Goal: Task Accomplishment & Management: Use online tool/utility

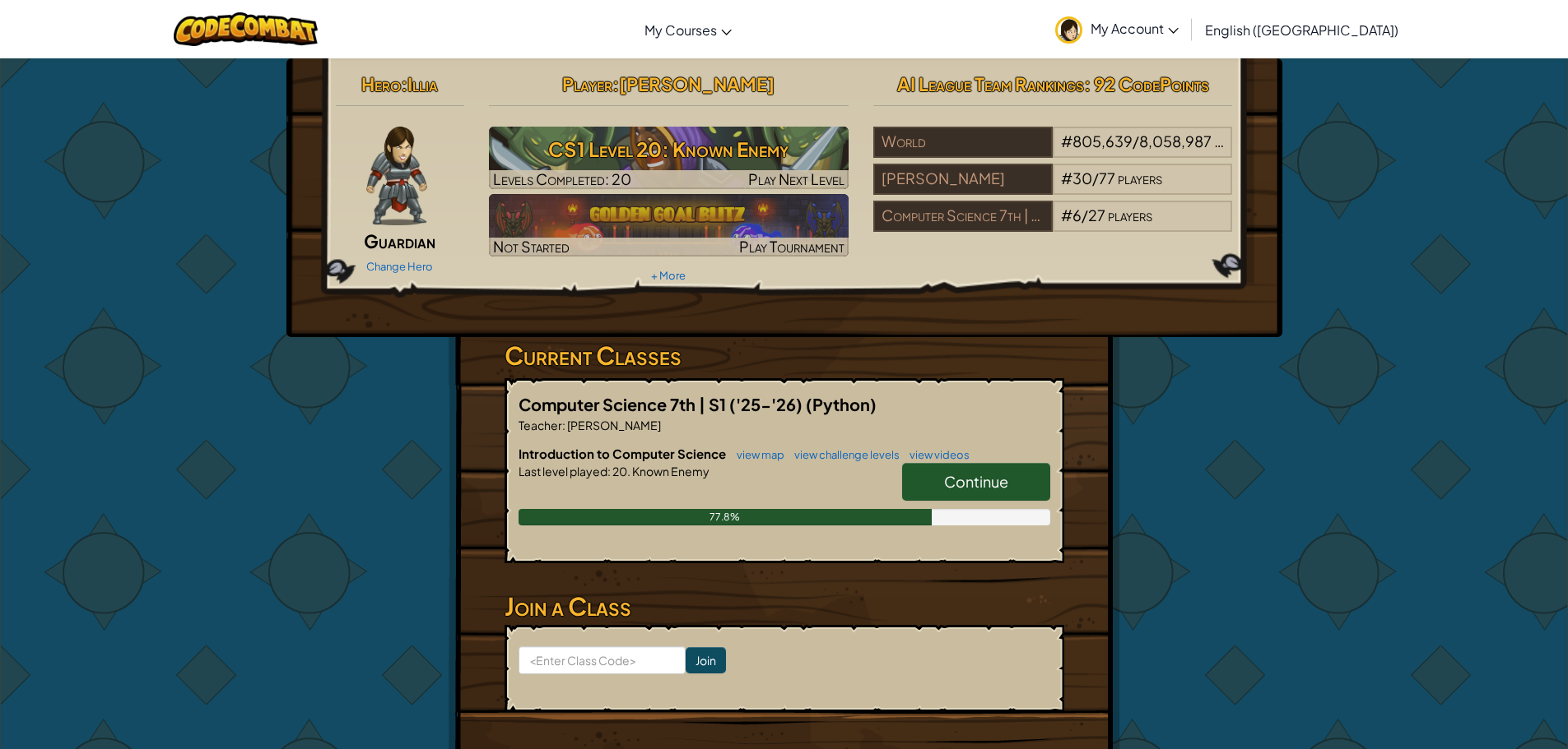
click at [1017, 479] on link "Continue" at bounding box center [976, 481] width 148 height 38
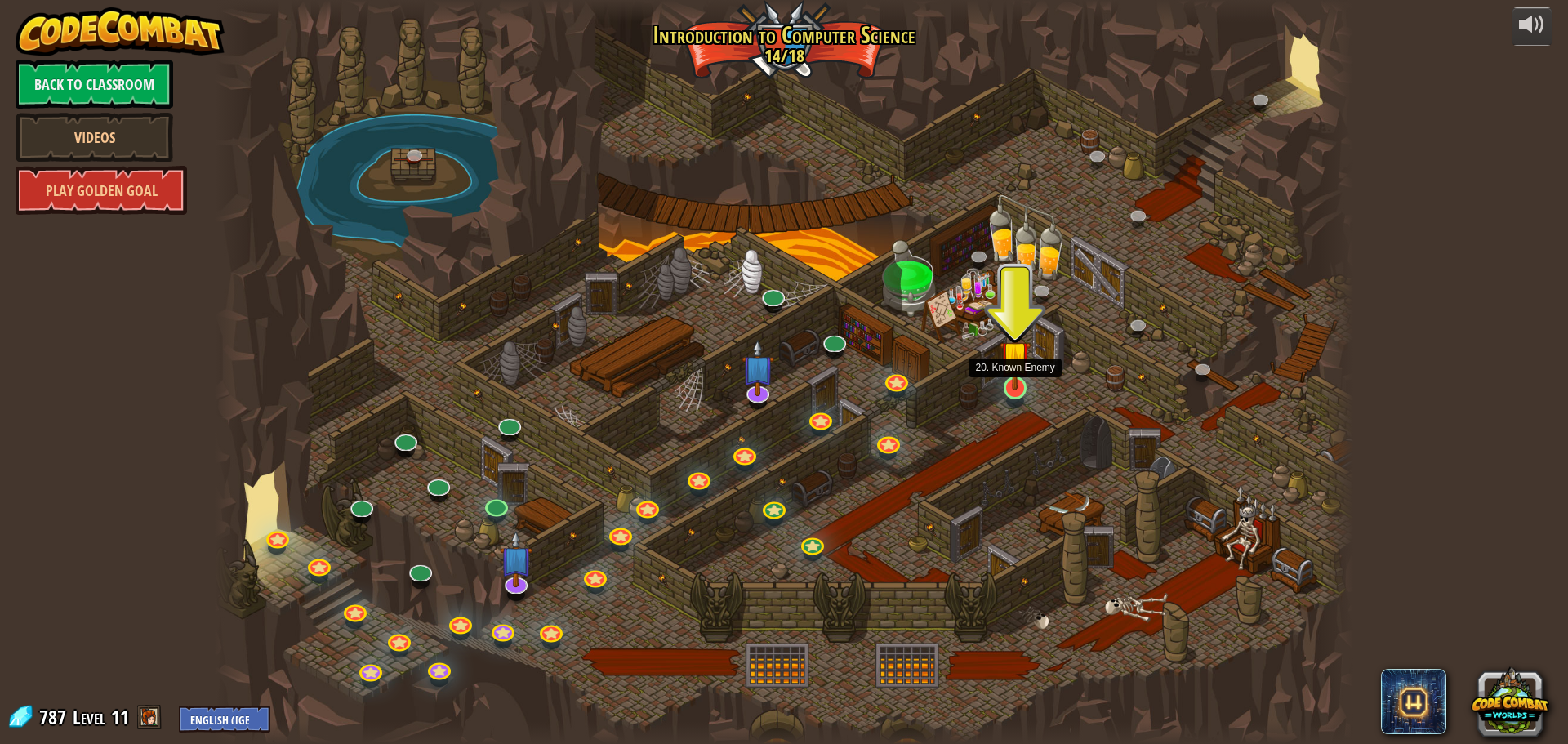
click at [1013, 383] on img at bounding box center [1014, 355] width 30 height 69
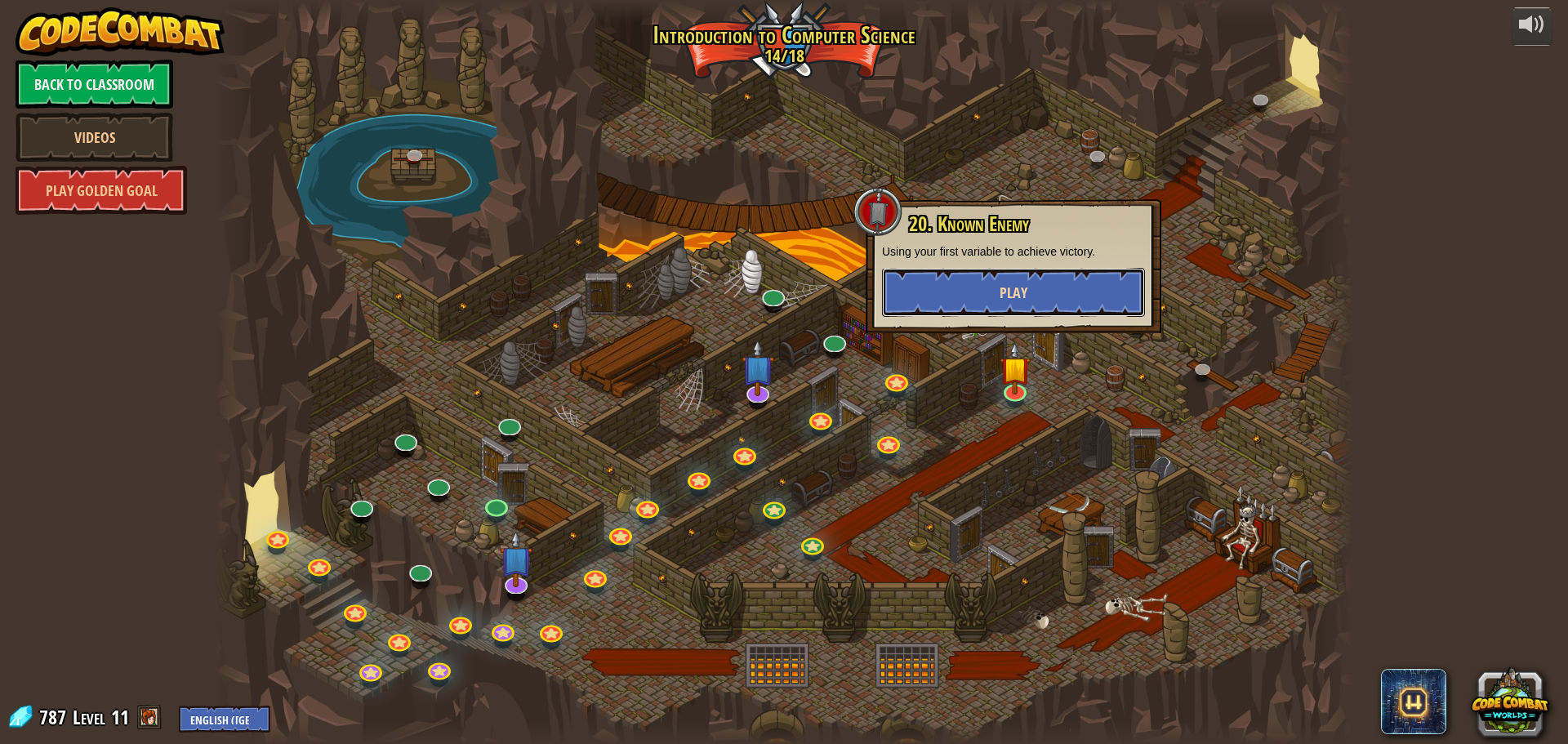
click at [1023, 289] on span "Play" at bounding box center [1013, 292] width 28 height 20
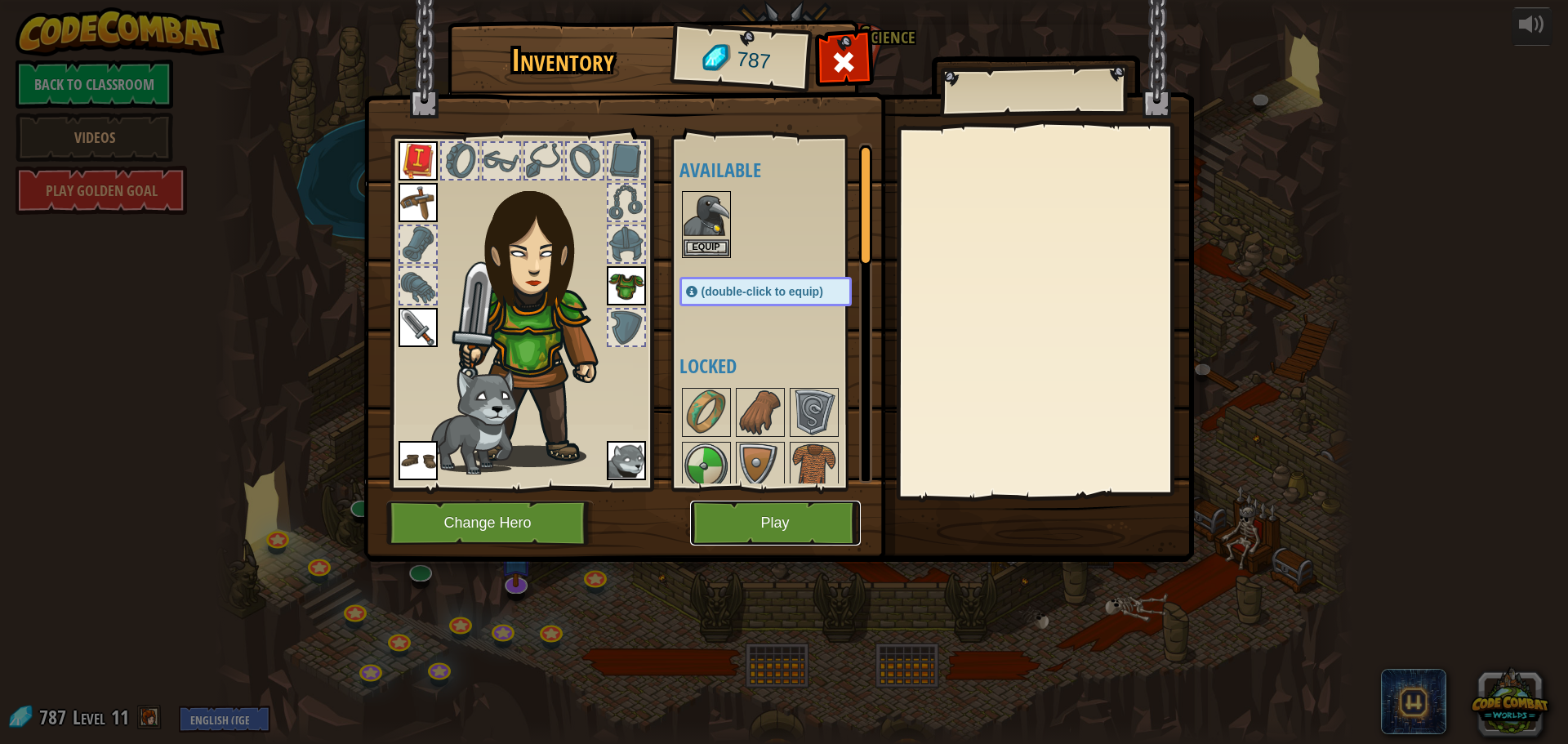
click at [821, 515] on button "Play" at bounding box center [775, 523] width 170 height 45
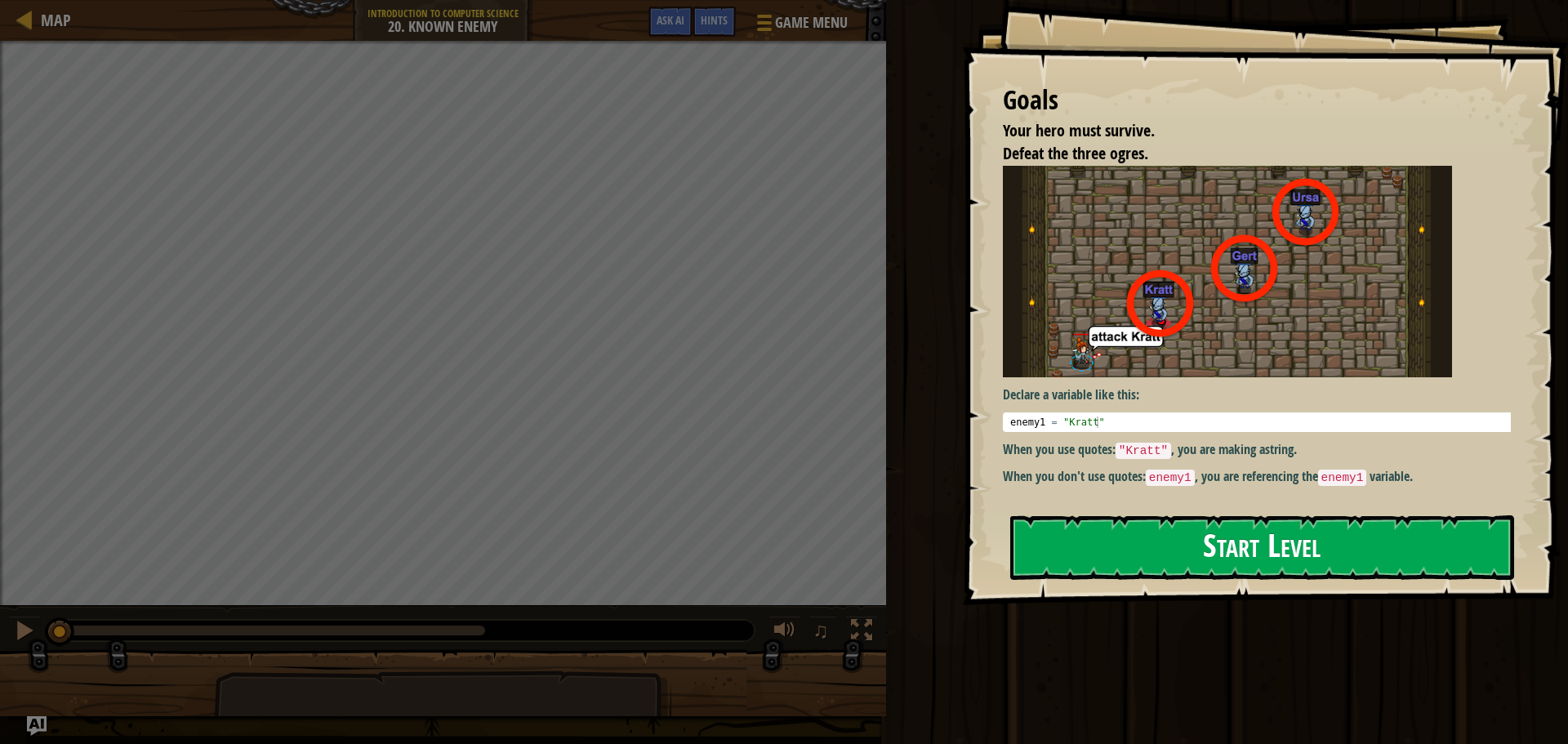
click at [1316, 561] on button "Start Level" at bounding box center [1262, 548] width 504 height 64
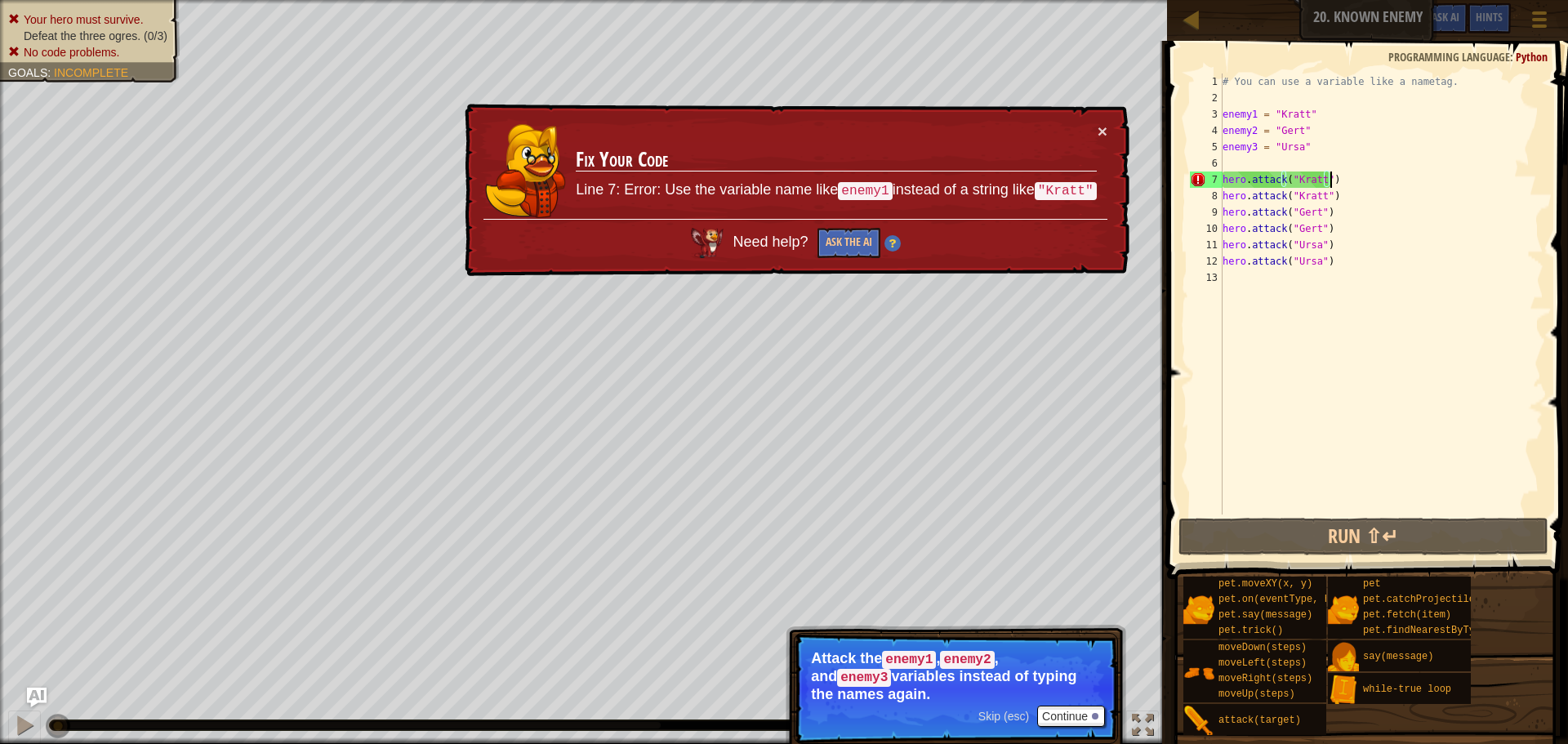
click at [1329, 179] on div "# You can use a variable like a nametag. enemy1 = "[PERSON_NAME]" enemy2 = "[PE…" at bounding box center [1381, 311] width 324 height 474
click at [1326, 179] on div "# You can use a variable like a nametag. enemy1 = "[PERSON_NAME]" enemy2 = "[PE…" at bounding box center [1381, 311] width 324 height 474
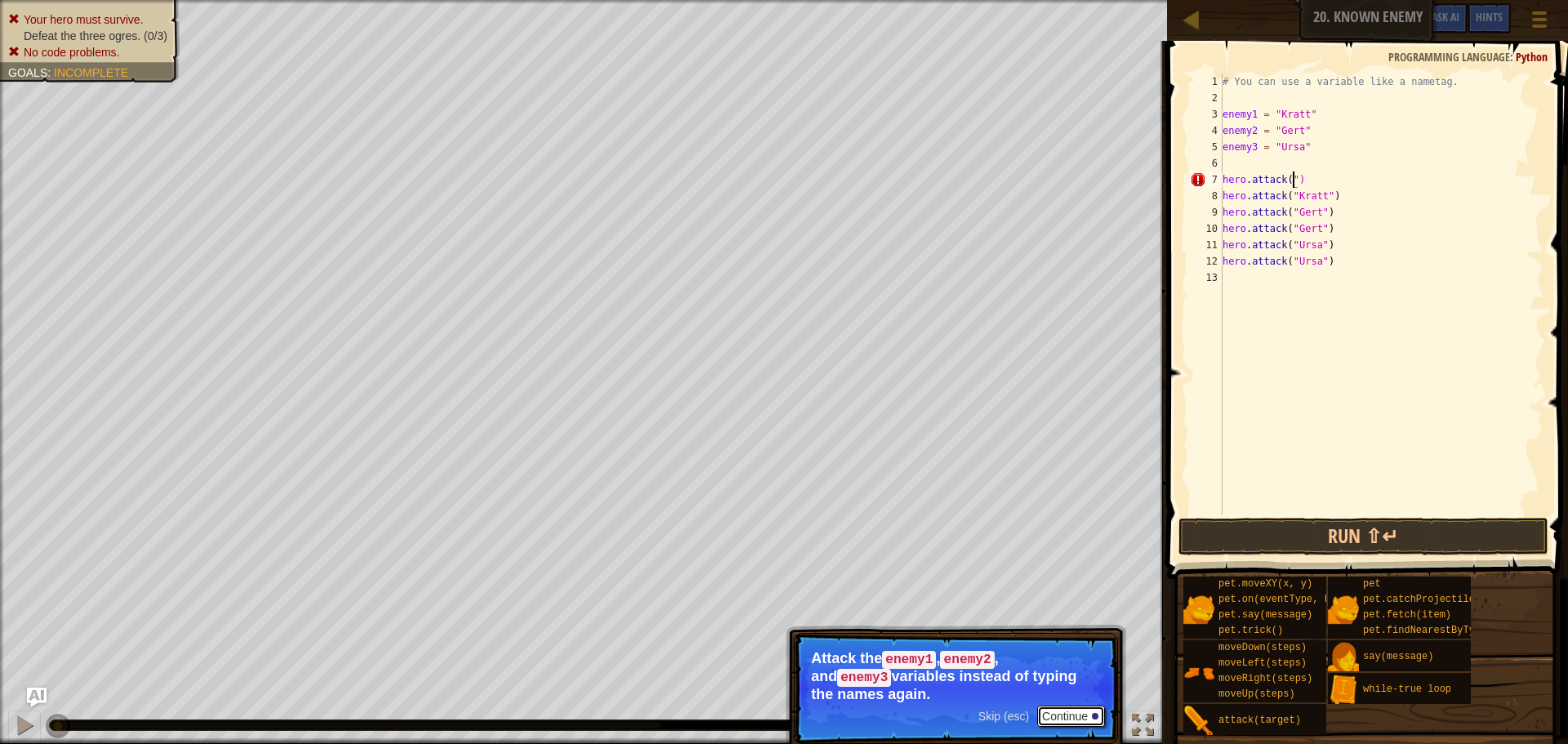
click at [1052, 718] on button "Continue" at bounding box center [1072, 717] width 68 height 21
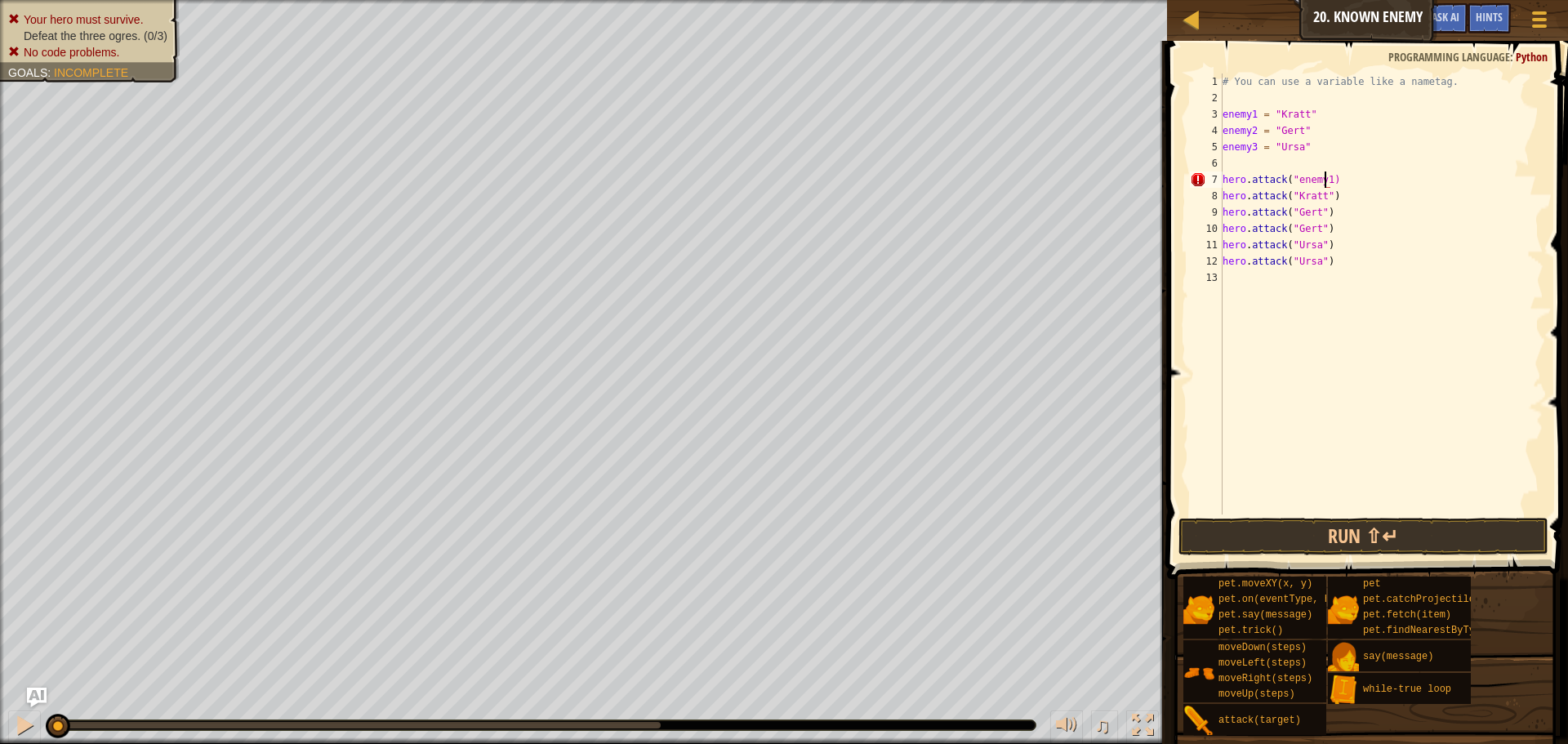
scroll to position [8, 8]
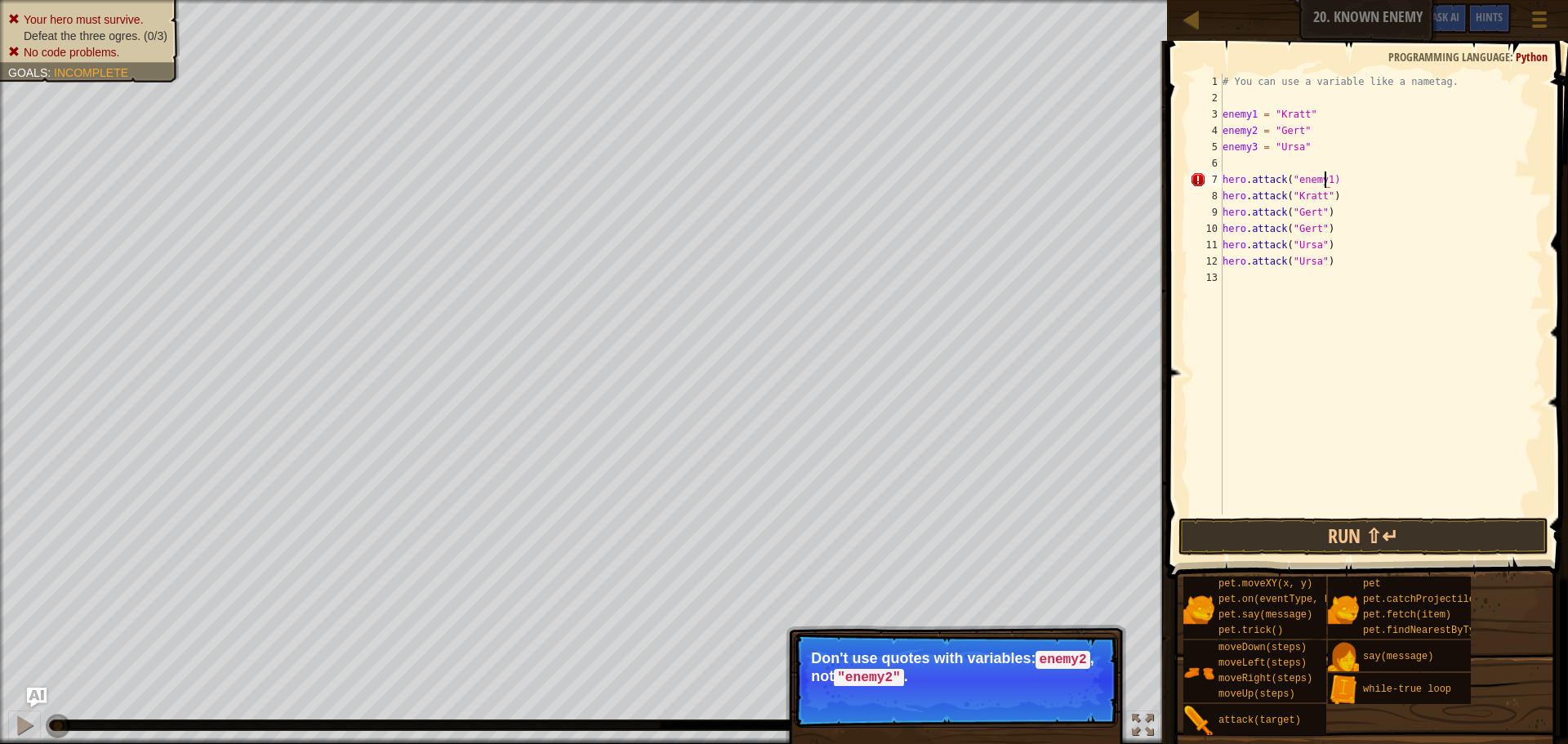
click at [1292, 180] on div "# You can use a variable like a nametag. enemy1 = "[PERSON_NAME]" enemy2 = "[PE…" at bounding box center [1381, 311] width 324 height 474
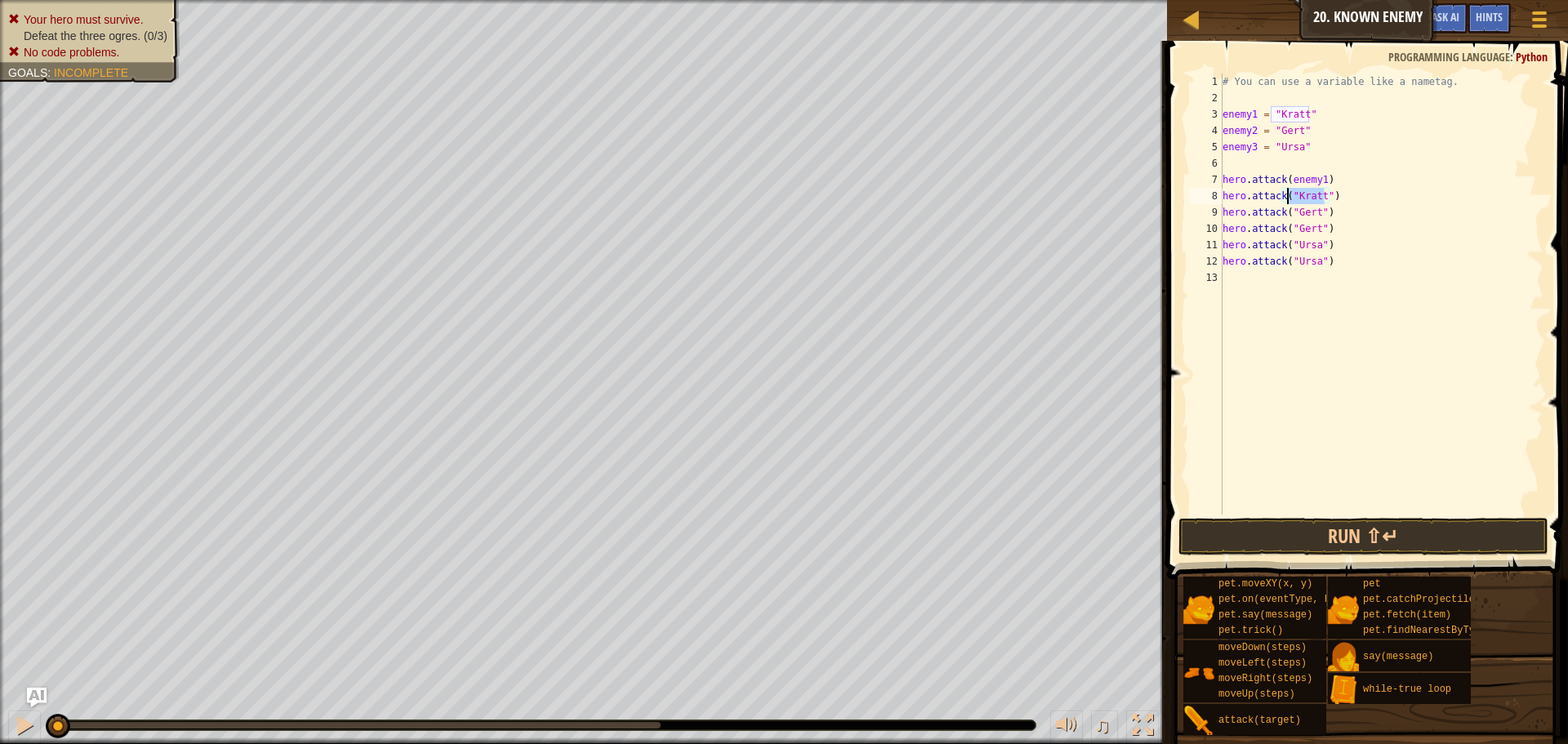
drag, startPoint x: 1323, startPoint y: 199, endPoint x: 1288, endPoint y: 198, distance: 35.0
click at [1288, 198] on div "# You can use a variable like a nametag. enemy1 = "[PERSON_NAME]" enemy2 = "[PE…" at bounding box center [1381, 311] width 324 height 474
drag, startPoint x: 1320, startPoint y: 217, endPoint x: 1290, endPoint y: 213, distance: 30.3
click at [1290, 213] on div "# You can use a variable like a nametag. enemy1 = "[PERSON_NAME]" enemy2 = "[PE…" at bounding box center [1381, 311] width 324 height 474
drag, startPoint x: 1316, startPoint y: 231, endPoint x: 1288, endPoint y: 223, distance: 29.1
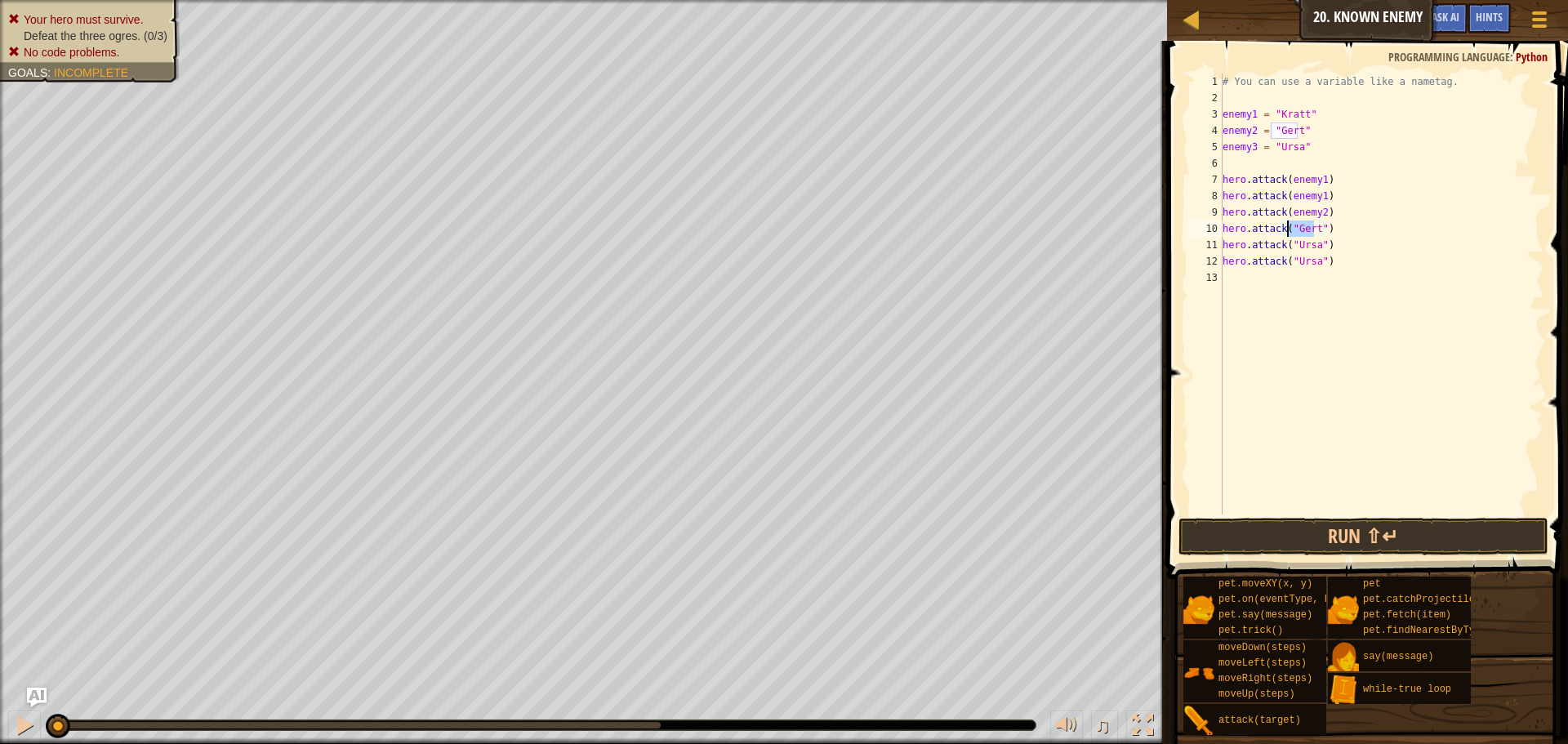
click at [1288, 223] on div "# You can use a variable like a nametag. enemy1 = "[PERSON_NAME]" enemy2 = "[PE…" at bounding box center [1381, 311] width 324 height 474
click at [1294, 228] on div "# You can use a variable like a nametag. enemy1 = "[PERSON_NAME]" enemy2 = "[PE…" at bounding box center [1381, 311] width 324 height 474
drag, startPoint x: 1318, startPoint y: 245, endPoint x: 1288, endPoint y: 242, distance: 30.1
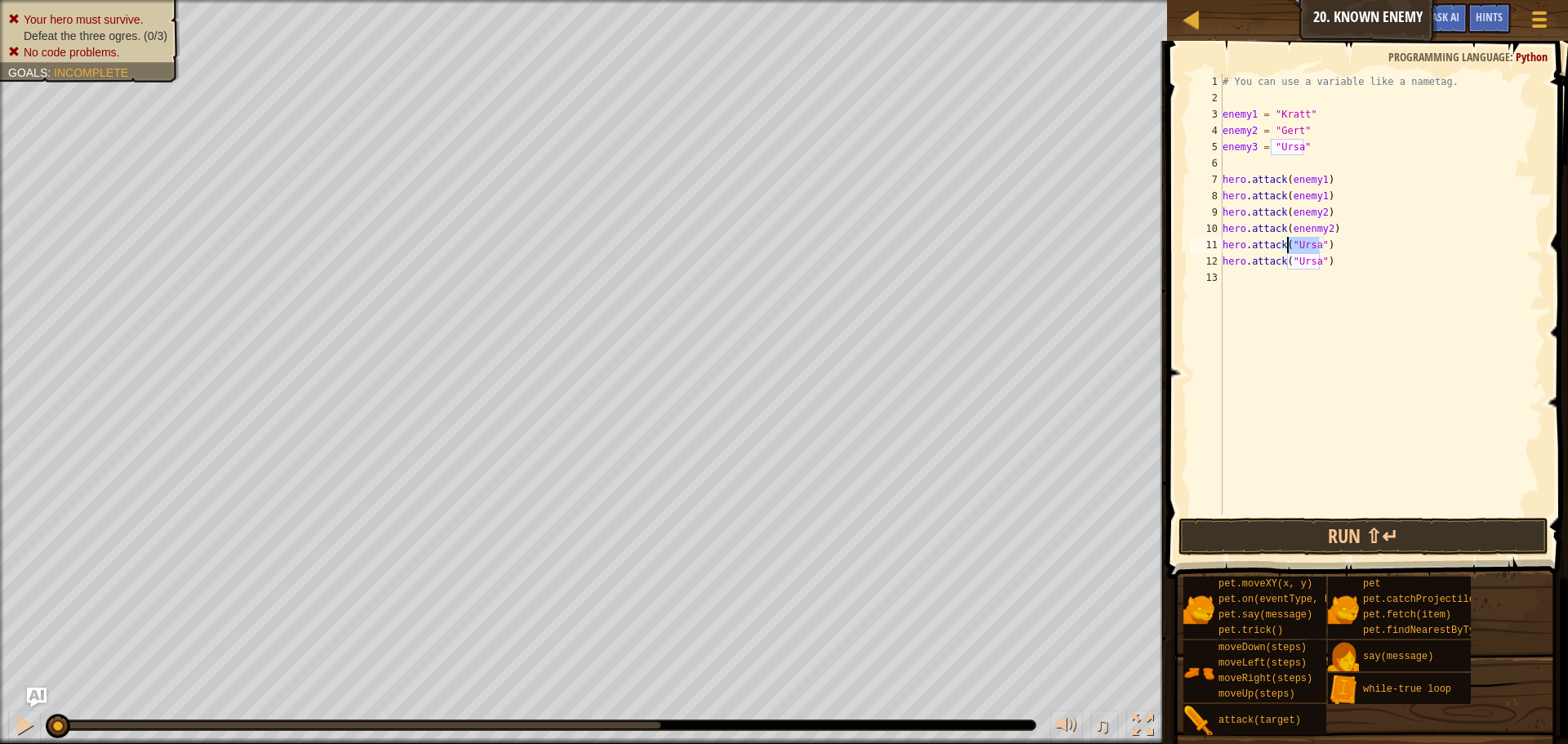
click at [1288, 242] on div "# You can use a variable like a nametag. enemy1 = "[PERSON_NAME]" enemy2 = "[PE…" at bounding box center [1381, 311] width 324 height 474
drag, startPoint x: 1317, startPoint y: 262, endPoint x: 1287, endPoint y: 267, distance: 30.4
click at [1287, 267] on div "# You can use a variable like a nametag. enemy1 = "[PERSON_NAME]" enemy2 = "[PE…" at bounding box center [1381, 311] width 324 height 474
click at [1293, 259] on div "# You can use a variable like a nametag. enemy1 = "[PERSON_NAME]" enemy2 = "[PE…" at bounding box center [1381, 311] width 324 height 474
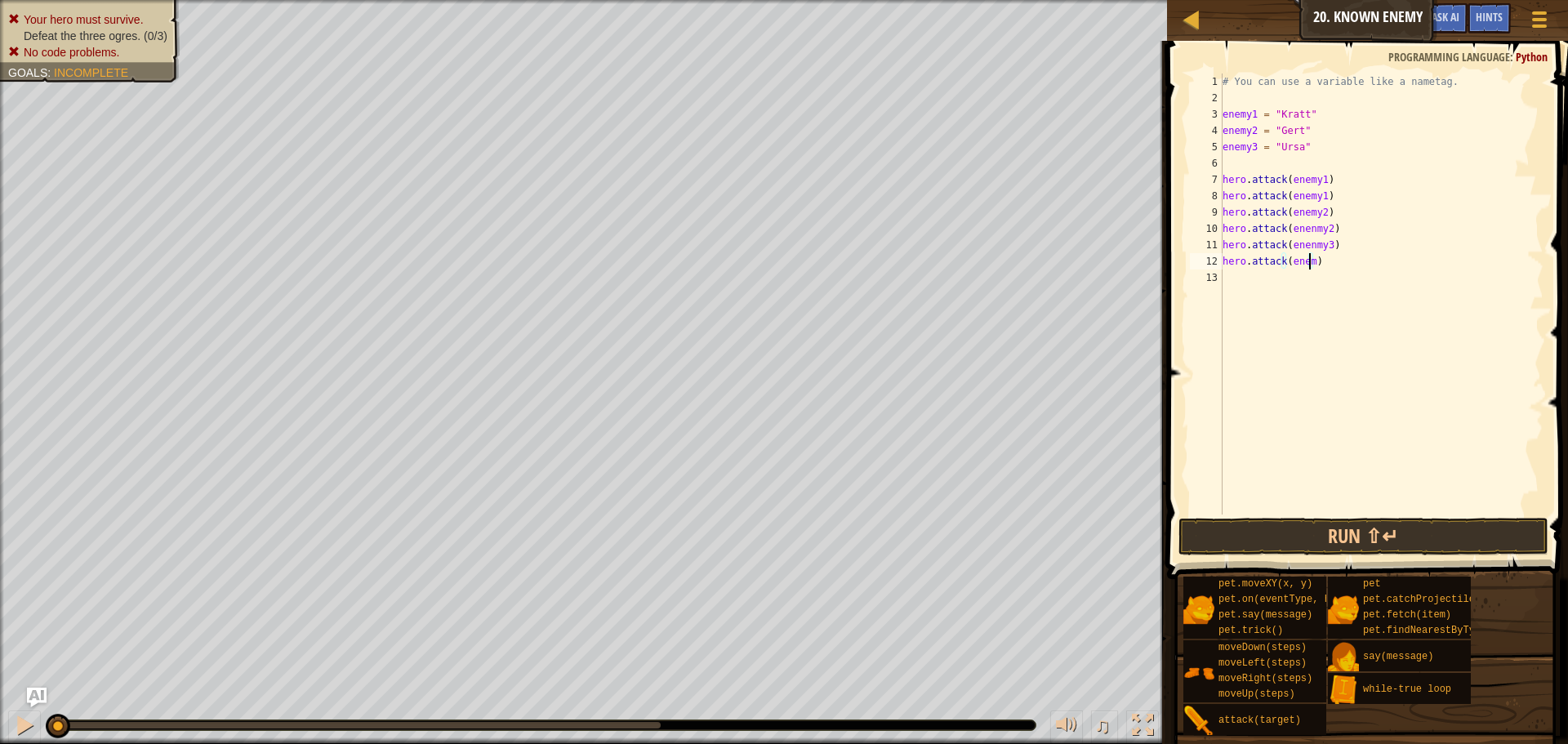
scroll to position [8, 8]
click at [1469, 541] on button "Run ⇧↵" at bounding box center [1364, 537] width 370 height 38
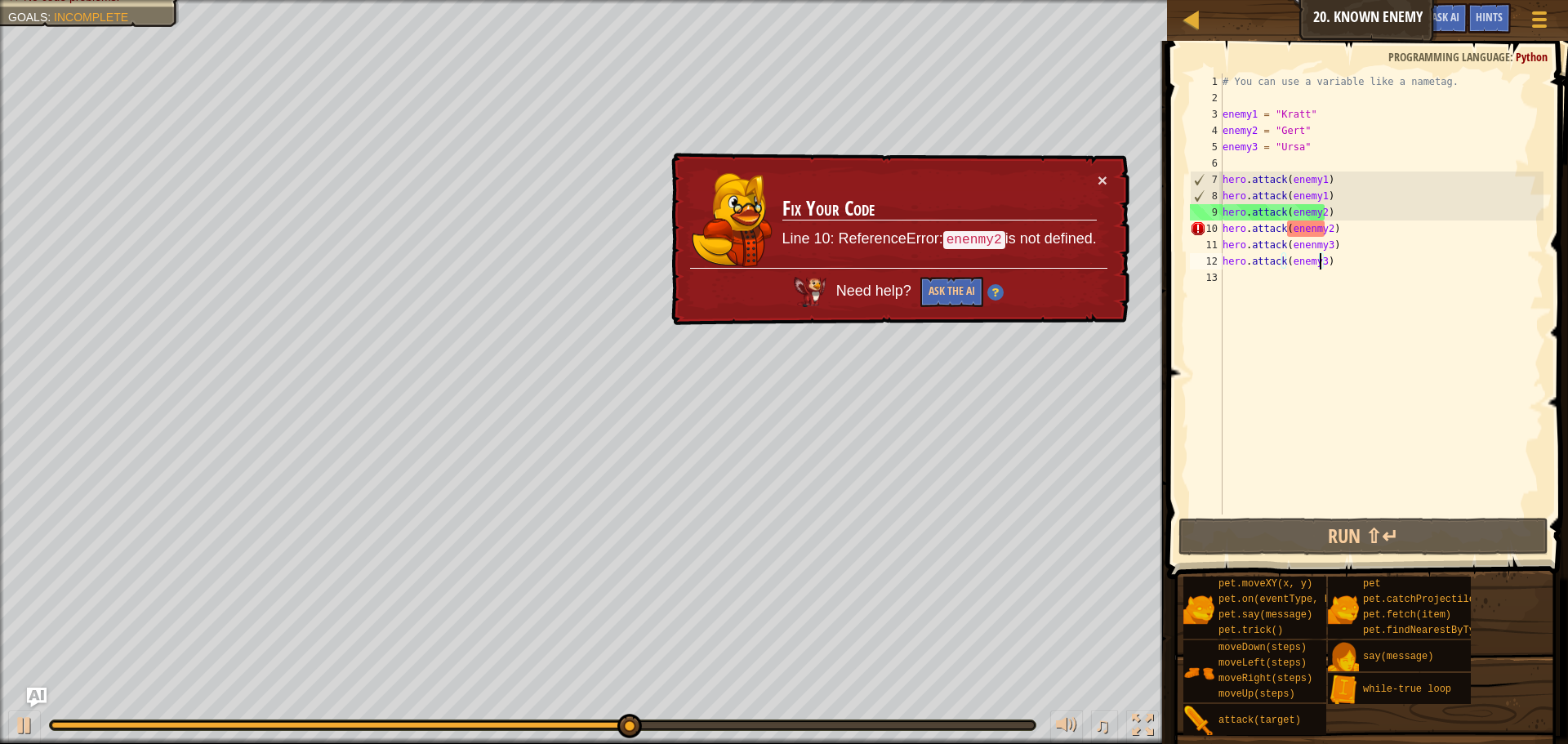
click at [1320, 224] on div "# You can use a variable like a nametag. enemy1 = "[PERSON_NAME]" enemy2 = "[PE…" at bounding box center [1381, 311] width 324 height 474
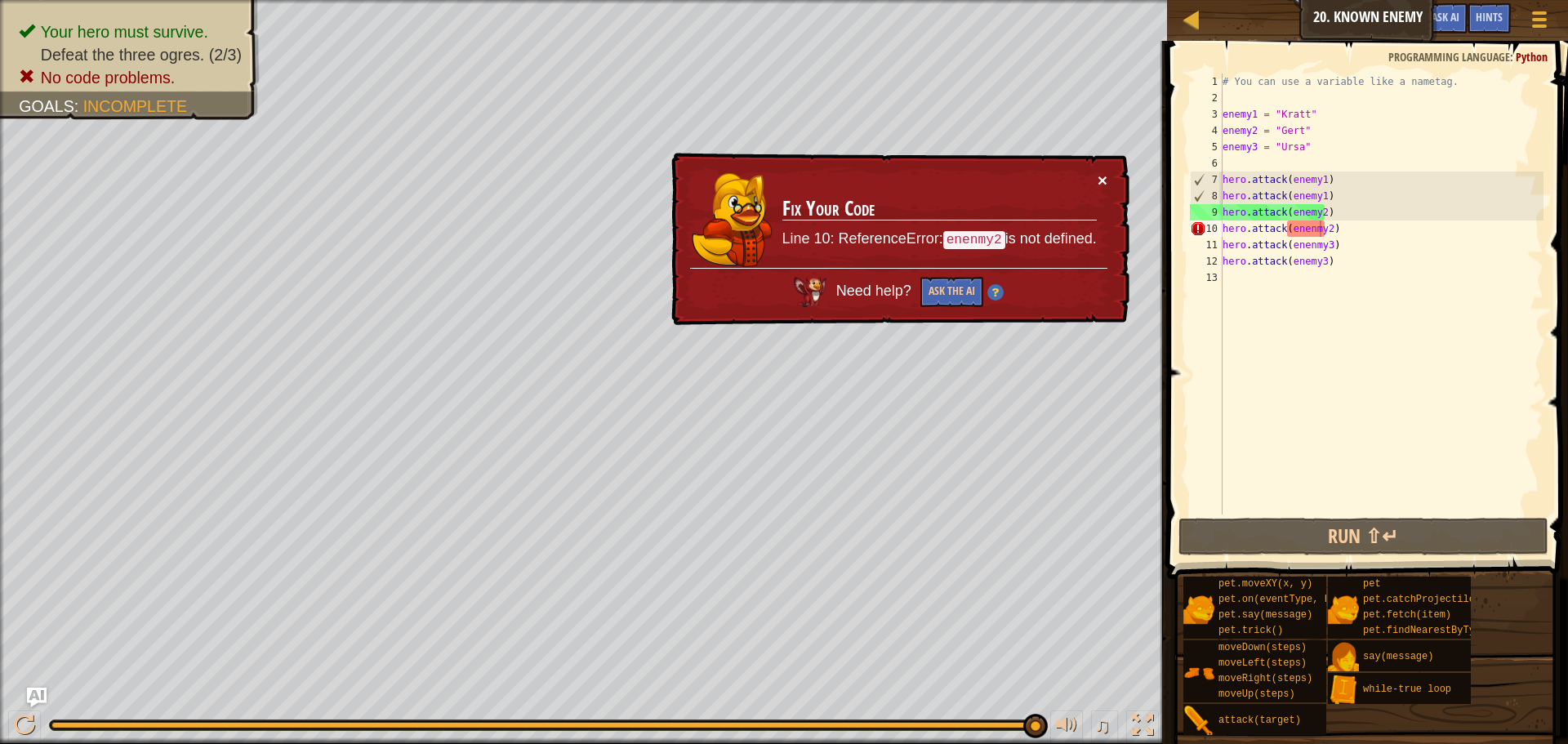
click at [1105, 174] on button "×" at bounding box center [1103, 180] width 10 height 18
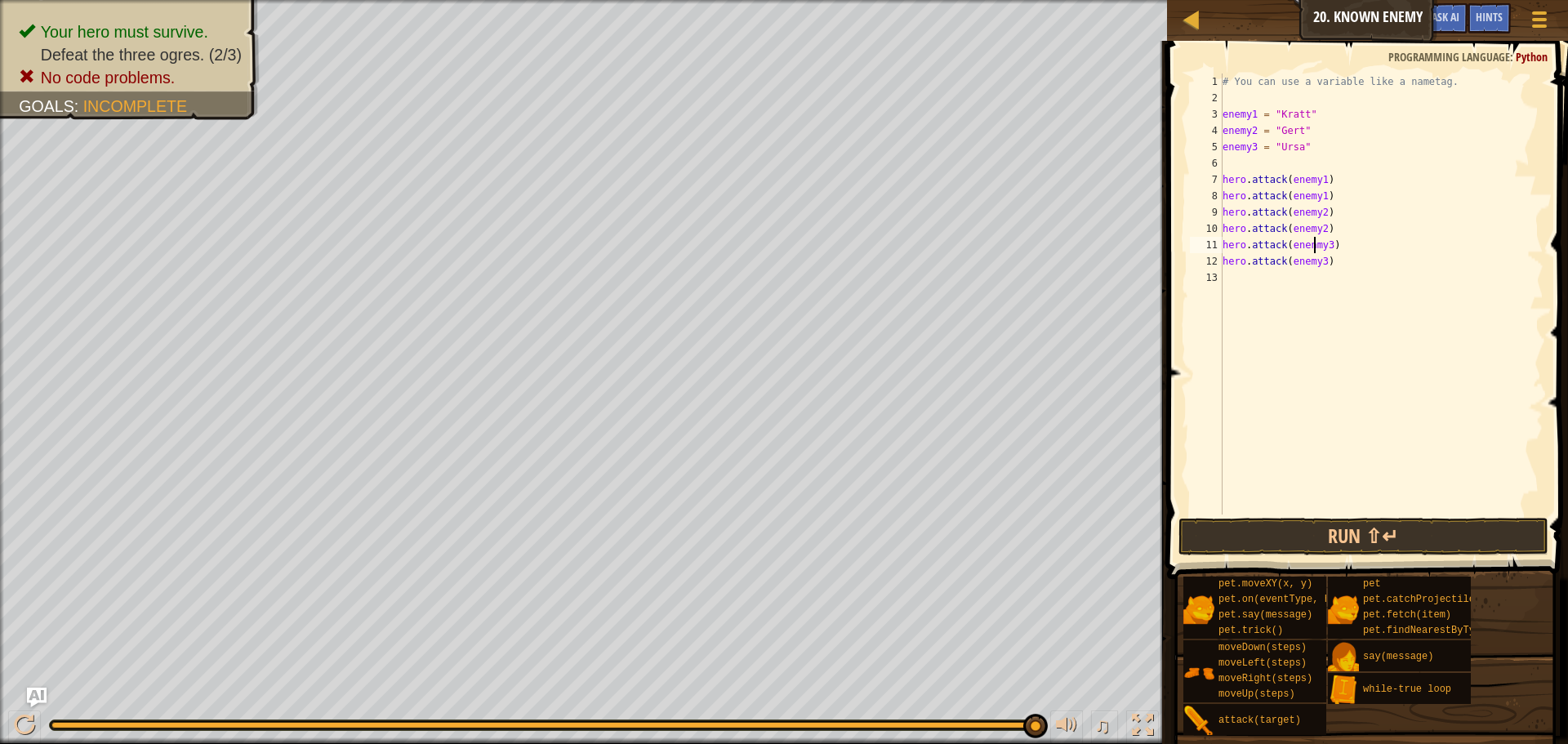
click at [1313, 248] on div "# You can use a variable like a nametag. enemy1 = "[PERSON_NAME]" enemy2 = "[PE…" at bounding box center [1381, 311] width 324 height 474
drag, startPoint x: 1318, startPoint y: 247, endPoint x: 1310, endPoint y: 260, distance: 15.3
click at [1318, 248] on div "# You can use a variable like a nametag. enemy1 = "[PERSON_NAME]" enemy2 = "[PE…" at bounding box center [1381, 311] width 324 height 474
type textarea "hero.attack(enemy3)"
click at [1395, 516] on span at bounding box center [1368, 286] width 414 height 587
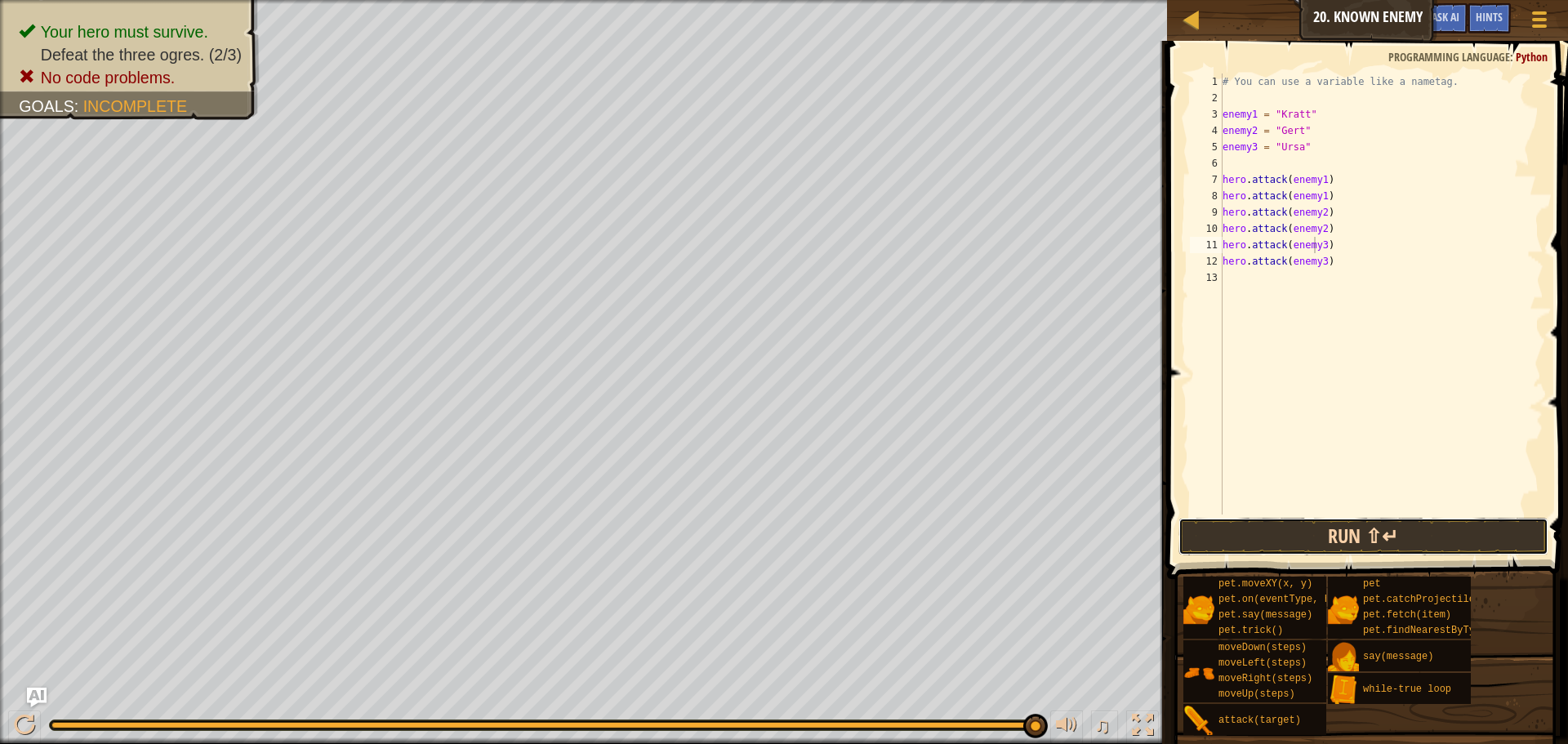
click at [1409, 535] on button "Run ⇧↵" at bounding box center [1364, 537] width 370 height 38
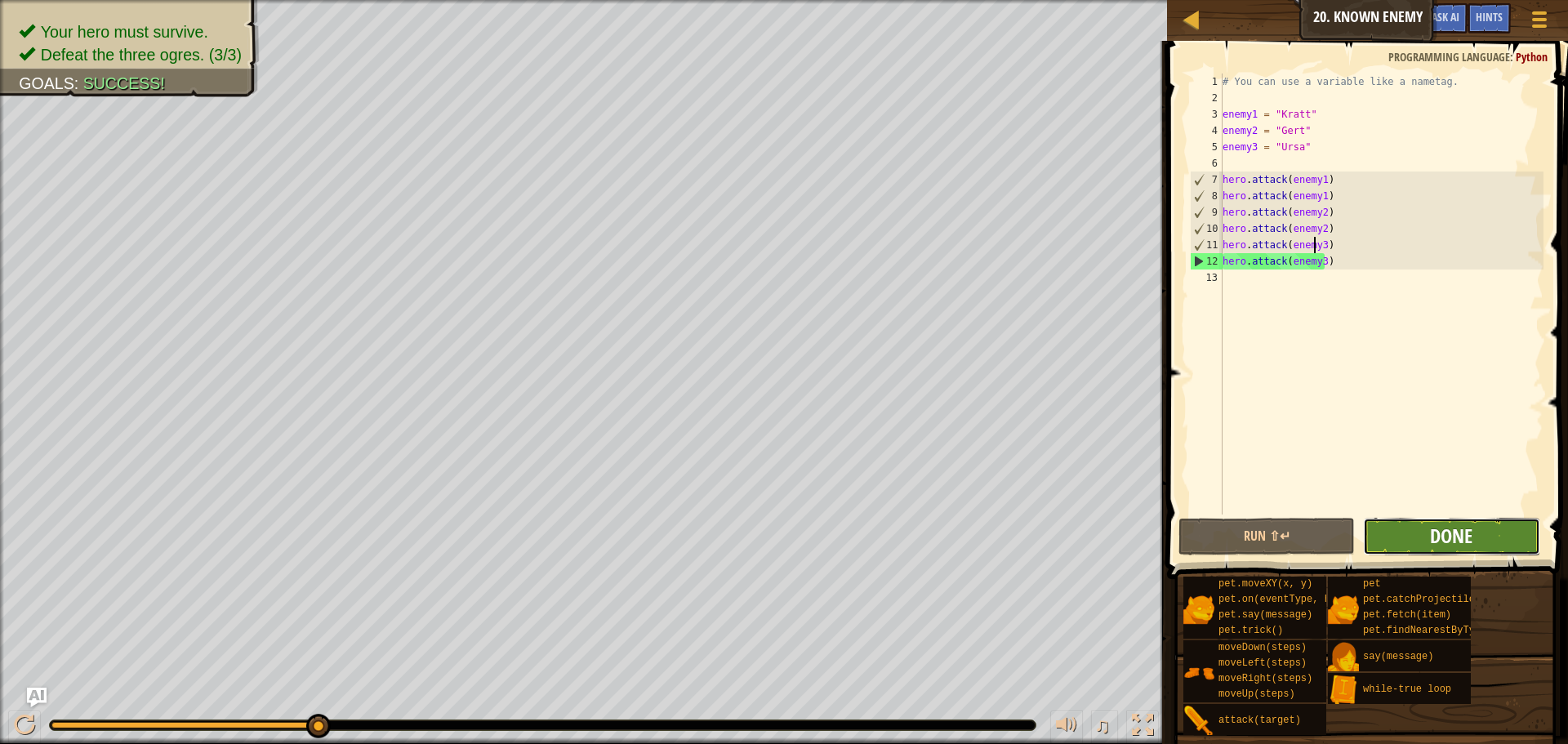
click at [1435, 526] on span "Done" at bounding box center [1451, 536] width 43 height 26
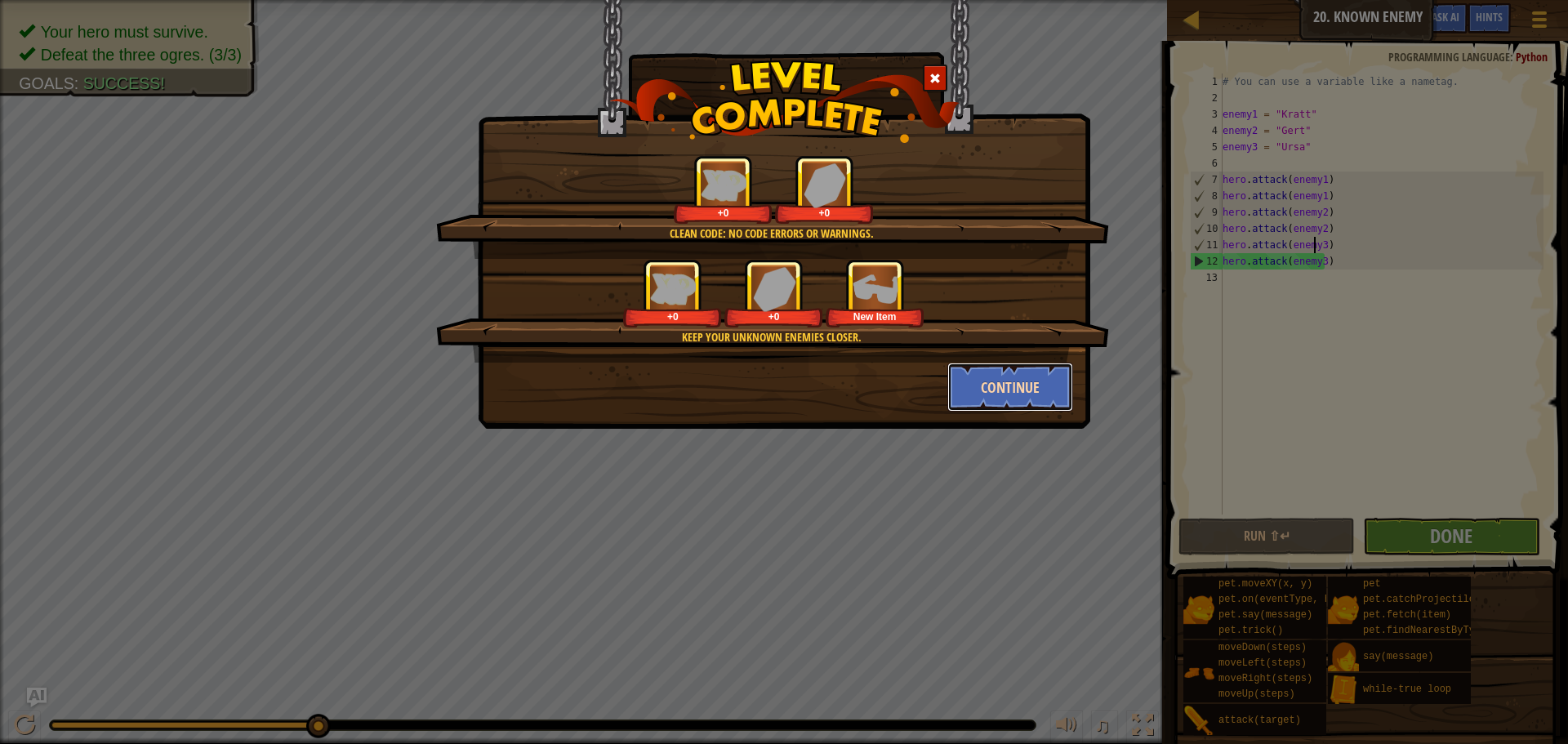
click at [1058, 384] on button "Continue" at bounding box center [1010, 388] width 127 height 49
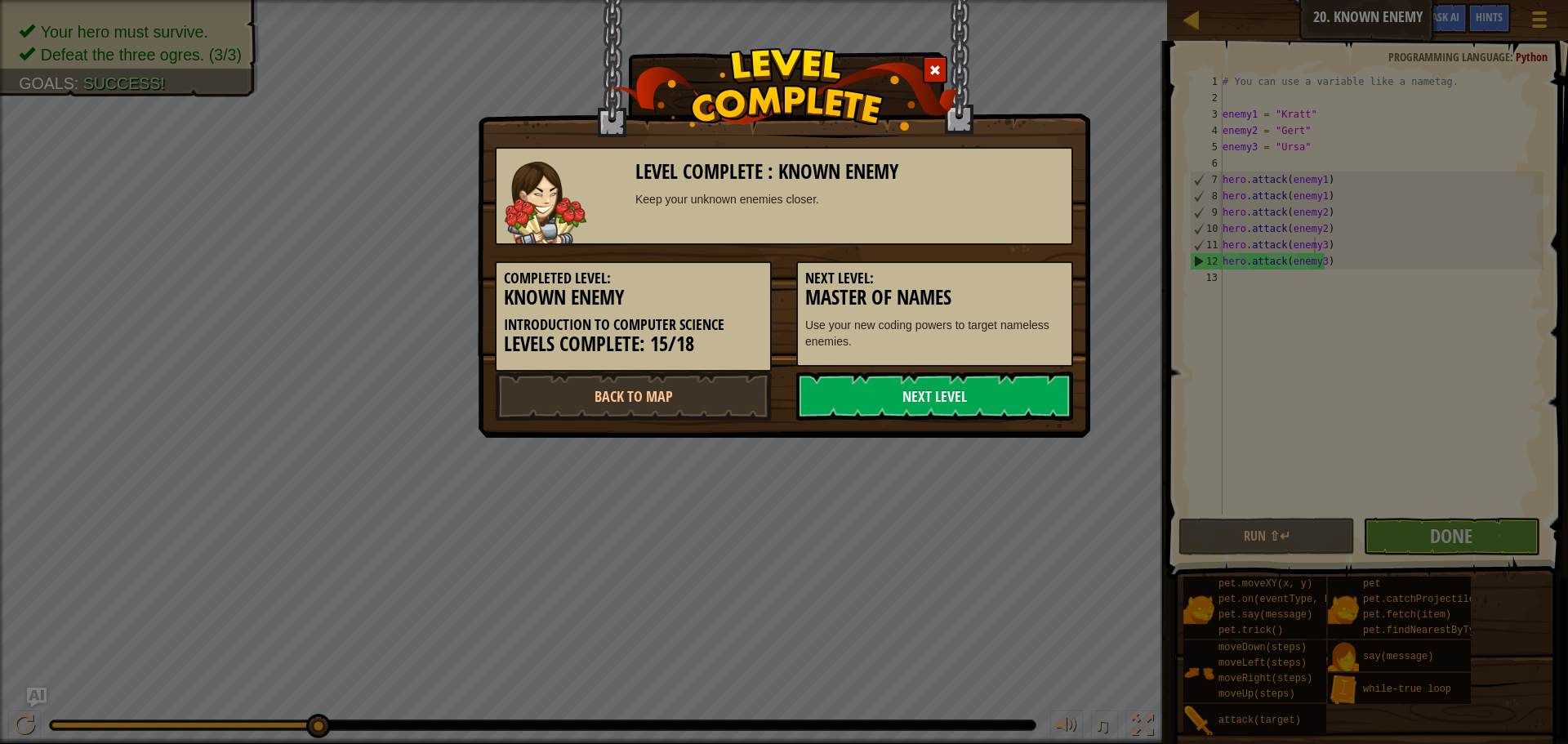
click at [1058, 384] on link "Next Level" at bounding box center [934, 396] width 276 height 49
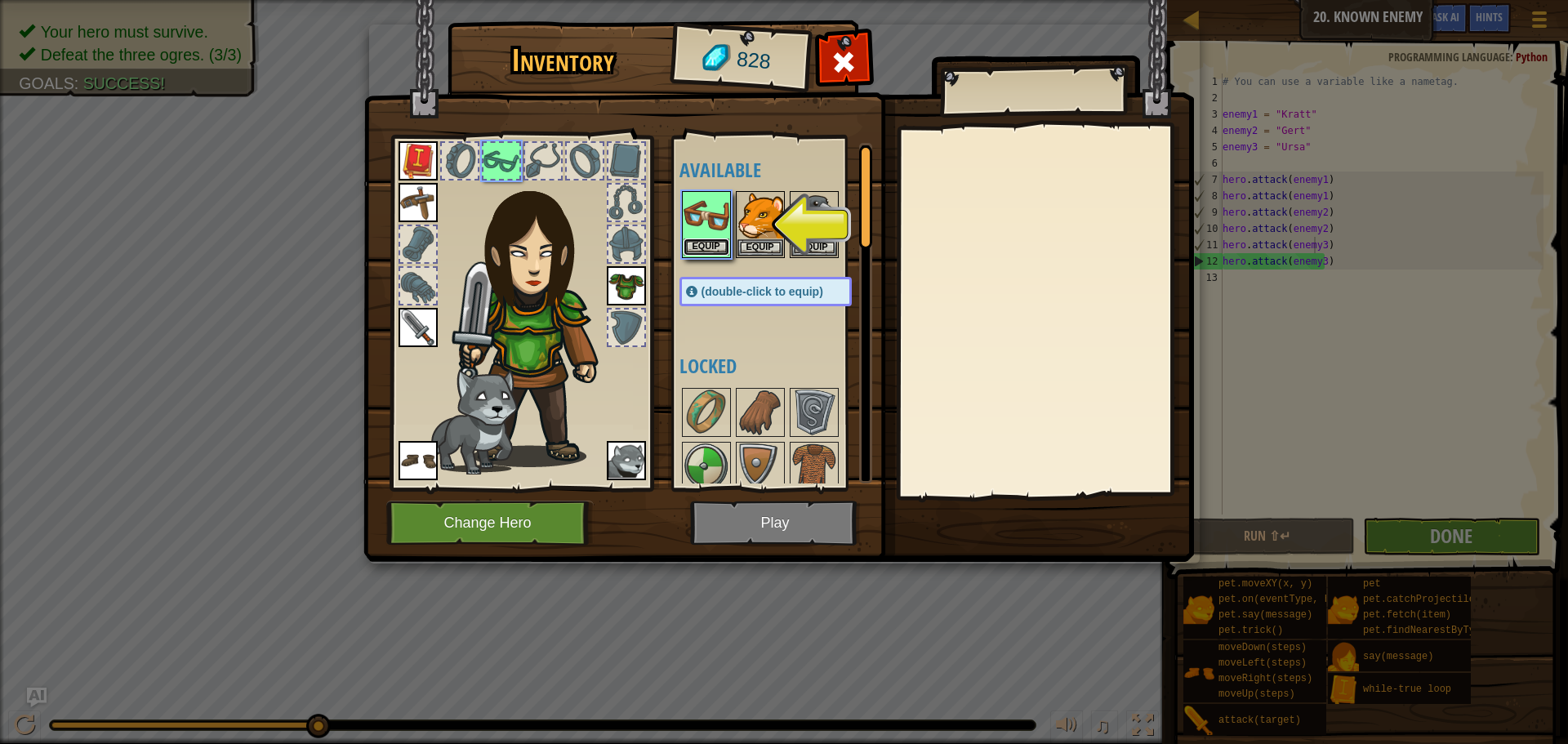
click at [704, 242] on button "Equip" at bounding box center [706, 247] width 46 height 18
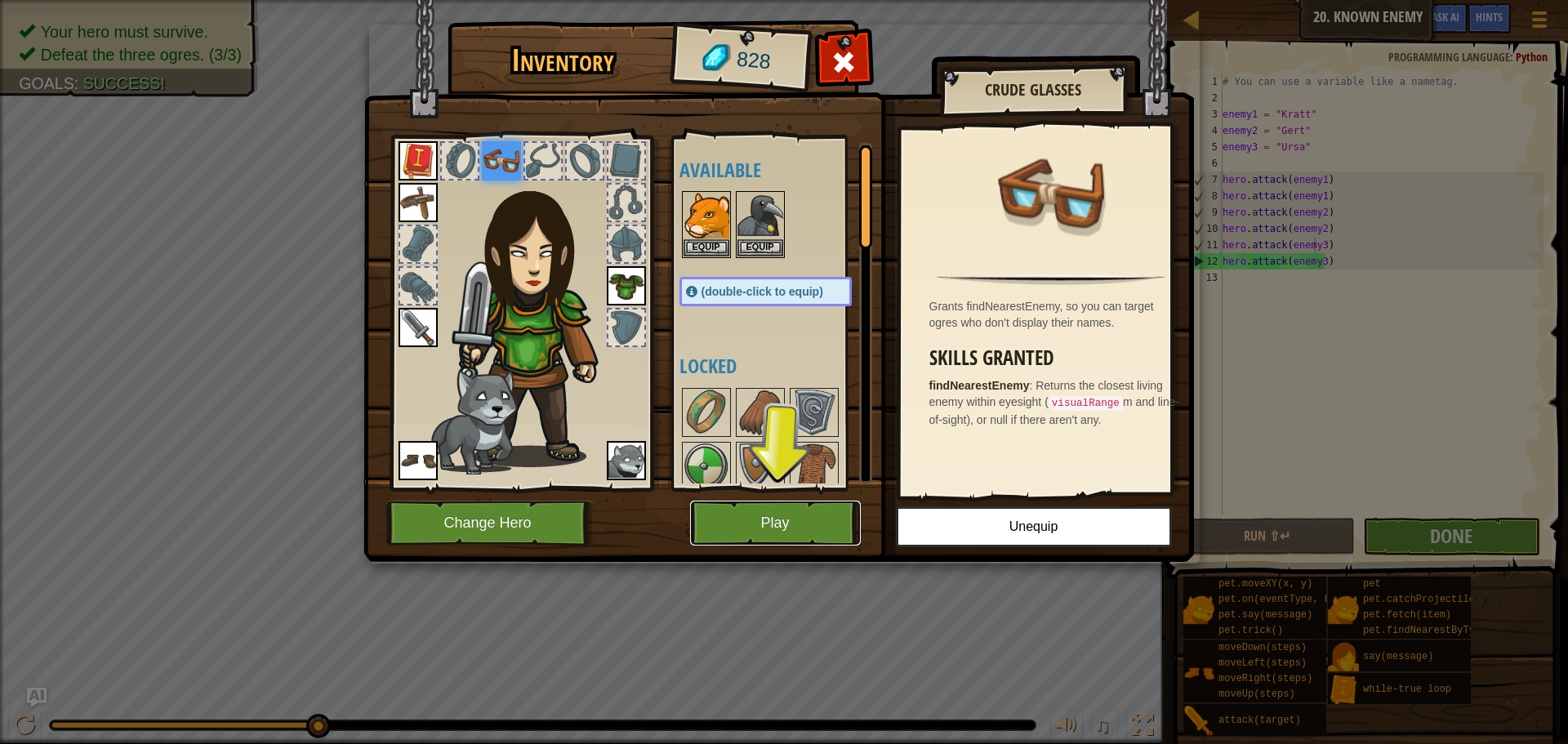
click at [766, 505] on button "Play" at bounding box center [775, 523] width 170 height 45
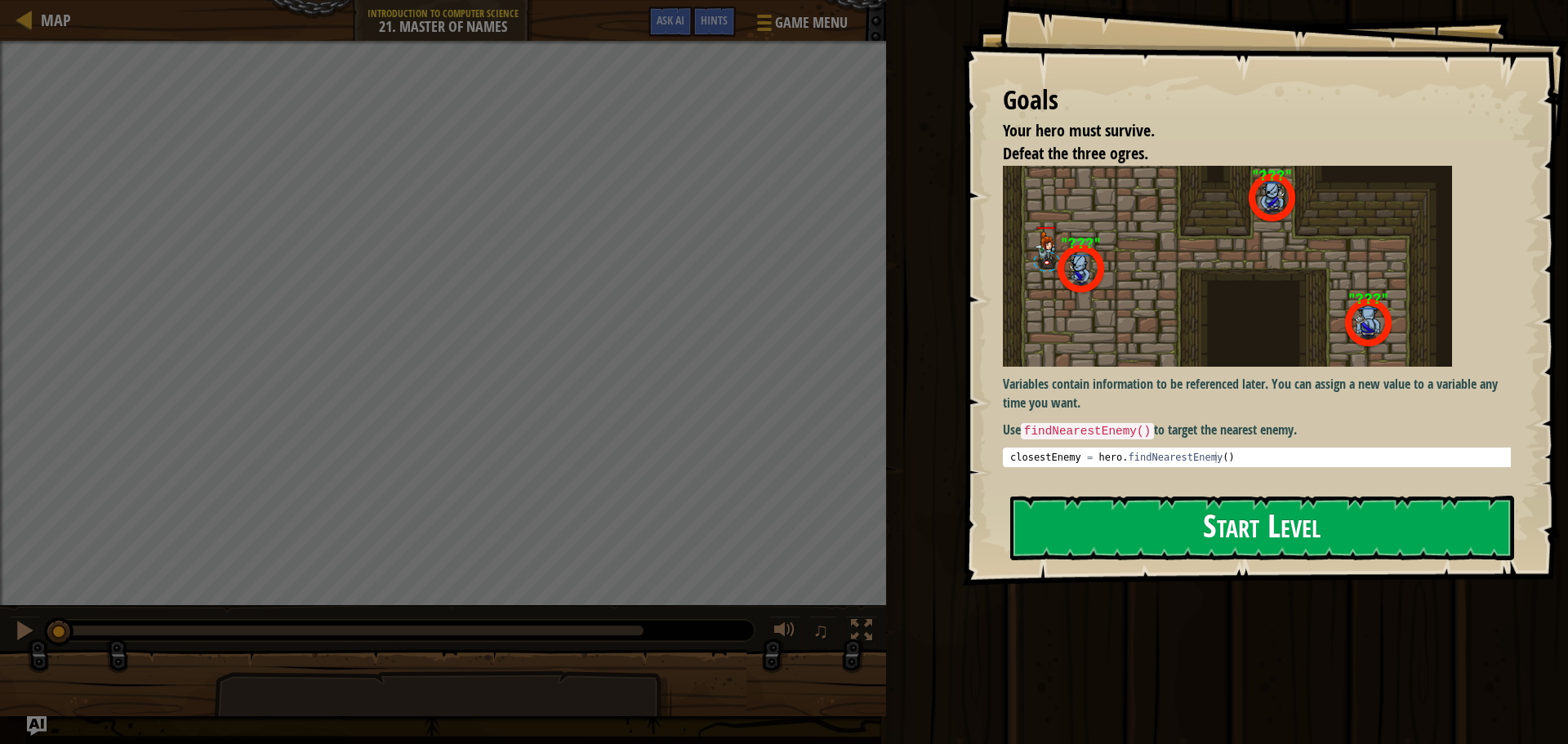
click at [1118, 532] on button "Start Level" at bounding box center [1262, 528] width 504 height 64
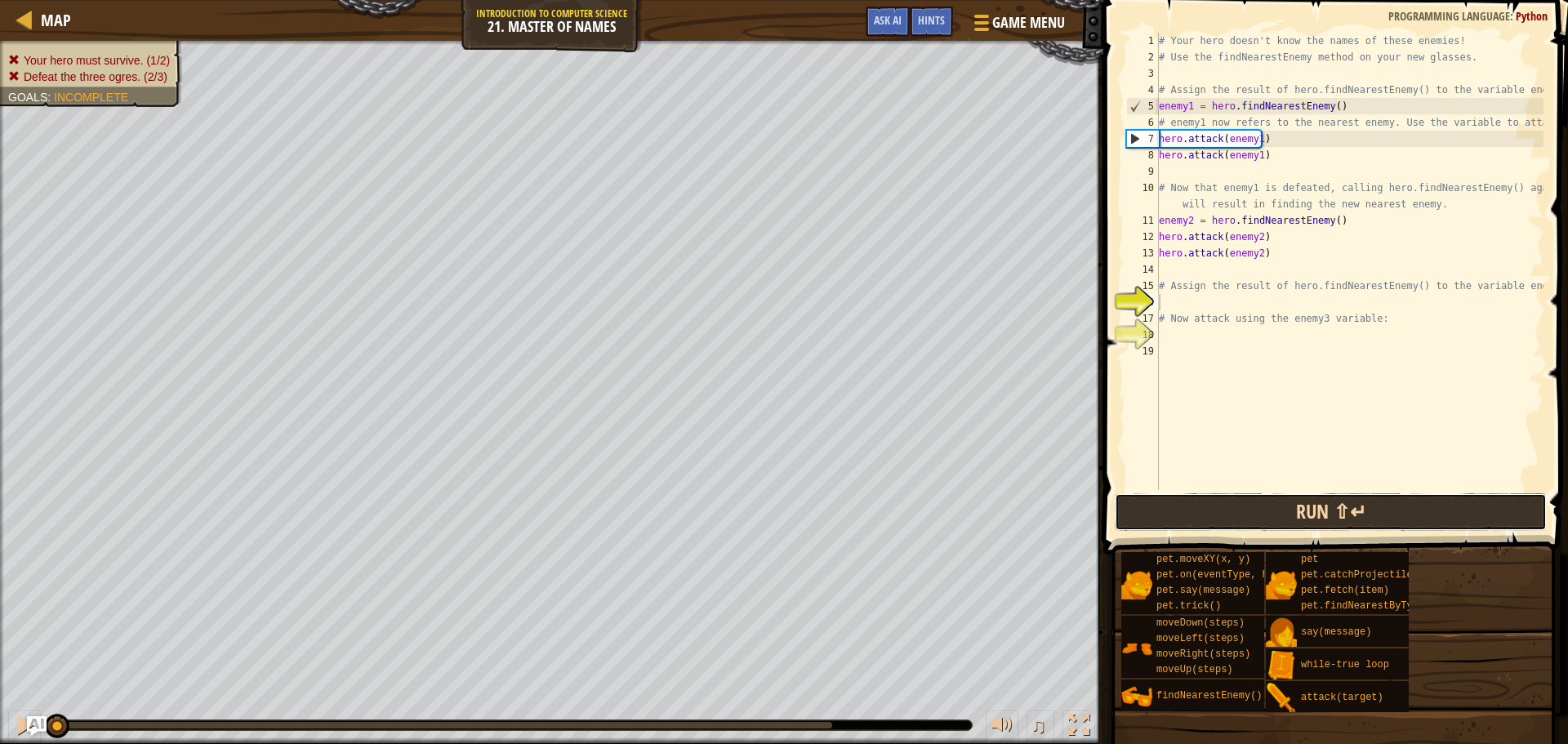
click at [1231, 517] on button "Run ⇧↵" at bounding box center [1331, 512] width 432 height 38
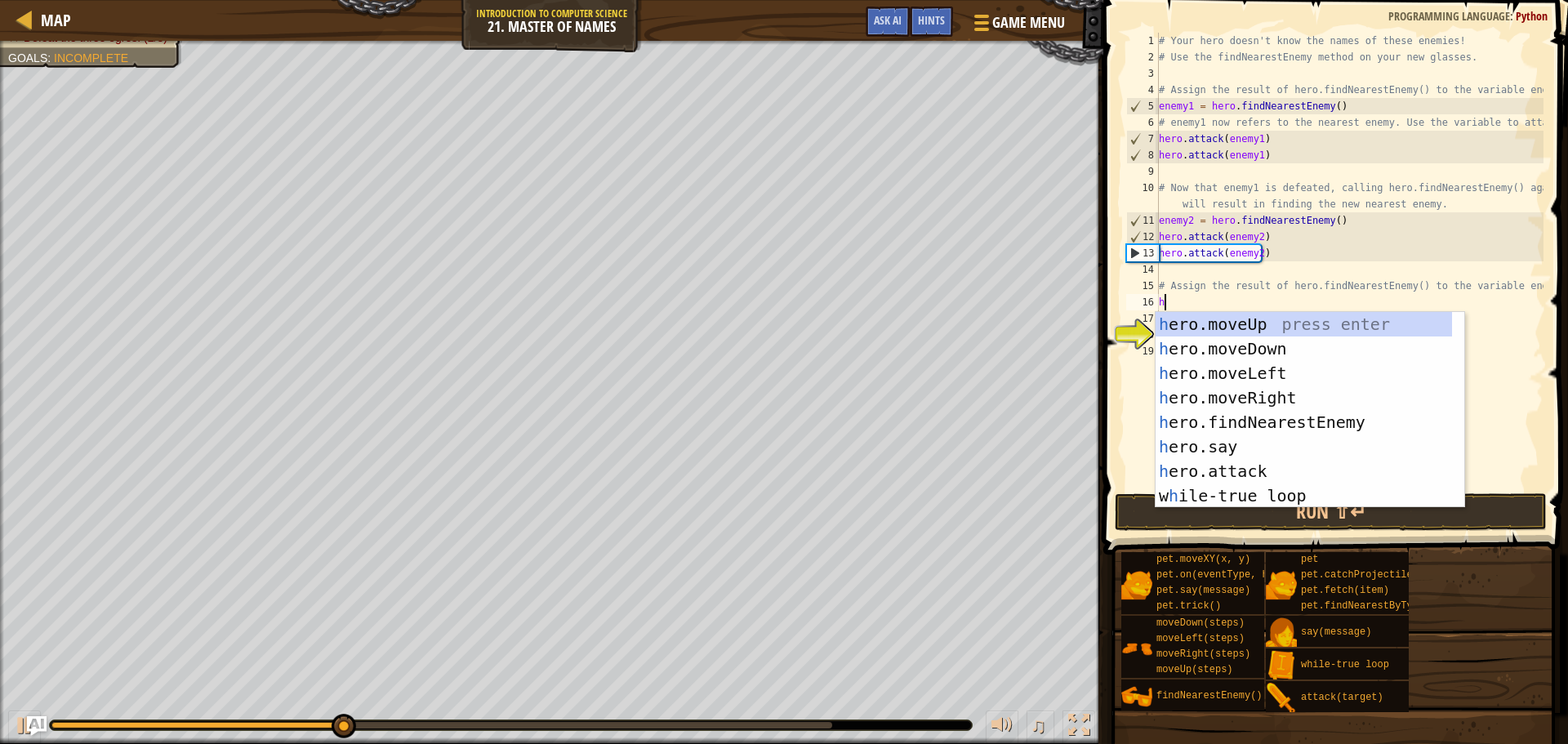
scroll to position [8, 0]
click at [1244, 472] on div "h ero.moveUp press enter h ero.moveDown press enter h ero.moveLeft press enter …" at bounding box center [1303, 435] width 297 height 245
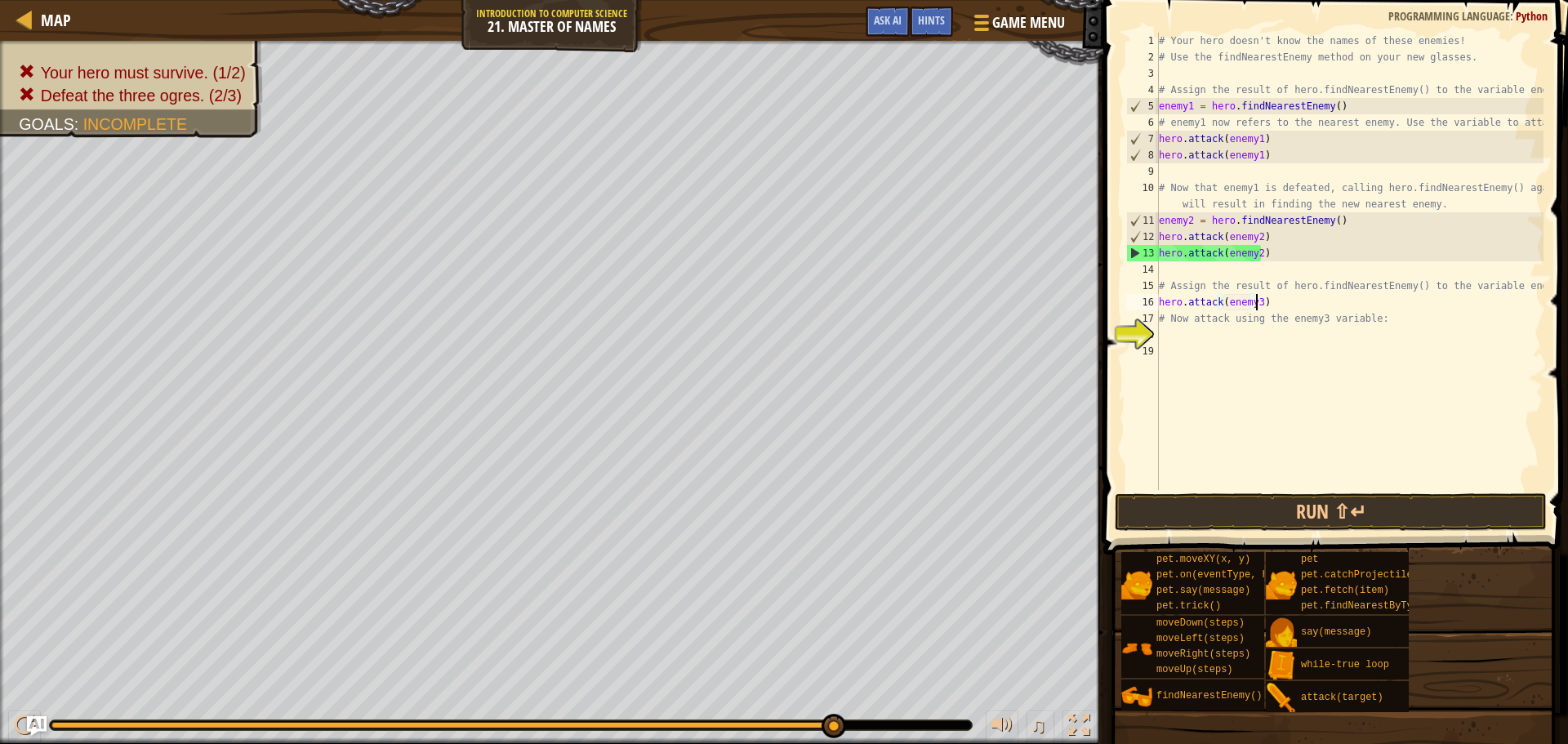
scroll to position [8, 8]
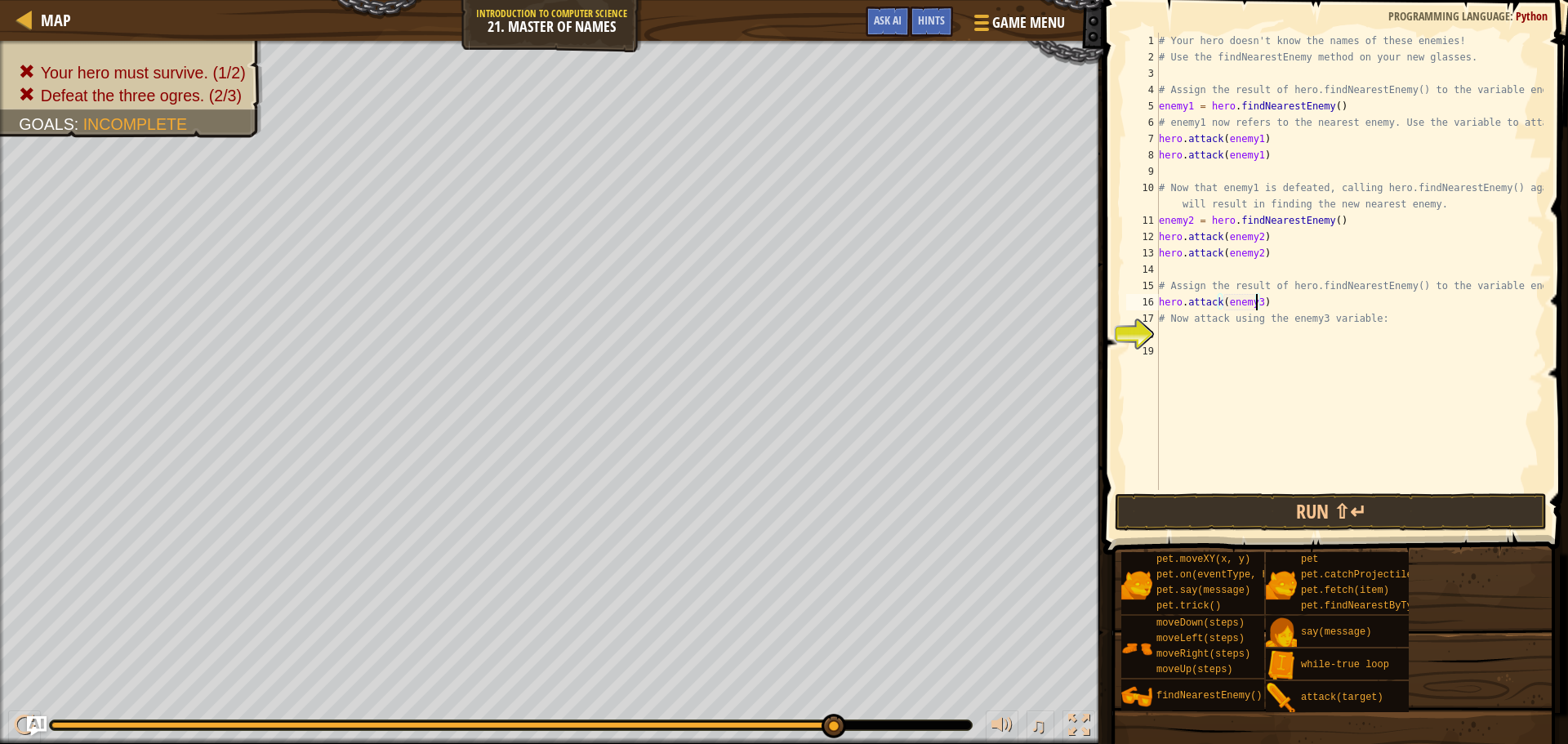
click at [1288, 316] on div "# Your hero doesn't know the names of these enemies! # Use the findNearestEnemy…" at bounding box center [1349, 279] width 388 height 491
click at [1288, 298] on div "# Your hero doesn't know the names of these enemies! # Use the findNearestEnemy…" at bounding box center [1349, 279] width 388 height 491
type textarea "hero.attack(enemy3)"
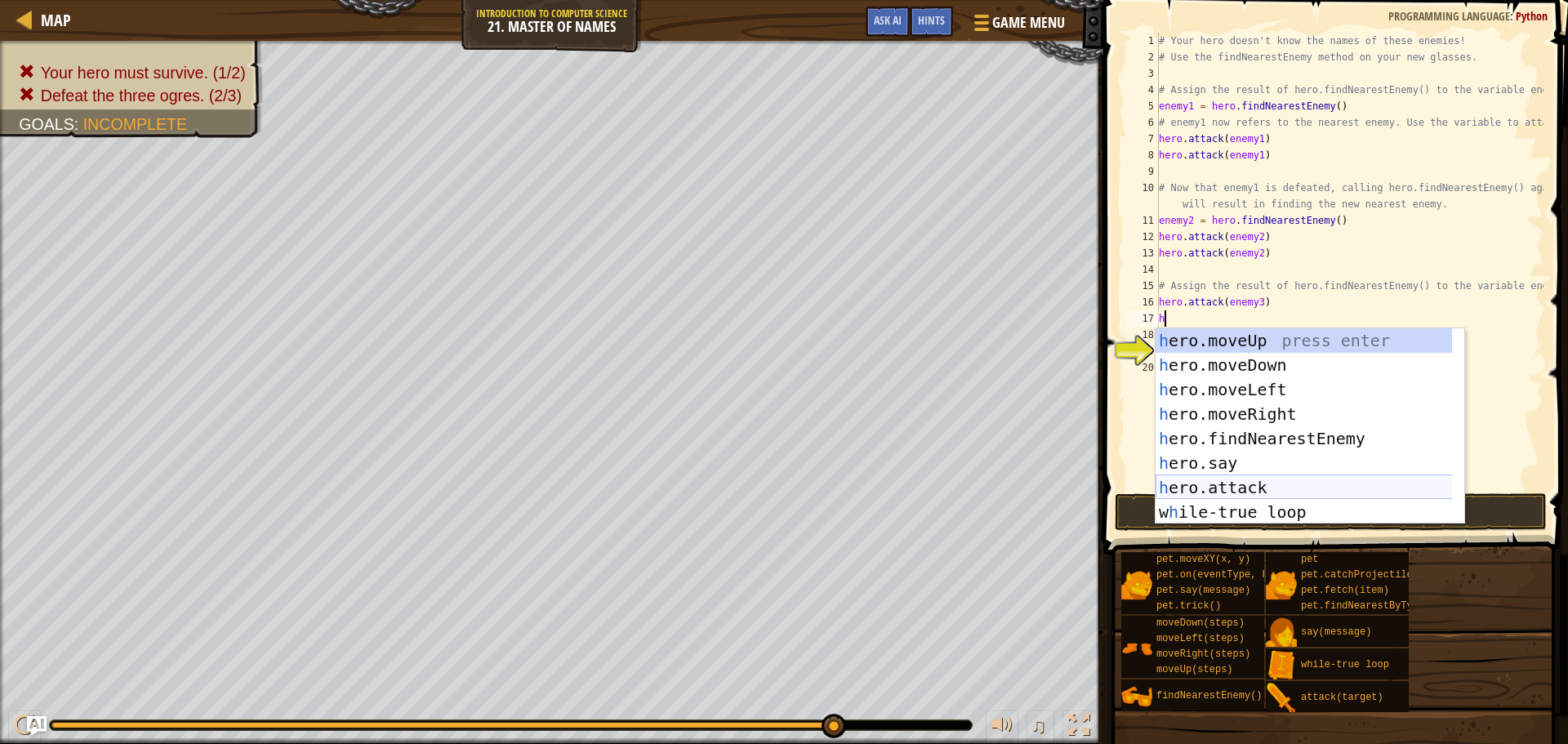
click at [1277, 485] on div "h ero.moveUp press enter h ero.moveDown press enter h ero.moveLeft press enter …" at bounding box center [1309, 451] width 309 height 245
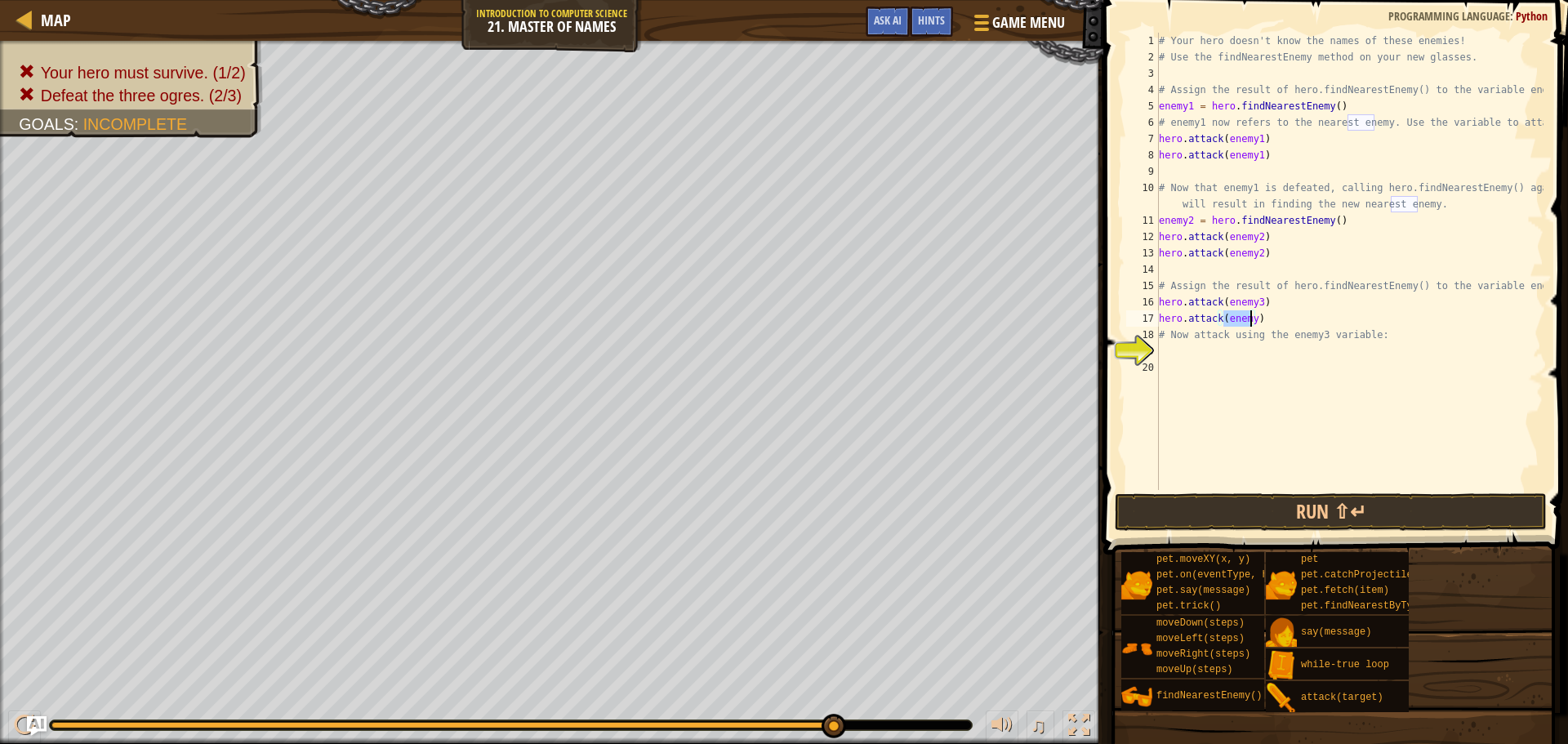
click at [1247, 320] on div "# Your hero doesn't know the names of these enemies! # Use the findNearestEnemy…" at bounding box center [1349, 262] width 388 height 458
click at [1250, 324] on div "# Your hero doesn't know the names of these enemies! # Use the findNearestEnemy…" at bounding box center [1349, 279] width 388 height 491
click at [1278, 317] on div "# Your hero doesn't know the names of these enemies! # Use the findNearestEnemy…" at bounding box center [1349, 279] width 388 height 491
click at [1334, 514] on button "Run ⇧↵" at bounding box center [1331, 512] width 432 height 38
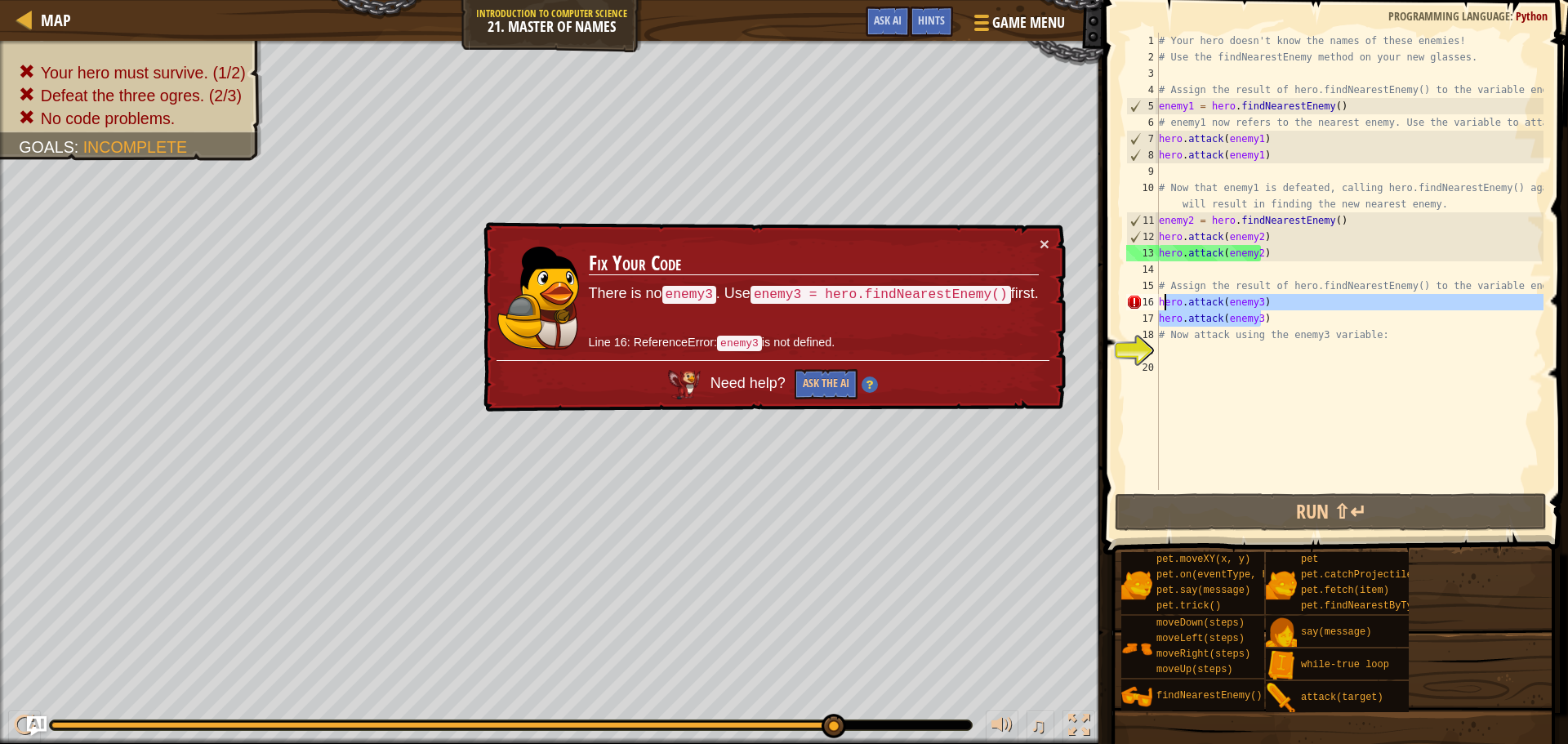
drag, startPoint x: 1259, startPoint y: 317, endPoint x: 1162, endPoint y: 304, distance: 97.9
click at [1162, 304] on div "# Your hero doesn't know the names of these enemies! # Use the findNearestEnemy…" at bounding box center [1349, 279] width 388 height 491
type textarea "h"
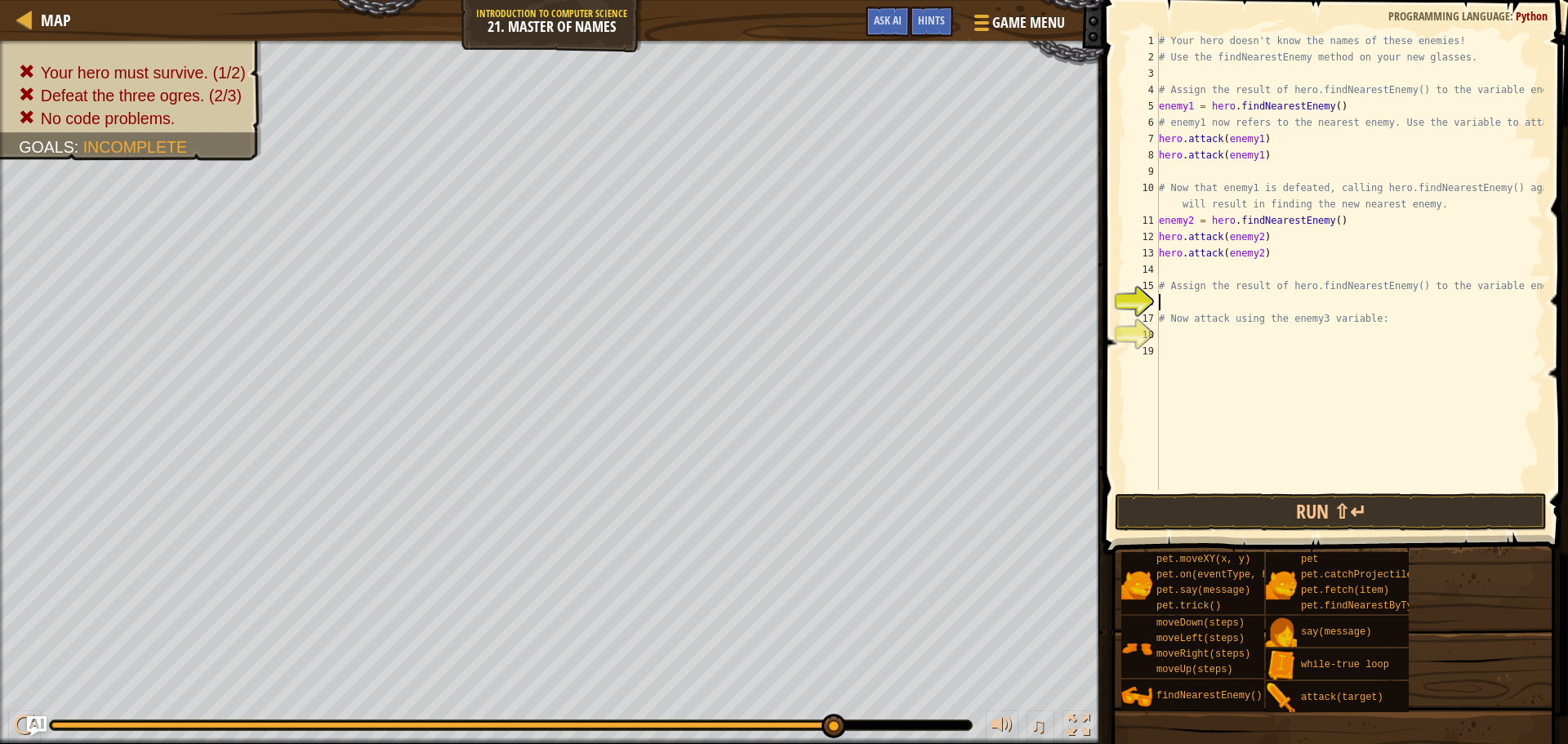
type textarea "h"
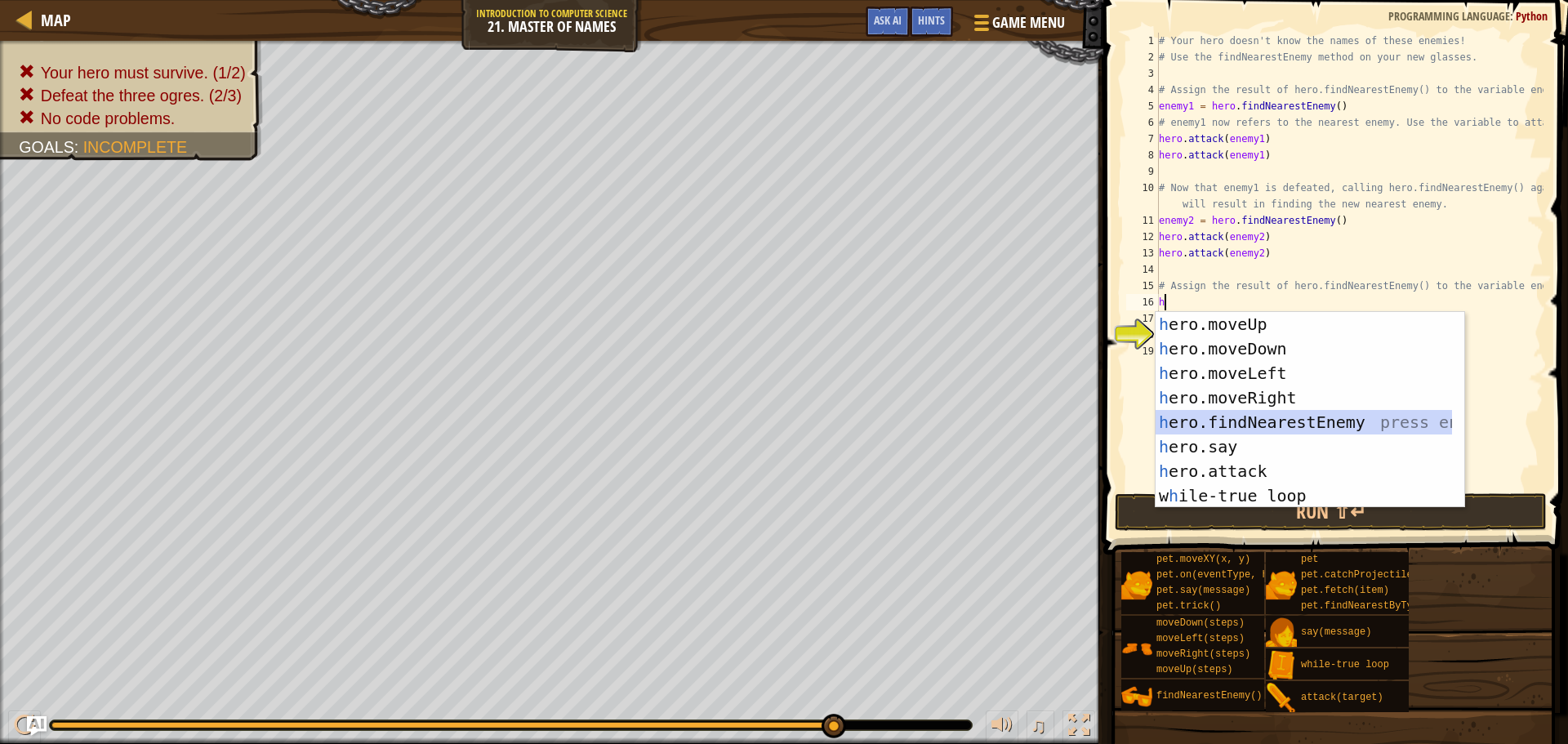
click at [1292, 427] on div "h ero.moveUp press enter h ero.moveDown press enter h ero.moveLeft press enter …" at bounding box center [1303, 435] width 297 height 245
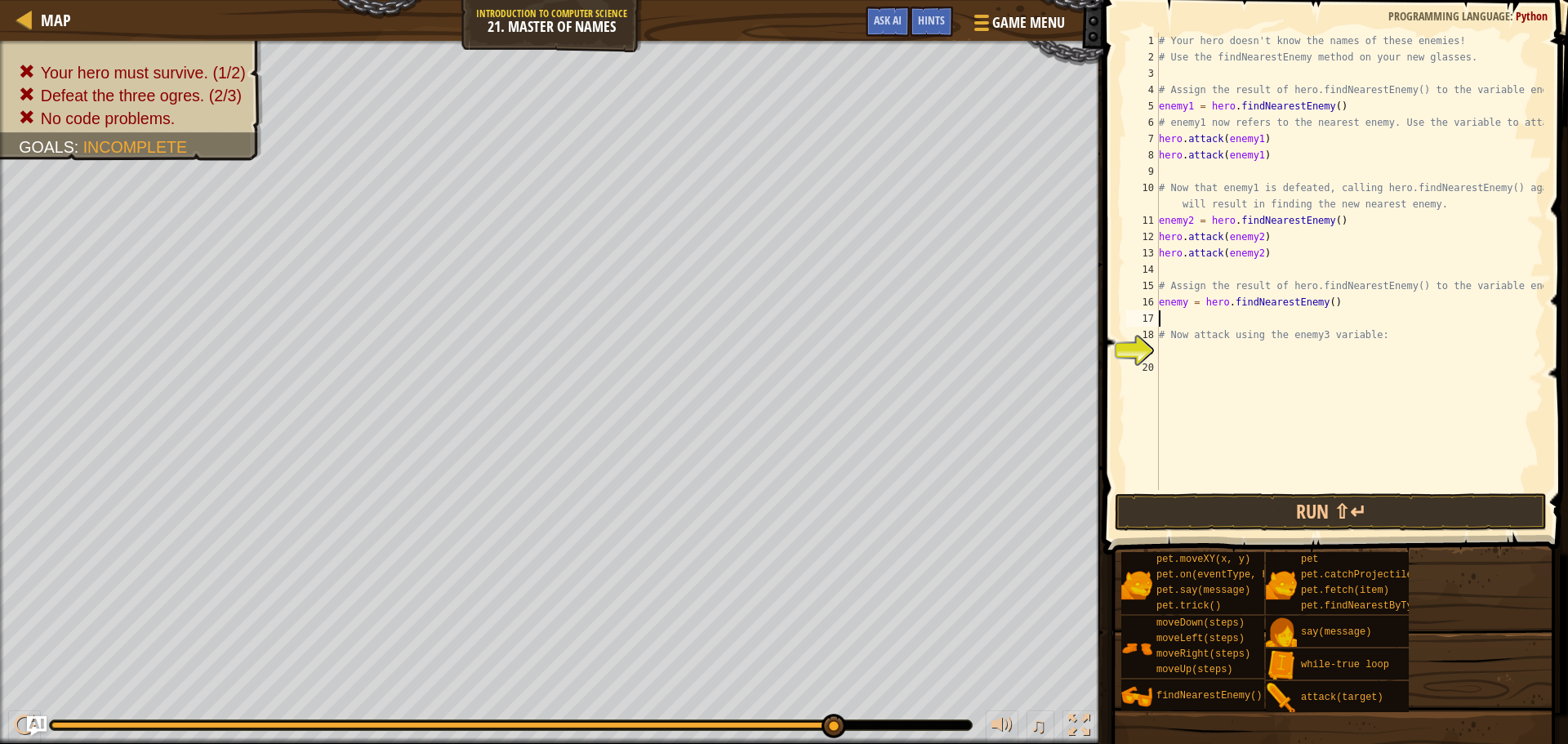
click at [1318, 304] on div "# Your hero doesn't know the names of these enemies! # Use the findNearestEnemy…" at bounding box center [1349, 279] width 388 height 491
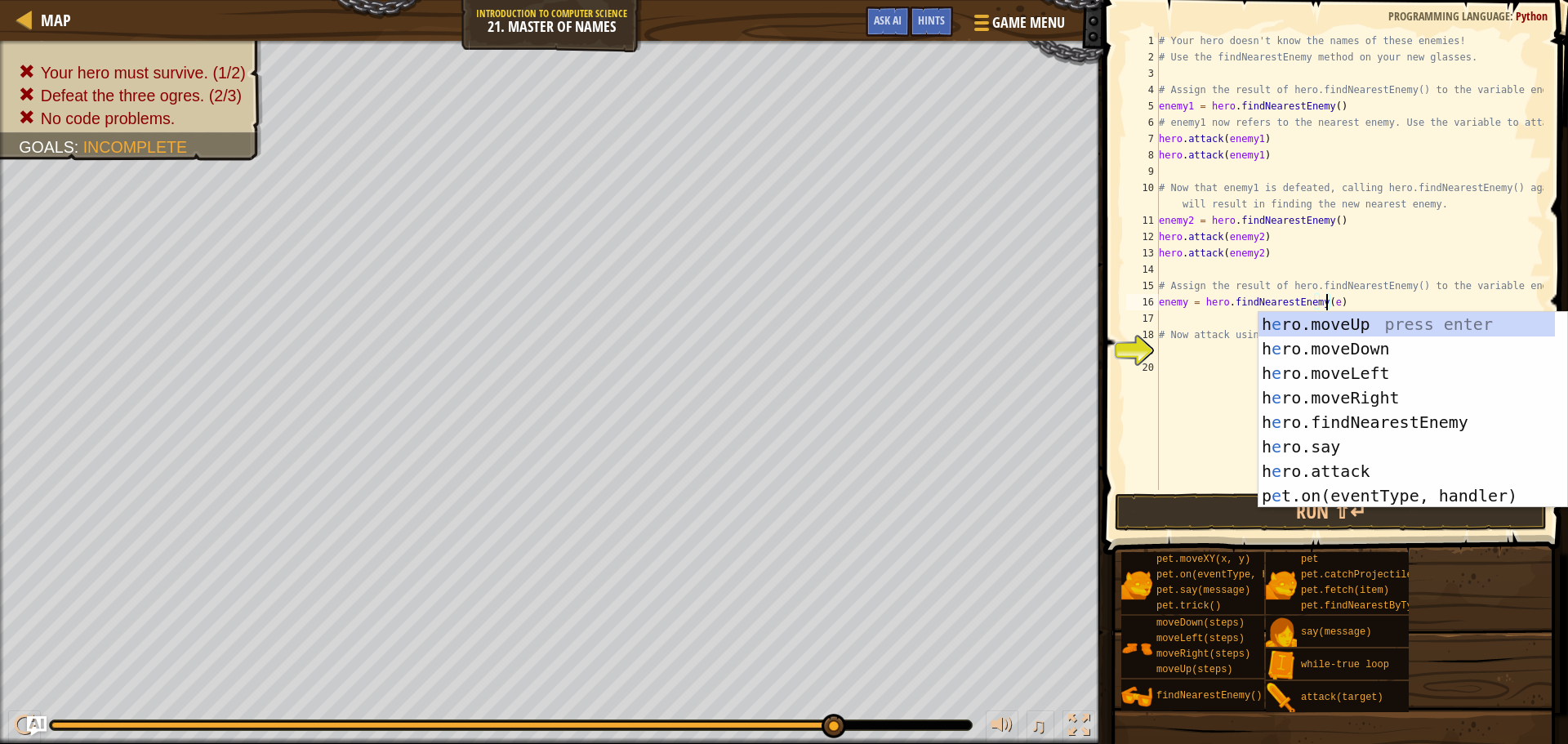
type textarea "enemy = hero.findNearestEnemy()"
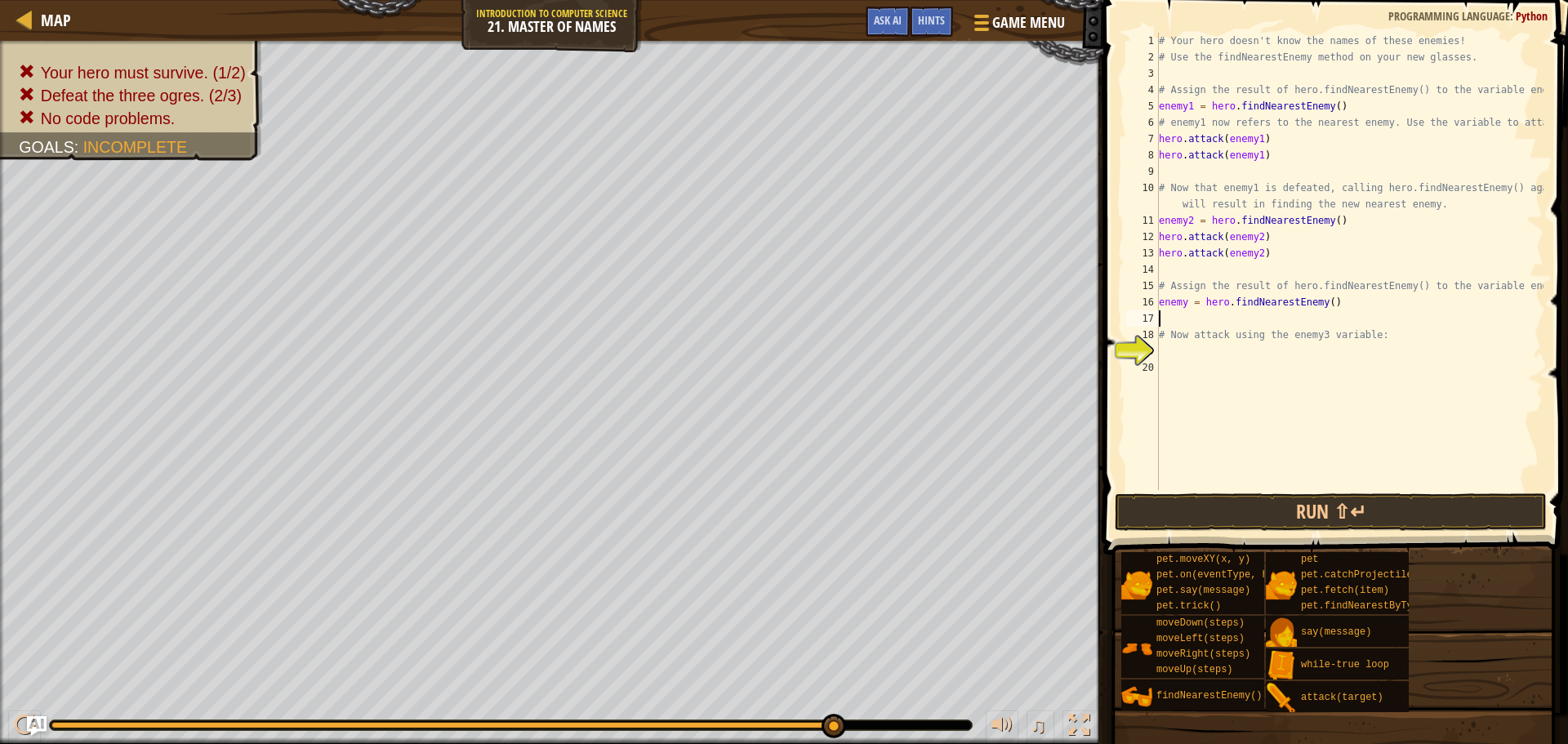
click at [1288, 321] on div "# Your hero doesn't know the names of these enemies! # Use the findNearestEnemy…" at bounding box center [1349, 279] width 388 height 491
type textarea "h"
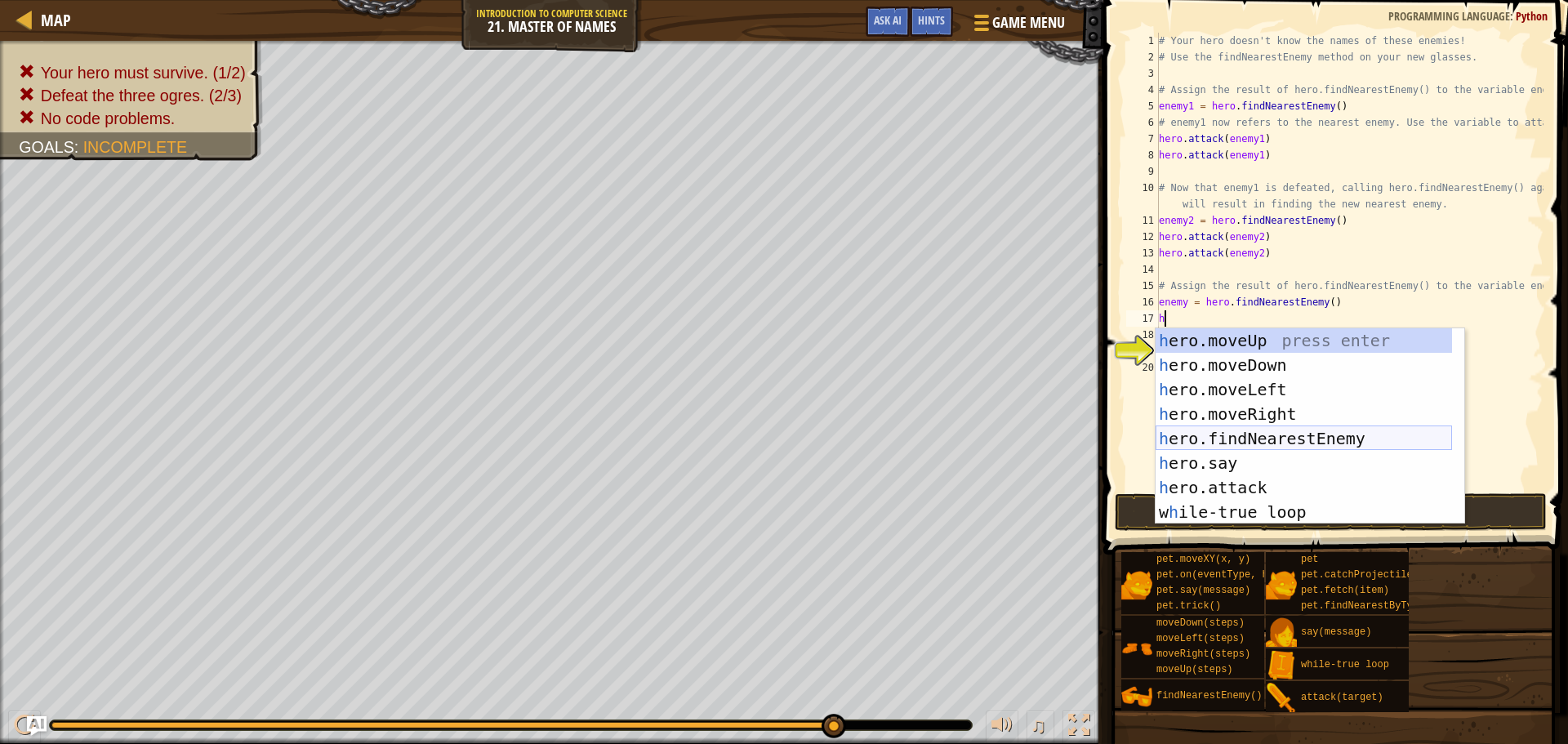
click at [1297, 435] on div "h ero.moveUp press enter h ero.moveDown press enter h ero.moveLeft press enter …" at bounding box center [1303, 451] width 297 height 245
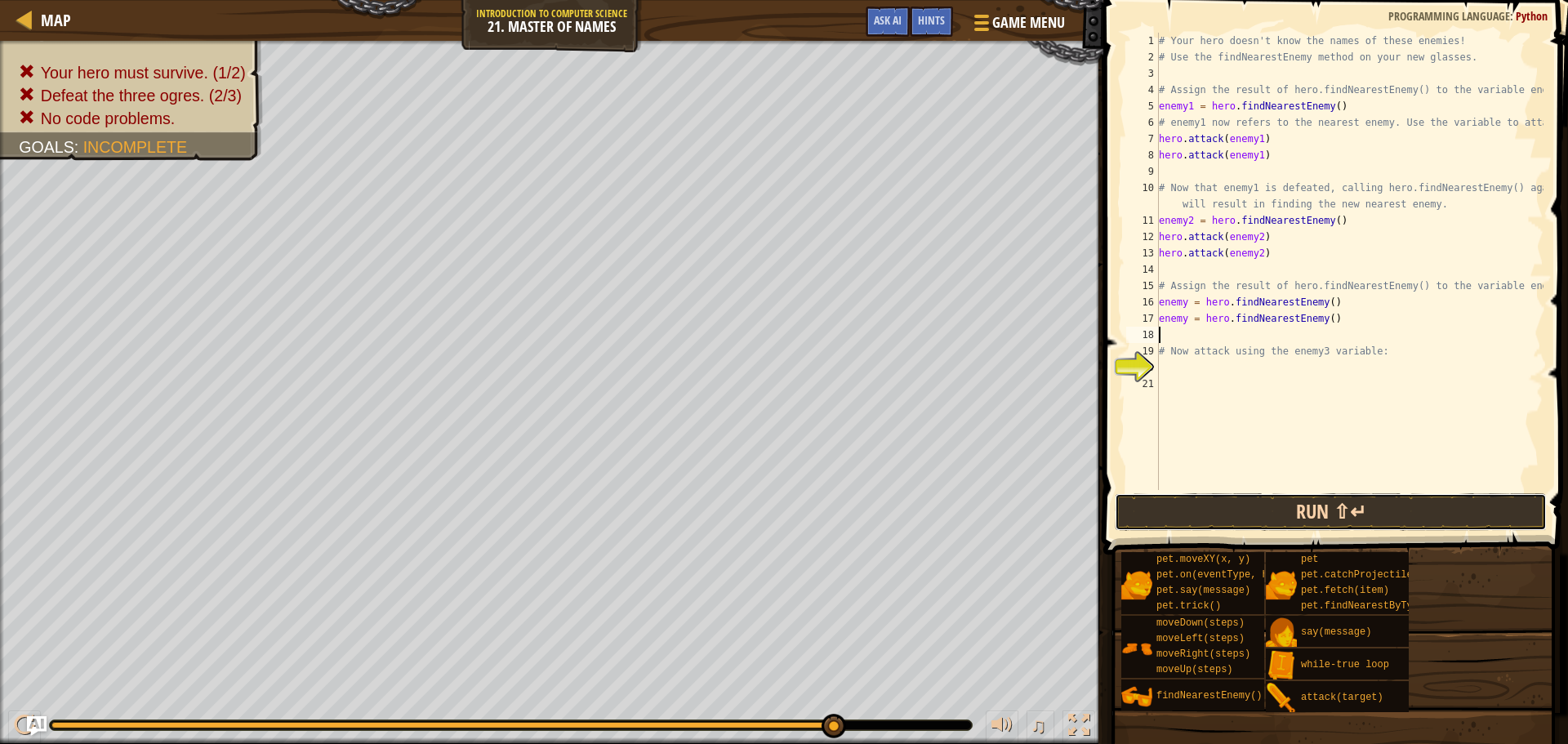
click at [1313, 516] on button "Run ⇧↵" at bounding box center [1331, 512] width 432 height 38
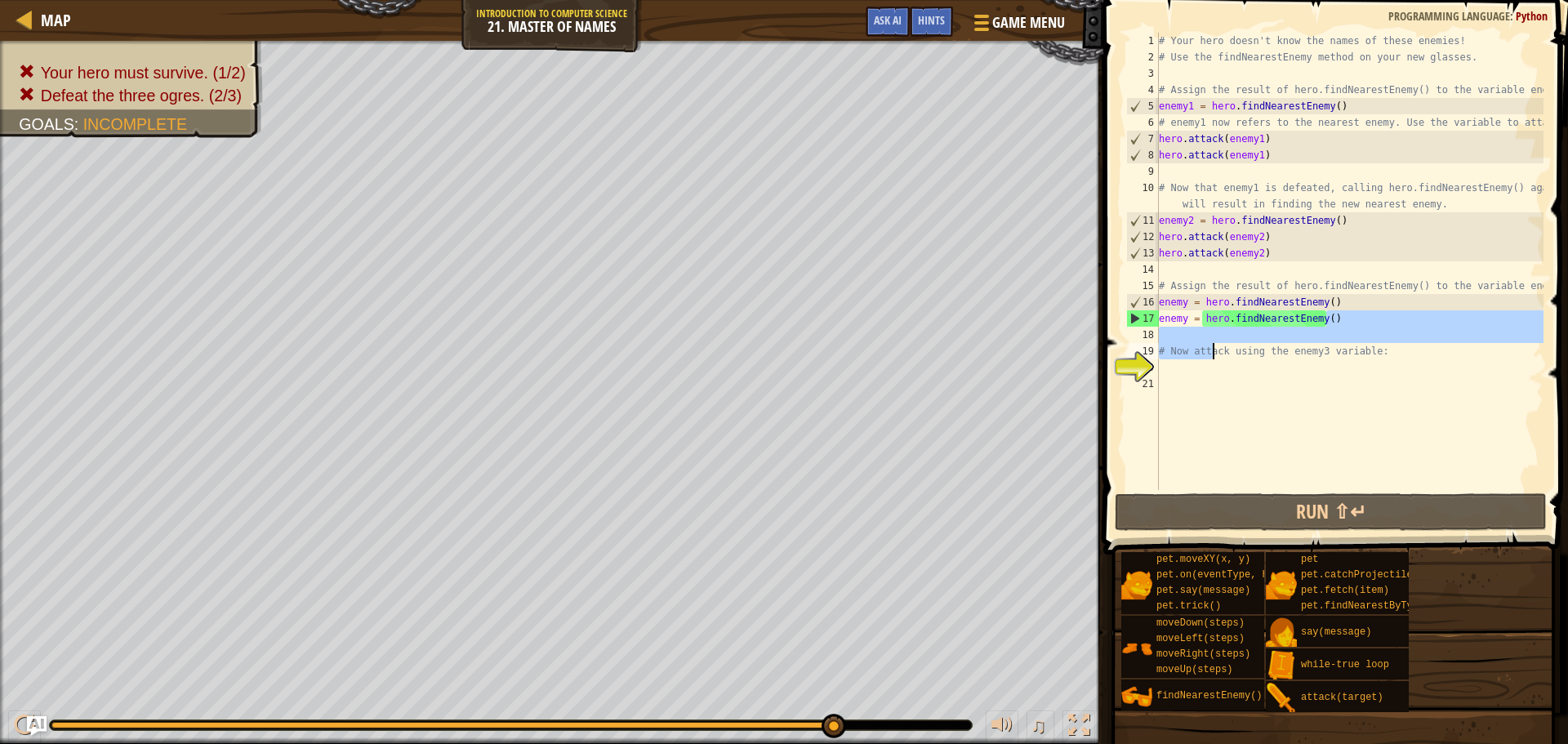
drag, startPoint x: 1328, startPoint y: 319, endPoint x: 1180, endPoint y: 337, distance: 149.1
click at [1181, 340] on div "# Your hero doesn't know the names of these enemies! # Use the findNearestEnemy…" at bounding box center [1349, 279] width 388 height 491
type textarea "enemy = hero.findNearestEnemy()"
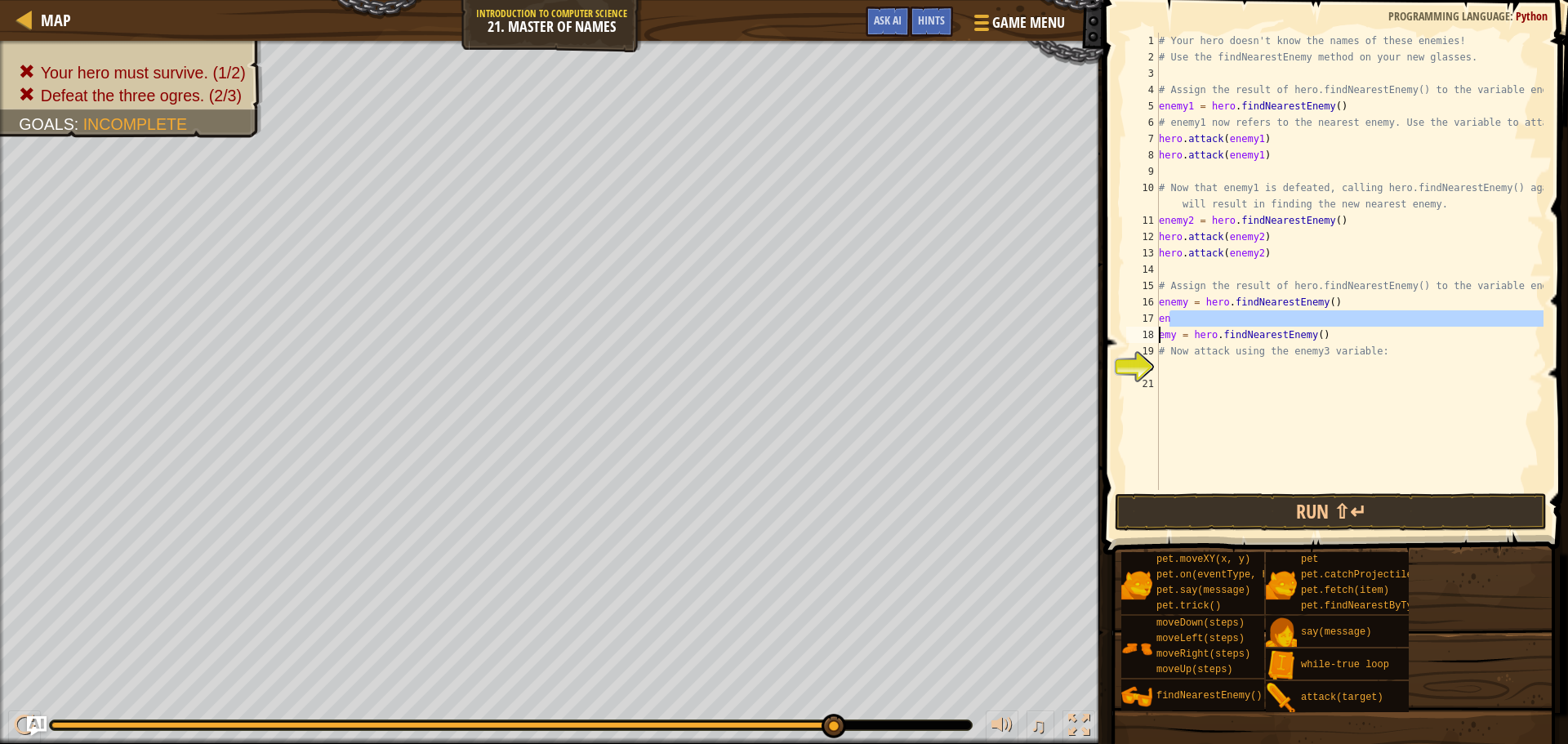
click at [1160, 320] on div "# Your hero doesn't know the names of these enemies! # Use the findNearestEnemy…" at bounding box center [1349, 279] width 388 height 491
drag, startPoint x: 1161, startPoint y: 322, endPoint x: 1318, endPoint y: 343, distance: 158.4
click at [1318, 343] on div "# Your hero doesn't know the names of these enemies! # Use the findNearestEnemy…" at bounding box center [1349, 279] width 388 height 491
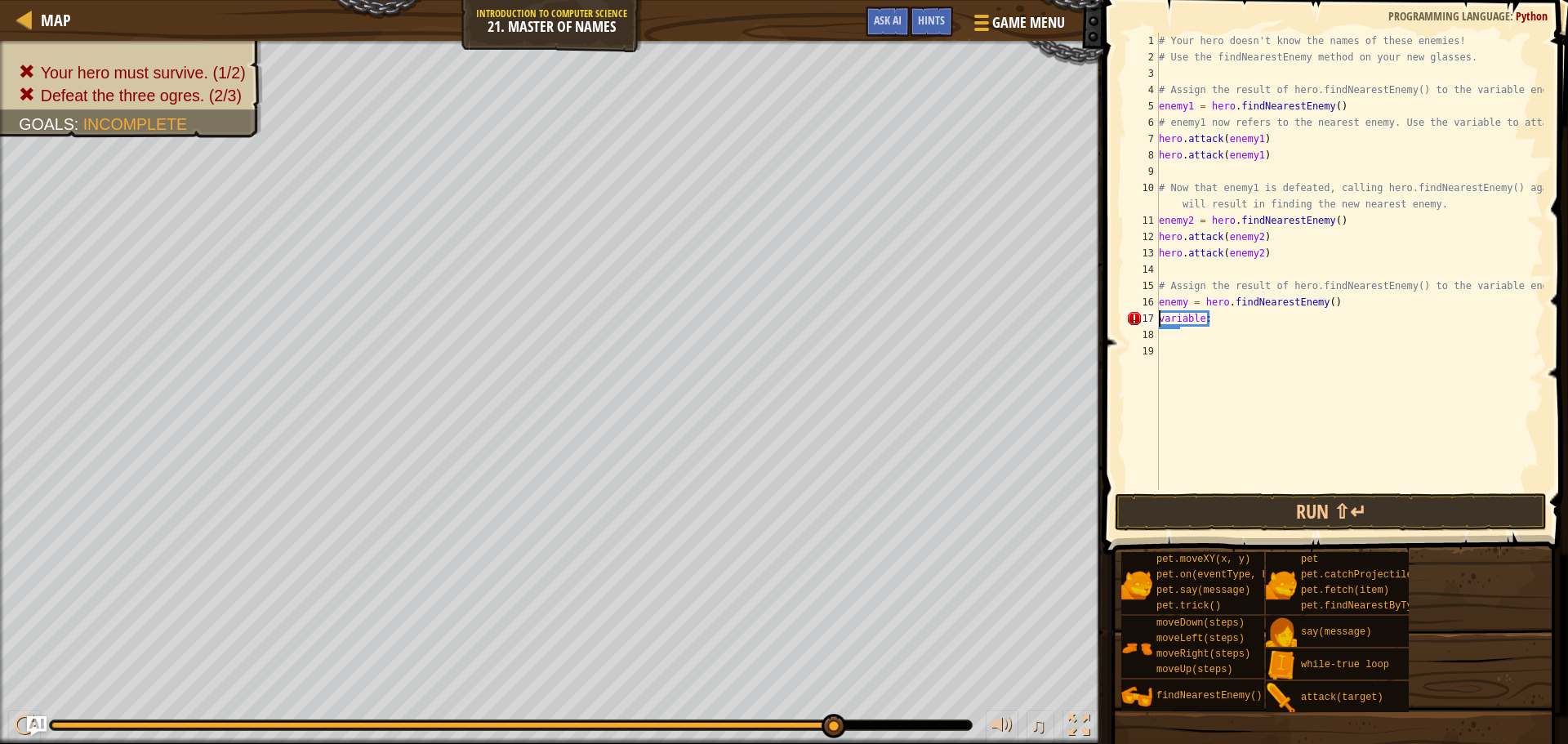
click at [1244, 320] on div "# Your hero doesn't know the names of these enemies! # Use the findNearestEnemy…" at bounding box center [1349, 279] width 388 height 491
type textarea "v"
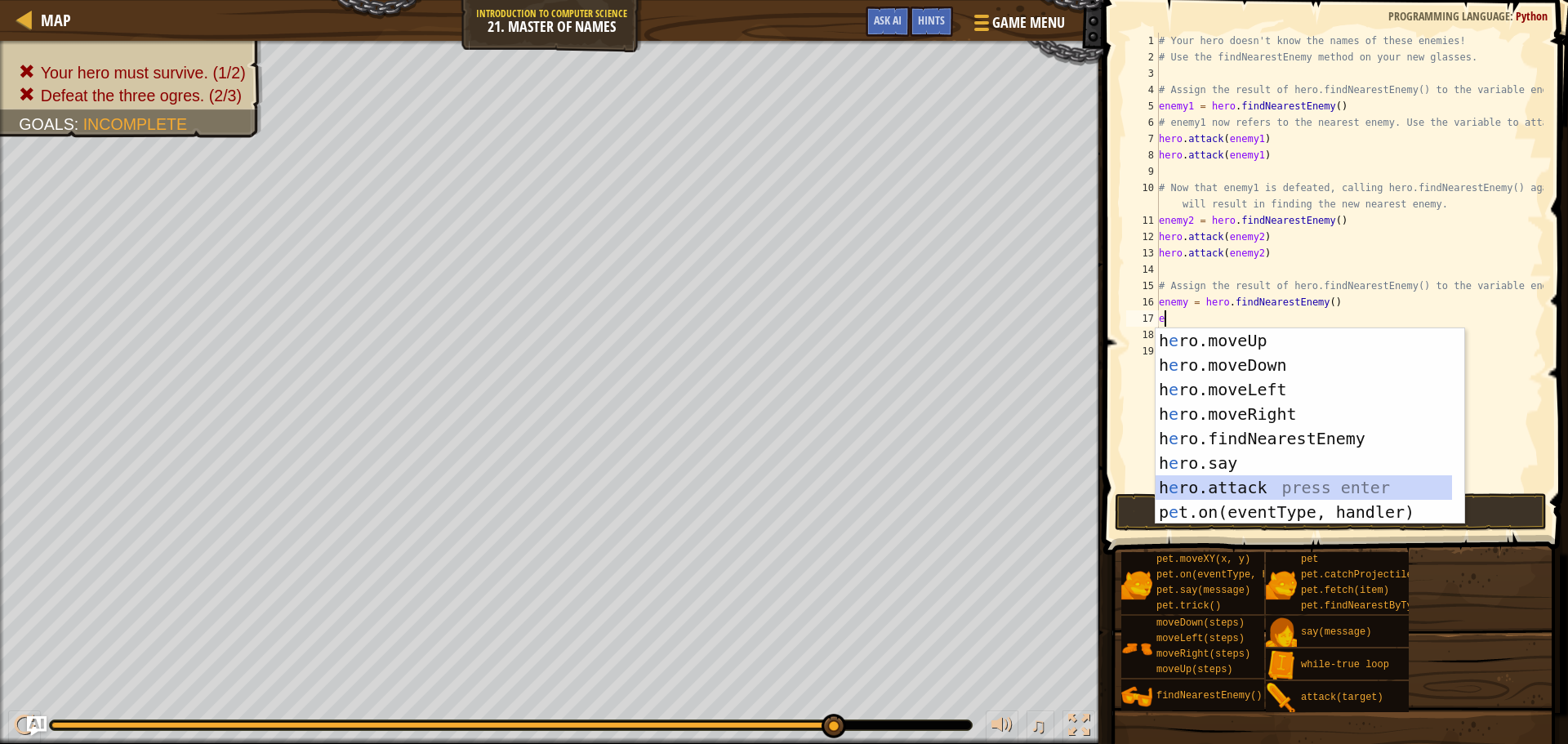
click at [1296, 488] on div "h e ro.moveUp press enter h e ro.moveDown press enter h e ro.moveLeft press ent…" at bounding box center [1303, 451] width 297 height 245
type textarea "hero.attack(enemy)"
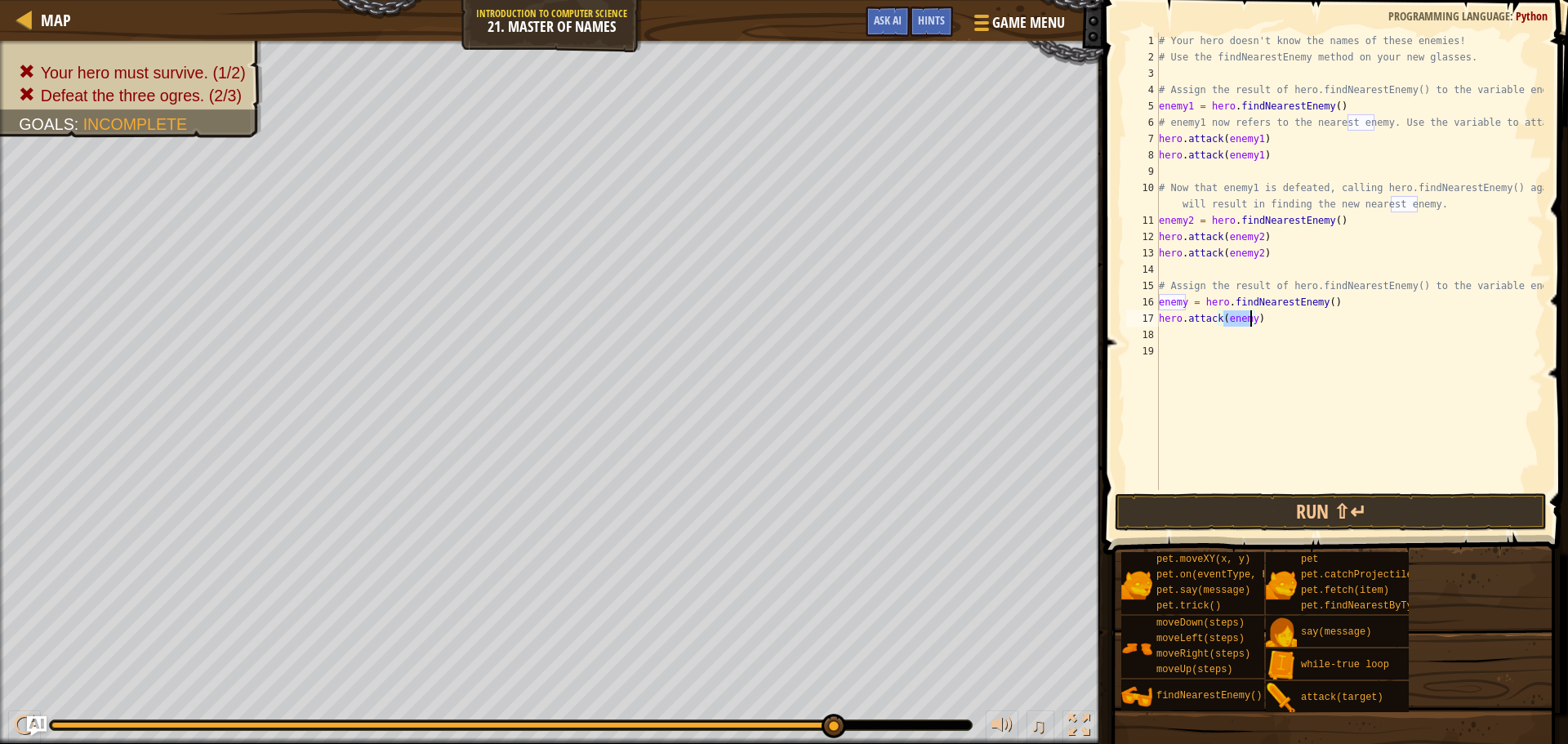
click at [1248, 355] on div "# Your hero doesn't know the names of these enemies! # Use the findNearestEnemy…" at bounding box center [1349, 279] width 388 height 491
click at [1201, 336] on div "# Your hero doesn't know the names of these enemies! # Use the findNearestEnemy…" at bounding box center [1349, 279] width 388 height 491
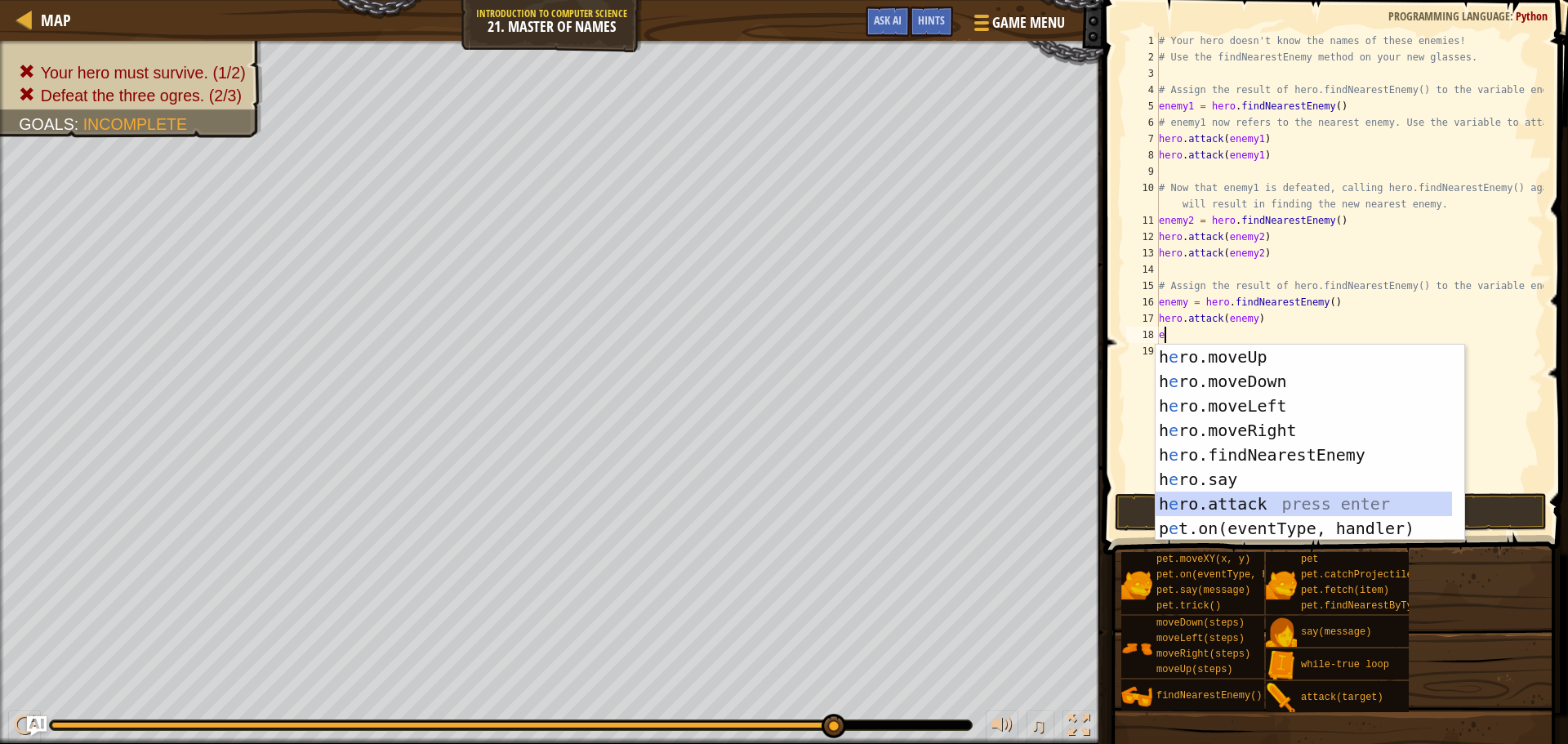
click at [1272, 501] on div "h e ro.moveUp press enter h e ro.moveDown press enter h e ro.moveLeft press ent…" at bounding box center [1303, 467] width 297 height 245
type textarea "hero.attack(enemy)"
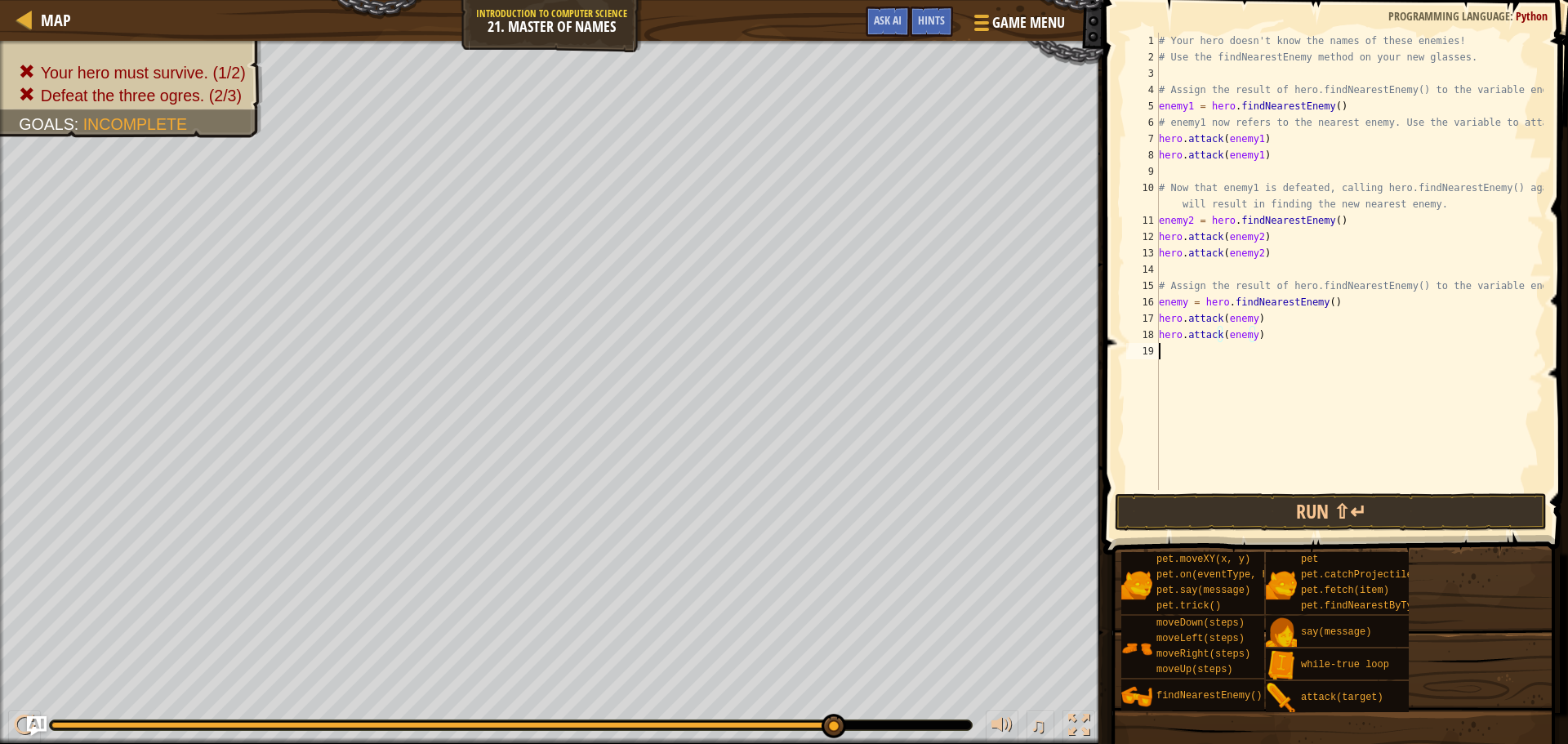
click at [1291, 385] on div "# Your hero doesn't know the names of these enemies! # Use the findNearestEnemy…" at bounding box center [1349, 279] width 388 height 491
click at [1343, 515] on button "Run ⇧↵" at bounding box center [1331, 512] width 432 height 38
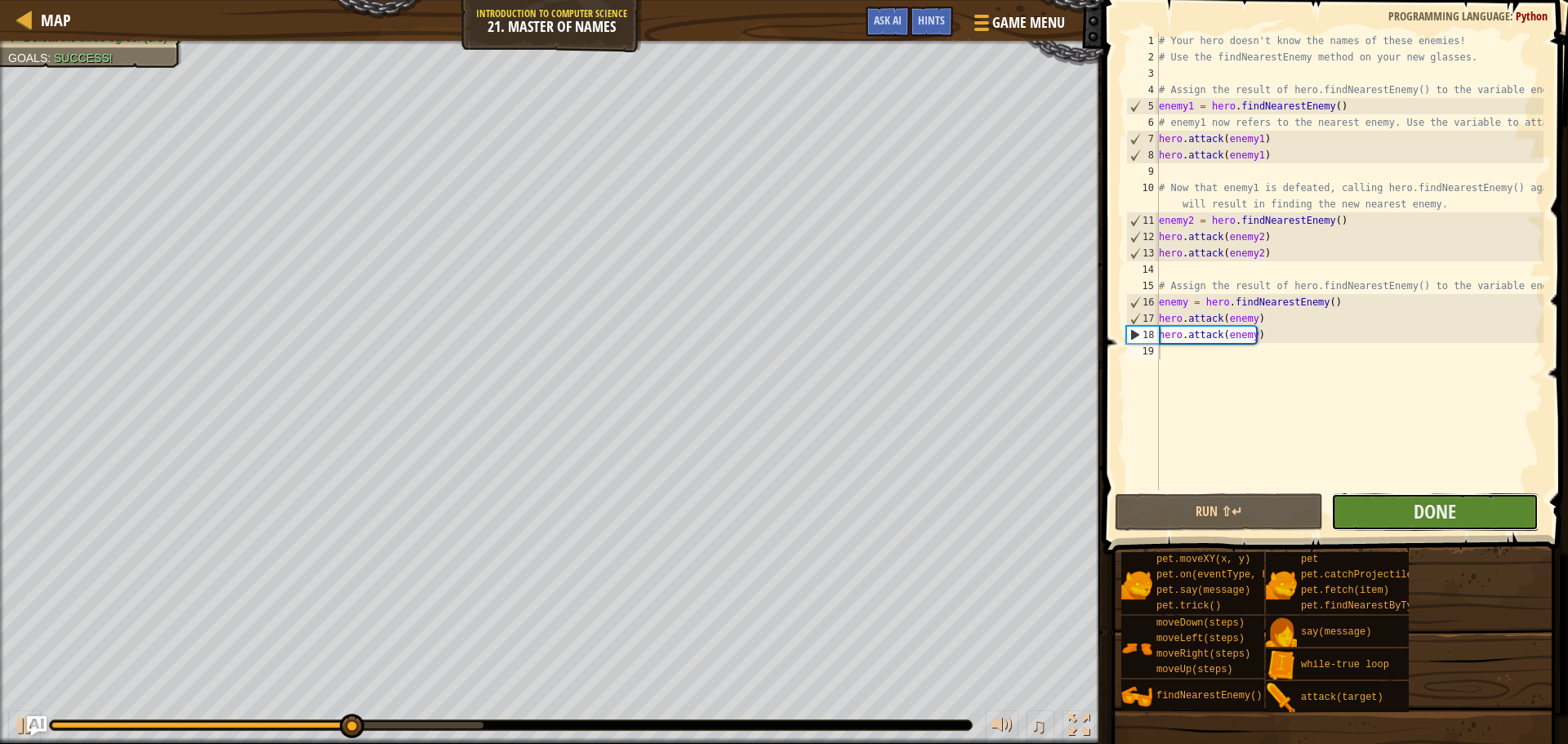
click at [1412, 505] on button "Done" at bounding box center [1435, 512] width 207 height 38
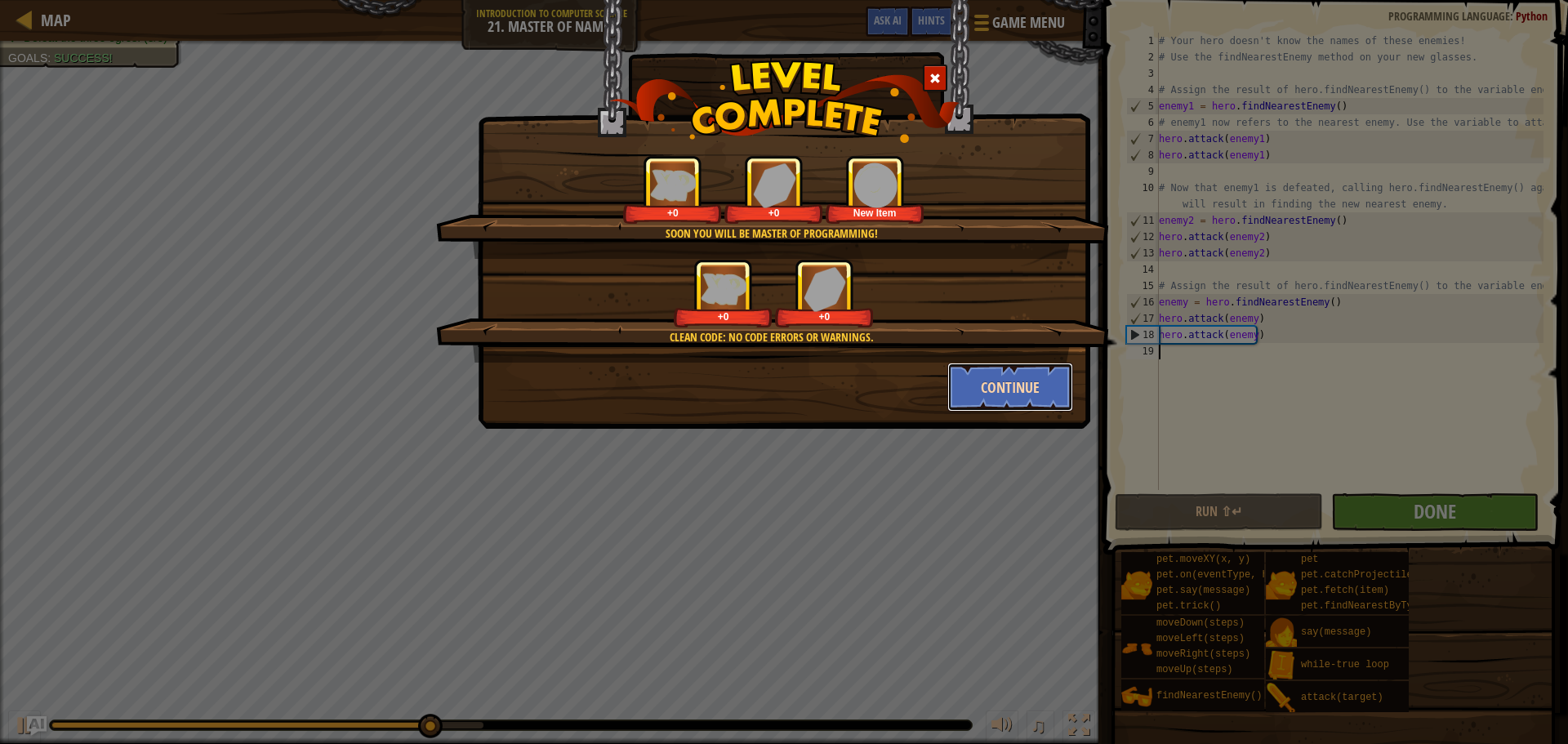
click at [998, 380] on button "Continue" at bounding box center [1010, 388] width 127 height 49
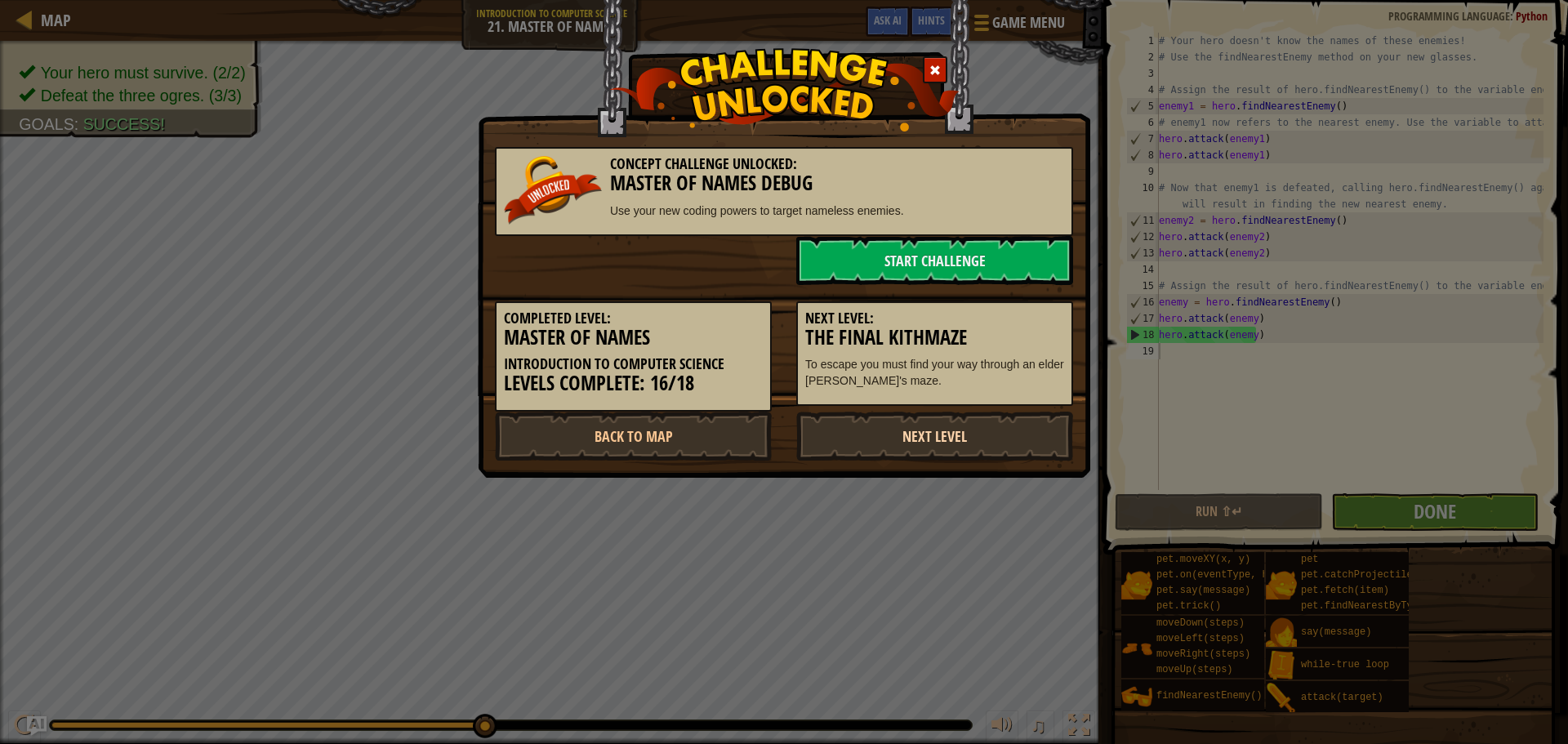
click at [999, 422] on link "Next Level" at bounding box center [934, 436] width 276 height 49
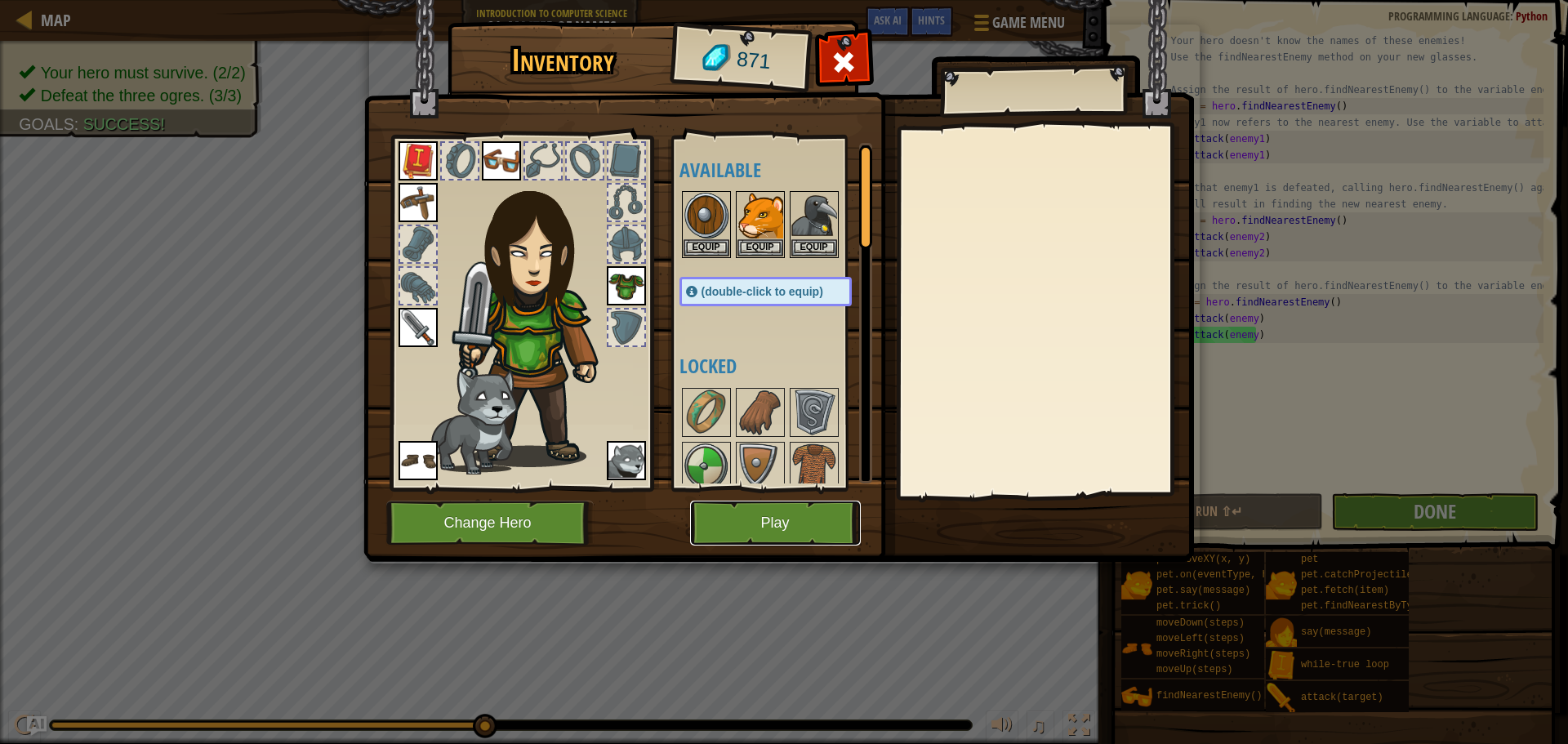
click at [805, 517] on button "Play" at bounding box center [775, 523] width 170 height 45
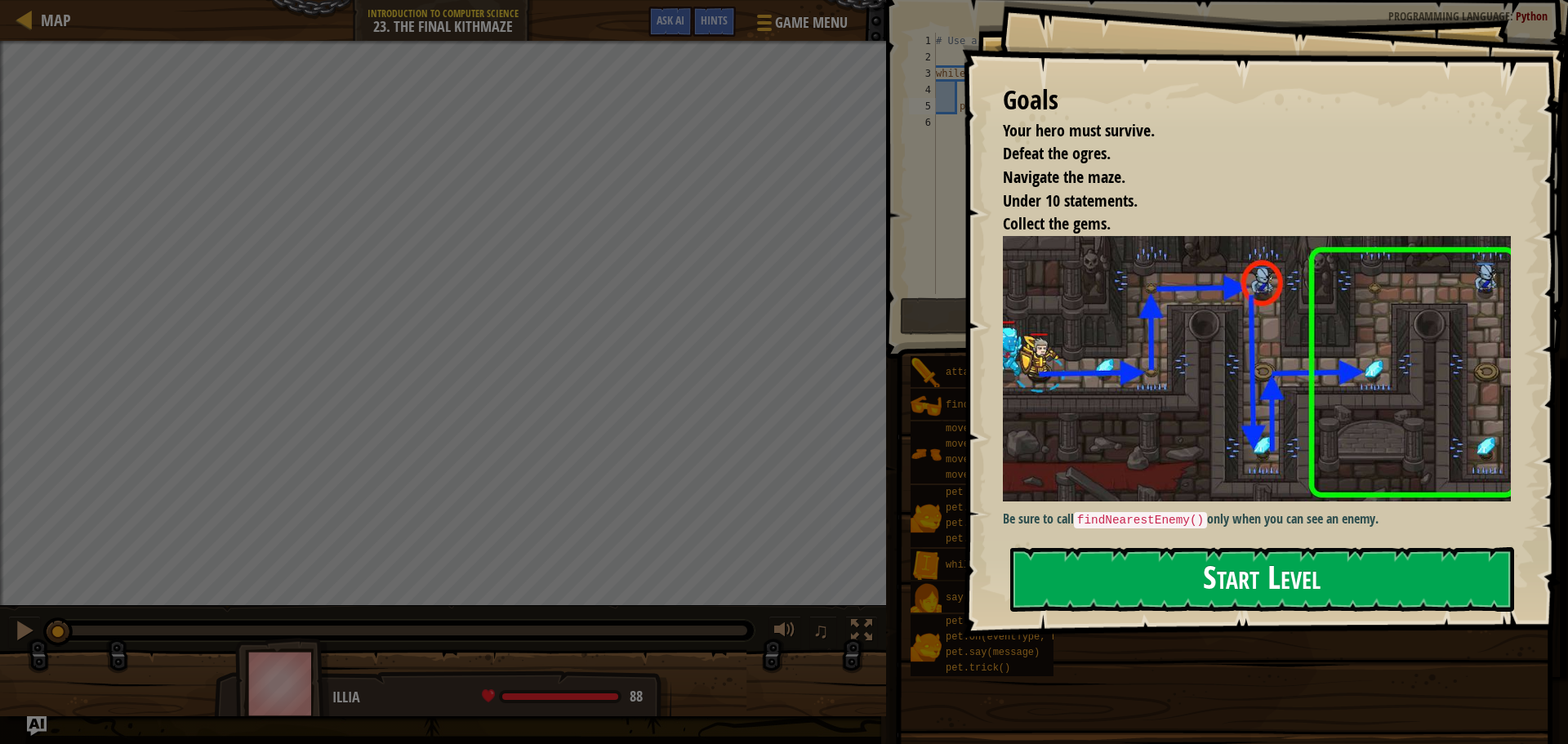
click at [1227, 572] on button "Start Level" at bounding box center [1262, 579] width 504 height 64
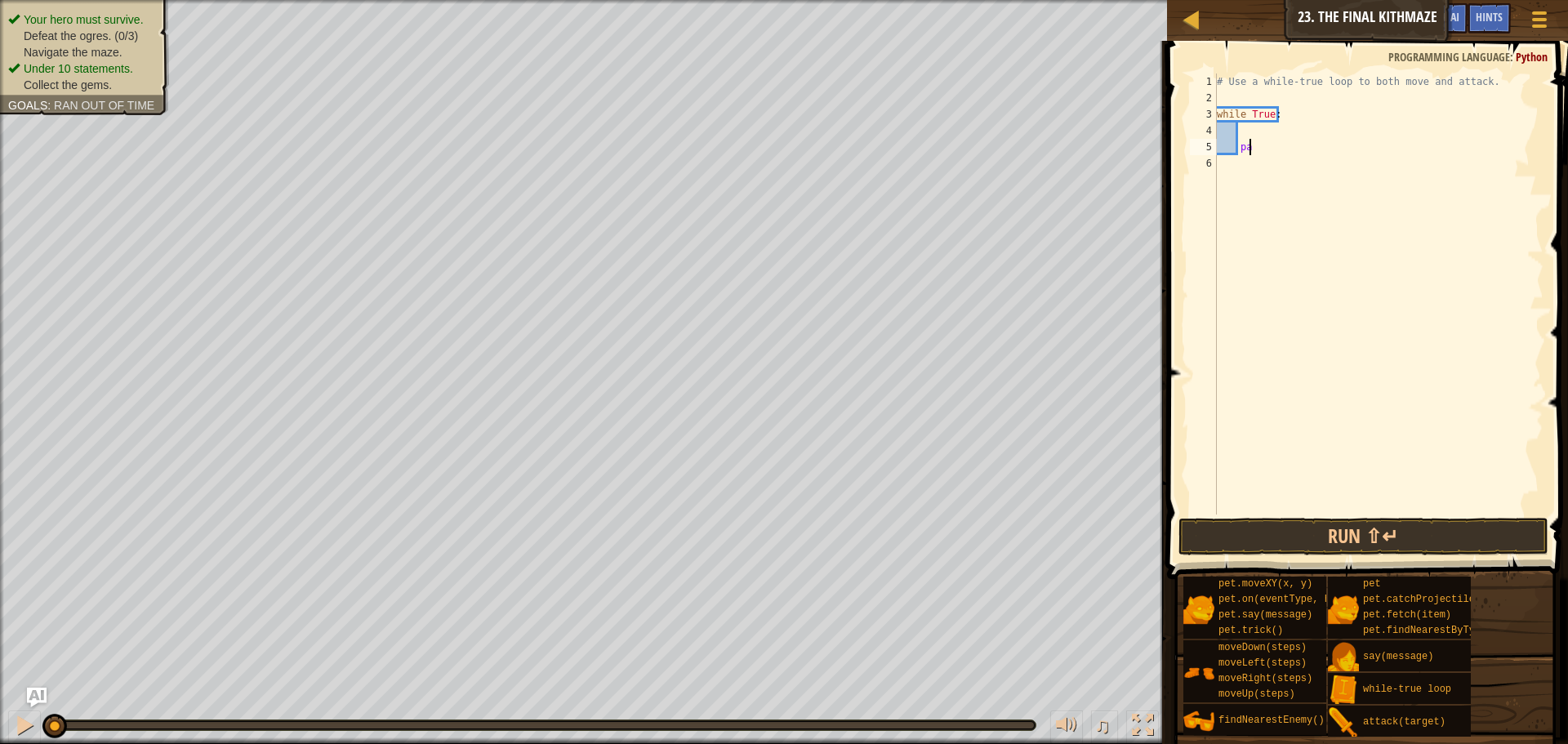
type textarea "p"
click at [1252, 125] on div "# Use a while-true loop to both move and attack. while True :" at bounding box center [1378, 311] width 330 height 474
type textarea "h"
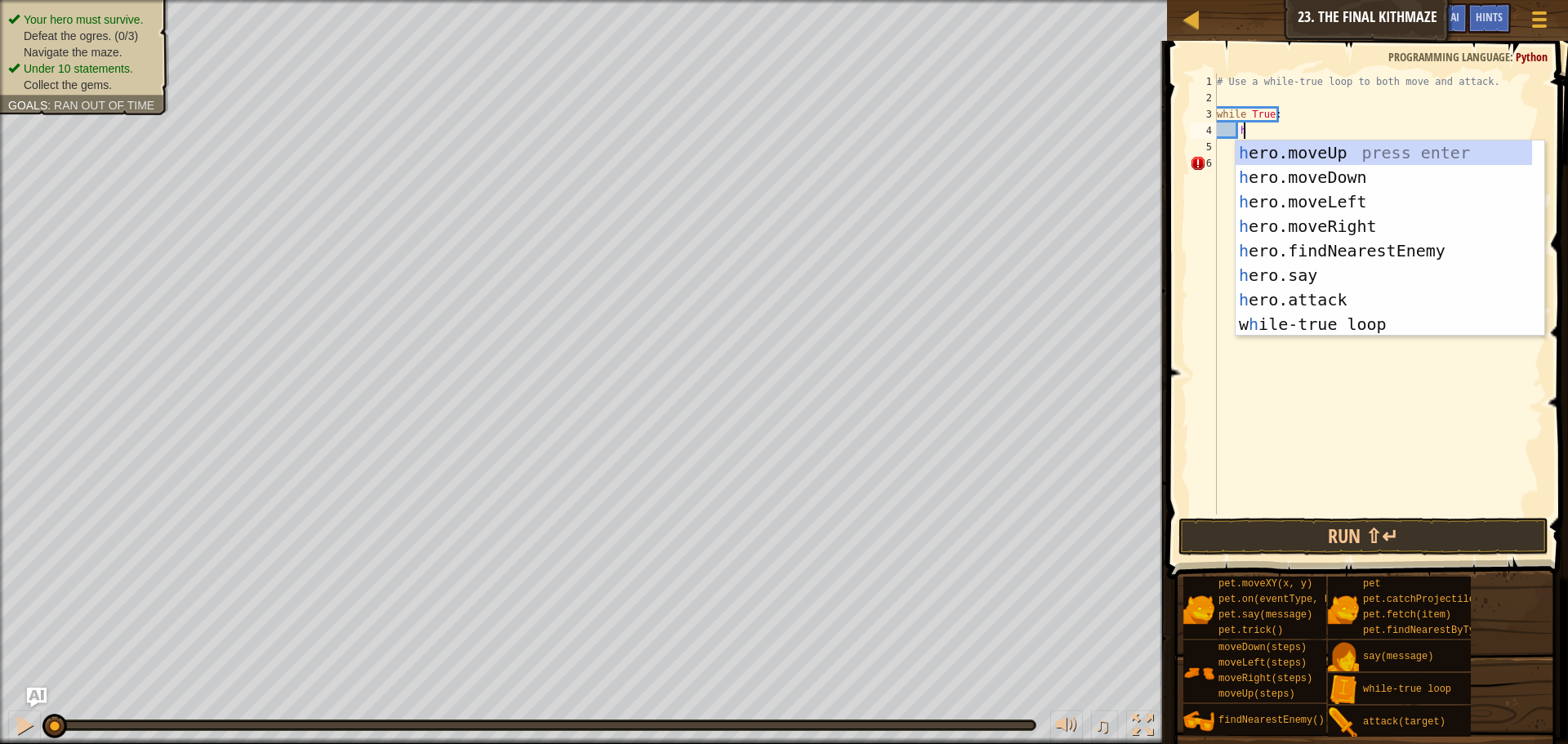
scroll to position [8, 2]
click at [1336, 234] on div "h ero.moveUp press enter h ero.moveDown press enter h ero.moveLeft press enter …" at bounding box center [1384, 263] width 297 height 245
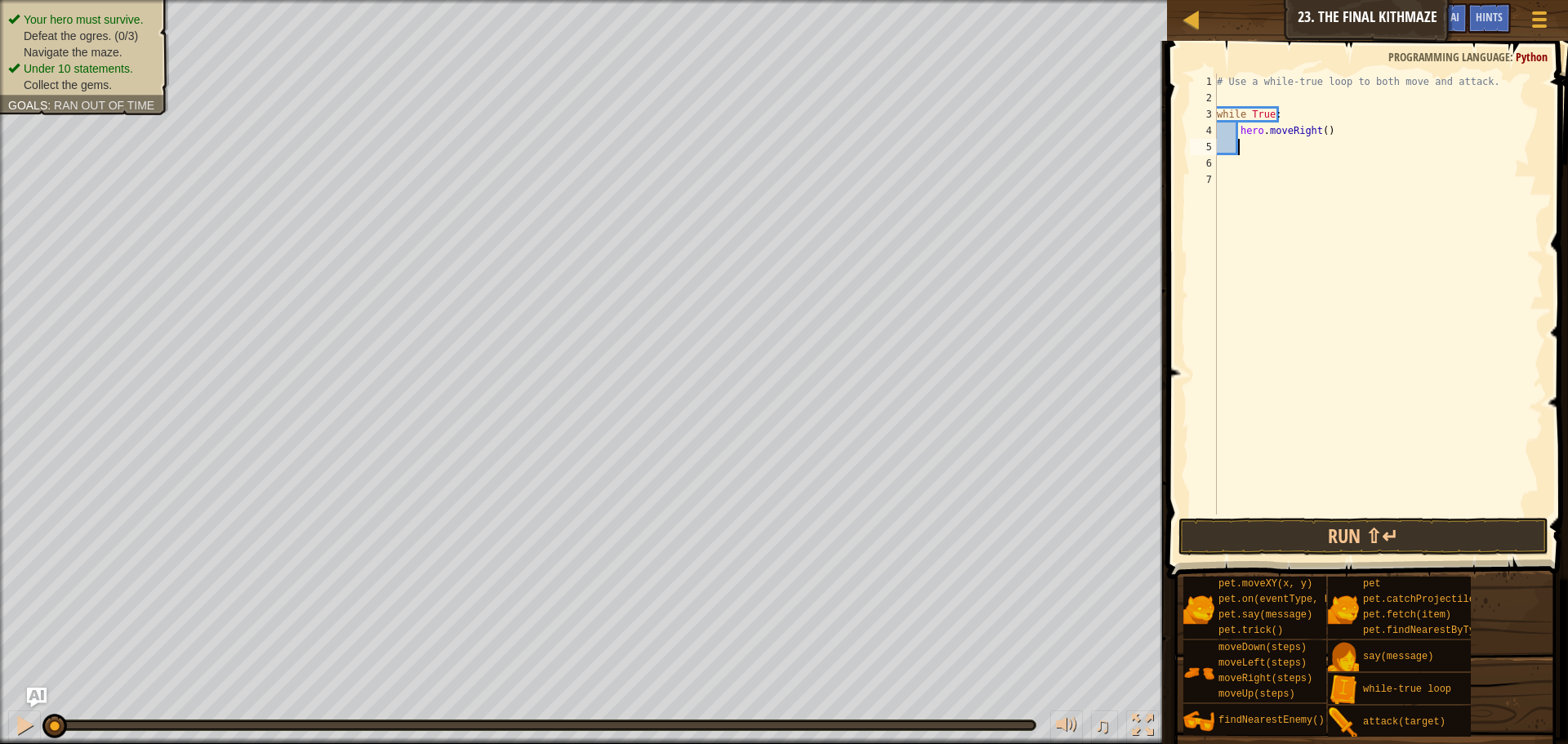
scroll to position [8, 1]
type textarea "h"
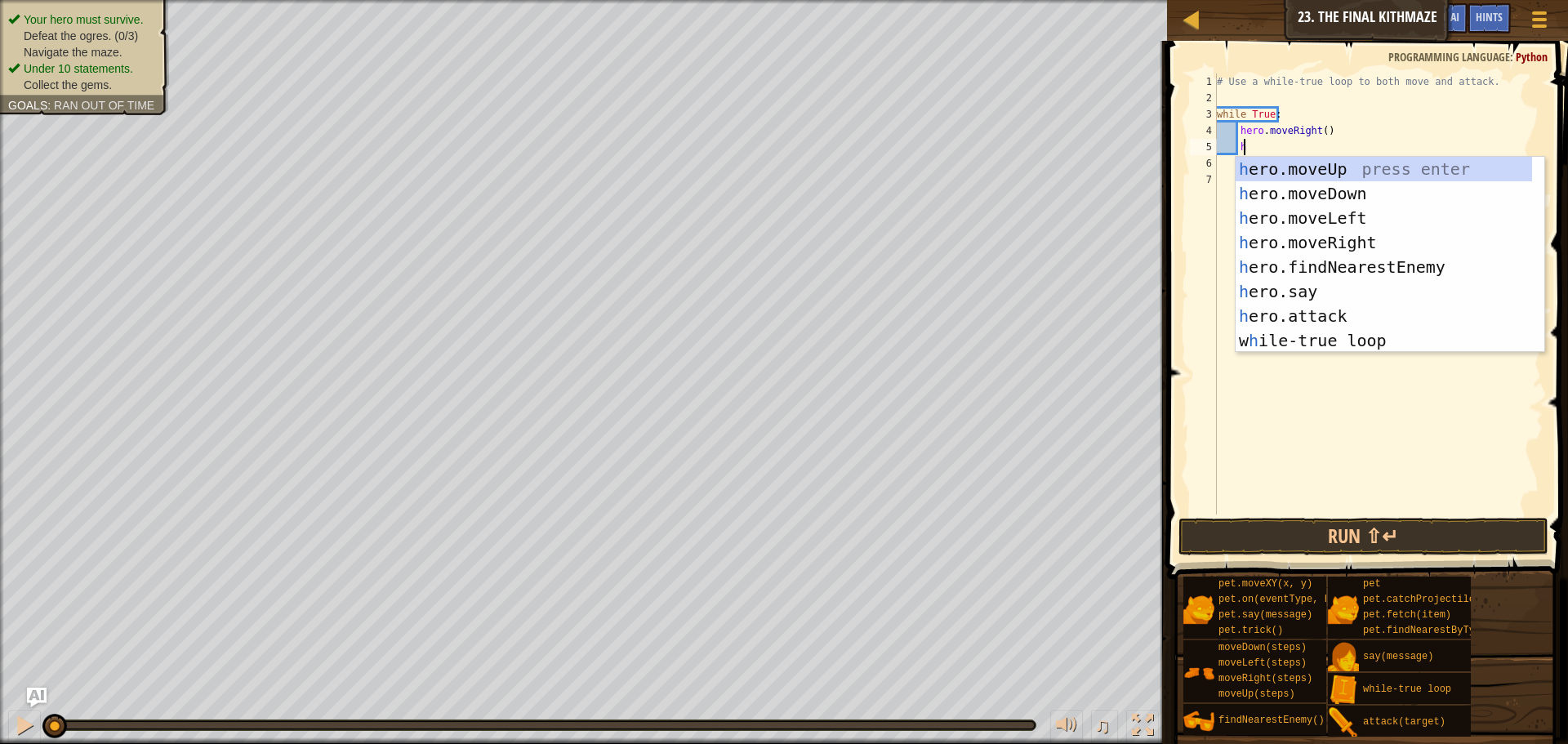
scroll to position [8, 2]
click at [1327, 166] on div "h ero.moveUp press enter h ero.moveDown press enter h ero.moveLeft press enter …" at bounding box center [1384, 279] width 297 height 245
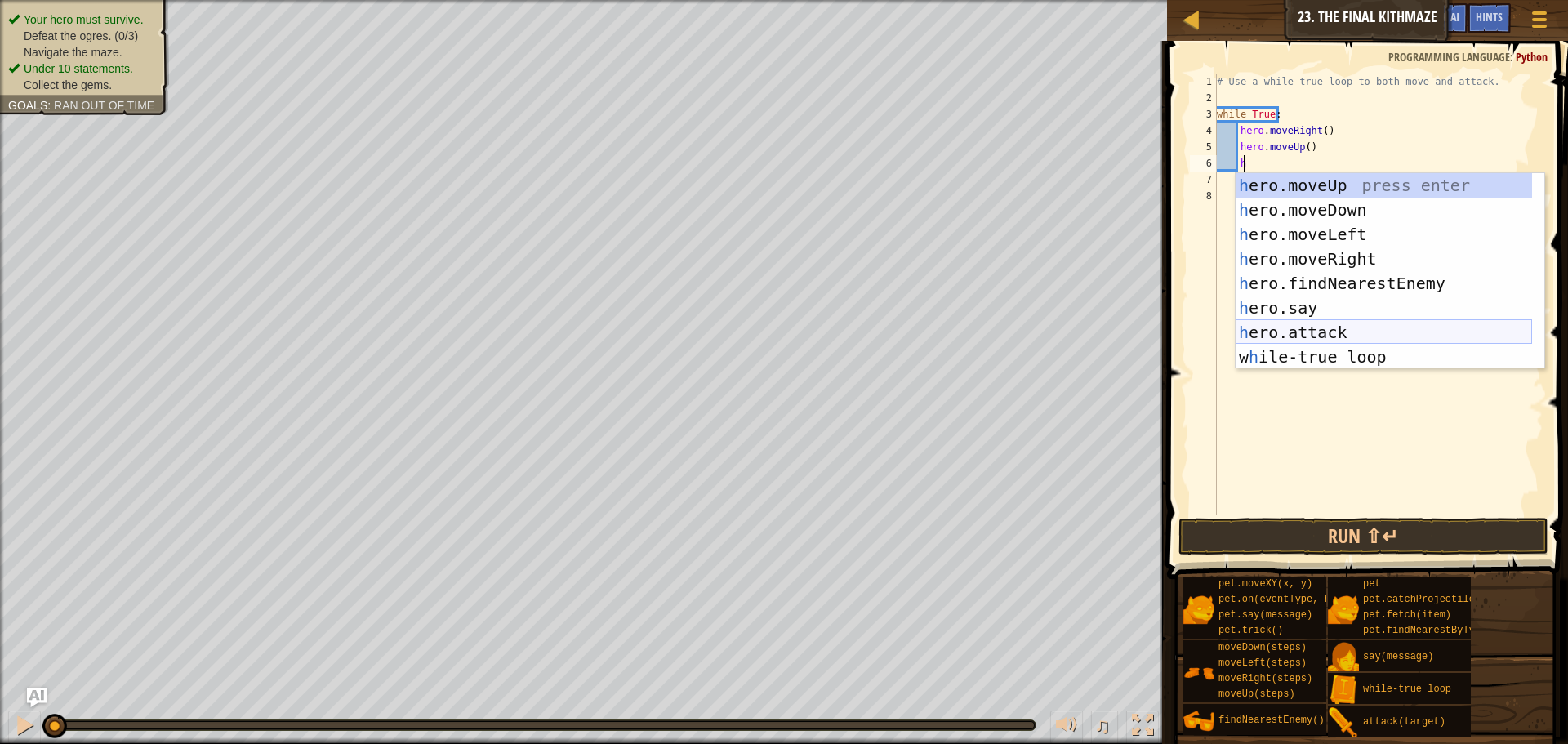
click at [1364, 331] on div "h ero.moveUp press enter h ero.moveDown press enter h ero.moveLeft press enter …" at bounding box center [1384, 296] width 297 height 245
type textarea "hero.attack(enemy)"
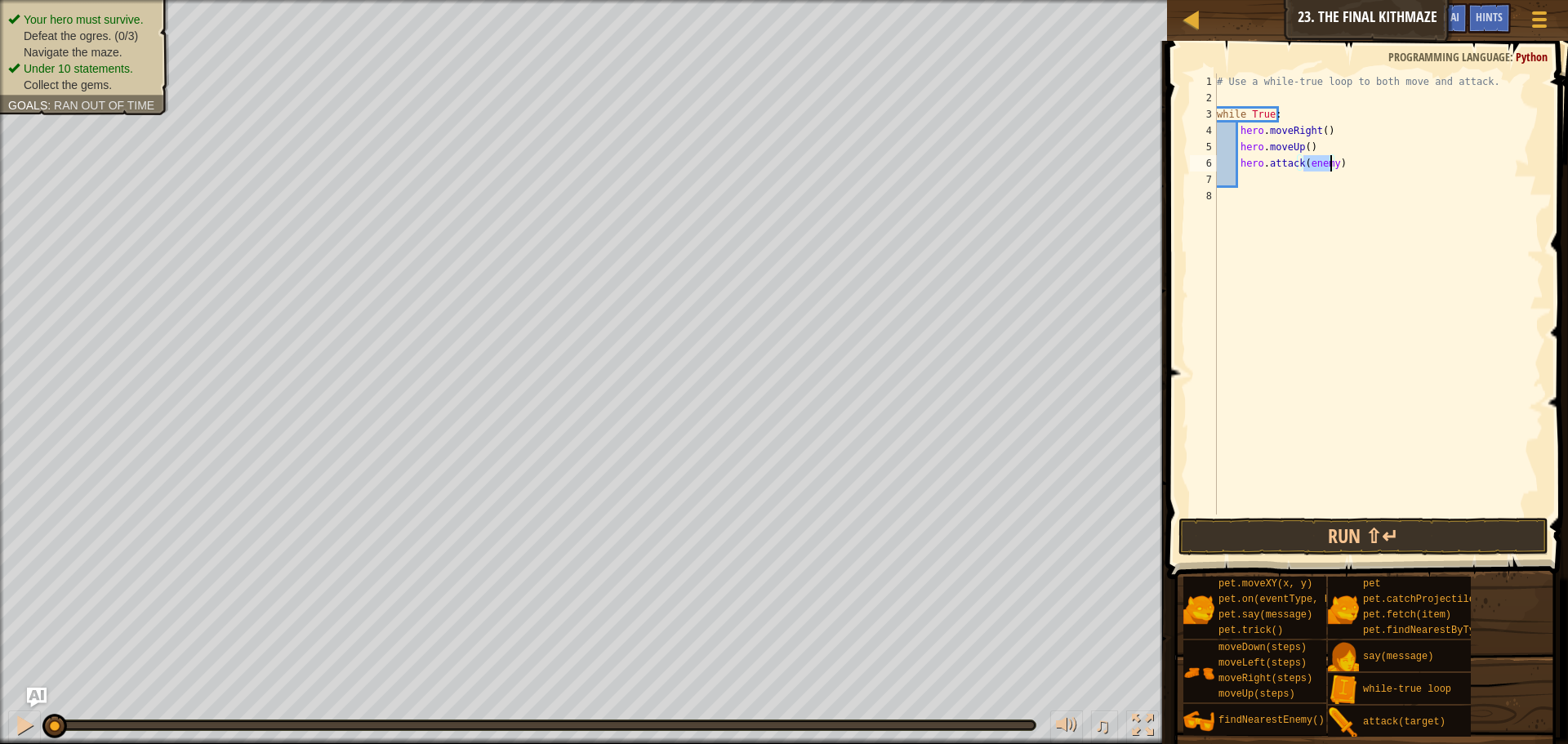
click at [1282, 190] on div "# Use a while-true loop to both move and attack. while True : hero . moveRight …" at bounding box center [1378, 311] width 330 height 474
click at [1413, 536] on button "Run ⇧↵" at bounding box center [1364, 537] width 370 height 38
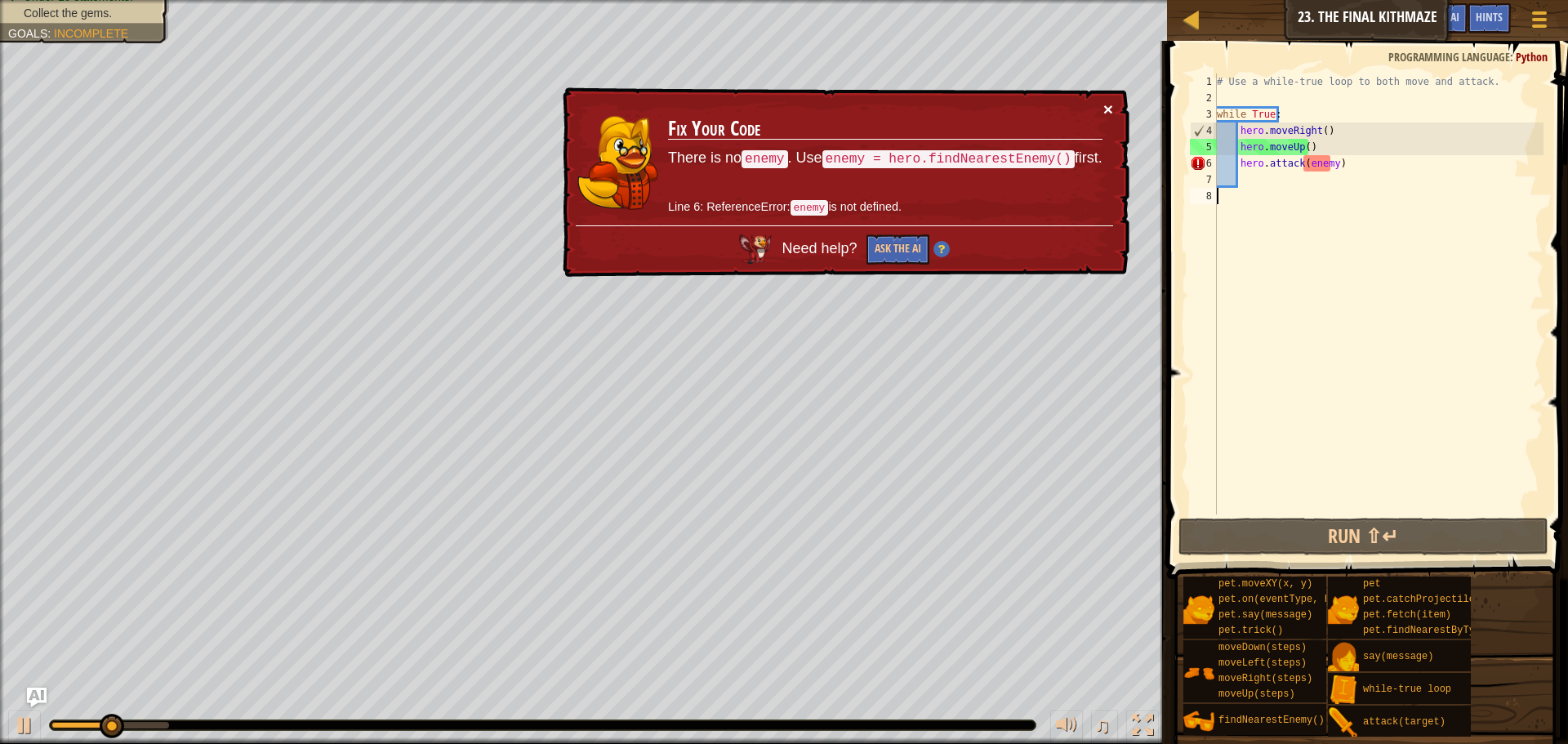
click at [1108, 100] on button "×" at bounding box center [1109, 109] width 10 height 18
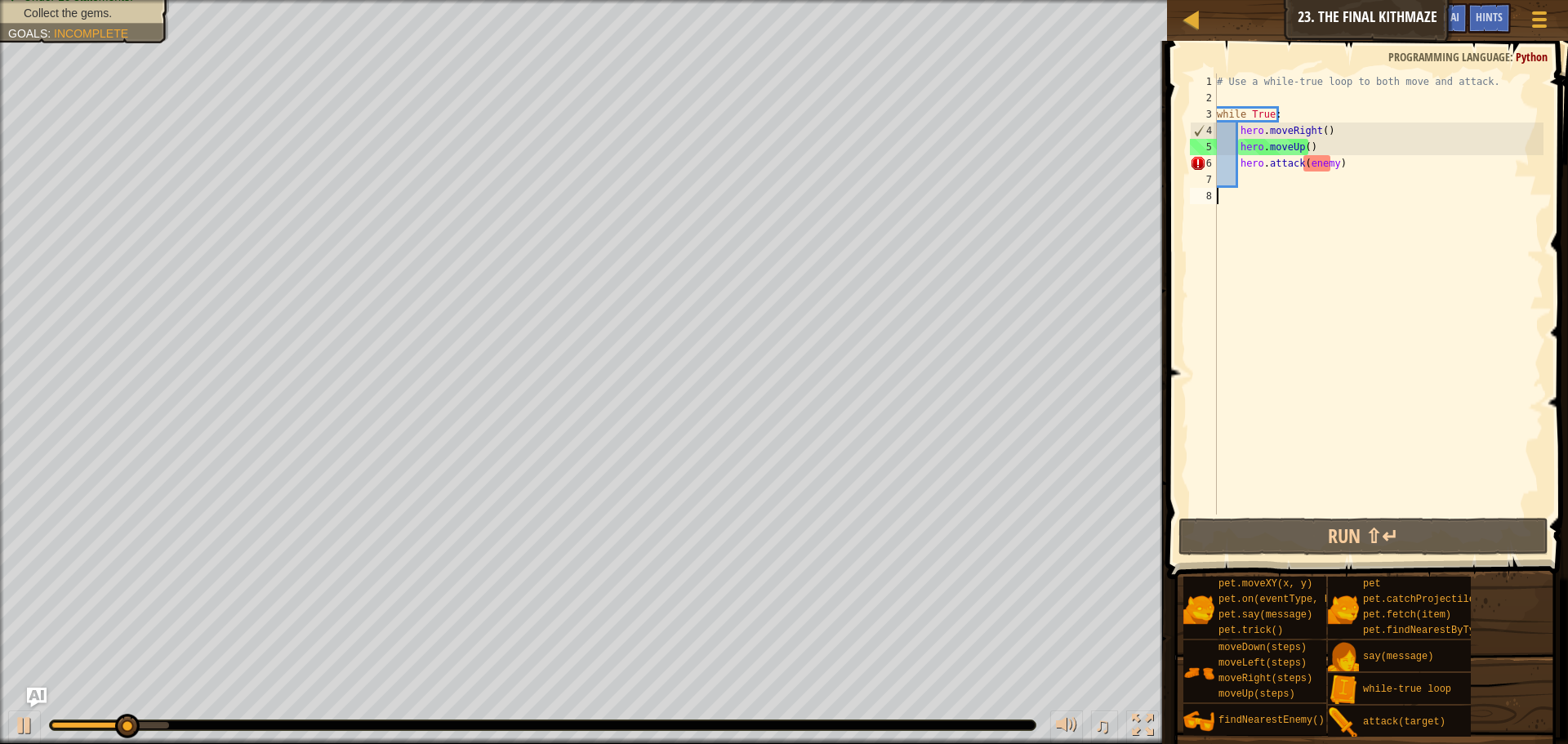
click at [1343, 162] on div "# Use a while-true loop to both move and attack. while True : hero . moveRight …" at bounding box center [1378, 311] width 330 height 474
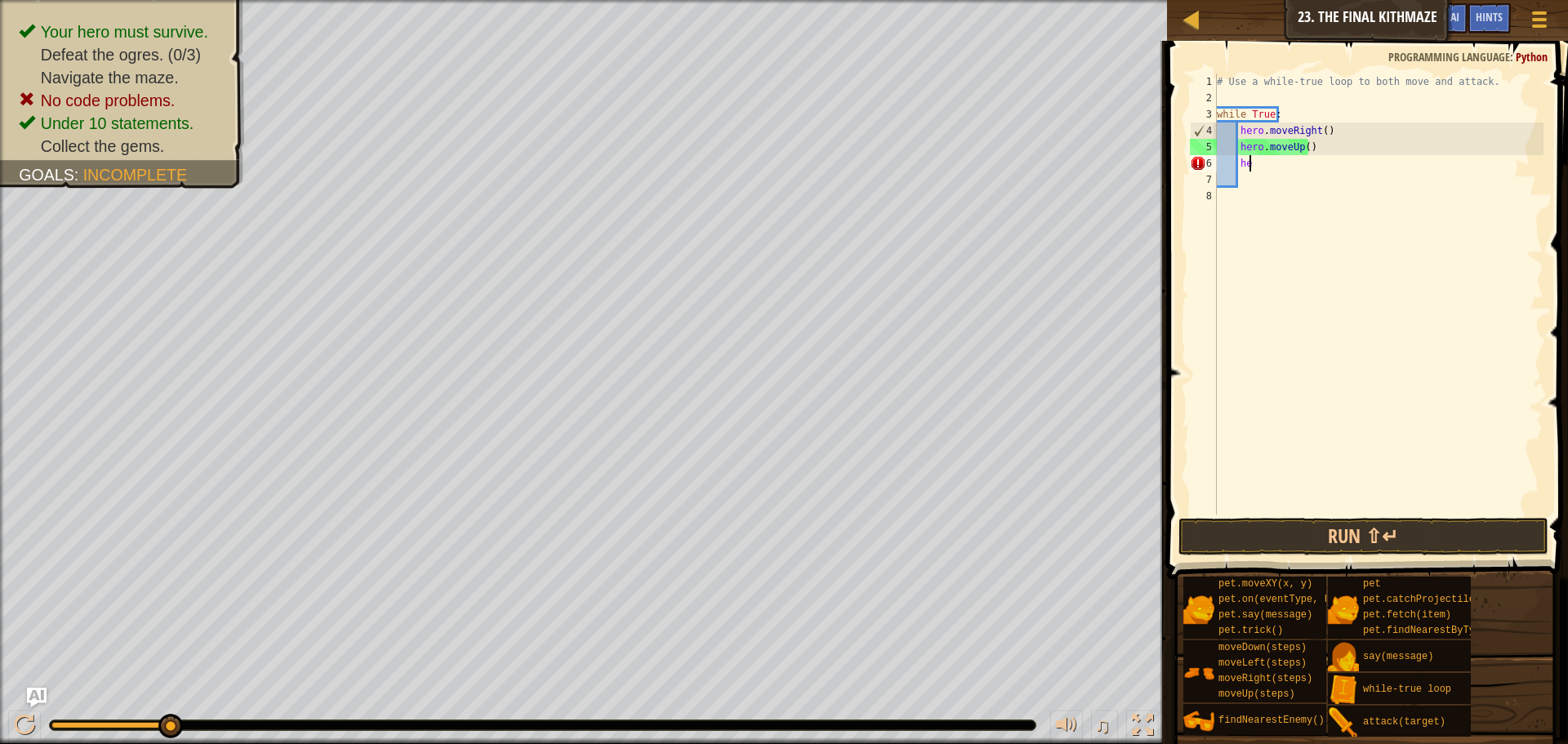
type textarea "h"
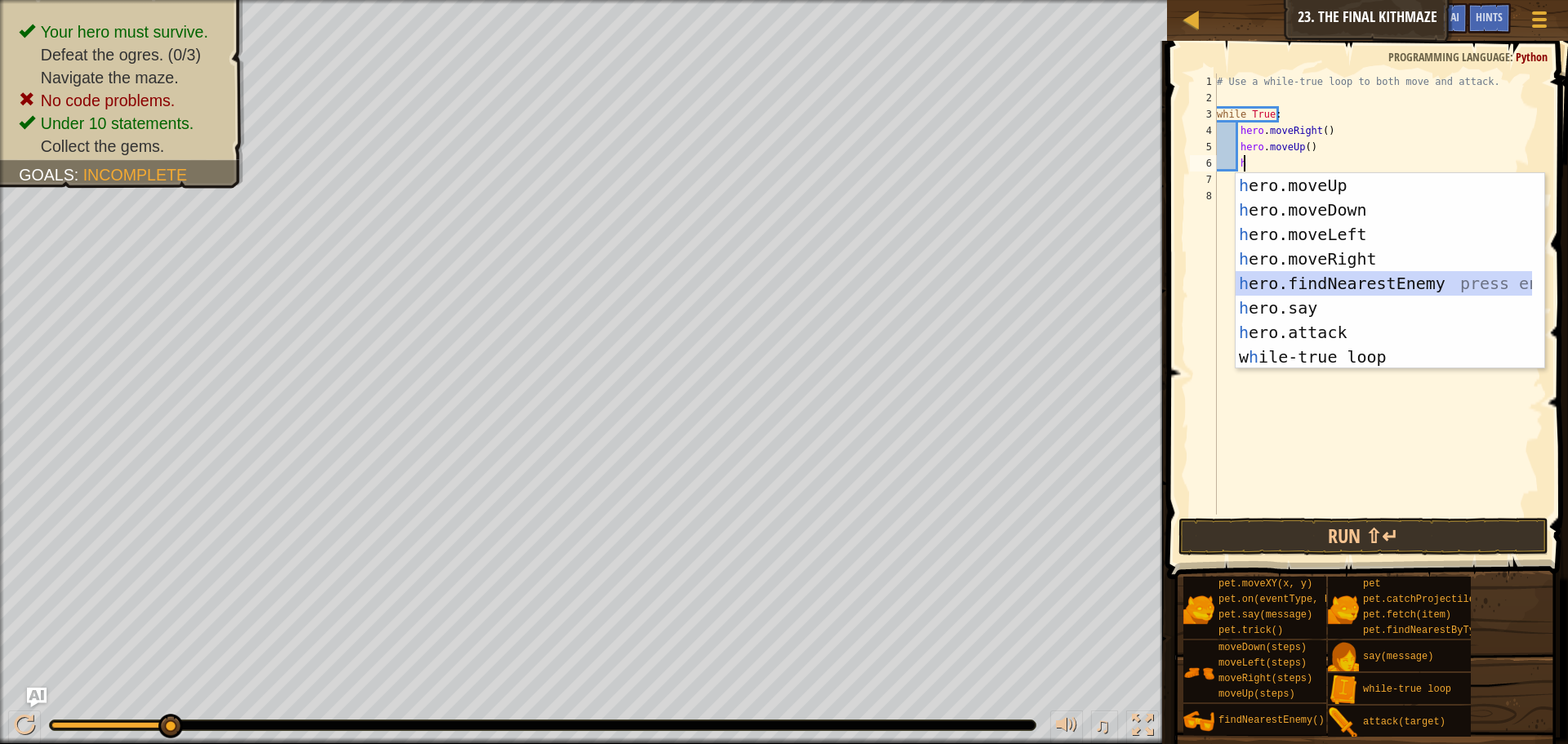
click at [1392, 286] on div "h ero.moveUp press enter h ero.moveDown press enter h ero.moveLeft press enter …" at bounding box center [1384, 296] width 297 height 245
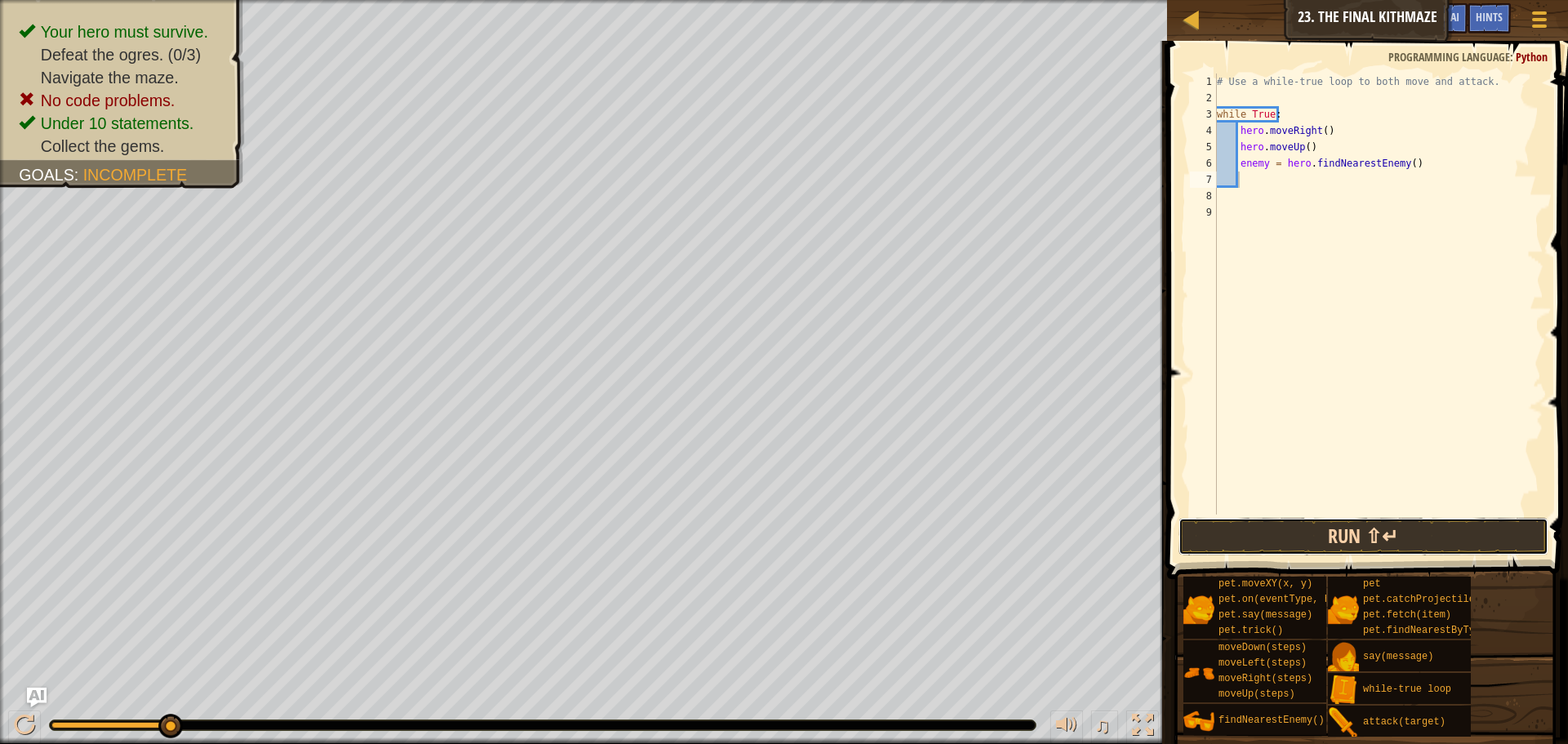
click at [1399, 526] on button "Run ⇧↵" at bounding box center [1364, 537] width 370 height 38
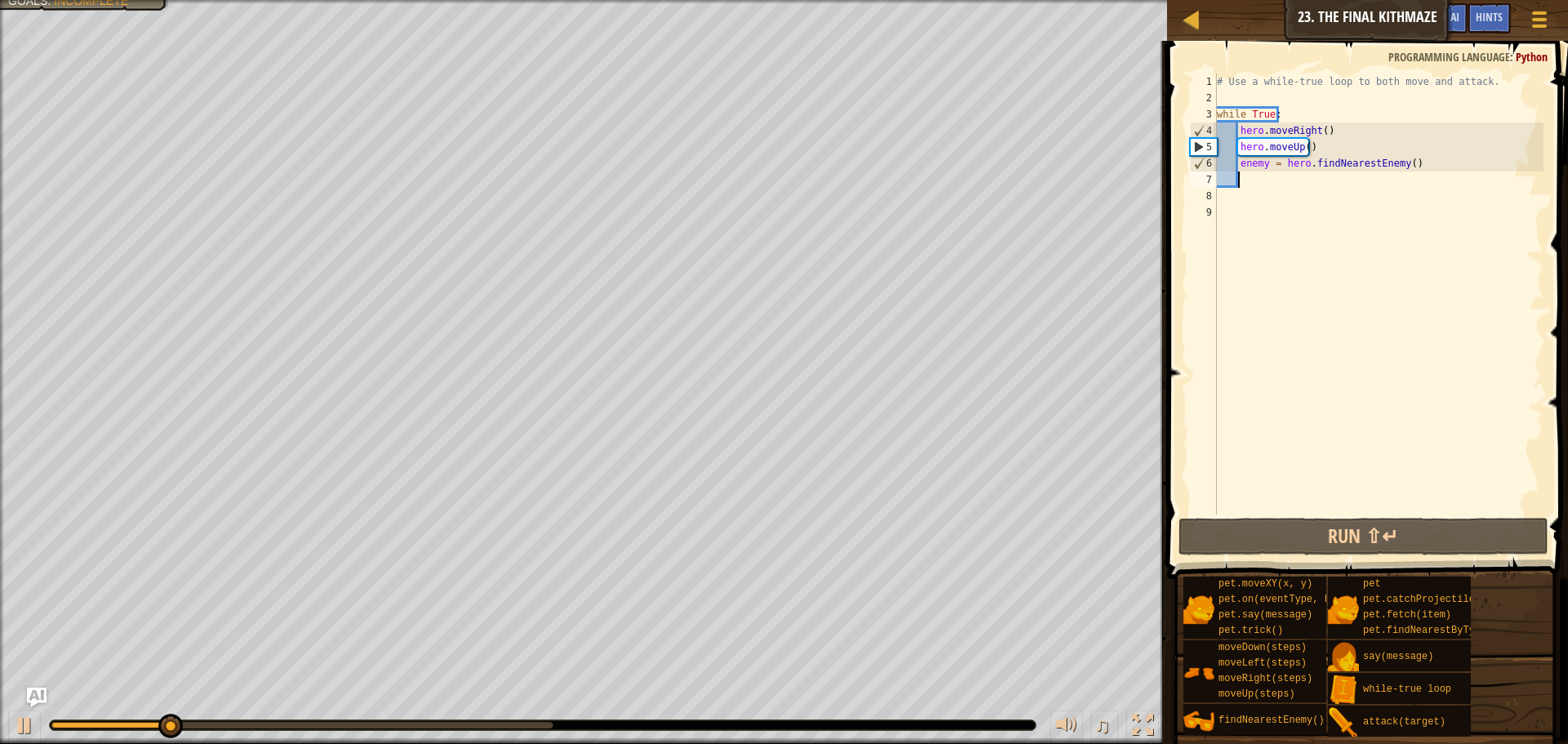
click at [1277, 178] on div "# Use a while-true loop to both move and attack. while True : hero . moveRight …" at bounding box center [1378, 311] width 330 height 474
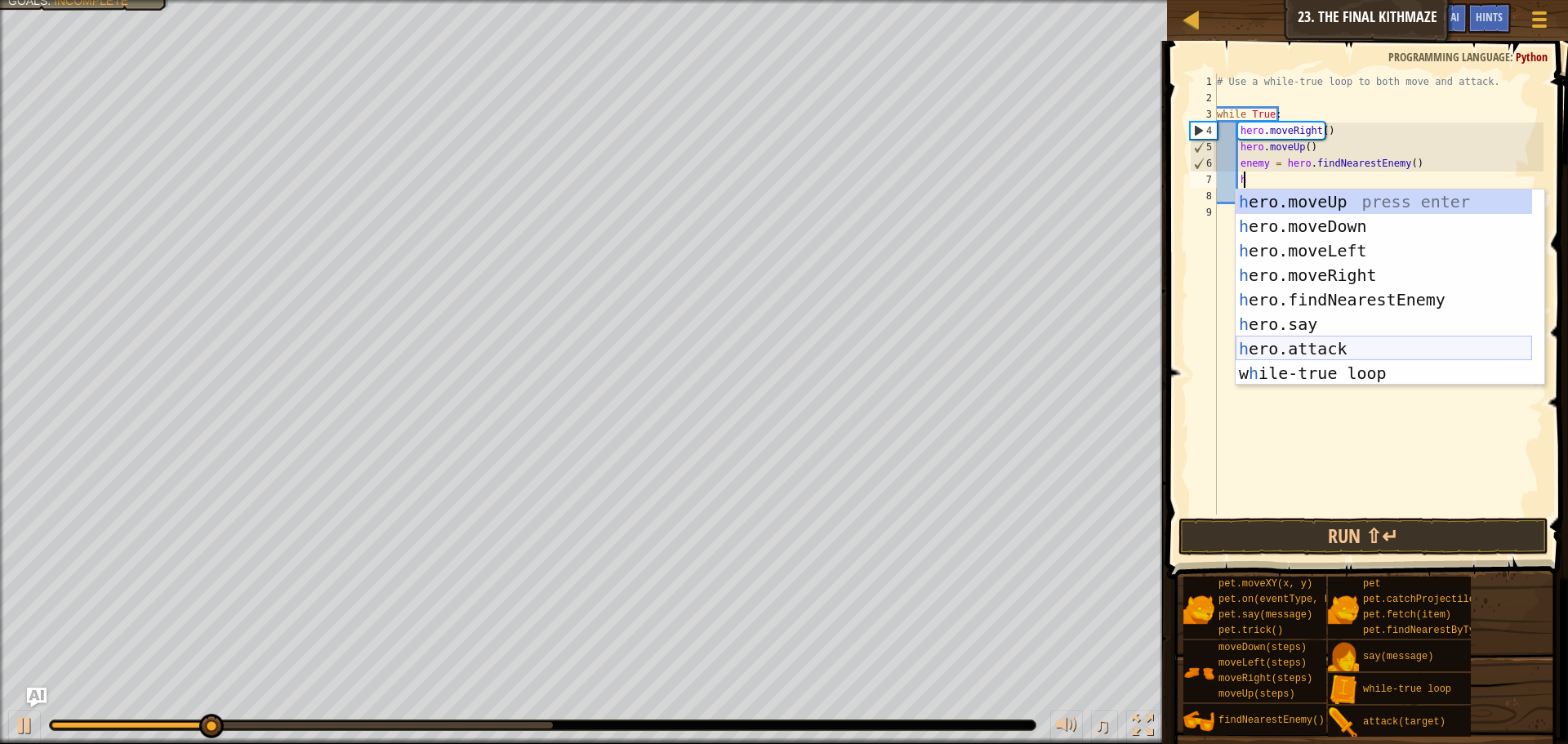
click at [1341, 352] on div "h ero.moveUp press enter h ero.moveDown press enter h ero.moveLeft press enter …" at bounding box center [1384, 313] width 297 height 245
type textarea "hero.attack(enemy)"
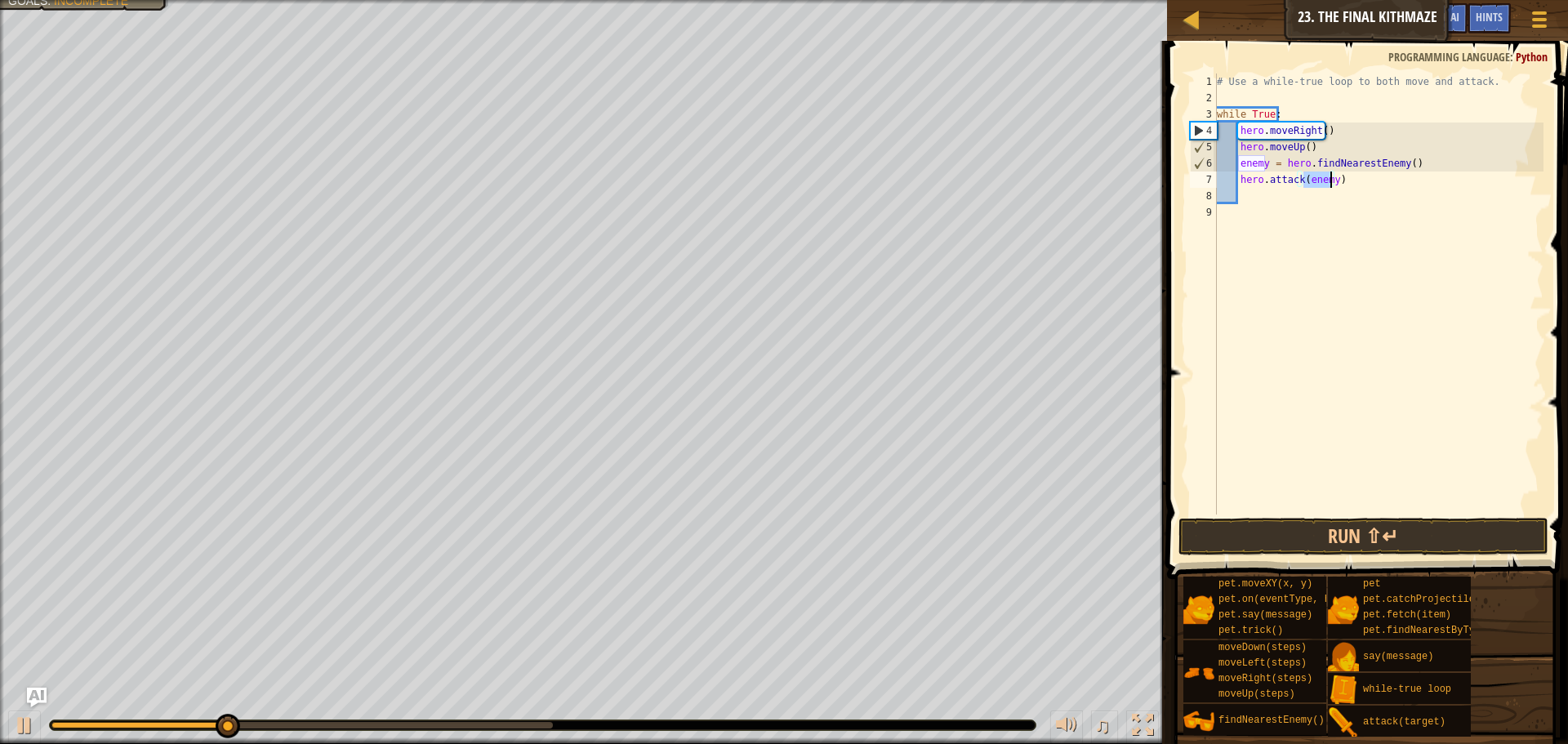
click at [1269, 197] on div "# Use a while-true loop to both move and attack. while True : hero . moveRight …" at bounding box center [1378, 311] width 330 height 474
type textarea "h"
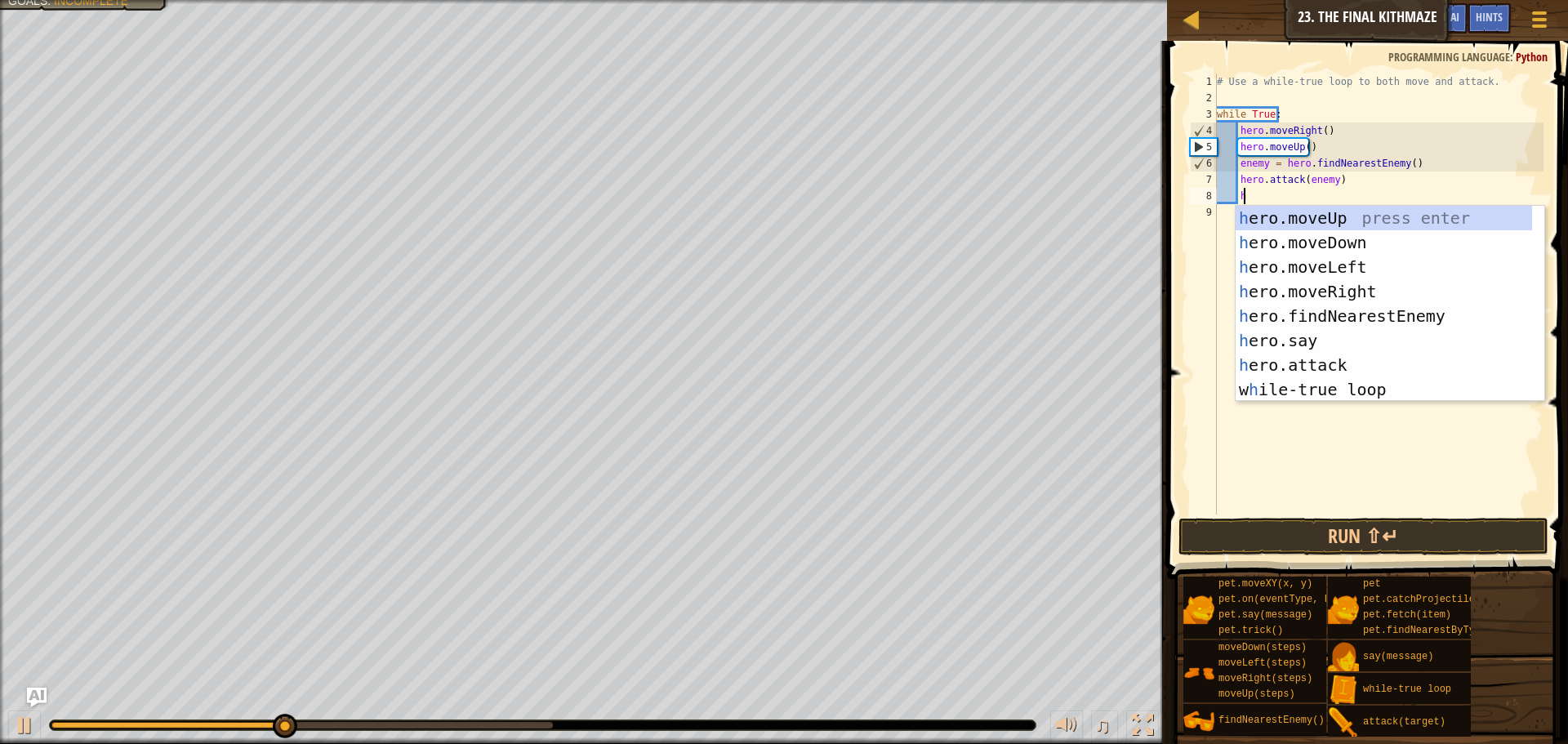
scroll to position [8, 2]
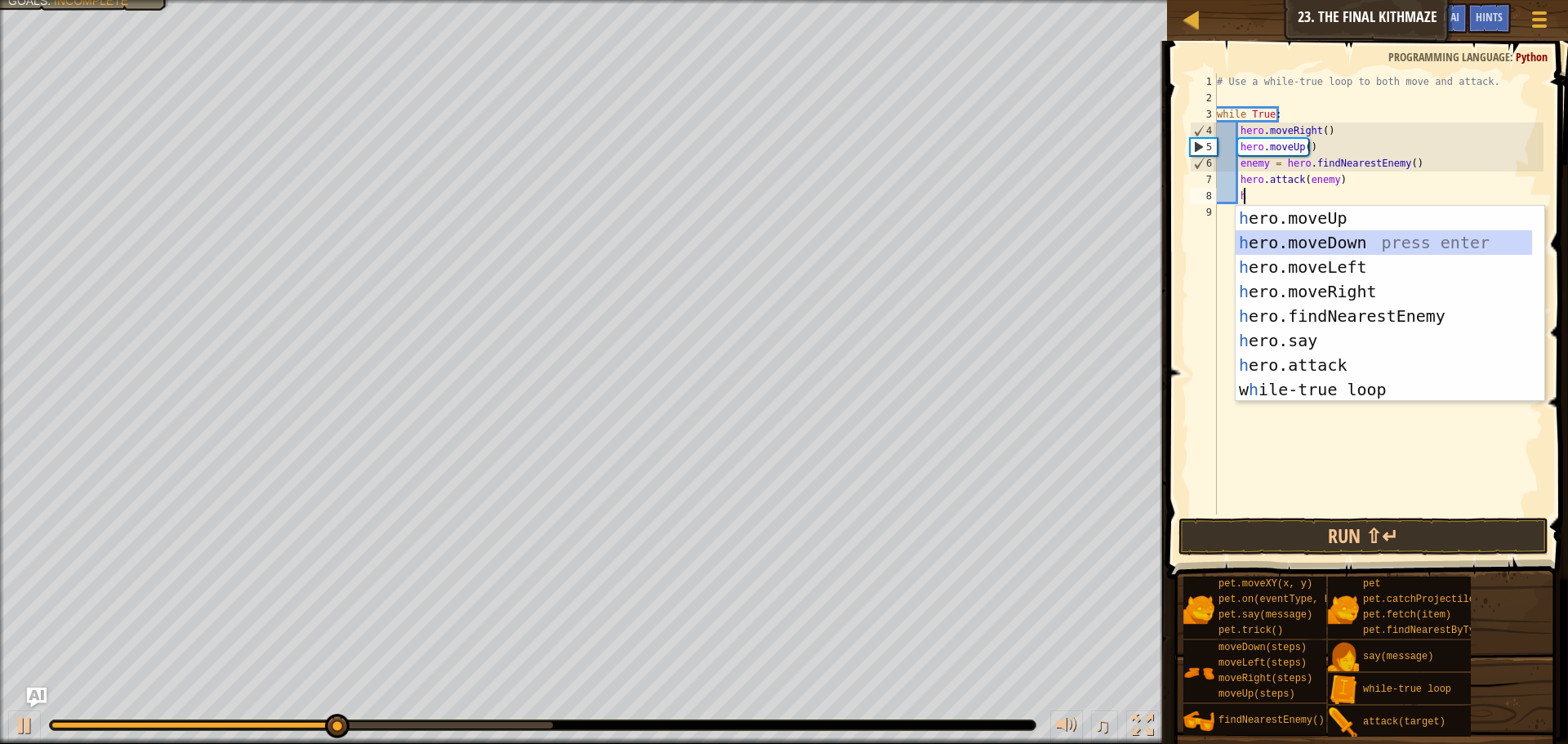
click at [1354, 240] on div "h ero.moveUp press enter h ero.moveDown press enter h ero.moveLeft press enter …" at bounding box center [1384, 328] width 297 height 245
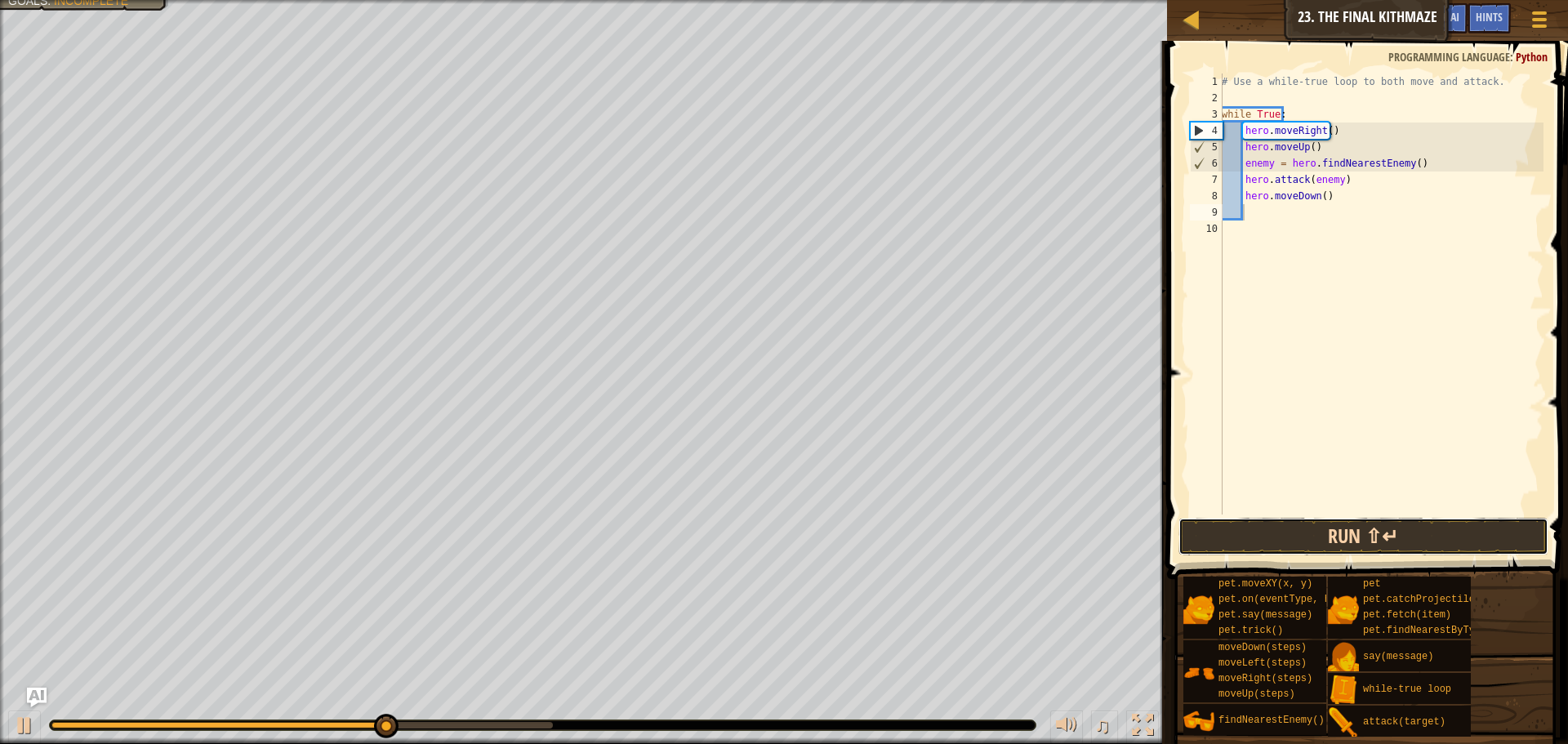
click at [1394, 541] on button "Run ⇧↵" at bounding box center [1364, 537] width 370 height 38
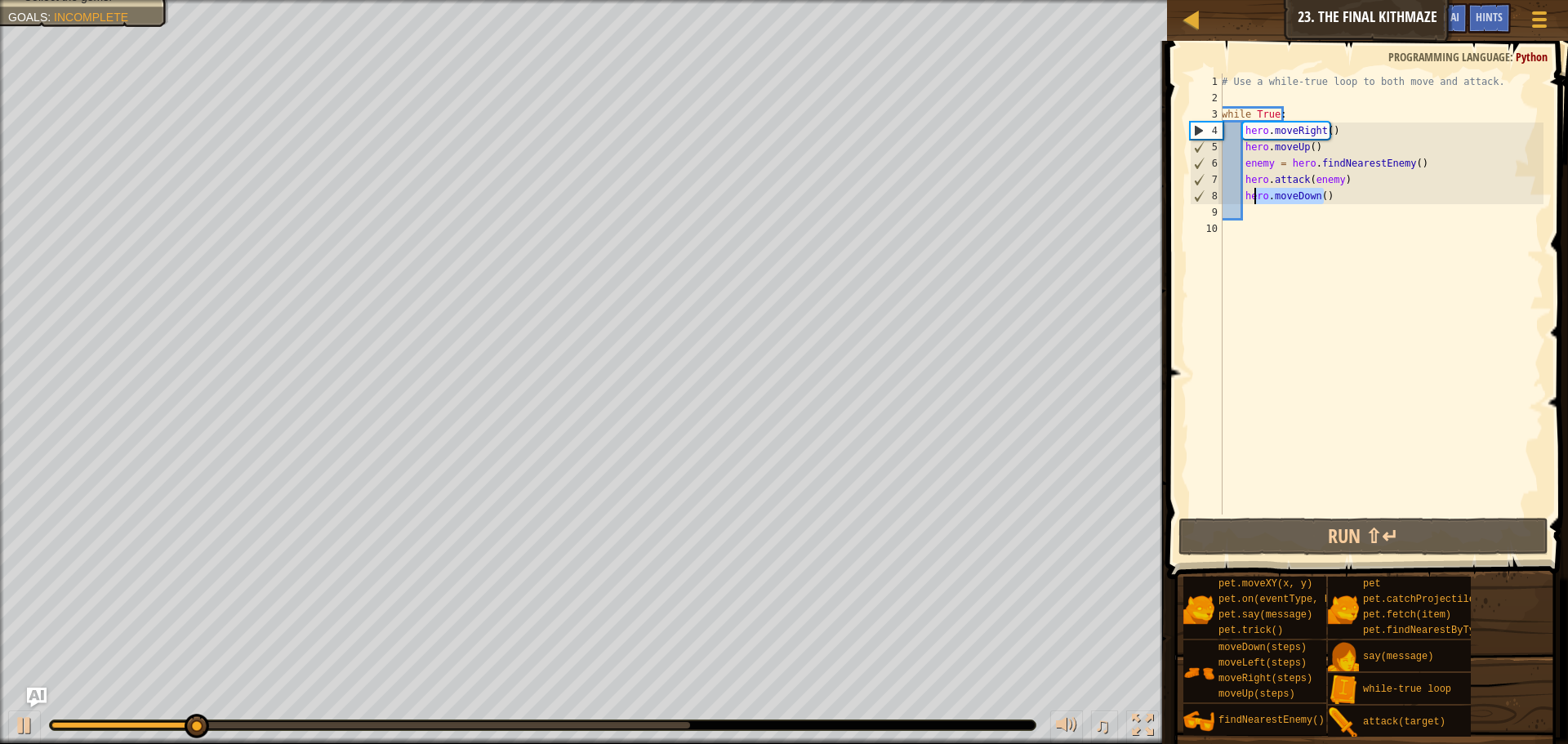
drag, startPoint x: 1324, startPoint y: 198, endPoint x: 1256, endPoint y: 195, distance: 68.1
click at [1256, 195] on div "# Use a while-true loop to both move and attack. while True : hero . moveRight …" at bounding box center [1381, 311] width 325 height 474
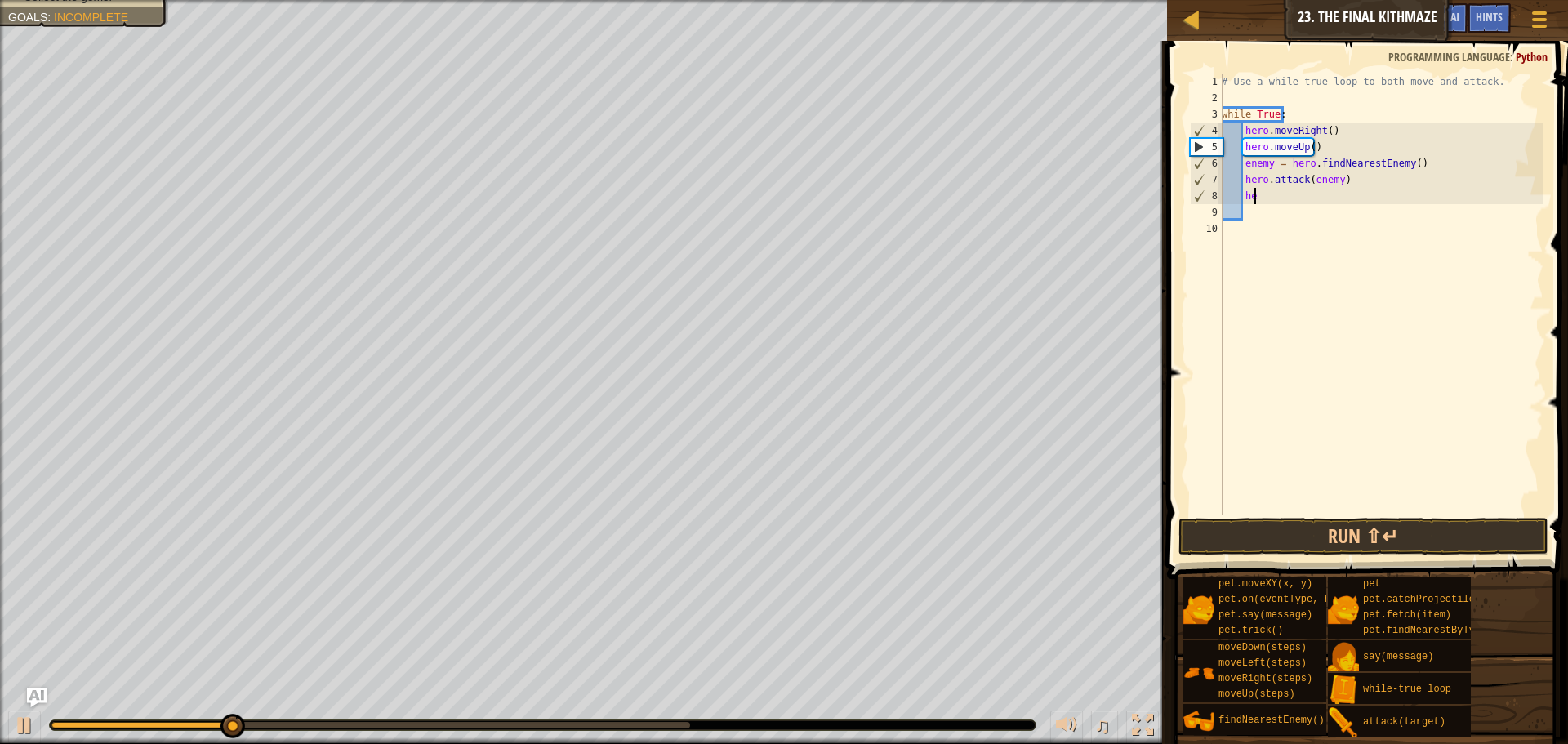
type textarea "h"
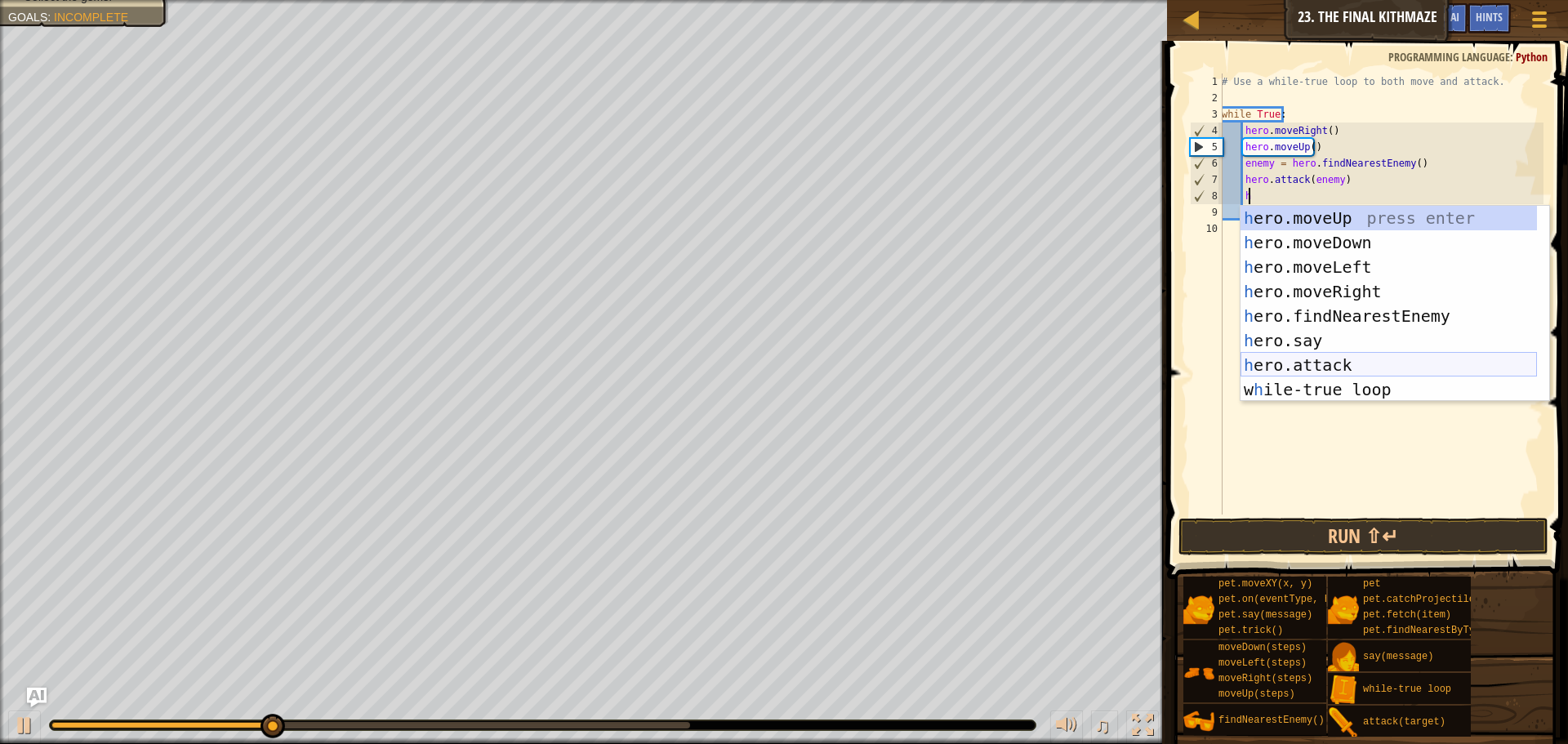
click at [1354, 362] on div "h ero.moveUp press enter h ero.moveDown press enter h ero.moveLeft press enter …" at bounding box center [1389, 328] width 297 height 245
type textarea "hero.attack(enemy)"
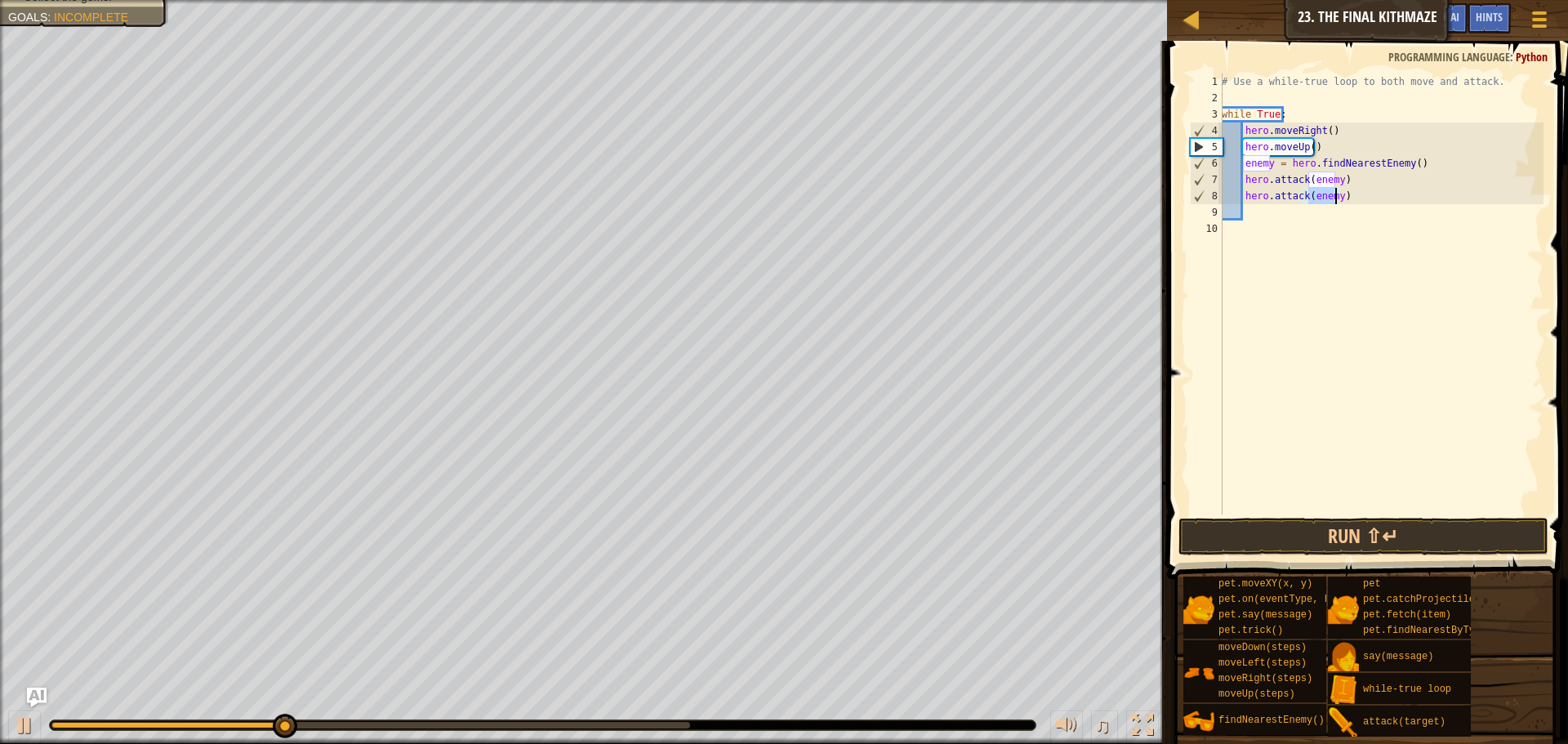
click at [1308, 221] on div "# Use a while-true loop to both move and attack. while True : hero . moveRight …" at bounding box center [1381, 311] width 325 height 474
click at [1376, 516] on span at bounding box center [1368, 286] width 414 height 587
click at [1377, 517] on span at bounding box center [1368, 286] width 414 height 587
click at [1375, 521] on button "Run ⇧↵" at bounding box center [1364, 537] width 370 height 38
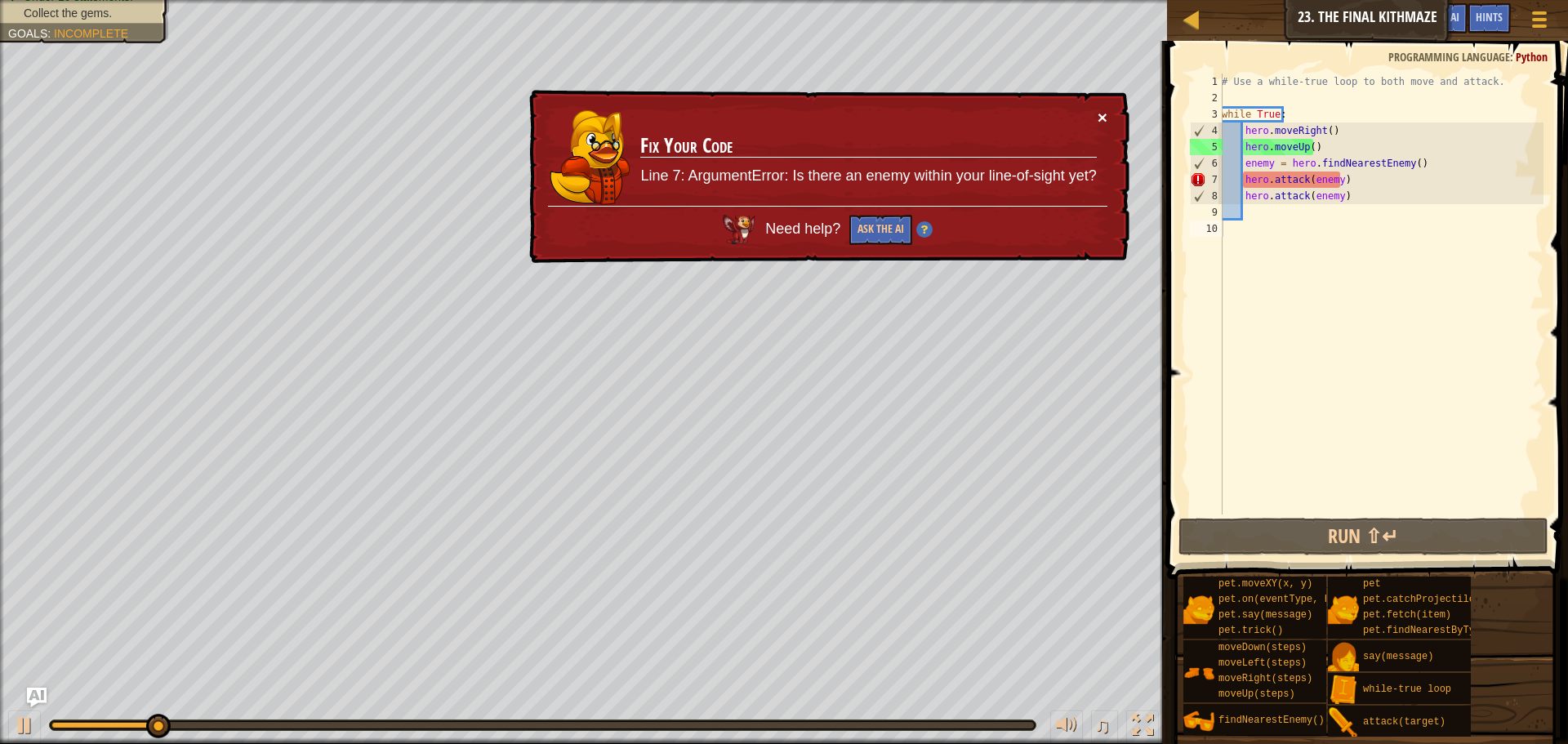
click at [1100, 113] on button "×" at bounding box center [1103, 118] width 10 height 18
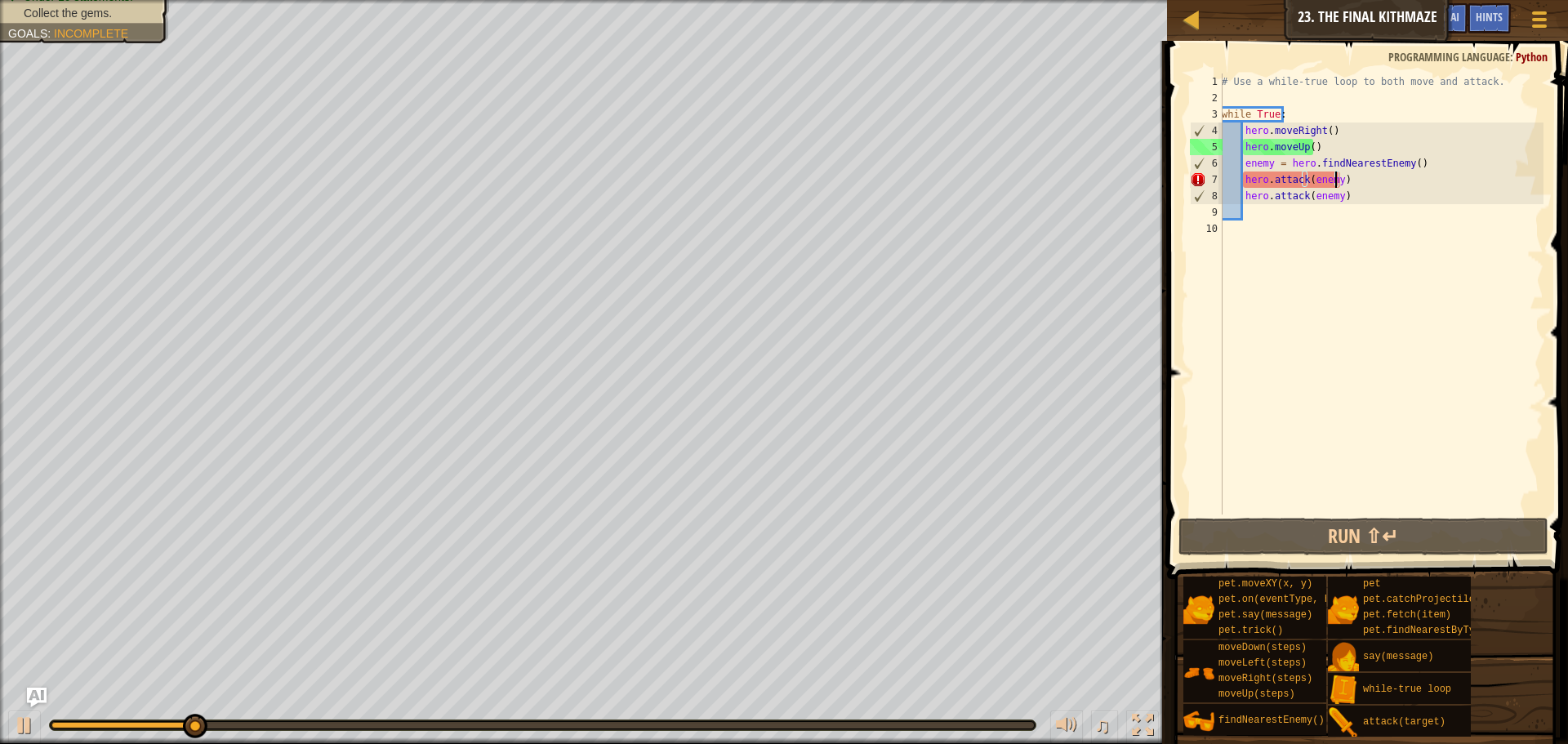
click at [1337, 183] on div "# Use a while-true loop to both move and attack. while True : hero . moveRight …" at bounding box center [1381, 311] width 325 height 474
click at [1348, 183] on div "# Use a while-true loop to both move and attack. while True : hero . moveRight …" at bounding box center [1381, 311] width 325 height 474
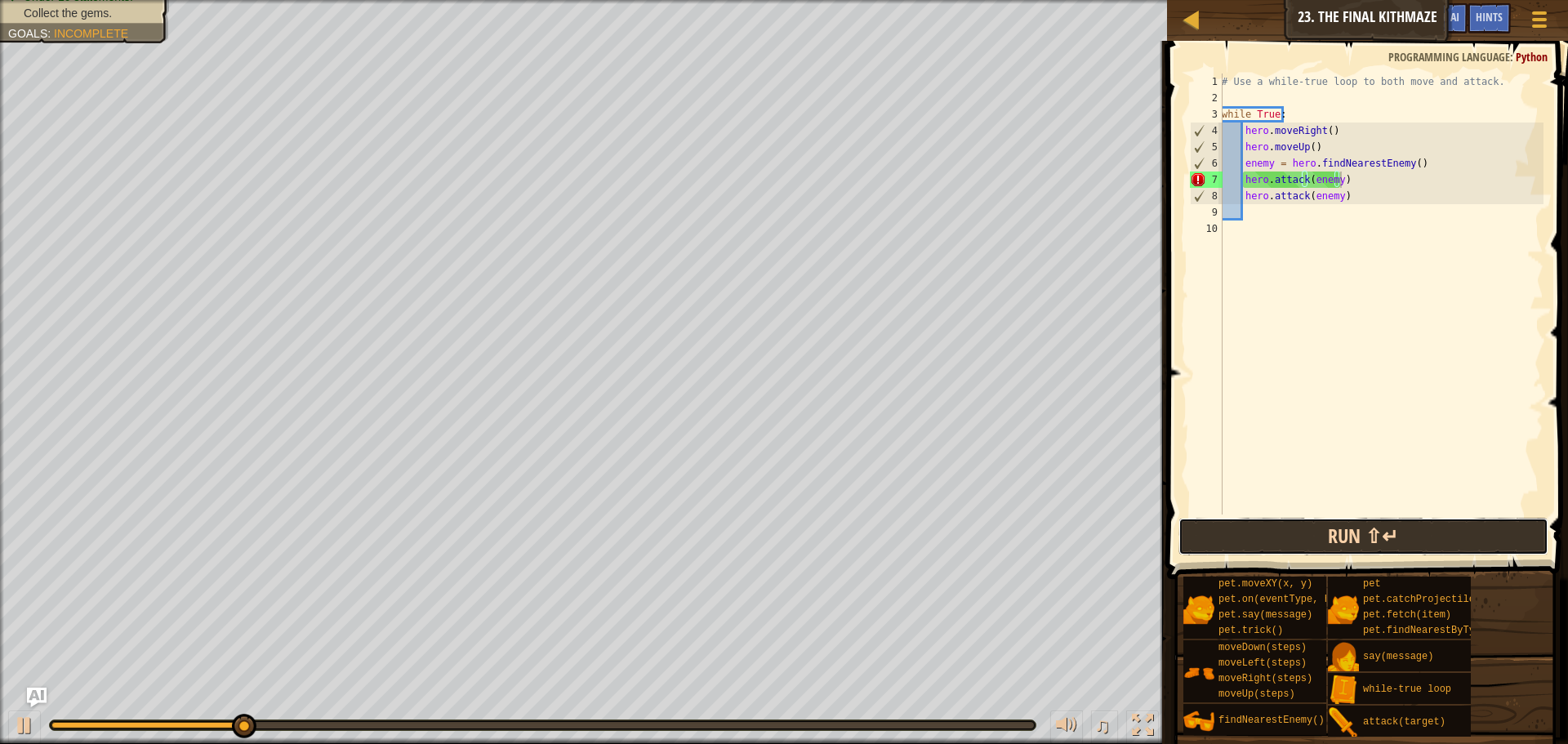
click at [1404, 540] on button "Run ⇧↵" at bounding box center [1364, 537] width 370 height 38
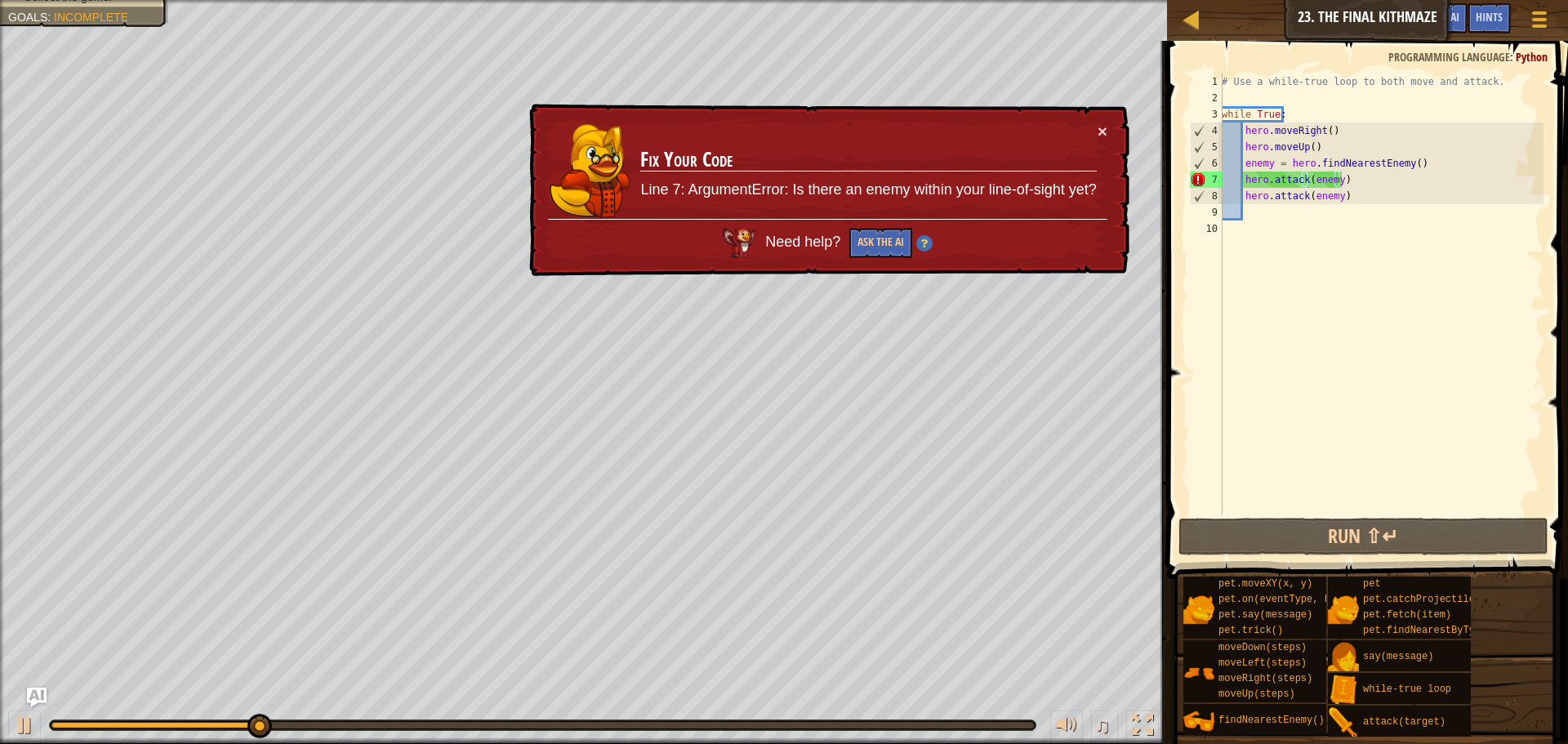
click at [1105, 119] on div "× Fix Your Code Line 7: ArgumentError: Is there an enemy within your line-of-si…" at bounding box center [827, 191] width 603 height 174
click at [1098, 123] on button "×" at bounding box center [1103, 131] width 10 height 18
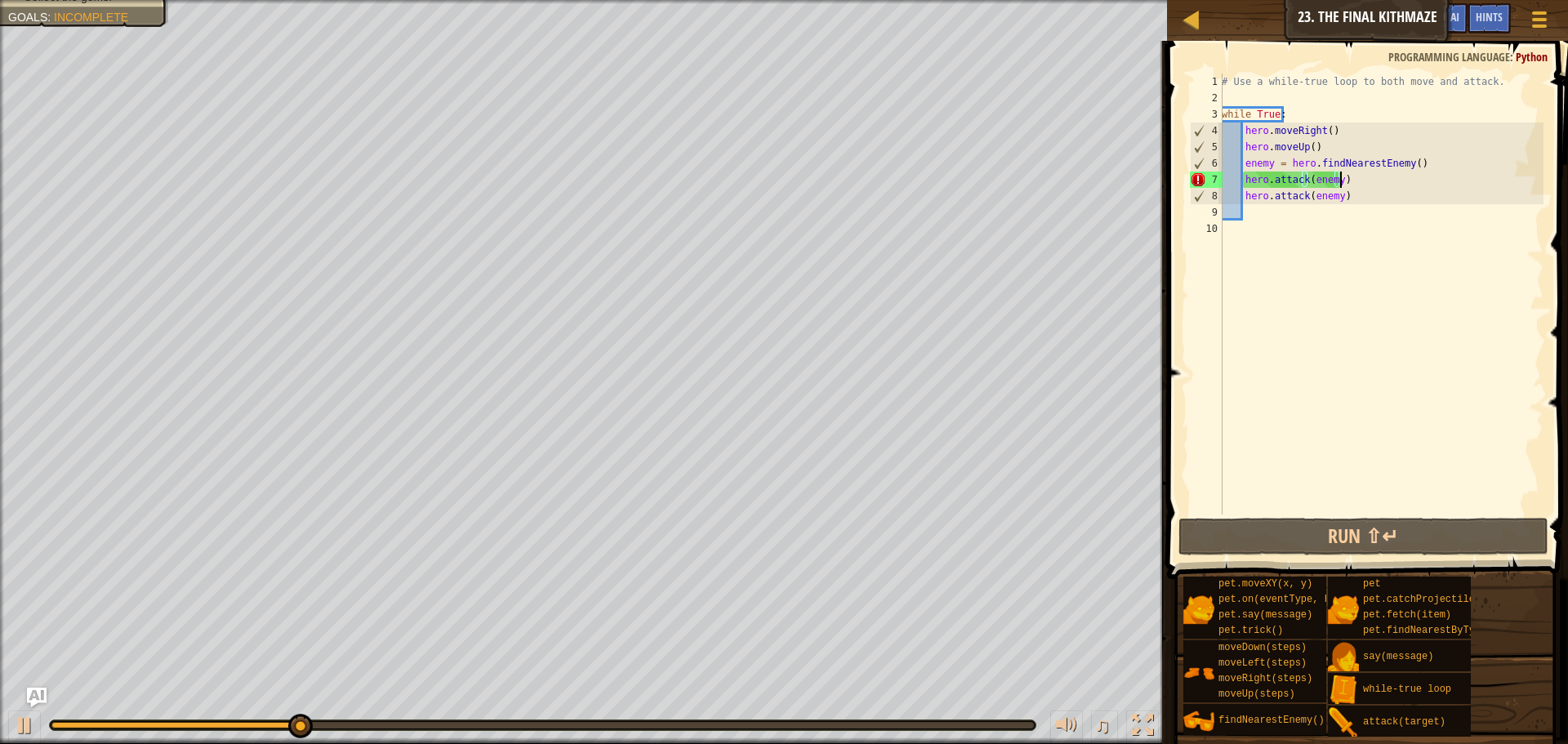
click at [1321, 149] on div "# Use a while-true loop to both move and attack. while True : hero . moveRight …" at bounding box center [1381, 311] width 325 height 474
type textarea "hero.moveUp()"
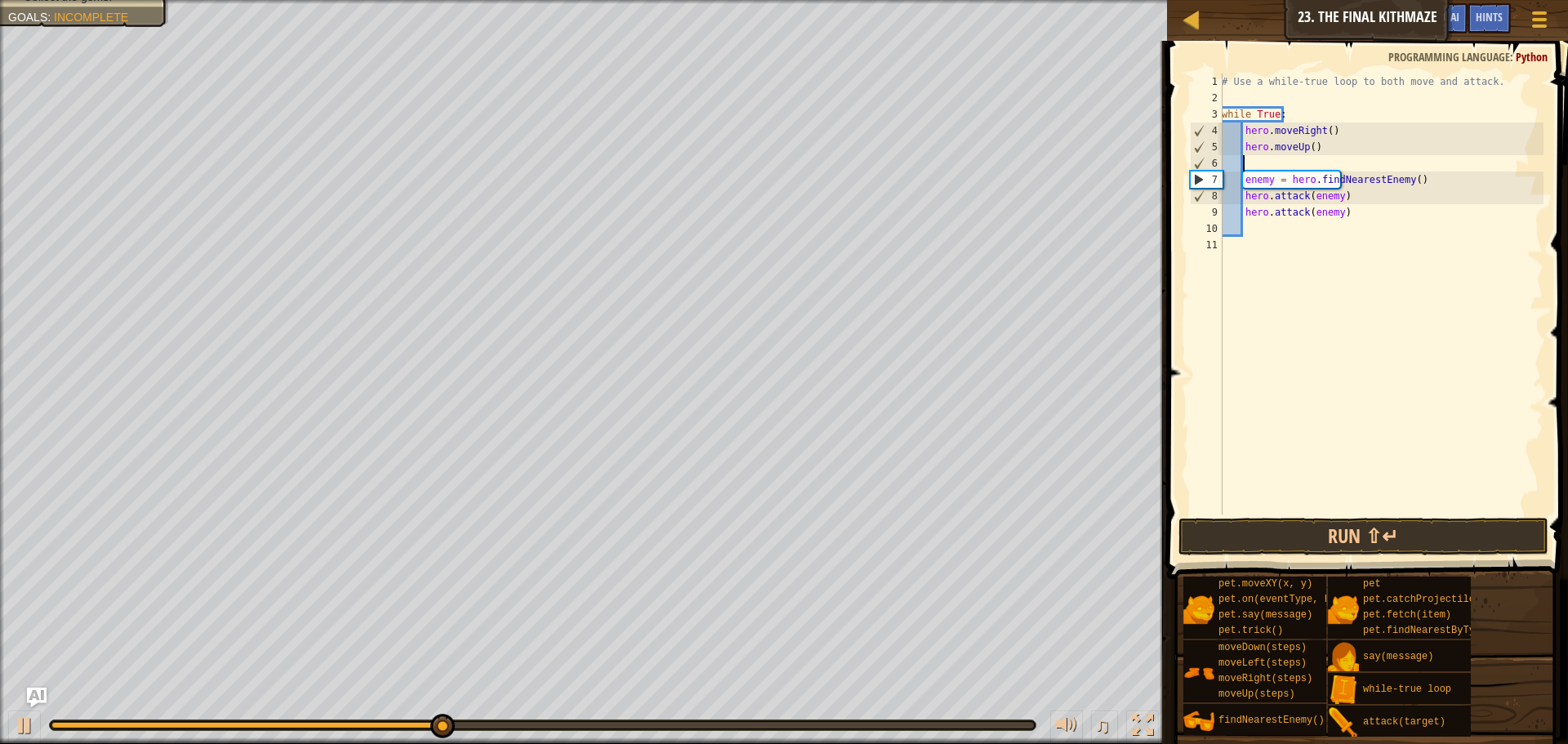
type textarea "h"
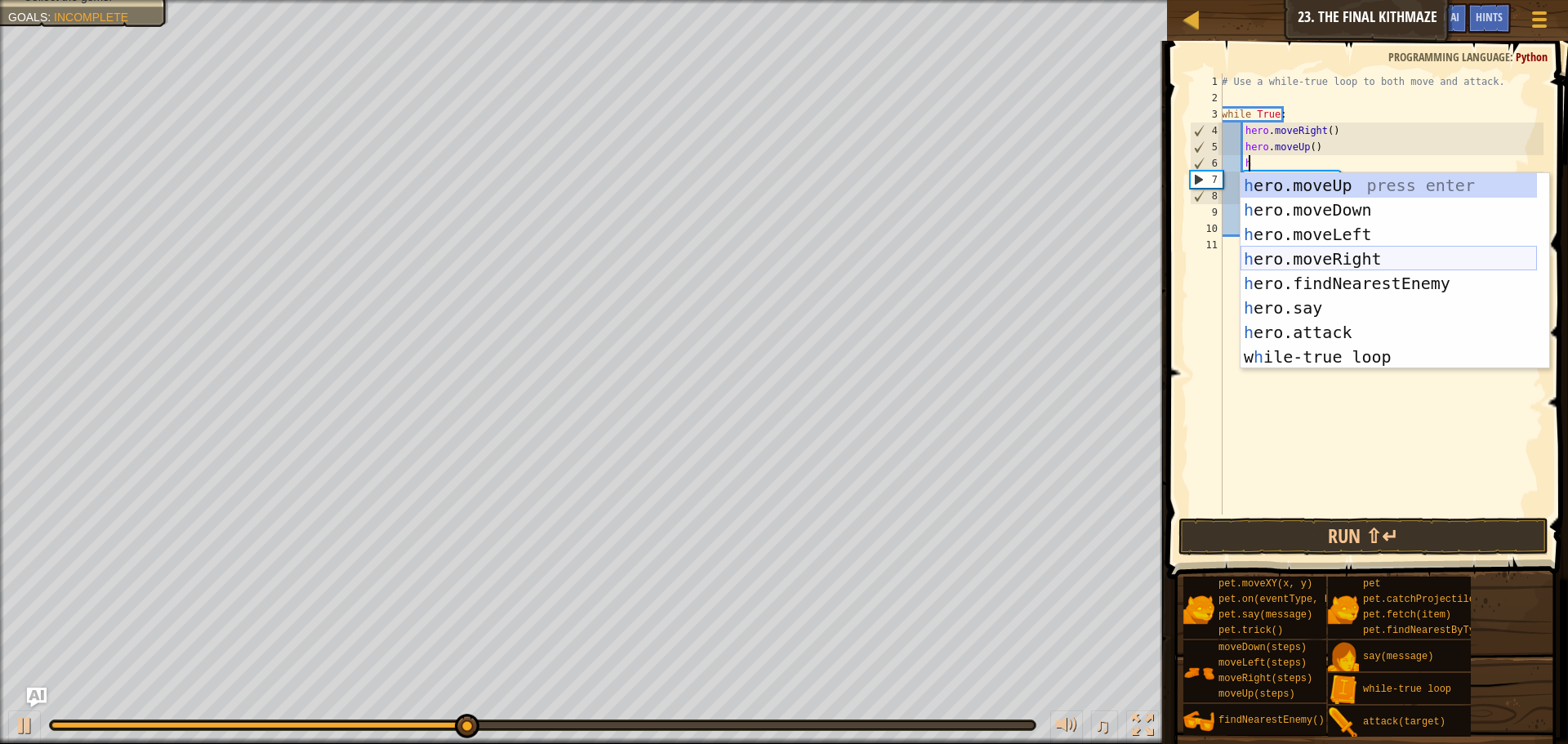
click at [1352, 254] on div "h ero.moveUp press enter h ero.moveDown press enter h ero.moveLeft press enter …" at bounding box center [1389, 296] width 297 height 245
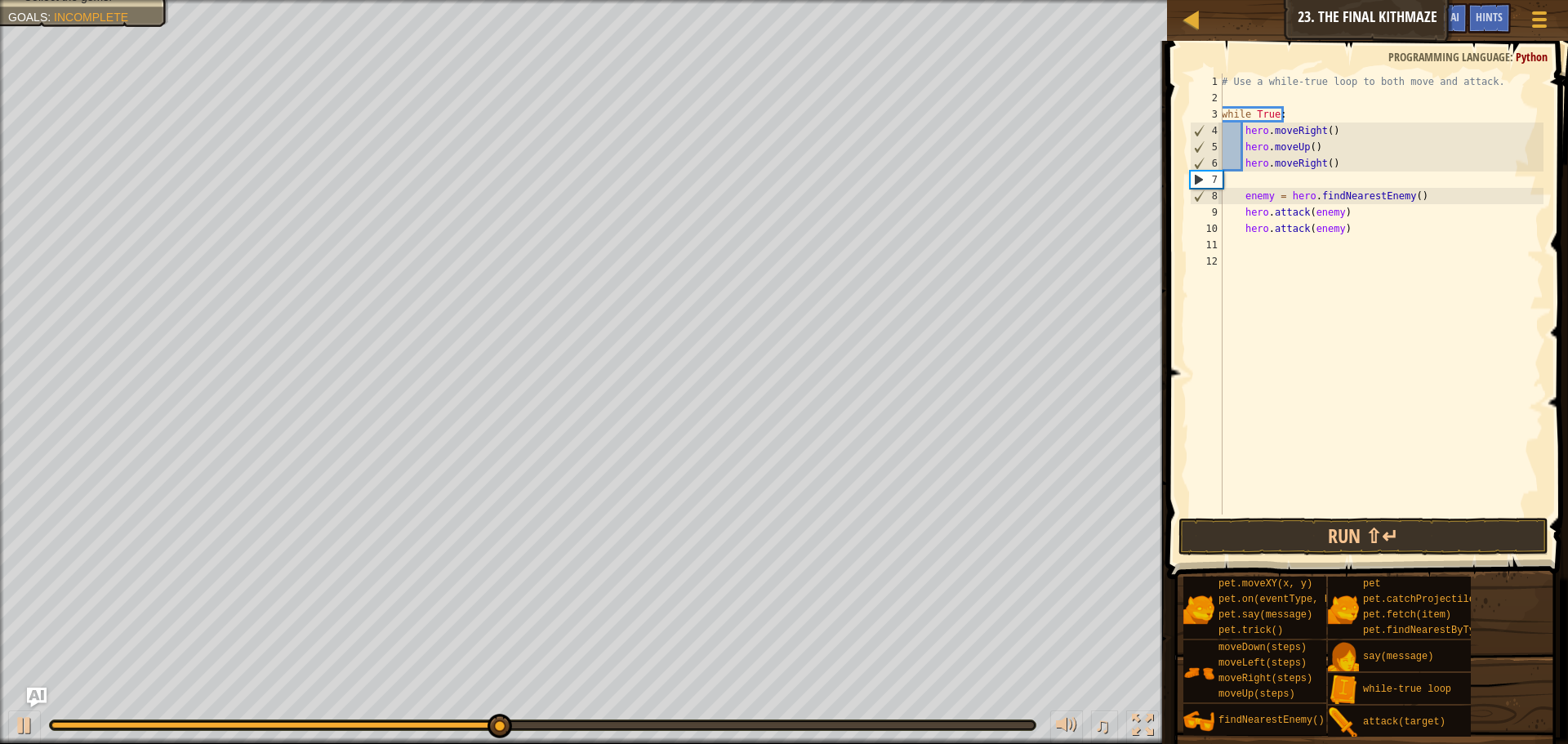
scroll to position [8, 0]
click at [1242, 180] on div "# Use a while-true loop to both move and attack. while True : hero . moveRight …" at bounding box center [1381, 311] width 325 height 474
drag, startPoint x: 1241, startPoint y: 196, endPoint x: 1239, endPoint y: 187, distance: 9.2
click at [1239, 187] on div "# Use a while-true loop to both move and attack. while True : hero . moveRight …" at bounding box center [1381, 311] width 325 height 474
type textarea "enemy = hero.findNearestEnemy()"
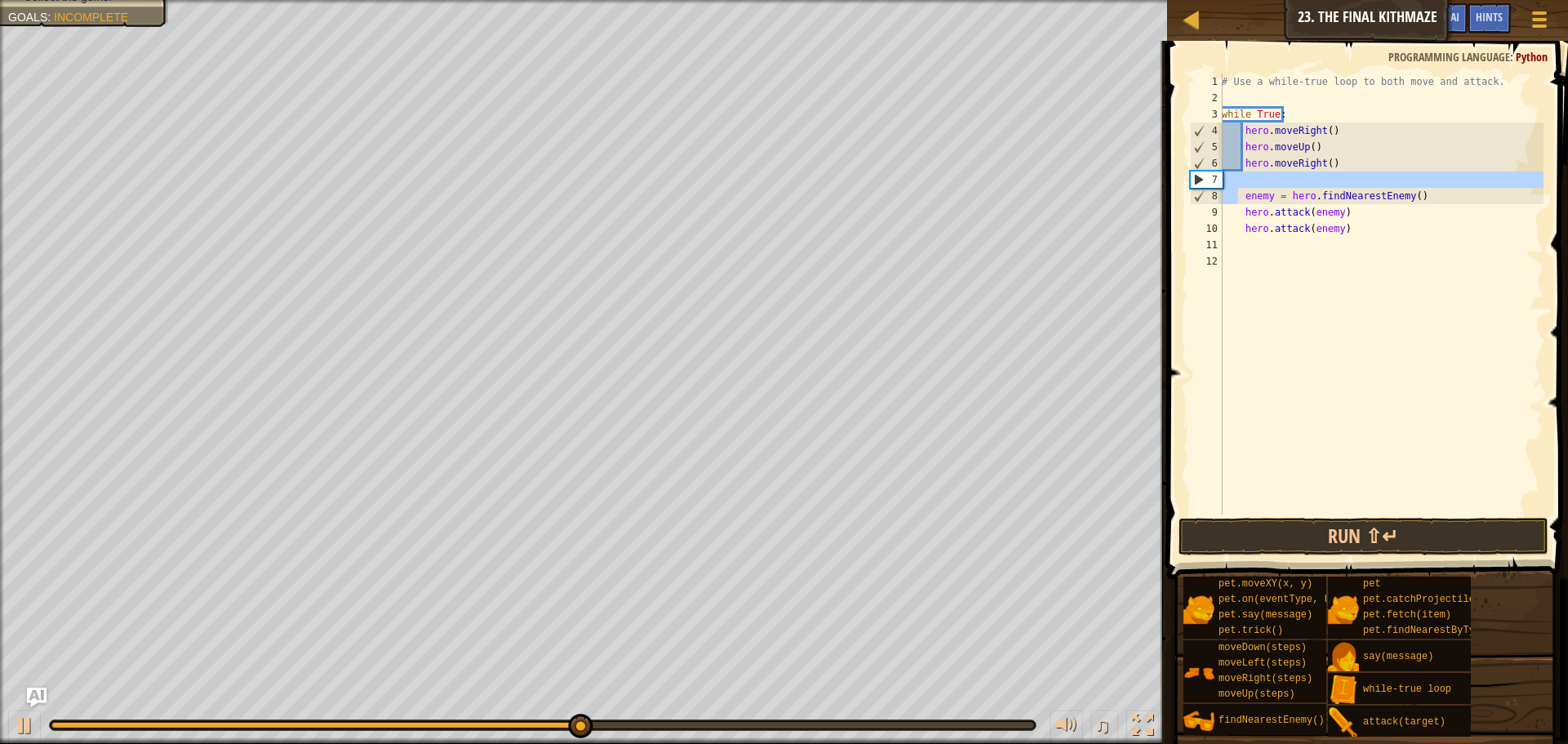
click at [1282, 186] on div "# Use a while-true loop to both move and attack. while True : hero . moveRight …" at bounding box center [1381, 294] width 325 height 441
click at [1282, 179] on div "# Use a while-true loop to both move and attack. while True : hero . moveRight …" at bounding box center [1381, 311] width 325 height 474
click at [1249, 190] on div "# Use a while-true loop to both move and attack. while True : hero . moveRight …" at bounding box center [1381, 311] width 325 height 474
type textarea "enemy = hero.findNearestEnemy()"
click at [1248, 181] on div "# Use a while-true loop to both move and attack. while True : hero . moveRight …" at bounding box center [1381, 311] width 325 height 474
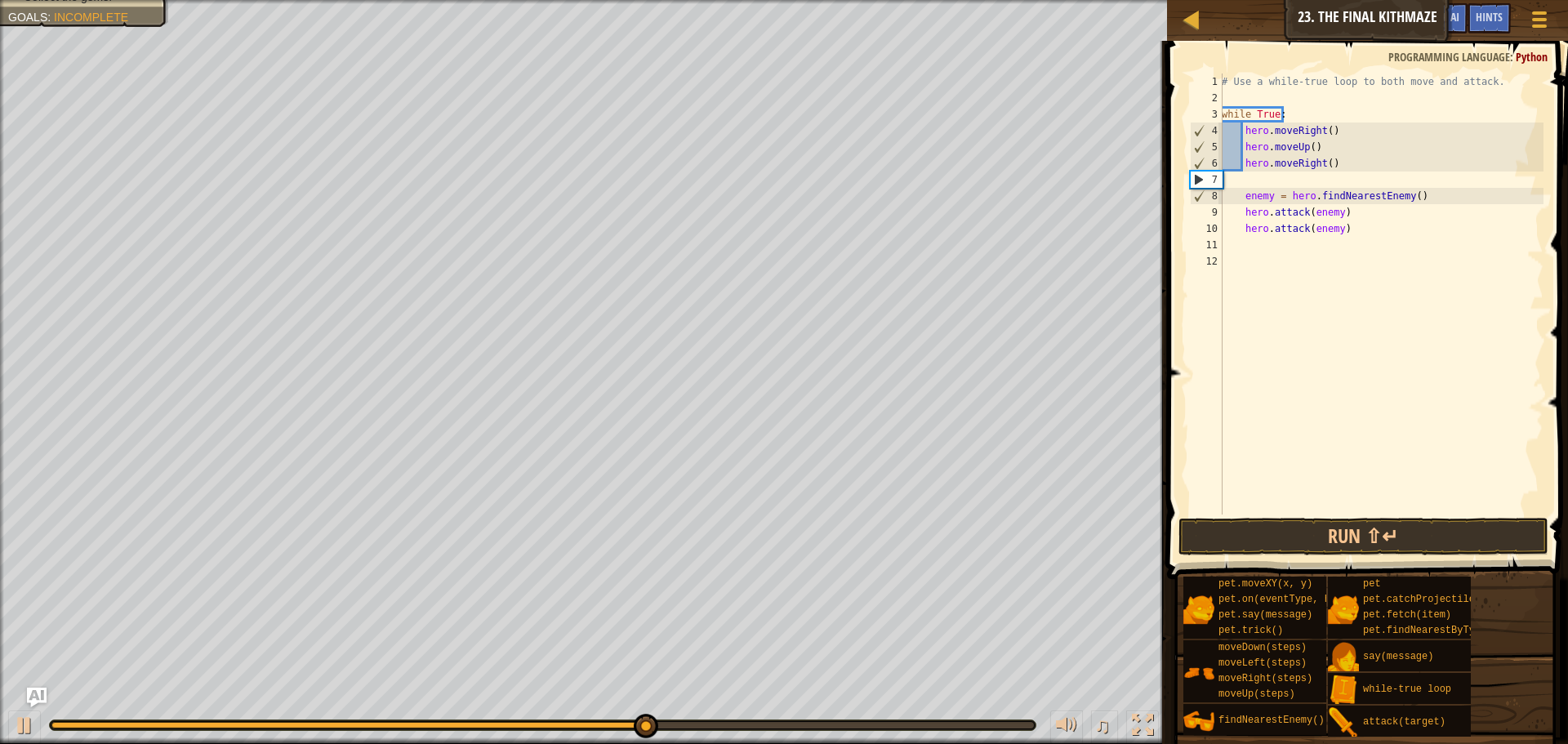
click at [1196, 179] on div "7" at bounding box center [1207, 179] width 32 height 17
type textarea "enemy = hero.findNearestEnemy()"
click at [1306, 522] on button "Run ⇧↵" at bounding box center [1364, 537] width 370 height 38
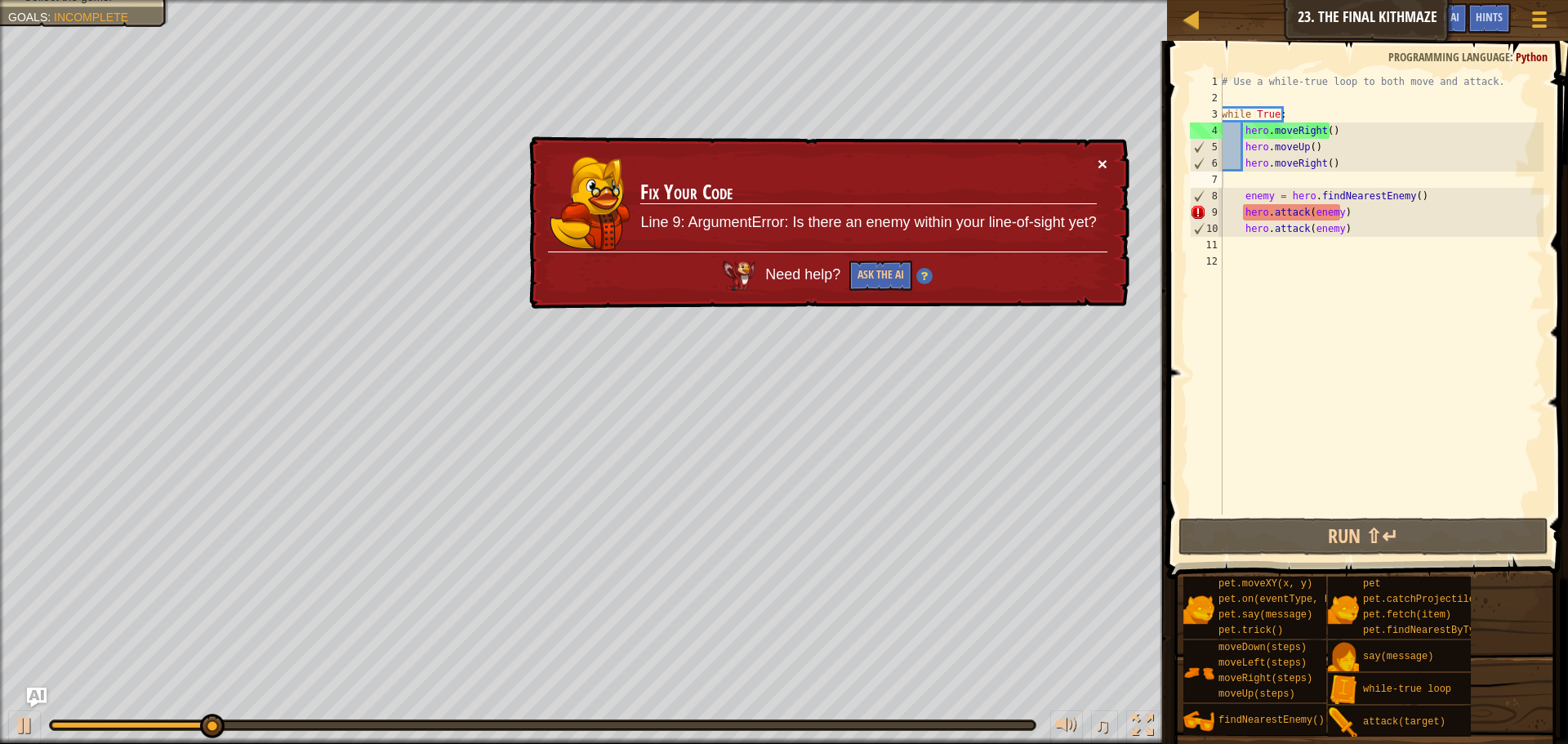
click at [1099, 160] on button "×" at bounding box center [1103, 164] width 10 height 18
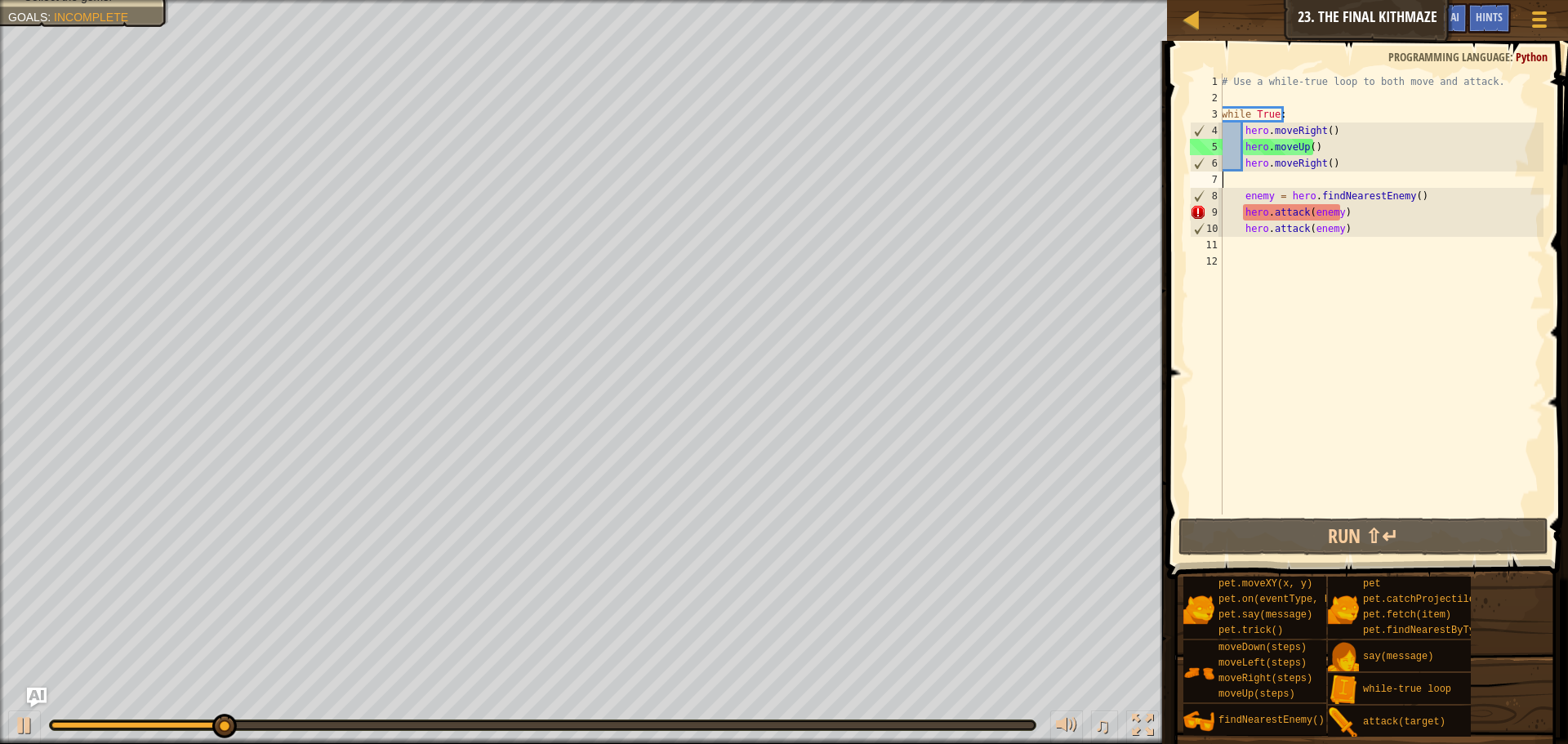
click at [1324, 207] on div "# Use a while-true loop to both move and attack. while True : hero . moveRight …" at bounding box center [1381, 311] width 325 height 474
type textarea "hero.attack(enemy)"
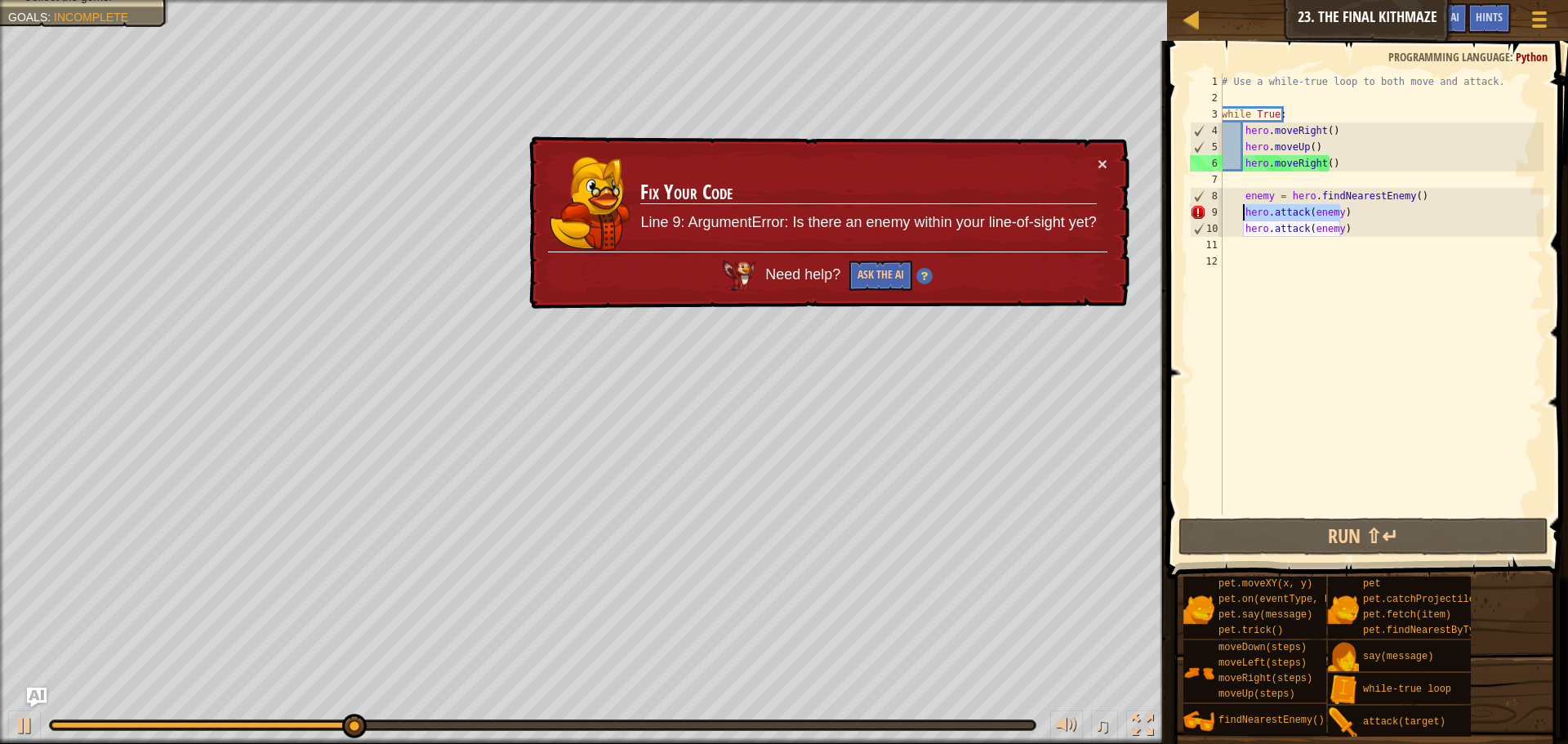
drag, startPoint x: 1341, startPoint y: 215, endPoint x: 1244, endPoint y: 215, distance: 97.0
click at [1244, 215] on div "# Use a while-true loop to both move and attack. while True : hero . moveRight …" at bounding box center [1381, 311] width 325 height 474
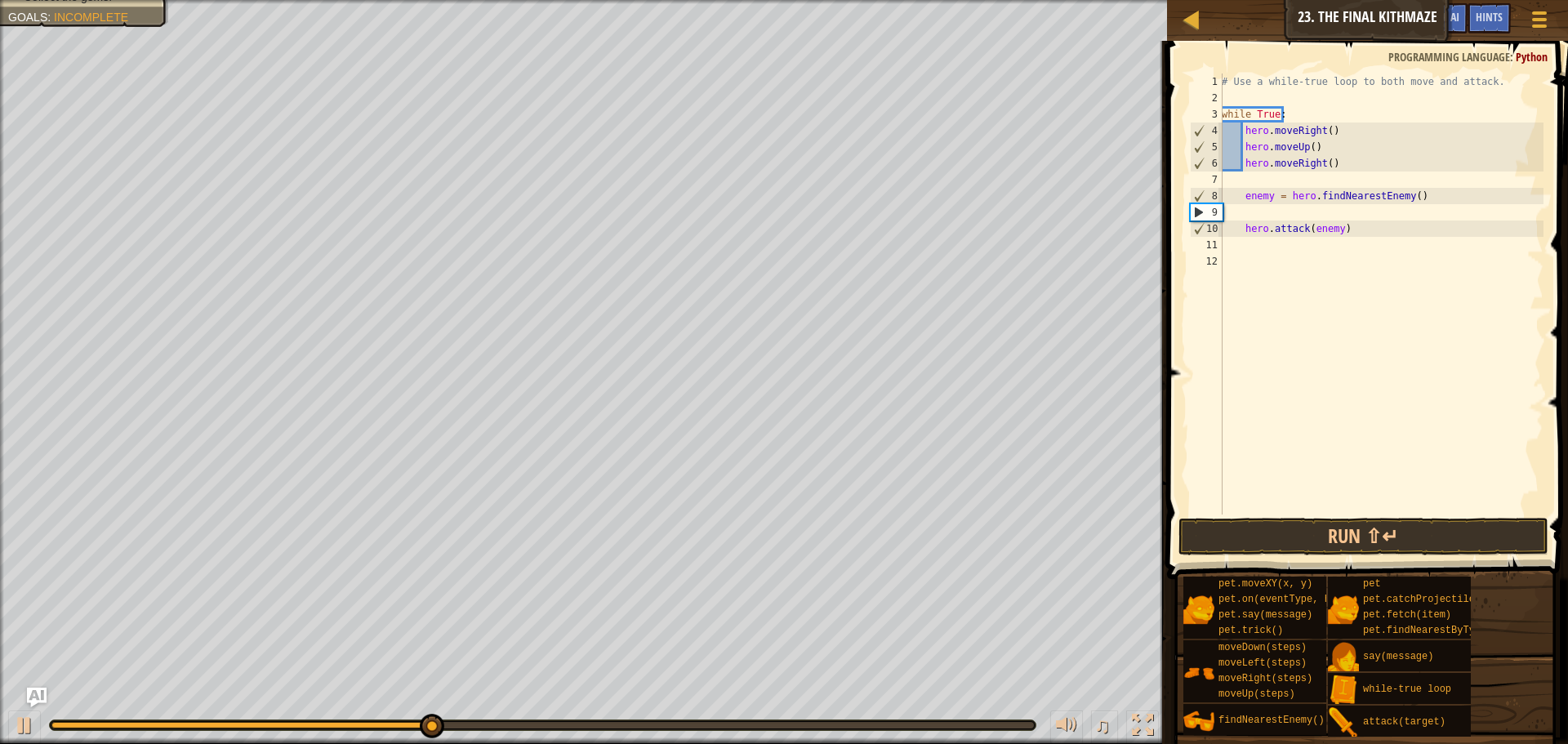
type textarea "enemy = hero.findNearestEnemy()"
click at [1338, 176] on div "# Use a while-true loop to both move and attack. while True : hero . moveRight …" at bounding box center [1381, 311] width 325 height 474
type textarea "hero.moveRight()"
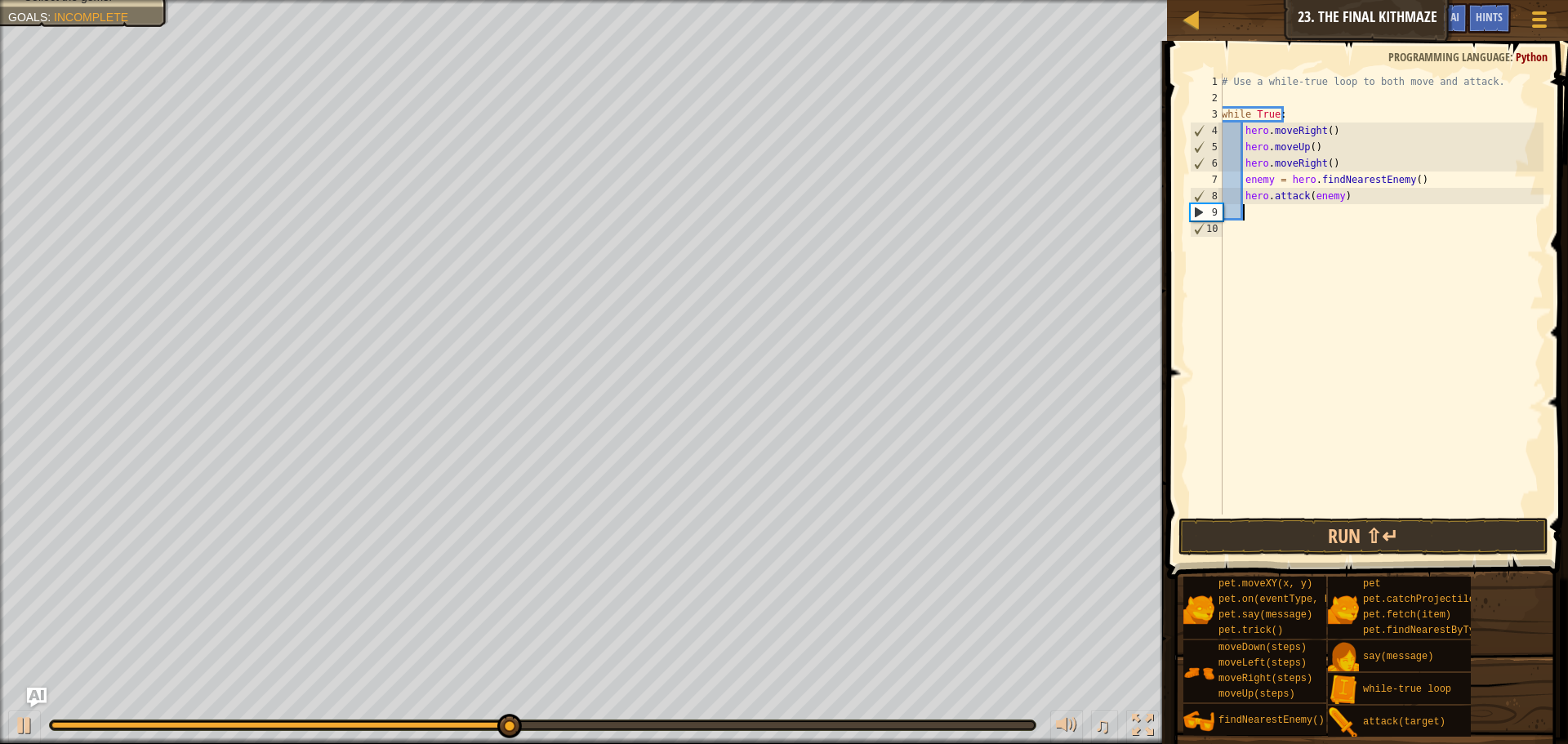
click at [1354, 213] on div "# Use a while-true loop to both move and attack. while True : hero . moveRight …" at bounding box center [1381, 311] width 325 height 474
click at [1334, 533] on button "Run ⇧↵" at bounding box center [1364, 537] width 370 height 38
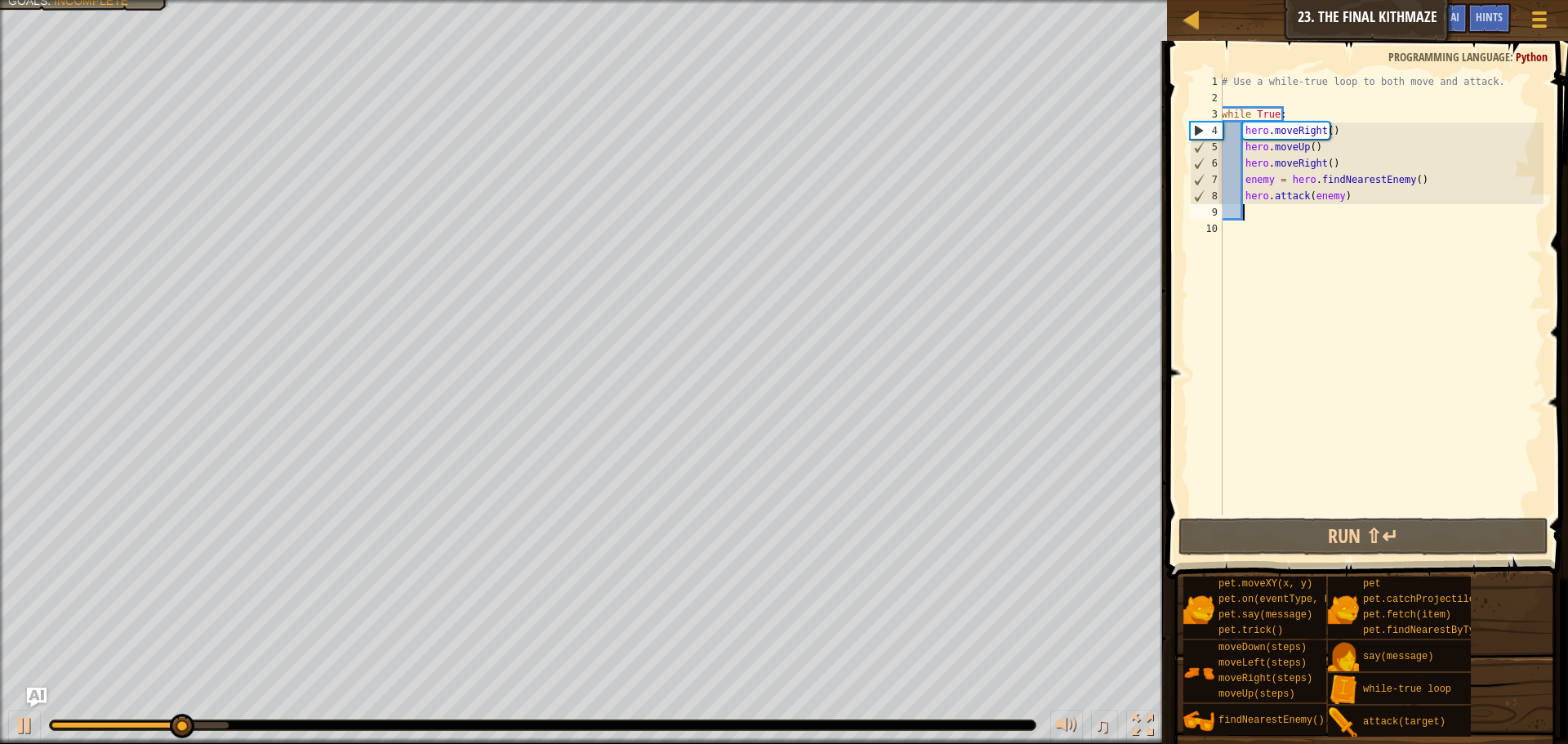
type textarea "h"
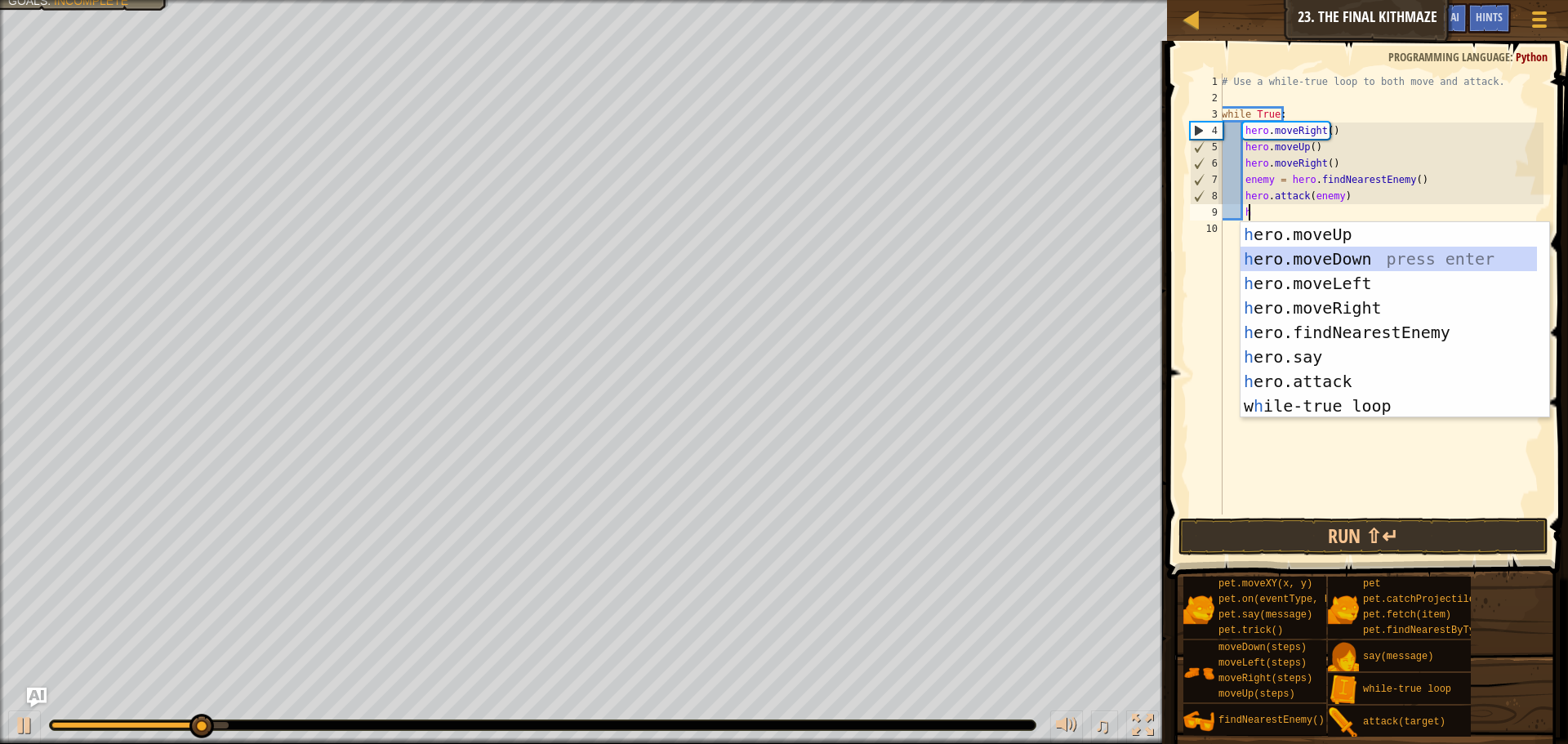
click at [1337, 256] on div "h ero.moveUp press enter h ero.moveDown press enter h ero.moveLeft press enter …" at bounding box center [1389, 345] width 297 height 245
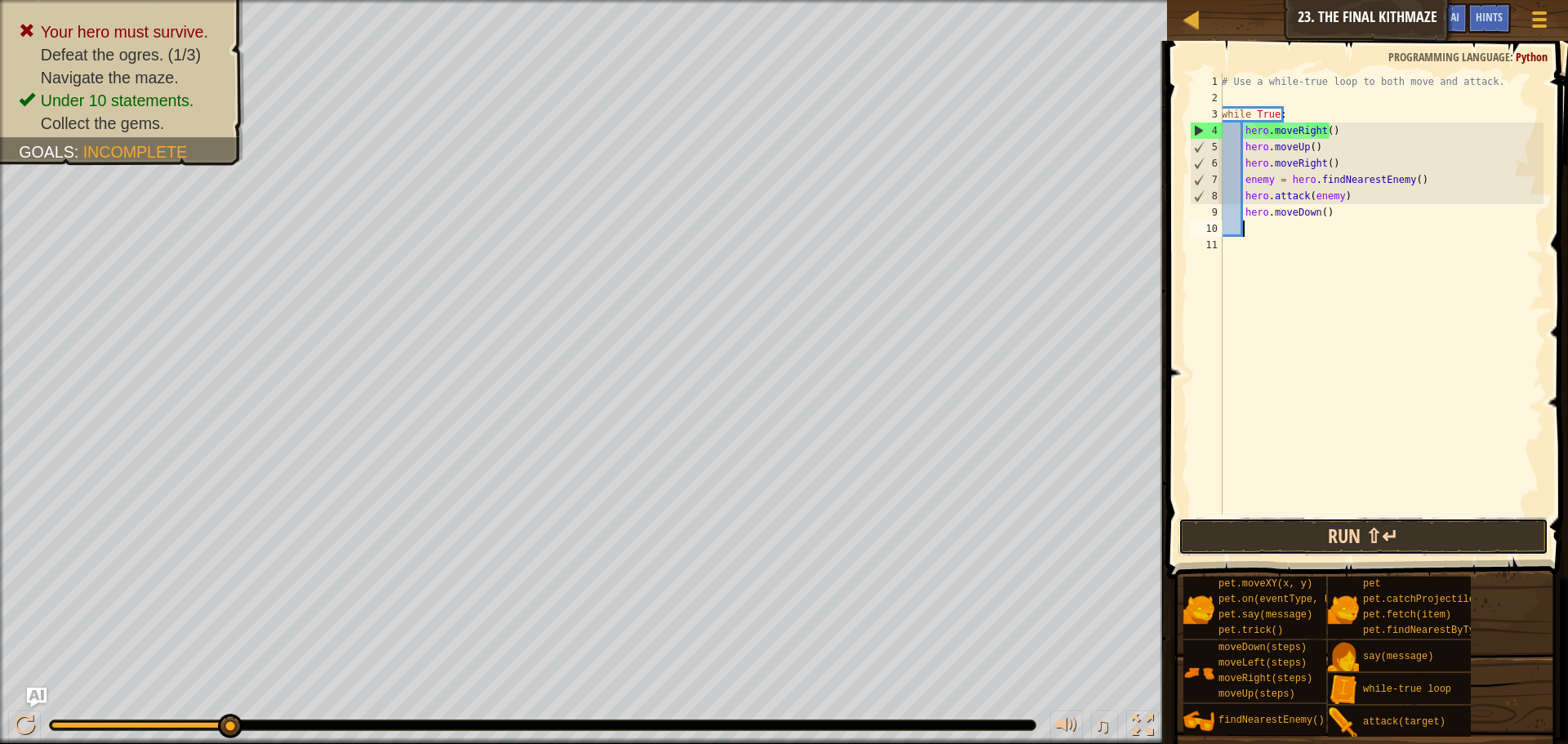
click at [1358, 542] on button "Run ⇧↵" at bounding box center [1364, 537] width 370 height 38
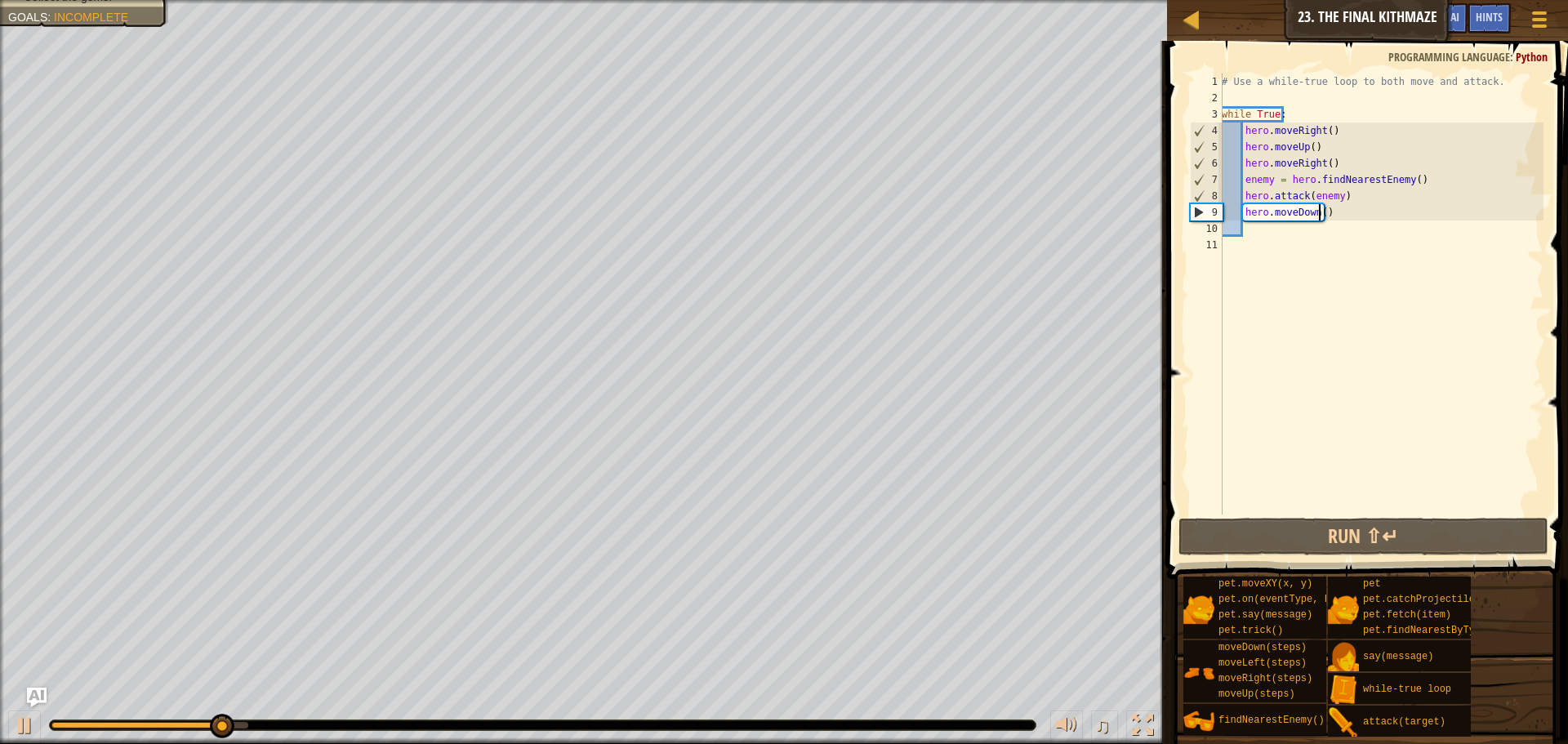
click at [1320, 211] on div "# Use a while-true loop to both move and attack. while True : hero . moveRight …" at bounding box center [1381, 311] width 325 height 474
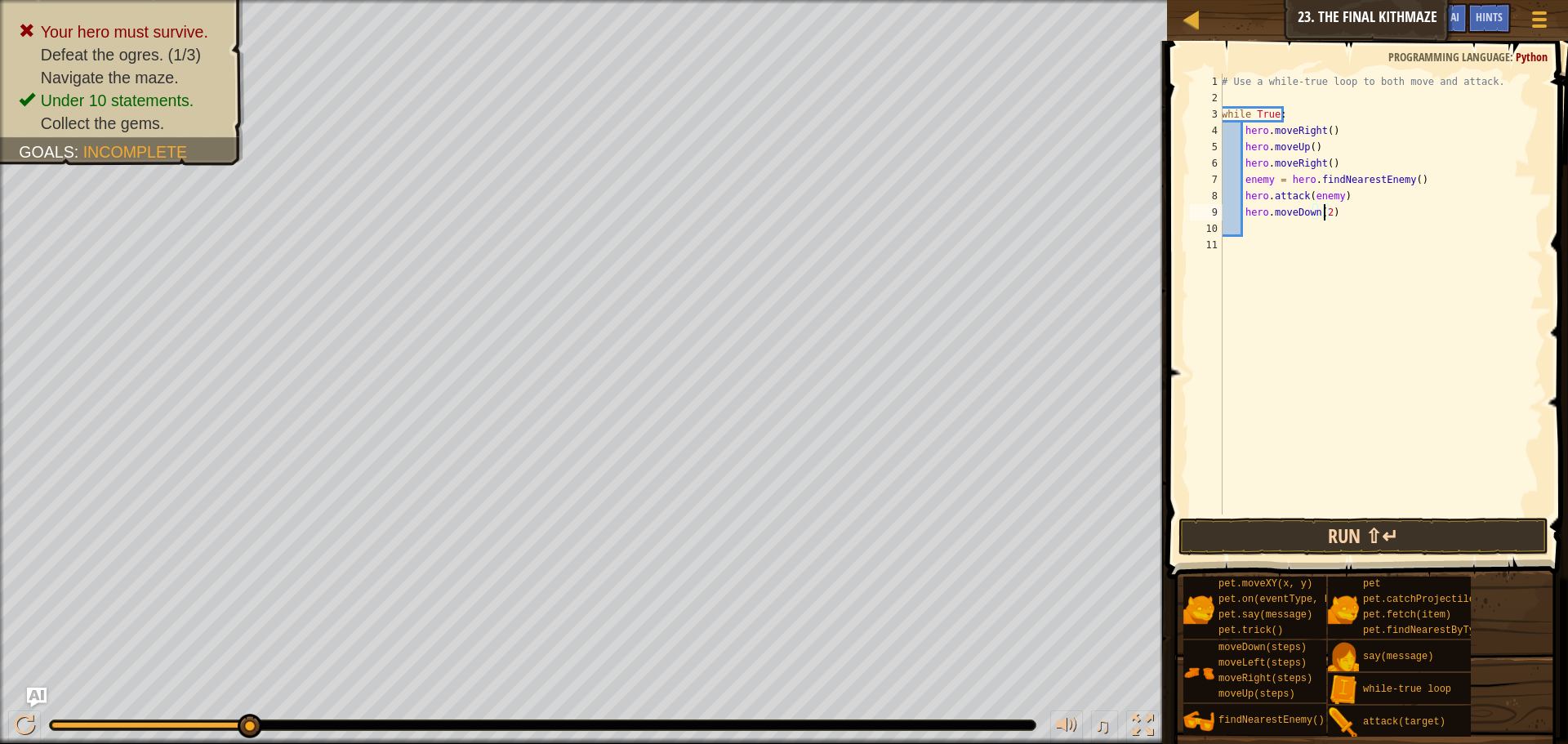
type textarea "hero.moveDown(2)"
click at [1377, 535] on button "Run ⇧↵" at bounding box center [1364, 537] width 370 height 38
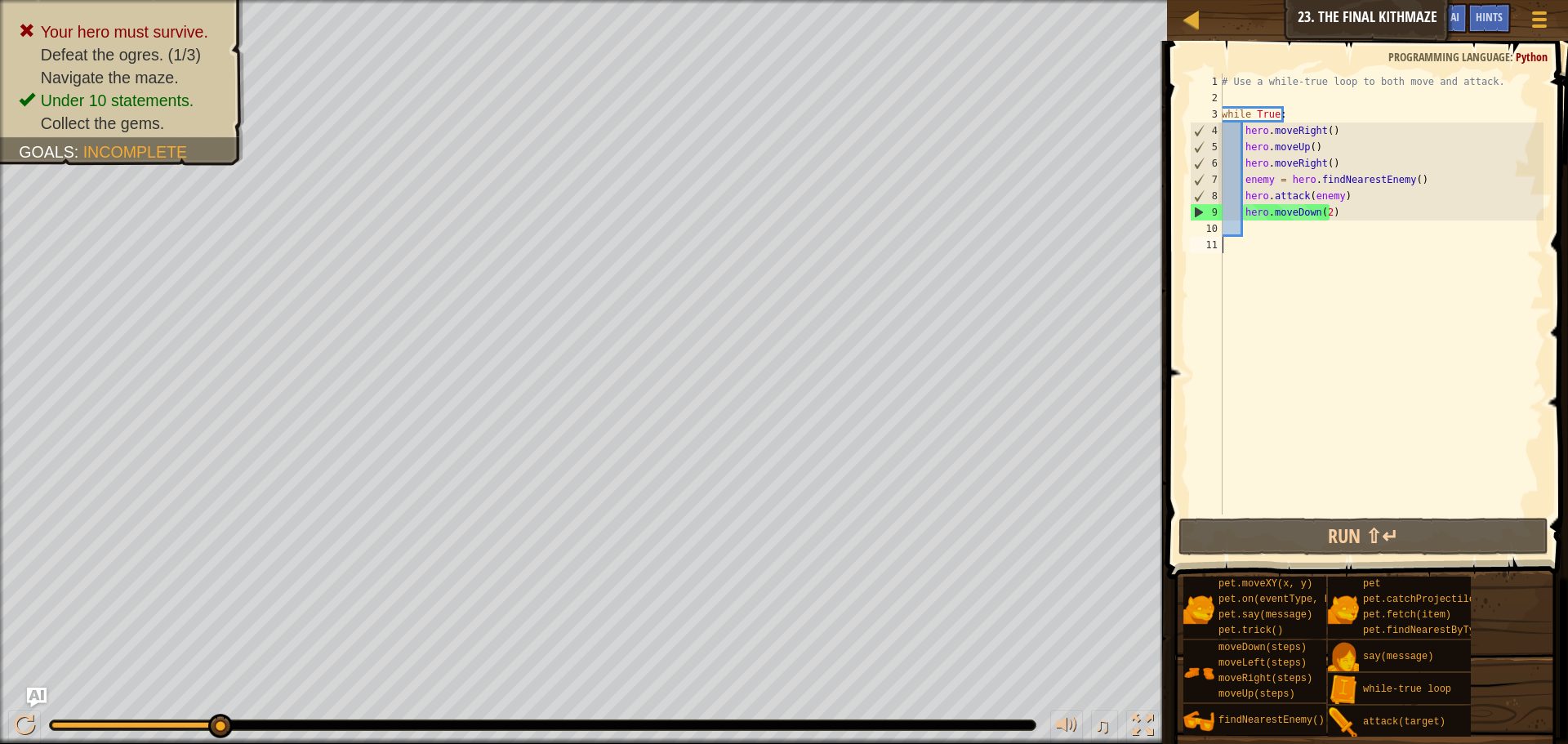
click at [1332, 242] on div "# Use a while-true loop to both move and attack. while True : hero . moveRight …" at bounding box center [1381, 311] width 325 height 474
click at [1308, 237] on div "# Use a while-true loop to both move and attack. while True : hero . moveRight …" at bounding box center [1381, 311] width 325 height 474
type textarea "h"
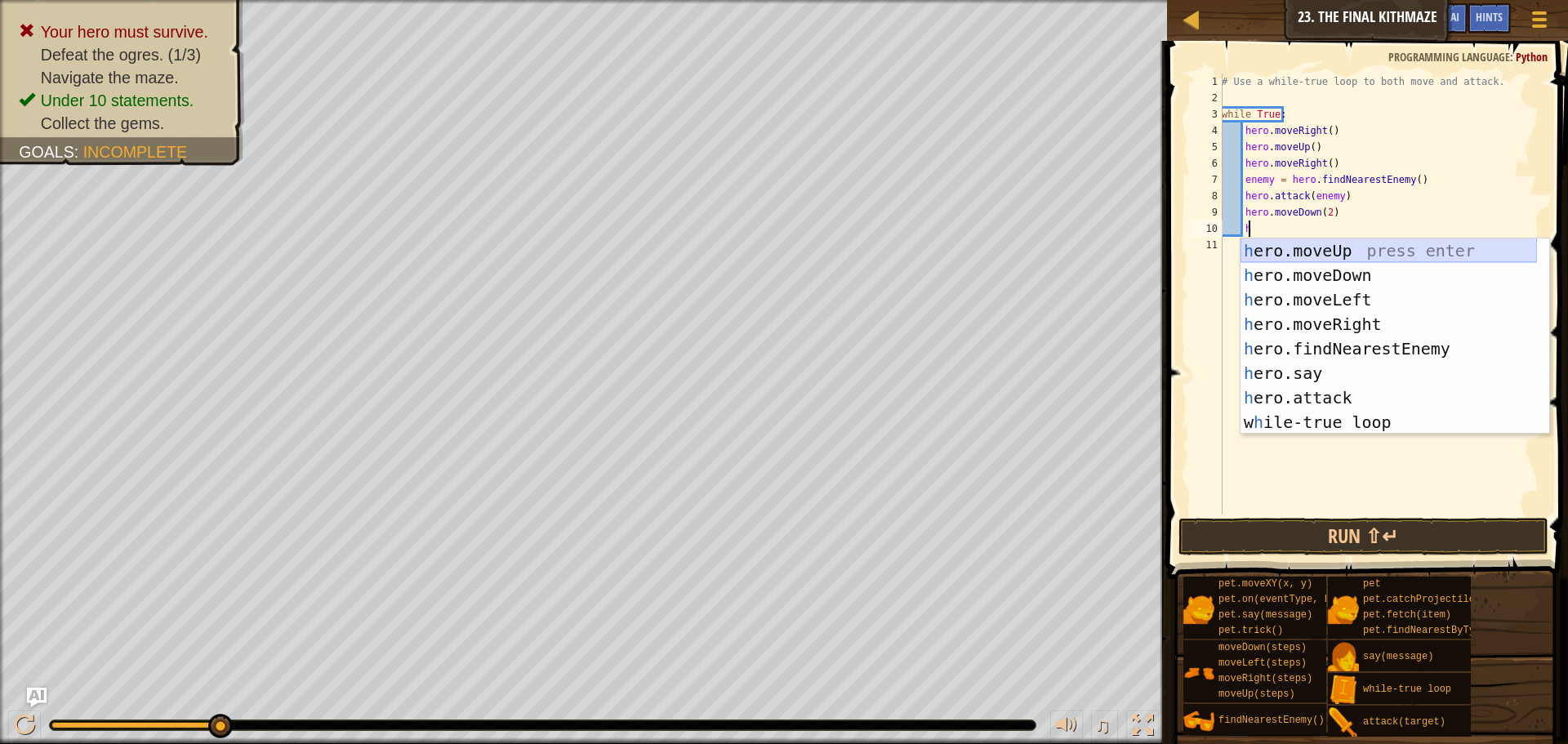
click at [1367, 242] on div "h ero.moveUp press enter h ero.moveDown press enter h ero.moveLeft press enter …" at bounding box center [1389, 361] width 297 height 245
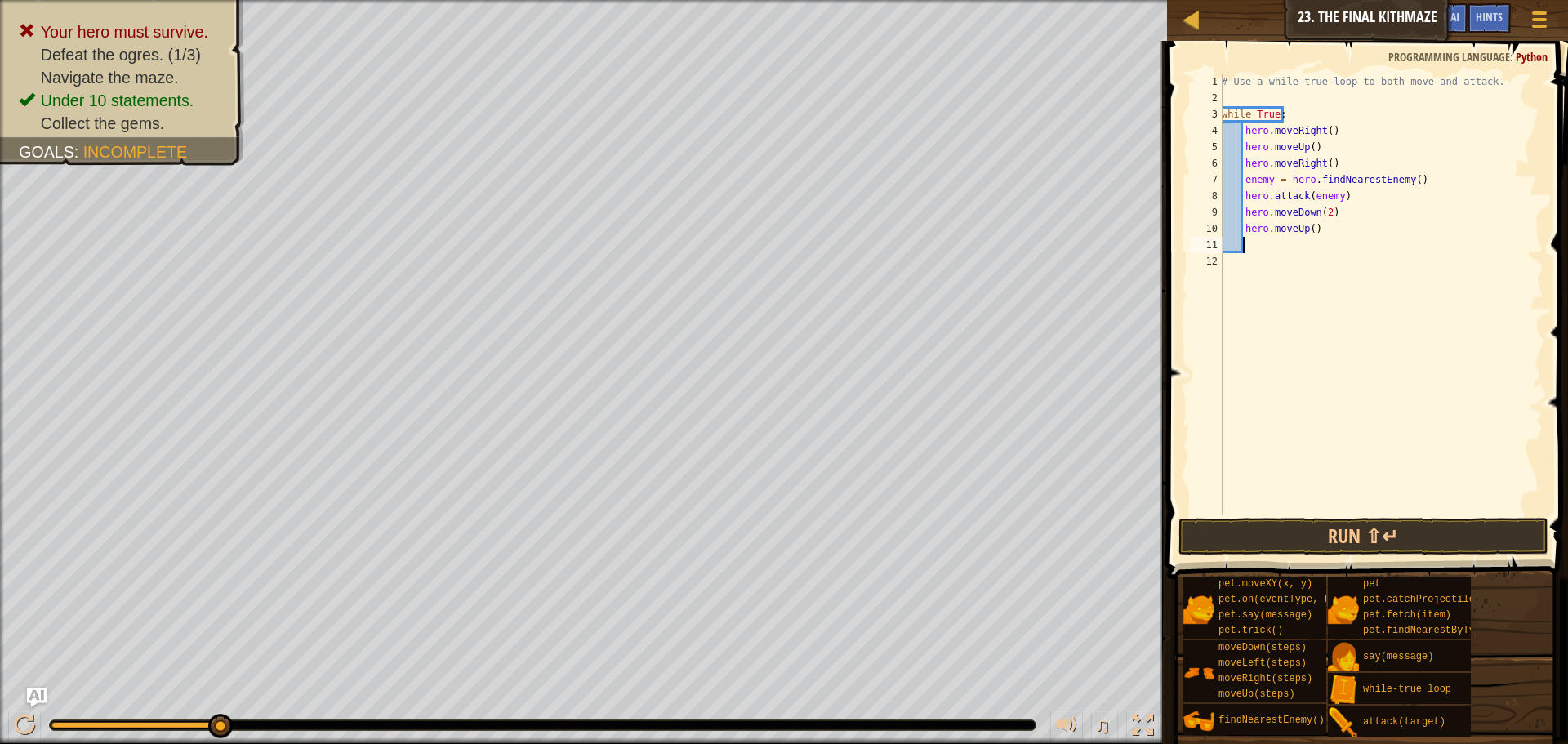
scroll to position [8, 1]
click at [1347, 538] on button "Run ⇧↵" at bounding box center [1364, 537] width 370 height 38
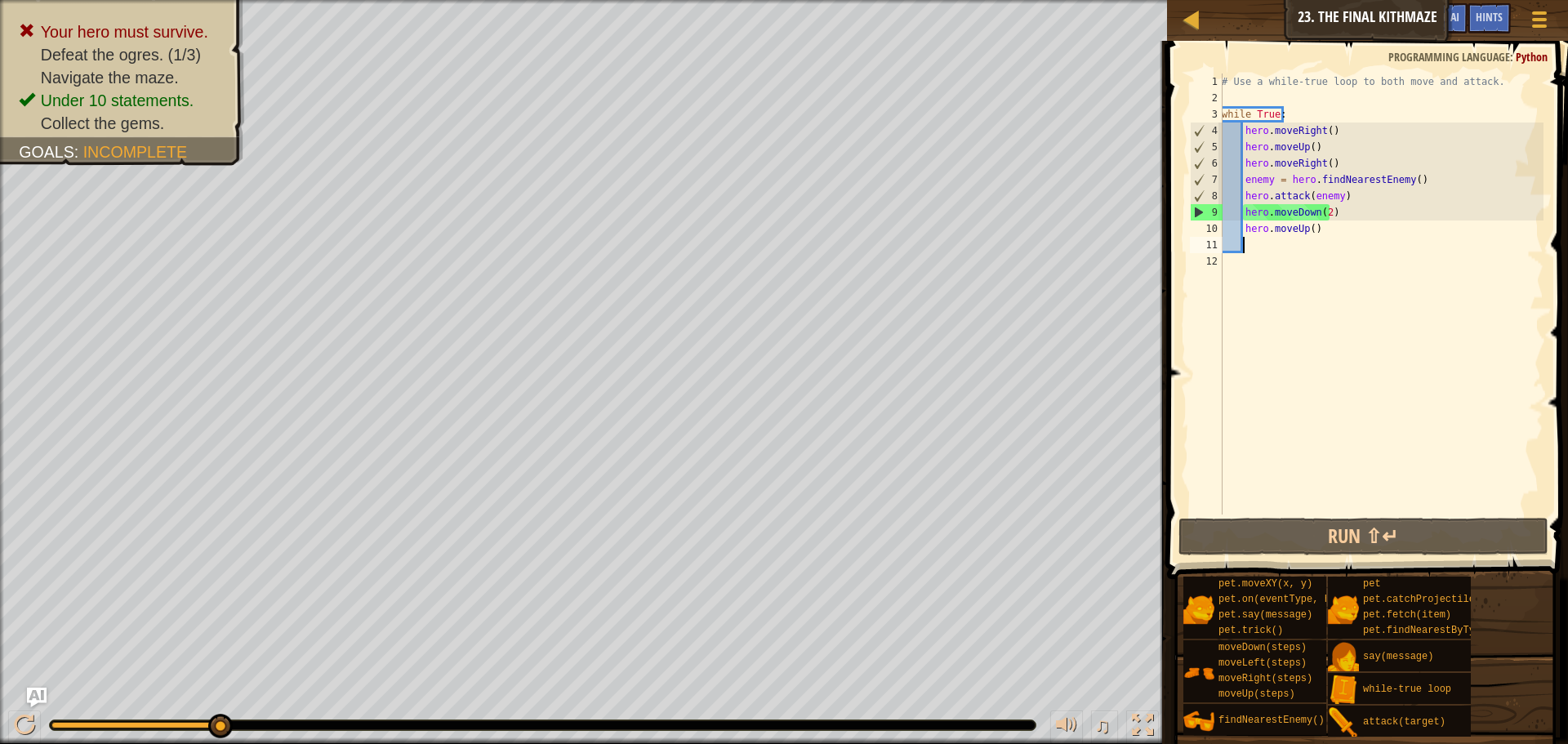
type textarea "h"
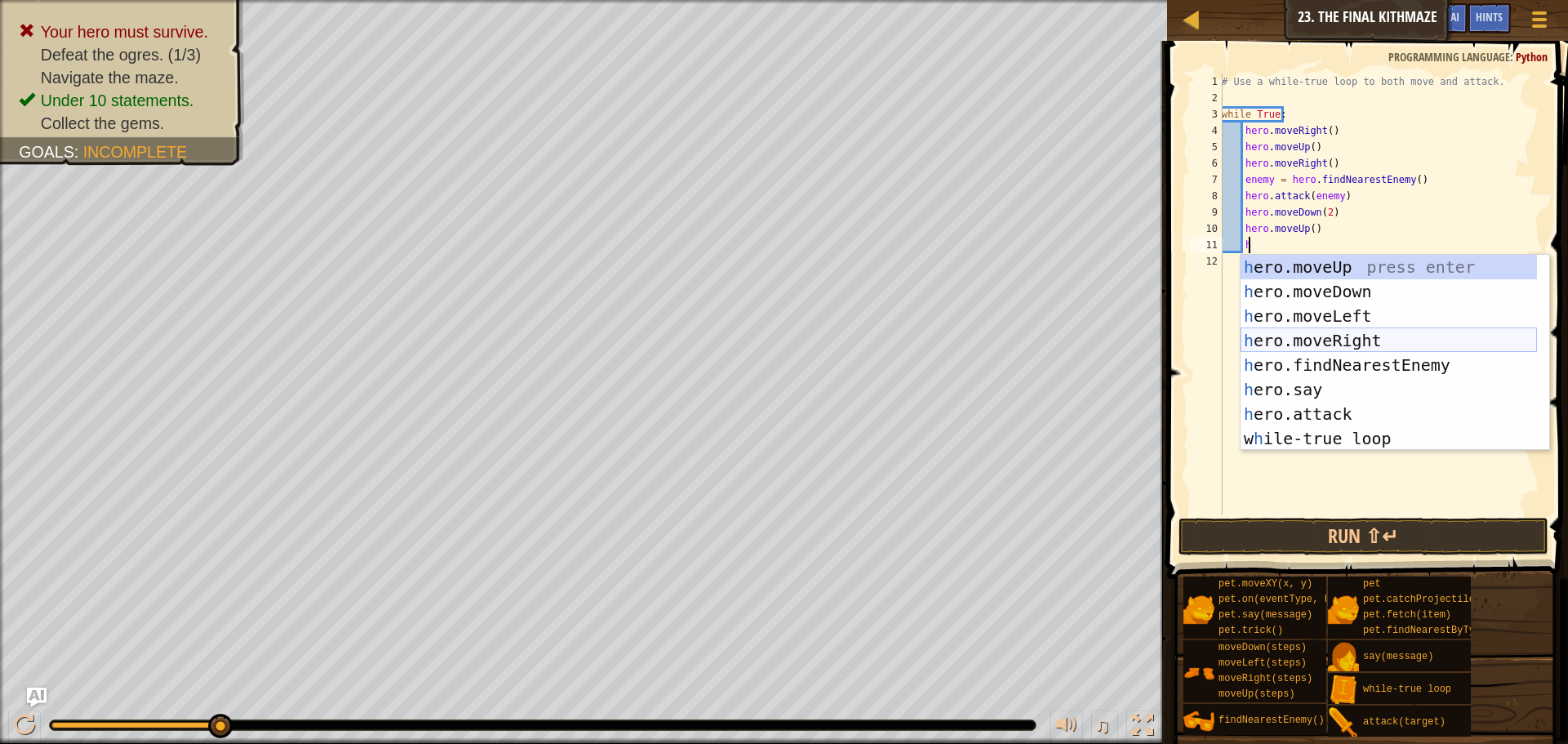
click at [1351, 334] on div "h ero.moveUp press enter h ero.moveDown press enter h ero.moveLeft press enter …" at bounding box center [1389, 378] width 297 height 245
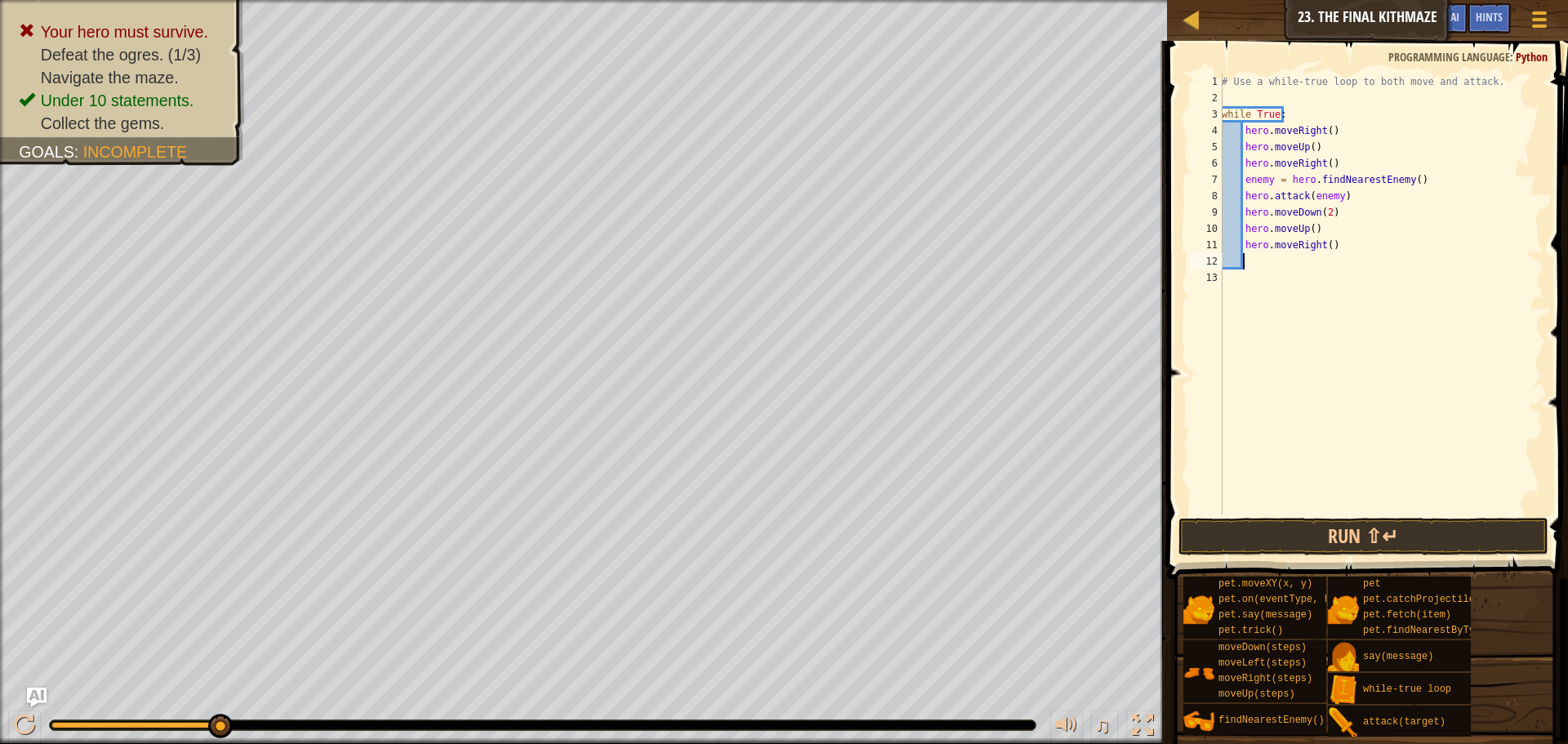
scroll to position [8, 1]
type textarea "h"
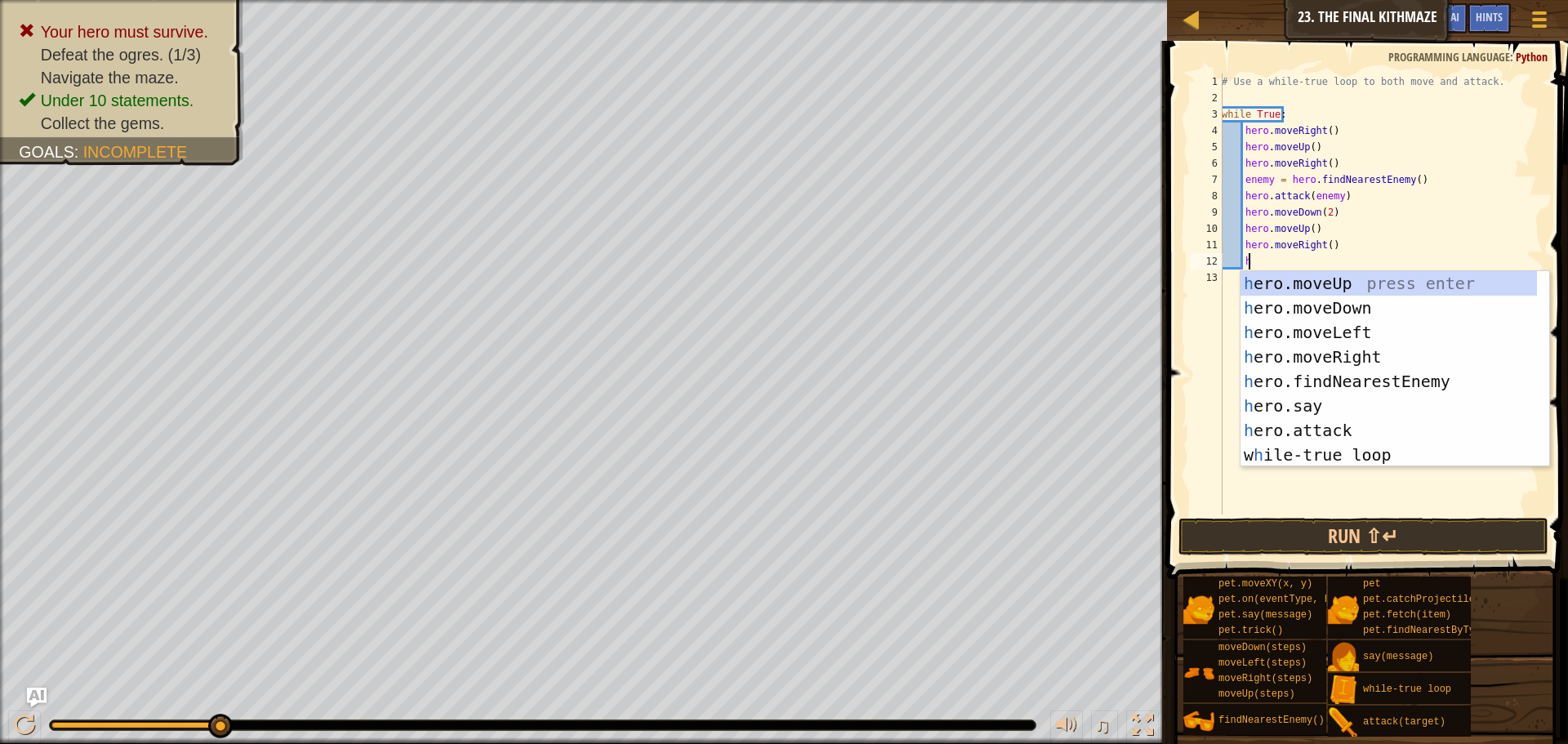
scroll to position [8, 2]
click at [1302, 279] on div "h ero.moveUp press enter h ero.moveDown press enter h ero.moveLeft press enter …" at bounding box center [1389, 394] width 297 height 245
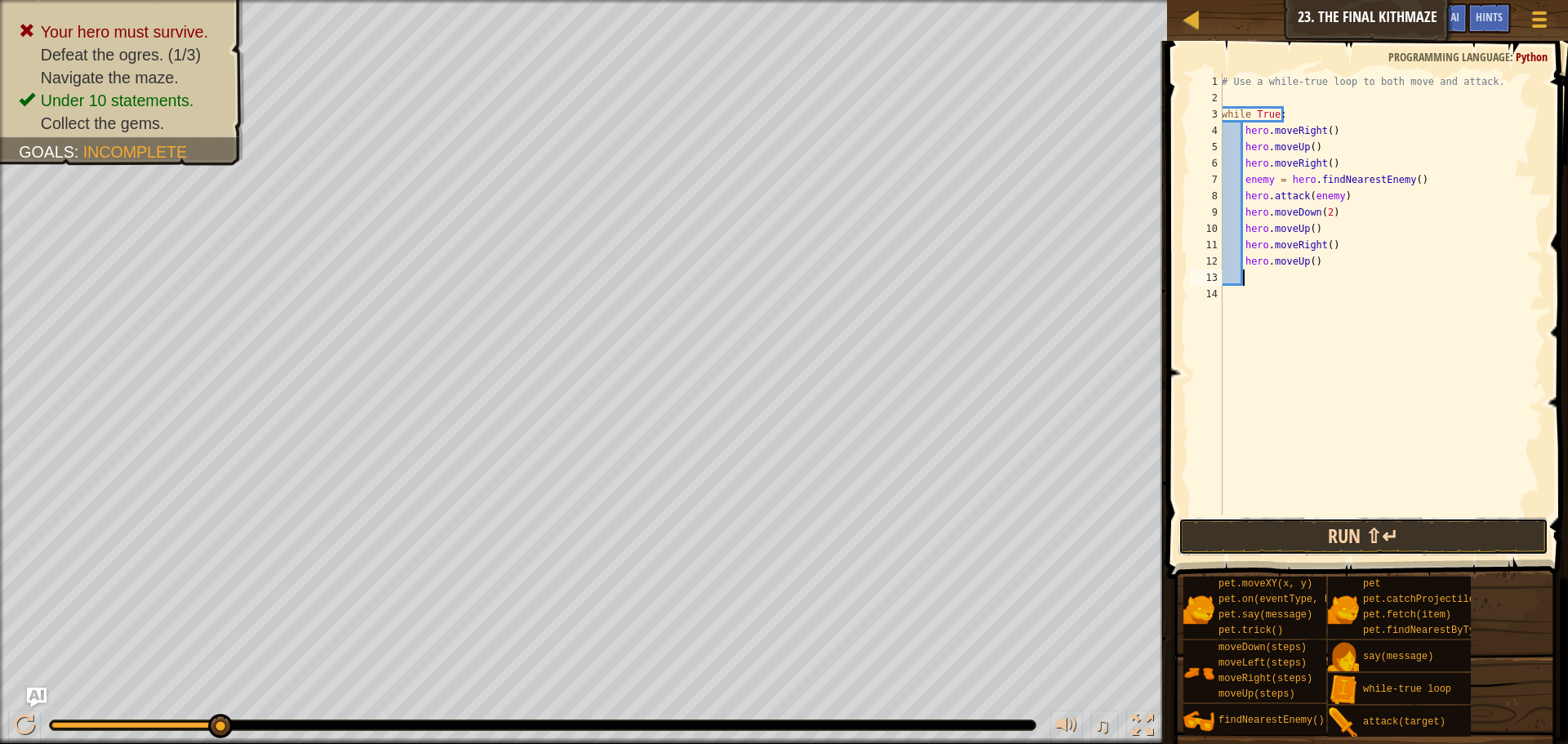
click at [1390, 531] on button "Run ⇧↵" at bounding box center [1364, 537] width 370 height 38
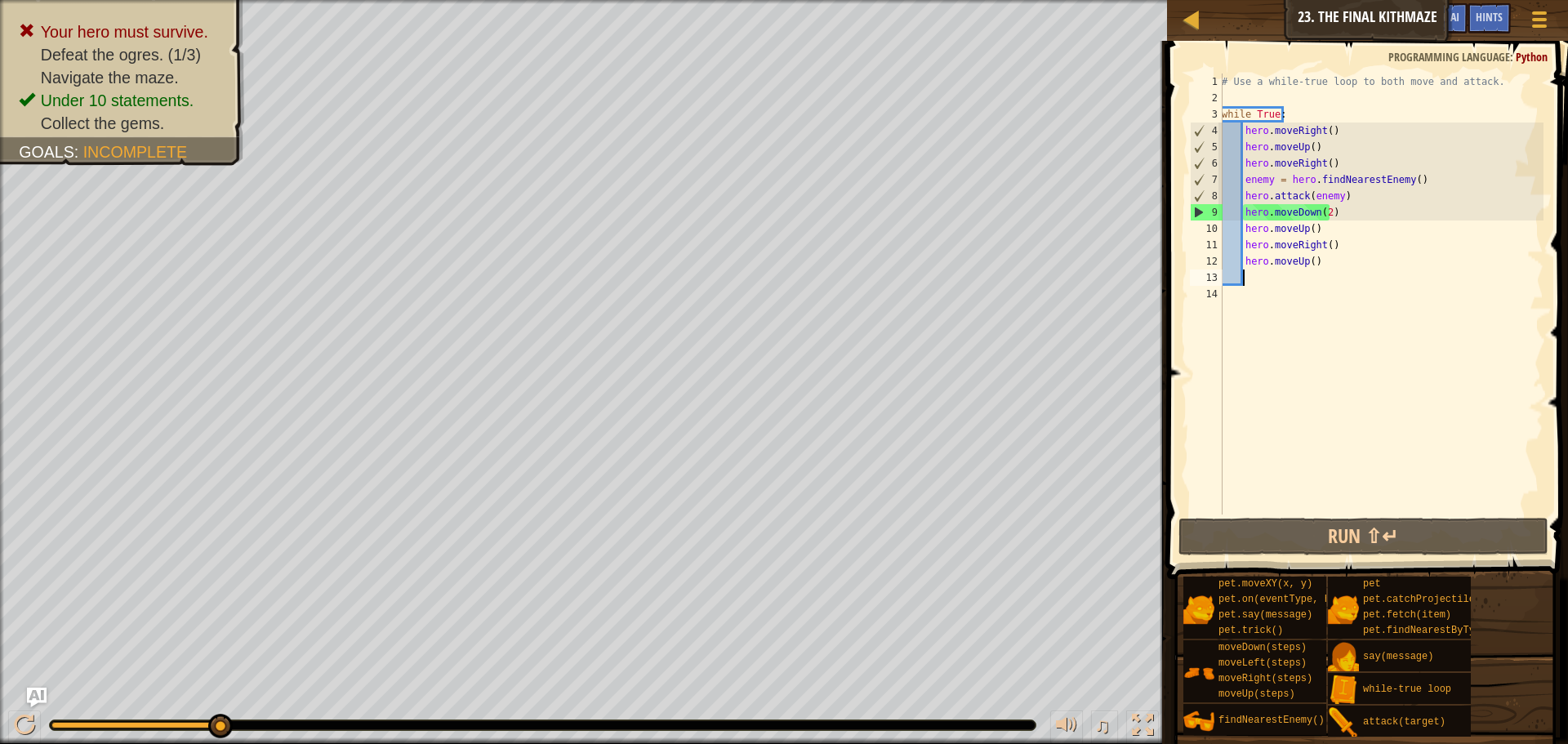
click at [1302, 211] on div "# Use a while-true loop to both move and attack. while True : hero . moveRight …" at bounding box center [1381, 311] width 325 height 474
click at [1322, 212] on div "# Use a while-true loop to both move and attack. while True : hero . moveRight …" at bounding box center [1381, 311] width 325 height 474
click at [1327, 217] on div "# Use a while-true loop to both move and attack. while True : hero . moveRight …" at bounding box center [1381, 311] width 325 height 474
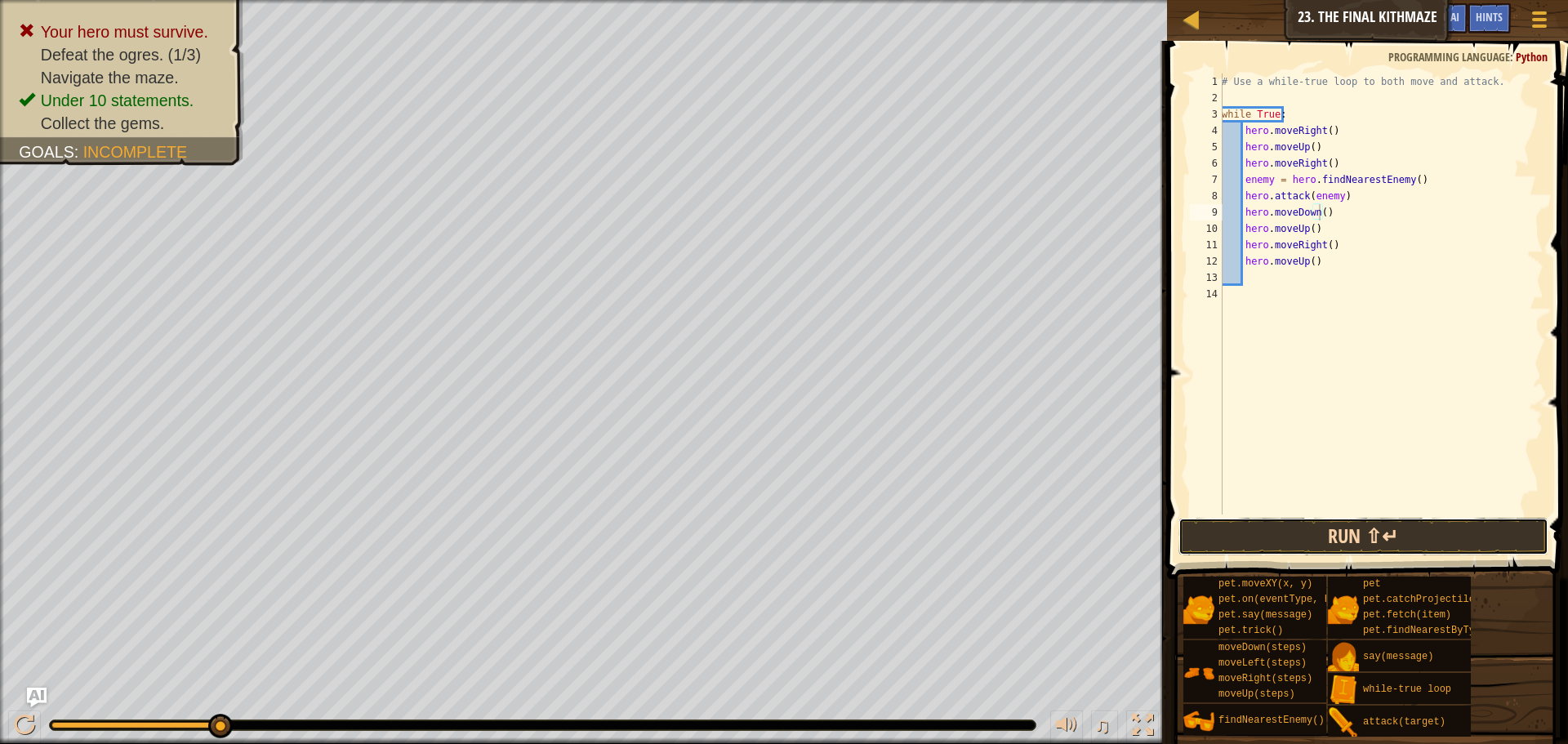
click at [1368, 546] on button "Run ⇧↵" at bounding box center [1364, 537] width 370 height 38
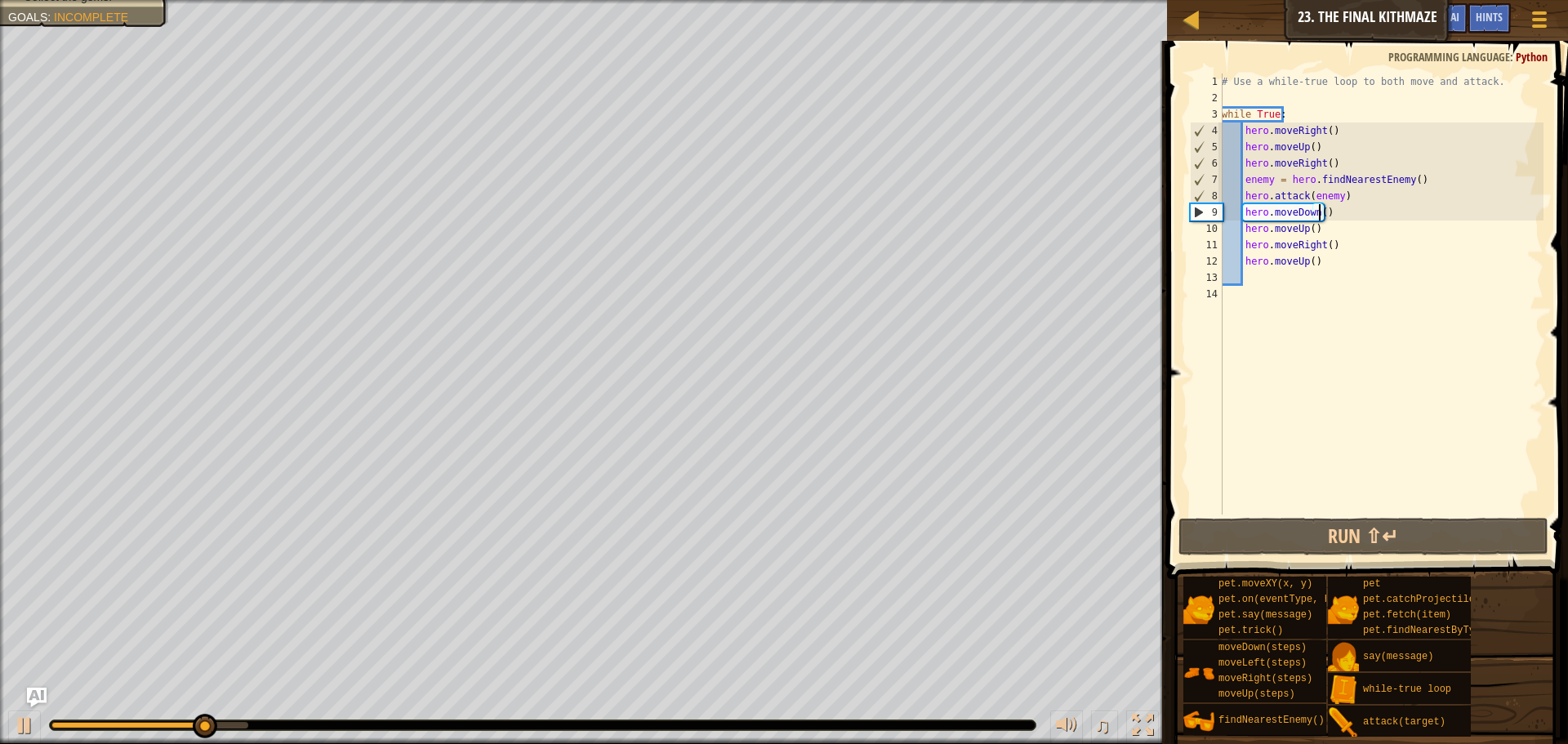
scroll to position [8, 8]
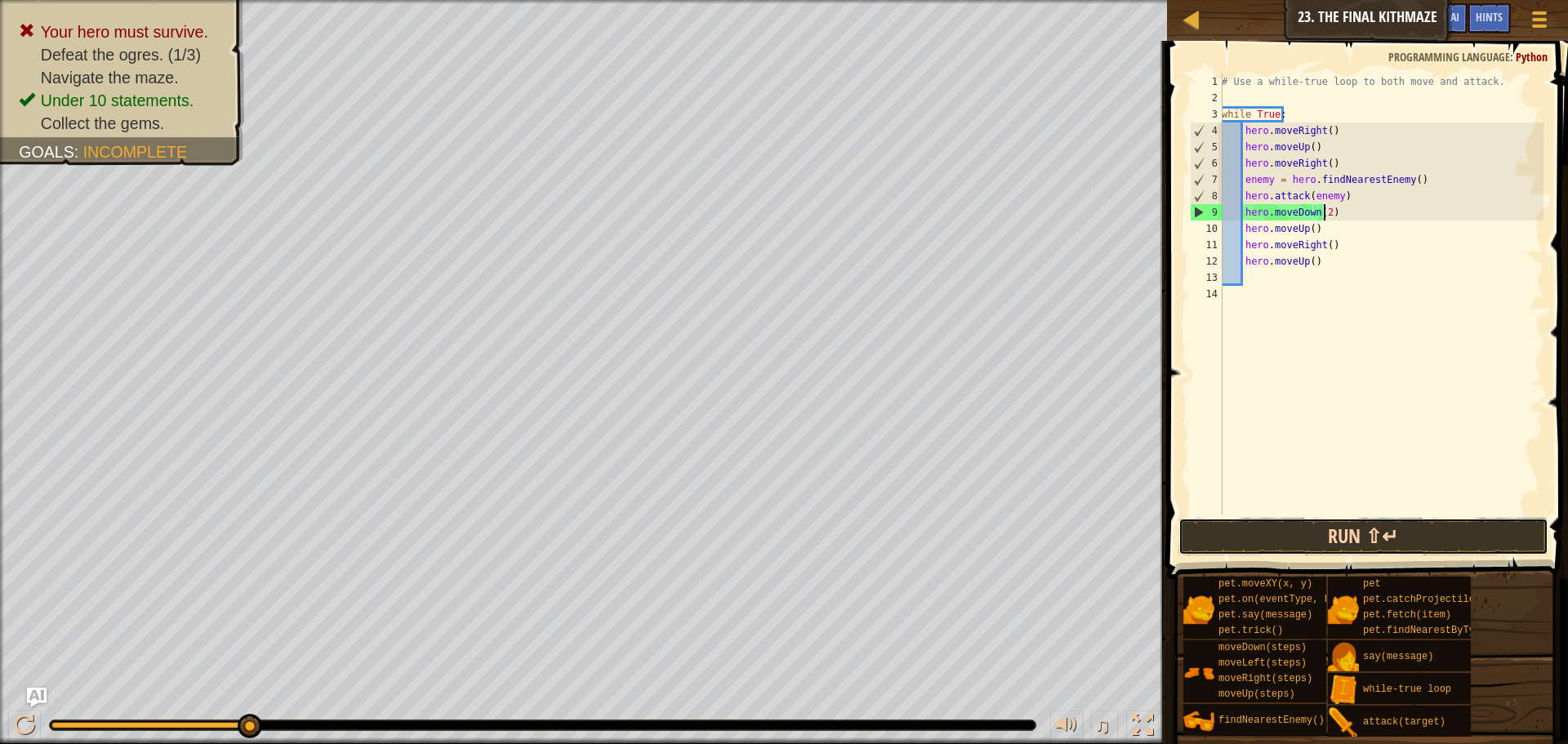
click at [1333, 525] on button "Run ⇧↵" at bounding box center [1364, 537] width 370 height 38
drag, startPoint x: 1325, startPoint y: 221, endPoint x: 1308, endPoint y: 223, distance: 17.1
click at [1308, 223] on div "# Use a while-true loop to both move and attack. while True : hero . moveRight …" at bounding box center [1381, 311] width 325 height 474
click at [1308, 233] on div "# Use a while-true loop to both move and attack. while True : hero . moveRight …" at bounding box center [1381, 294] width 325 height 441
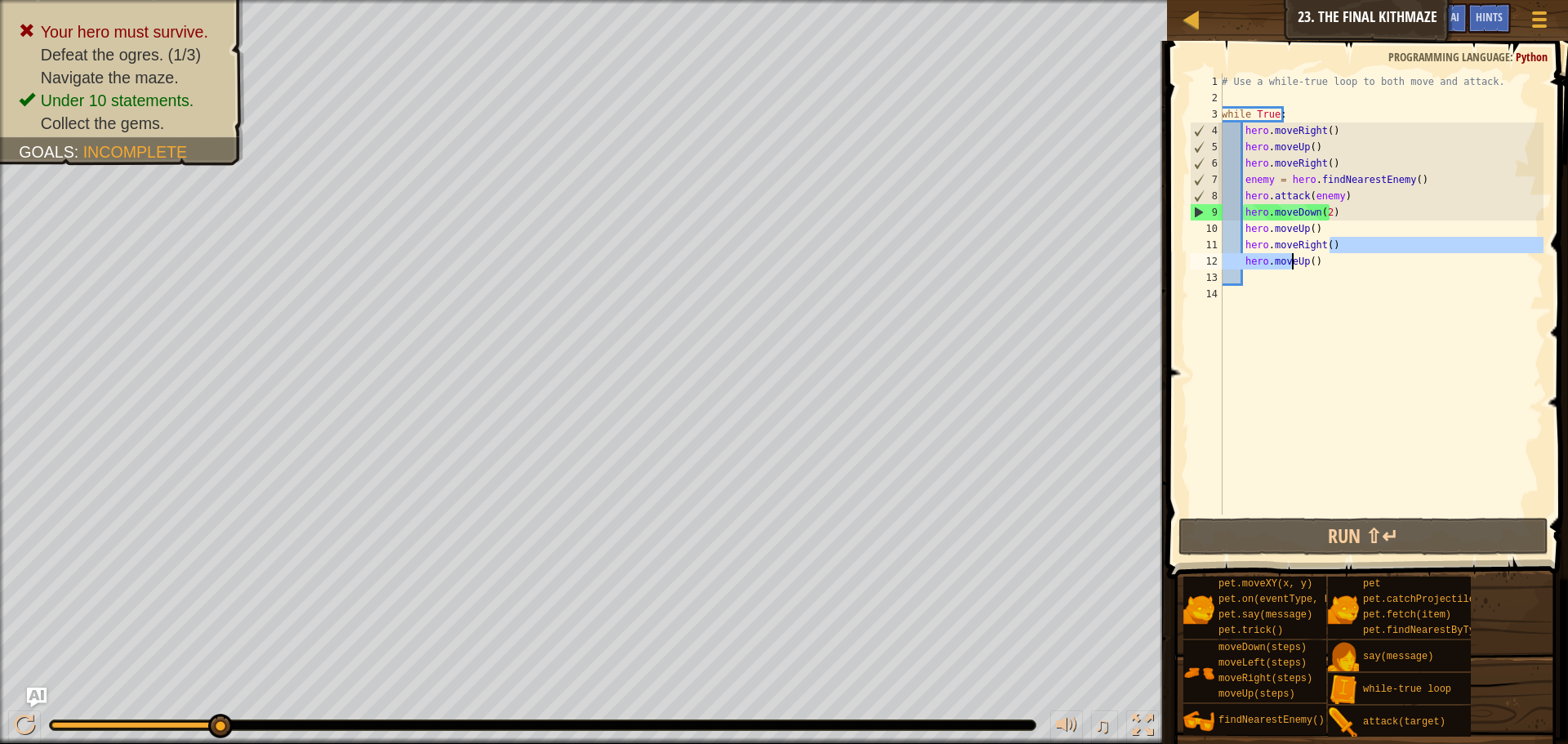
drag, startPoint x: 1330, startPoint y: 246, endPoint x: 1293, endPoint y: 262, distance: 40.3
click at [1293, 262] on div "# Use a while-true loop to both move and attack. while True : hero . moveRight …" at bounding box center [1381, 311] width 325 height 474
click at [1283, 252] on div "# Use a while-true loop to both move and attack. while True : hero . moveRight …" at bounding box center [1381, 311] width 325 height 474
drag, startPoint x: 1248, startPoint y: 233, endPoint x: 1302, endPoint y: 241, distance: 54.6
click at [1302, 241] on div "# Use a while-true loop to both move and attack. while True : hero . moveRight …" at bounding box center [1381, 311] width 325 height 474
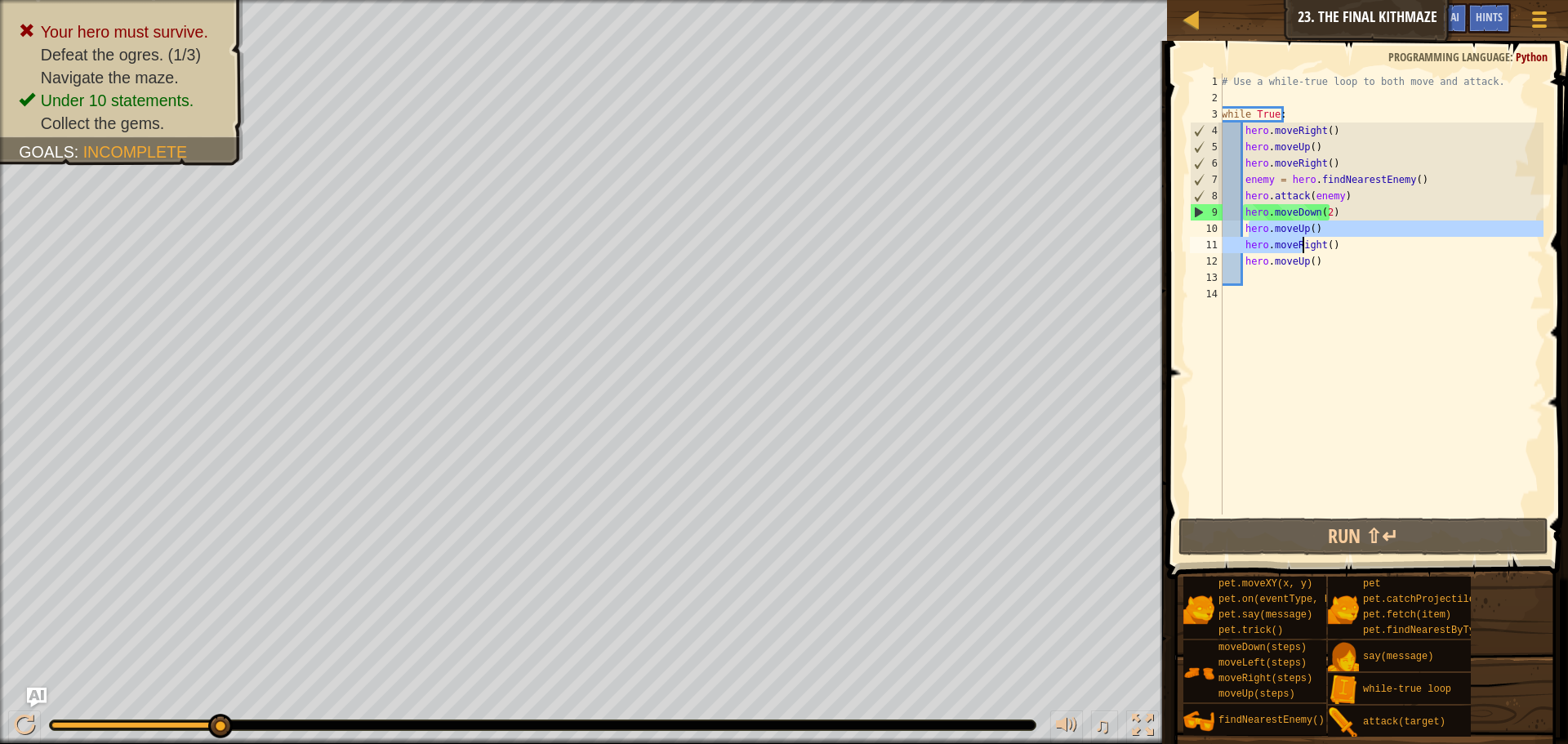
click at [1259, 234] on div "# Use a while-true loop to both move and attack. while True : hero . moveRight …" at bounding box center [1381, 294] width 325 height 441
drag, startPoint x: 1244, startPoint y: 229, endPoint x: 1310, endPoint y: 238, distance: 66.6
click at [1311, 238] on div "# Use a while-true loop to both move and attack. while True : hero . moveRight …" at bounding box center [1381, 311] width 325 height 474
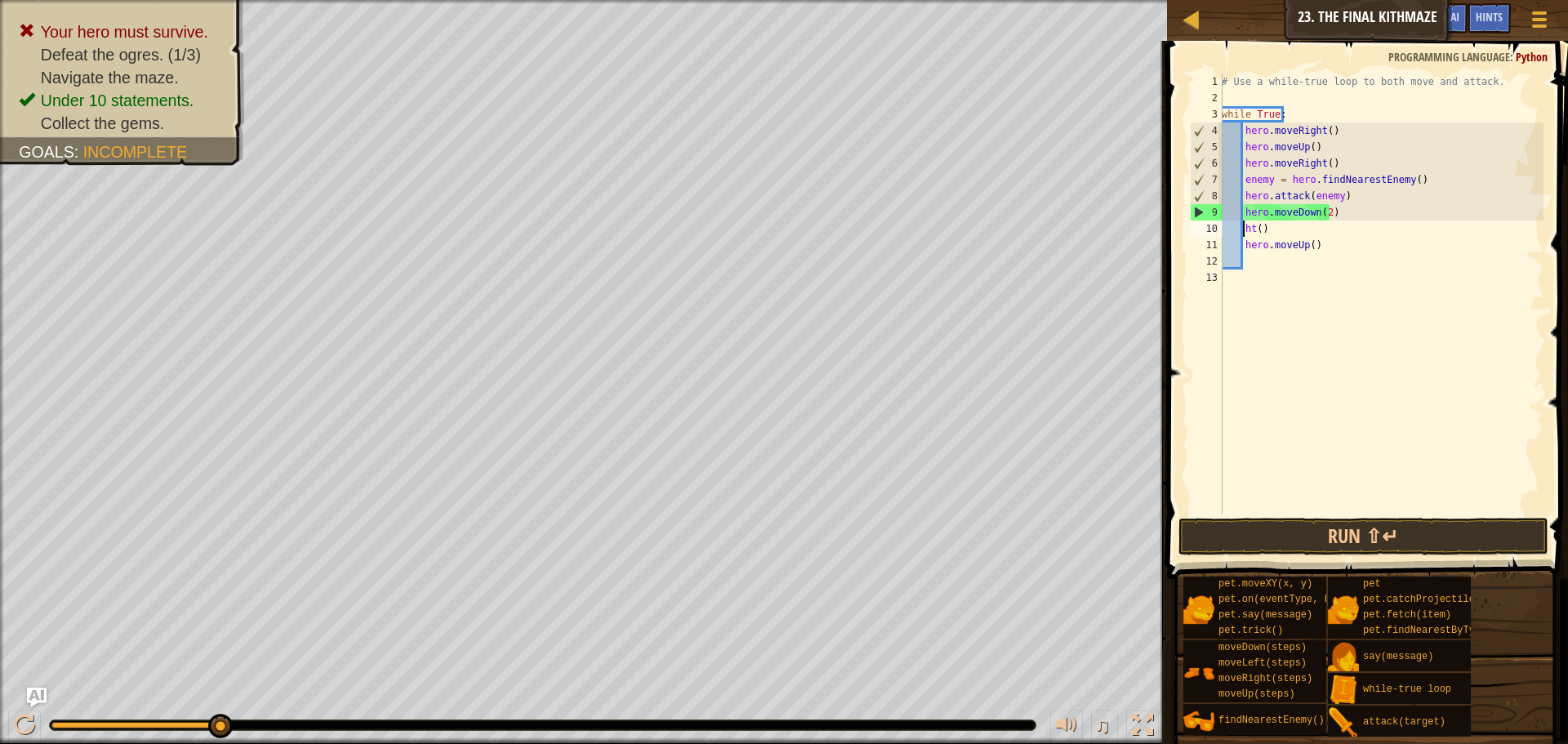
scroll to position [8, 3]
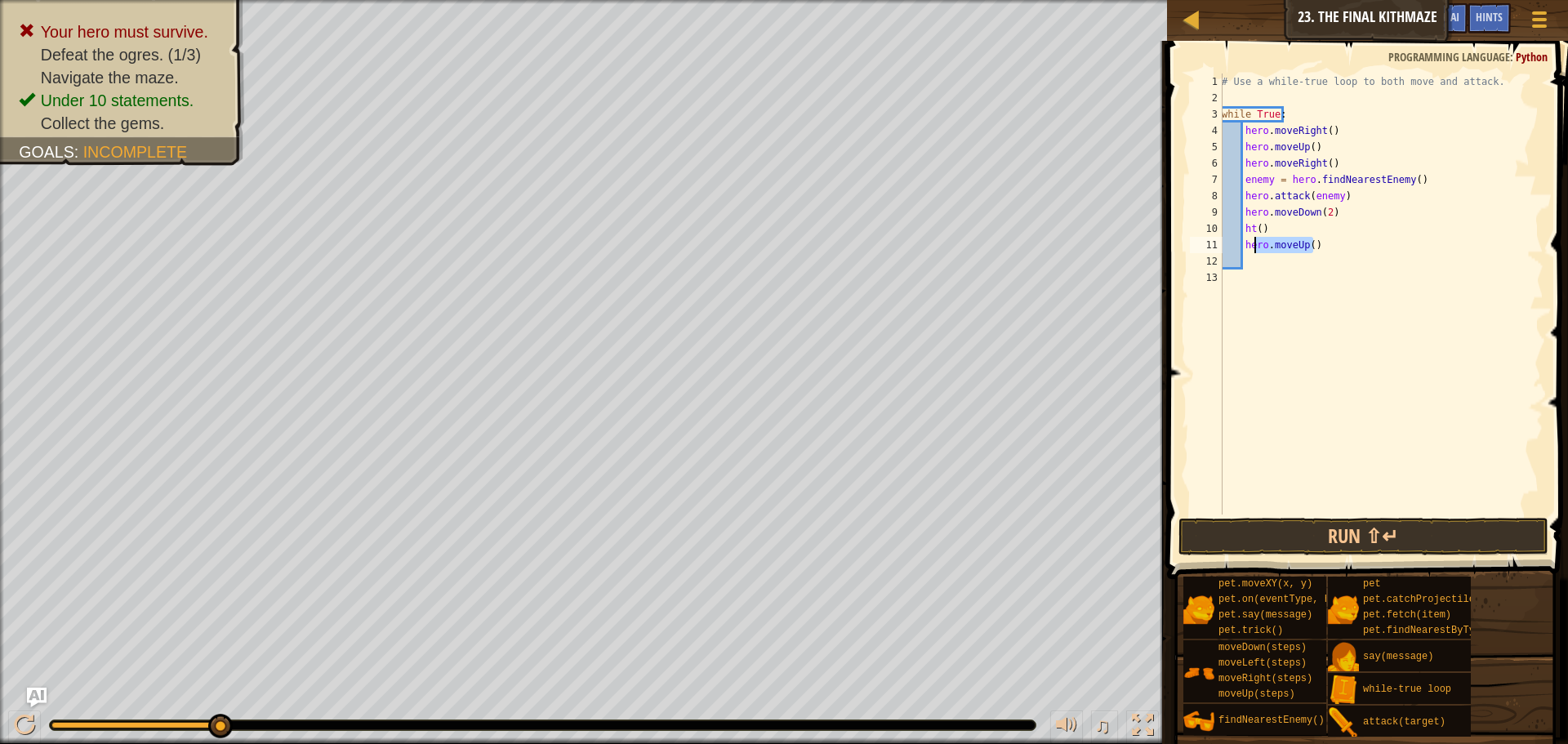
drag, startPoint x: 1317, startPoint y: 246, endPoint x: 1253, endPoint y: 242, distance: 64.1
click at [1253, 242] on div "# Use a while-true loop to both move and attack. while True : hero . moveRight …" at bounding box center [1381, 311] width 325 height 474
type textarea "h"
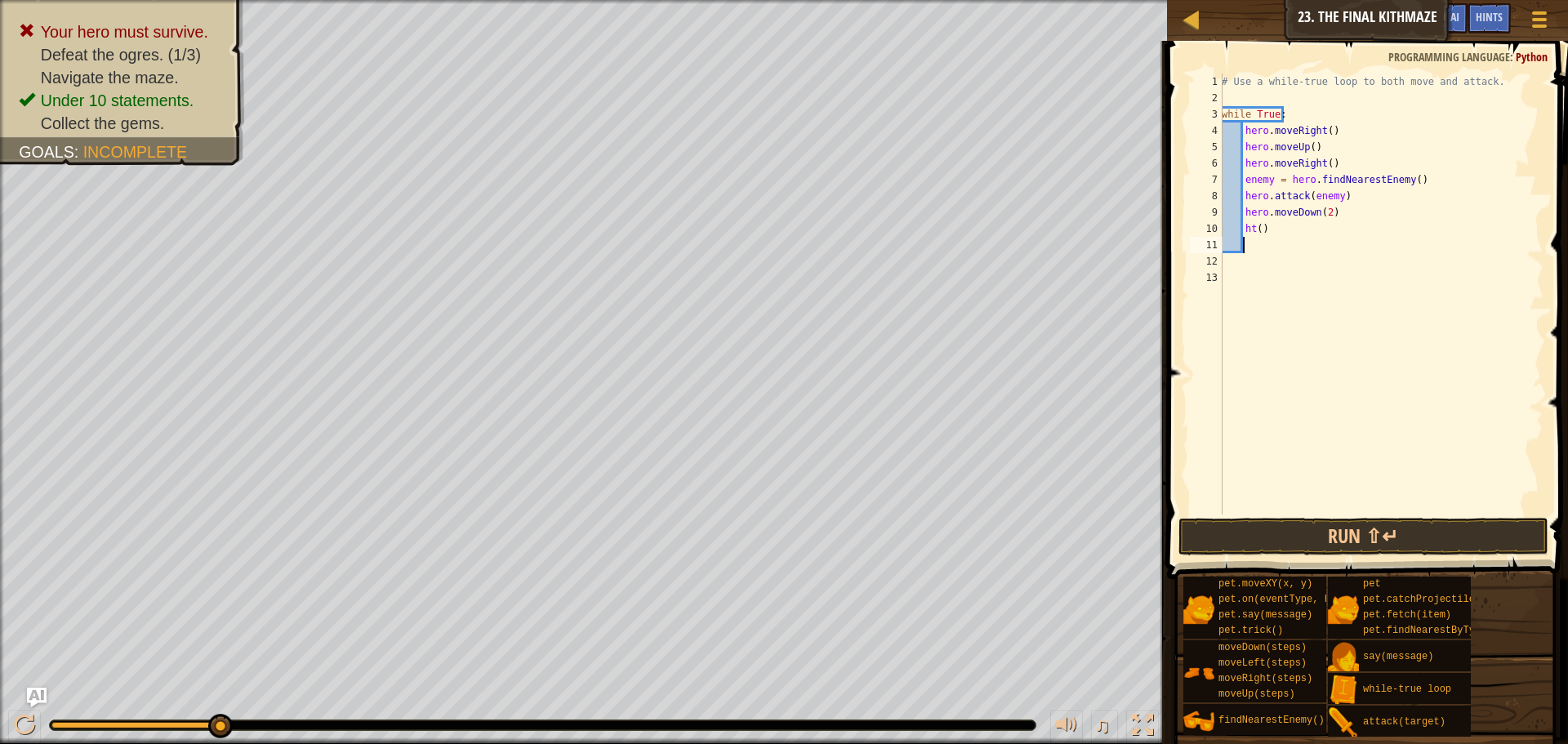
click at [1264, 228] on div "# Use a while-true loop to both move and attack. while True : hero . moveRight …" at bounding box center [1381, 311] width 325 height 474
type textarea "h"
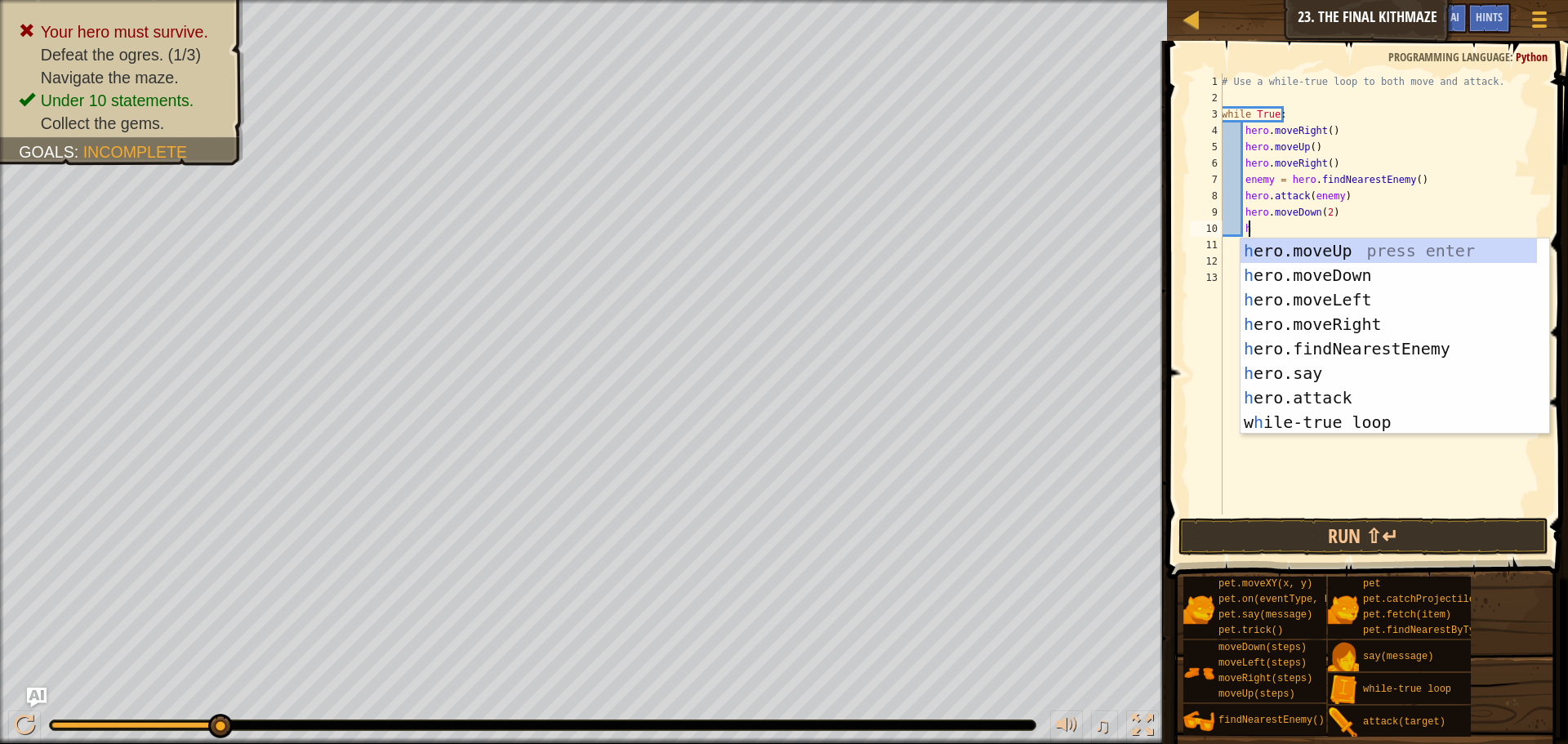
scroll to position [8, 2]
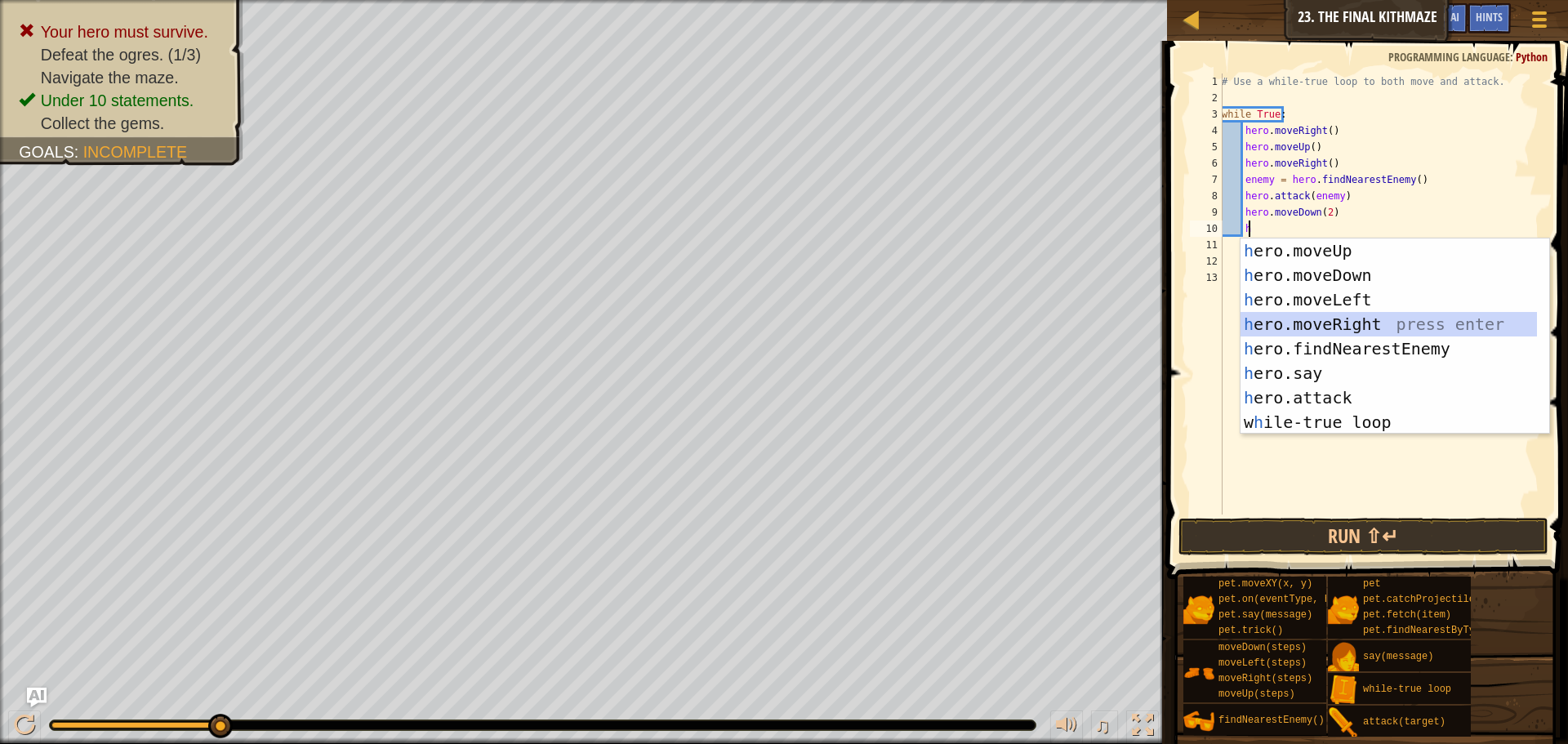
click at [1325, 326] on div "h ero.moveUp press enter h ero.moveDown press enter h ero.moveLeft press enter …" at bounding box center [1389, 361] width 297 height 245
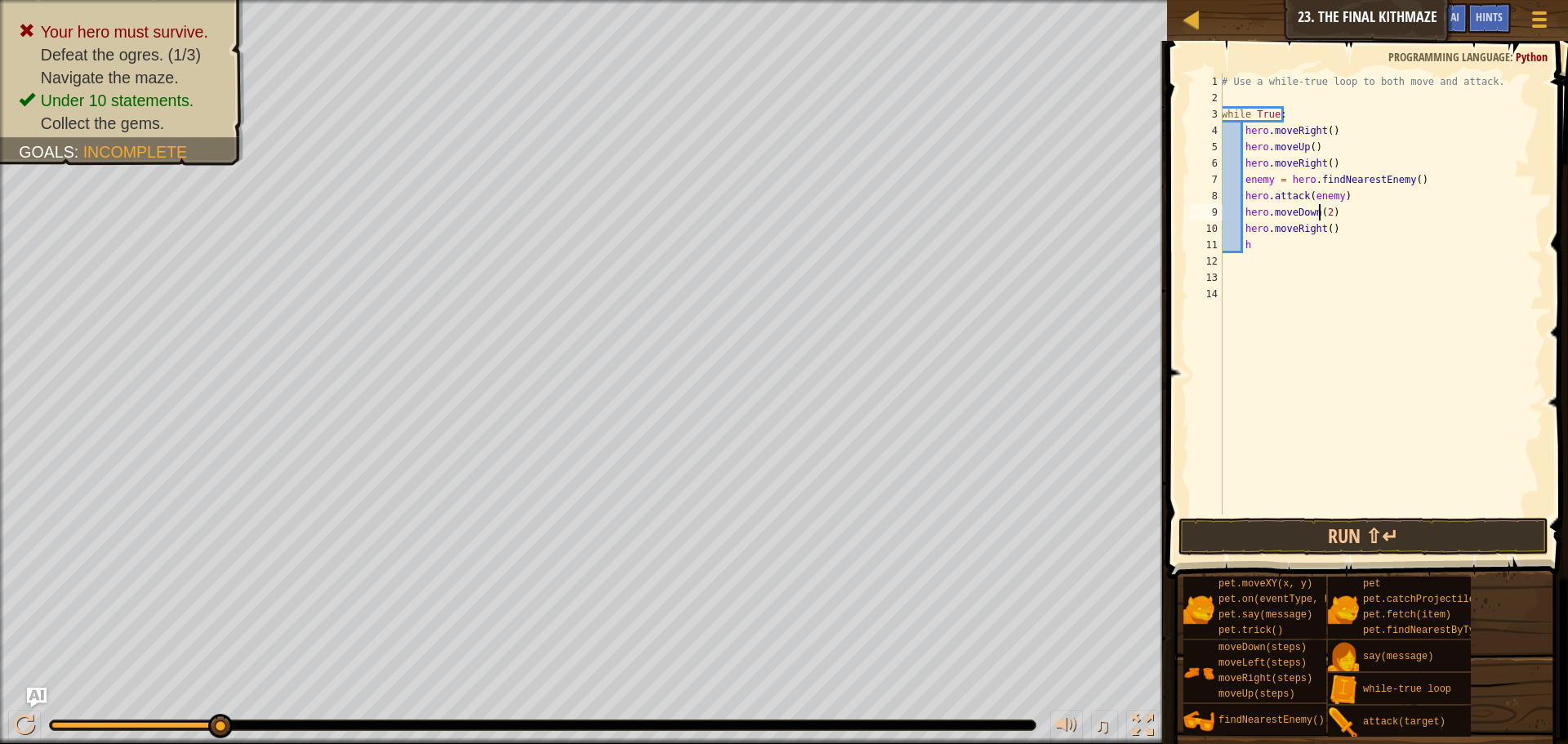
click at [1319, 215] on div "# Use a while-true loop to both move and attack. while True : hero . moveRight …" at bounding box center [1381, 311] width 325 height 474
click at [1323, 216] on div "# Use a while-true loop to both move and attack. while True : hero . moveRight …" at bounding box center [1381, 311] width 325 height 474
type textarea "hero.moveDown()"
click at [1277, 253] on div "# Use a while-true loop to both move and attack. while True : hero . moveRight …" at bounding box center [1381, 311] width 325 height 474
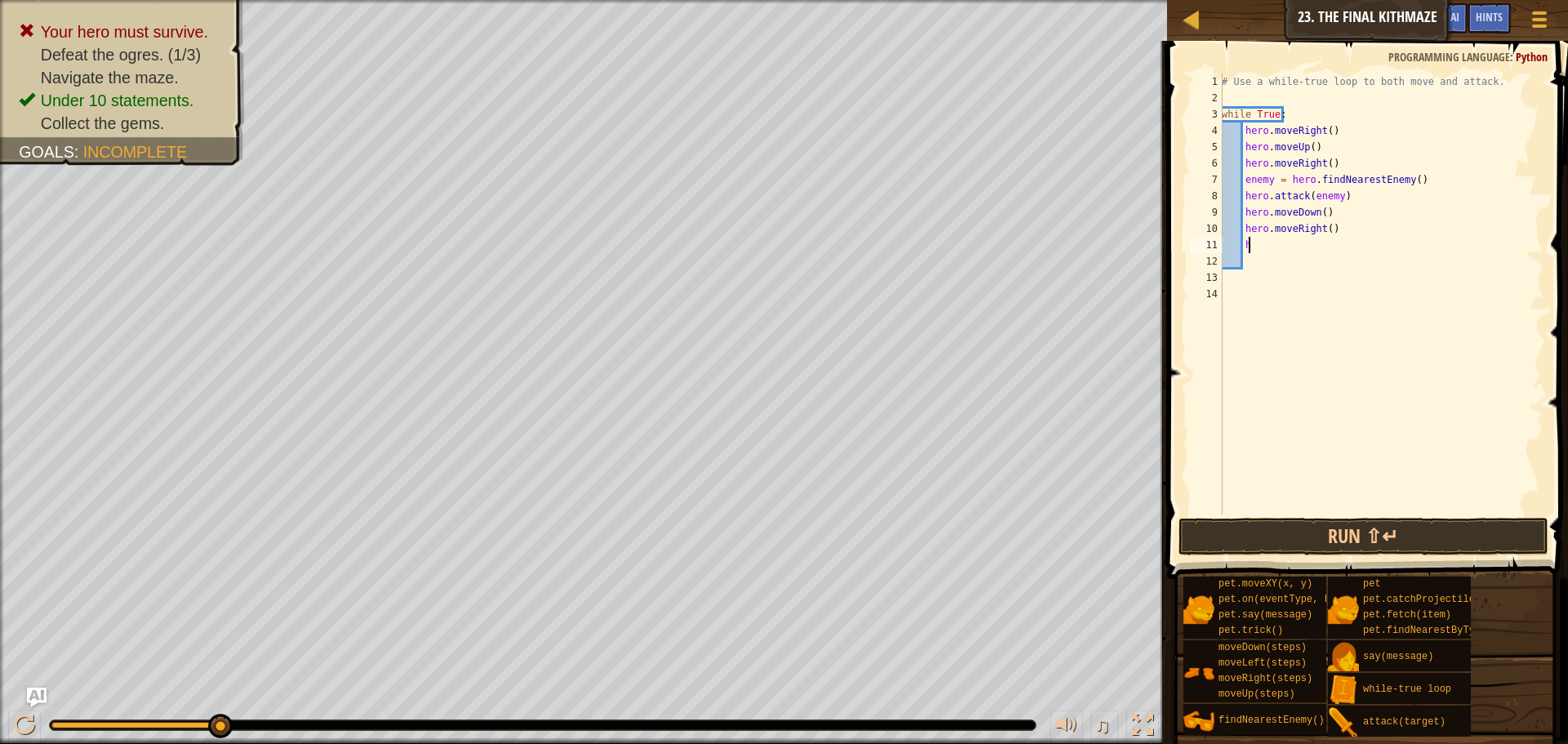
click at [1274, 237] on div "# Use a while-true loop to both move and attack. while True : hero . moveRight …" at bounding box center [1381, 311] width 325 height 474
type textarea "h"
click at [1365, 529] on button "Run ⇧↵" at bounding box center [1364, 537] width 370 height 38
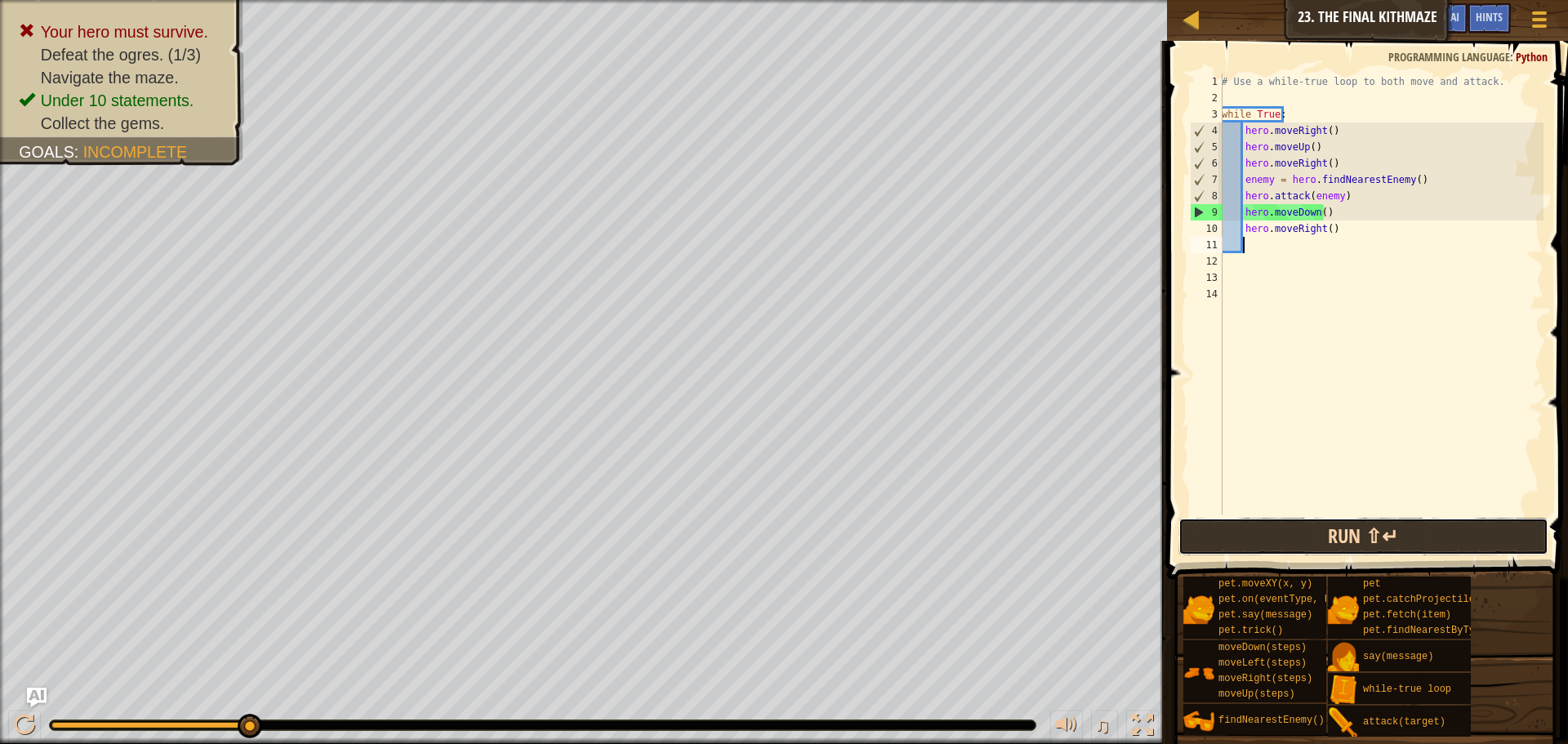
click at [1257, 533] on button "Run ⇧↵" at bounding box center [1364, 537] width 370 height 38
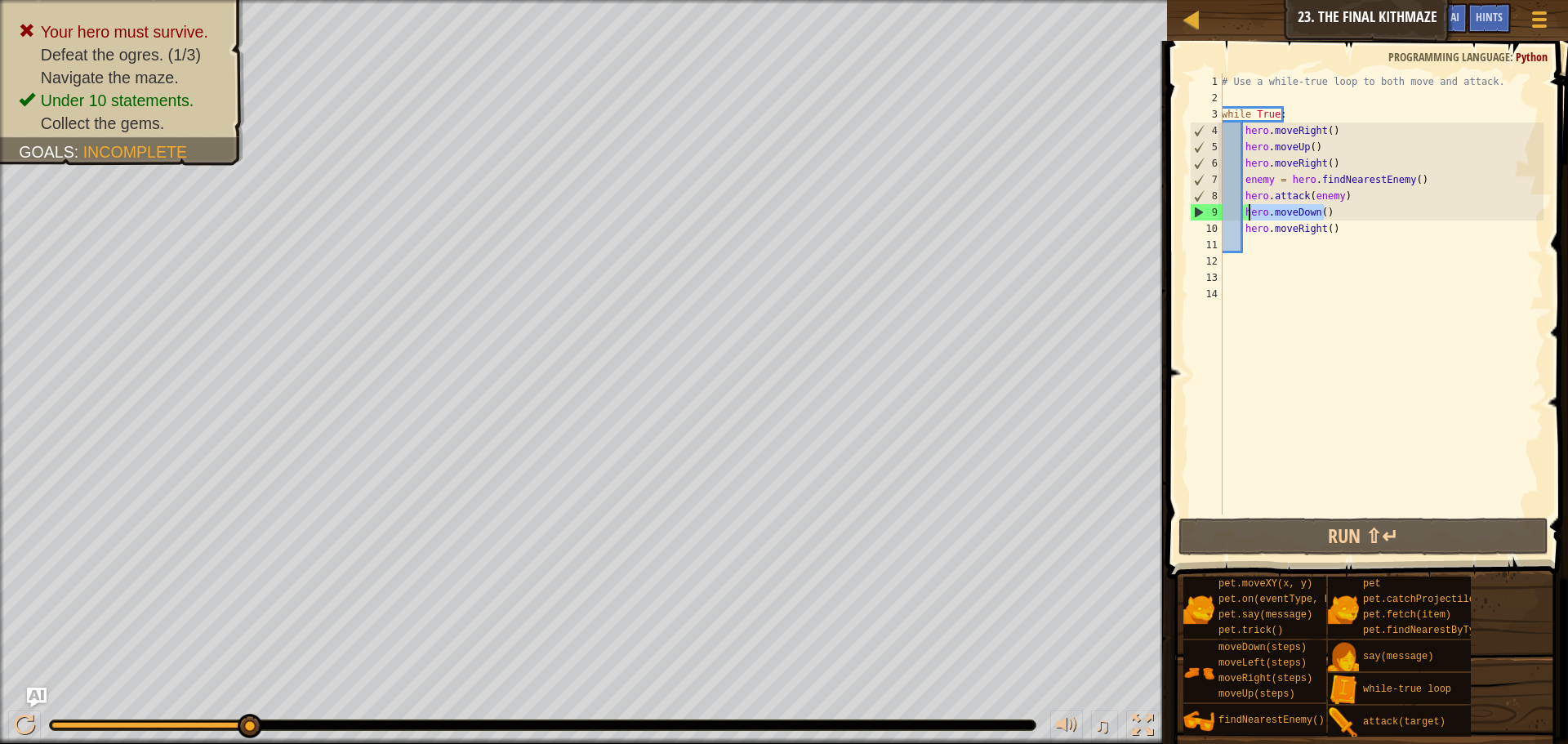
drag, startPoint x: 1328, startPoint y: 213, endPoint x: 1248, endPoint y: 213, distance: 80.0
click at [1248, 213] on div "# Use a while-true loop to both move and attack. while True : hero . moveRight …" at bounding box center [1381, 311] width 325 height 474
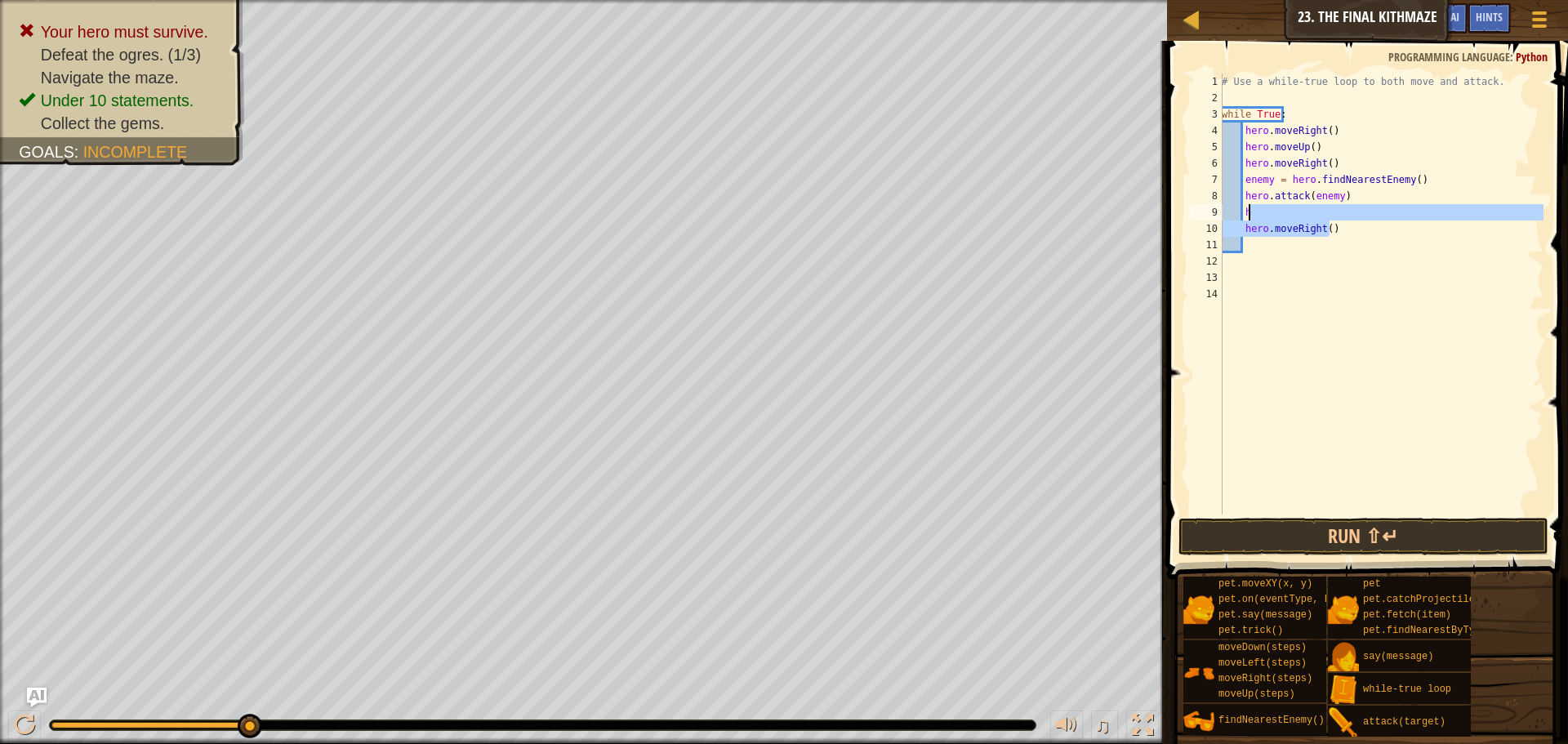
drag, startPoint x: 1326, startPoint y: 226, endPoint x: 1263, endPoint y: 220, distance: 63.3
click at [1263, 220] on div "# Use a while-true loop to both move and attack. while True : hero . moveRight …" at bounding box center [1381, 311] width 325 height 474
type textarea "h"
click at [1394, 539] on button "Run ⇧↵" at bounding box center [1364, 537] width 370 height 38
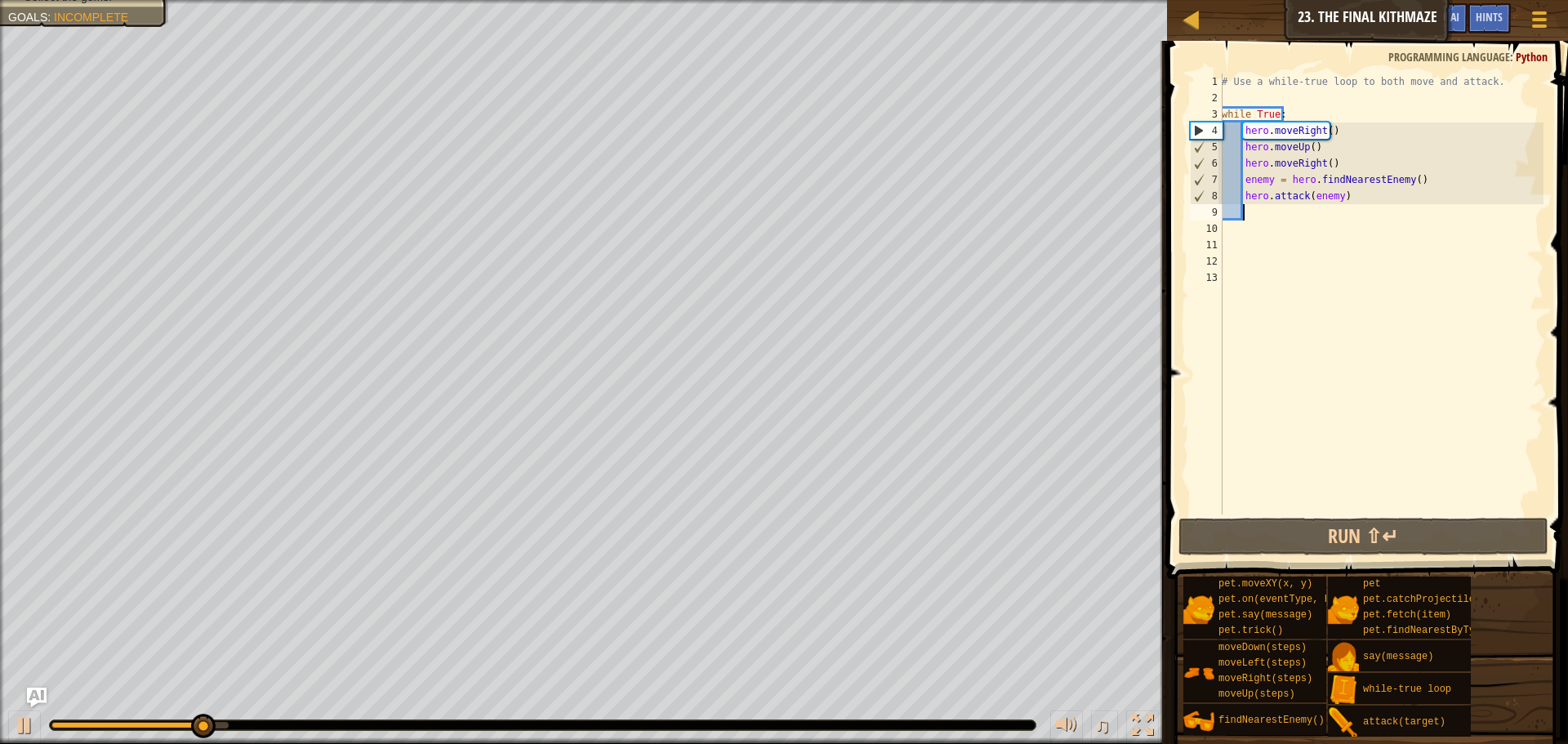
type textarea "h"
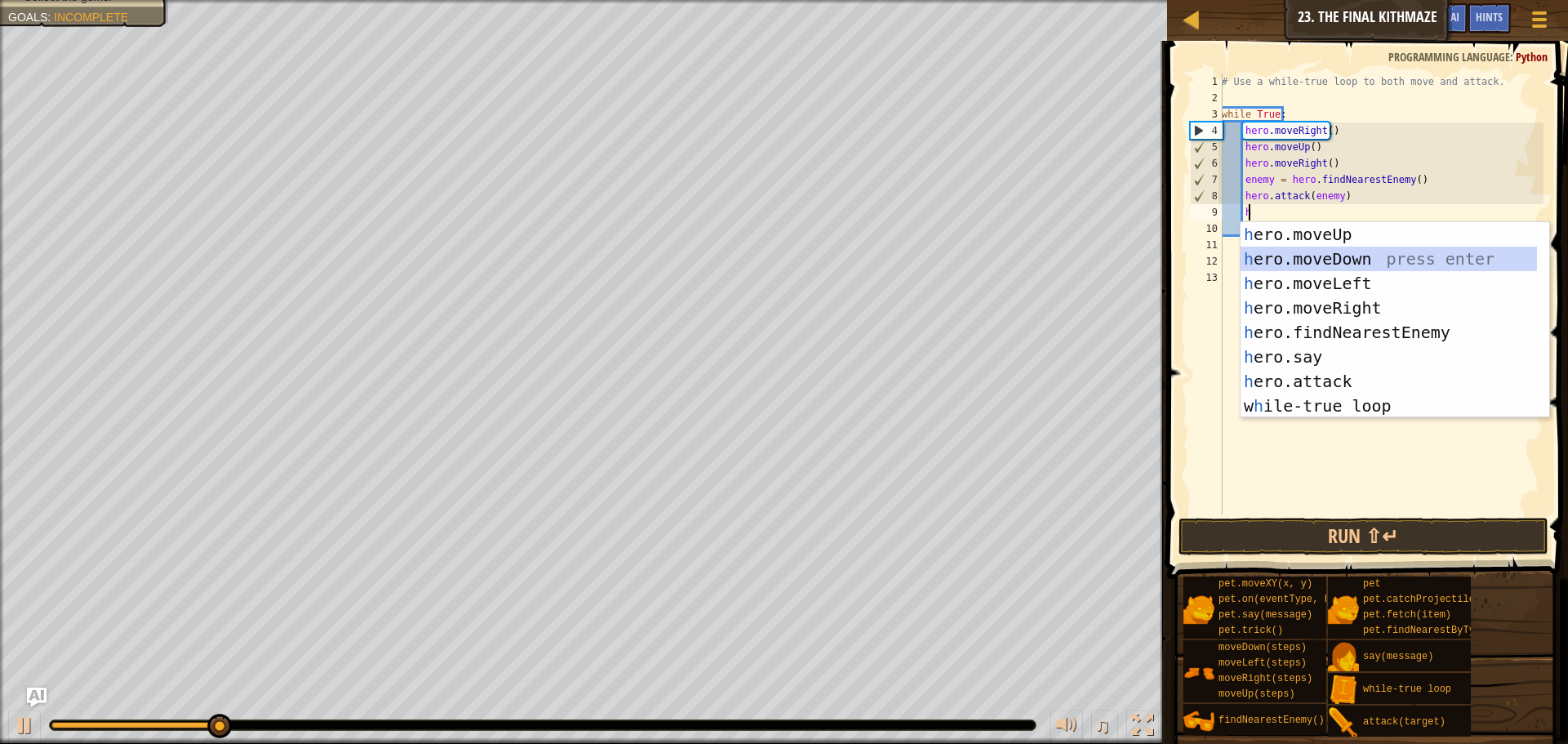
click at [1352, 251] on div "h ero.moveUp press enter h ero.moveDown press enter h ero.moveLeft press enter …" at bounding box center [1389, 345] width 297 height 245
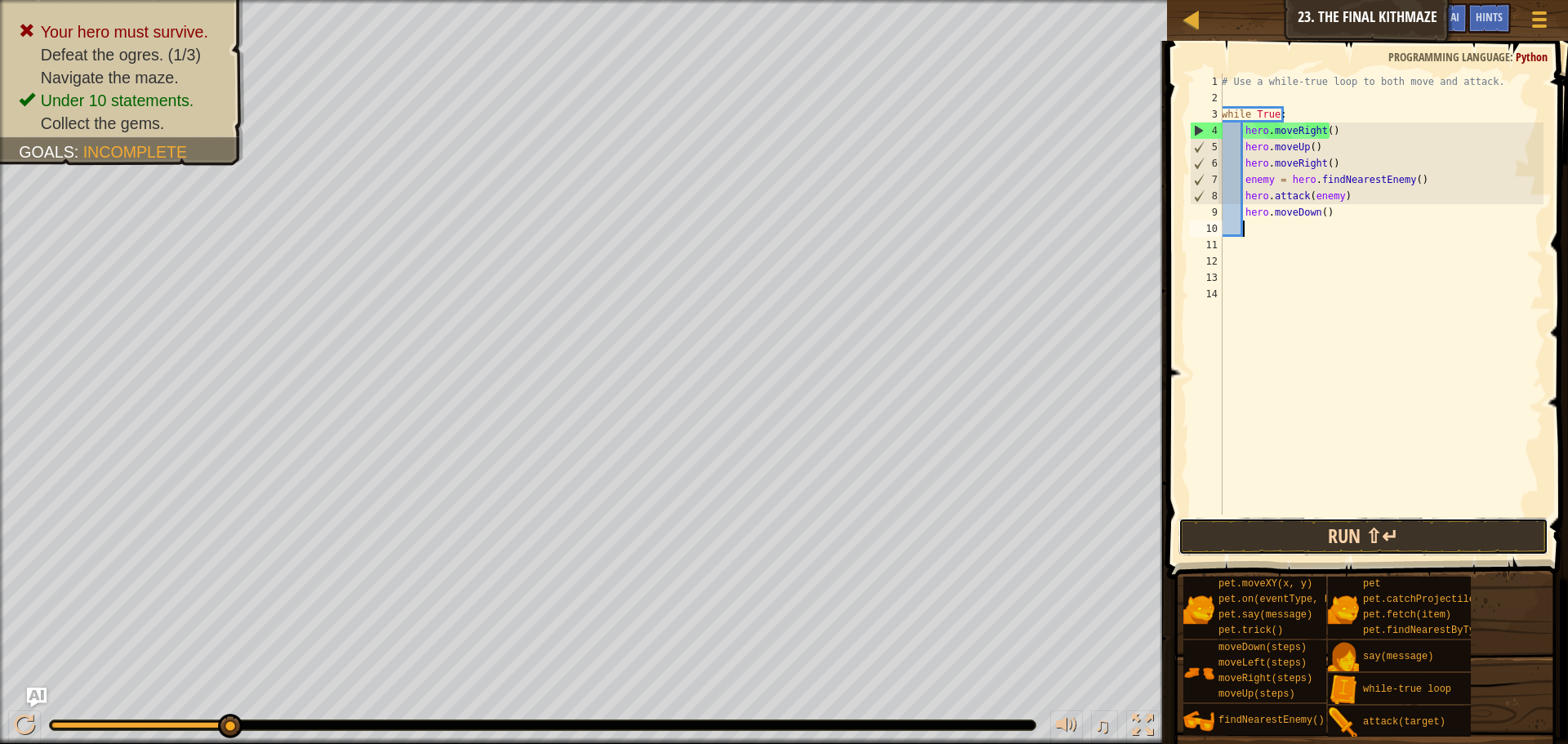
click at [1370, 534] on button "Run ⇧↵" at bounding box center [1364, 537] width 370 height 38
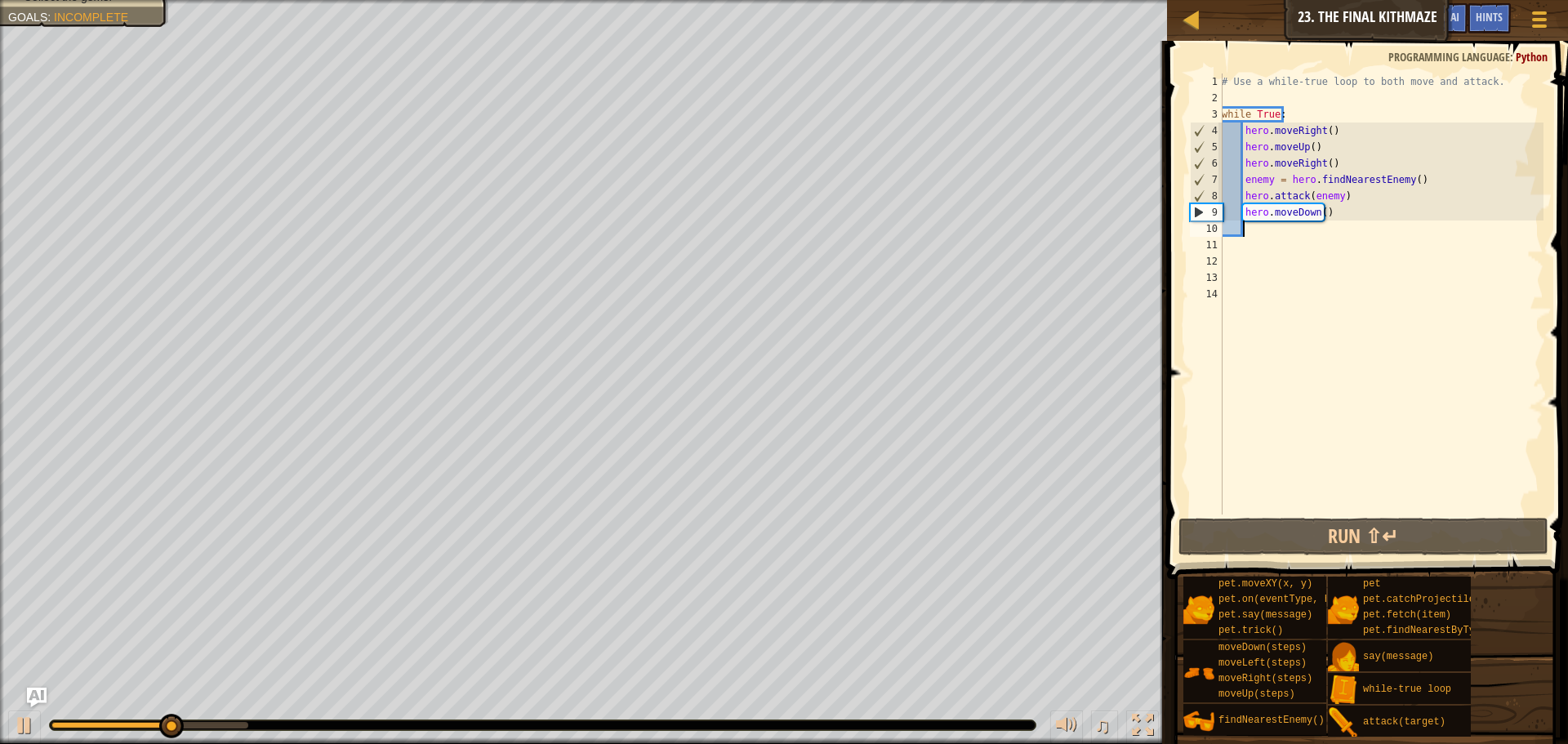
type textarea "h"
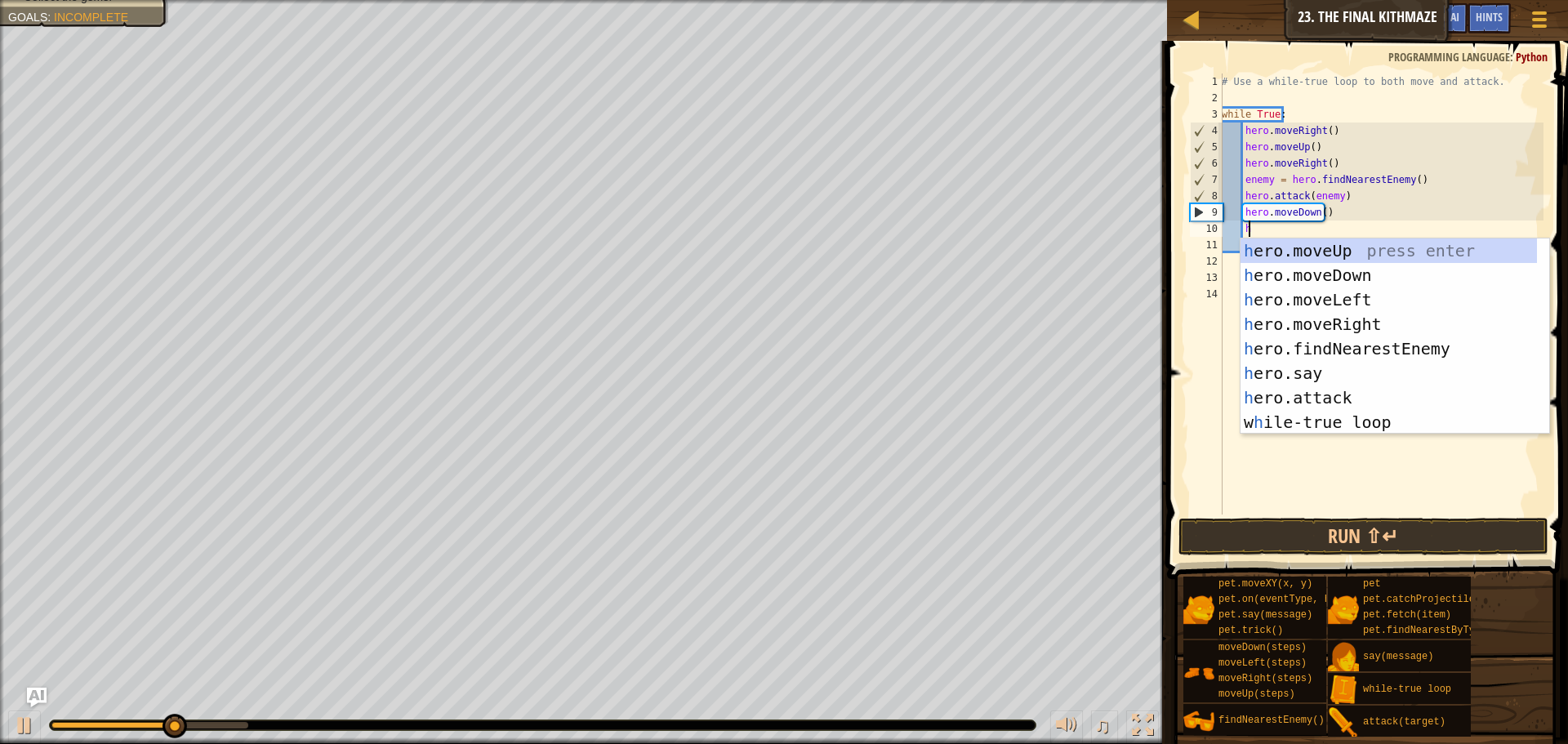
scroll to position [8, 2]
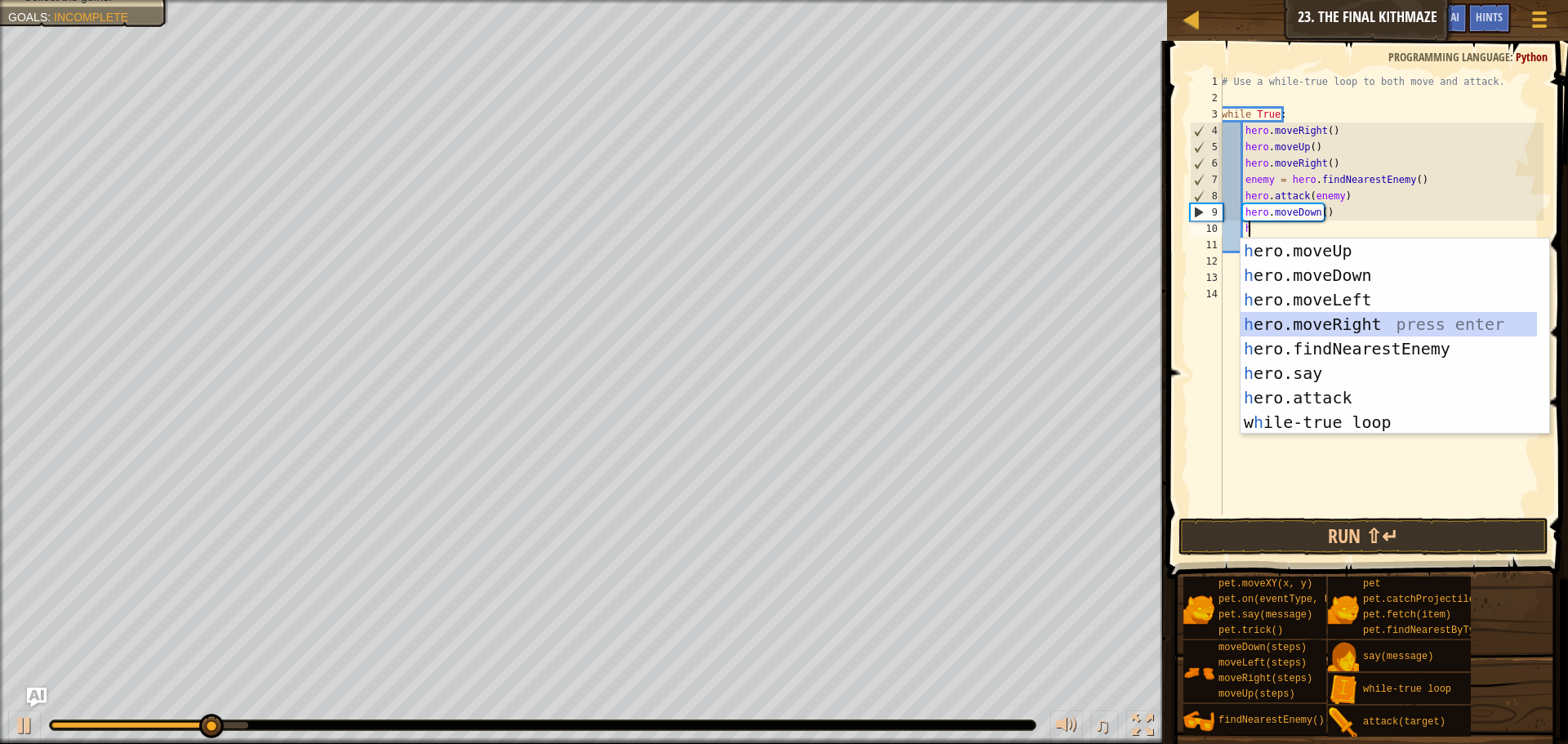
click at [1367, 317] on div "h ero.moveUp press enter h ero.moveDown press enter h ero.moveLeft press enter …" at bounding box center [1389, 361] width 297 height 245
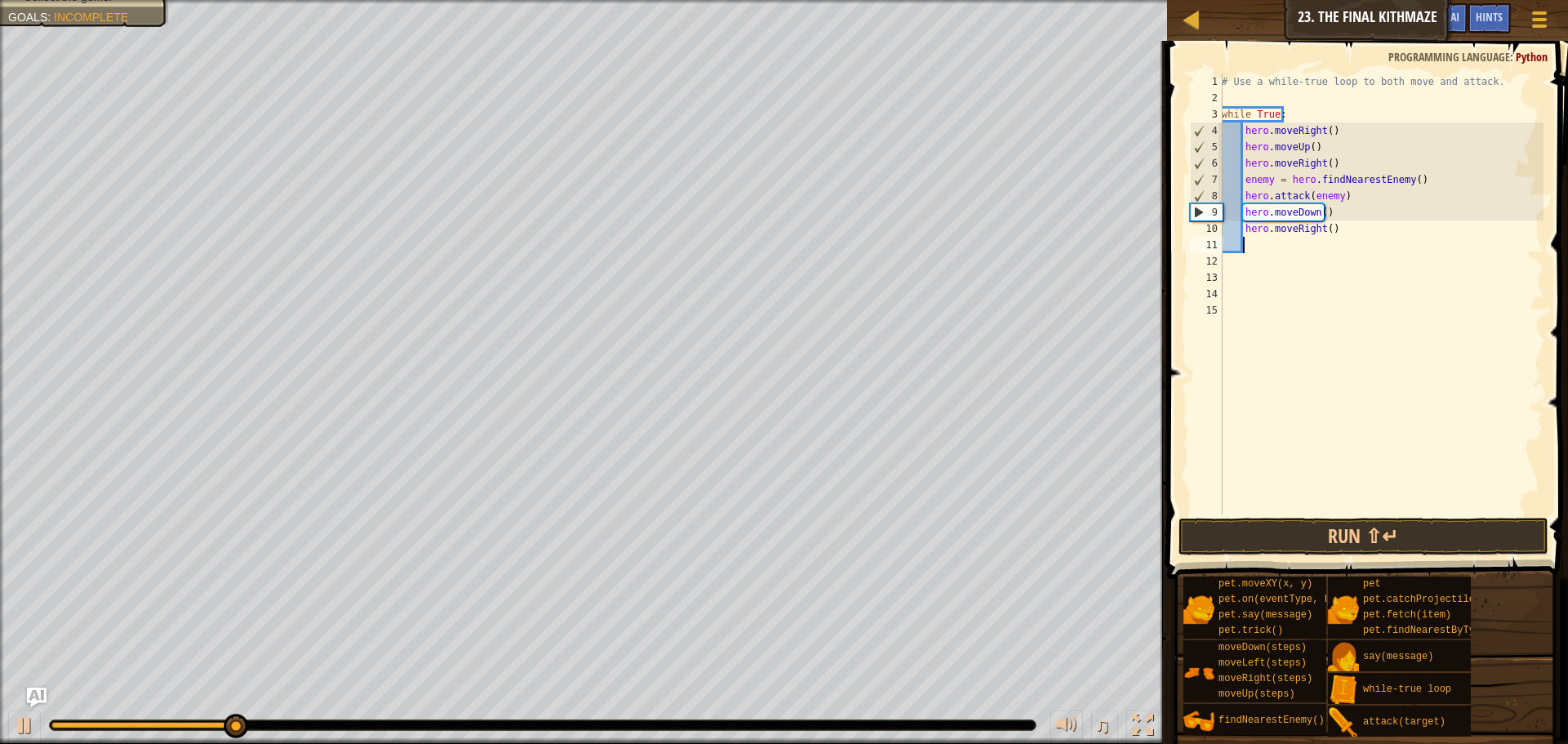
type textarea "h"
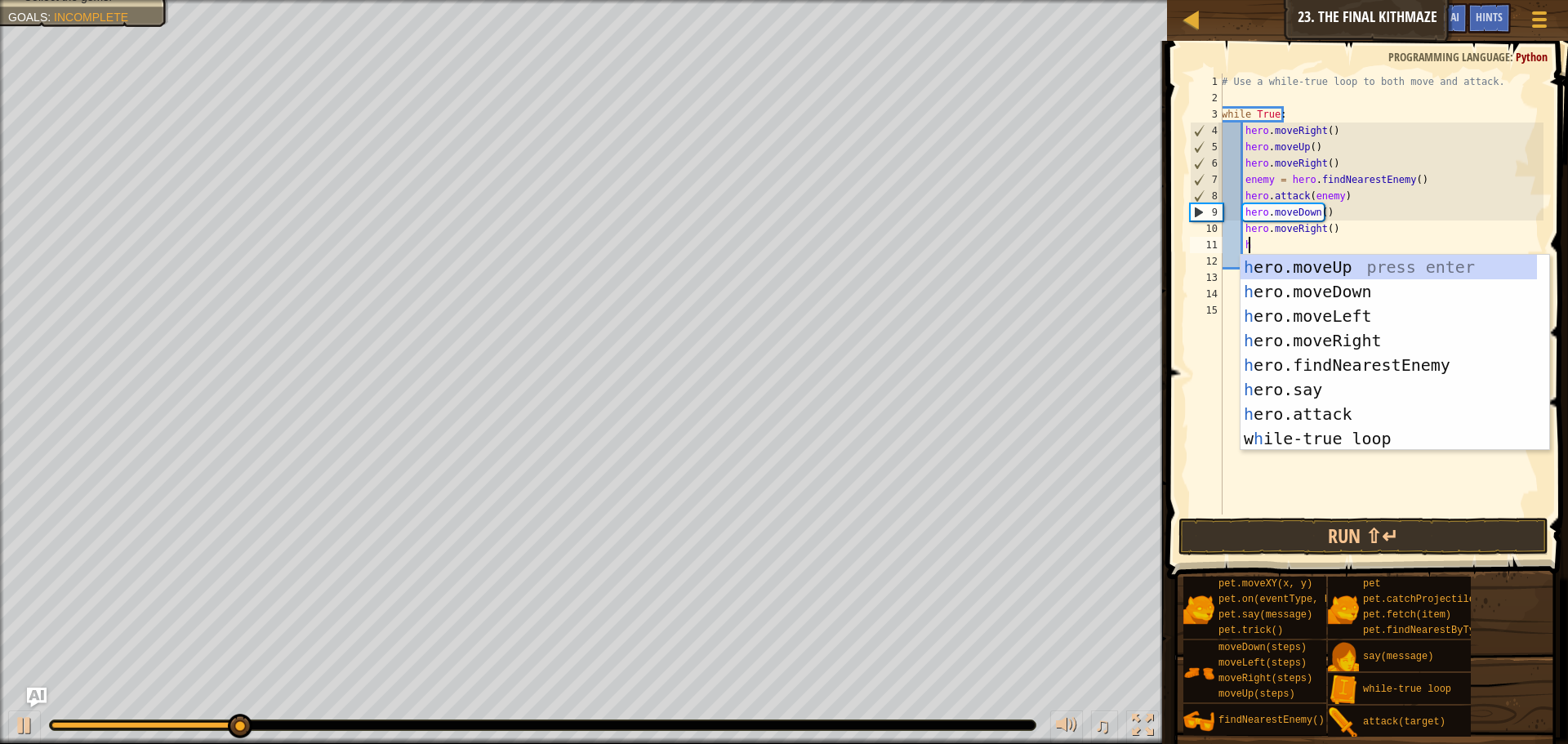
scroll to position [8, 2]
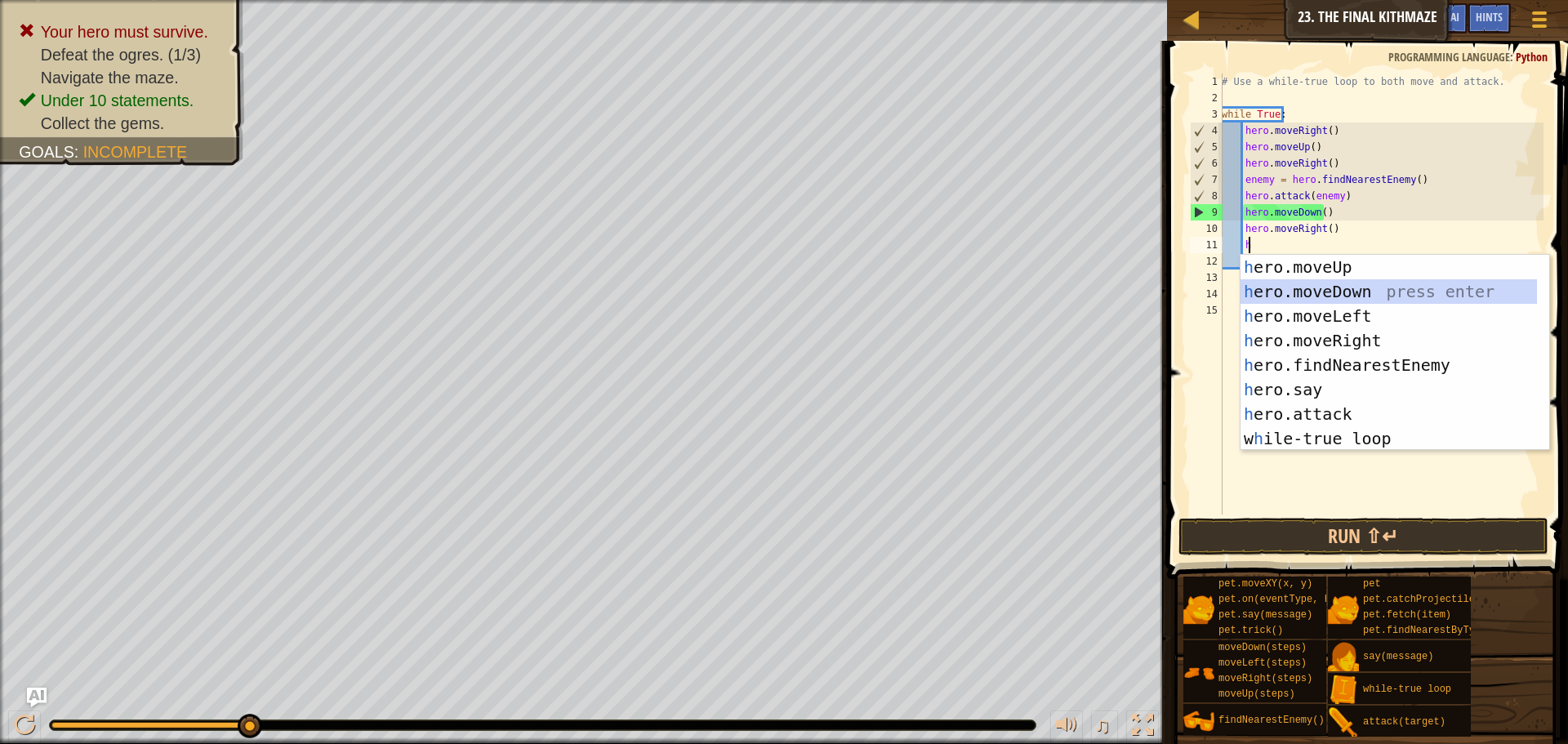
click at [1302, 293] on div "h ero.moveUp press enter h ero.moveDown press enter h ero.moveLeft press enter …" at bounding box center [1389, 378] width 297 height 245
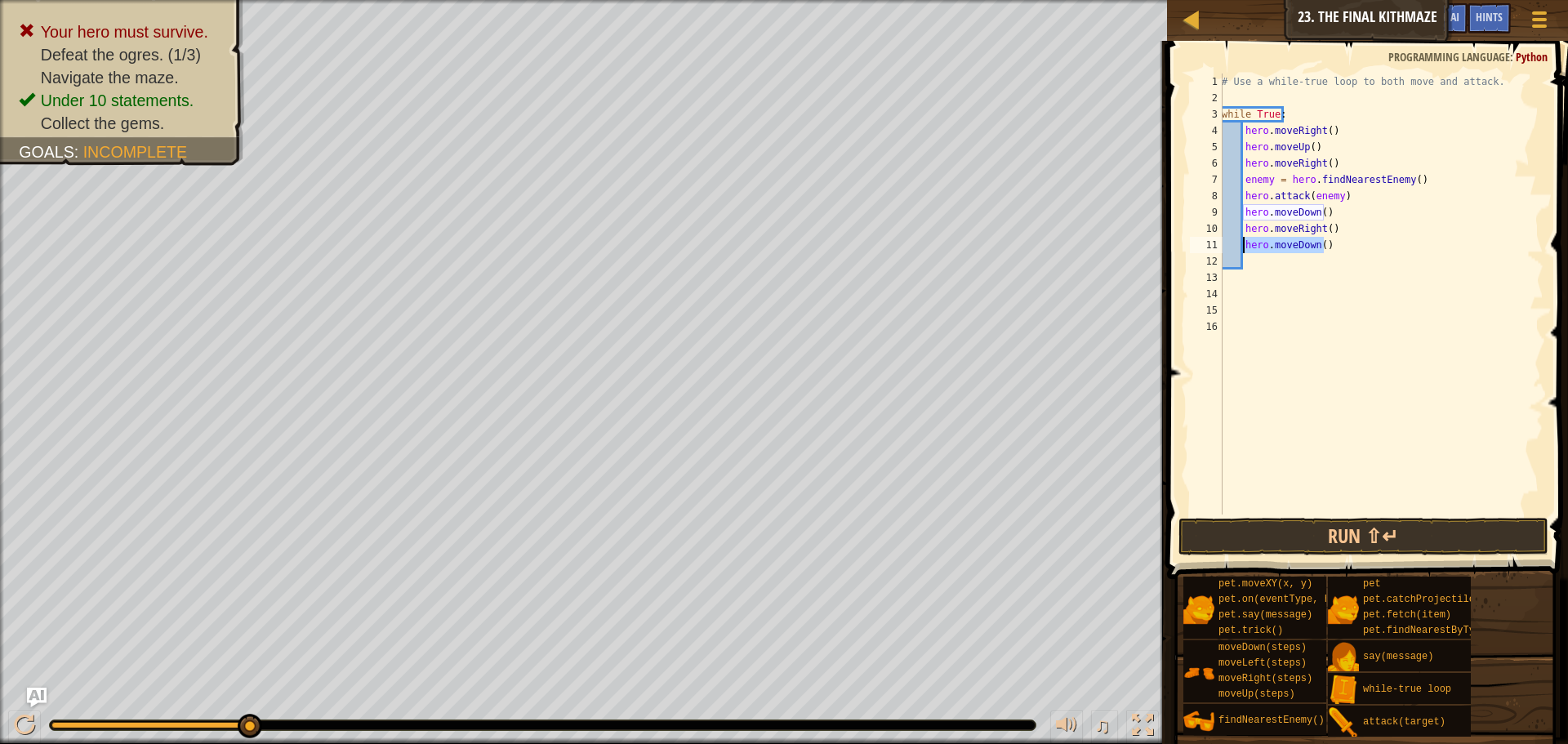
drag, startPoint x: 1324, startPoint y: 251, endPoint x: 1247, endPoint y: 243, distance: 77.4
click at [1247, 243] on div "# Use a while-true loop to both move and attack. while True : hero . moveRight …" at bounding box center [1381, 311] width 325 height 474
type textarea "hero.moveDown()"
type textarea "h"
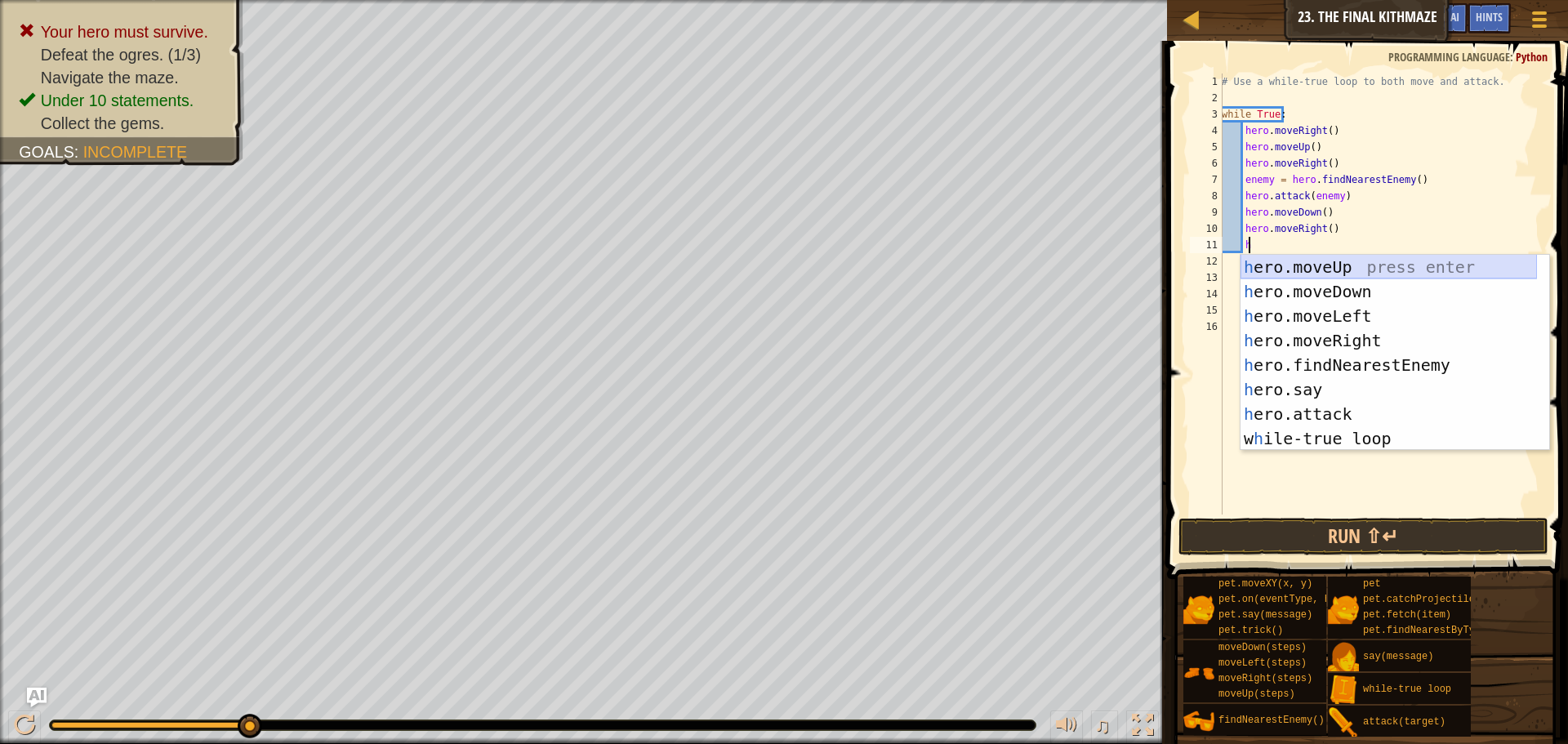
click at [1333, 278] on div "h ero.moveUp press enter h ero.moveDown press enter h ero.moveLeft press enter …" at bounding box center [1389, 378] width 297 height 245
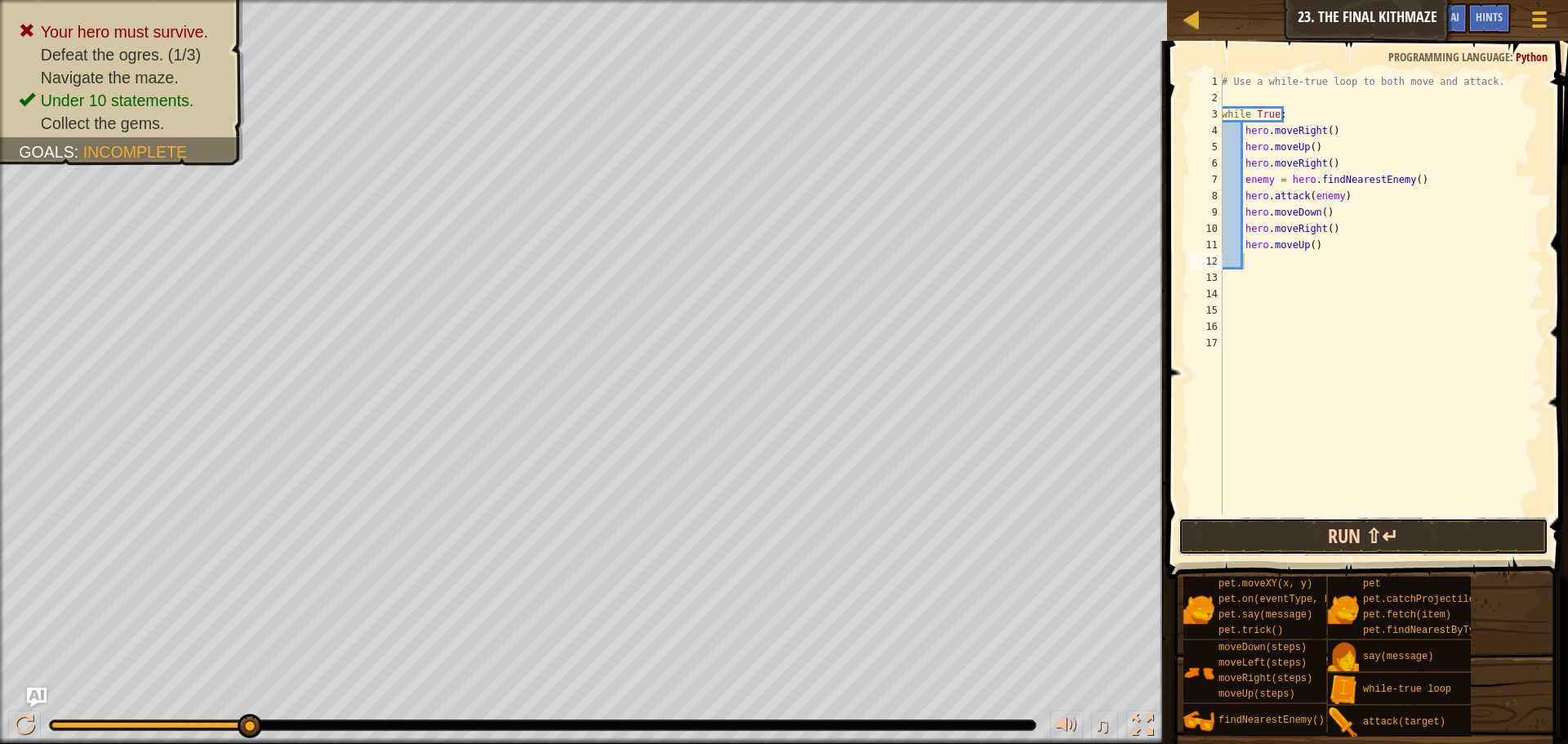
click at [1320, 539] on button "Run ⇧↵" at bounding box center [1364, 537] width 370 height 38
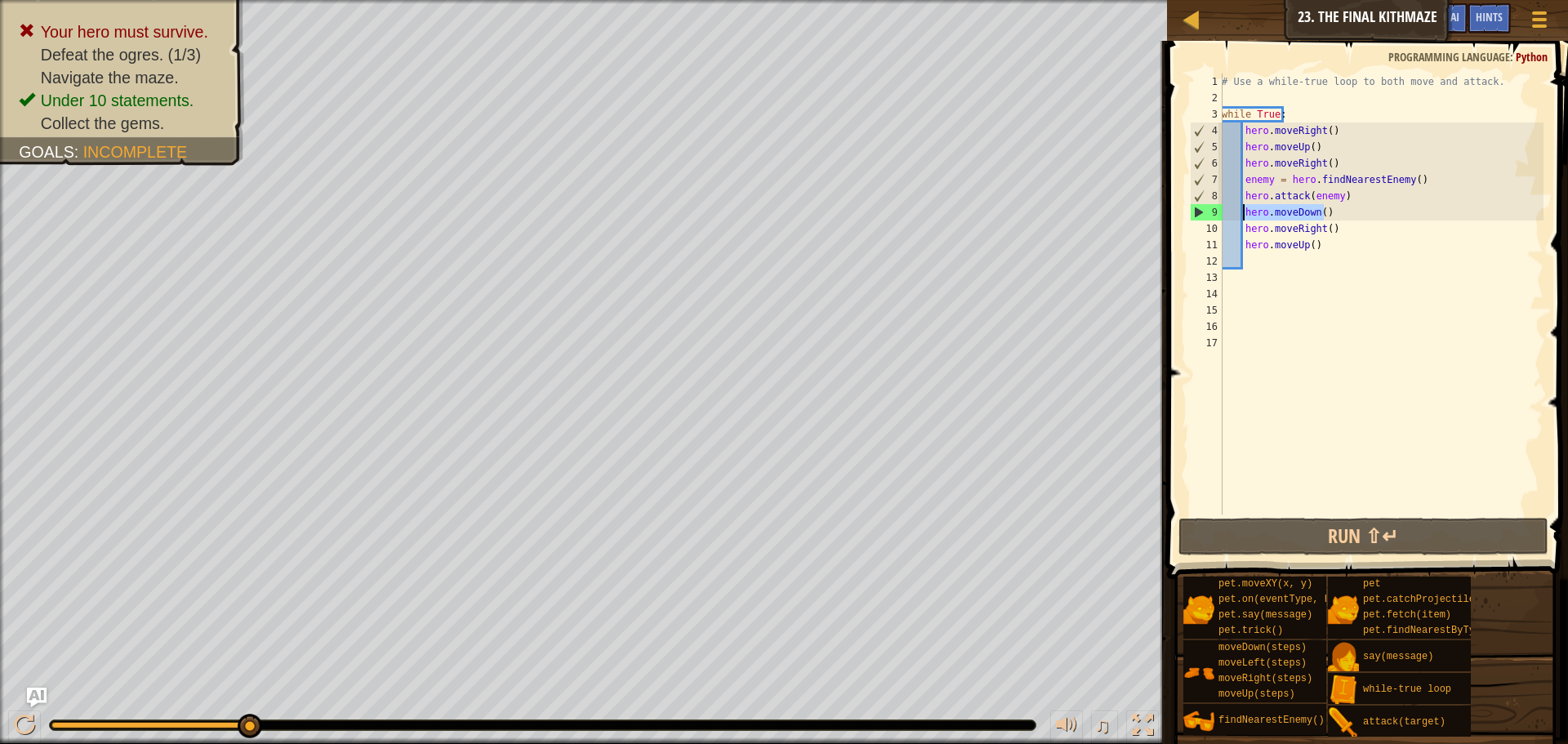
drag, startPoint x: 1323, startPoint y: 212, endPoint x: 1242, endPoint y: 211, distance: 81.0
click at [1242, 211] on div "# Use a while-true loop to both move and attack. while True : hero . moveRight …" at bounding box center [1381, 311] width 325 height 474
type textarea "hero.moveDown()"
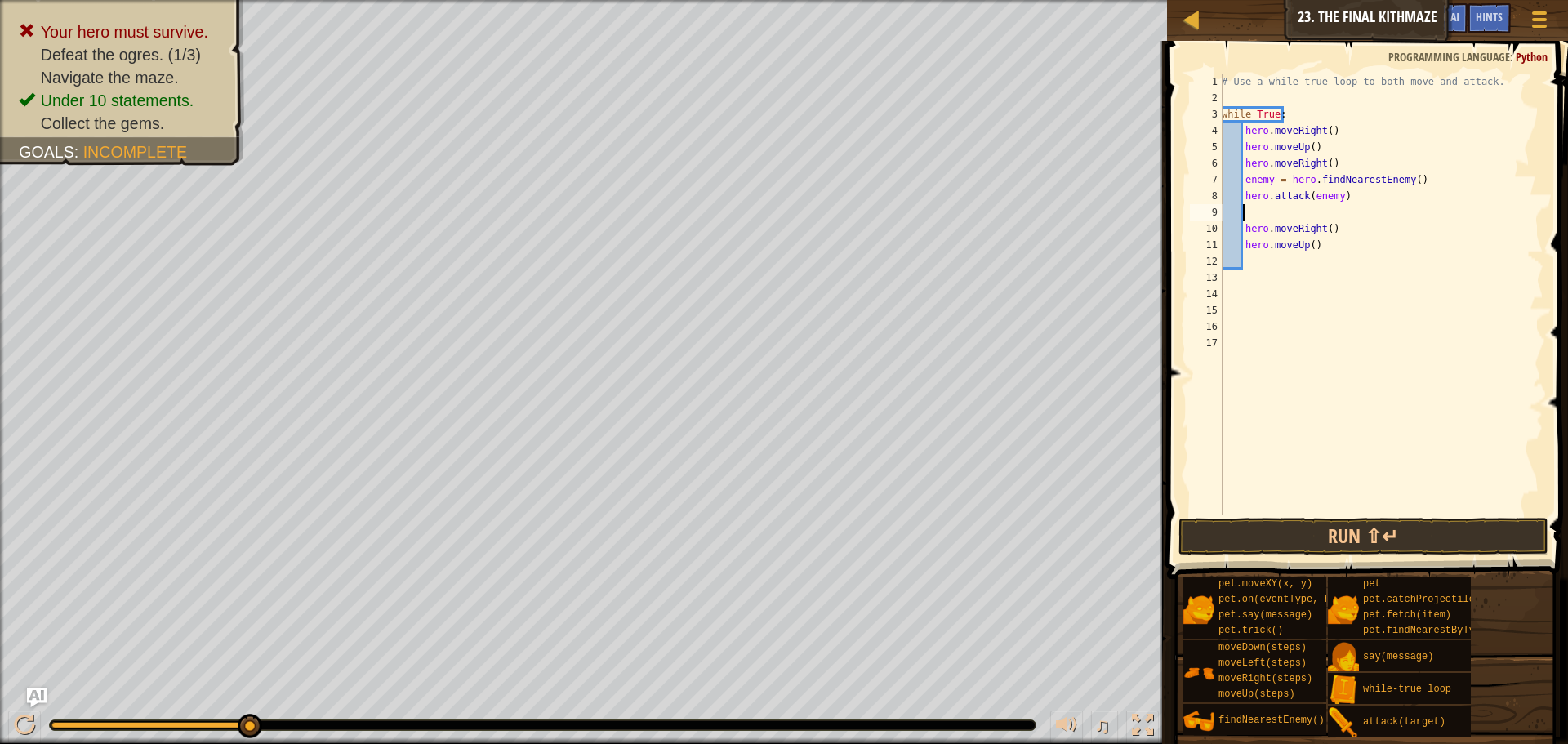
type textarea "h"
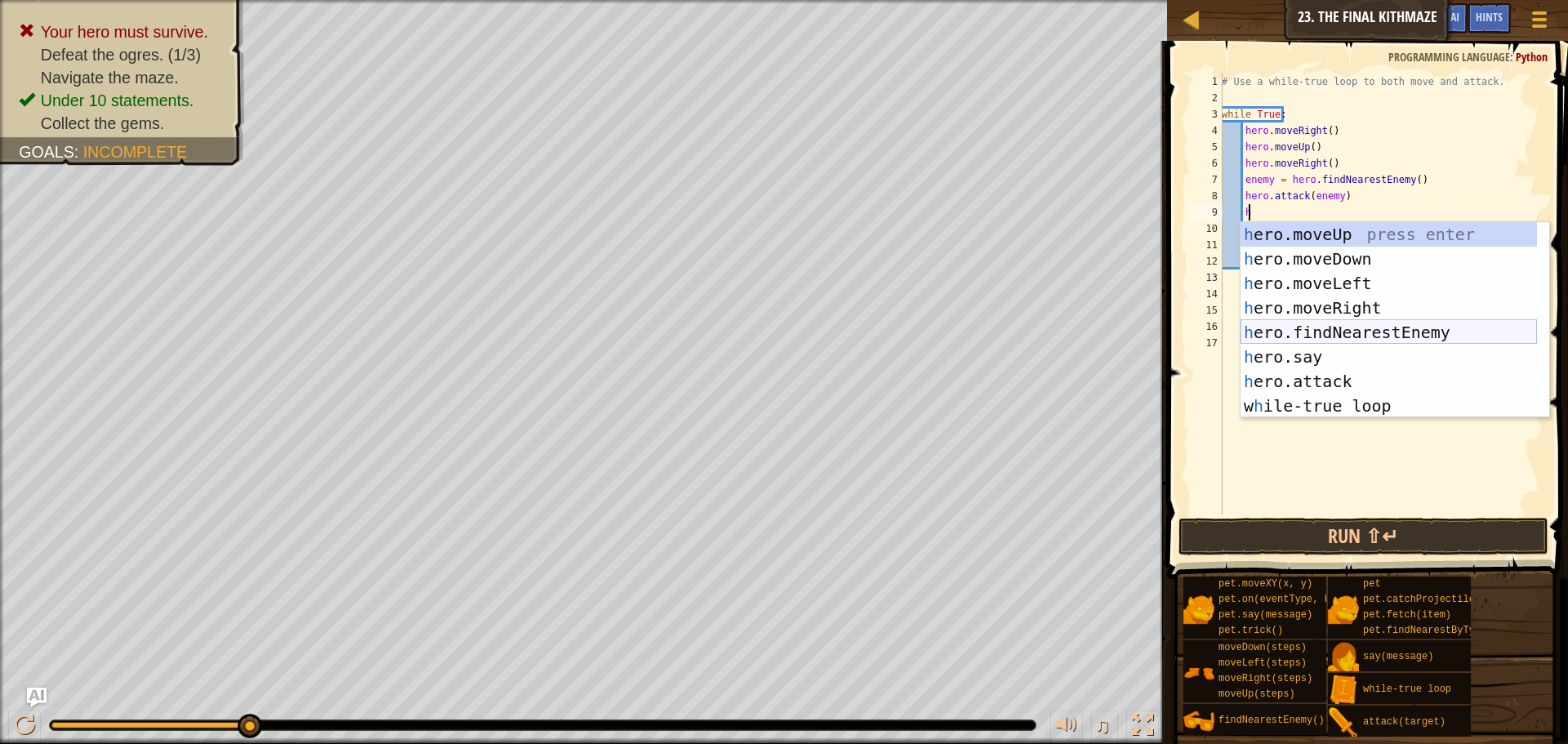
scroll to position [8, 2]
click at [1379, 297] on div "h ero.moveUp press enter h ero.moveDown press enter h ero.moveLeft press enter …" at bounding box center [1389, 345] width 297 height 245
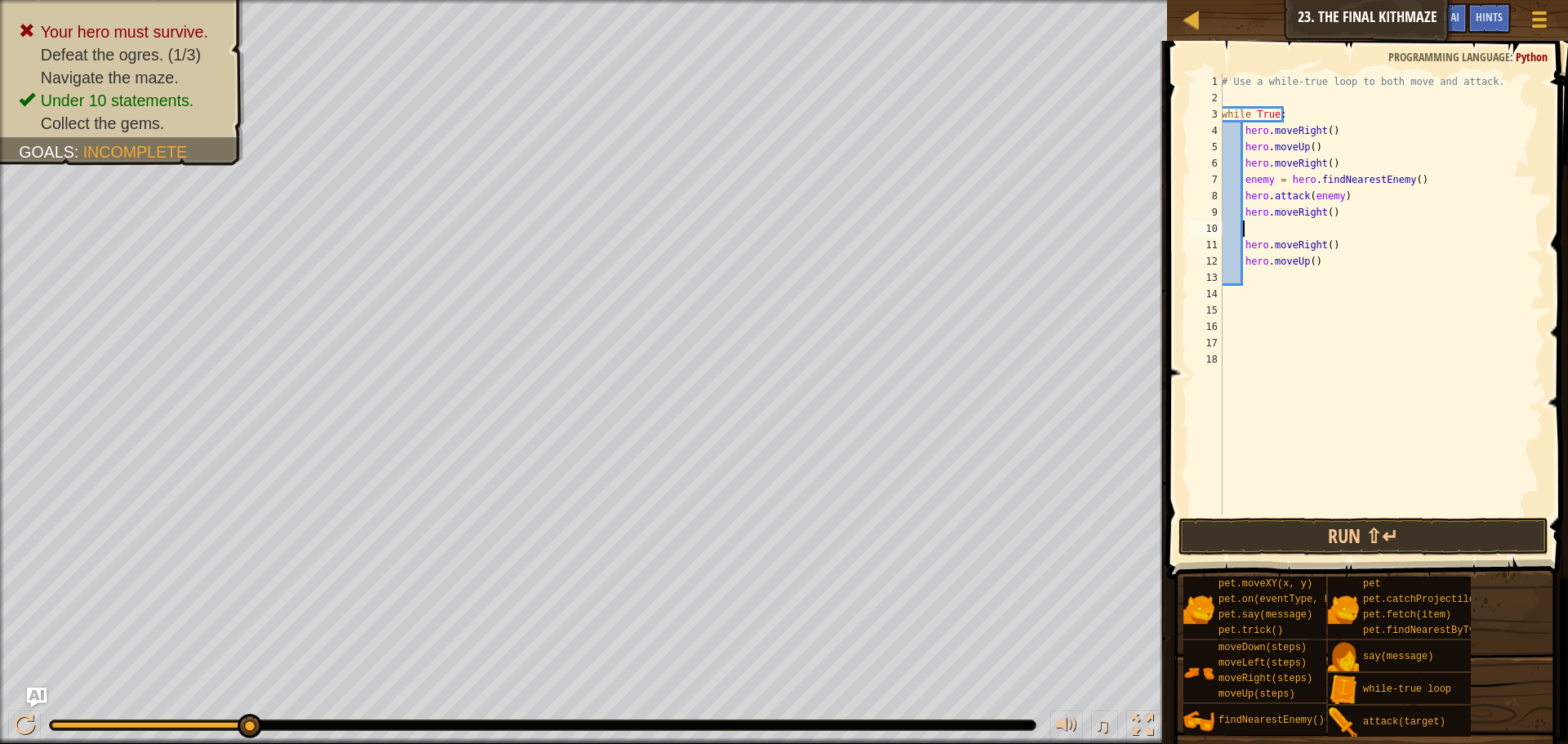
scroll to position [8, 1]
click at [1425, 541] on button "Run ⇧↵" at bounding box center [1364, 537] width 370 height 38
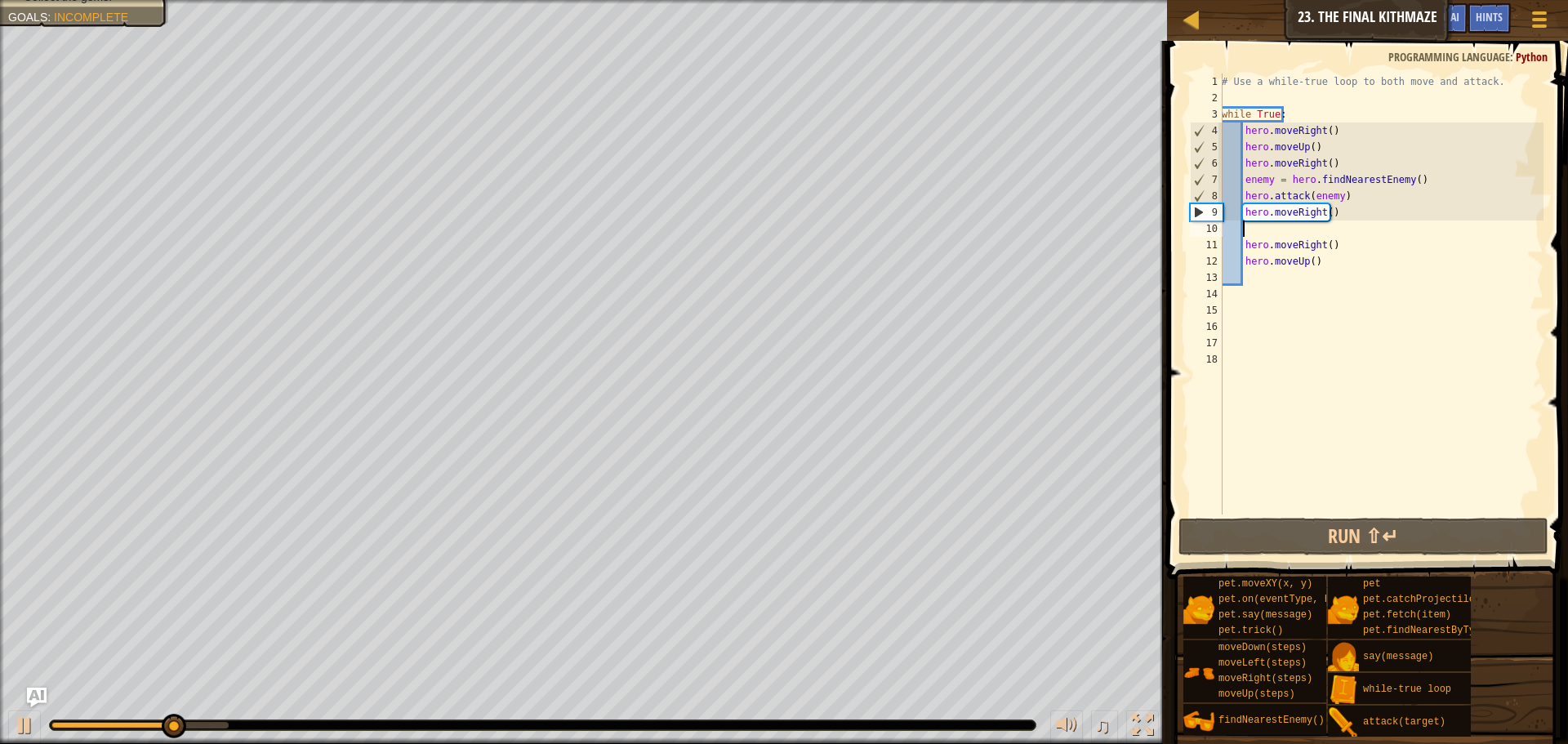
type textarea "h"
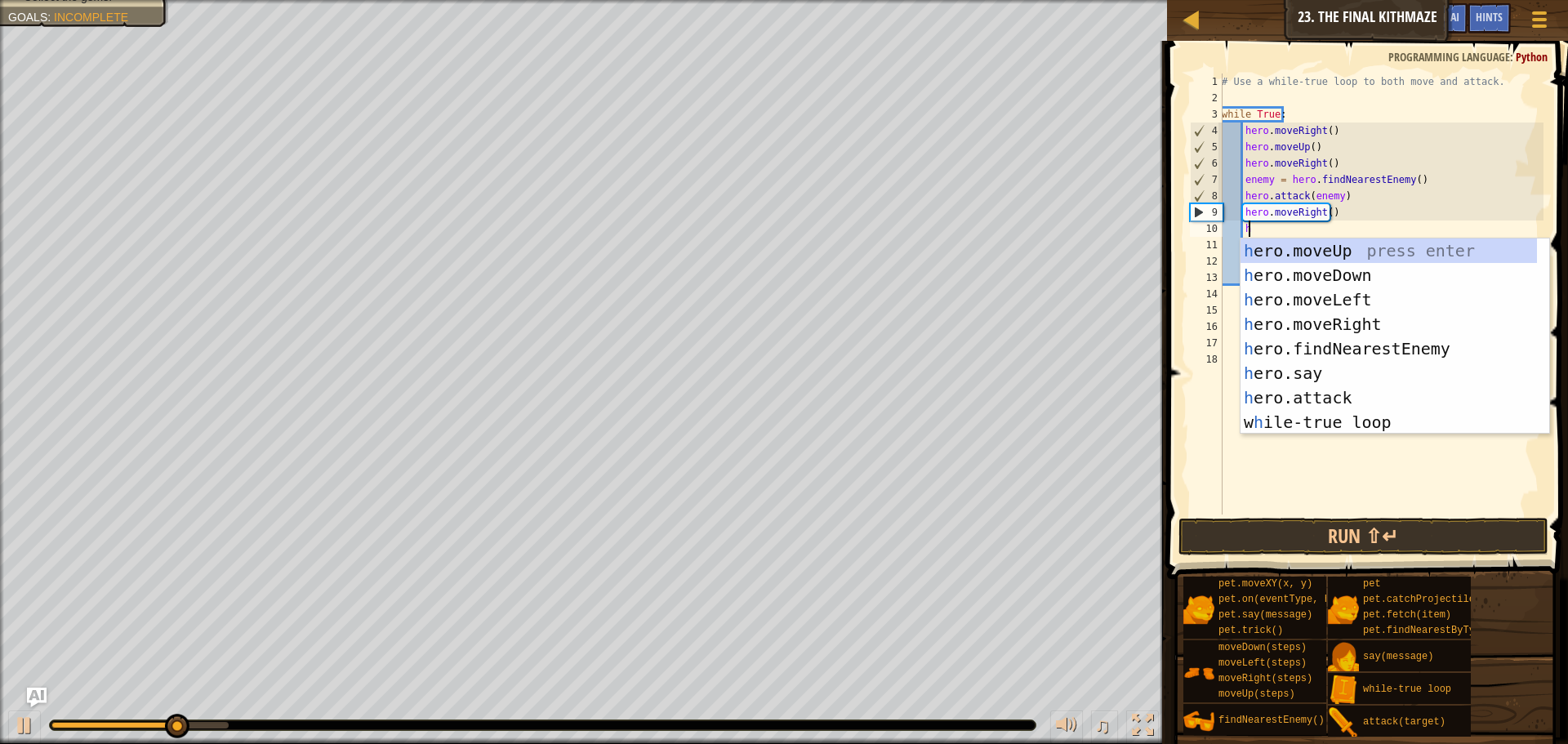
scroll to position [8, 2]
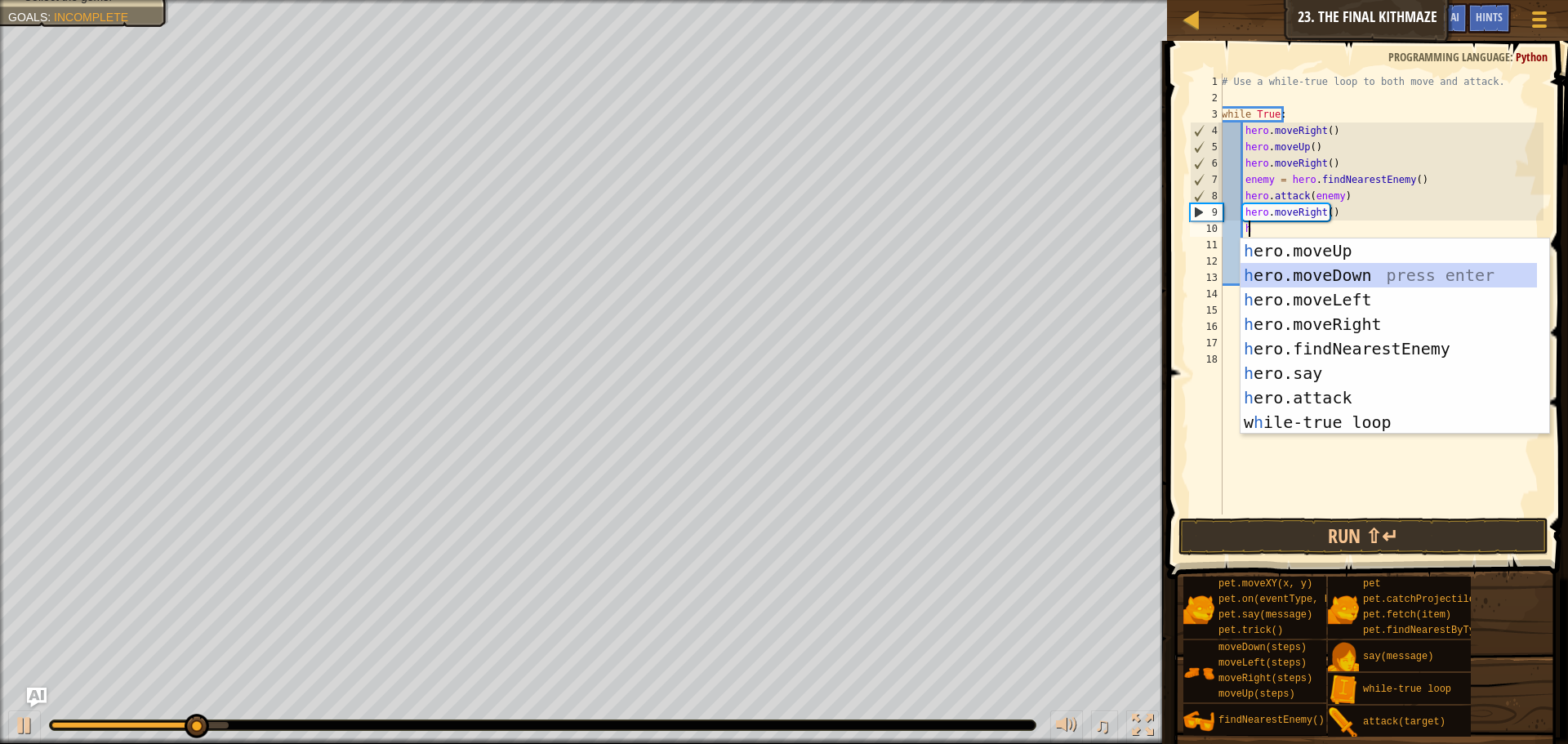
click at [1359, 284] on div "h ero.moveUp press enter h ero.moveDown press enter h ero.moveLeft press enter …" at bounding box center [1389, 361] width 297 height 245
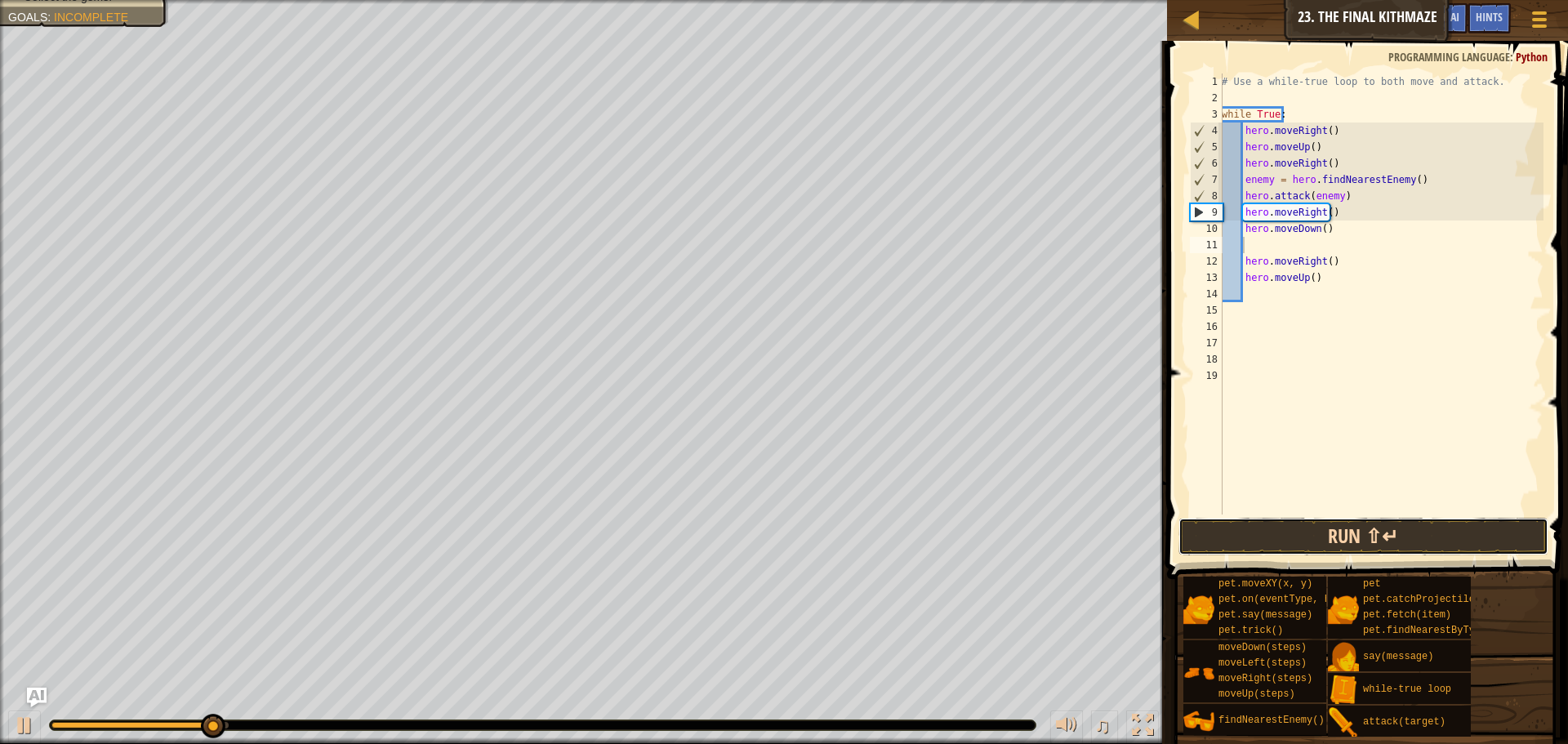
click at [1435, 531] on button "Run ⇧↵" at bounding box center [1364, 537] width 370 height 38
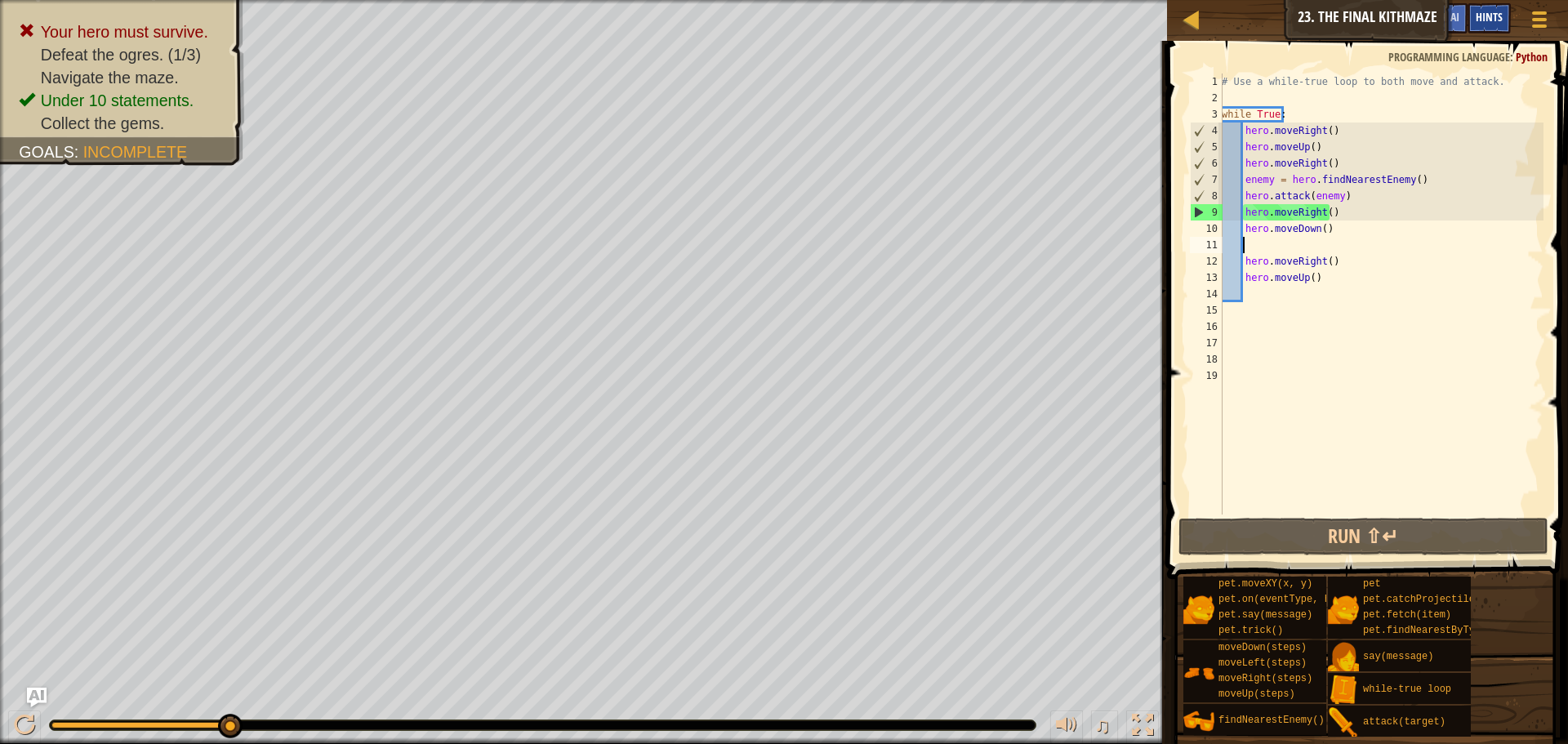
click at [1477, 13] on span "Hints" at bounding box center [1489, 17] width 27 height 16
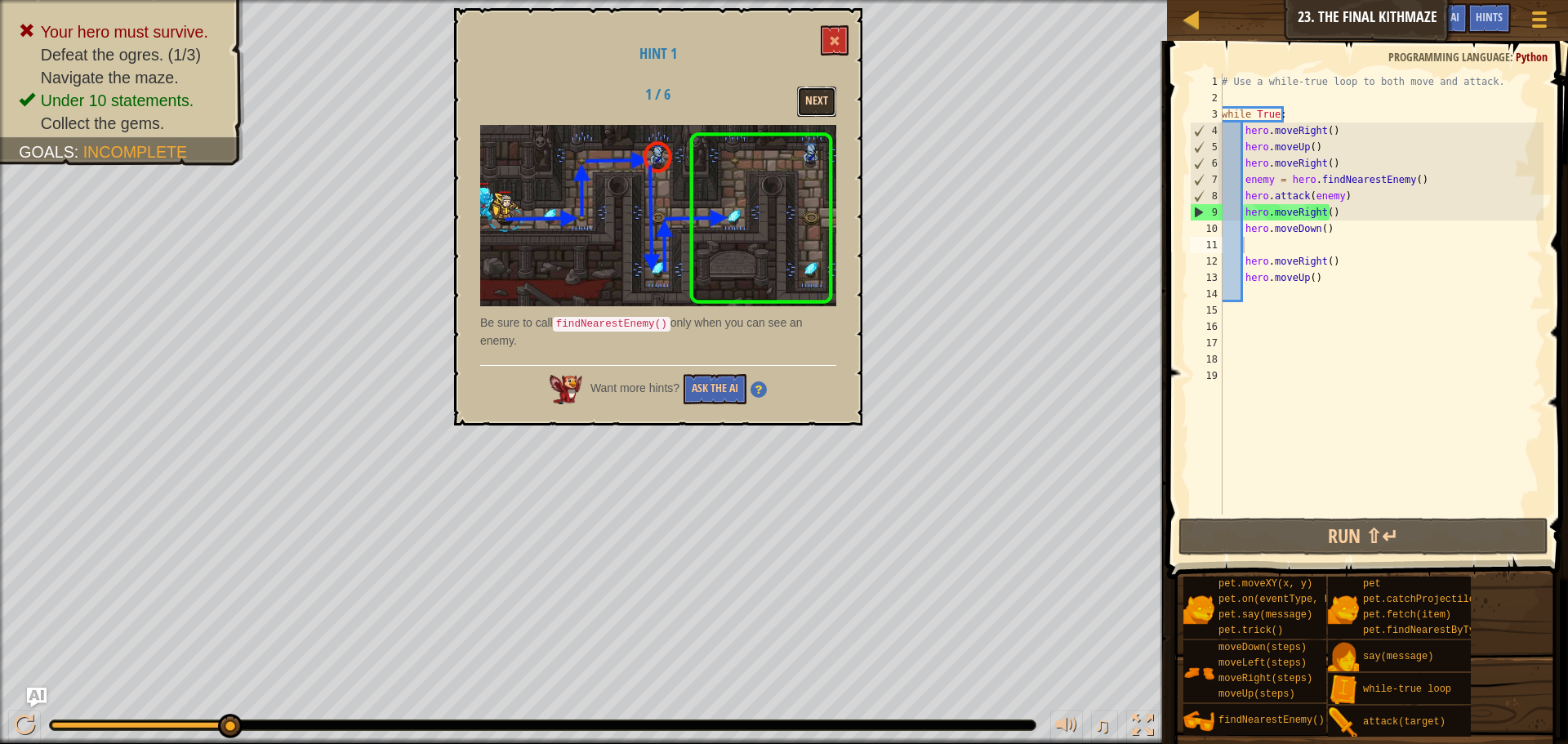
click at [807, 112] on button "Next" at bounding box center [817, 101] width 39 height 30
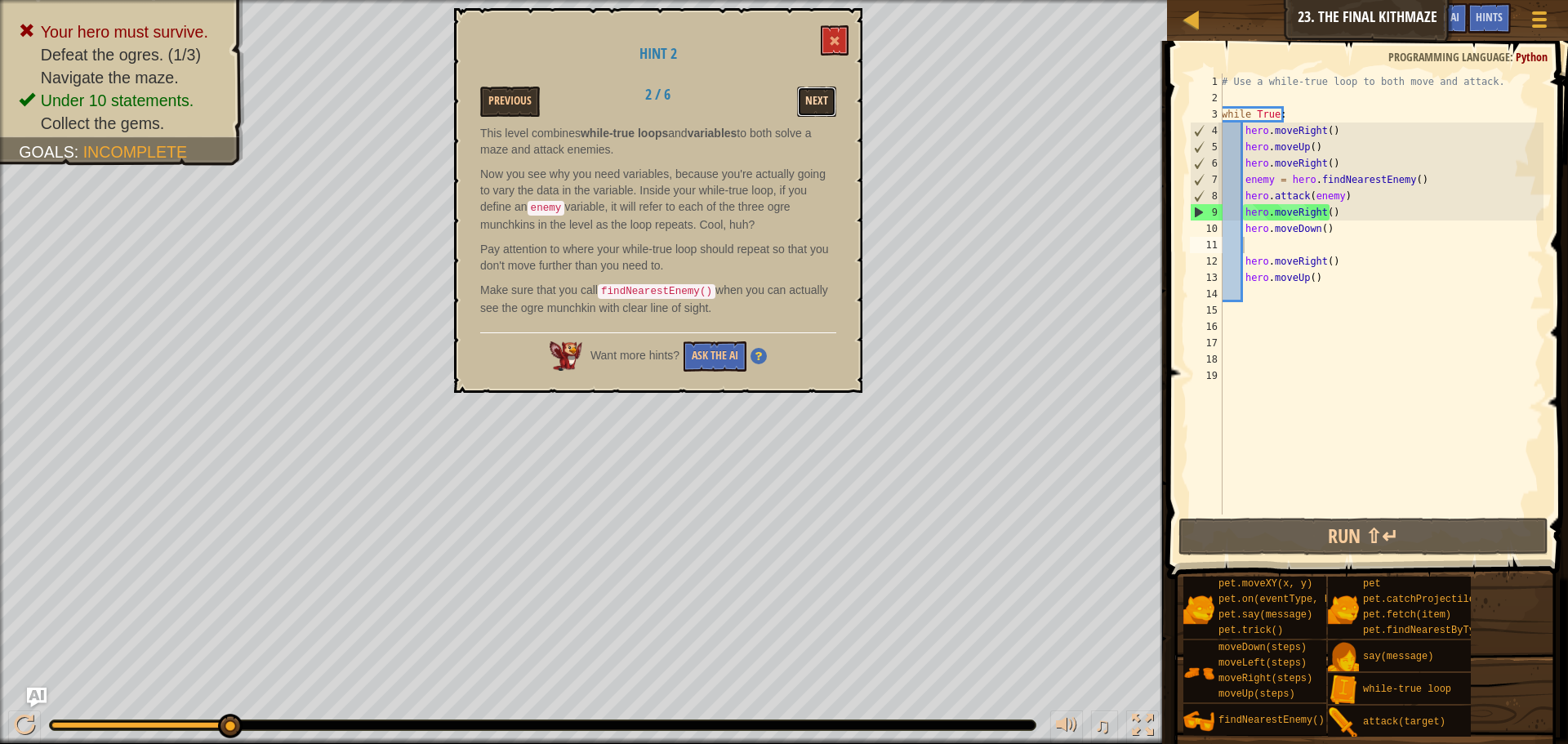
click at [825, 93] on button "Next" at bounding box center [817, 101] width 39 height 30
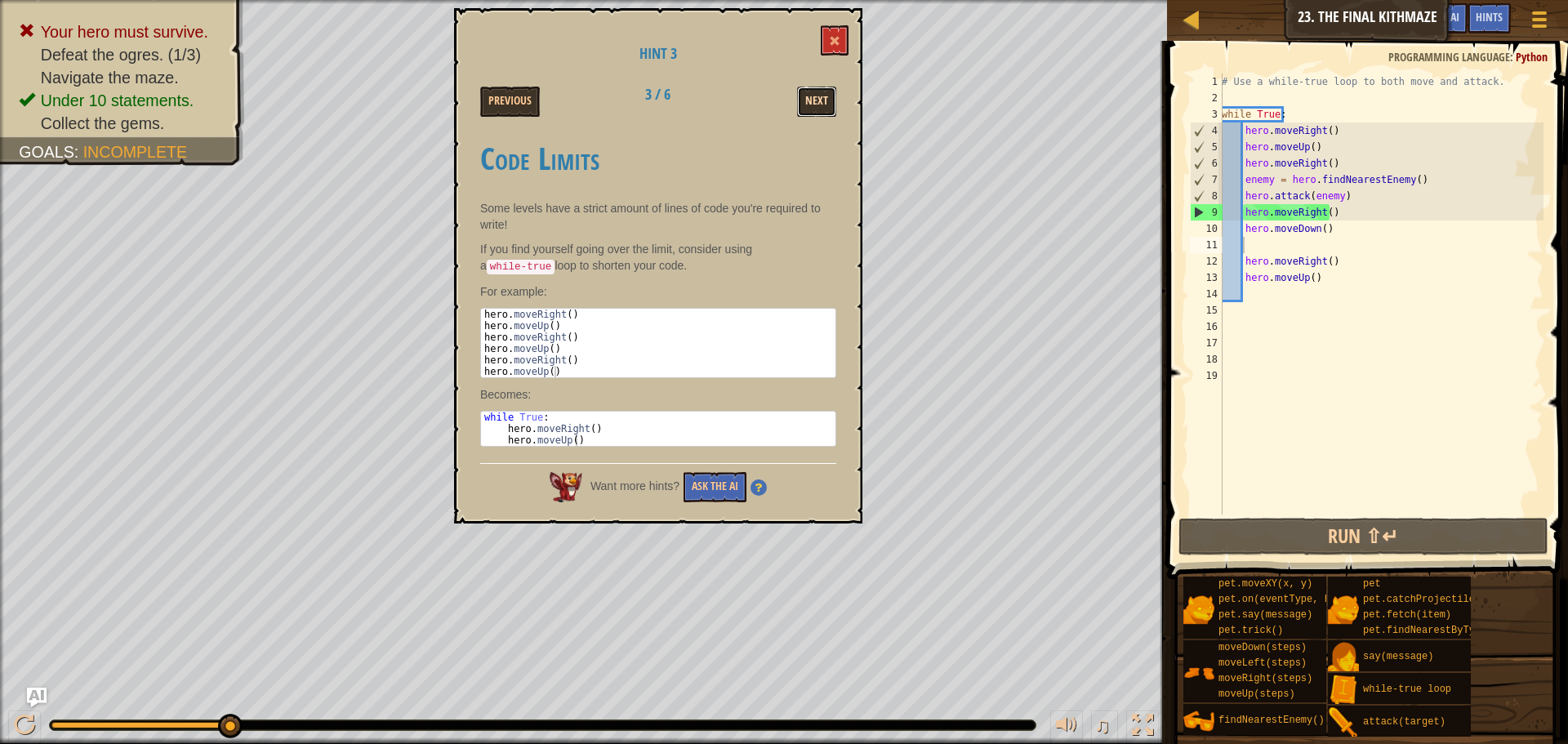
click at [834, 101] on button "Next" at bounding box center [817, 101] width 39 height 30
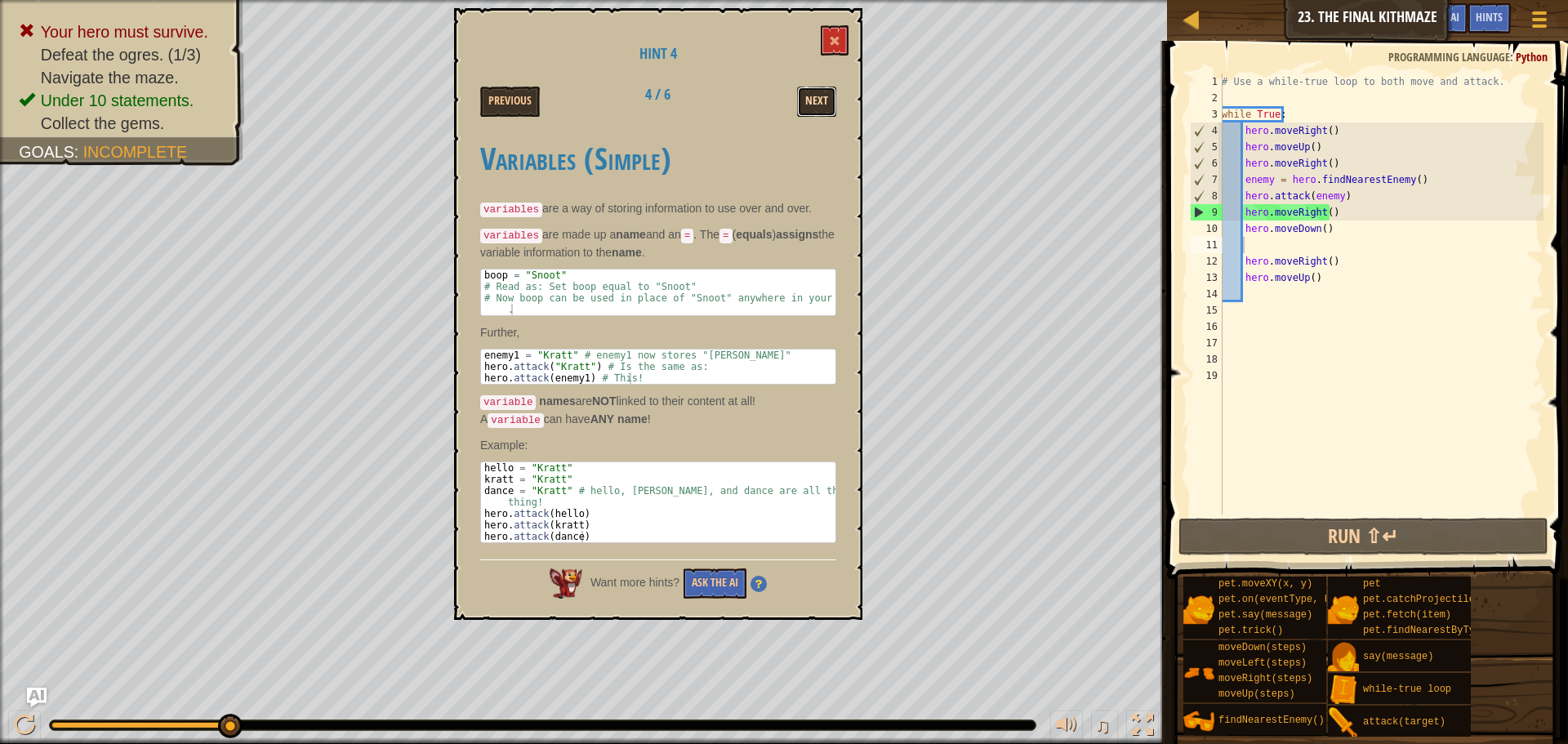
click at [808, 106] on button "Next" at bounding box center [817, 101] width 39 height 30
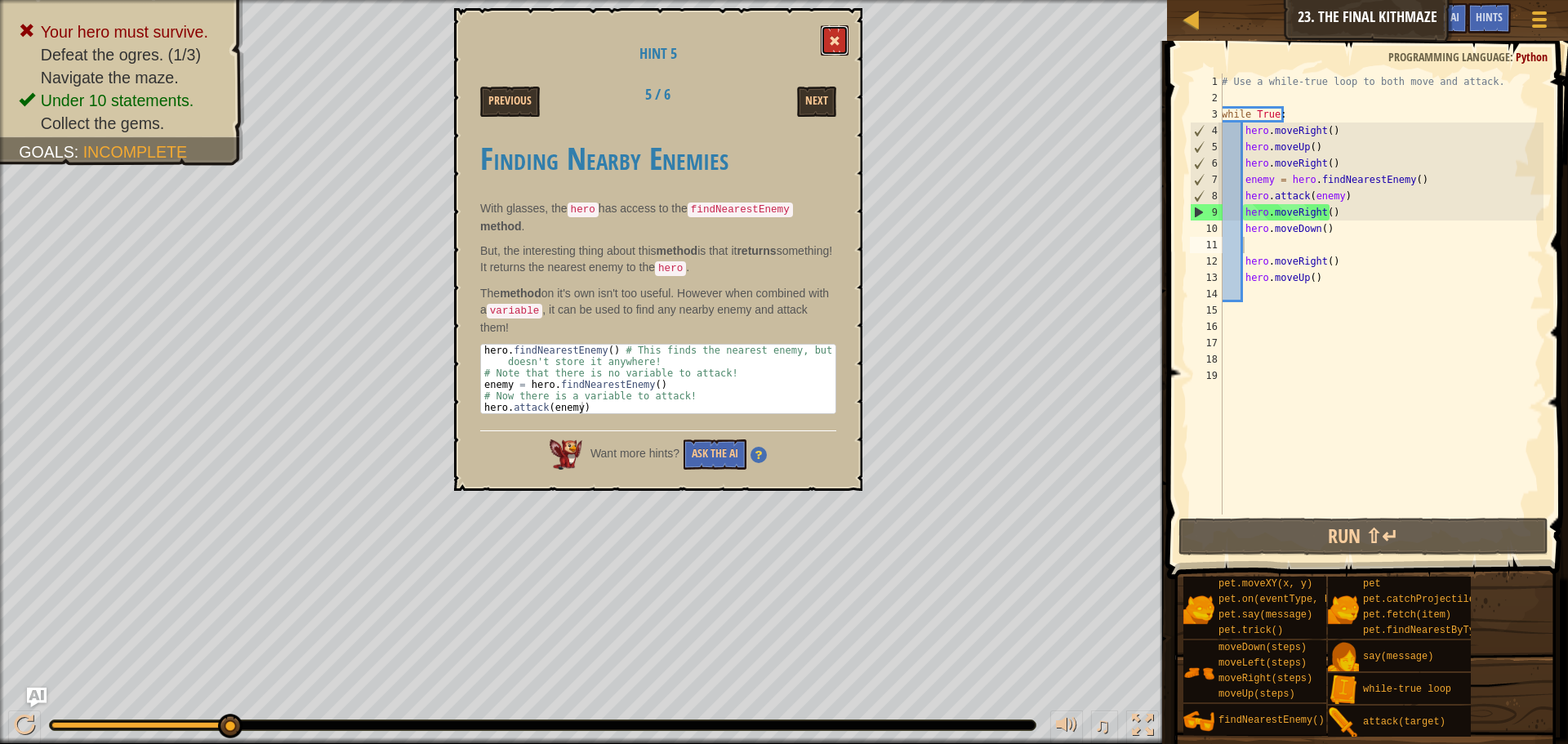
click at [838, 25] on button at bounding box center [834, 40] width 28 height 30
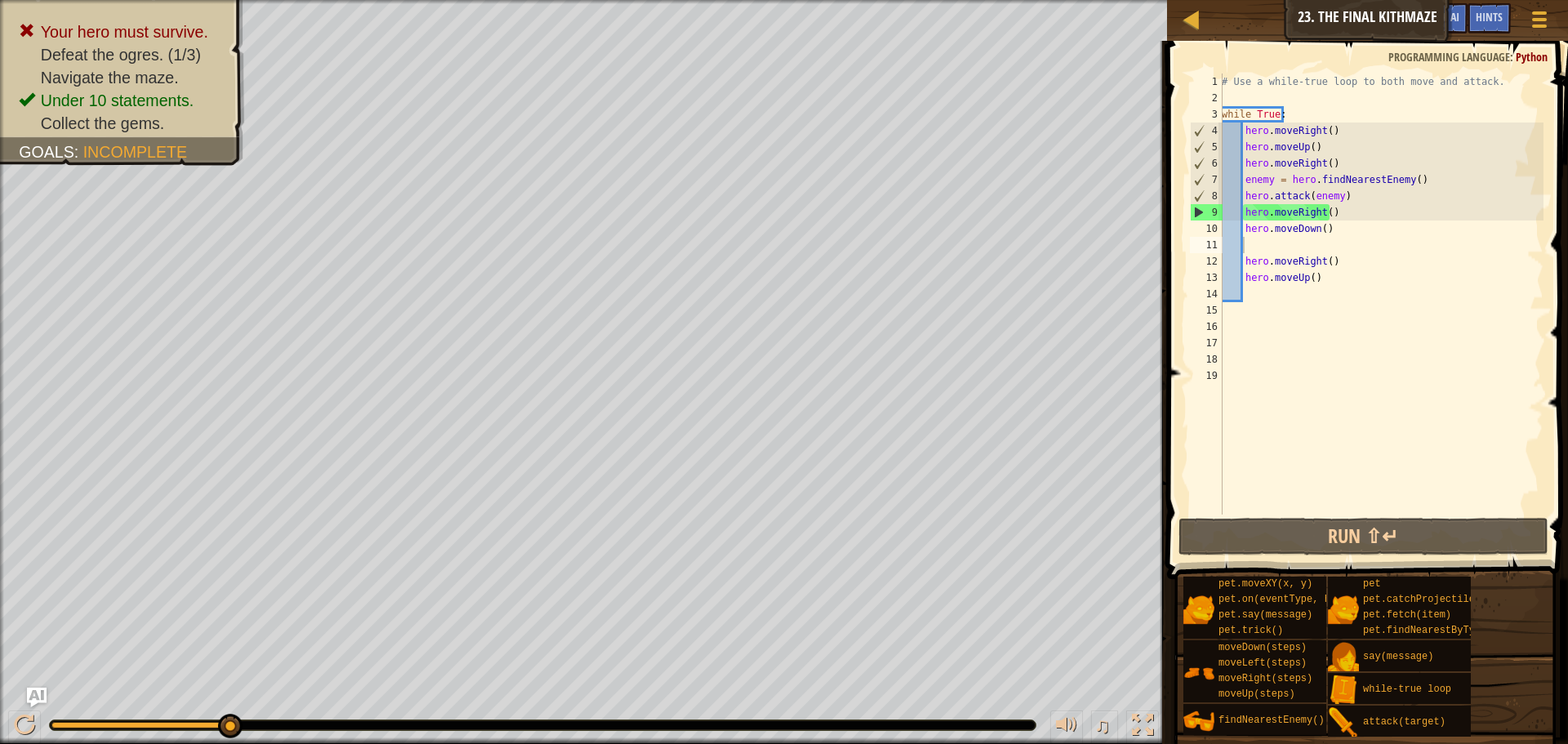
type textarea "hero.moveRight()"
click at [1325, 166] on div "# Use a while-true loop to both move and attack. while True : hero . moveRight …" at bounding box center [1381, 311] width 325 height 474
click at [1330, 167] on div "# Use a while-true loop to both move and attack. while True : hero . moveRight …" at bounding box center [1381, 294] width 325 height 441
drag, startPoint x: 1331, startPoint y: 216, endPoint x: 1245, endPoint y: 215, distance: 86.0
click at [1245, 215] on div "# Use a while-true loop to both move and attack. while True : hero . moveRight …" at bounding box center [1381, 311] width 325 height 474
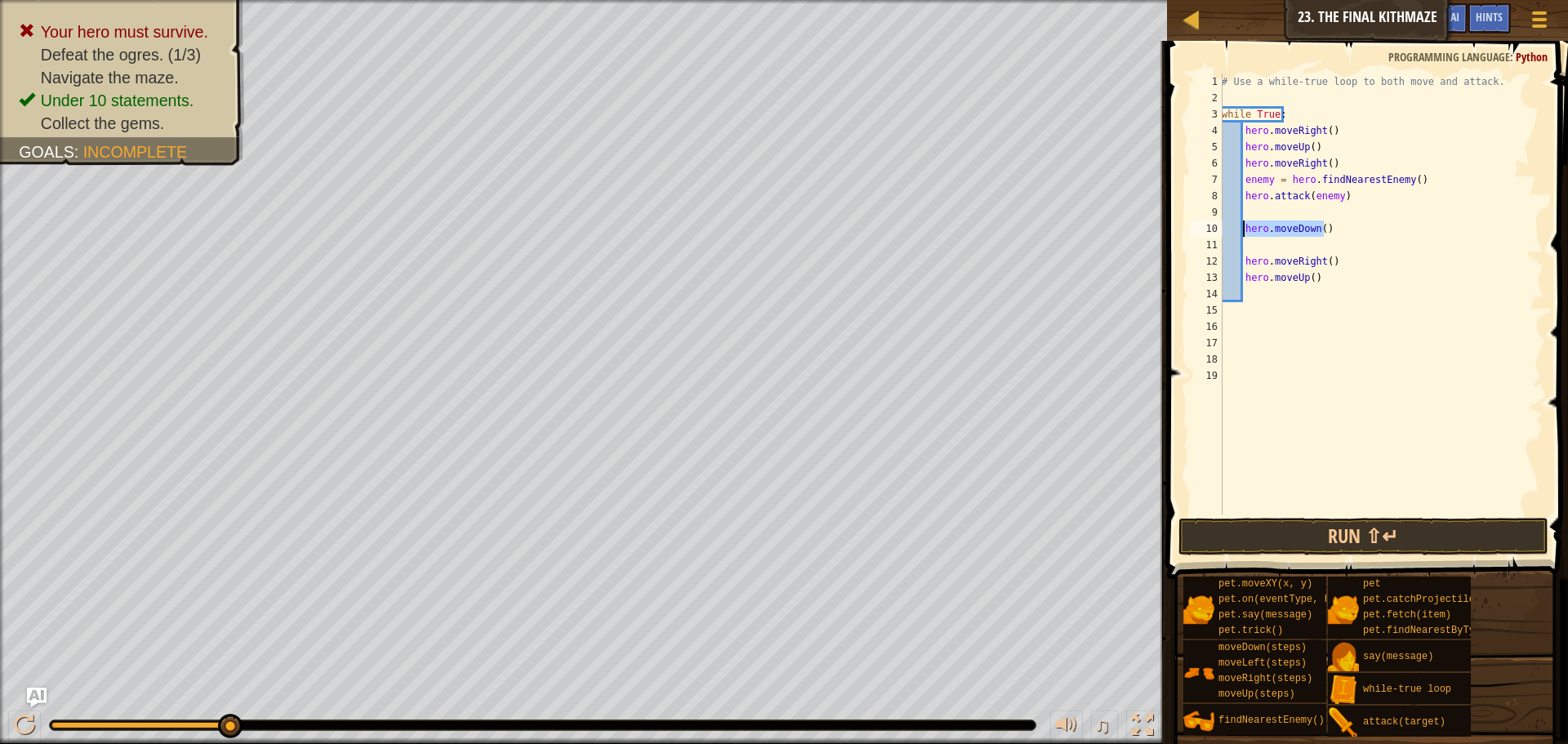
drag, startPoint x: 1324, startPoint y: 230, endPoint x: 1243, endPoint y: 232, distance: 81.0
click at [1243, 232] on div "# Use a while-true loop to both move and attack. while True : hero . moveRight …" at bounding box center [1381, 311] width 325 height 474
type textarea "hero.moveDown()"
drag, startPoint x: 1328, startPoint y: 263, endPoint x: 1247, endPoint y: 260, distance: 81.1
click at [1247, 260] on div "# Use a while-true loop to both move and attack. while True : hero . moveRight …" at bounding box center [1381, 311] width 325 height 474
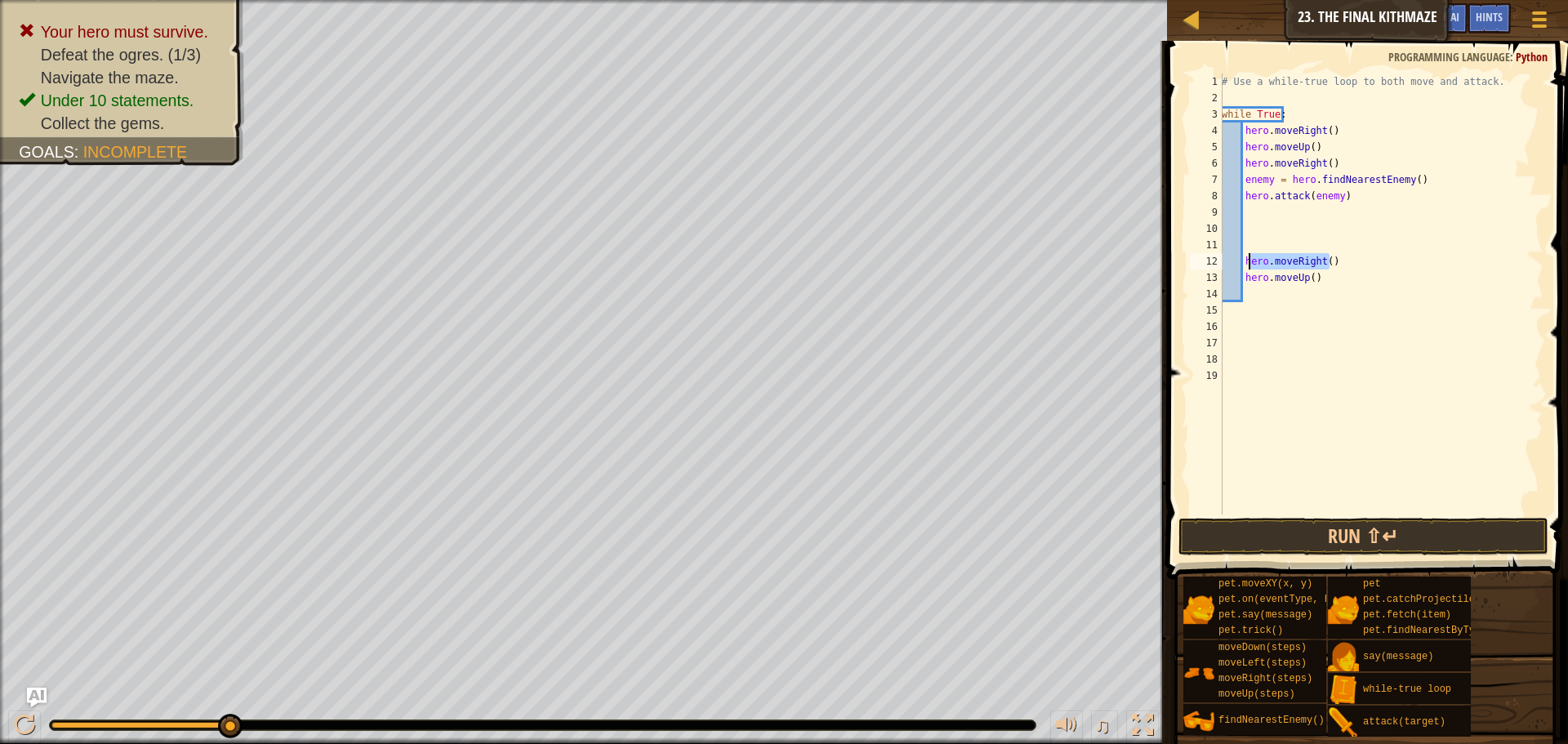
type textarea "h"
drag, startPoint x: 1318, startPoint y: 279, endPoint x: 1246, endPoint y: 279, distance: 72.0
click at [1246, 279] on div "# Use a while-true loop to both move and attack. while True : hero . moveRight …" at bounding box center [1381, 311] width 325 height 474
type textarea "hero.moveUp()"
click at [1343, 526] on button "Run ⇧↵" at bounding box center [1364, 537] width 370 height 38
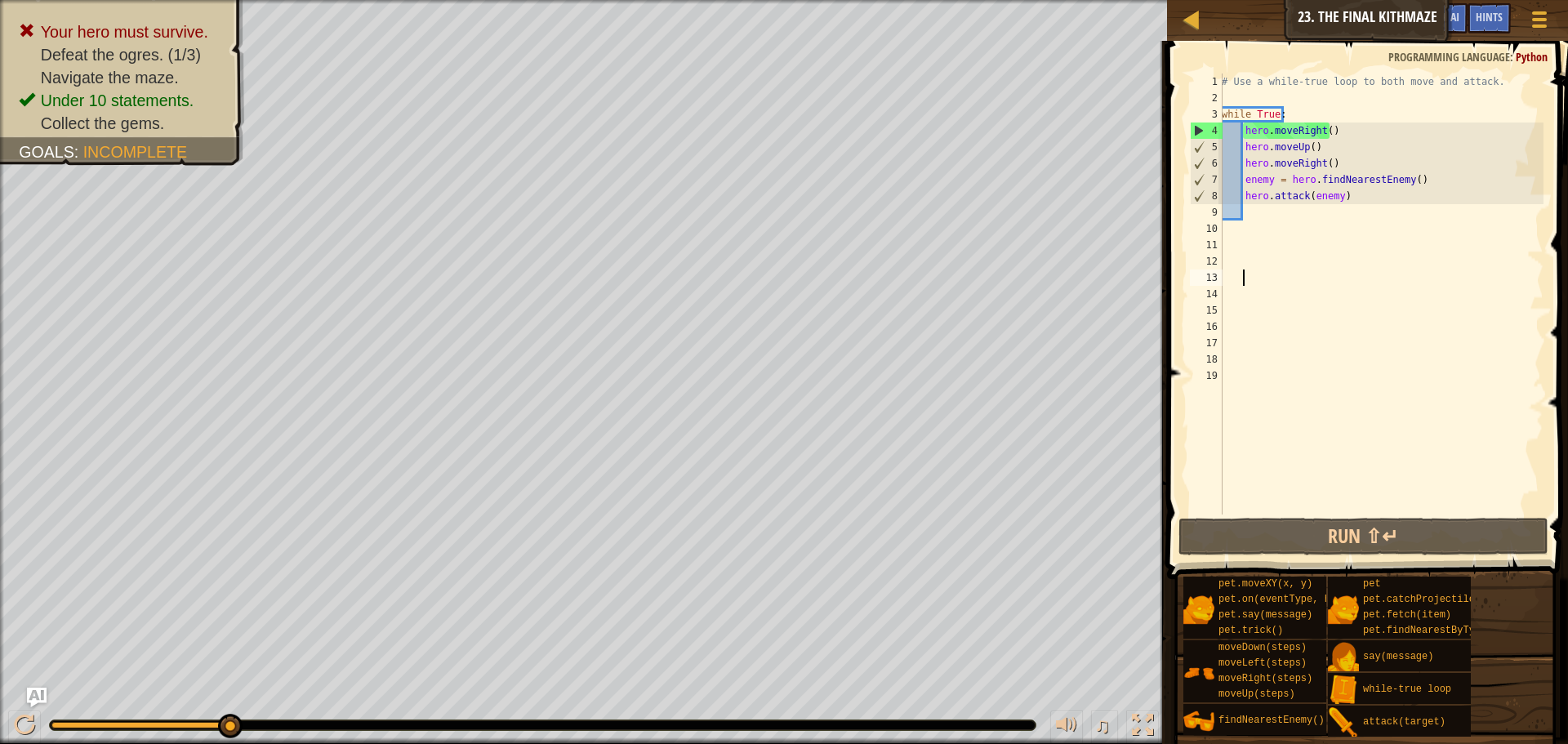
click at [1265, 210] on div "# Use a while-true loop to both move and attack. while True : hero . moveRight …" at bounding box center [1381, 311] width 325 height 474
type textarea "h"
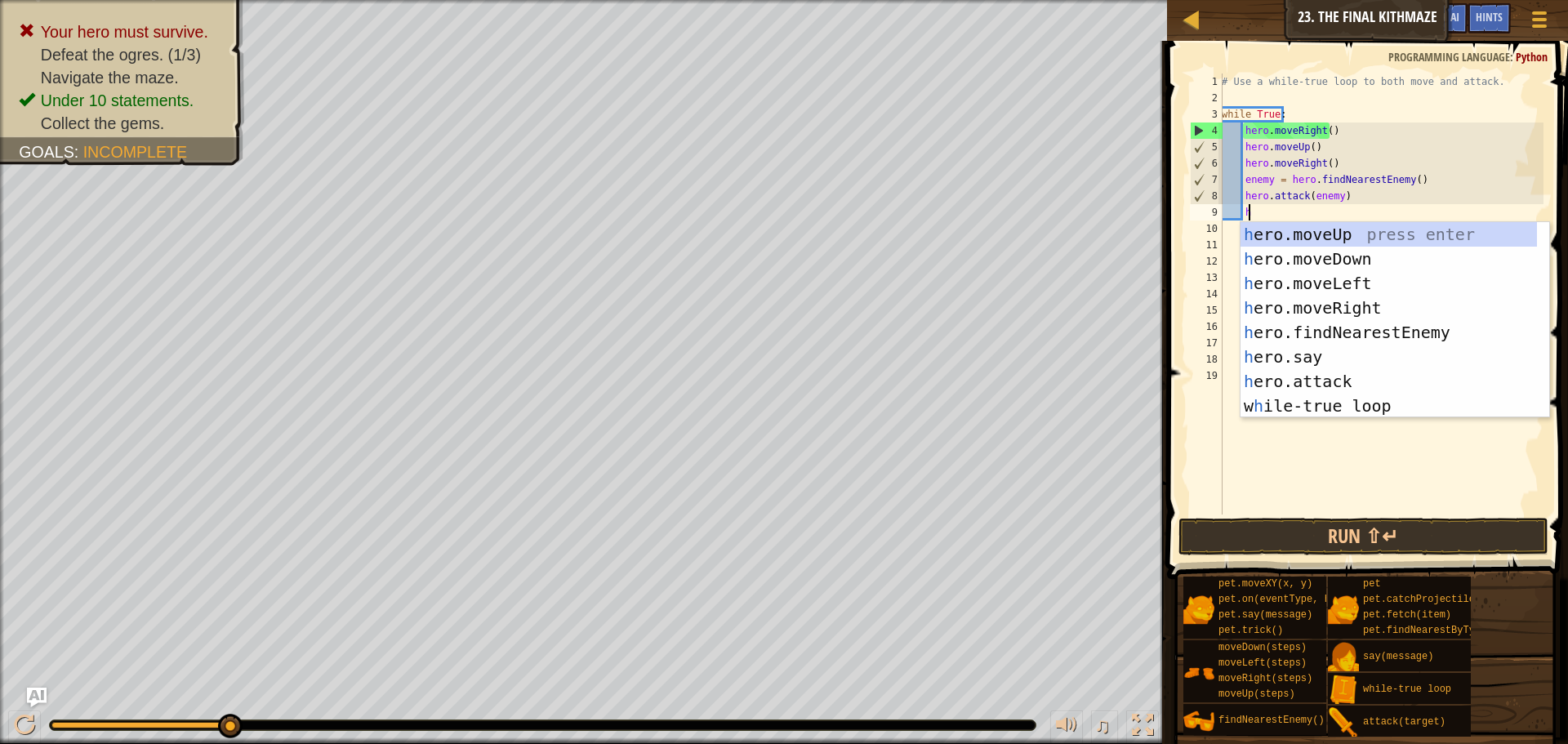
scroll to position [8, 2]
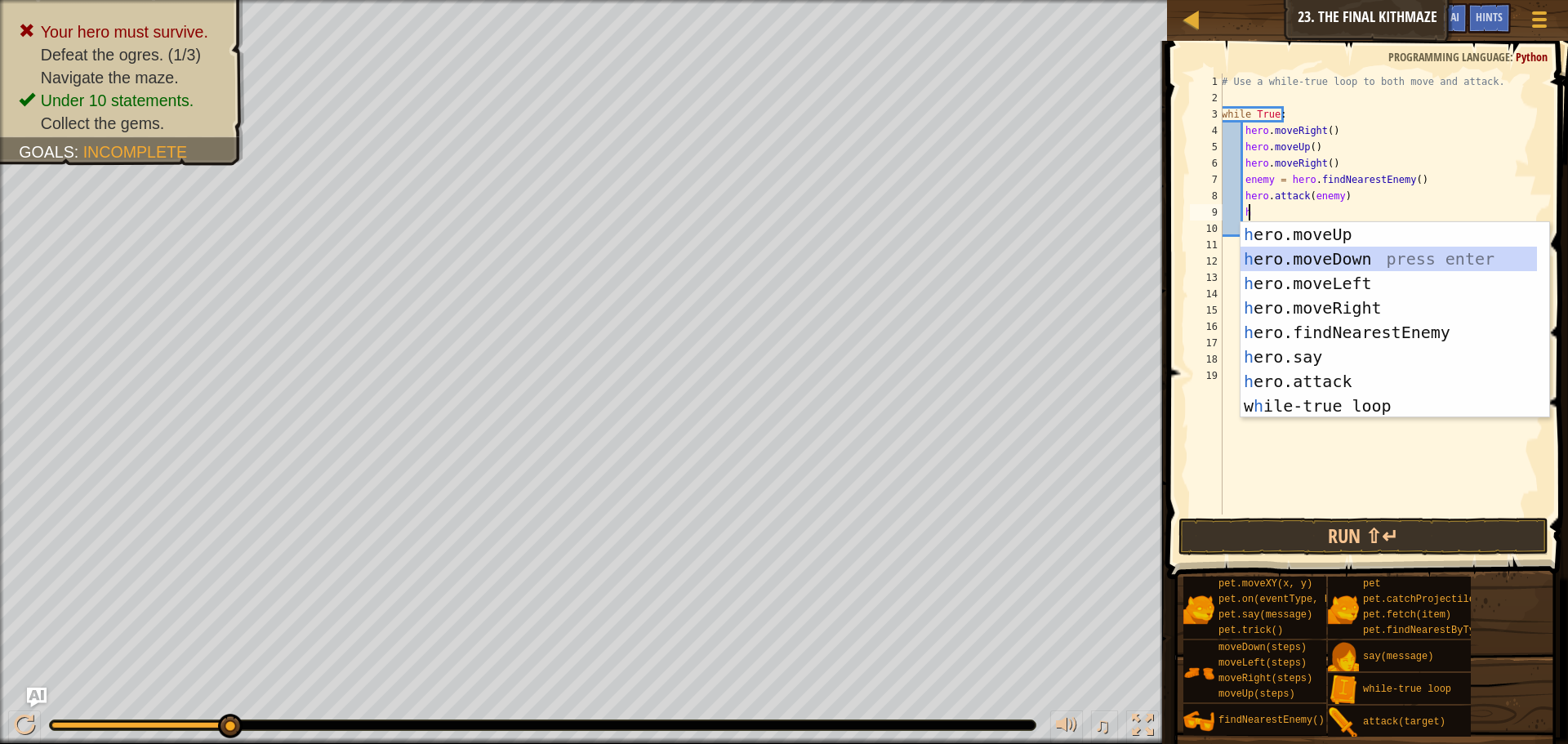
click at [1328, 254] on div "h ero.moveUp press enter h ero.moveDown press enter h ero.moveLeft press enter …" at bounding box center [1389, 345] width 297 height 245
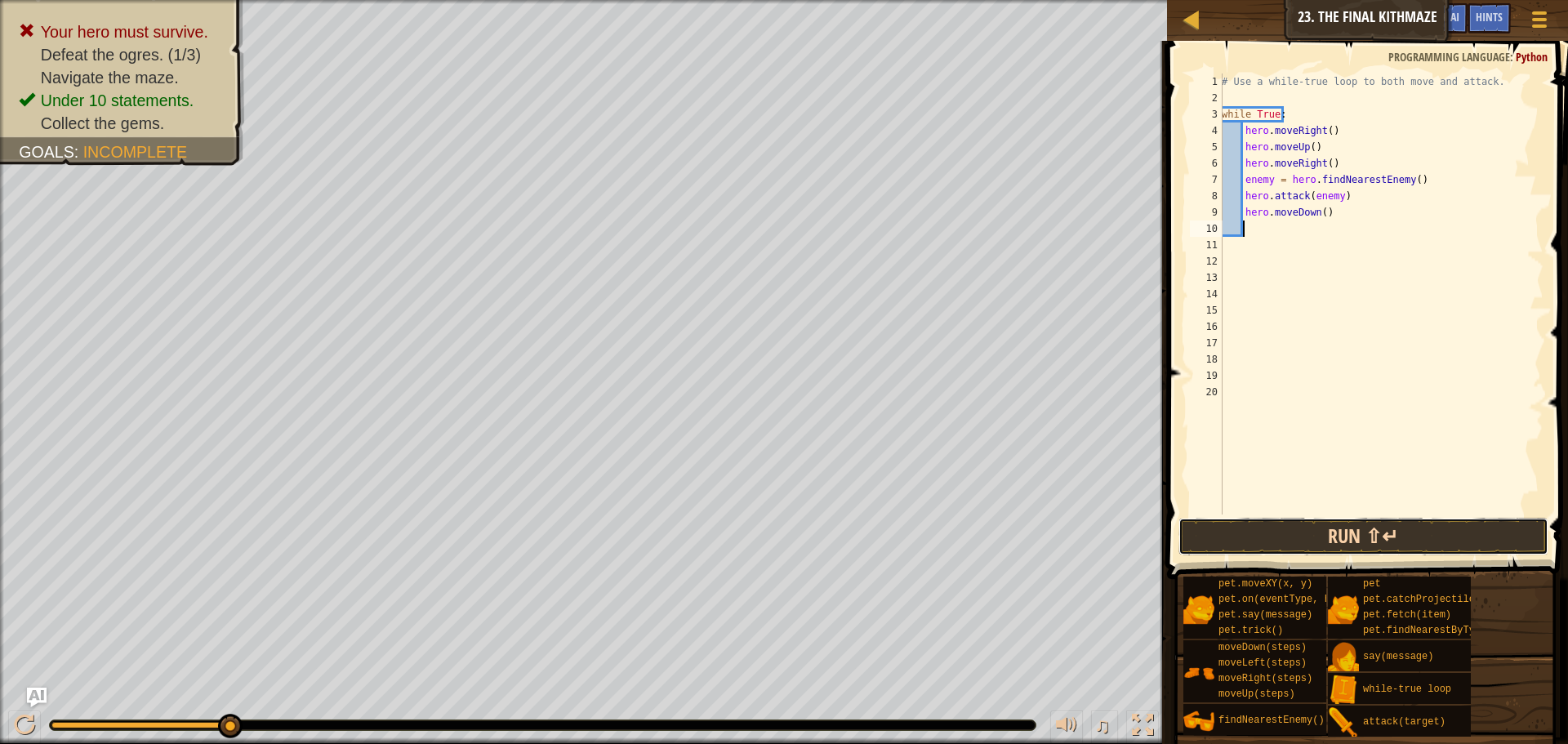
click at [1294, 538] on button "Run ⇧↵" at bounding box center [1364, 537] width 370 height 38
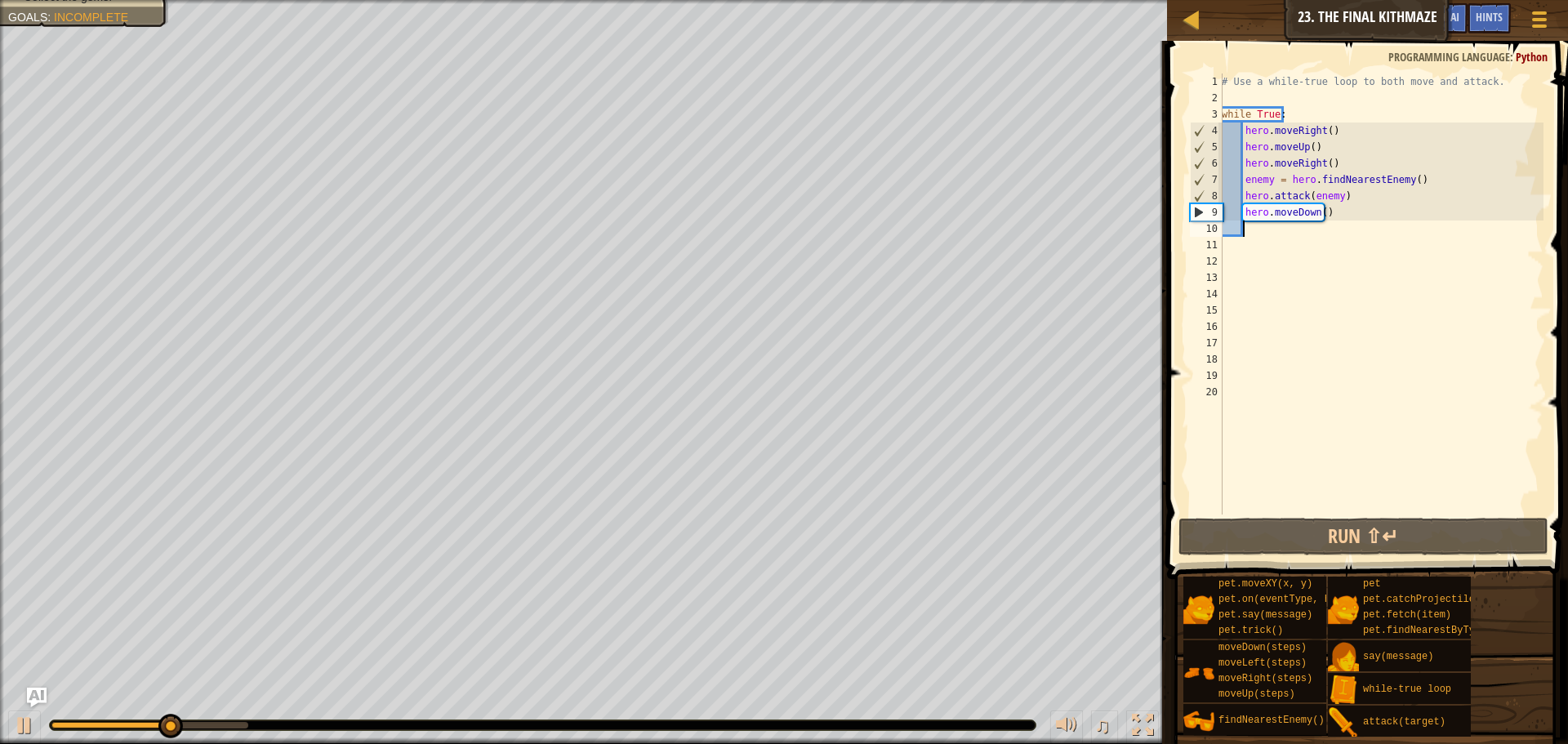
type textarea "h"
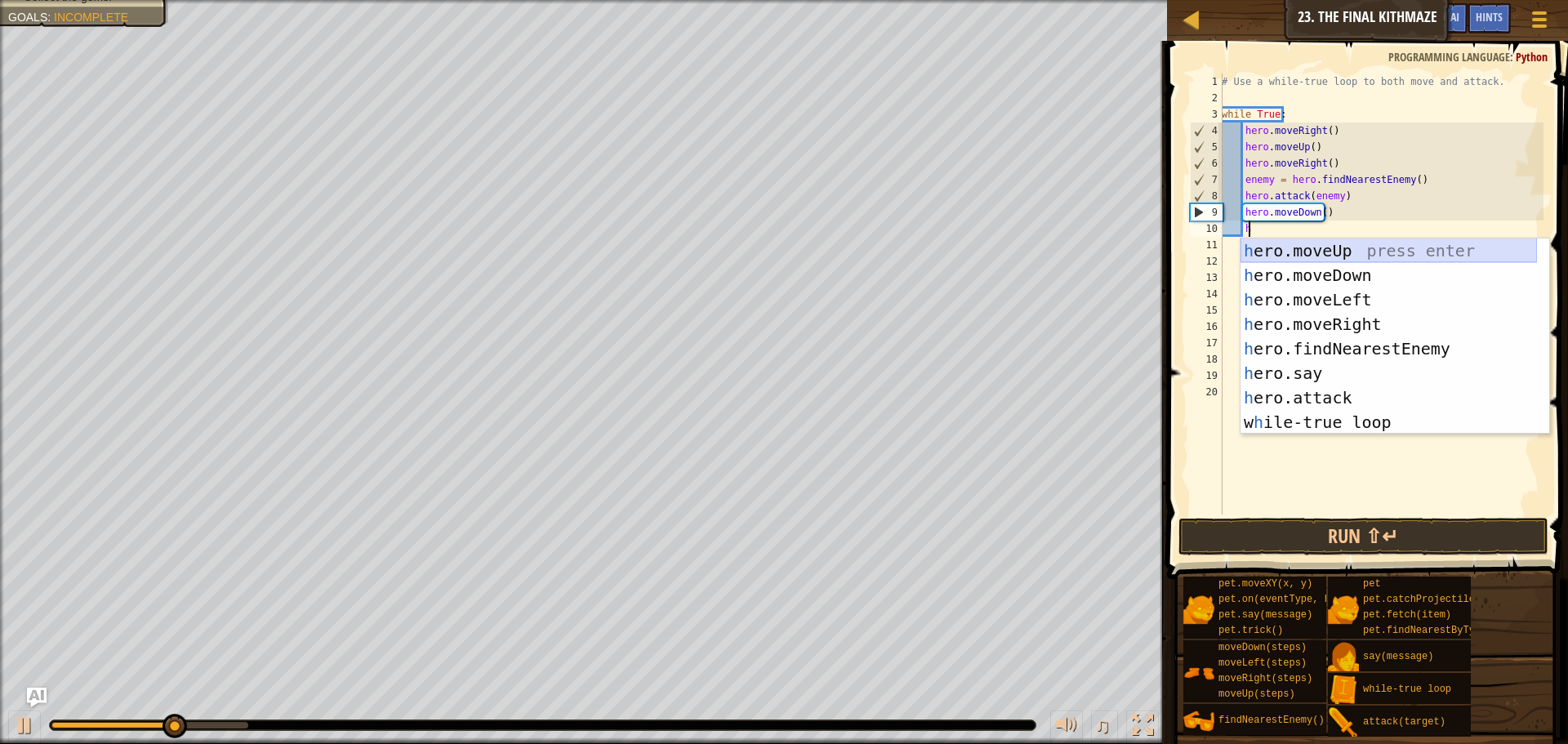
scroll to position [8, 2]
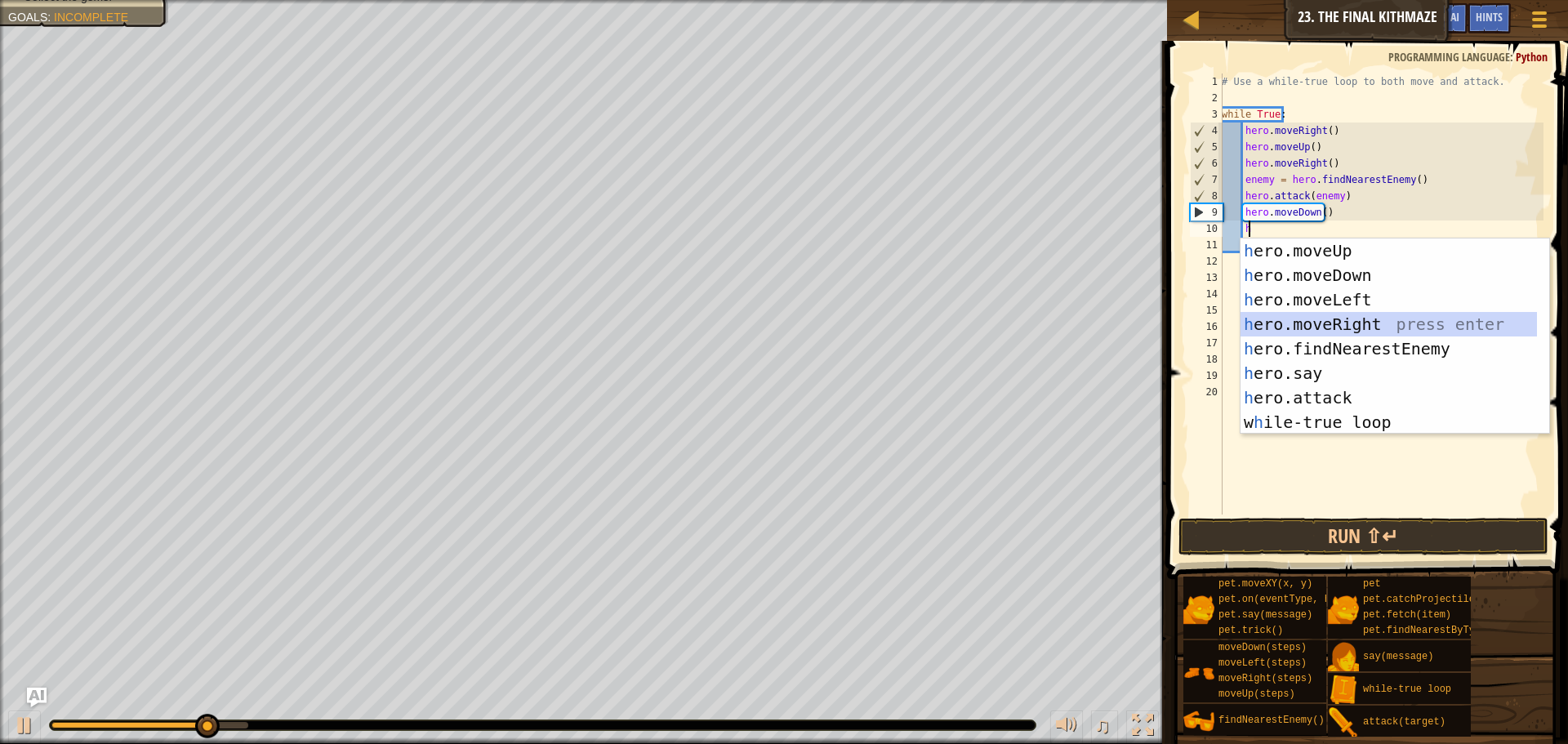
click at [1338, 316] on div "h ero.moveUp press enter h ero.moveDown press enter h ero.moveLeft press enter …" at bounding box center [1389, 361] width 297 height 245
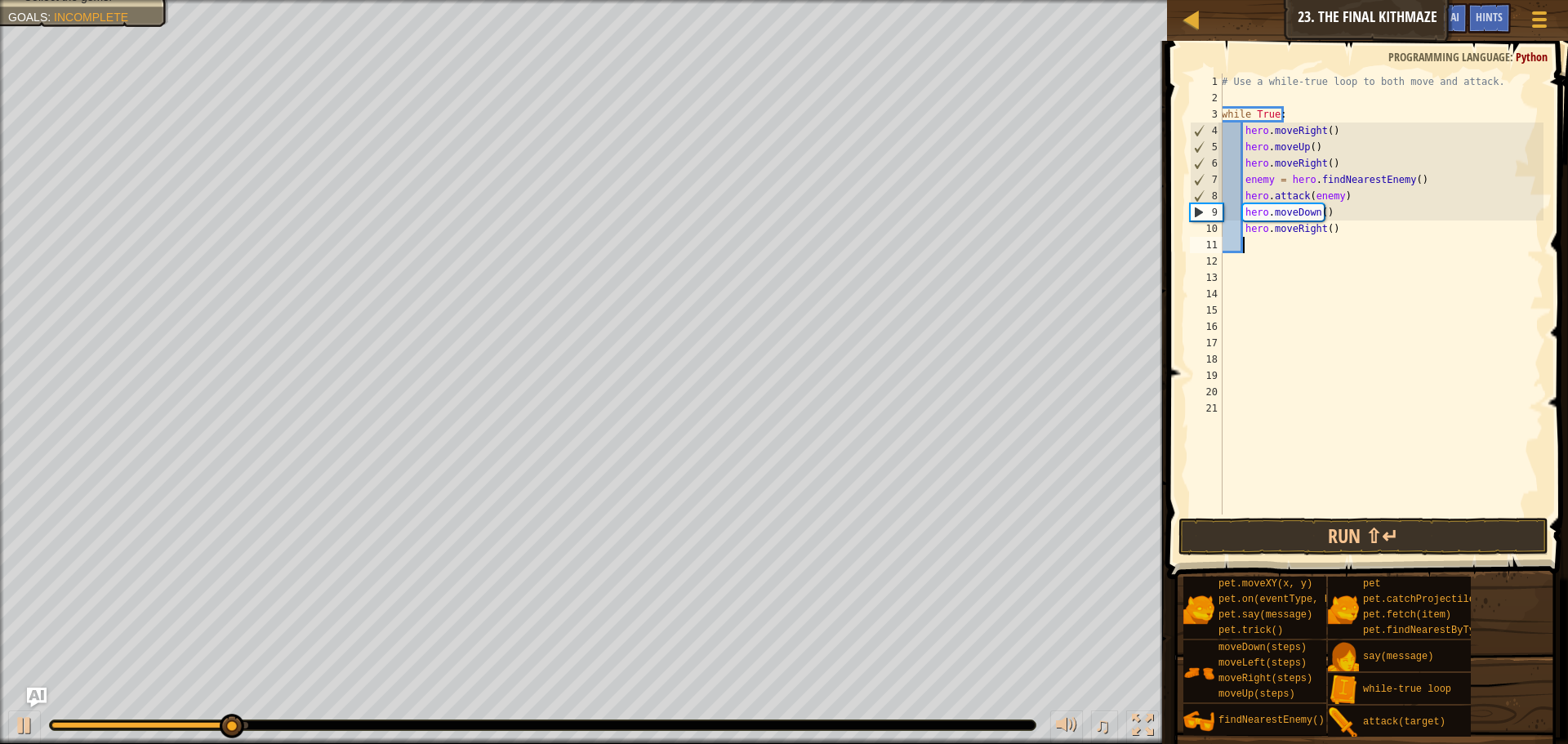
type textarea "h"
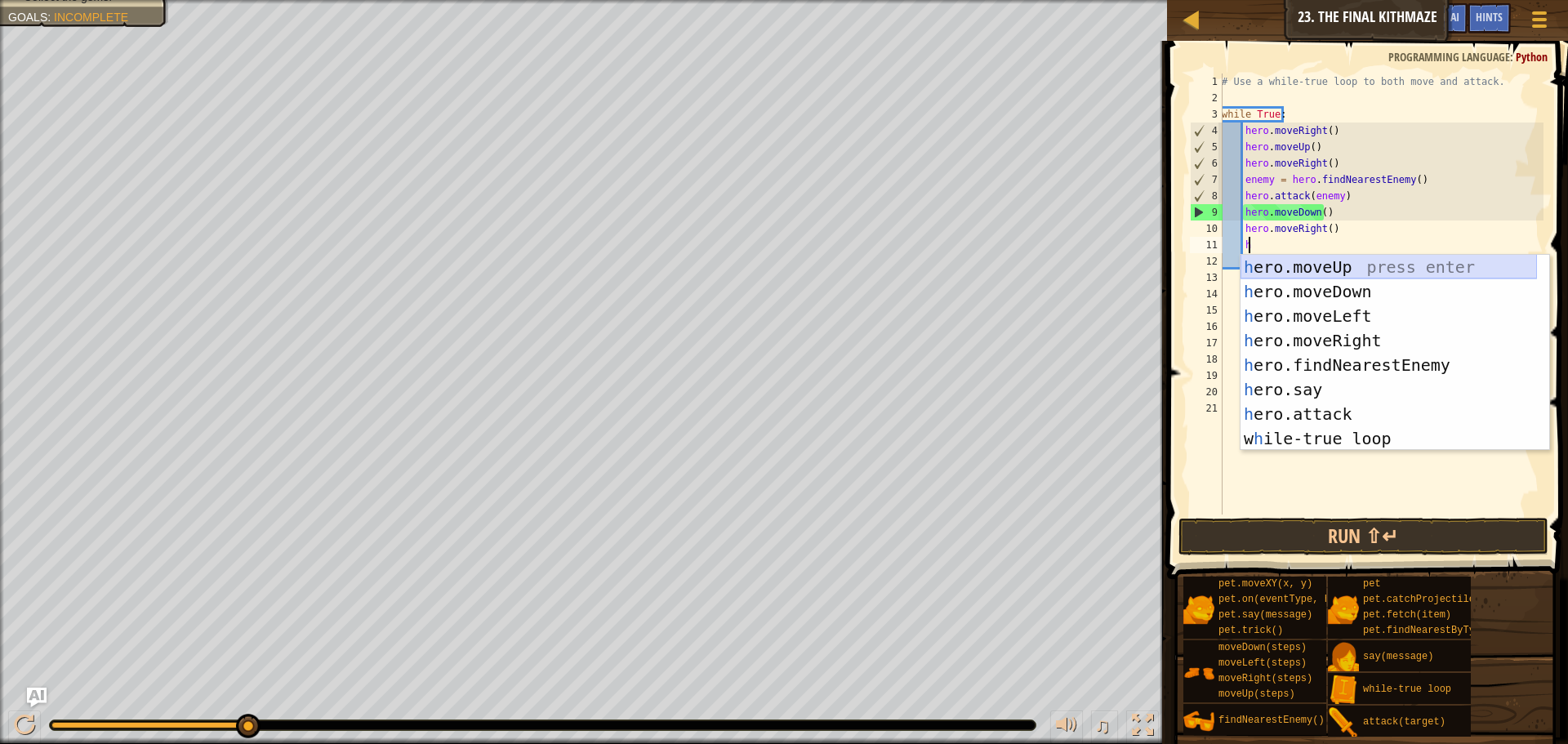
click at [1302, 258] on div "h ero.moveUp press enter h ero.moveDown press enter h ero.moveLeft press enter …" at bounding box center [1389, 378] width 297 height 245
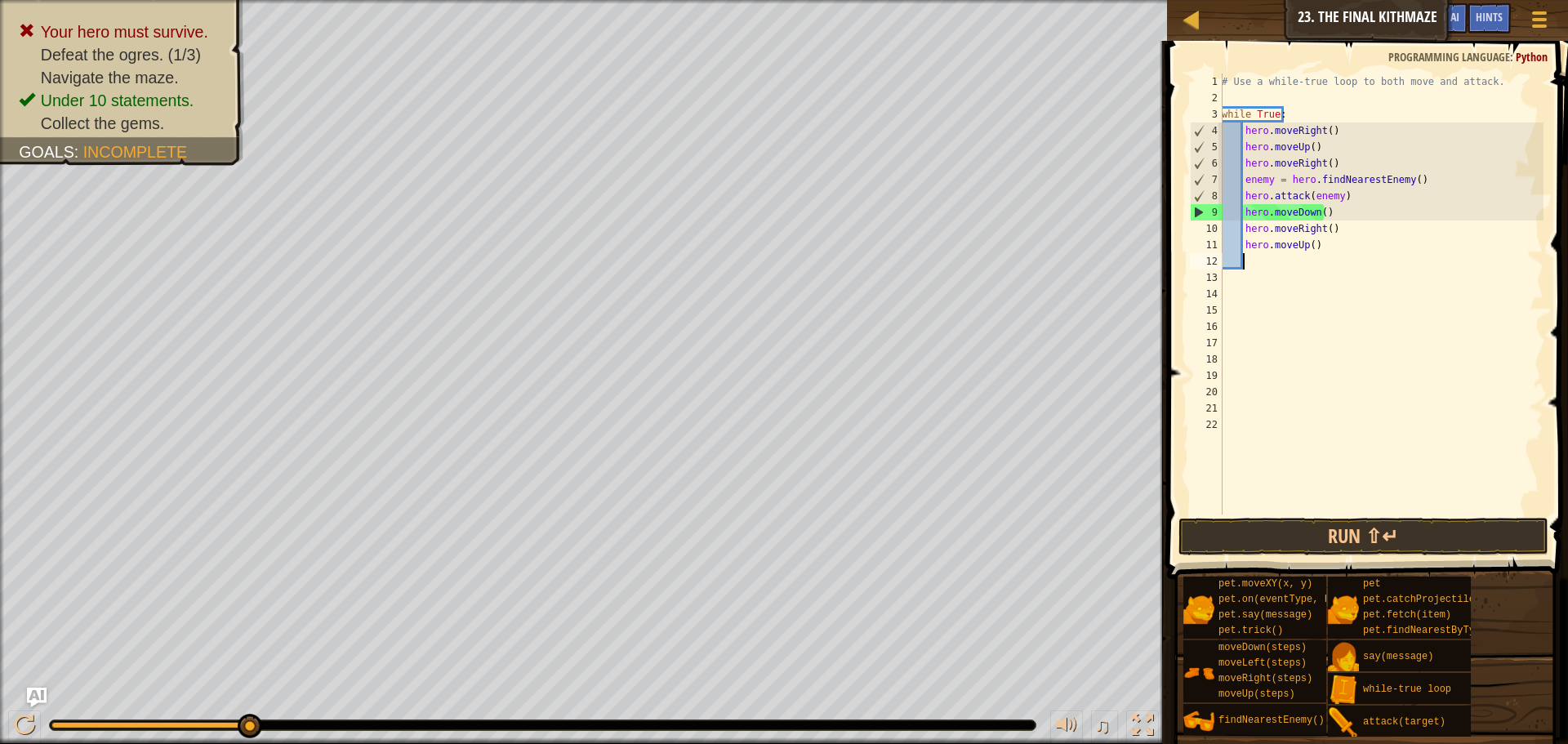
scroll to position [8, 1]
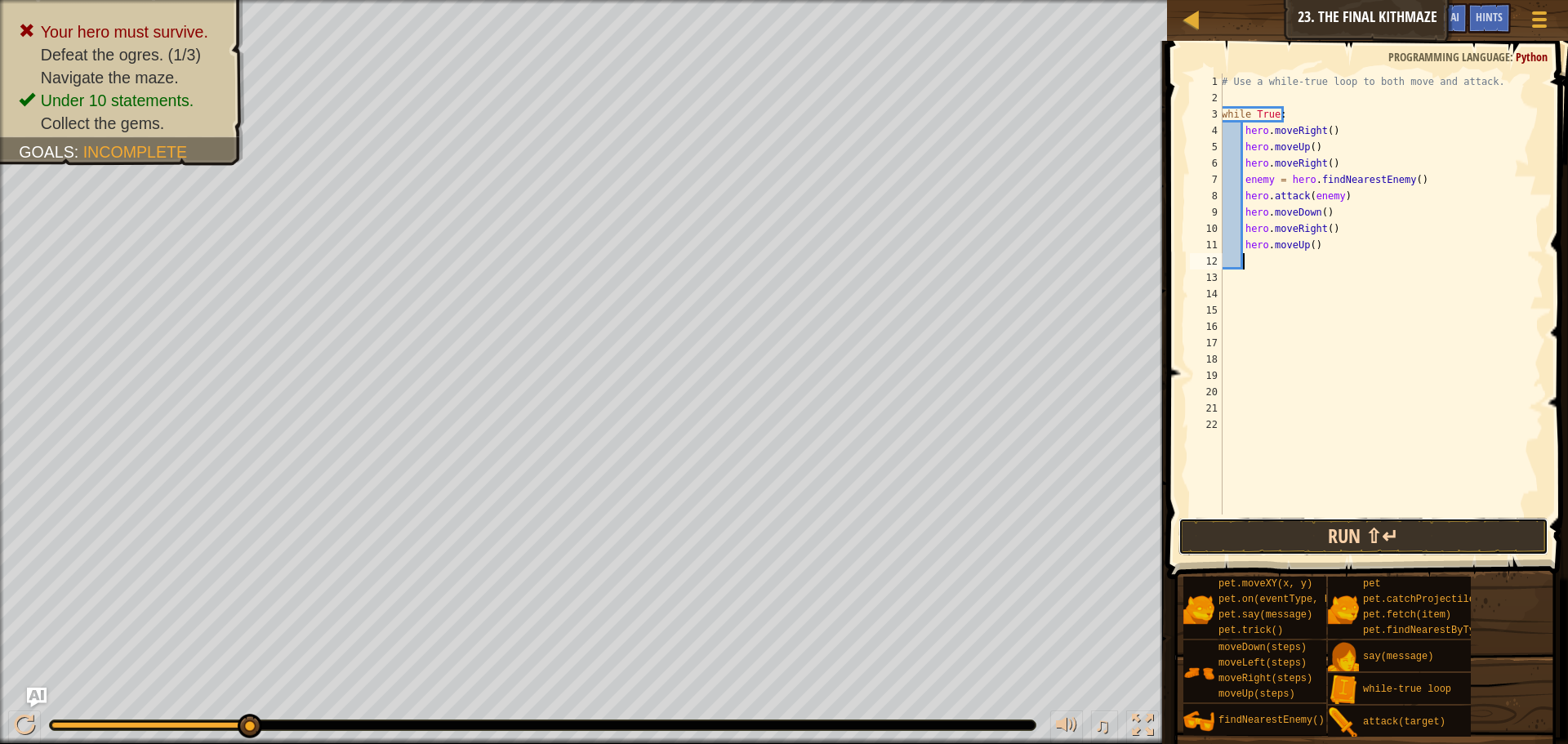
click at [1360, 541] on button "Run ⇧↵" at bounding box center [1364, 537] width 370 height 38
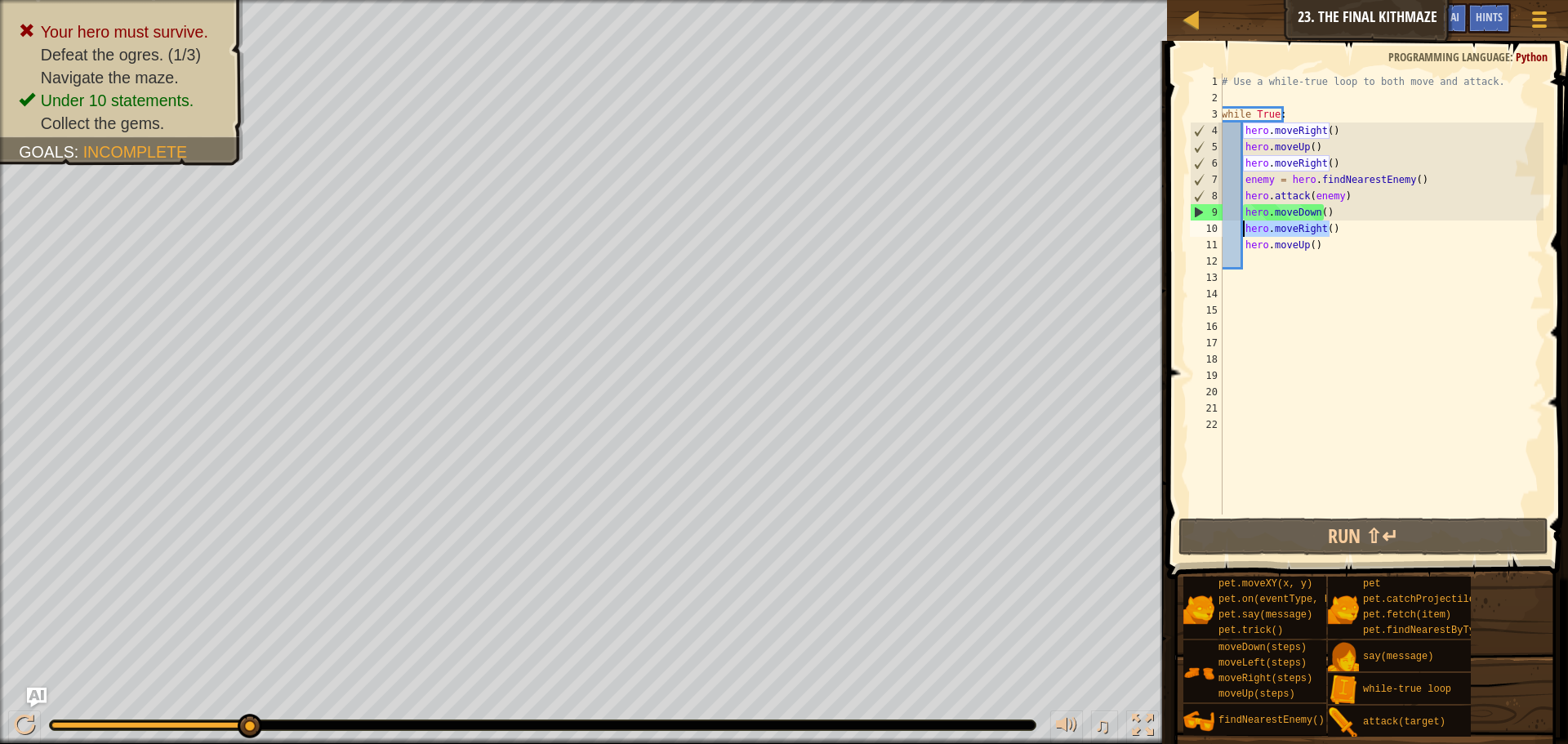
drag, startPoint x: 1331, startPoint y: 230, endPoint x: 1242, endPoint y: 222, distance: 89.4
click at [1242, 222] on div "# Use a while-true loop to both move and attack. while True : hero . moveRight …" at bounding box center [1381, 311] width 325 height 474
type textarea "hero.moveRight()"
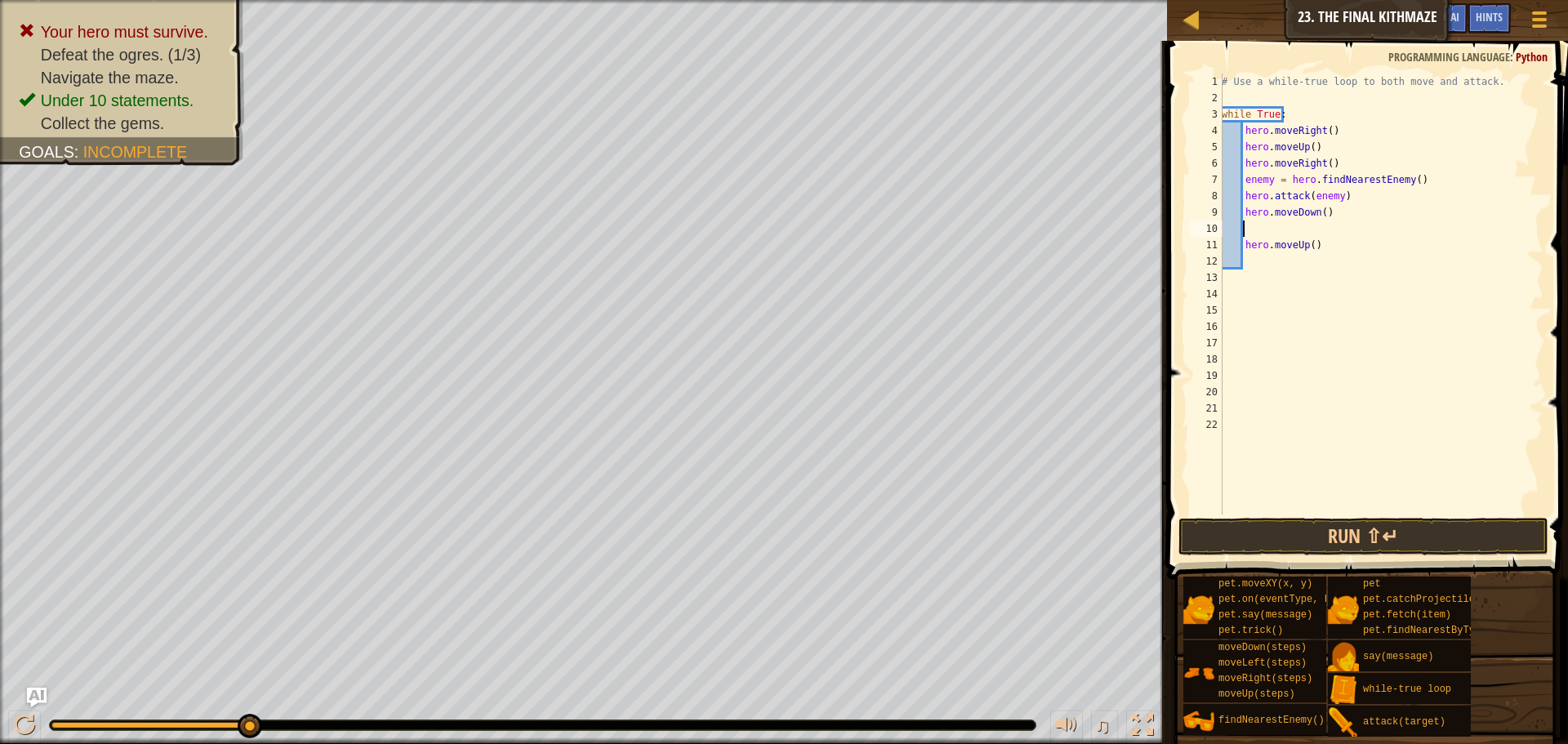
click at [1317, 252] on div "# Use a while-true loop to both move and attack. while True : hero . moveRight …" at bounding box center [1381, 311] width 325 height 474
type textarea "h"
click at [1287, 114] on div "# Use a while-true loop to both move and attack. while True : hero . moveRight …" at bounding box center [1381, 311] width 325 height 474
click at [1313, 156] on div "# Use a while-true loop to both move and attack. while True : hero . moveRight …" at bounding box center [1381, 311] width 325 height 474
click at [1295, 121] on div "# Use a while-true loop to both move and attack. while True : hero . moveRight …" at bounding box center [1381, 311] width 325 height 474
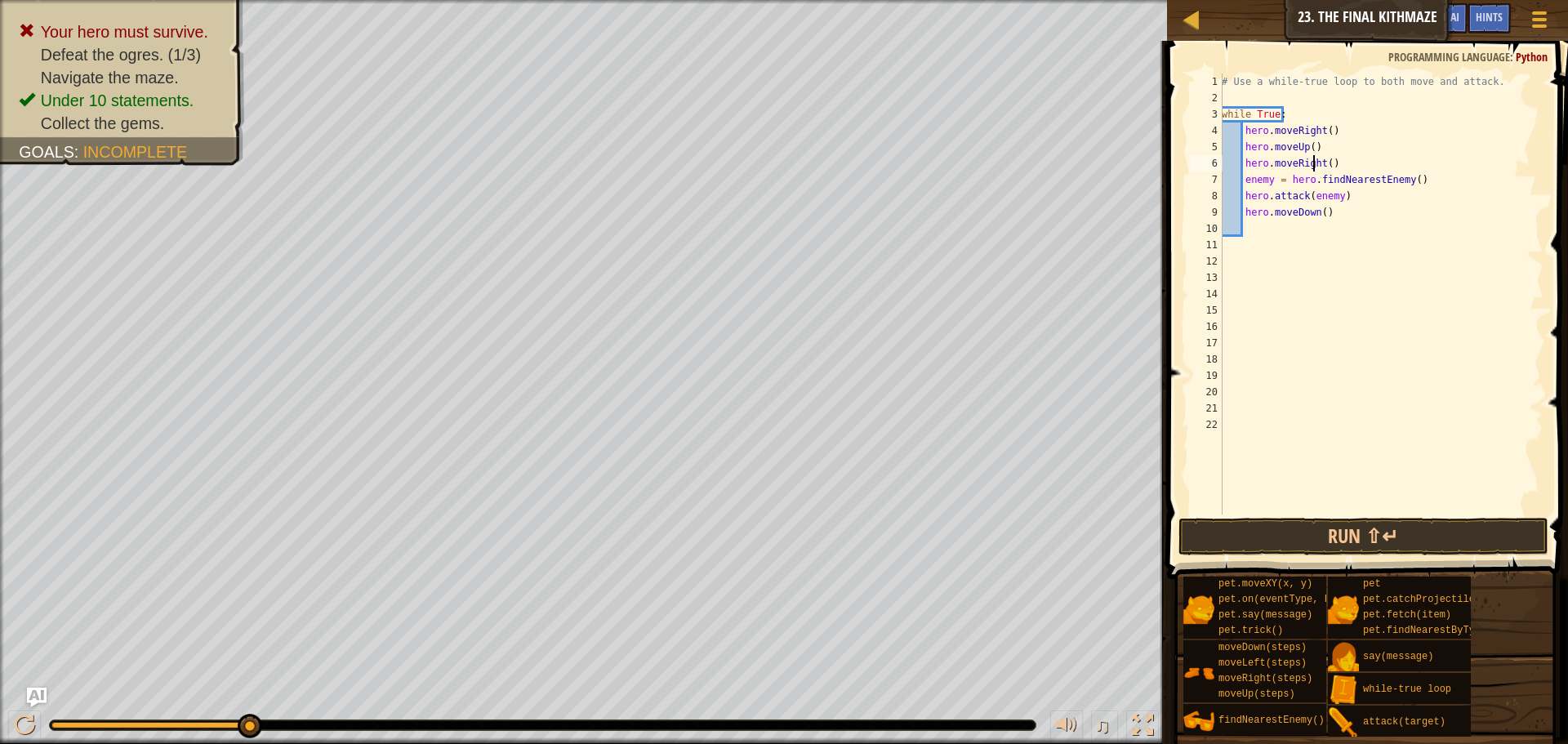
type textarea "while True:"
type textarea "h"
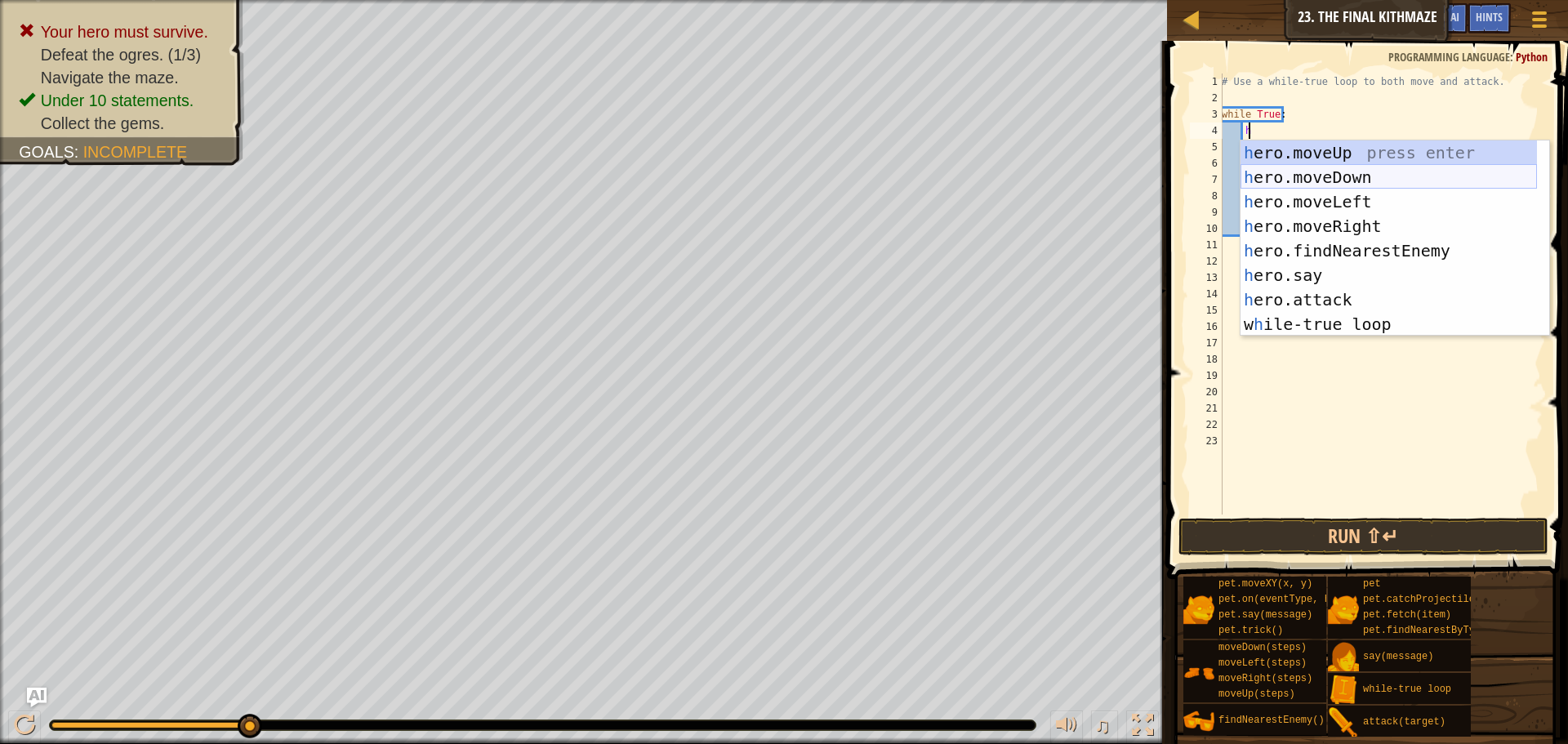
click at [1331, 178] on div "h ero.moveUp press enter h ero.moveDown press enter h ero.moveLeft press enter …" at bounding box center [1389, 263] width 297 height 245
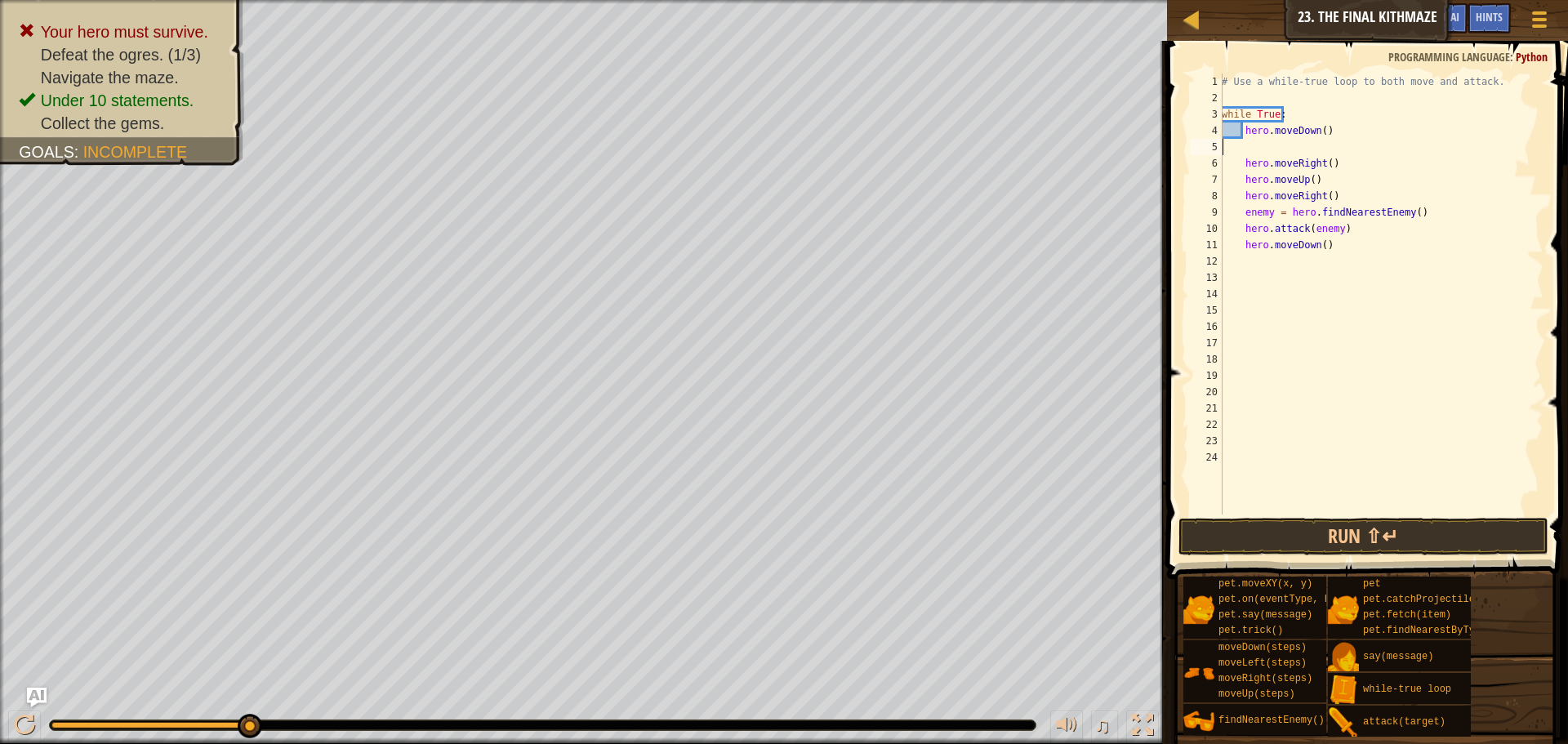
scroll to position [8, 0]
click at [1261, 152] on div "# Use a while-true loop to both move and attack. while True : hero . moveDown (…" at bounding box center [1381, 311] width 325 height 474
click at [1302, 275] on div "# Use a while-true loop to both move and attack. while True : hero . moveDown (…" at bounding box center [1381, 311] width 325 height 474
click at [1347, 249] on div "# Use a while-true loop to both move and attack. while True : hero . moveDown (…" at bounding box center [1381, 311] width 325 height 474
type textarea "hero.moveDown()"
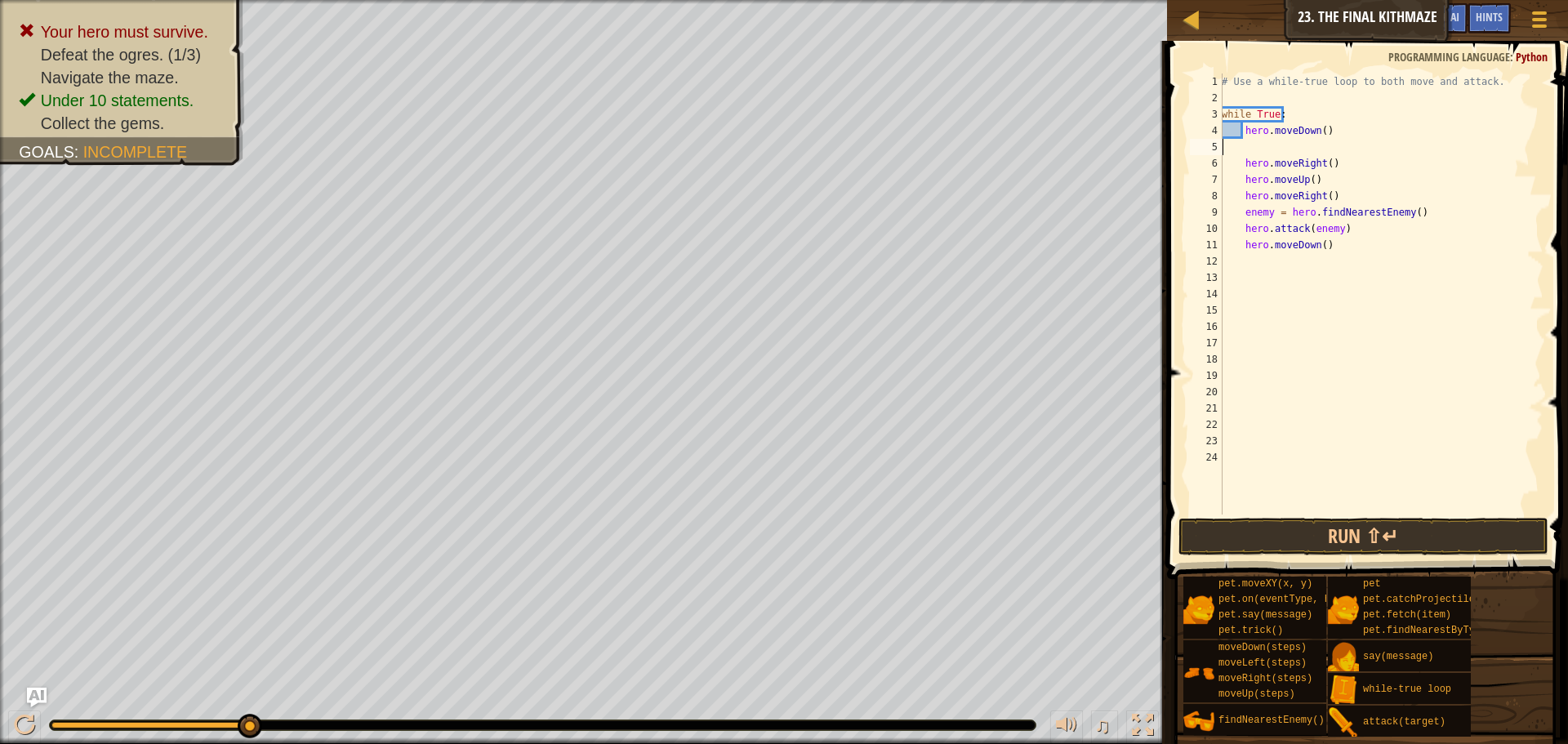
click at [1274, 152] on div "# Use a while-true loop to both move and attack. while True : hero . moveDown (…" at bounding box center [1381, 311] width 325 height 474
click at [1293, 146] on div "# Use a while-true loop to both move and attack. while True : hero . moveDown (…" at bounding box center [1381, 311] width 325 height 474
click at [1343, 142] on div "# Use a while-true loop to both move and attack. while True : hero . moveDown (…" at bounding box center [1381, 311] width 325 height 474
click at [1337, 166] on div "# Use a while-true loop to both move and attack. while True : hero . moveDown (…" at bounding box center [1381, 311] width 325 height 474
type textarea "hero.moveRight()"
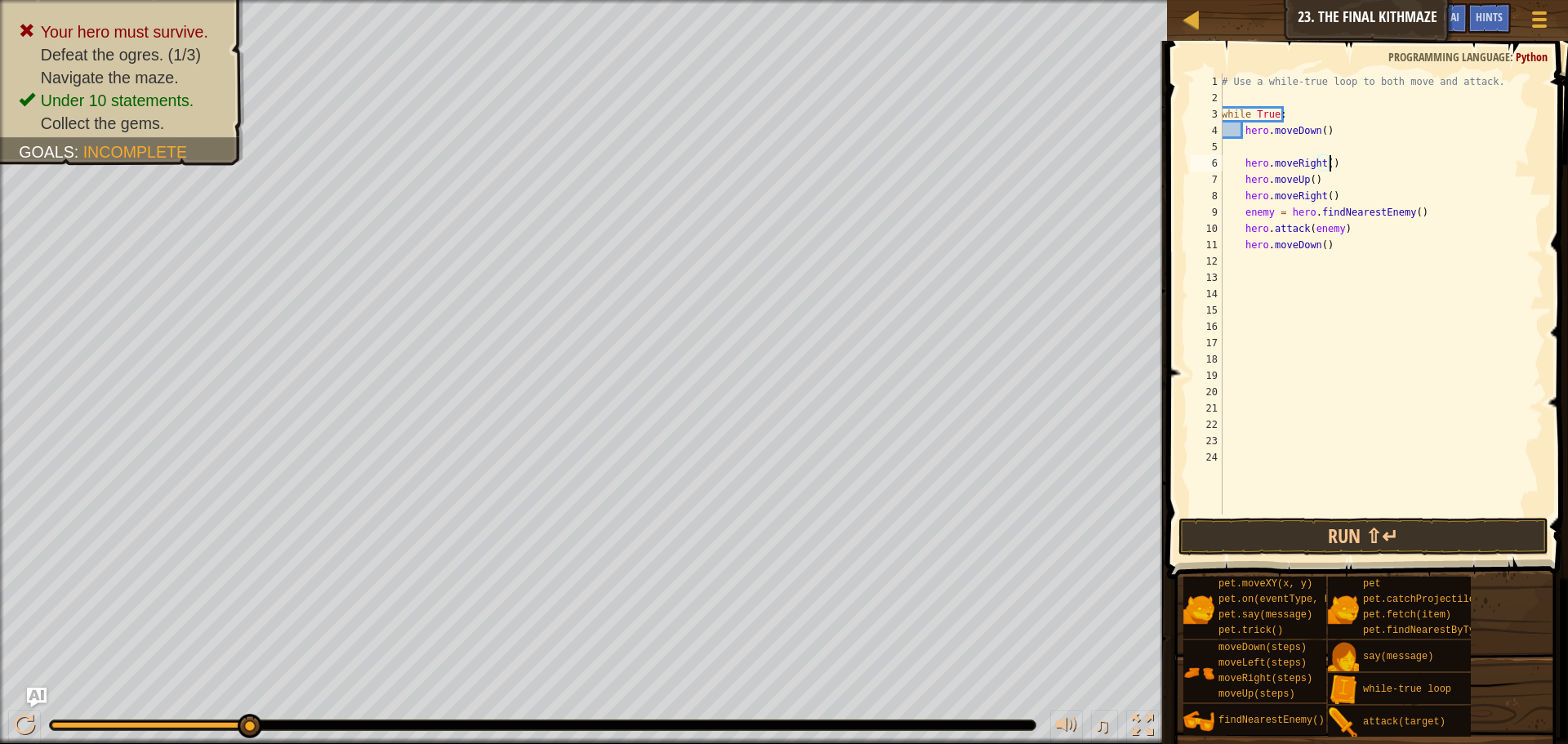
click at [1258, 153] on div "# Use a while-true loop to both move and attack. while True : hero . moveDown (…" at bounding box center [1381, 311] width 325 height 474
click at [1372, 535] on button "Run ⇧↵" at bounding box center [1364, 537] width 370 height 38
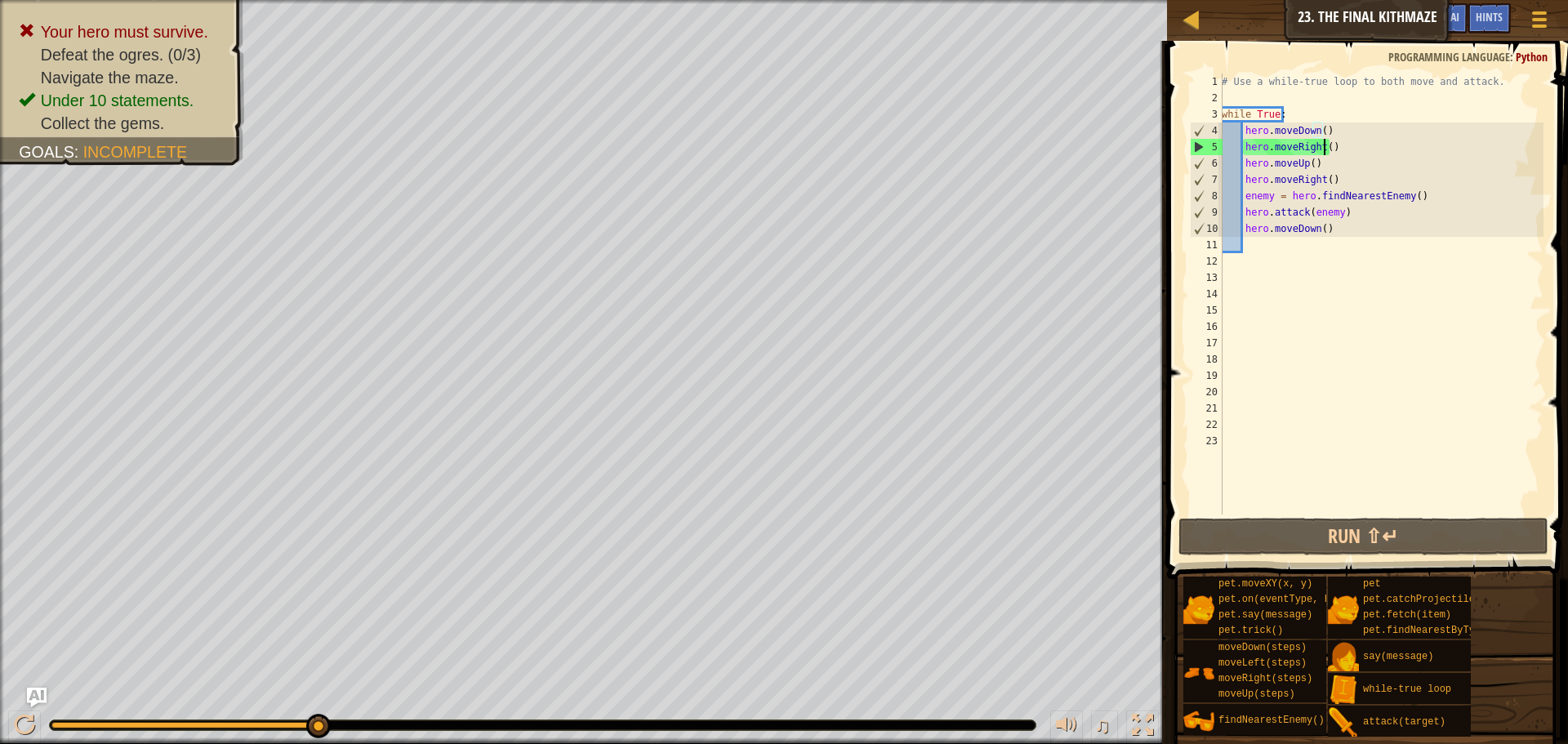
click at [1325, 145] on div "# Use a while-true loop to both move and attack. while True : hero . moveDown (…" at bounding box center [1381, 311] width 325 height 474
click at [1326, 186] on div "# Use a while-true loop to both move and attack. while True : hero . moveDown (…" at bounding box center [1381, 311] width 325 height 474
type textarea "hero.moveRight(1)"
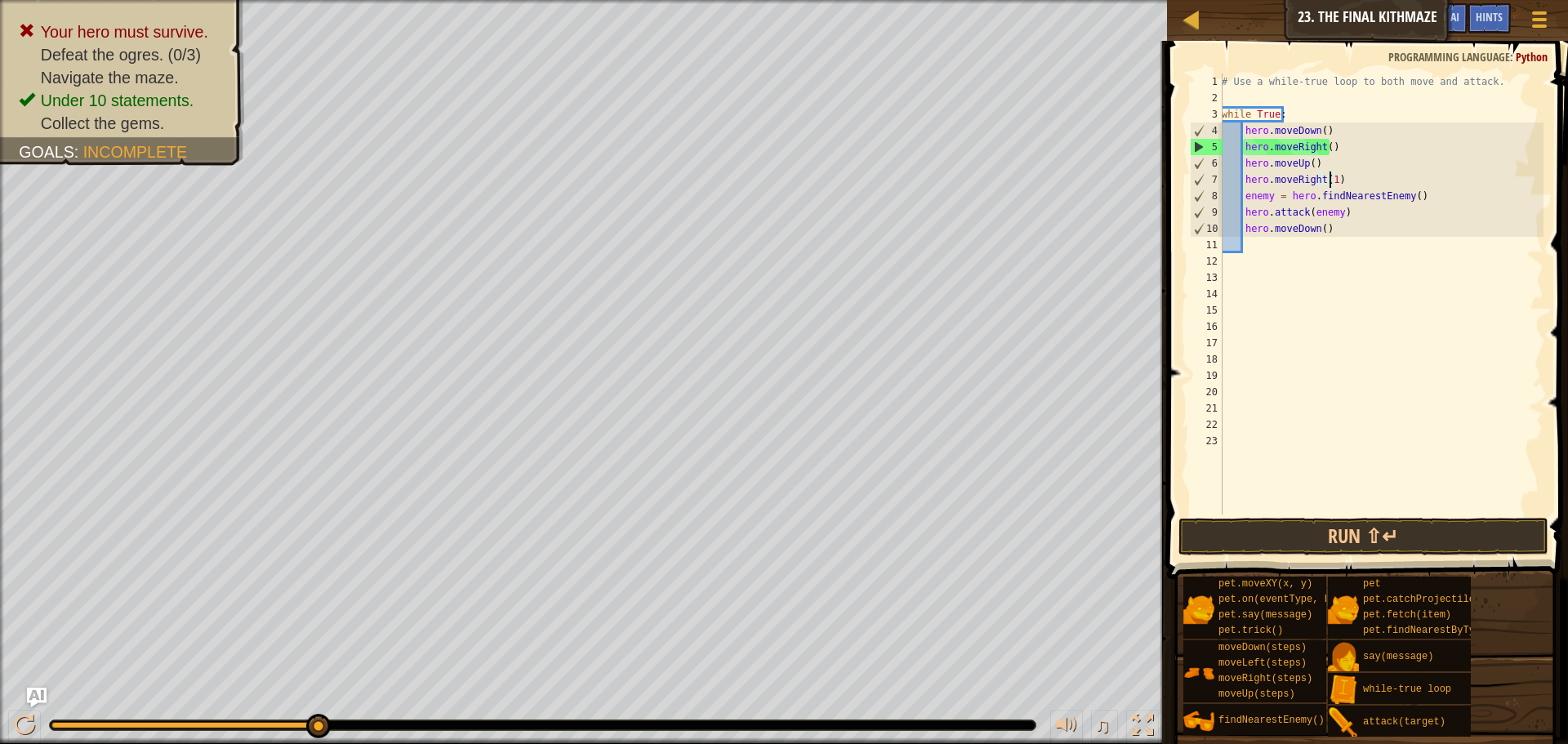
scroll to position [8, 9]
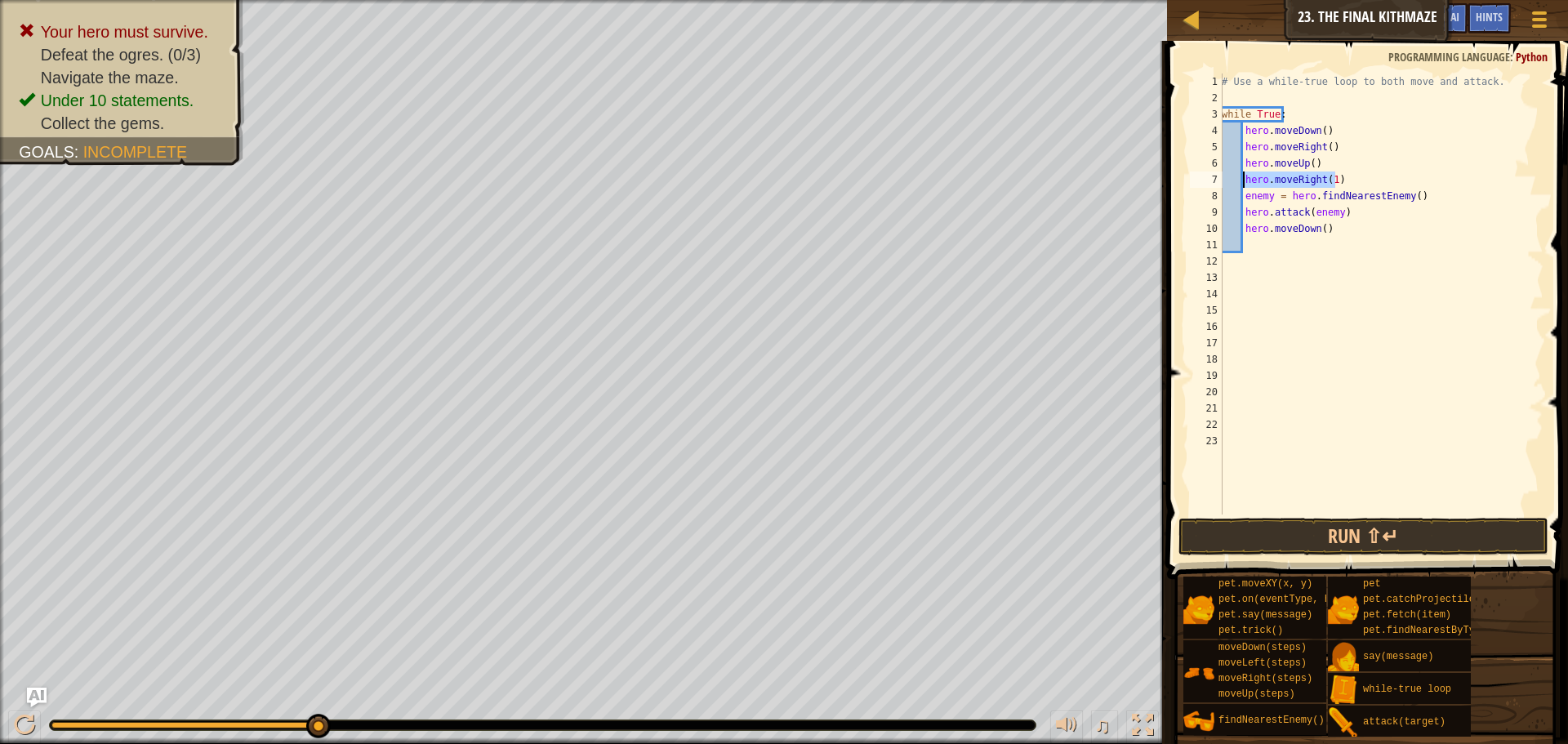
drag, startPoint x: 1337, startPoint y: 177, endPoint x: 1247, endPoint y: 180, distance: 90.0
click at [1247, 180] on div "# Use a while-true loop to both move and attack. while True : hero . moveDown (…" at bounding box center [1381, 311] width 325 height 474
click at [1390, 180] on div "# Use a while-true loop to both move and attack. while True : hero . moveDown (…" at bounding box center [1381, 311] width 325 height 474
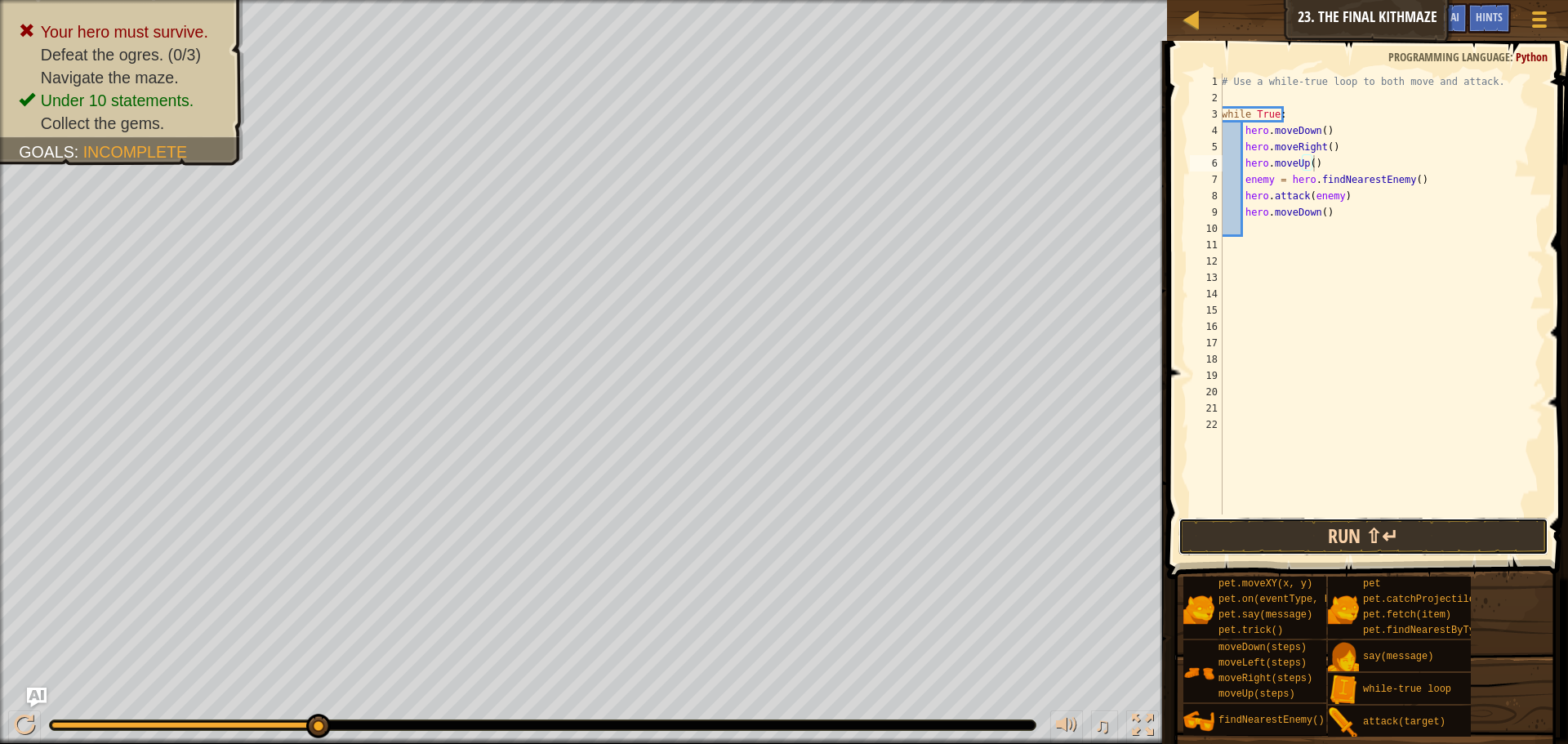
click at [1328, 536] on button "Run ⇧↵" at bounding box center [1364, 537] width 370 height 38
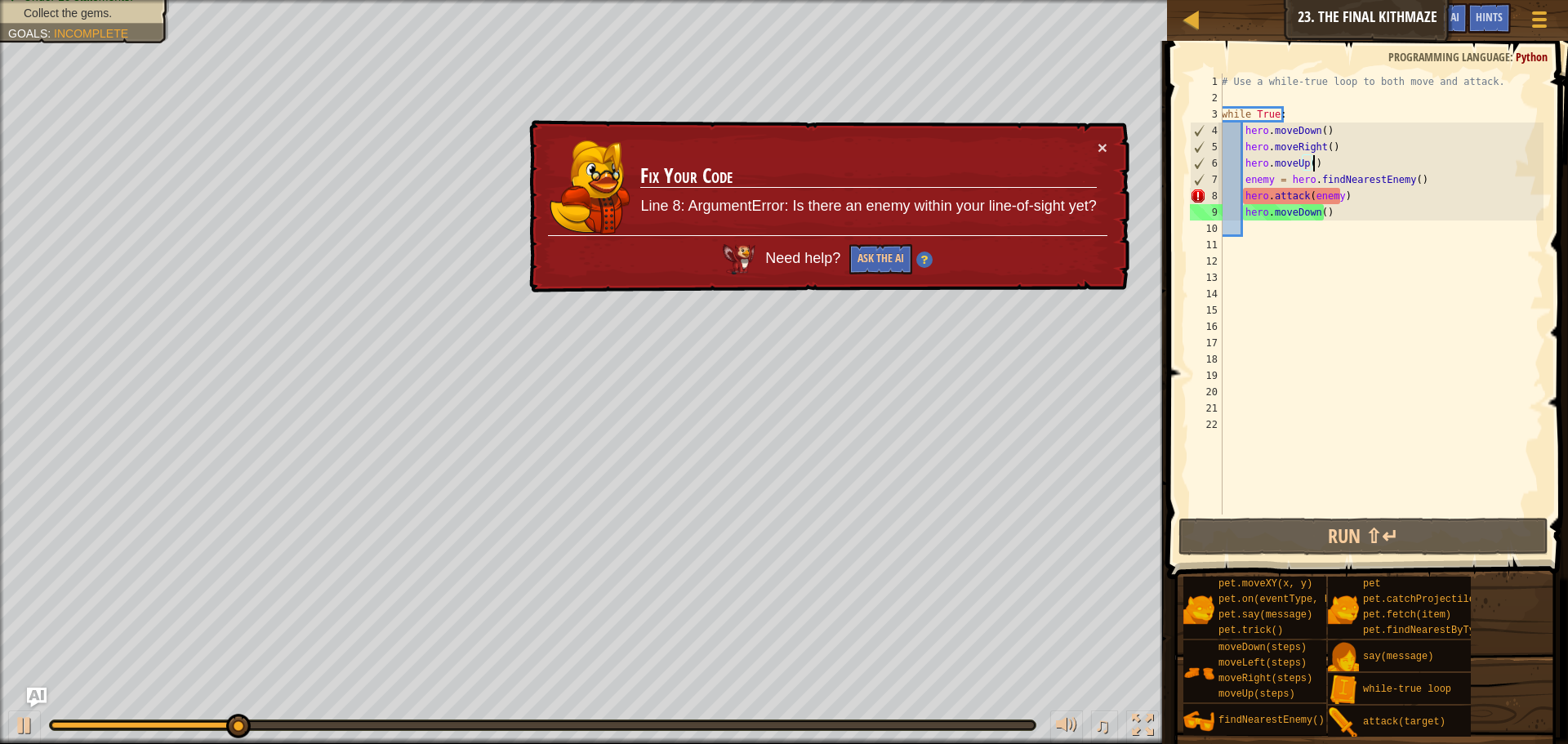
click at [1347, 196] on div "# Use a while-true loop to both move and attack. while True : hero . moveDown (…" at bounding box center [1381, 311] width 325 height 474
click at [1331, 166] on div "# Use a while-true loop to both move and attack. while True : hero . moveDown (…" at bounding box center [1381, 311] width 325 height 474
type textarea "hero.moveUp()"
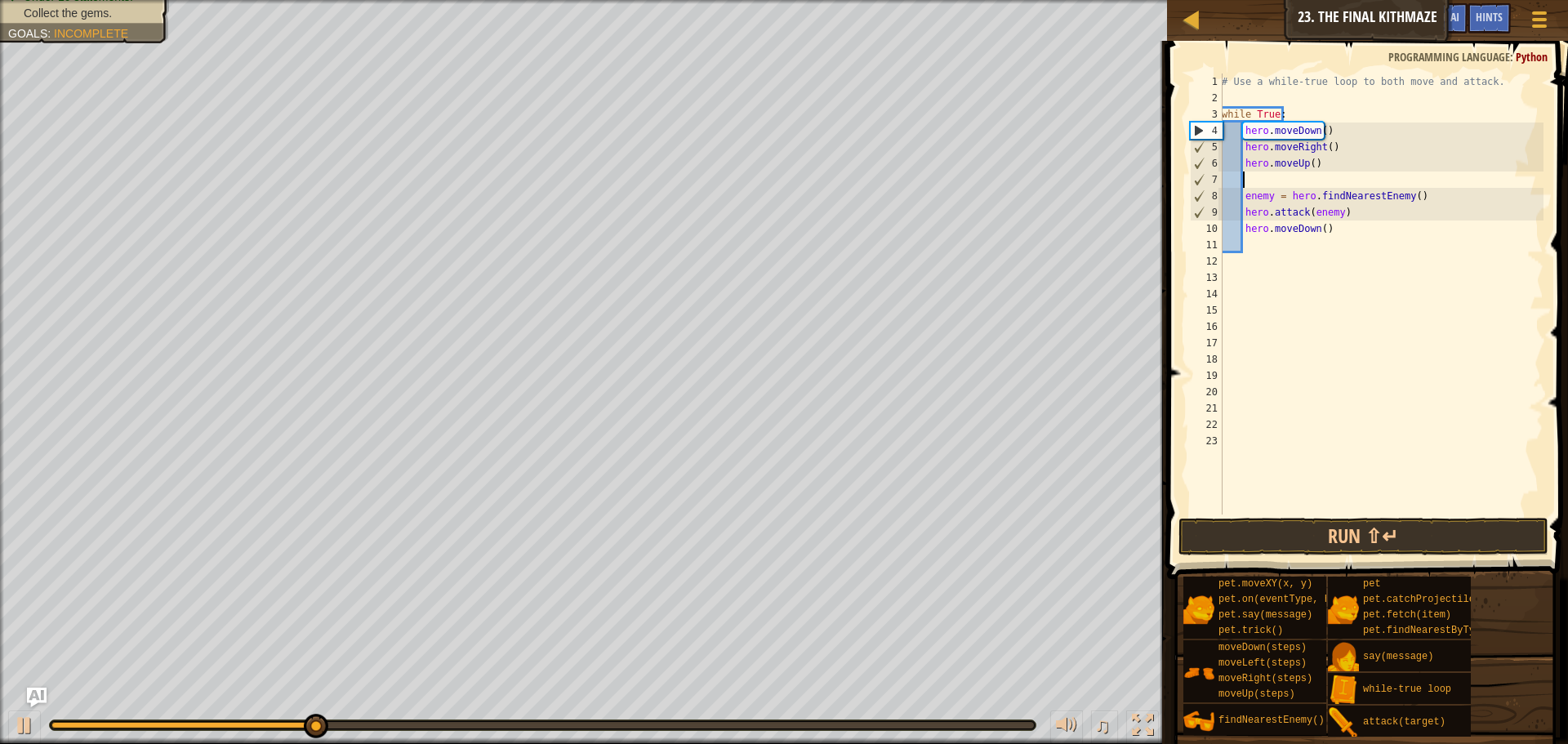
type textarea "h"
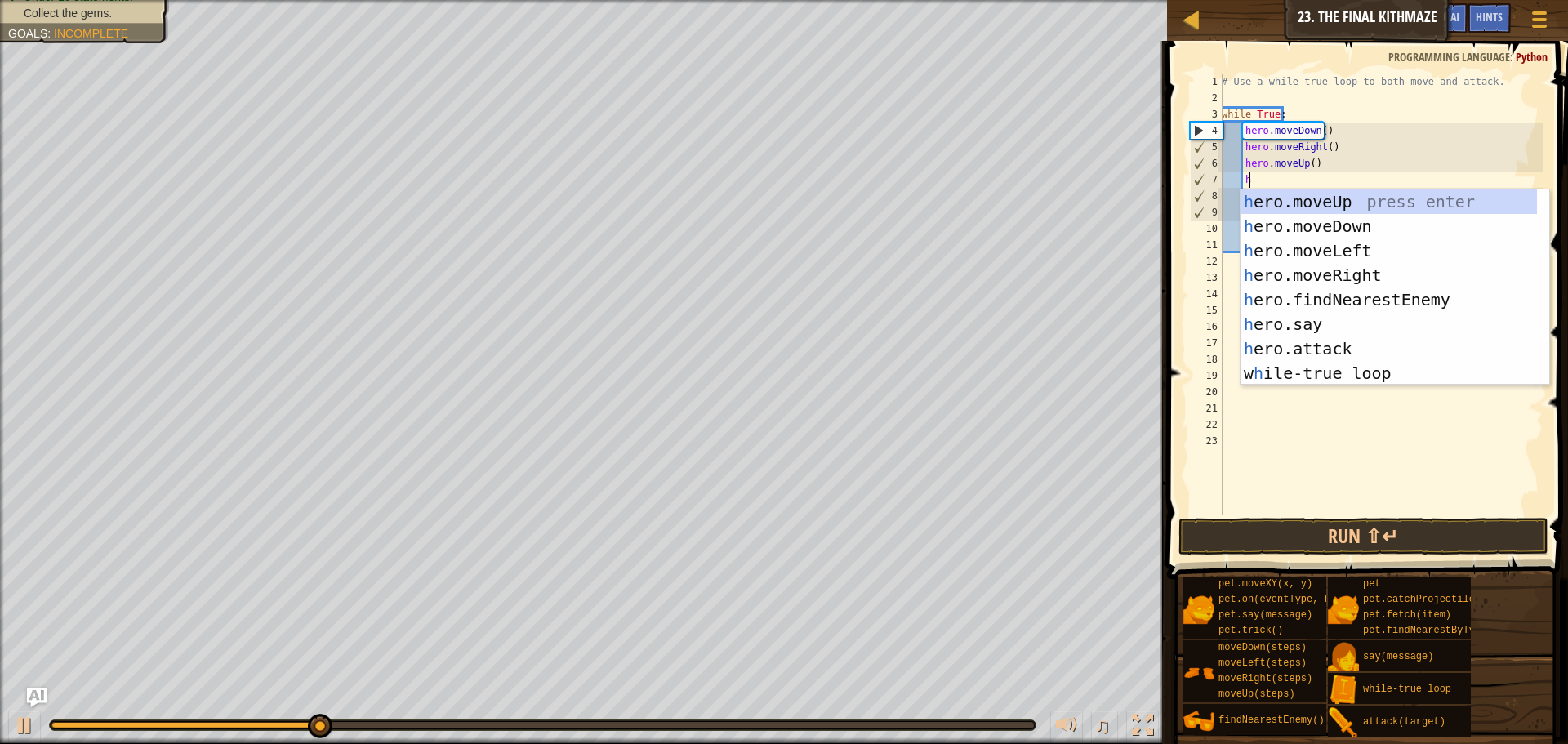
scroll to position [8, 2]
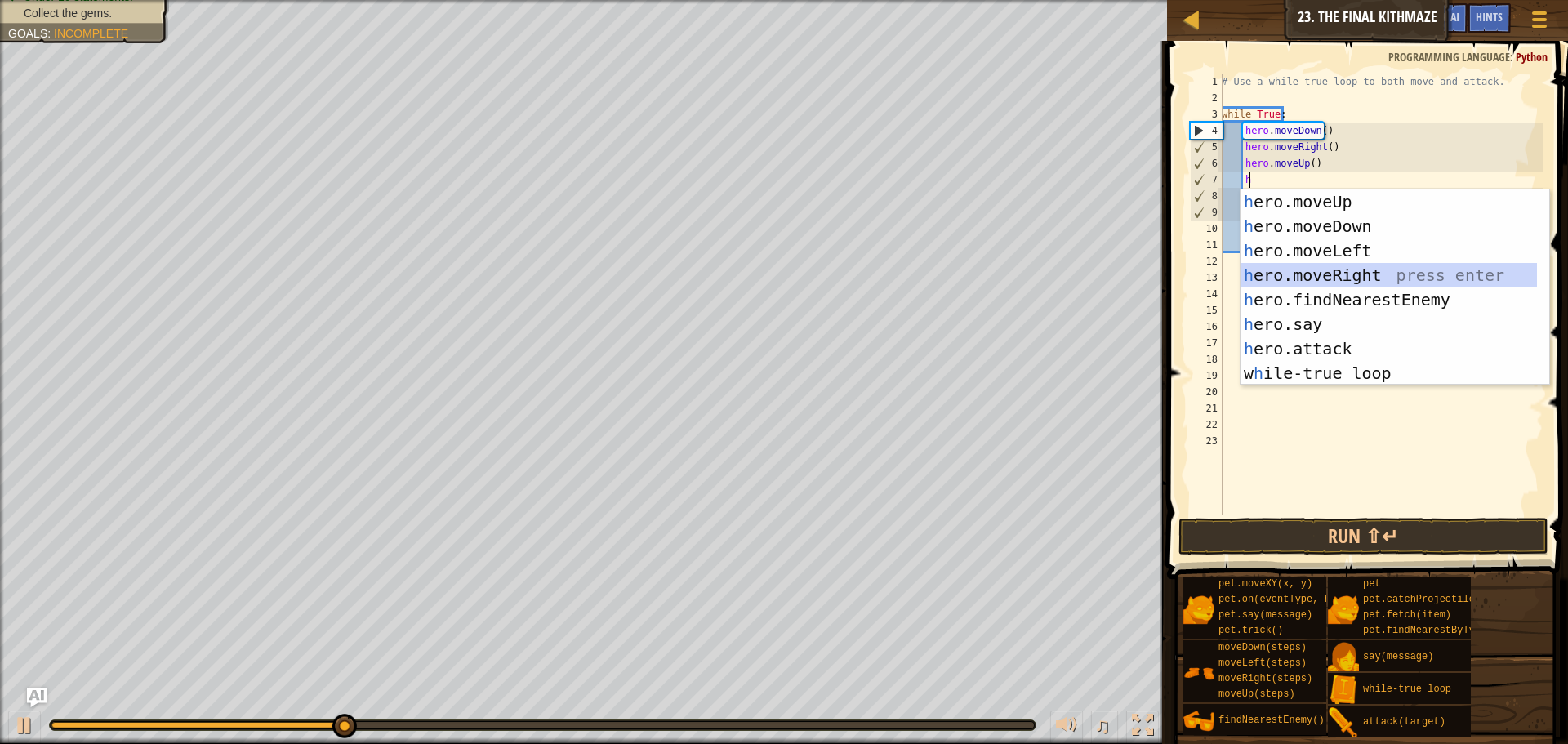
click at [1329, 276] on div "h ero.moveUp press enter h ero.moveDown press enter h ero.moveLeft press enter …" at bounding box center [1389, 313] width 297 height 245
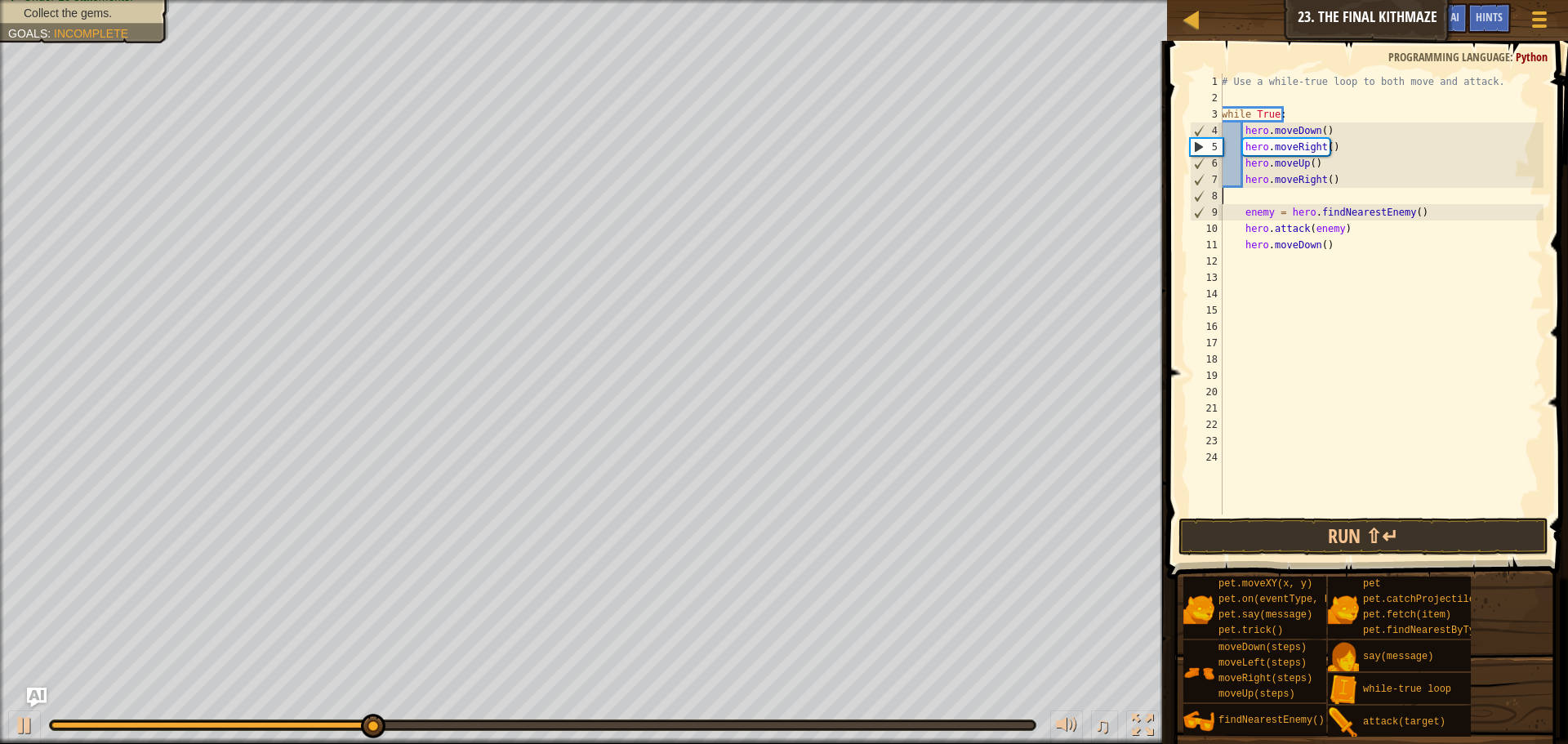
scroll to position [8, 0]
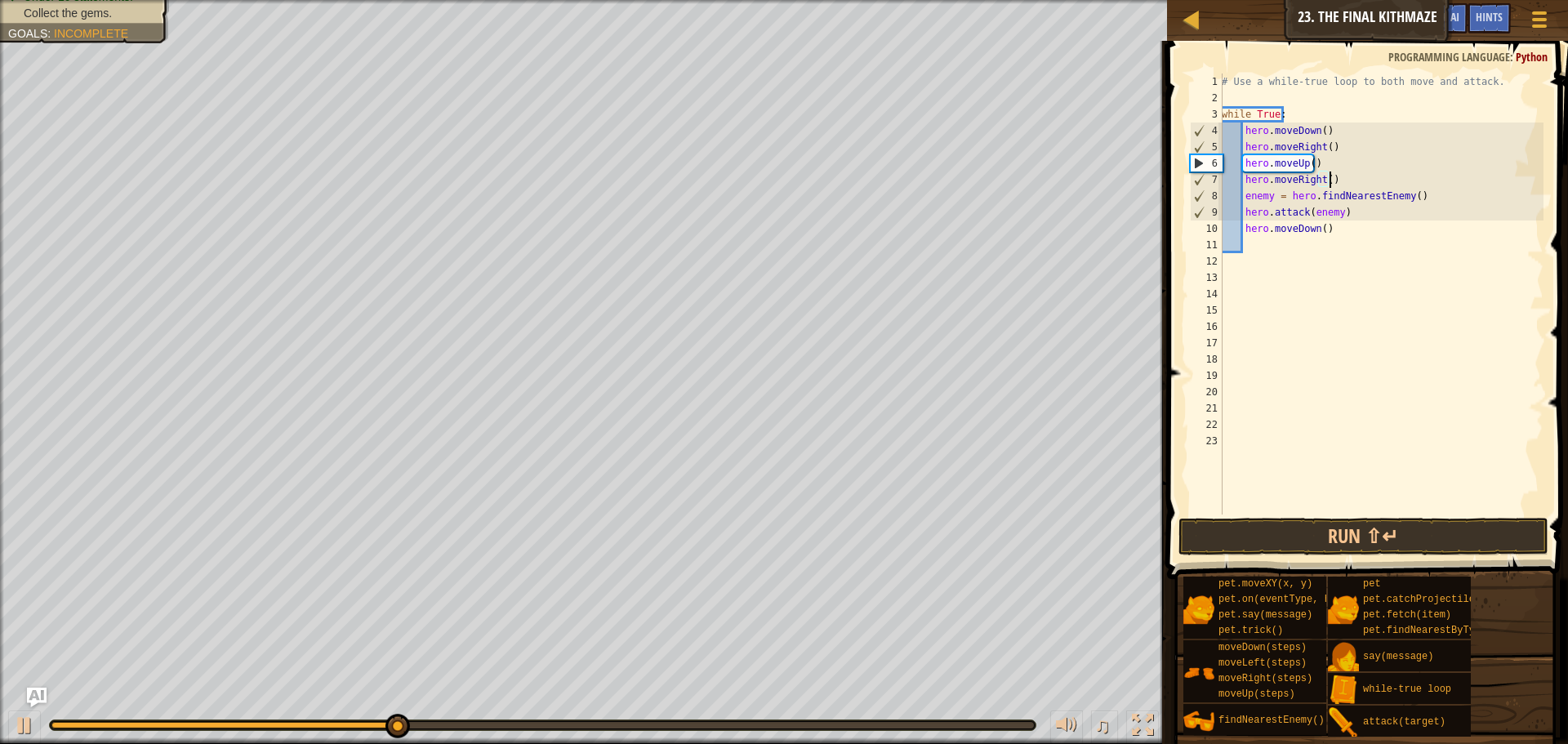
click at [1354, 227] on div "# Use a while-true loop to both move and attack. while True : hero . moveDown (…" at bounding box center [1381, 311] width 325 height 474
click at [1334, 541] on button "Run ⇧↵" at bounding box center [1364, 537] width 370 height 38
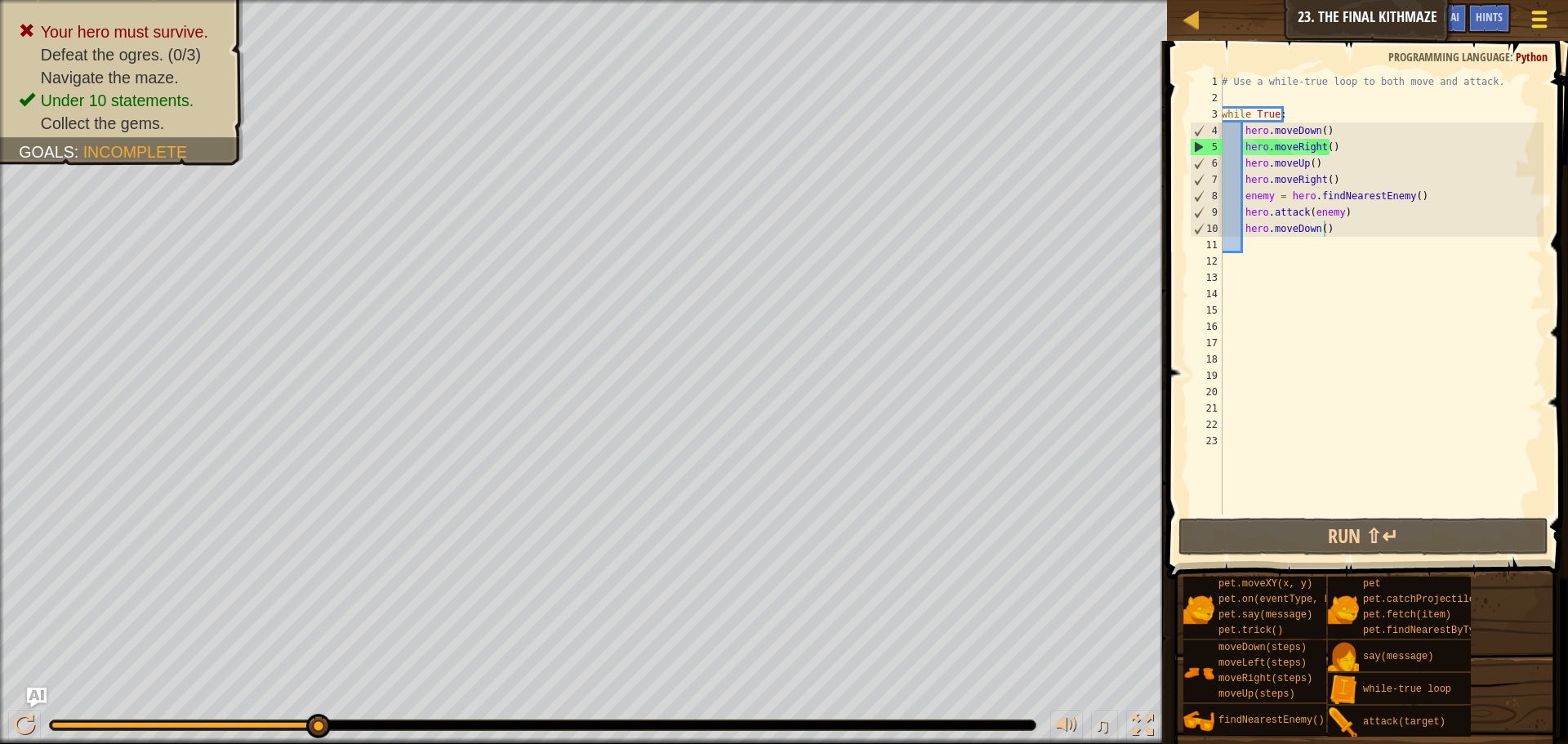
click at [1536, 22] on div at bounding box center [1539, 19] width 22 height 23
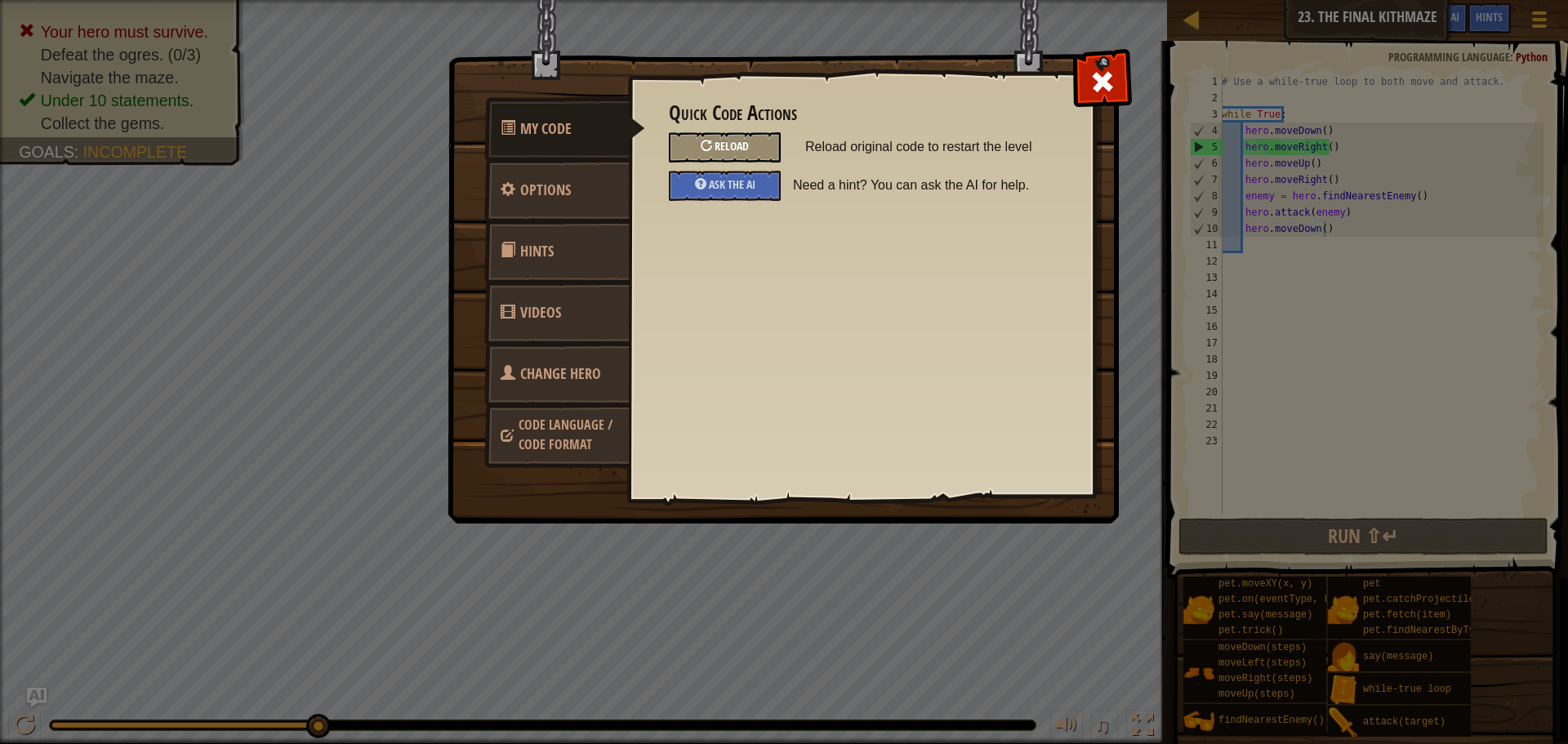
click at [733, 145] on span "Reload" at bounding box center [731, 146] width 34 height 16
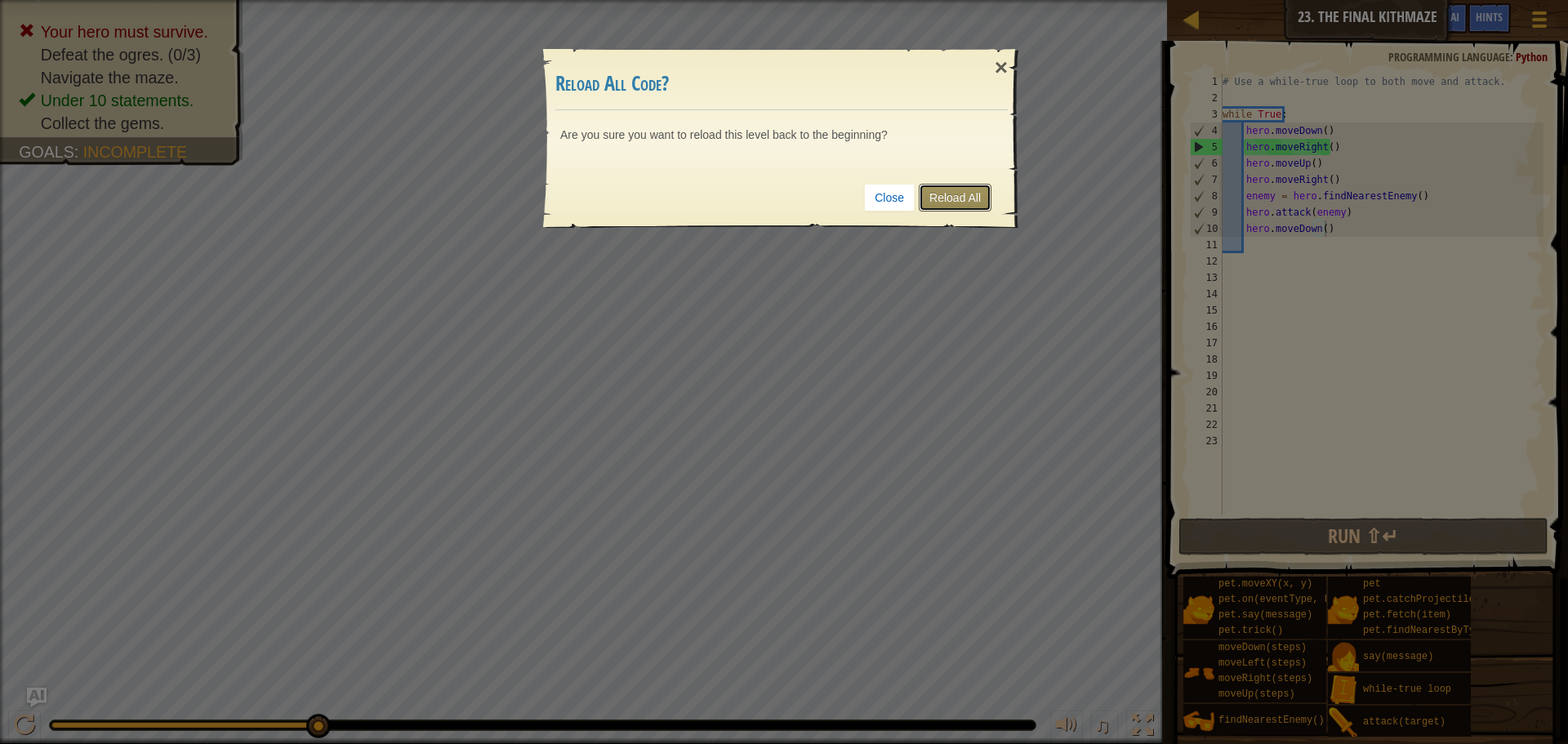
click at [933, 196] on link "Reload All" at bounding box center [955, 198] width 73 height 28
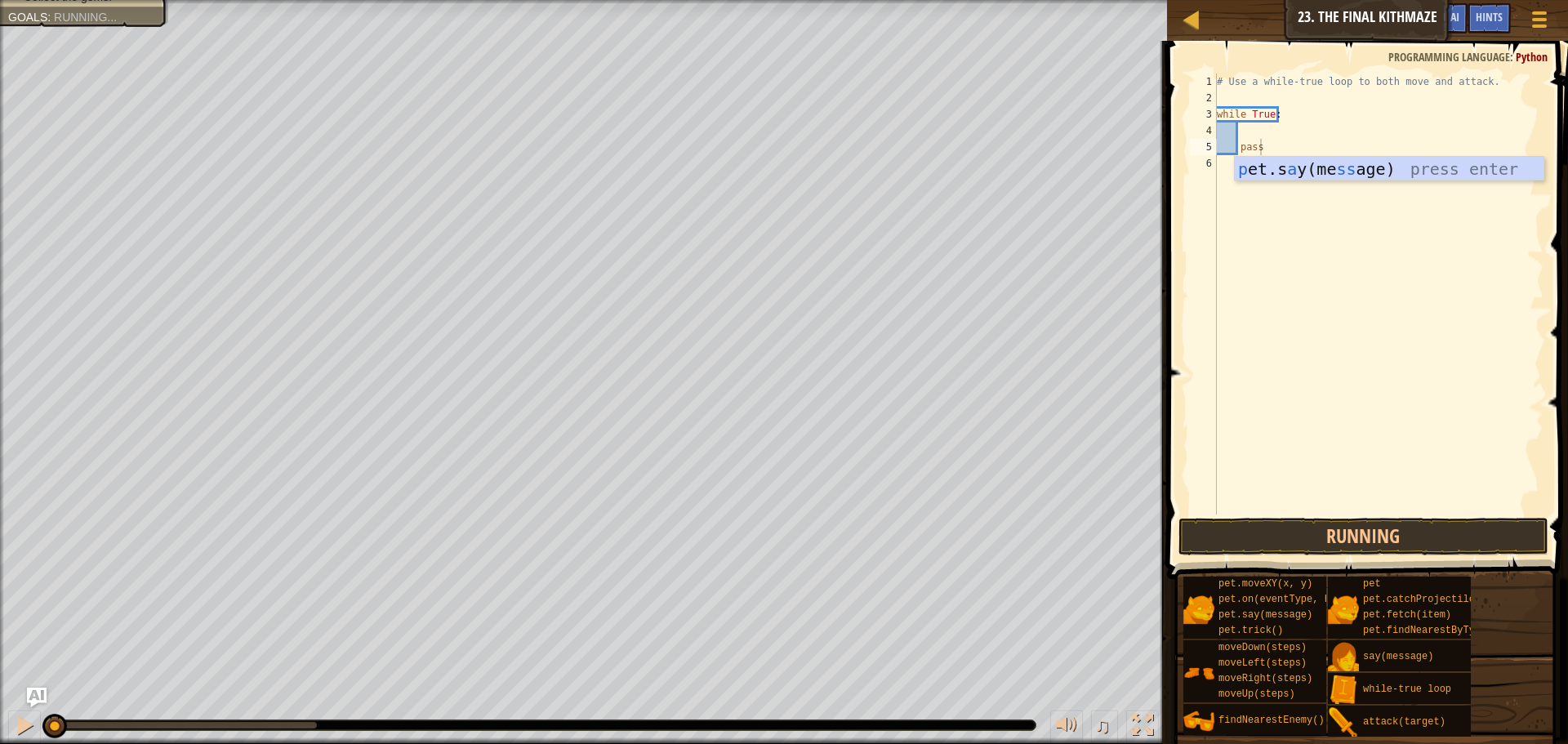
type textarea "pass"
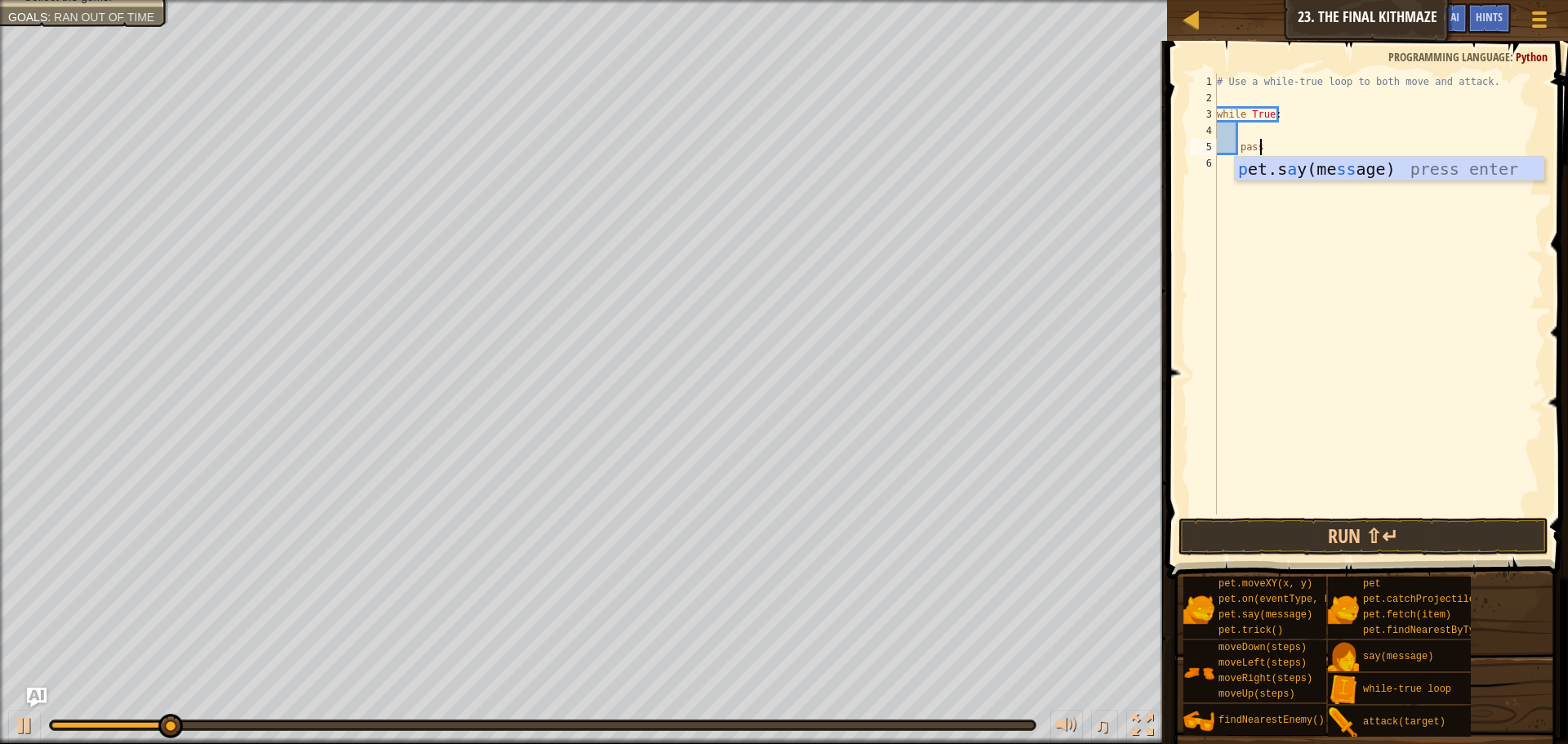
click at [1292, 139] on div "# Use a while-true loop to both move and attack. while True : pass" at bounding box center [1378, 311] width 330 height 474
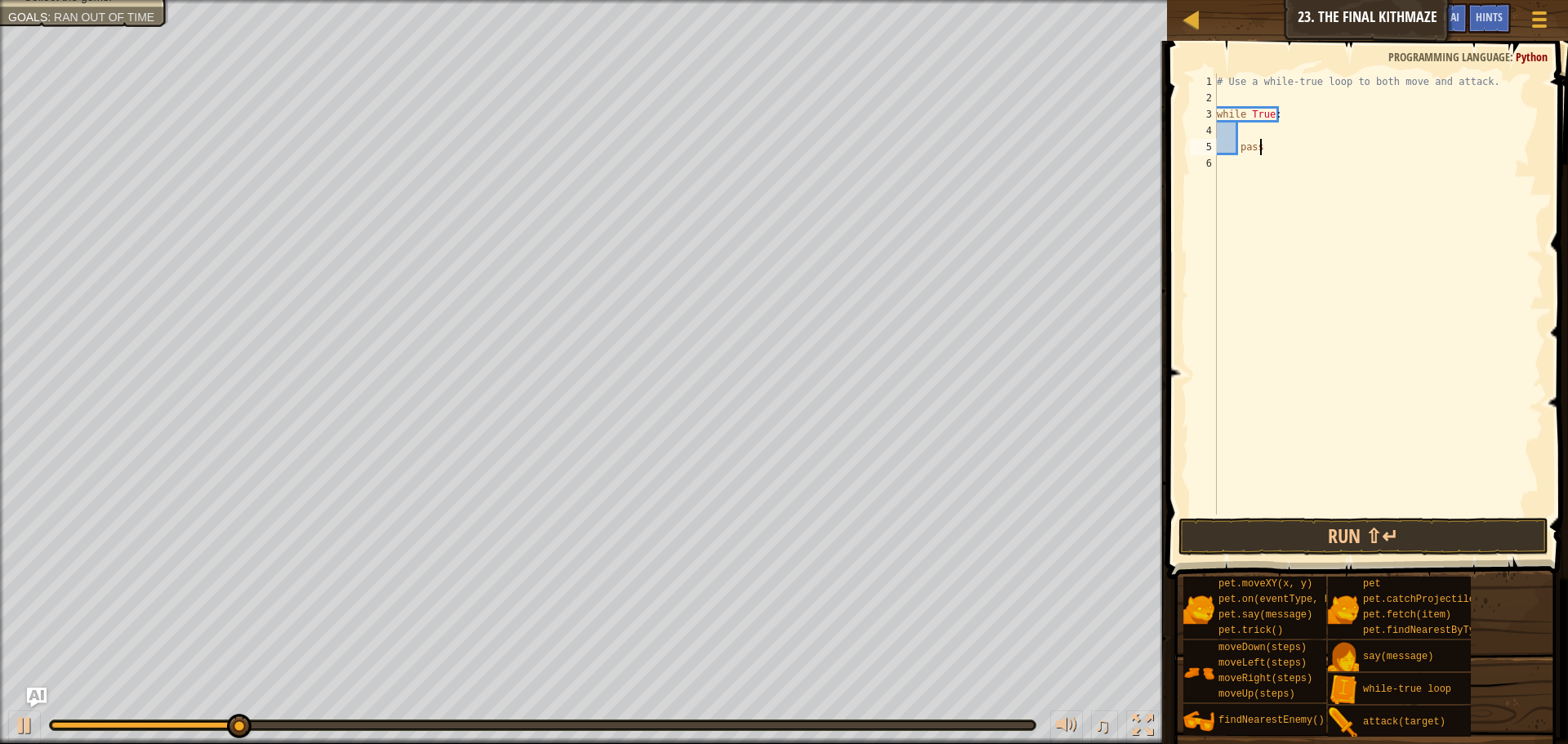
click at [1261, 132] on div "# Use a while-true loop to both move and attack. while True : pass" at bounding box center [1378, 311] width 330 height 474
type textarea "h"
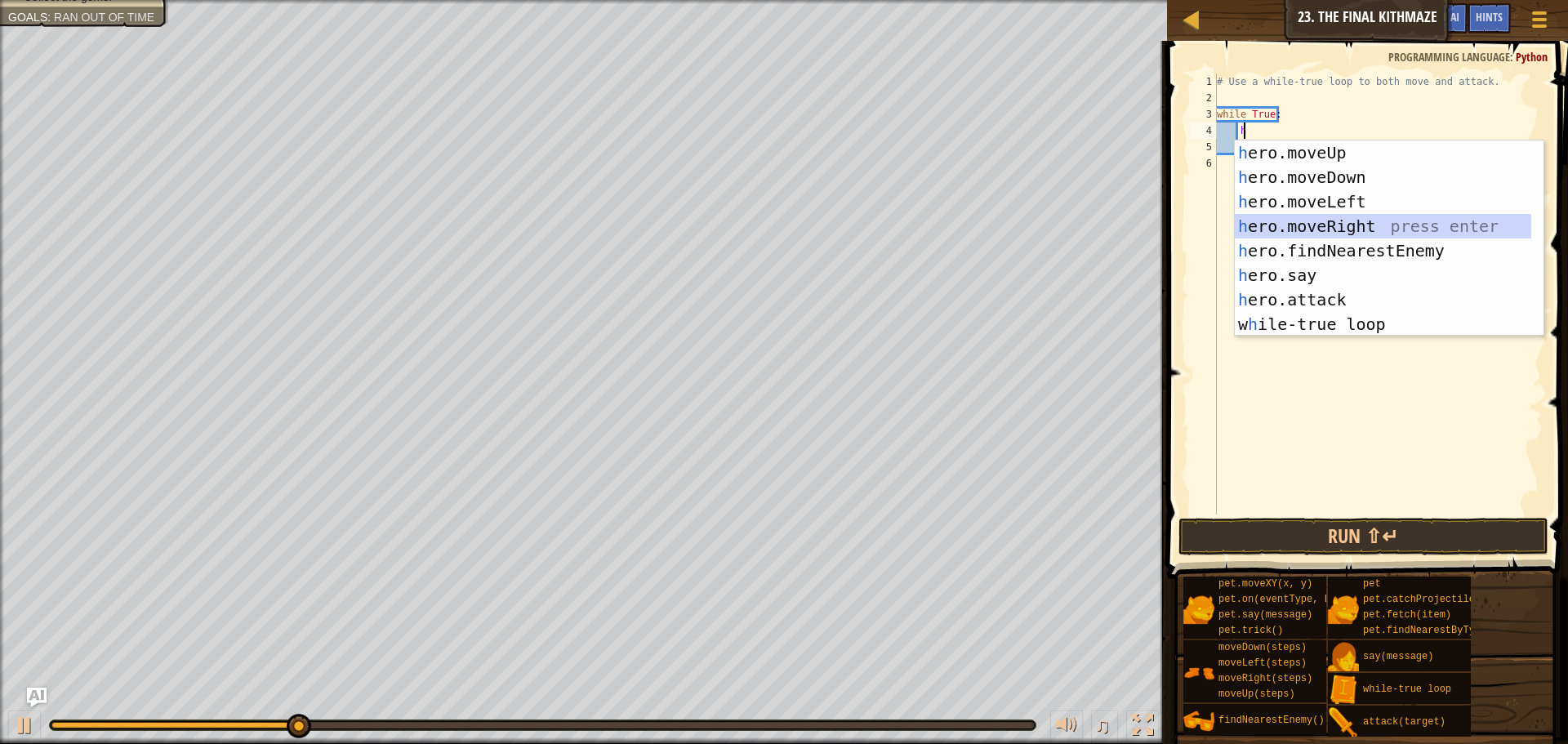
click at [1343, 216] on div "h ero.moveUp press enter h ero.moveDown press enter h ero.moveLeft press enter …" at bounding box center [1389, 263] width 309 height 245
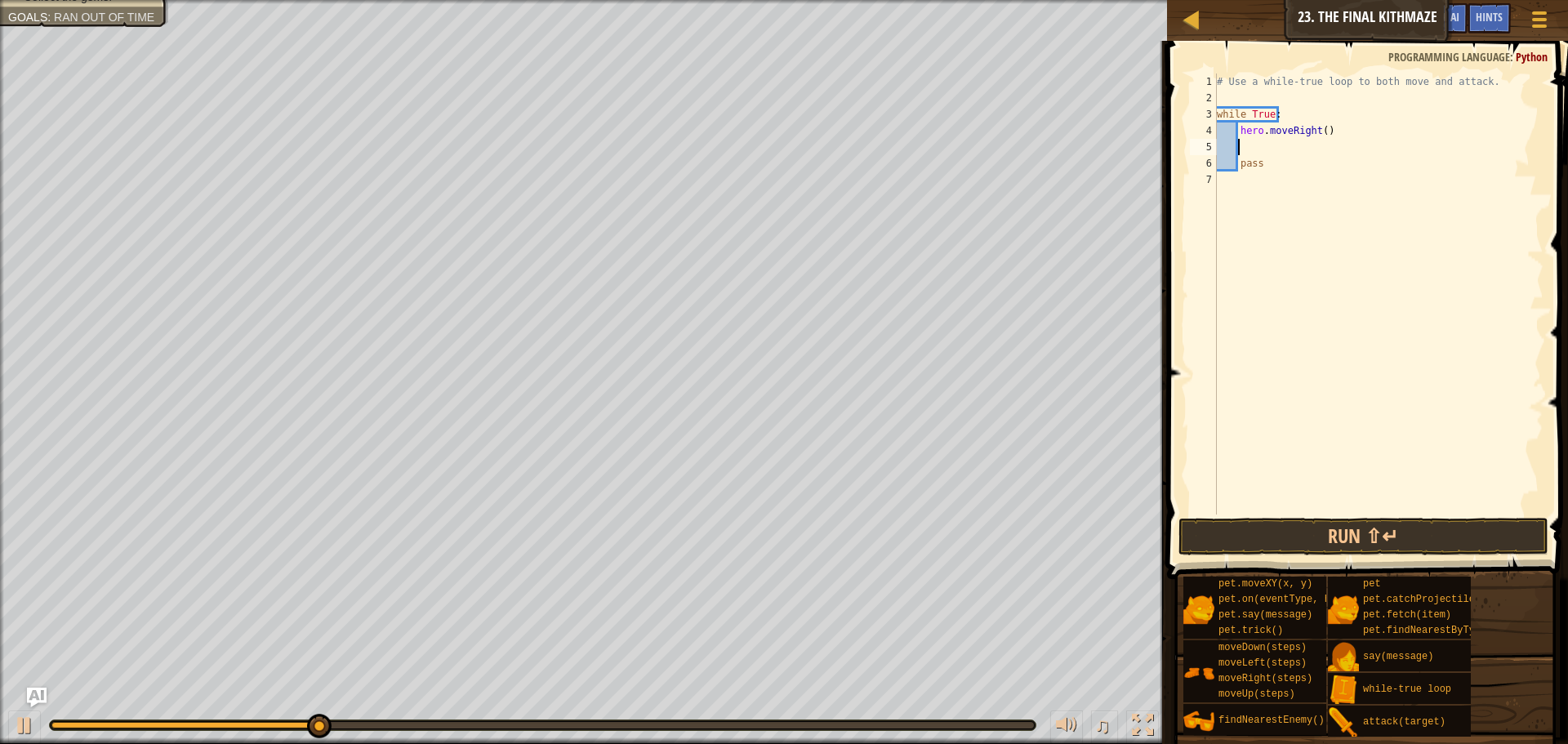
type textarea "h"
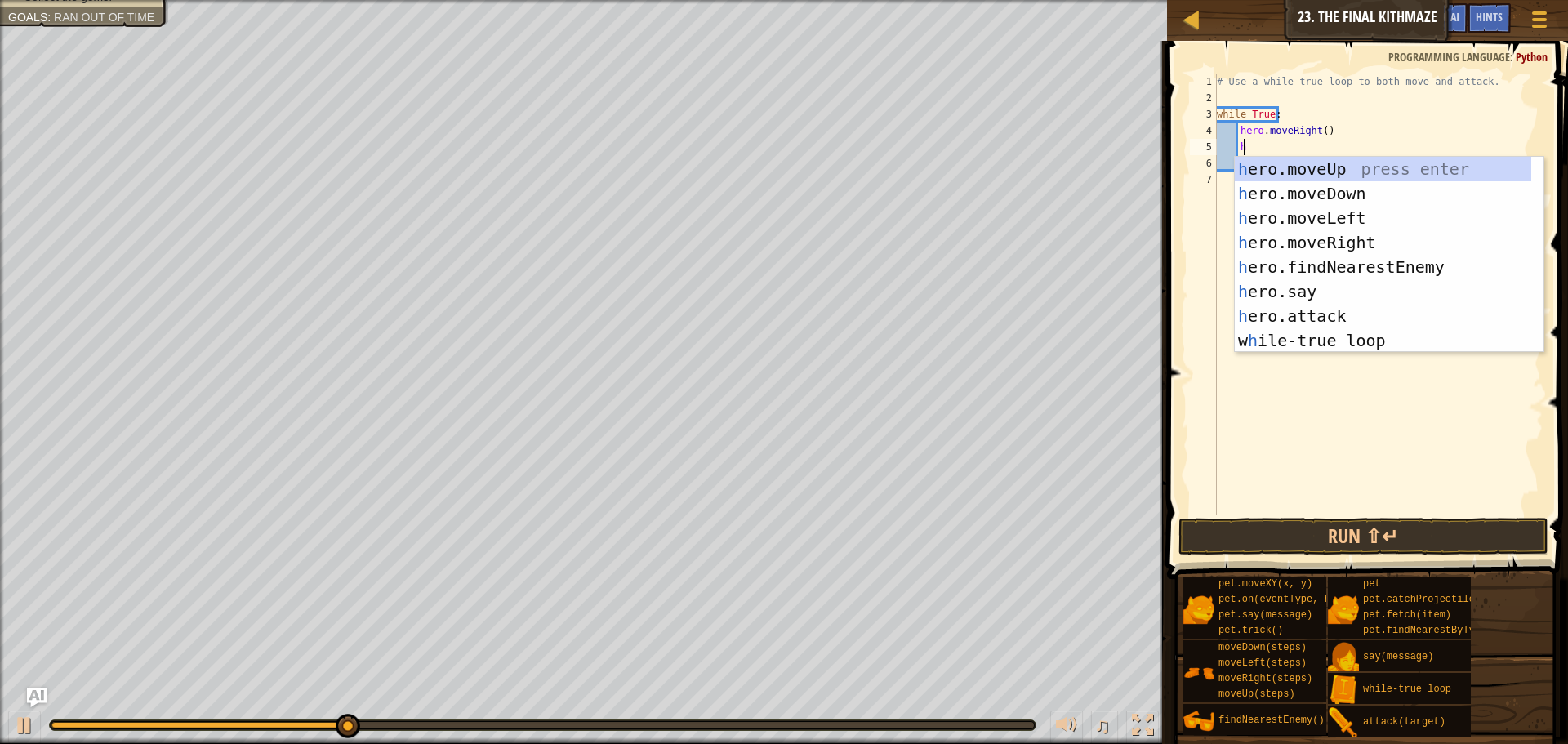
click at [1325, 171] on div "h ero.moveUp press enter h ero.moveDown press enter h ero.moveLeft press enter …" at bounding box center [1383, 279] width 297 height 245
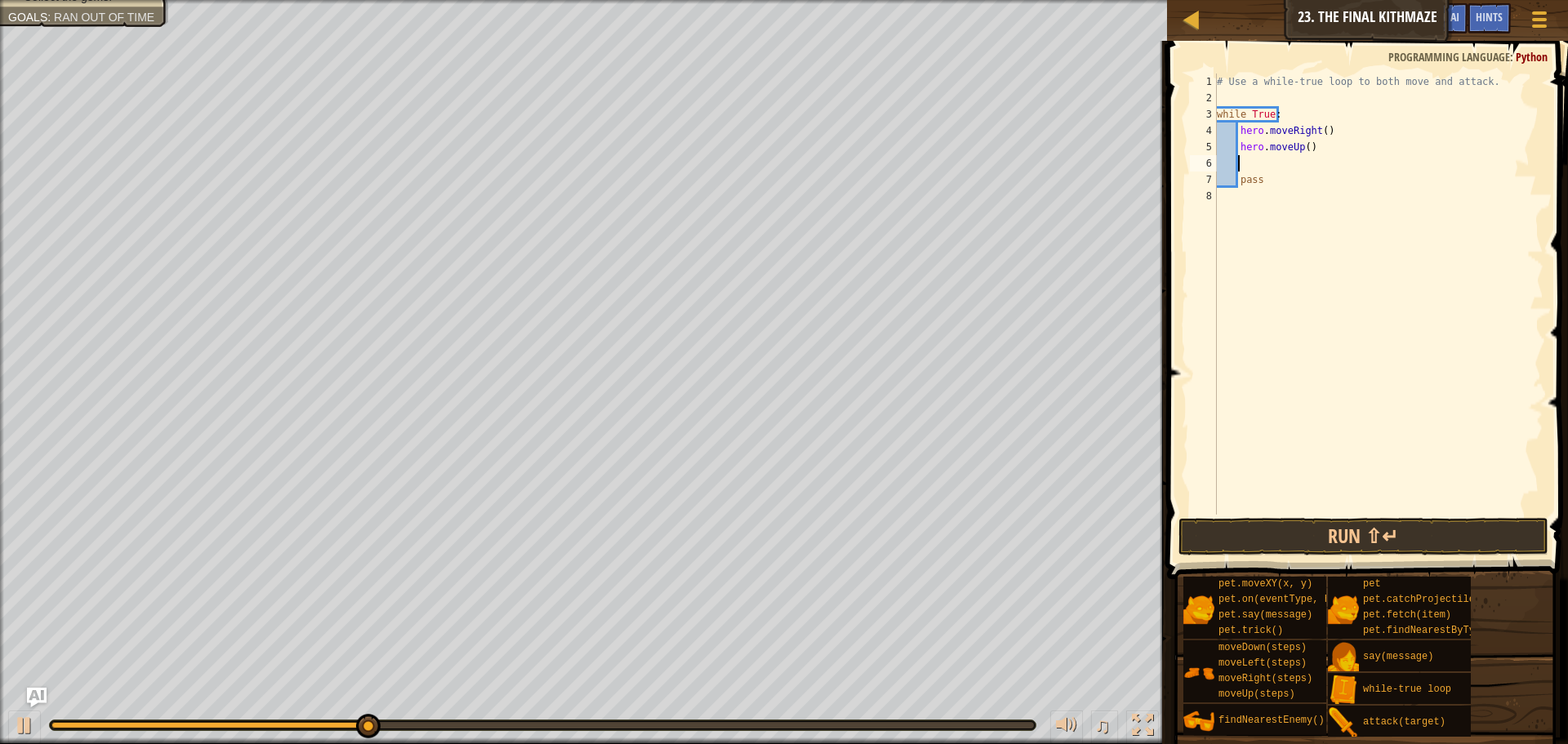
type textarea "h"
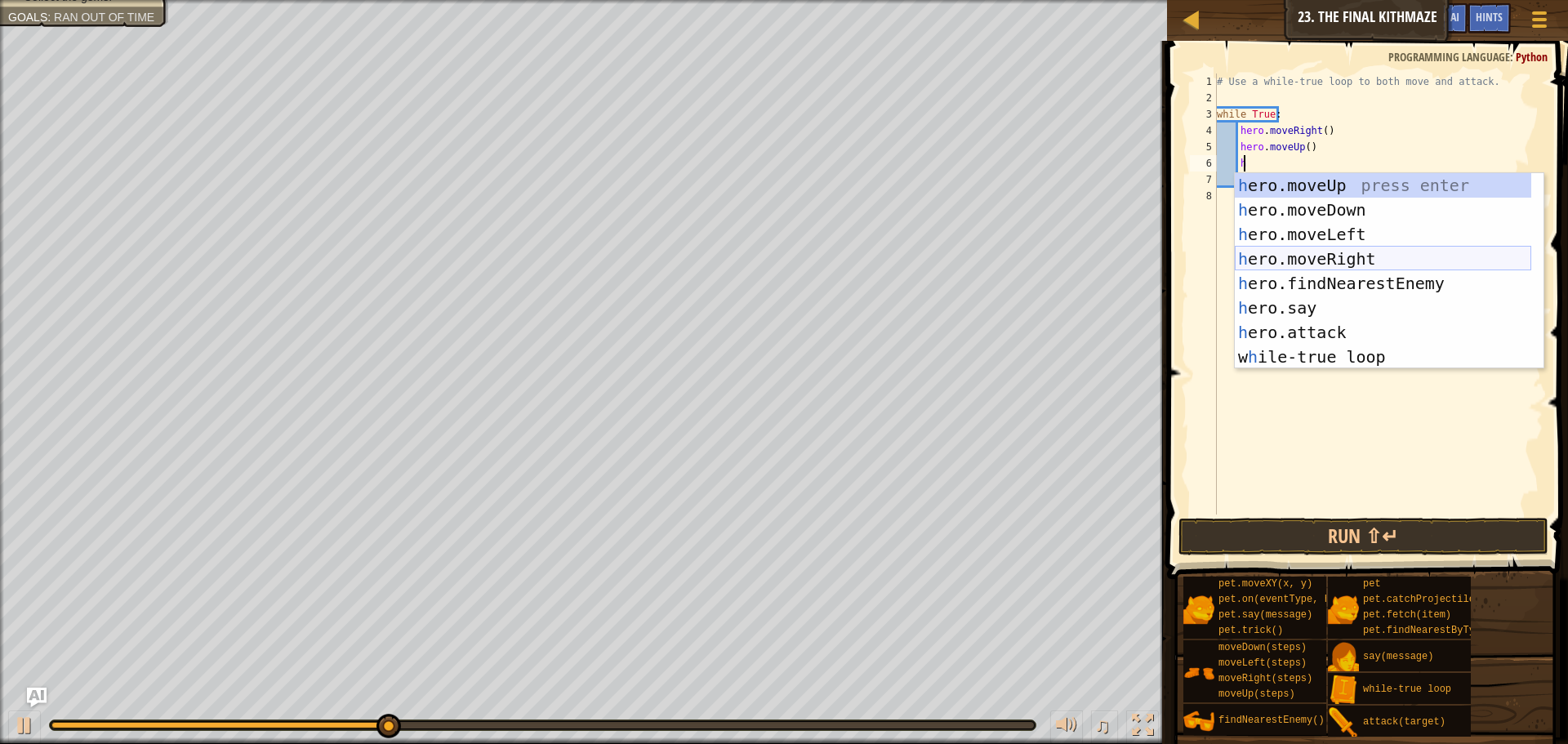
click at [1380, 254] on div "h ero.moveUp press enter h ero.moveDown press enter h ero.moveLeft press enter …" at bounding box center [1383, 296] width 297 height 245
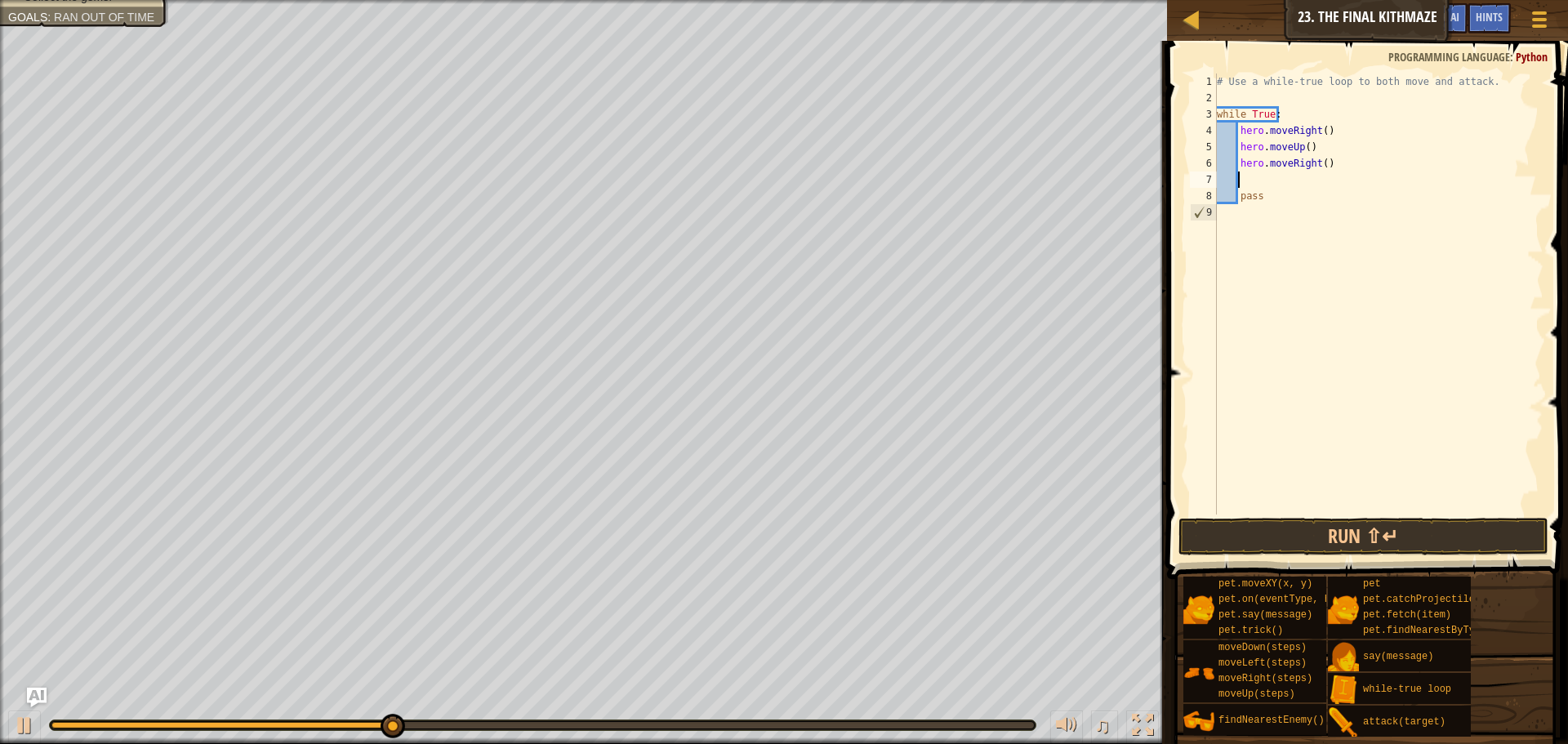
scroll to position [8, 1]
type textarea "h"
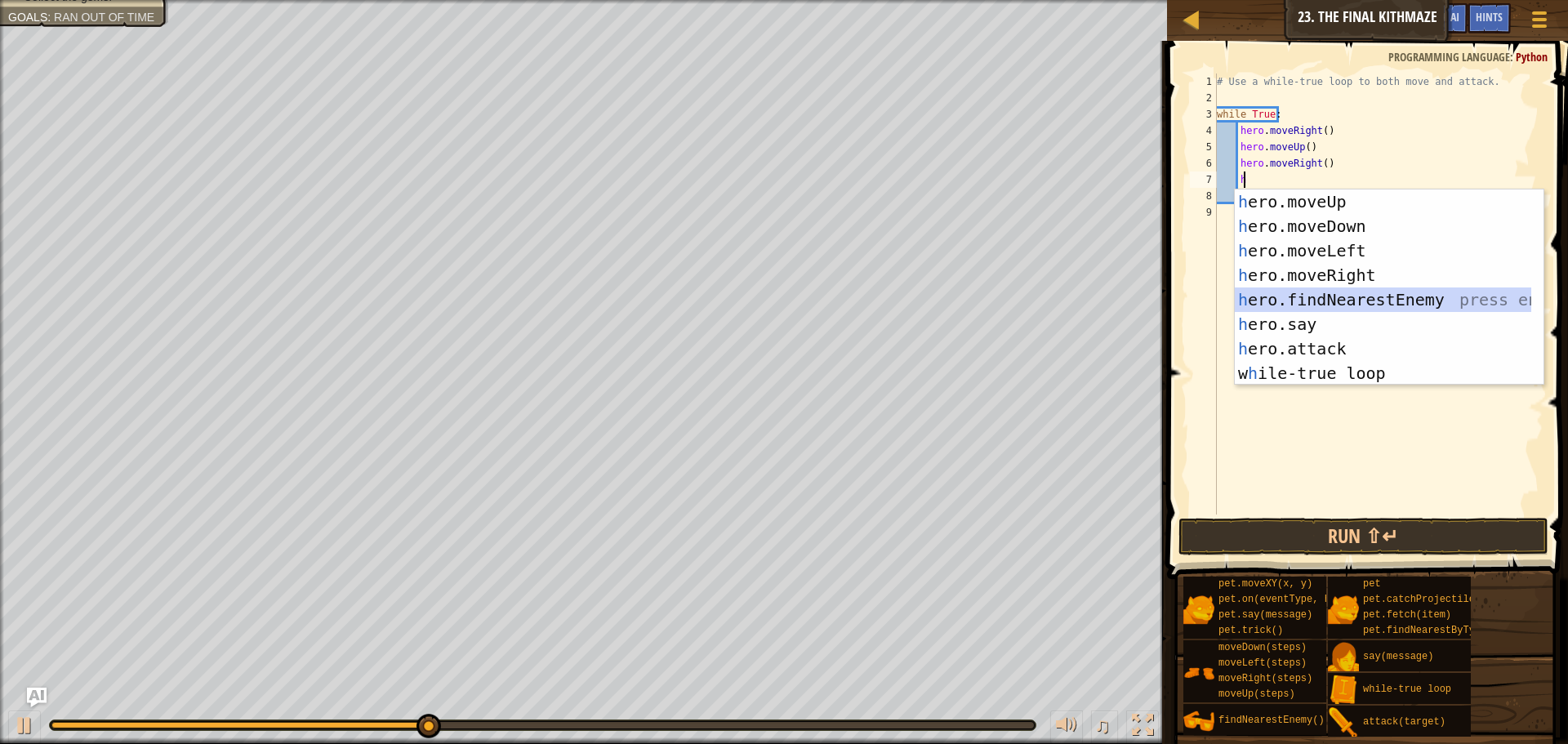
click at [1384, 292] on div "h ero.moveUp press enter h ero.moveDown press enter h ero.moveLeft press enter …" at bounding box center [1383, 313] width 297 height 245
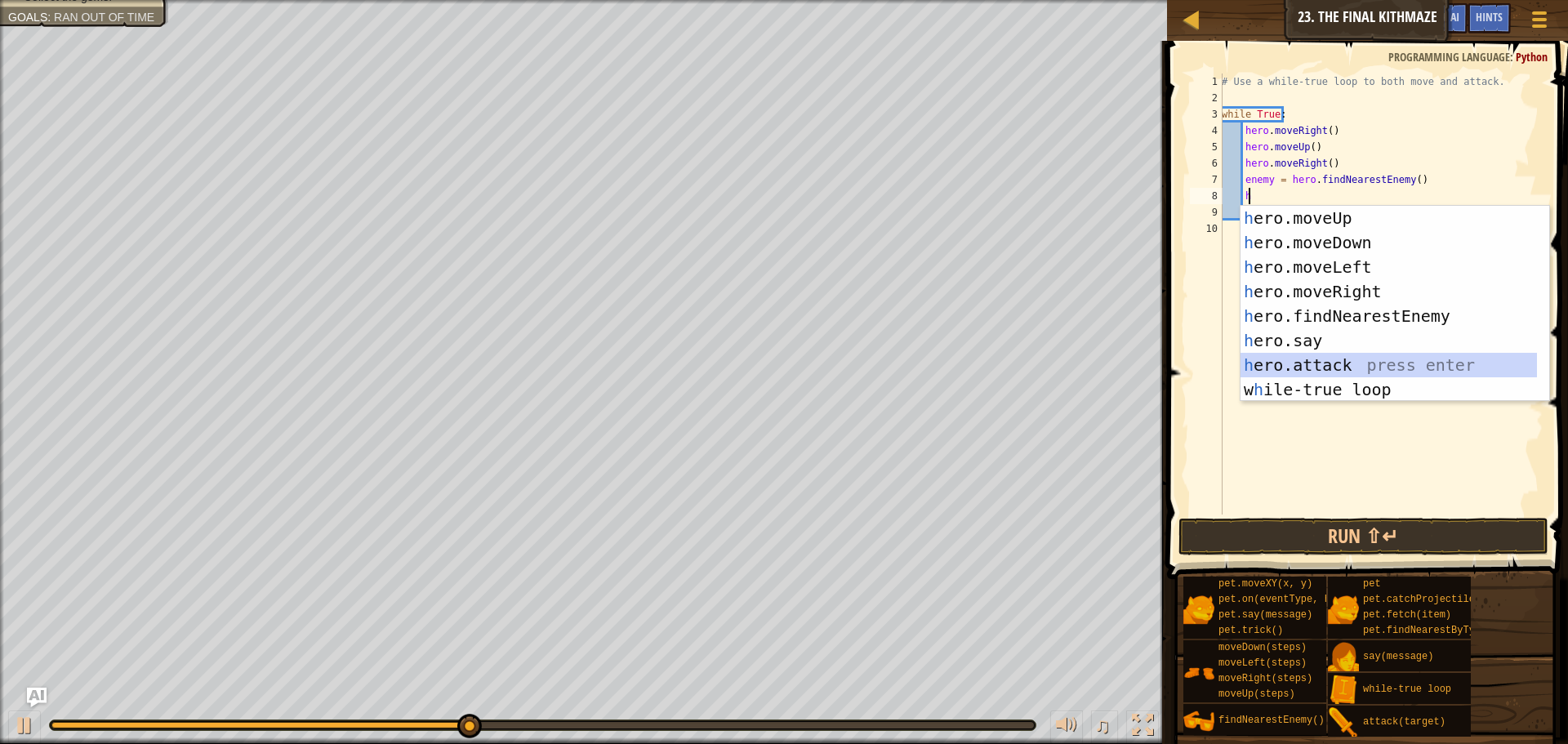
click at [1348, 356] on div "h ero.moveUp press enter h ero.moveDown press enter h ero.moveLeft press enter …" at bounding box center [1389, 328] width 297 height 245
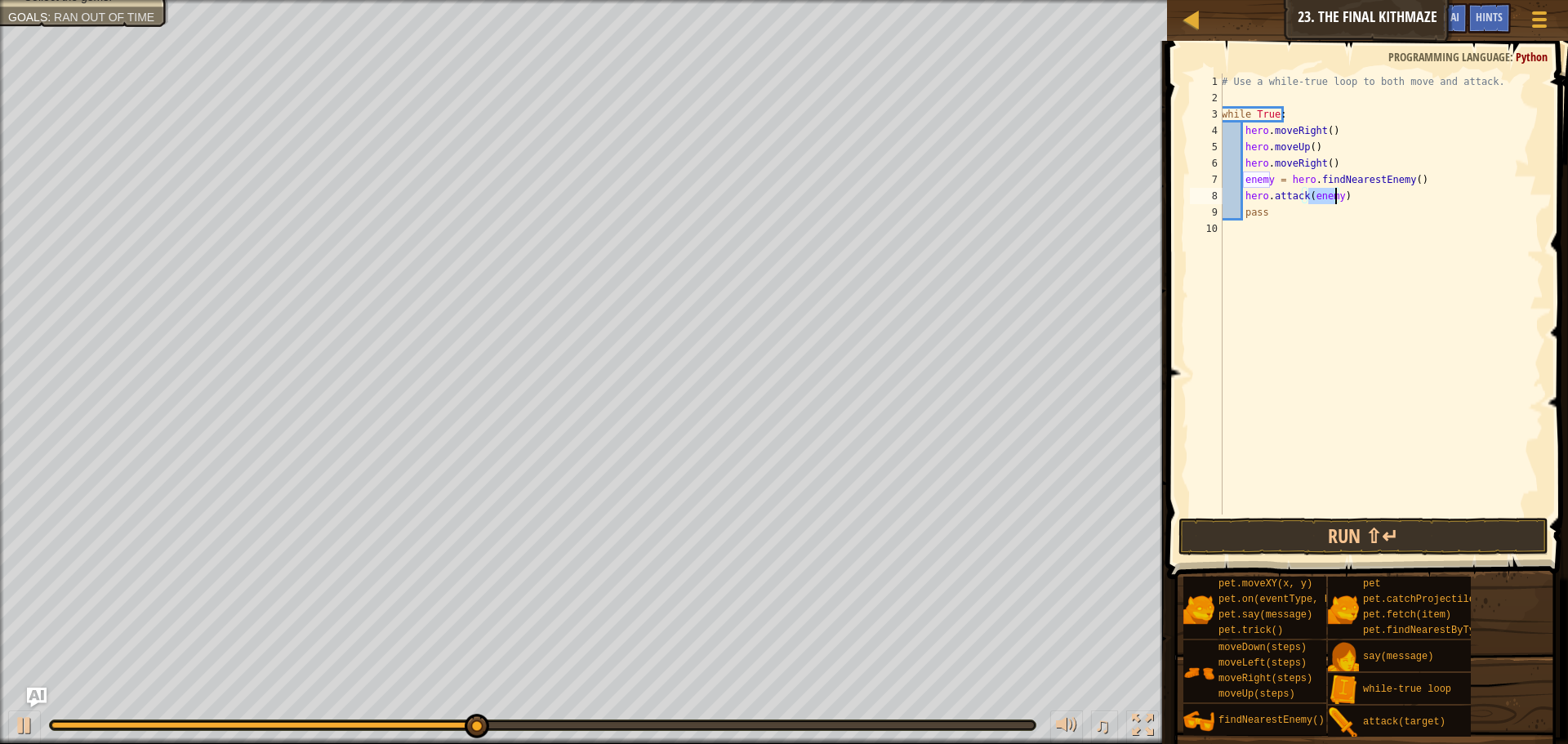
scroll to position [8, 8]
click at [1364, 207] on div "# Use a while-true loop to both move and attack. while True : hero . moveRight …" at bounding box center [1381, 311] width 325 height 474
click at [1358, 198] on div "# Use a while-true loop to both move and attack. while True : hero . moveRight …" at bounding box center [1381, 311] width 325 height 474
type textarea "hero.attack()"
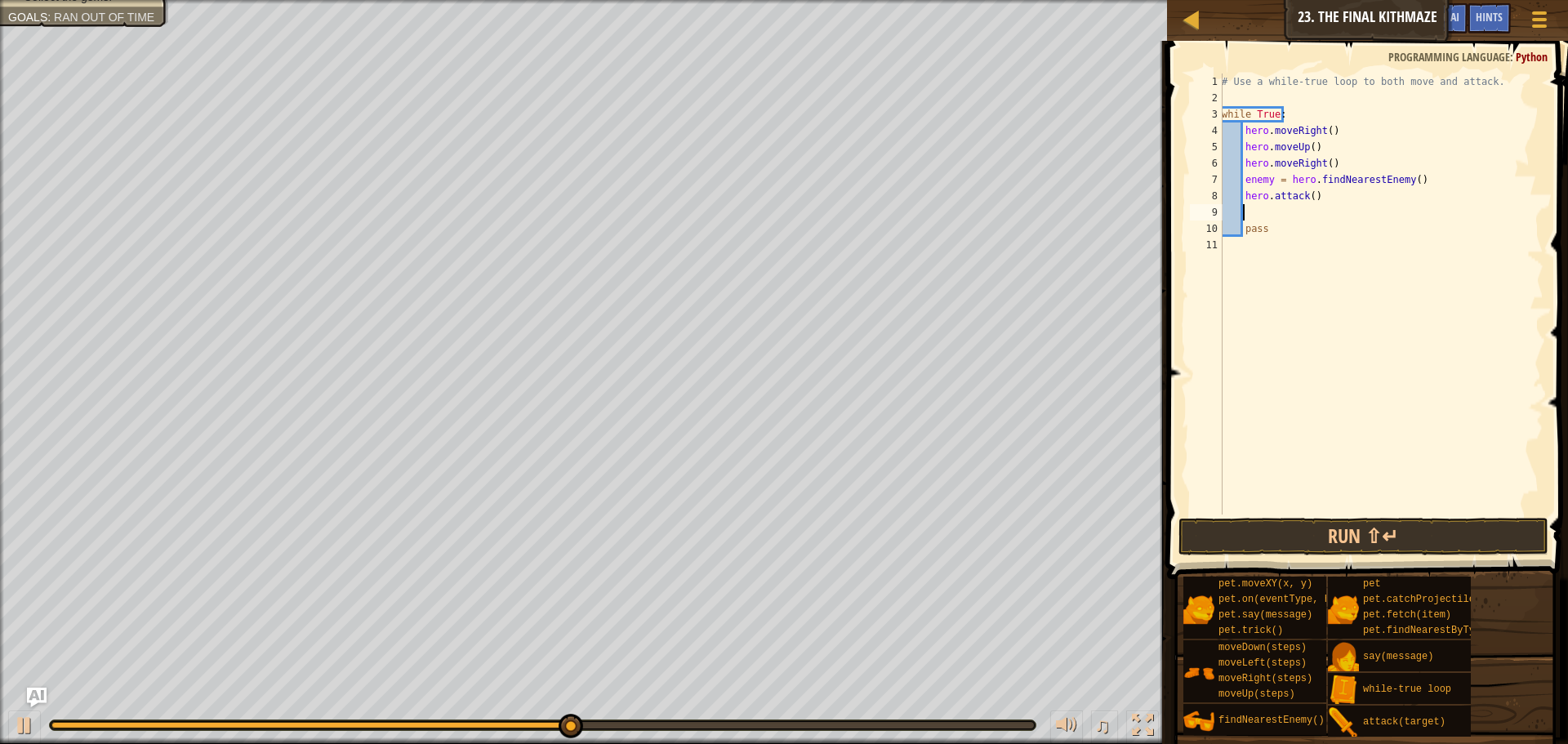
scroll to position [8, 2]
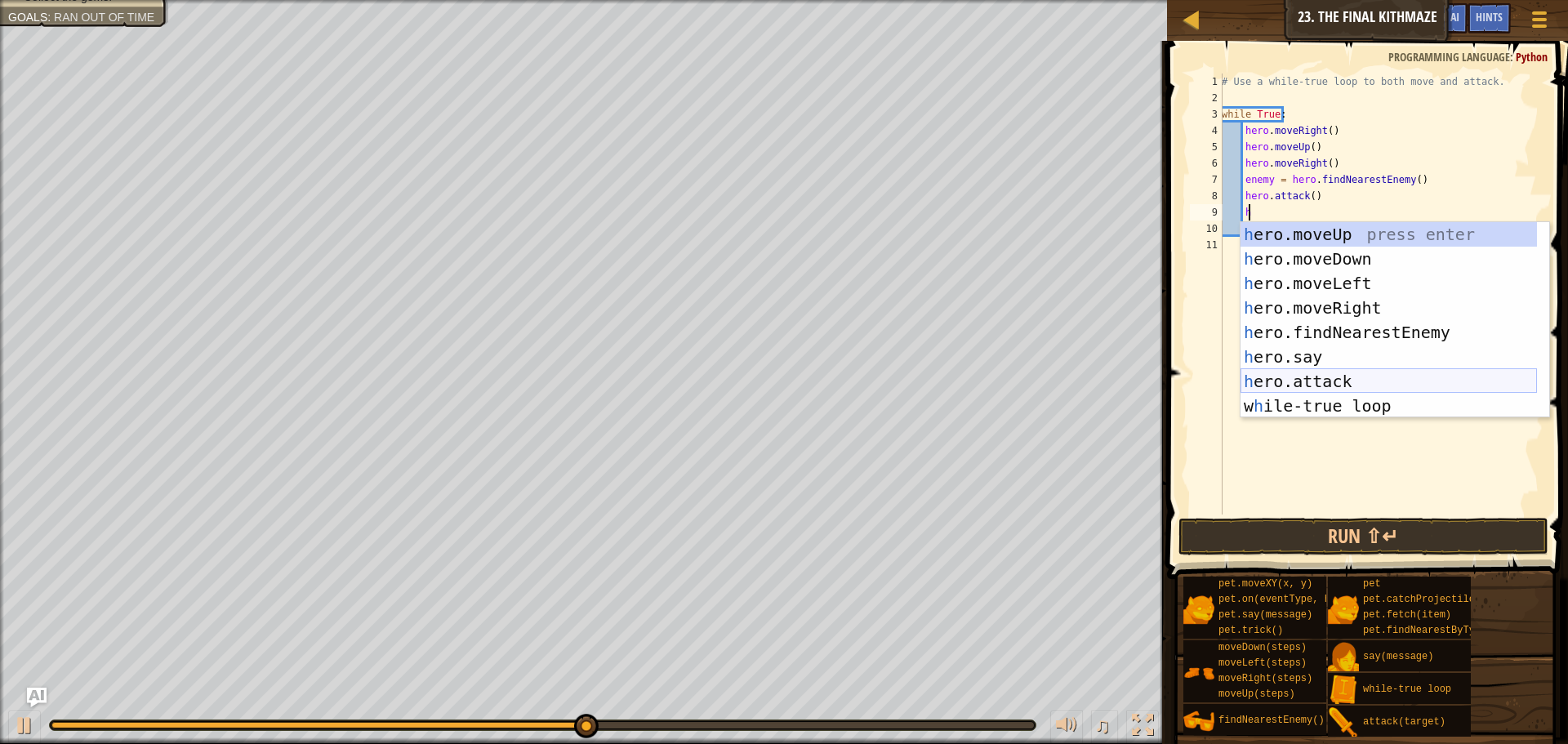
click at [1363, 371] on div "h ero.moveUp press enter h ero.moveDown press enter h ero.moveLeft press enter …" at bounding box center [1389, 345] width 297 height 245
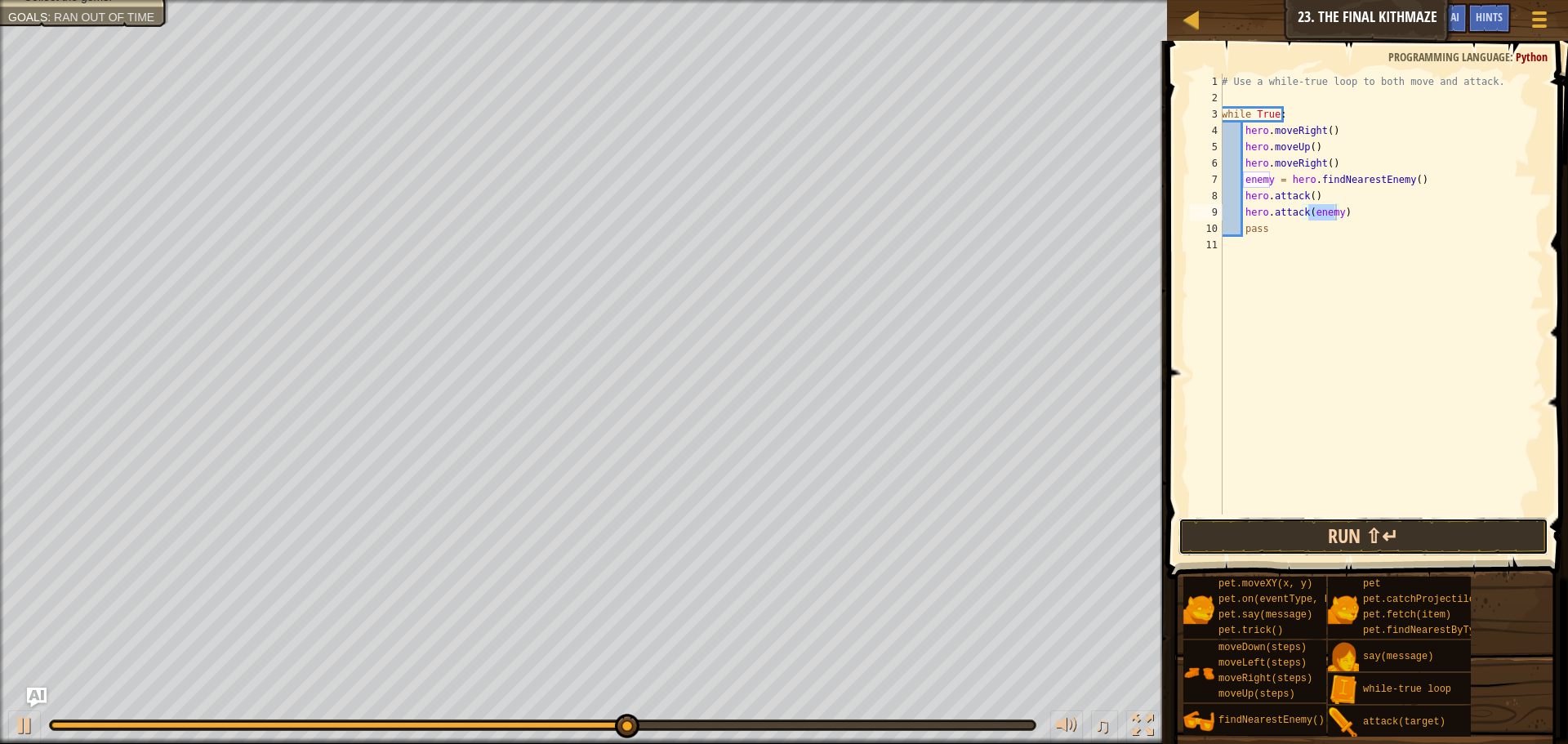
click at [1348, 526] on button "Run ⇧↵" at bounding box center [1364, 537] width 370 height 38
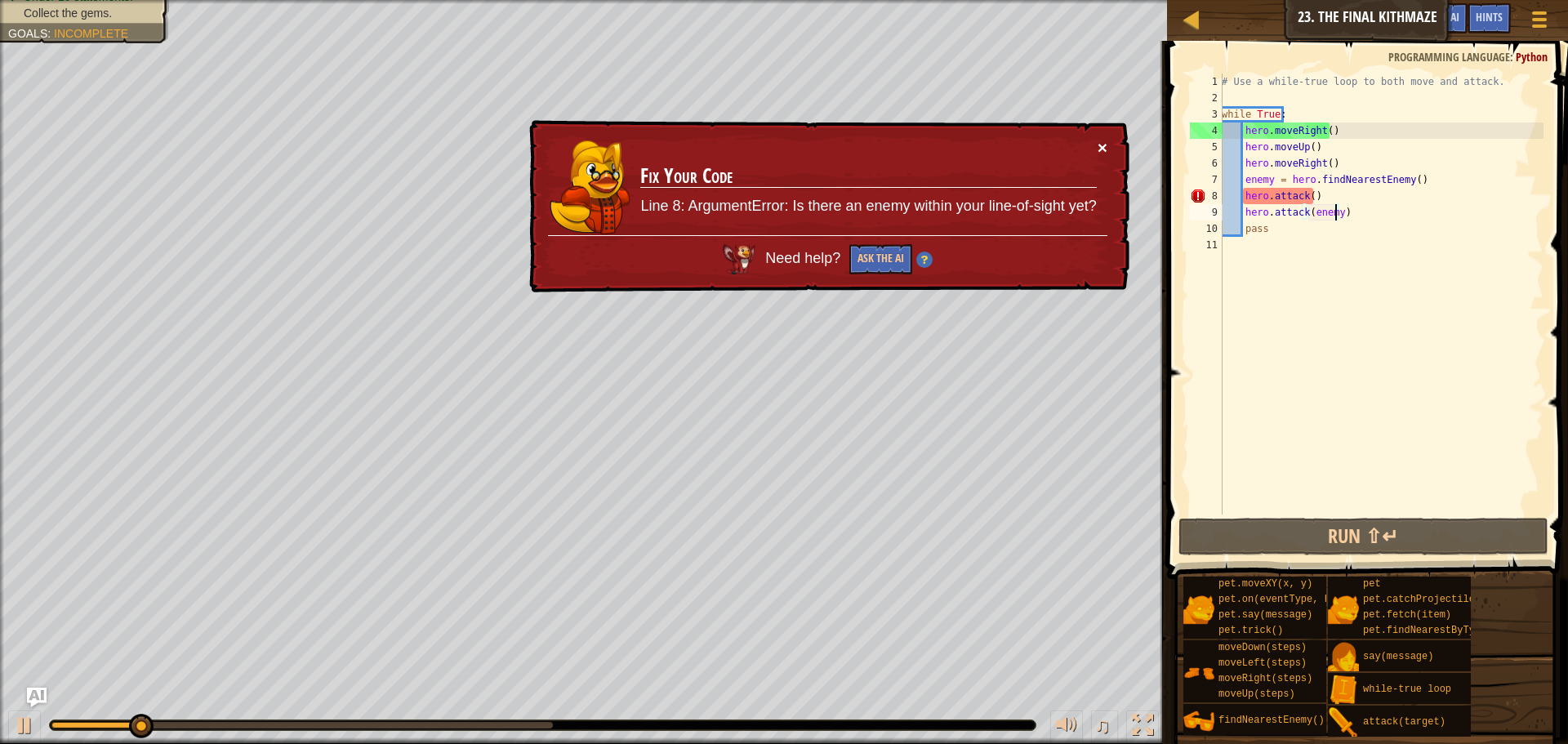
click at [1105, 145] on button "×" at bounding box center [1103, 148] width 10 height 18
drag, startPoint x: 1318, startPoint y: 196, endPoint x: 1247, endPoint y: 198, distance: 71.0
click at [1247, 198] on div "# Use a while-true loop to both move and attack. while True : hero . moveRight …" at bounding box center [1381, 311] width 325 height 474
type textarea "hero.attack()"
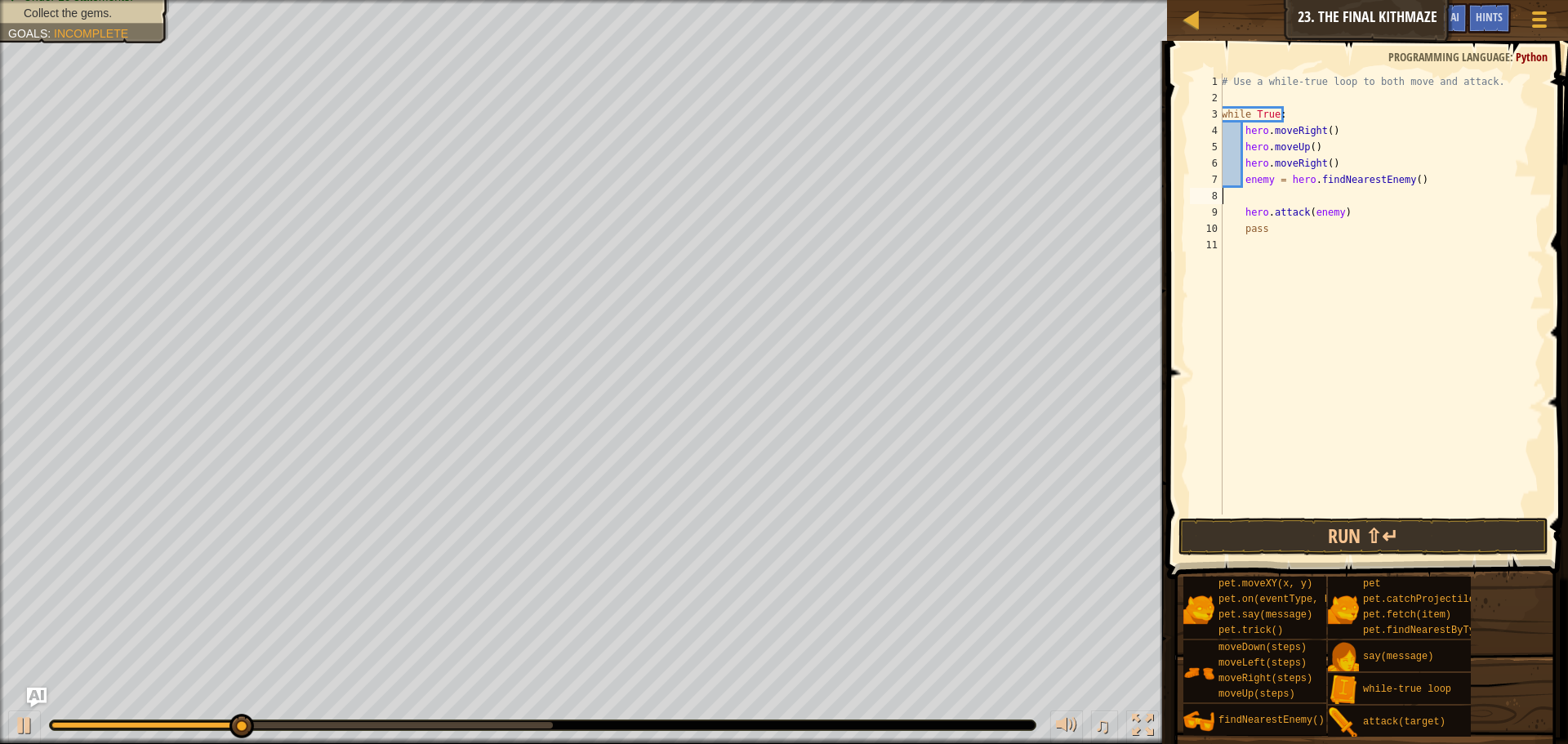
scroll to position [8, 0]
click at [1387, 529] on button "Run ⇧↵" at bounding box center [1364, 537] width 370 height 38
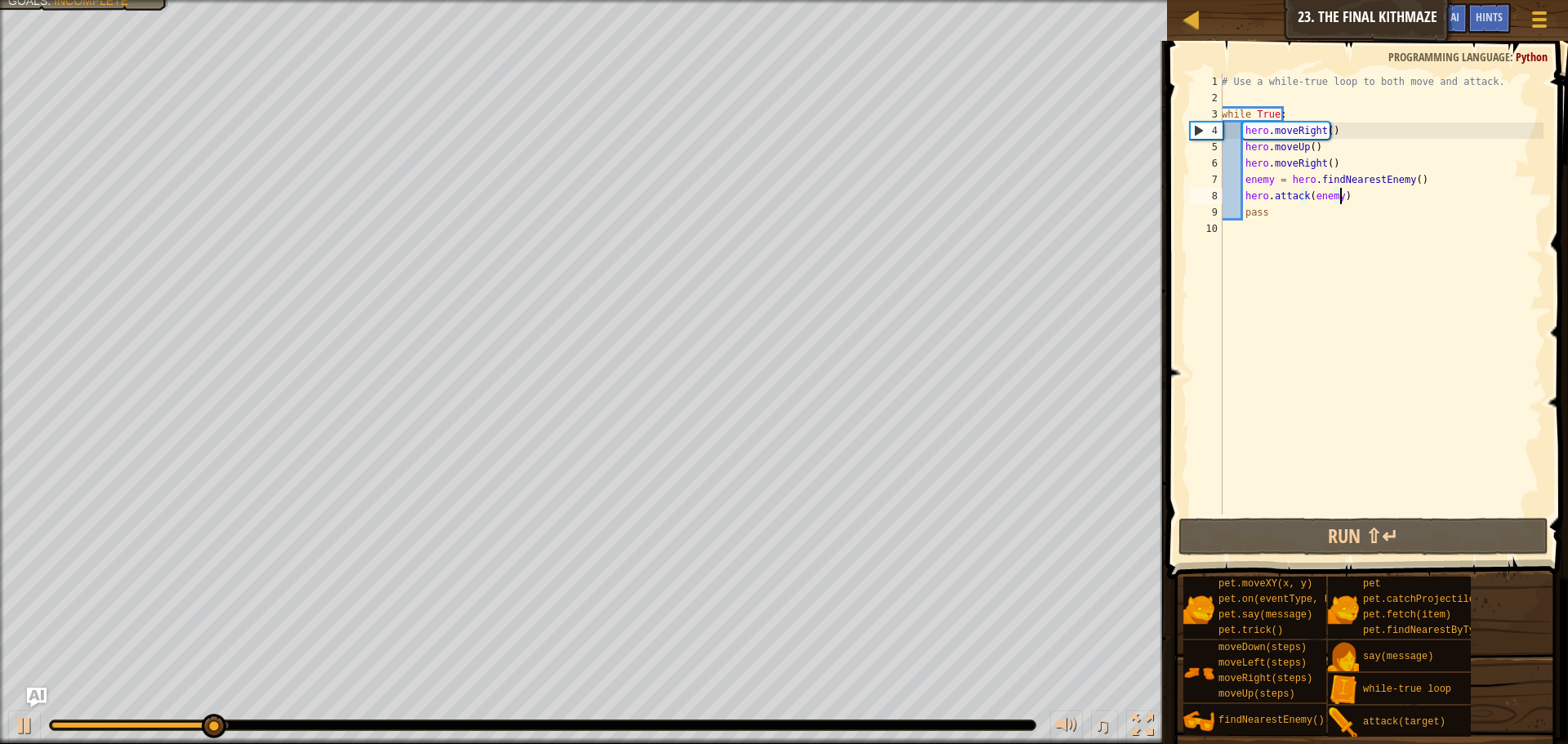
click at [1345, 197] on div "# Use a while-true loop to both move and attack. while True : hero . moveRight …" at bounding box center [1381, 311] width 325 height 474
type textarea "hero.attack(enemy)"
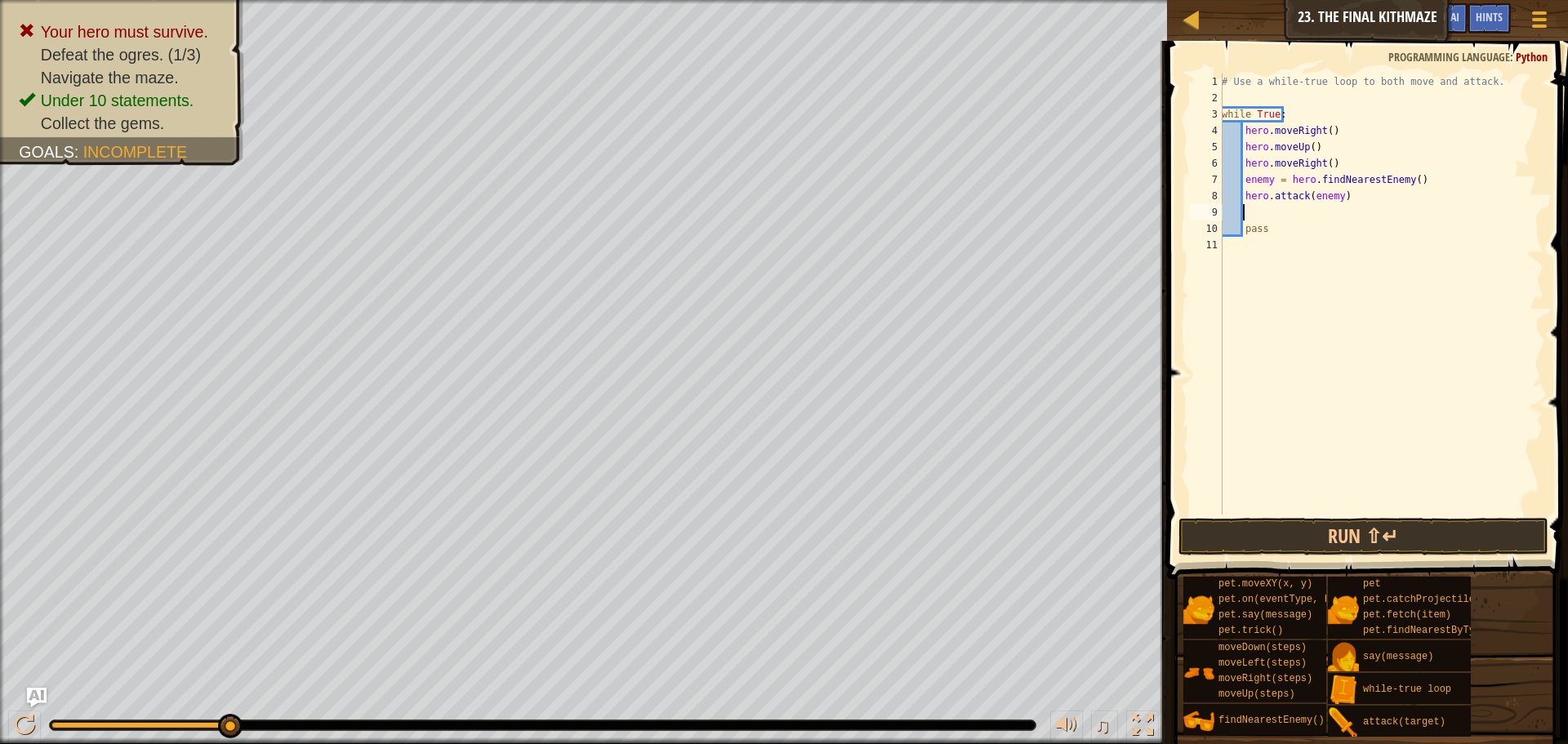
type textarea "h"
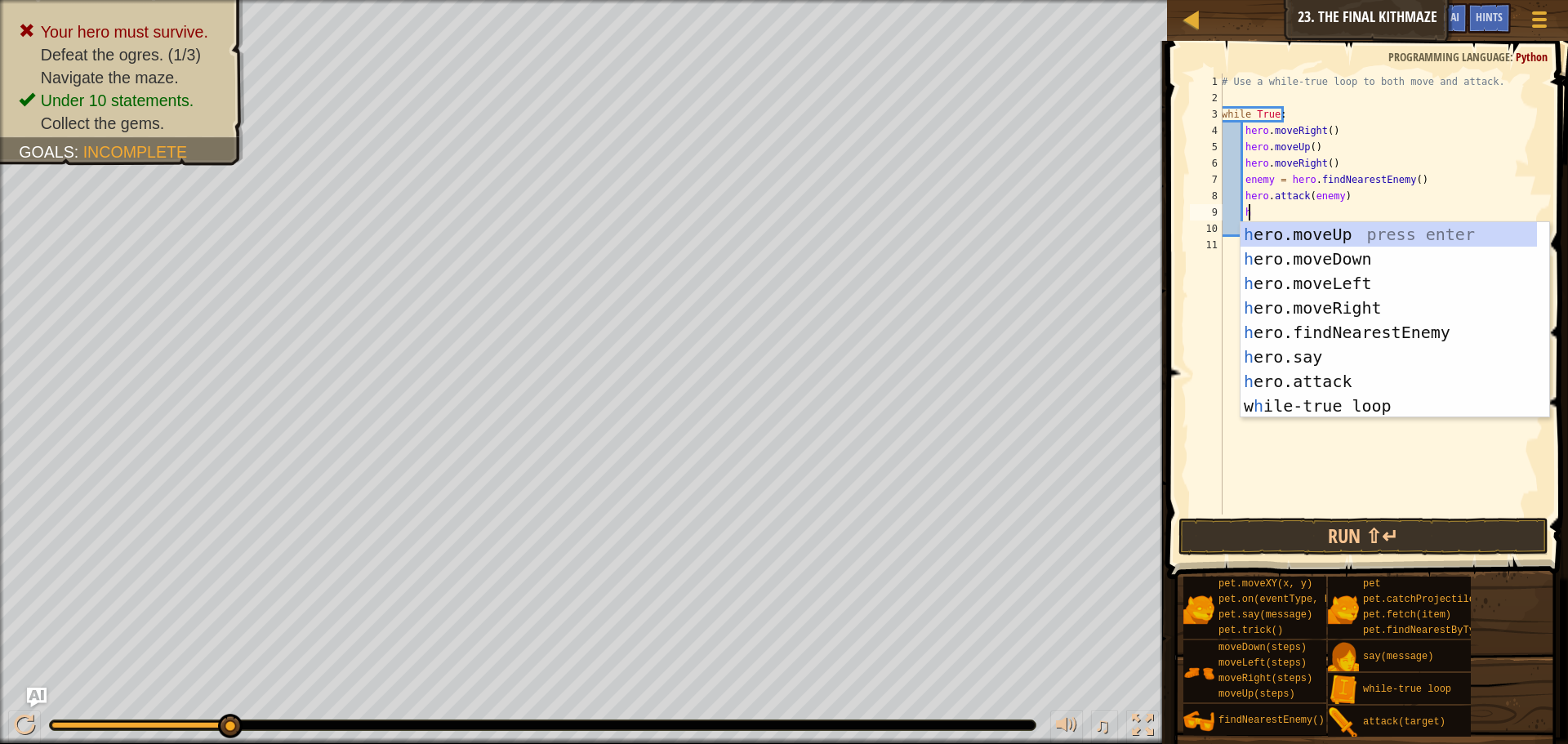
scroll to position [8, 2]
click at [1364, 252] on div "h ero.moveUp press enter h ero.moveDown press enter h ero.moveLeft press enter …" at bounding box center [1389, 345] width 297 height 245
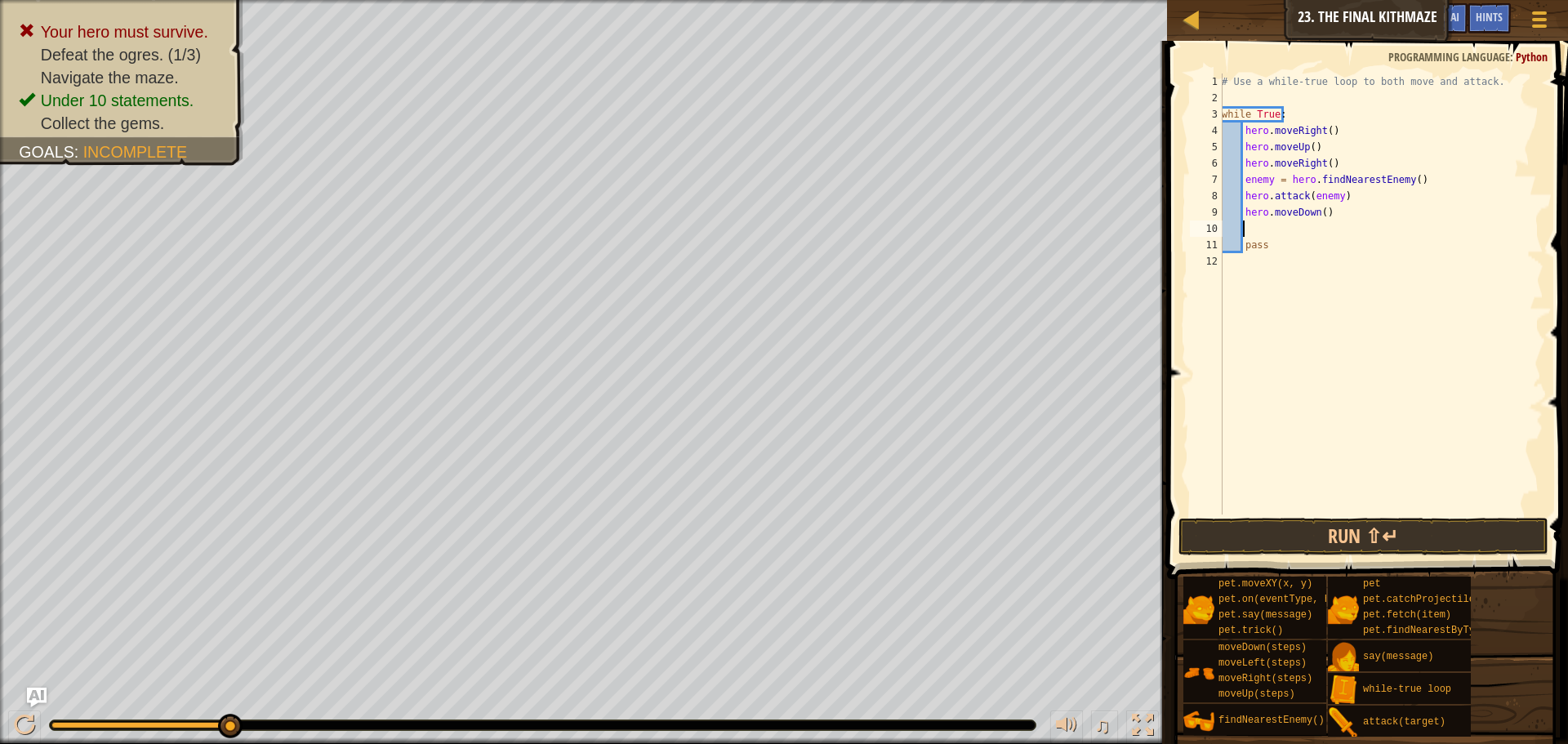
type textarea "h"
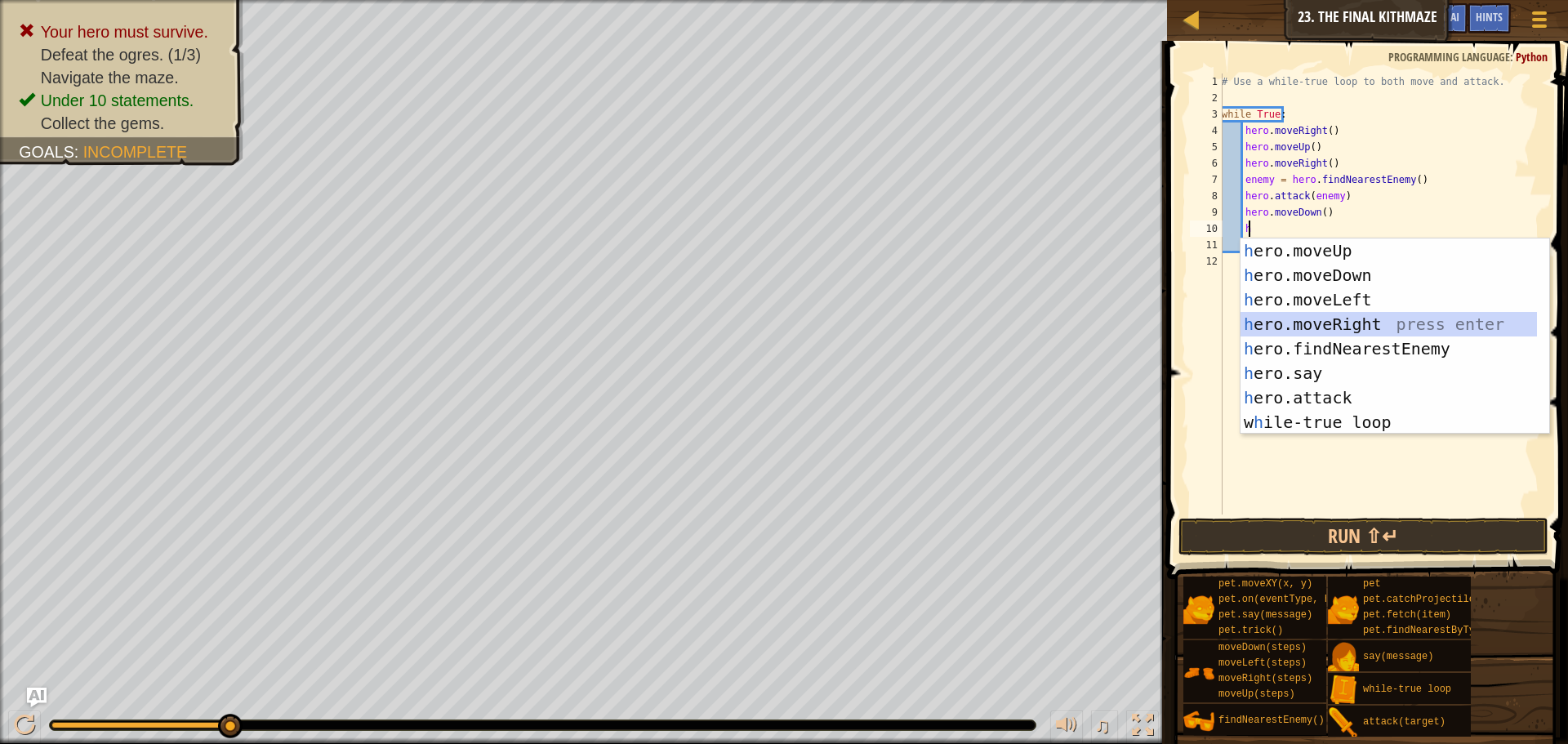
click at [1338, 322] on div "h ero.moveUp press enter h ero.moveDown press enter h ero.moveLeft press enter …" at bounding box center [1389, 361] width 297 height 245
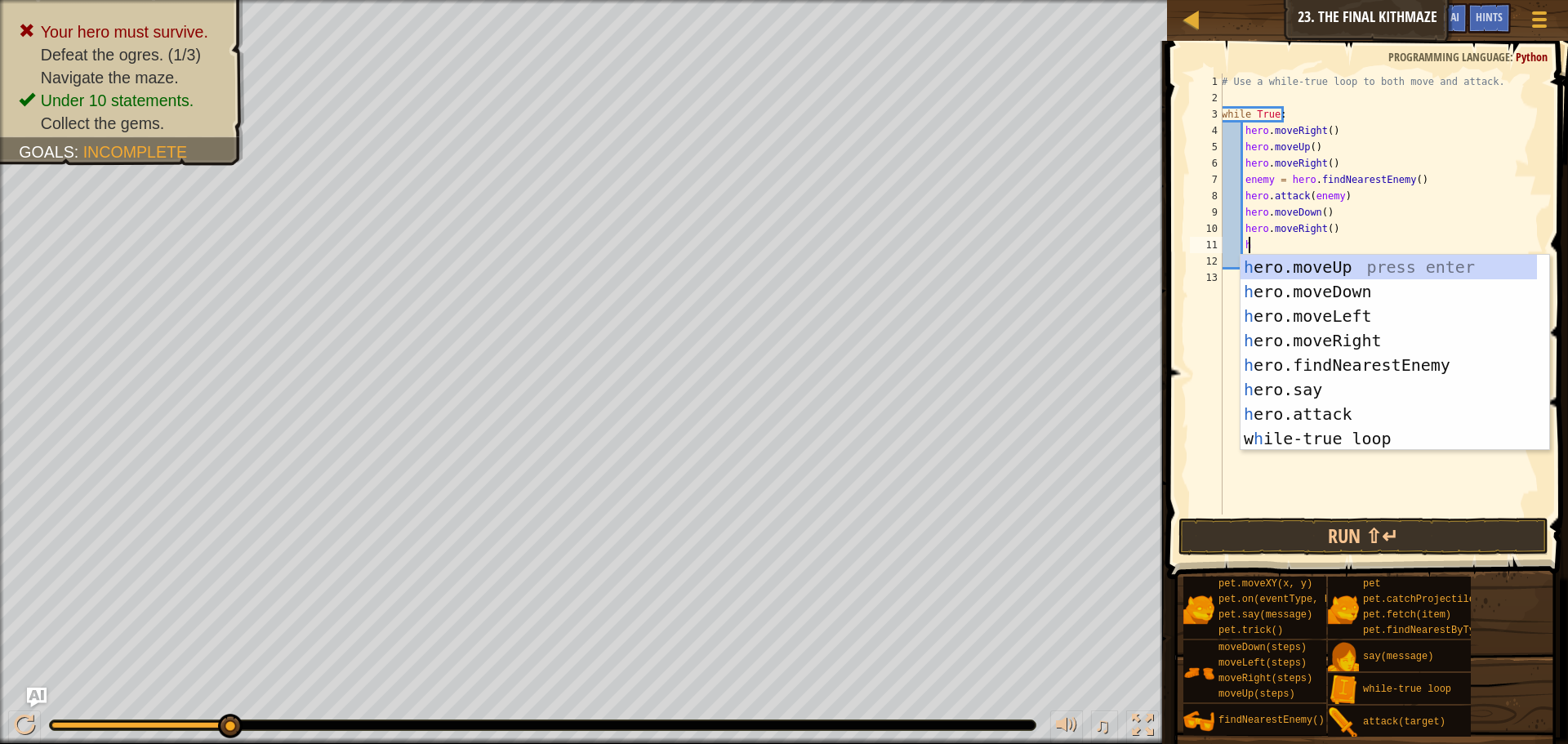
click at [1333, 226] on div "# Use a while-true loop to both move and attack. while True : hero . moveRight …" at bounding box center [1381, 311] width 325 height 474
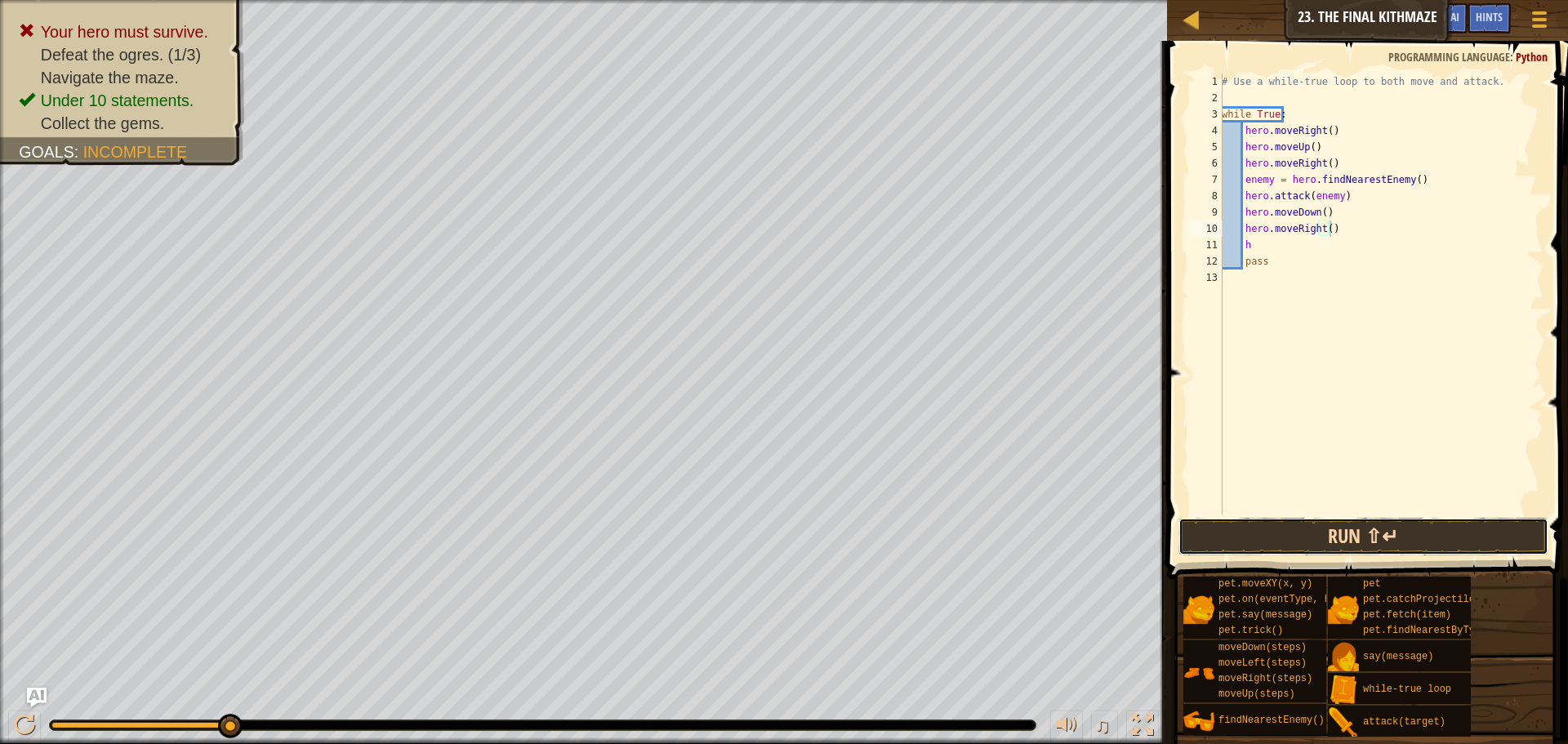
click at [1359, 535] on button "Run ⇧↵" at bounding box center [1364, 537] width 370 height 38
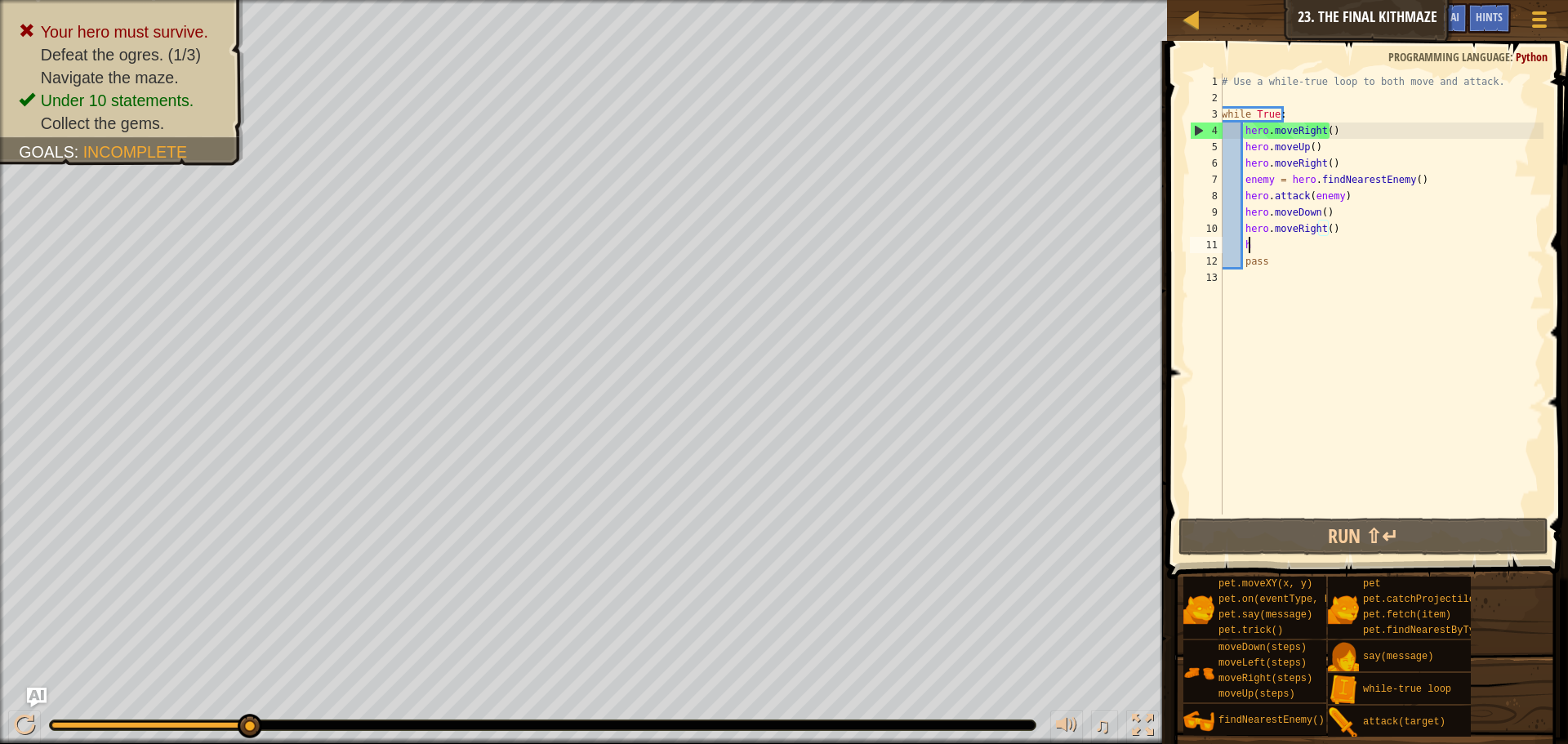
click at [1273, 237] on div "# Use a while-true loop to both move and attack. while True : hero . moveRight …" at bounding box center [1381, 311] width 325 height 474
type textarea "h"
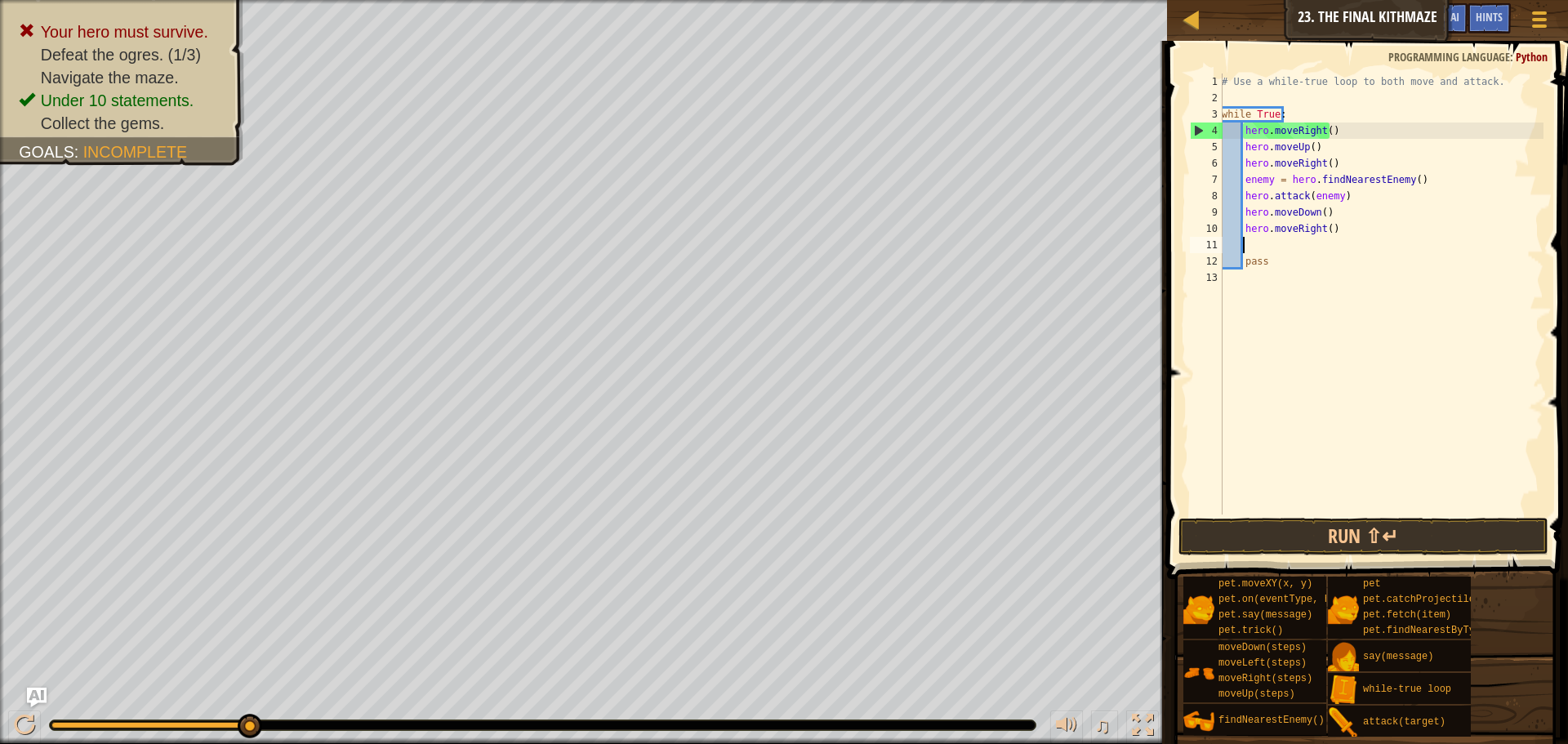
scroll to position [8, 0]
click at [1268, 249] on div "# Use a while-true loop to both move and attack. while True : hero . moveRight …" at bounding box center [1381, 311] width 325 height 474
click at [1255, 237] on div "# Use a while-true loop to both move and attack. while True : hero . moveRight …" at bounding box center [1381, 311] width 325 height 474
click at [1275, 244] on div "# Use a while-true loop to both move and attack. while True : hero . moveRight …" at bounding box center [1381, 311] width 325 height 474
drag, startPoint x: 1285, startPoint y: 113, endPoint x: 1222, endPoint y: 119, distance: 63.3
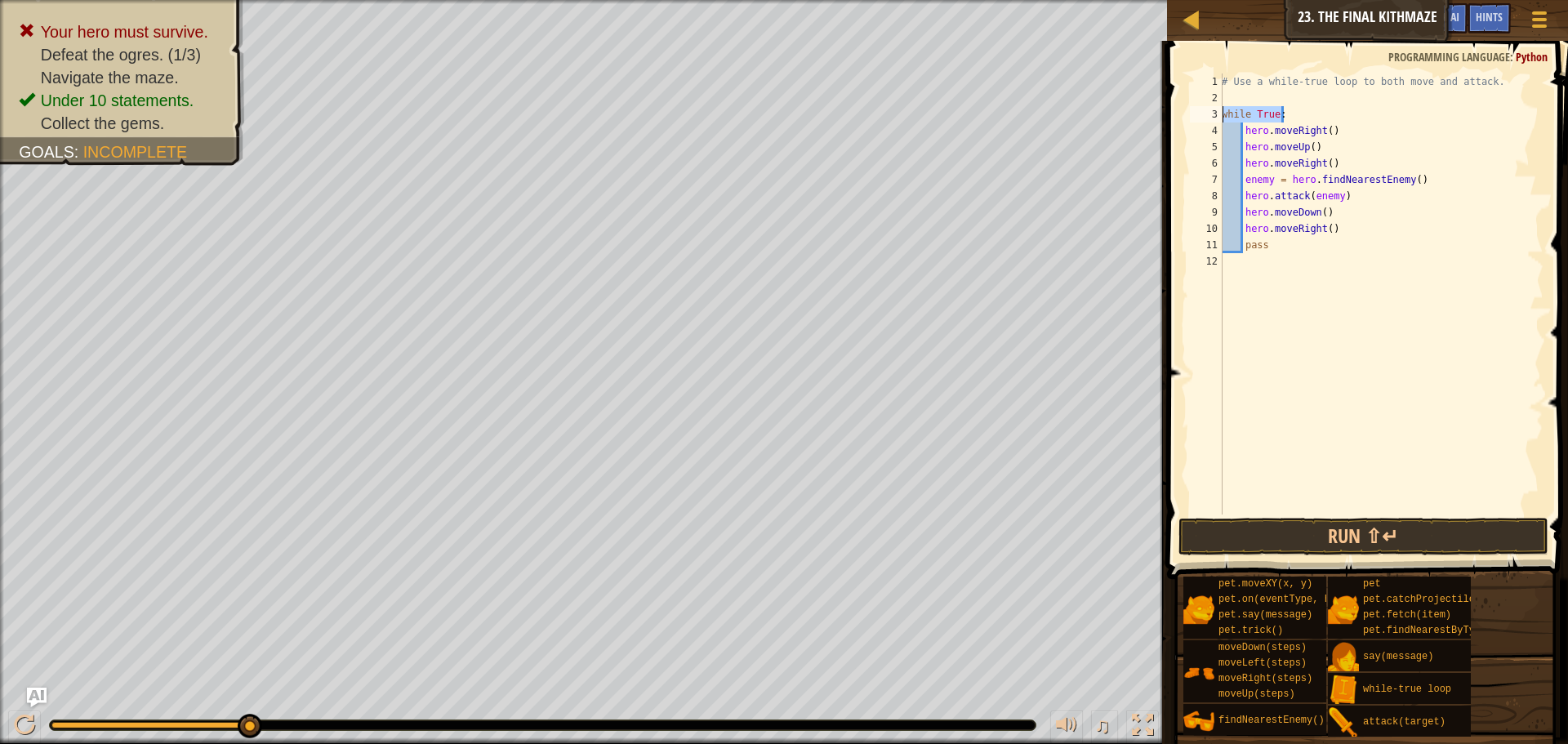
click at [1222, 119] on div "# Use a while-true loop to both move and attack. while True : hero . moveRight …" at bounding box center [1381, 311] width 325 height 474
click at [1303, 125] on div "# Use a while-true loop to both move and attack. while True : hero . moveRight …" at bounding box center [1381, 311] width 325 height 474
drag, startPoint x: 1278, startPoint y: 112, endPoint x: 1223, endPoint y: 115, distance: 55.1
click at [1223, 115] on div "# Use a while-true loop to both move and attack. while True : hero . moveRight …" at bounding box center [1381, 311] width 325 height 474
type textarea ":"
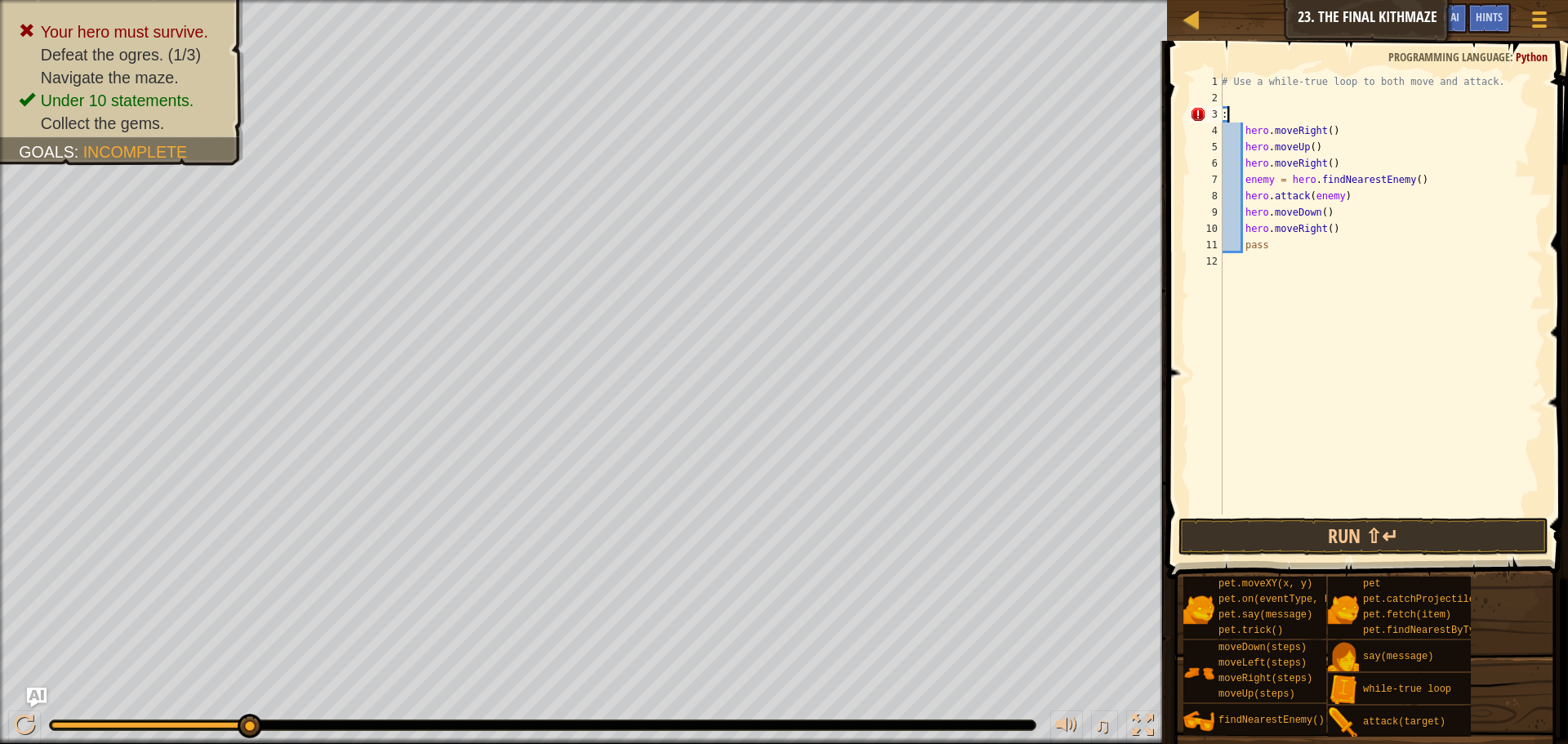
drag, startPoint x: 1262, startPoint y: 118, endPoint x: 1222, endPoint y: 118, distance: 40.0
click at [1222, 118] on div ": 1 2 3 4 5 6 7 8 9 10 11 12 # Use a while-true loop to both move and attack. :…" at bounding box center [1365, 294] width 357 height 441
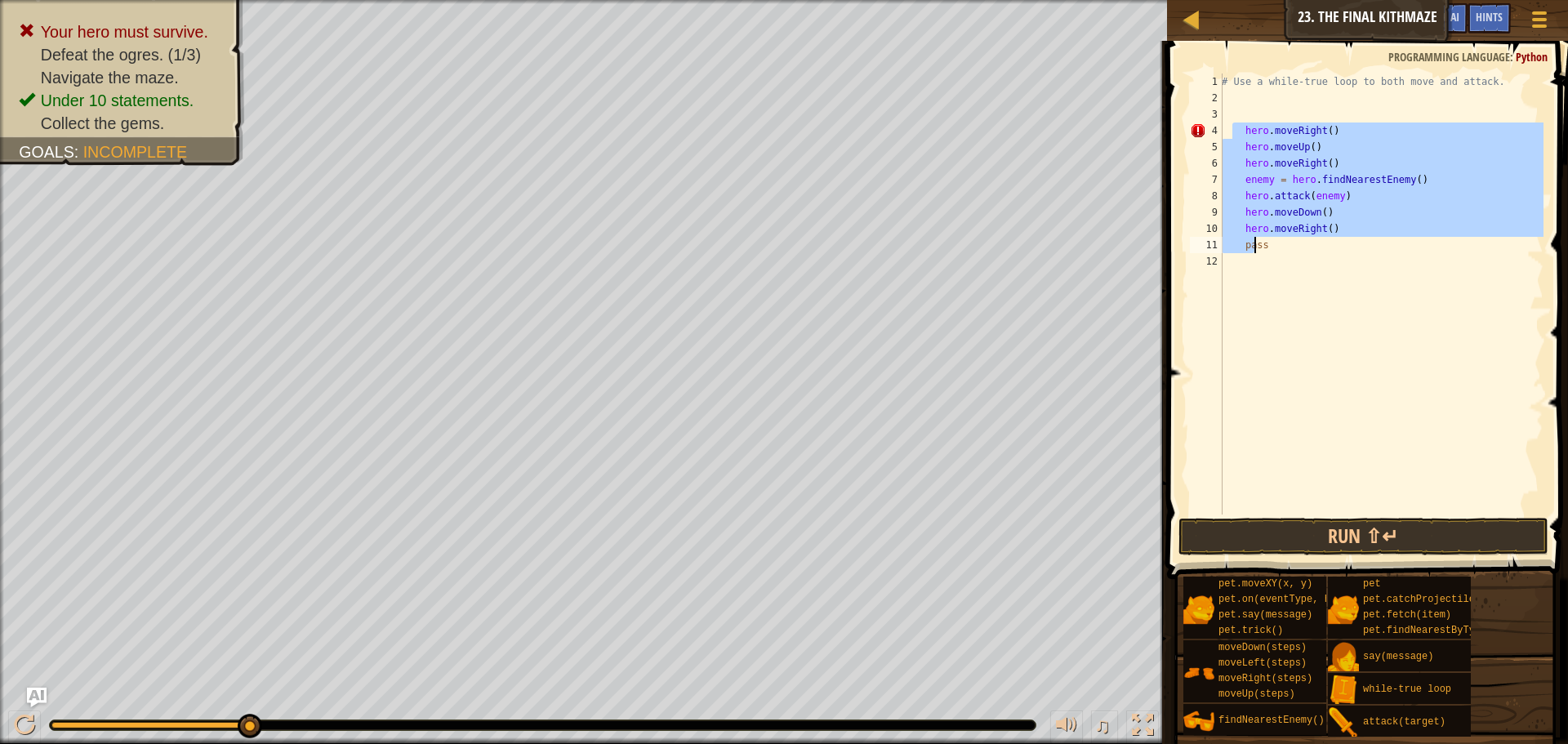
drag, startPoint x: 1233, startPoint y: 128, endPoint x: 1249, endPoint y: 251, distance: 124.0
click at [1257, 245] on div "# Use a while-true loop to both move and attack. hero . moveRight ( ) hero . mo…" at bounding box center [1381, 311] width 325 height 474
type textarea "ss"
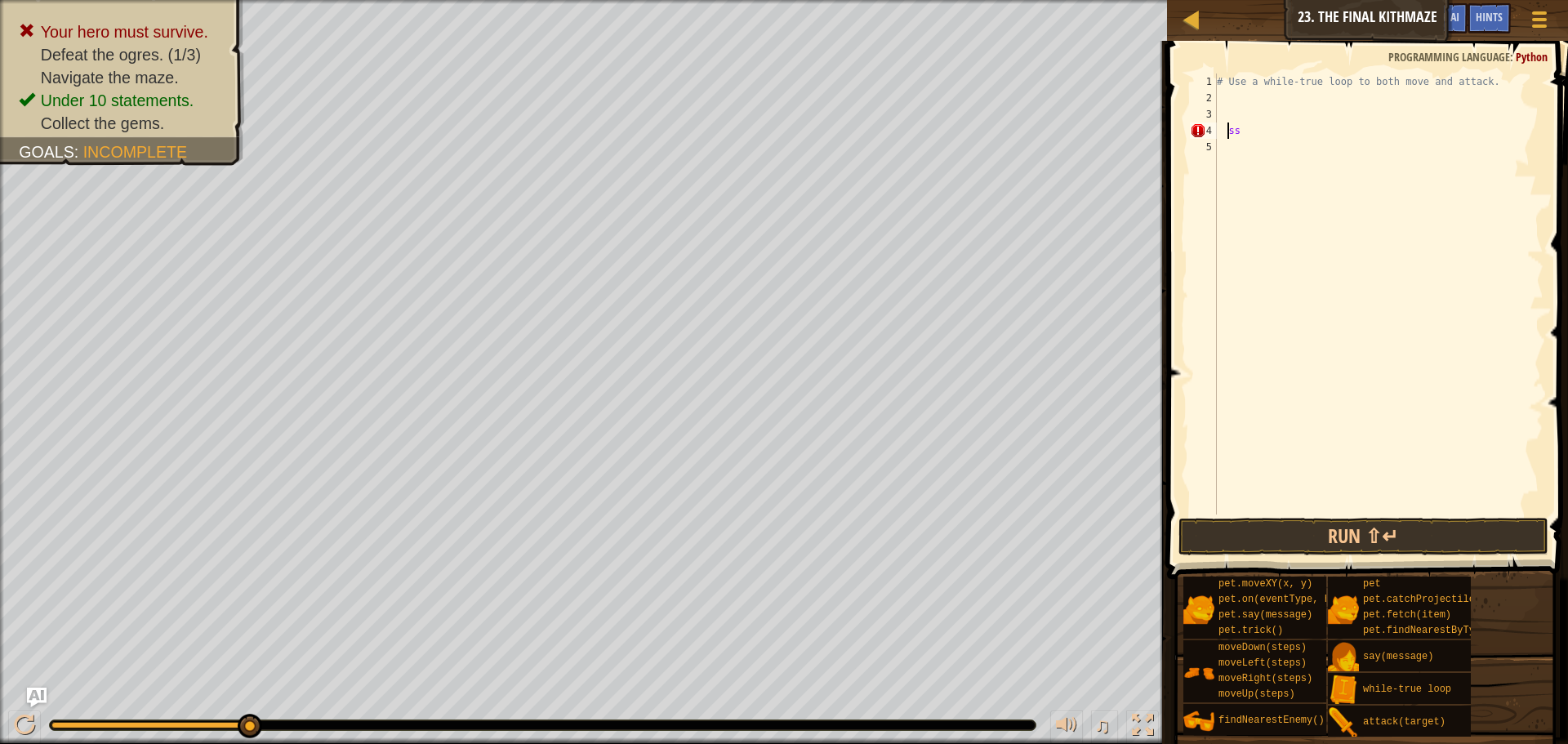
click at [1247, 148] on div "# Use a while-true loop to both move and attack. ss" at bounding box center [1378, 311] width 330 height 474
click at [1253, 139] on div "# Use a while-true loop to both move and attack. ss" at bounding box center [1378, 311] width 330 height 474
click at [1259, 130] on div "# Use a while-true loop to both move and attack. ss" at bounding box center [1378, 311] width 330 height 474
type textarea "s"
click at [1226, 104] on div "# Use a while-true loop to both move and attack." at bounding box center [1378, 311] width 330 height 474
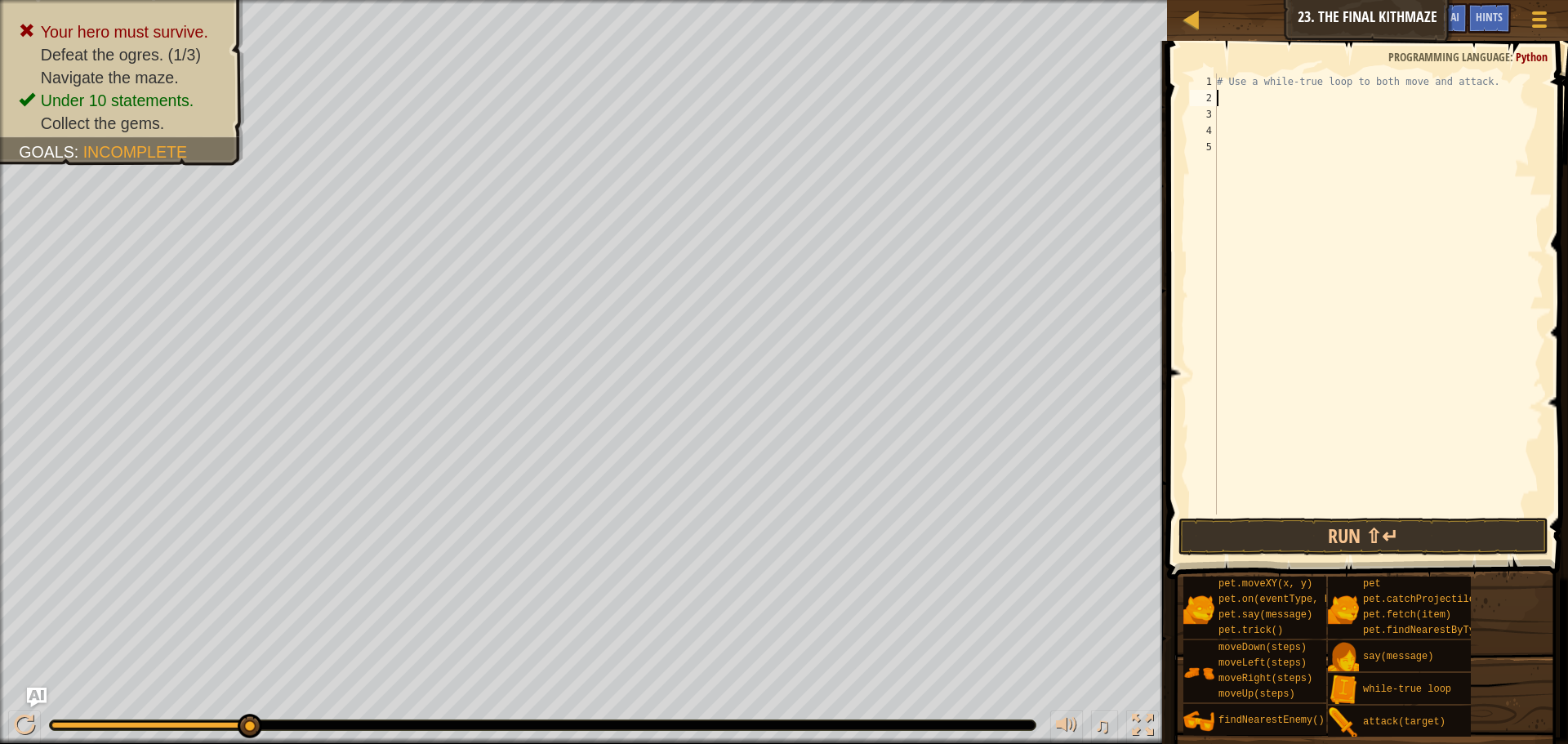
type textarea "h"
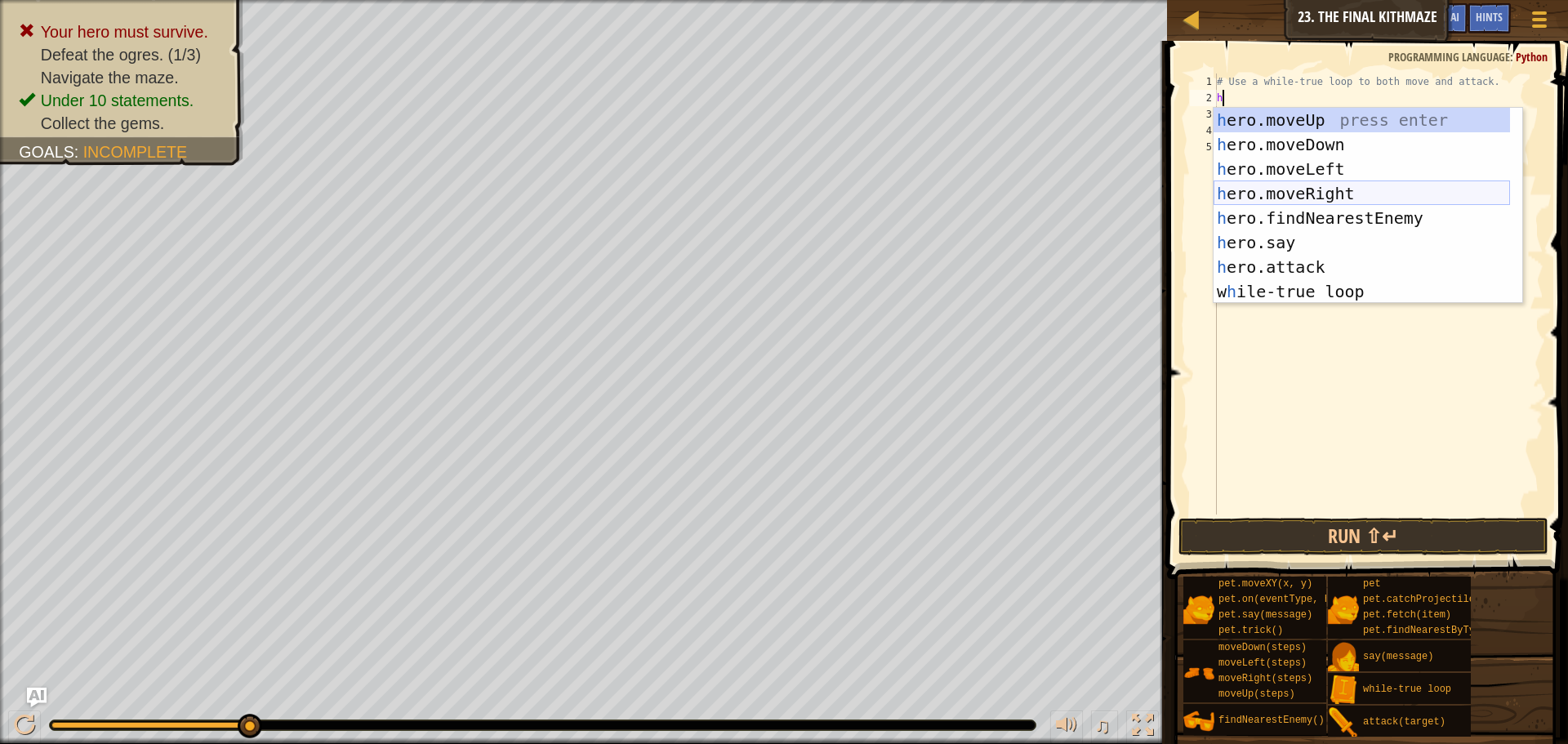
click at [1442, 194] on div "h ero.moveUp press enter h ero.moveDown press enter h ero.moveLeft press enter …" at bounding box center [1362, 231] width 297 height 245
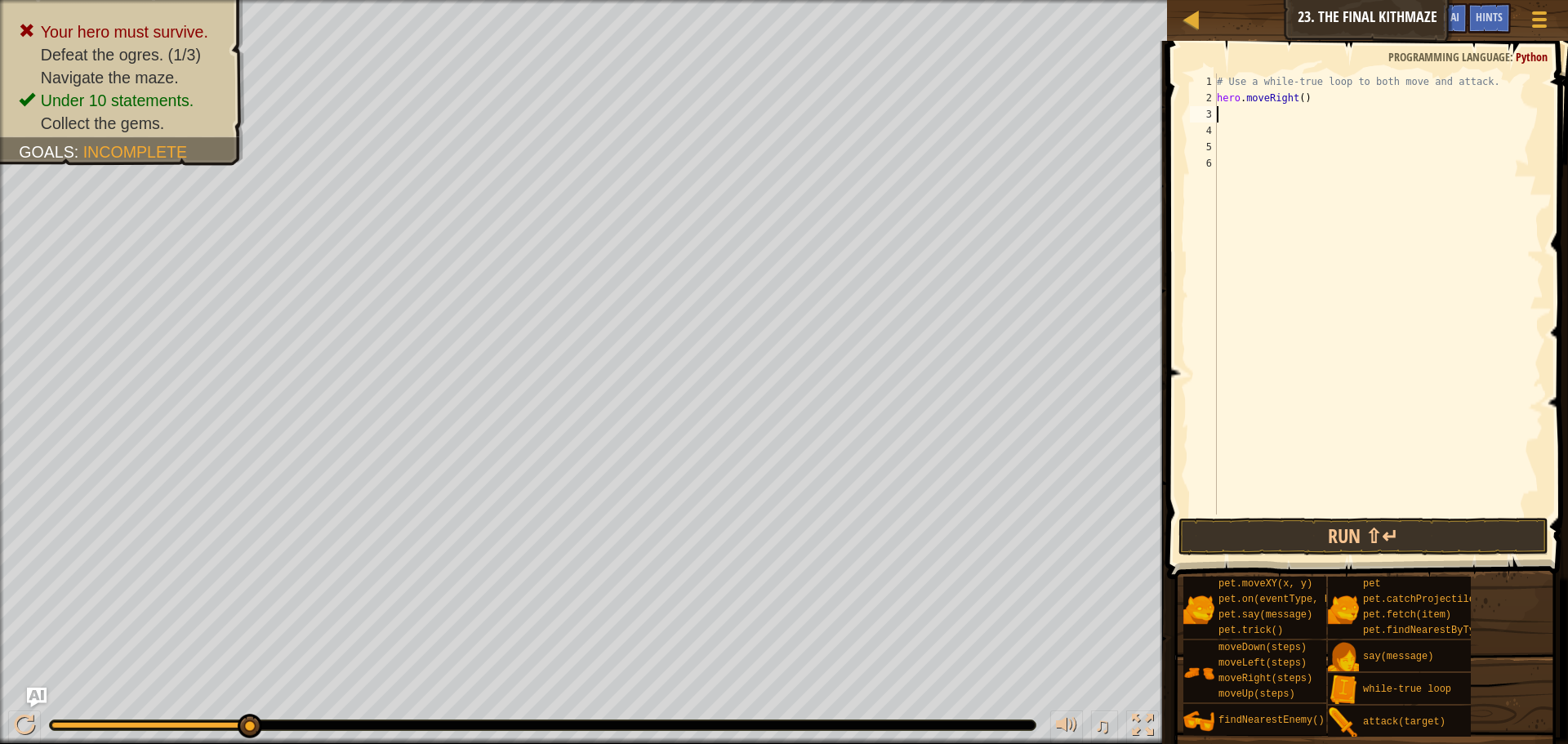
type textarea "h"
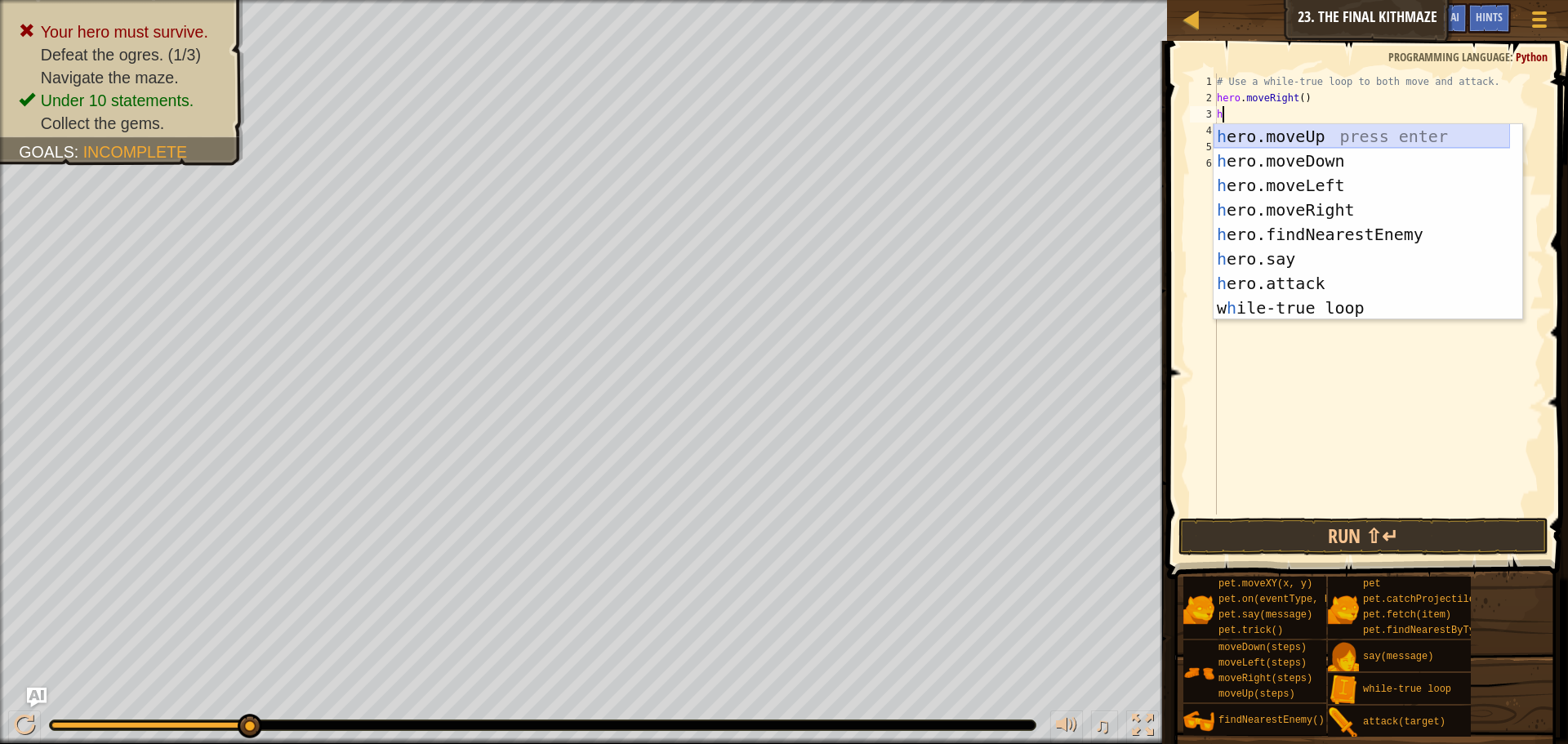
click at [1315, 127] on div "h ero.moveUp press enter h ero.moveDown press enter h ero.moveLeft press enter …" at bounding box center [1362, 247] width 297 height 245
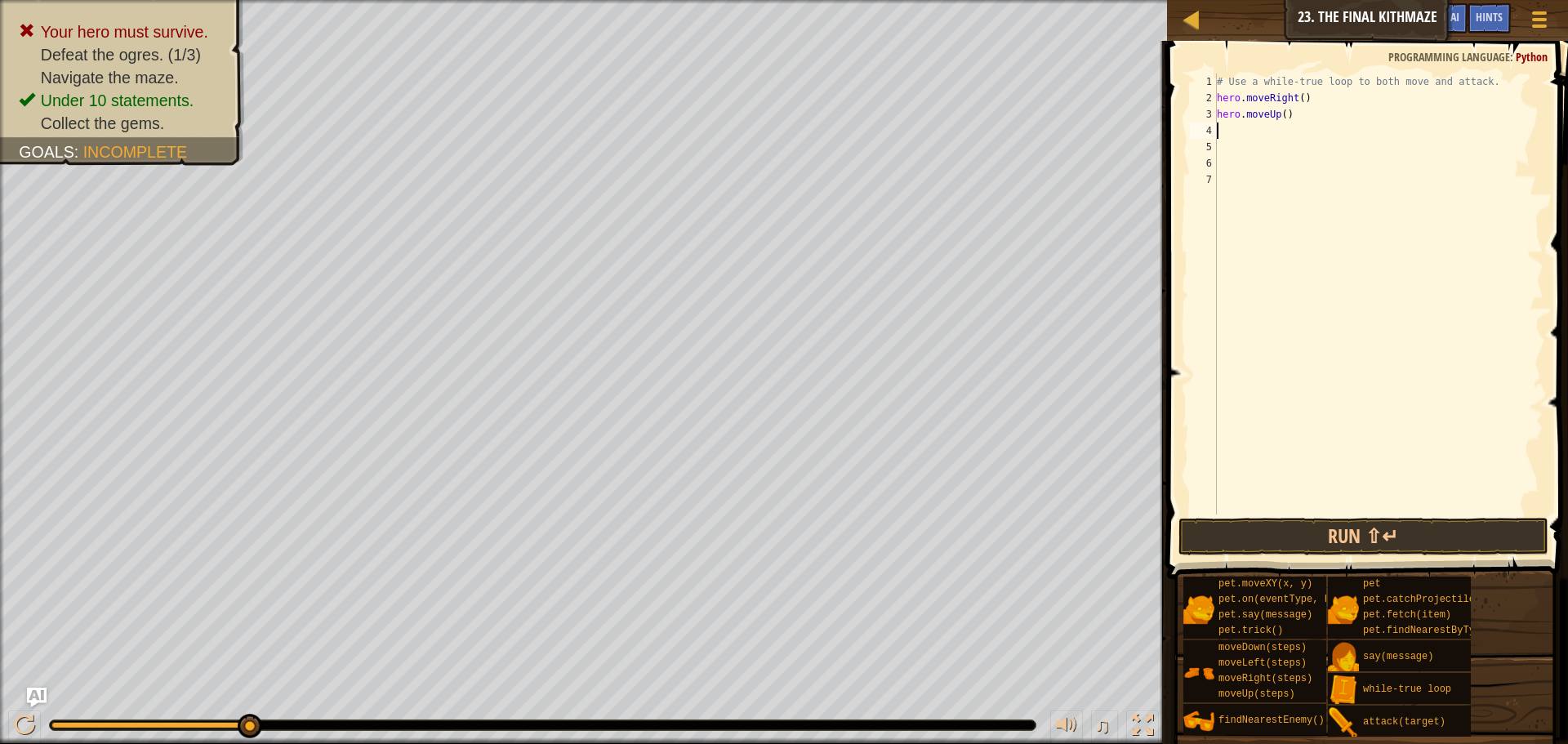
type textarea "h"
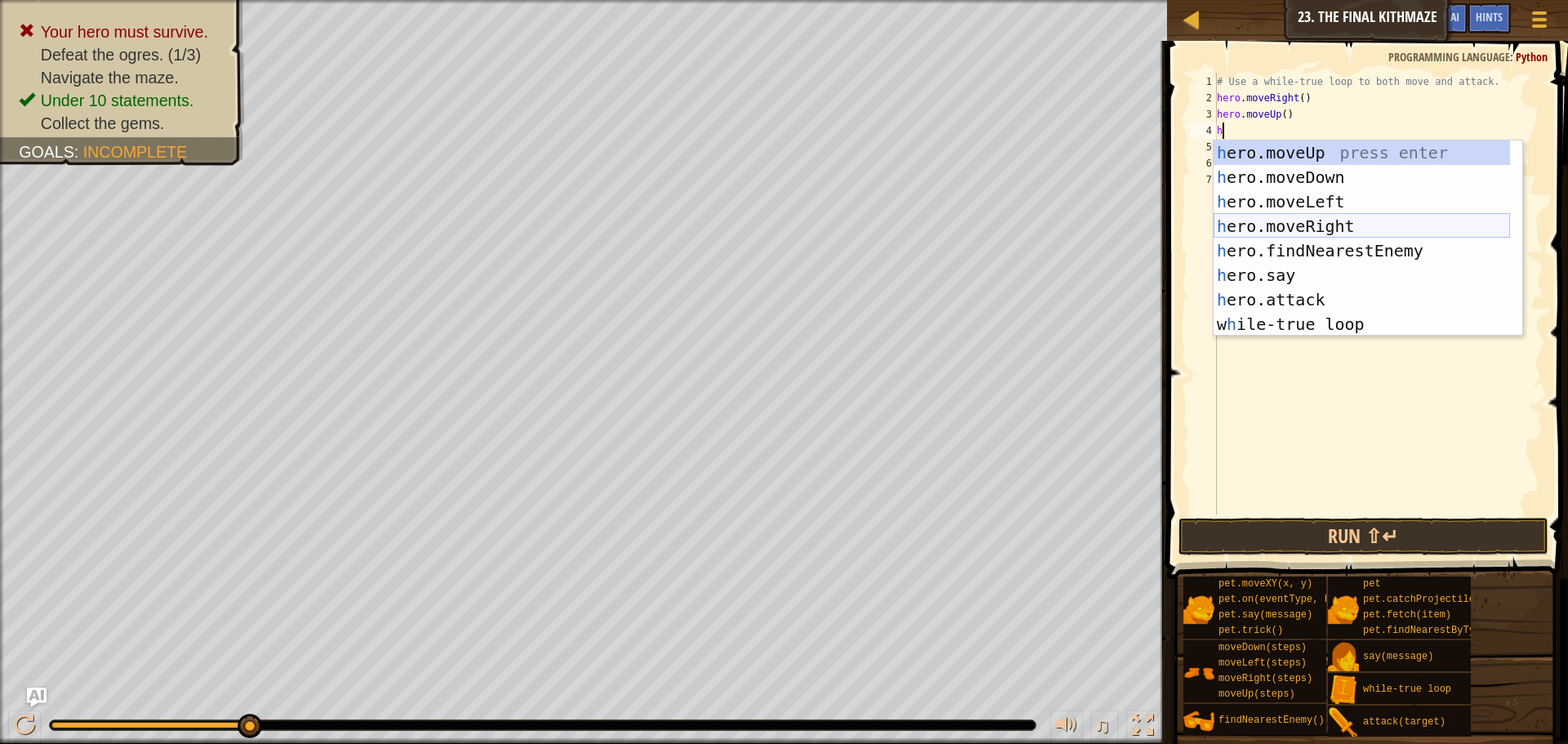
click at [1311, 225] on div "h ero.moveUp press enter h ero.moveDown press enter h ero.moveLeft press enter …" at bounding box center [1362, 263] width 297 height 245
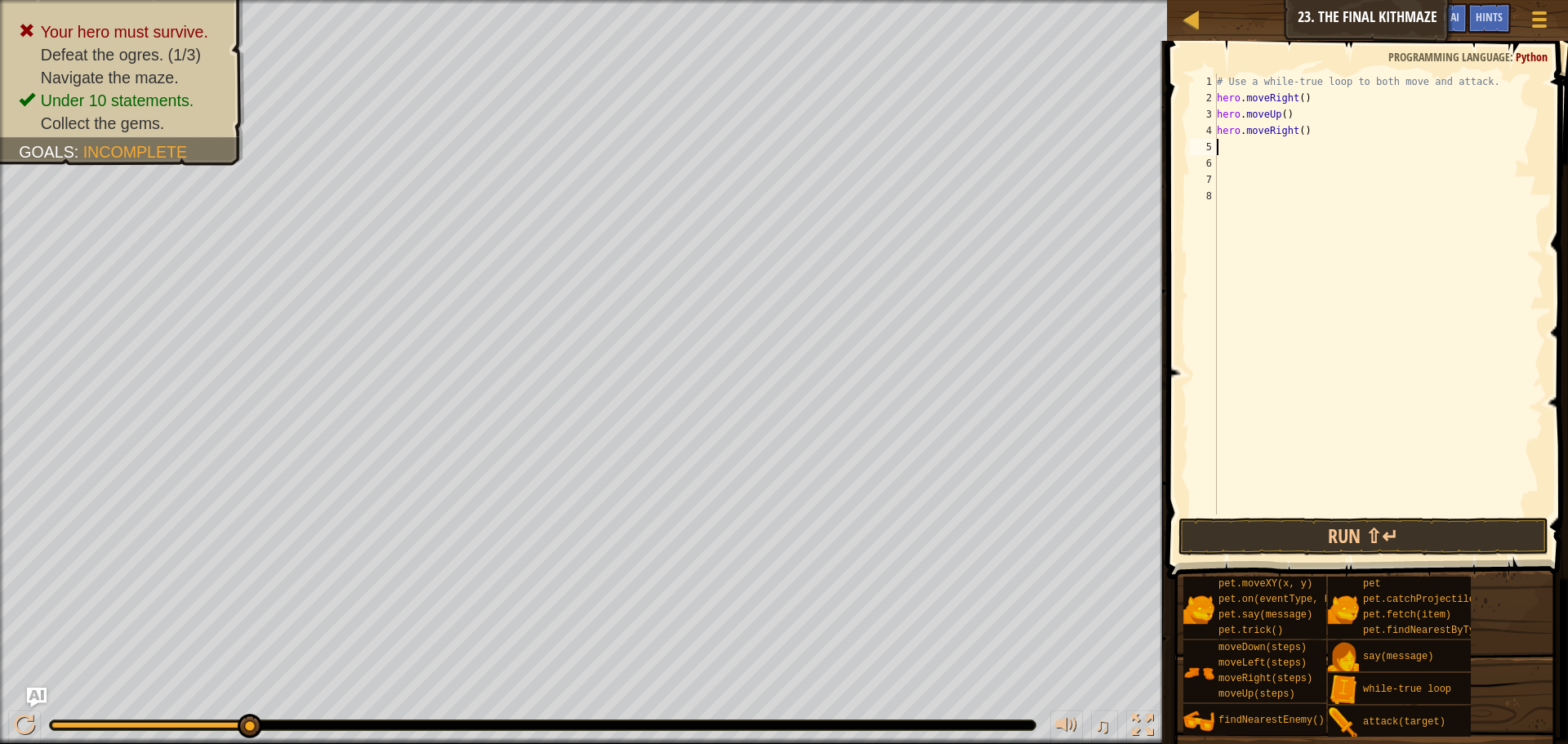
type textarea "h"
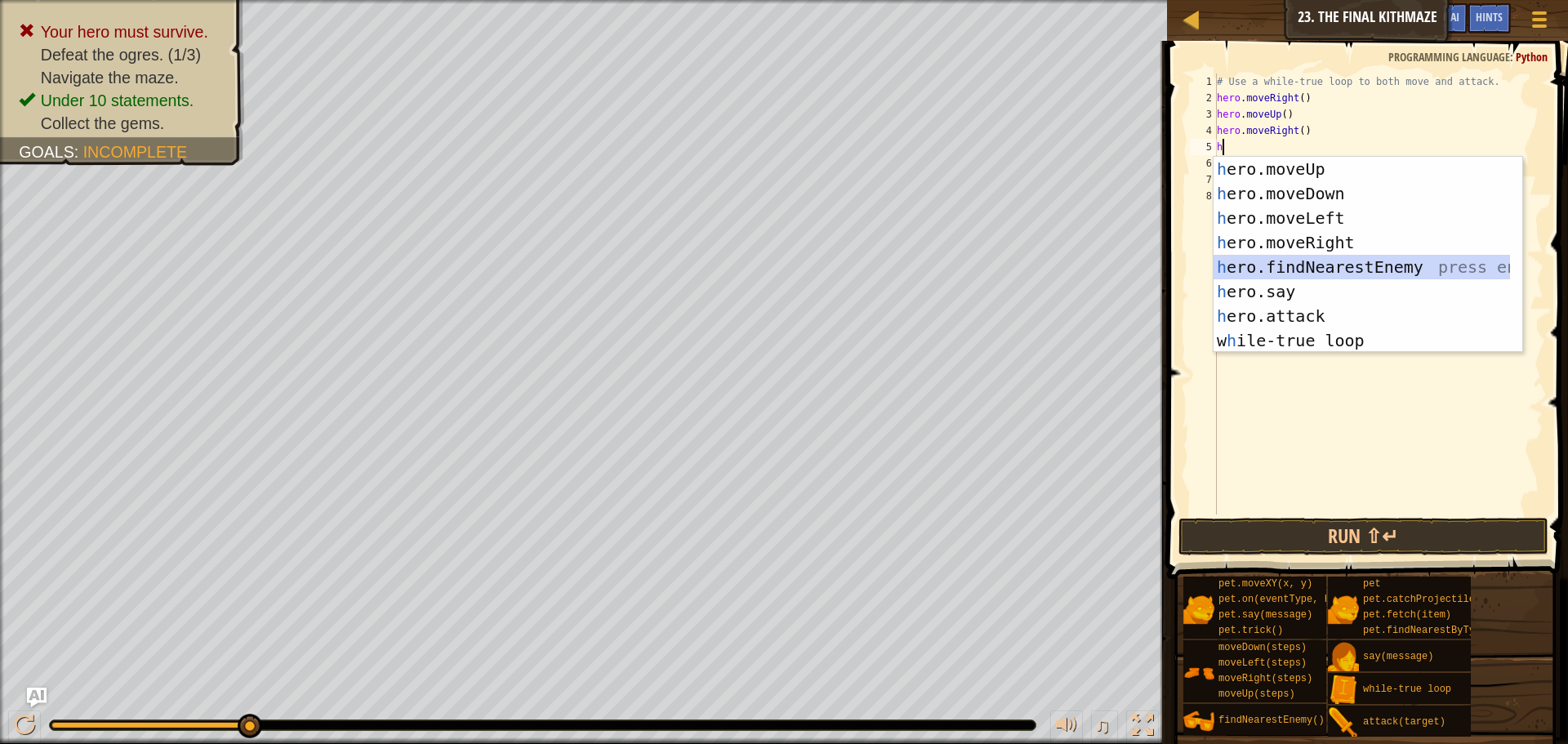
click at [1313, 264] on div "h ero.moveUp press enter h ero.moveDown press enter h ero.moveLeft press enter …" at bounding box center [1362, 279] width 297 height 245
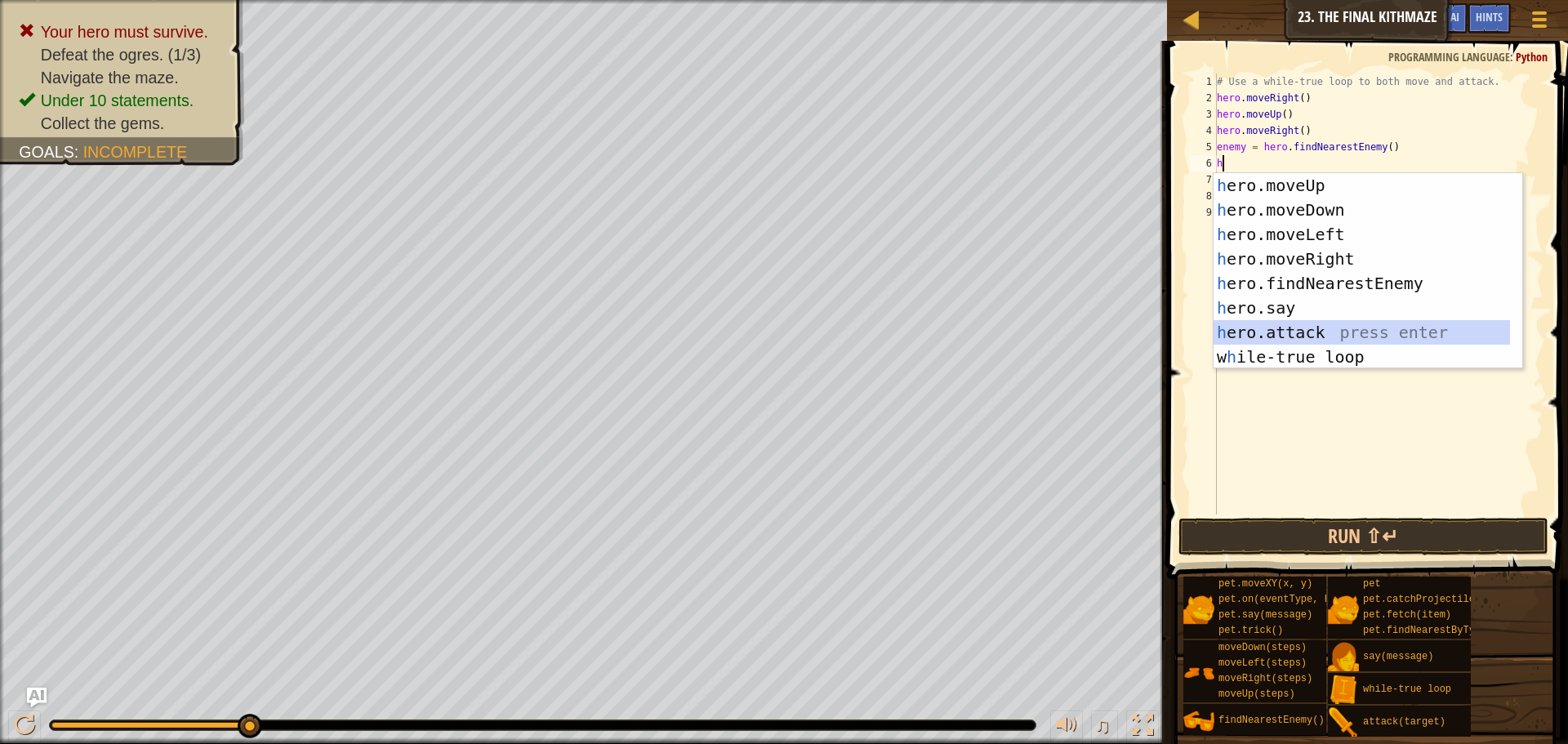
click at [1333, 323] on div "h ero.moveUp press enter h ero.moveDown press enter h ero.moveLeft press enter …" at bounding box center [1362, 296] width 297 height 245
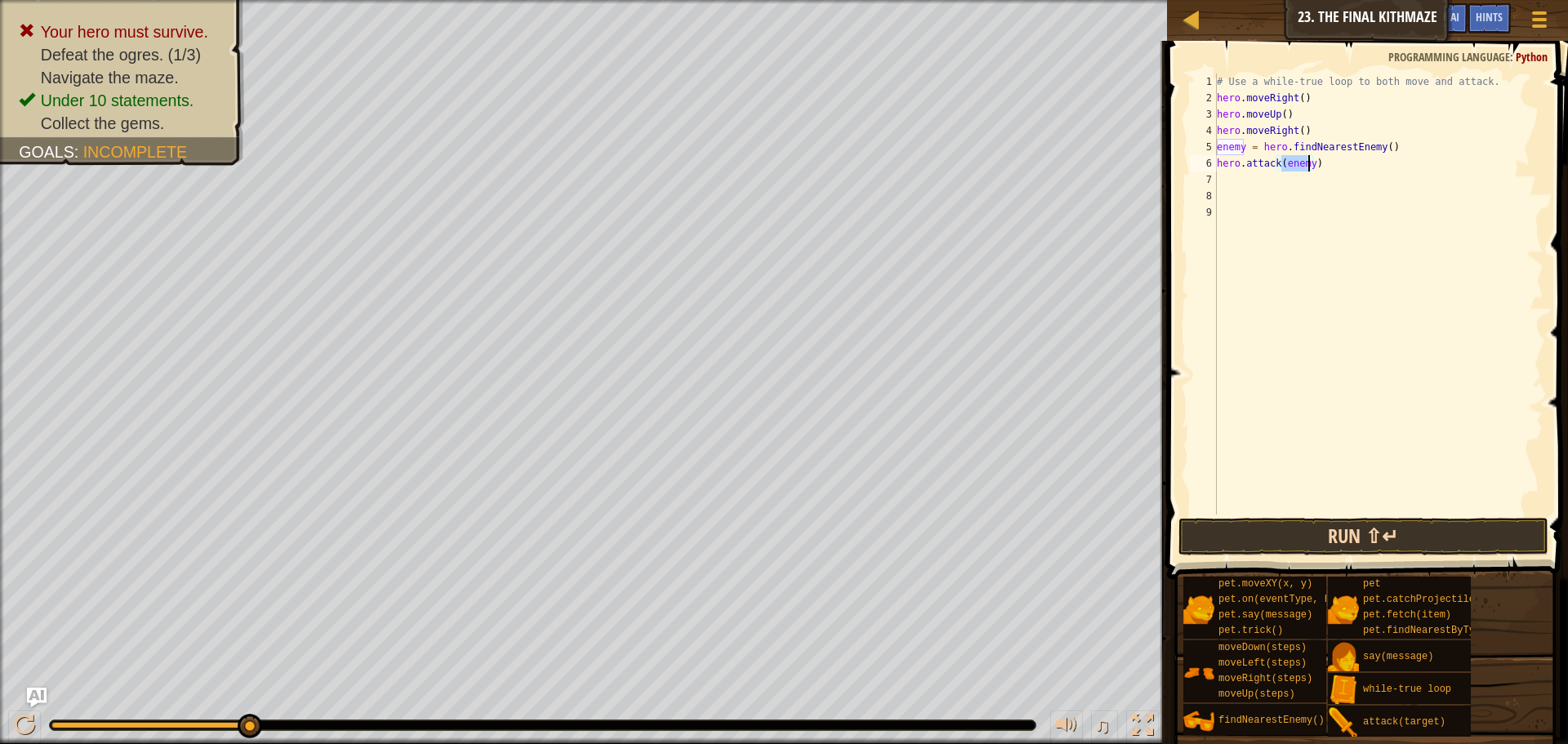
type textarea "hero.attack(enemy)"
click at [1442, 524] on button "Run ⇧↵" at bounding box center [1364, 537] width 370 height 38
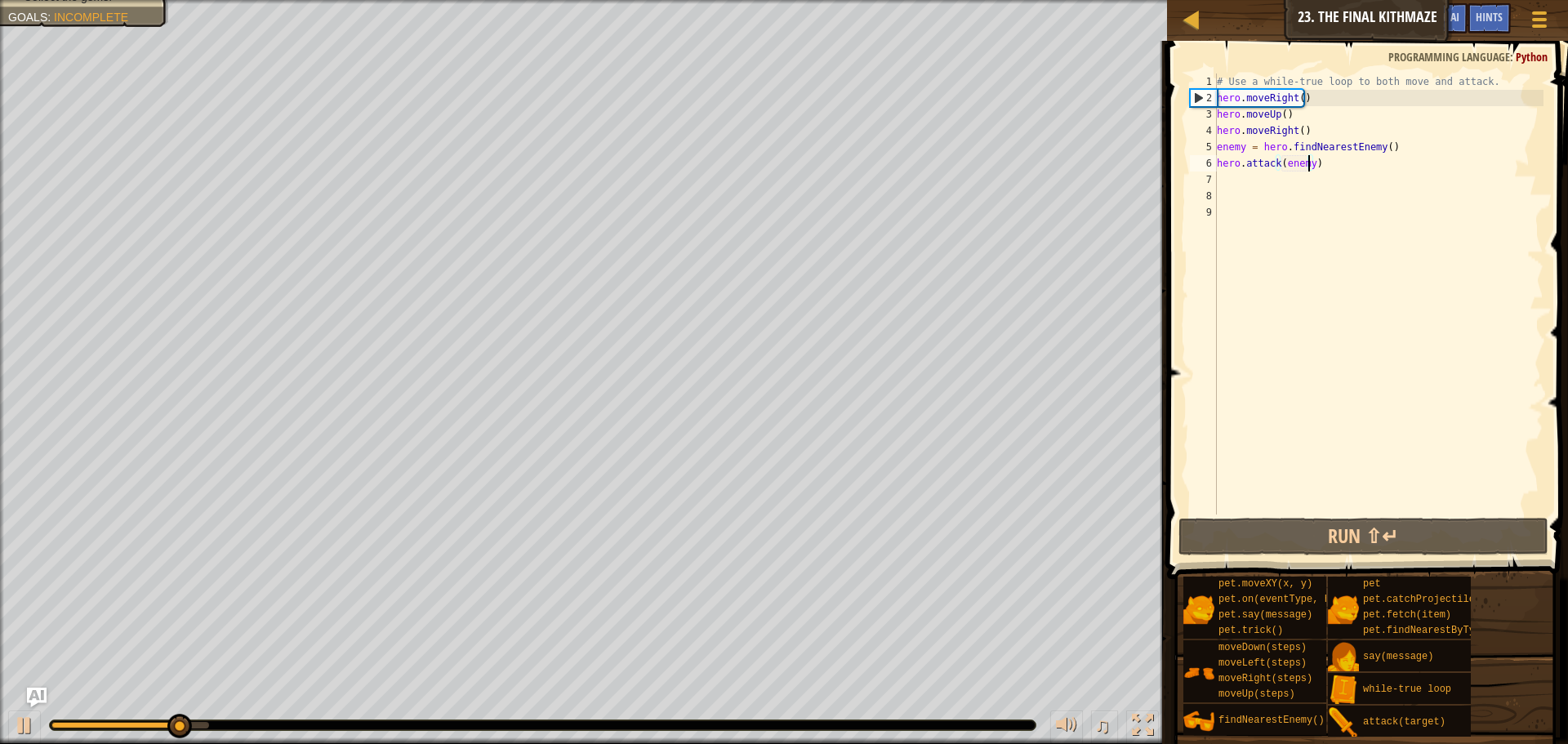
click at [1316, 185] on div "# Use a while-true loop to both move and attack. hero . moveRight ( ) hero . mo…" at bounding box center [1378, 311] width 330 height 474
type textarea "h"
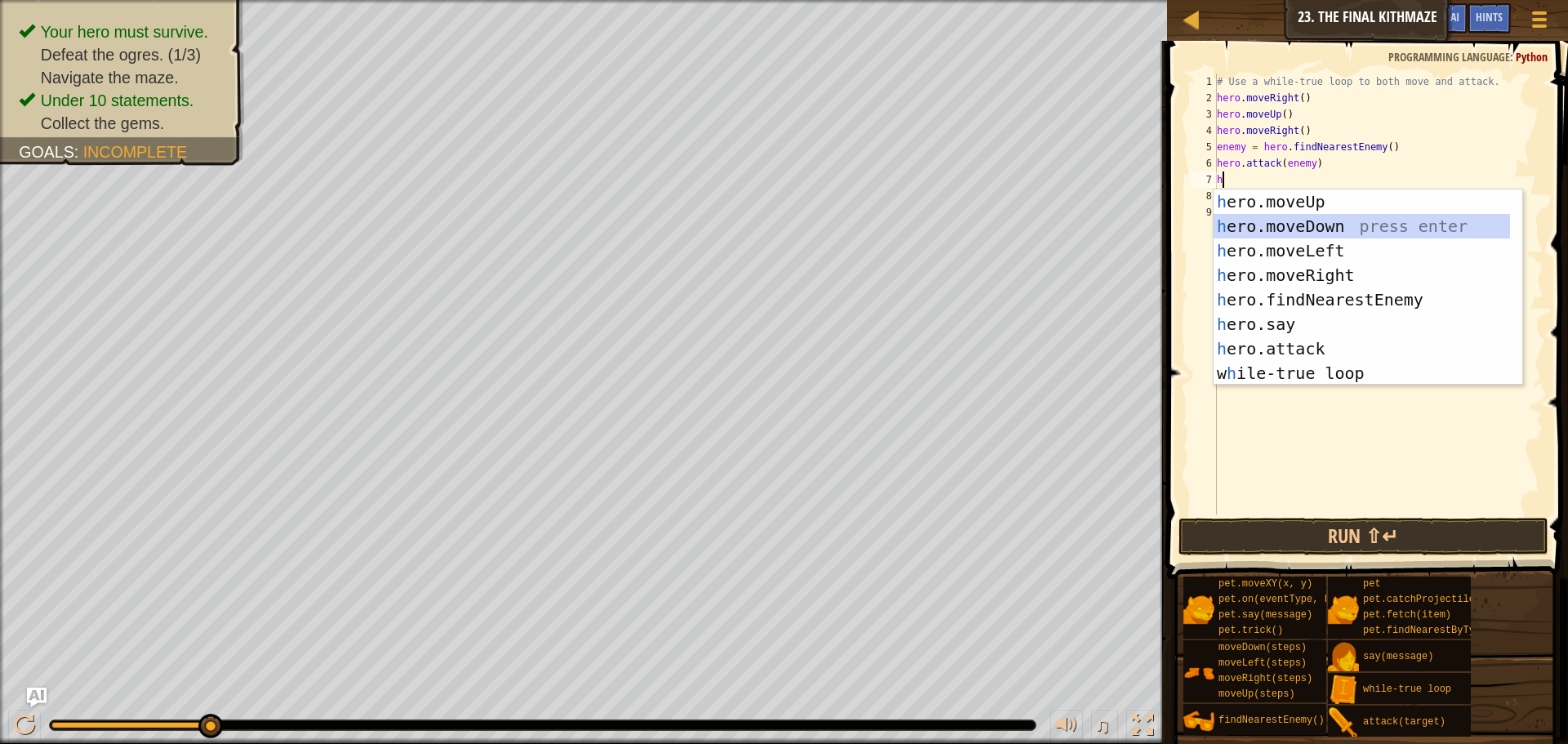
click at [1340, 227] on div "h ero.moveUp press enter h ero.moveDown press enter h ero.moveLeft press enter …" at bounding box center [1362, 313] width 297 height 245
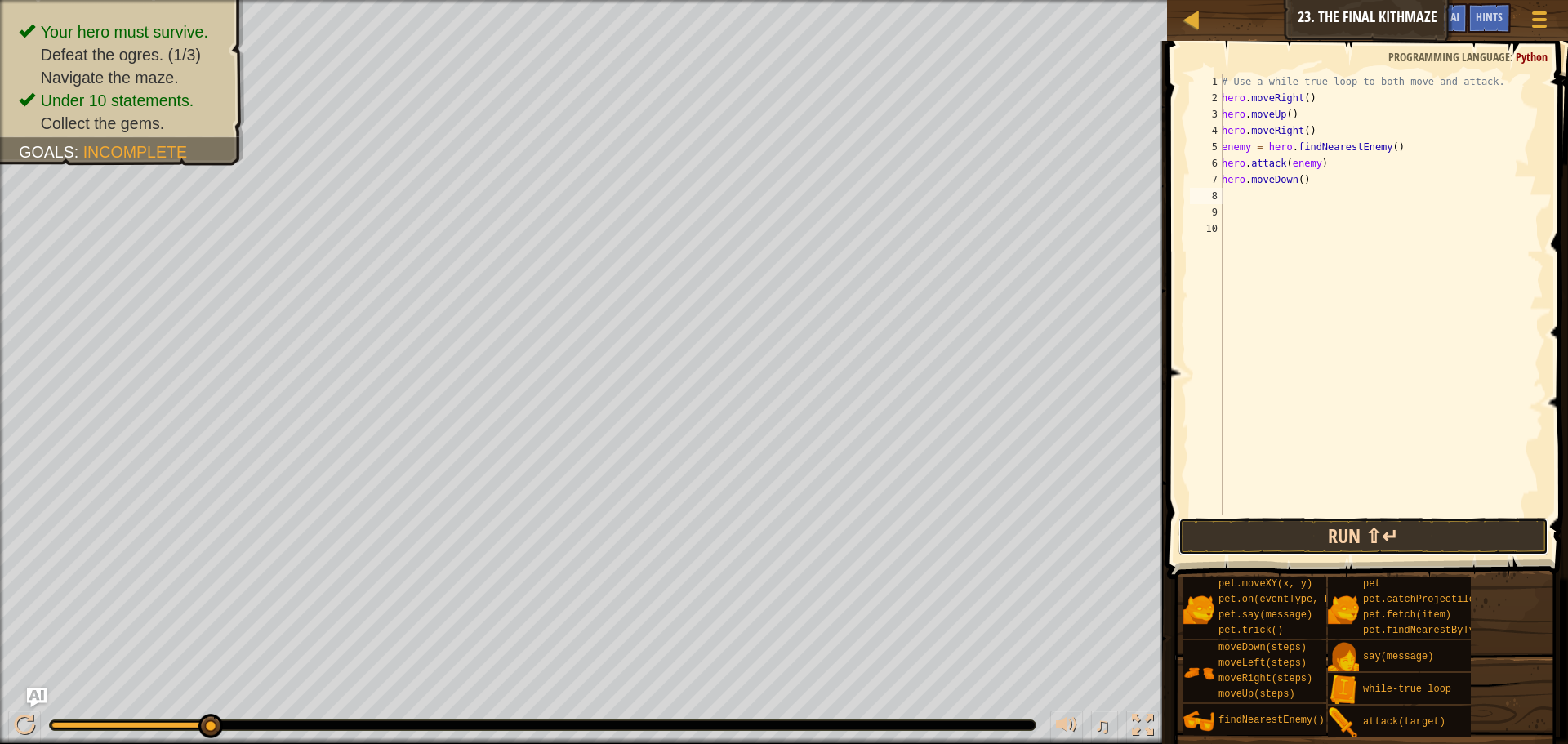
click at [1364, 525] on button "Run ⇧↵" at bounding box center [1364, 537] width 370 height 38
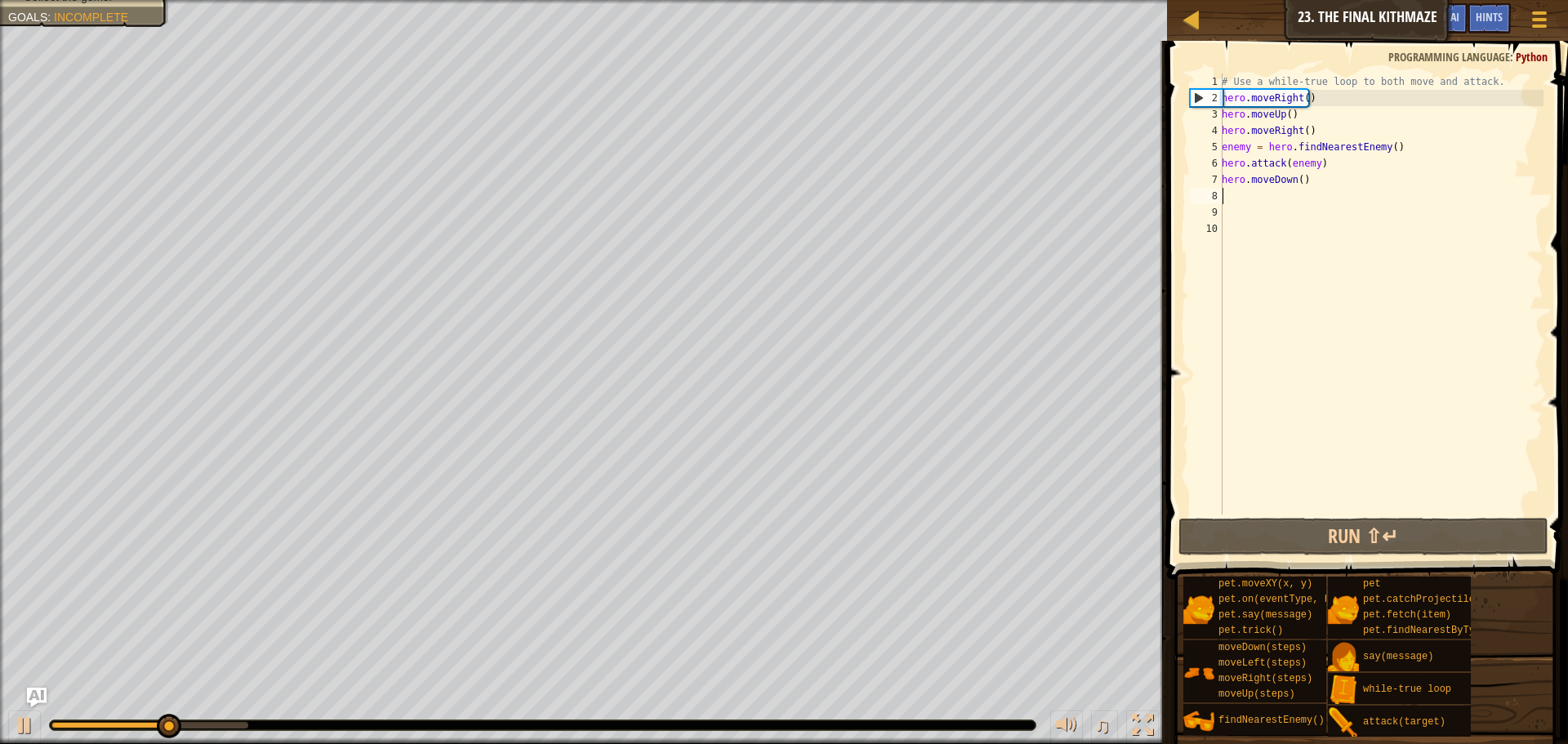
type textarea "h"
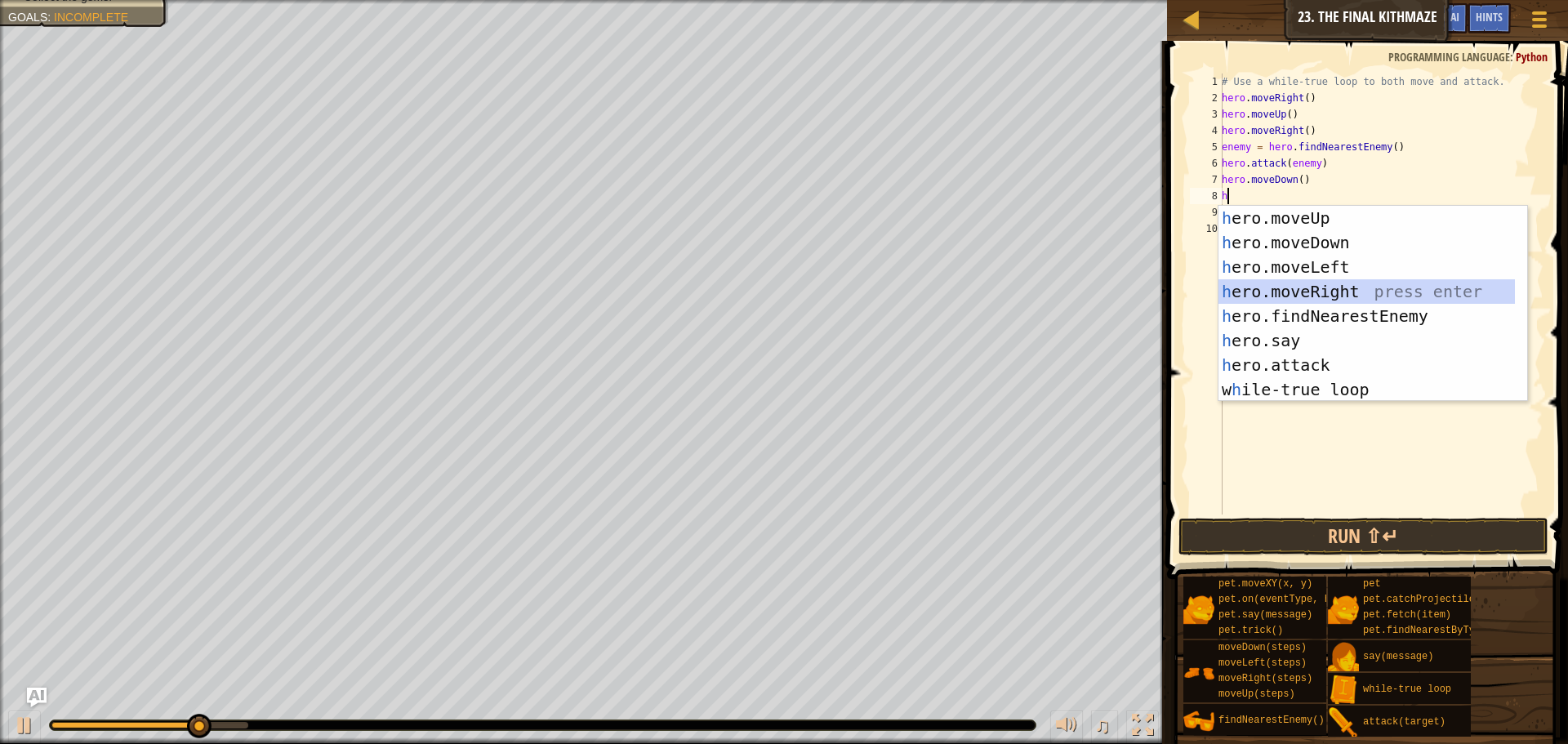
click at [1327, 287] on div "h ero.moveUp press enter h ero.moveDown press enter h ero.moveLeft press enter …" at bounding box center [1367, 328] width 297 height 245
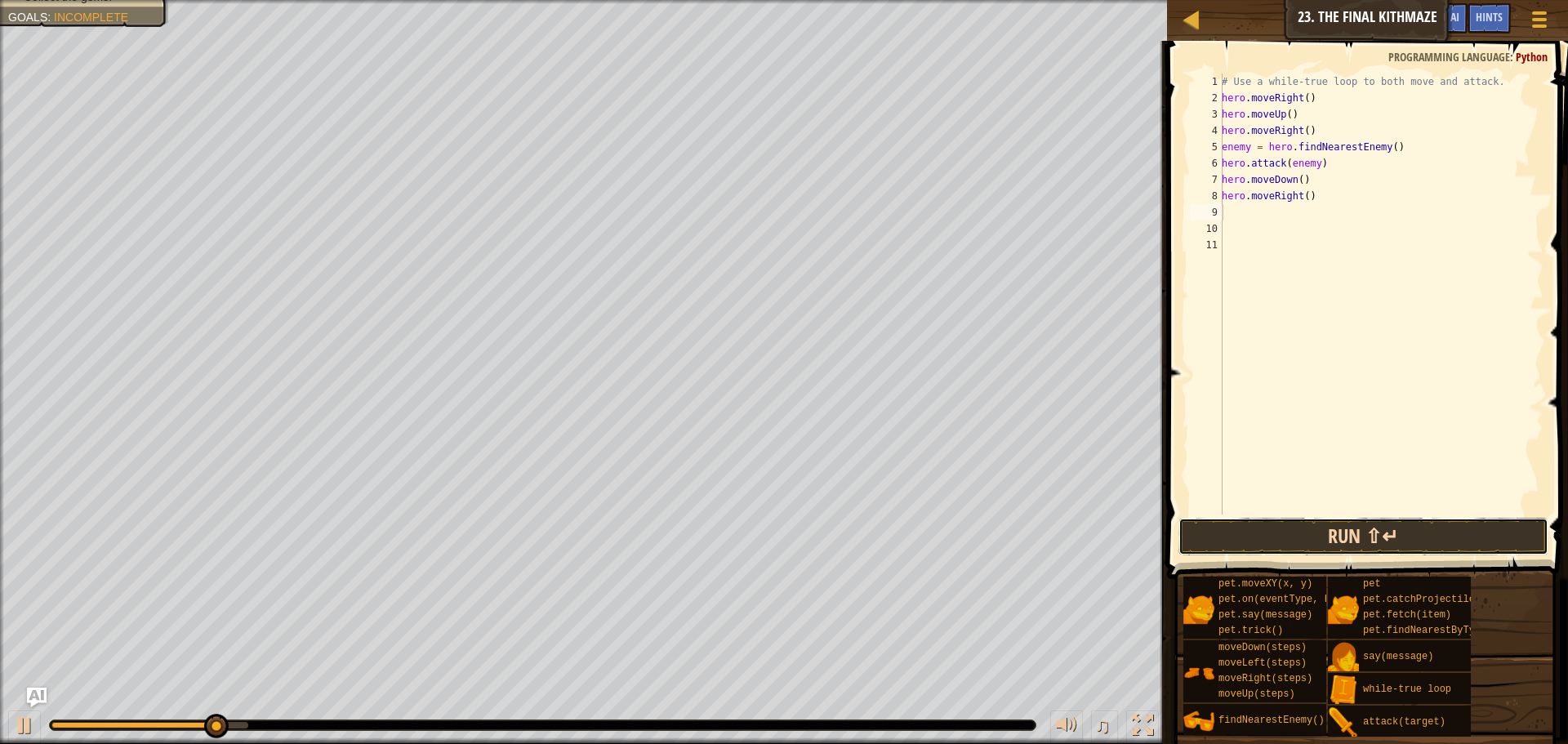
click at [1377, 530] on button "Run ⇧↵" at bounding box center [1364, 537] width 370 height 38
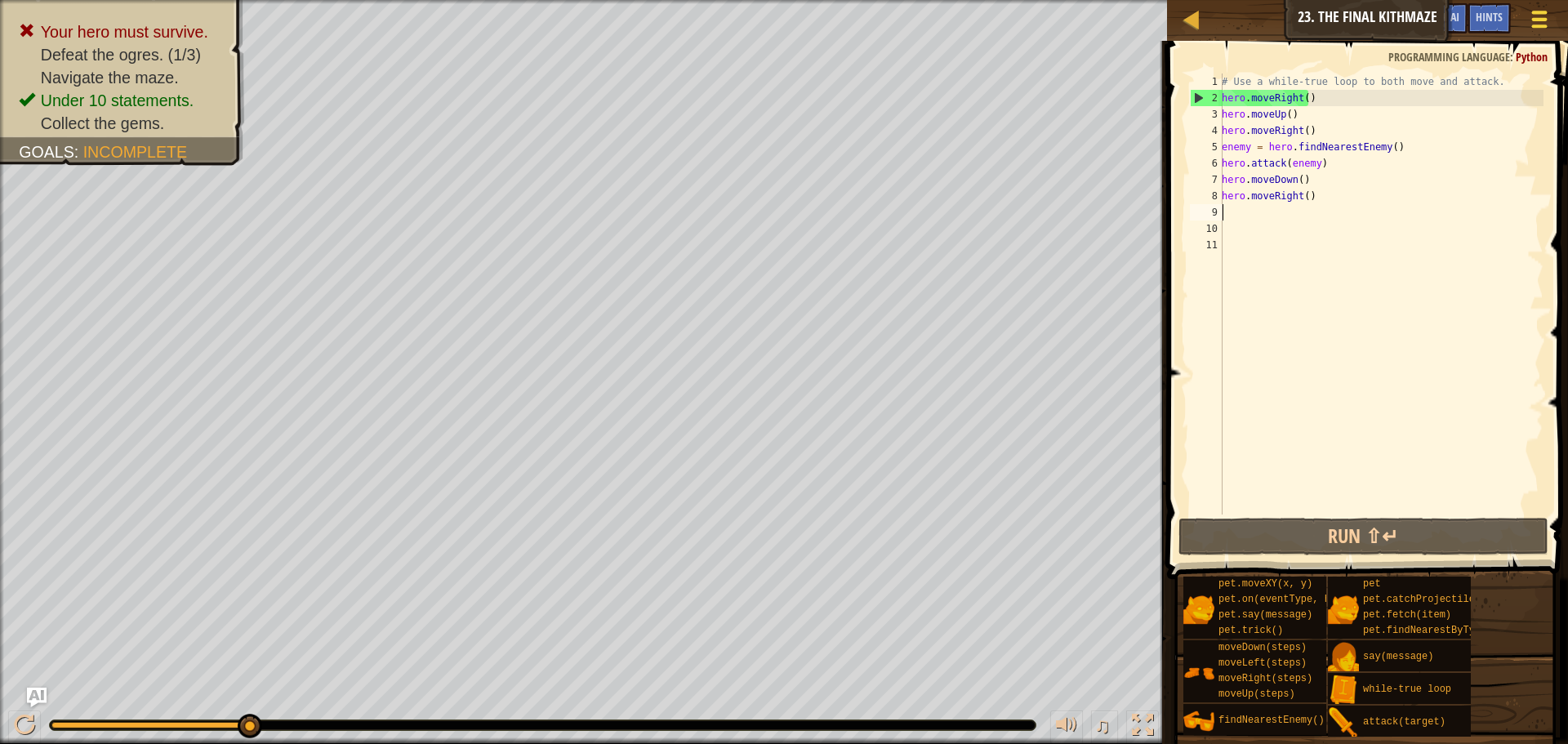
click at [1538, 17] on div at bounding box center [1539, 19] width 22 height 23
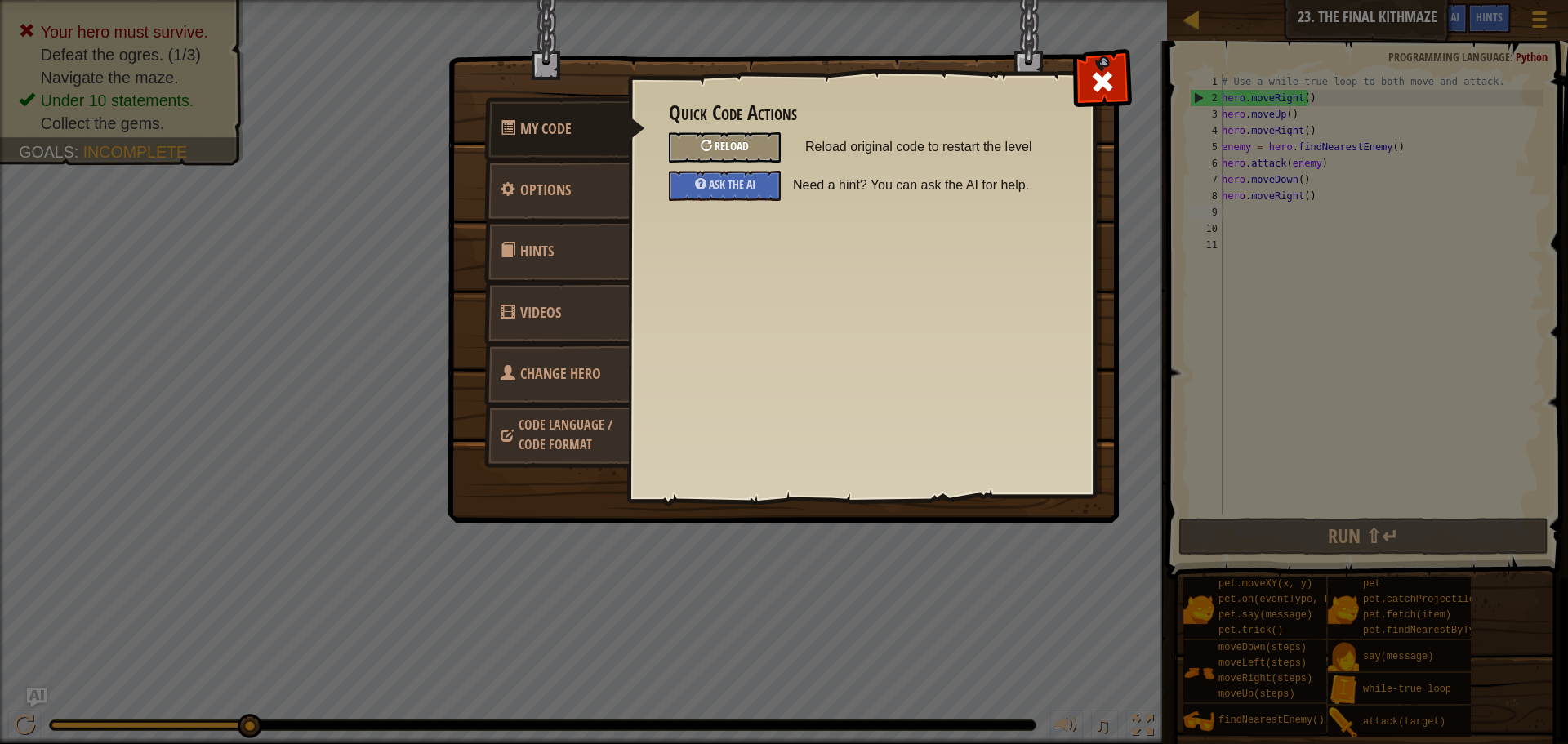
click at [753, 140] on div "Reload" at bounding box center [724, 147] width 112 height 30
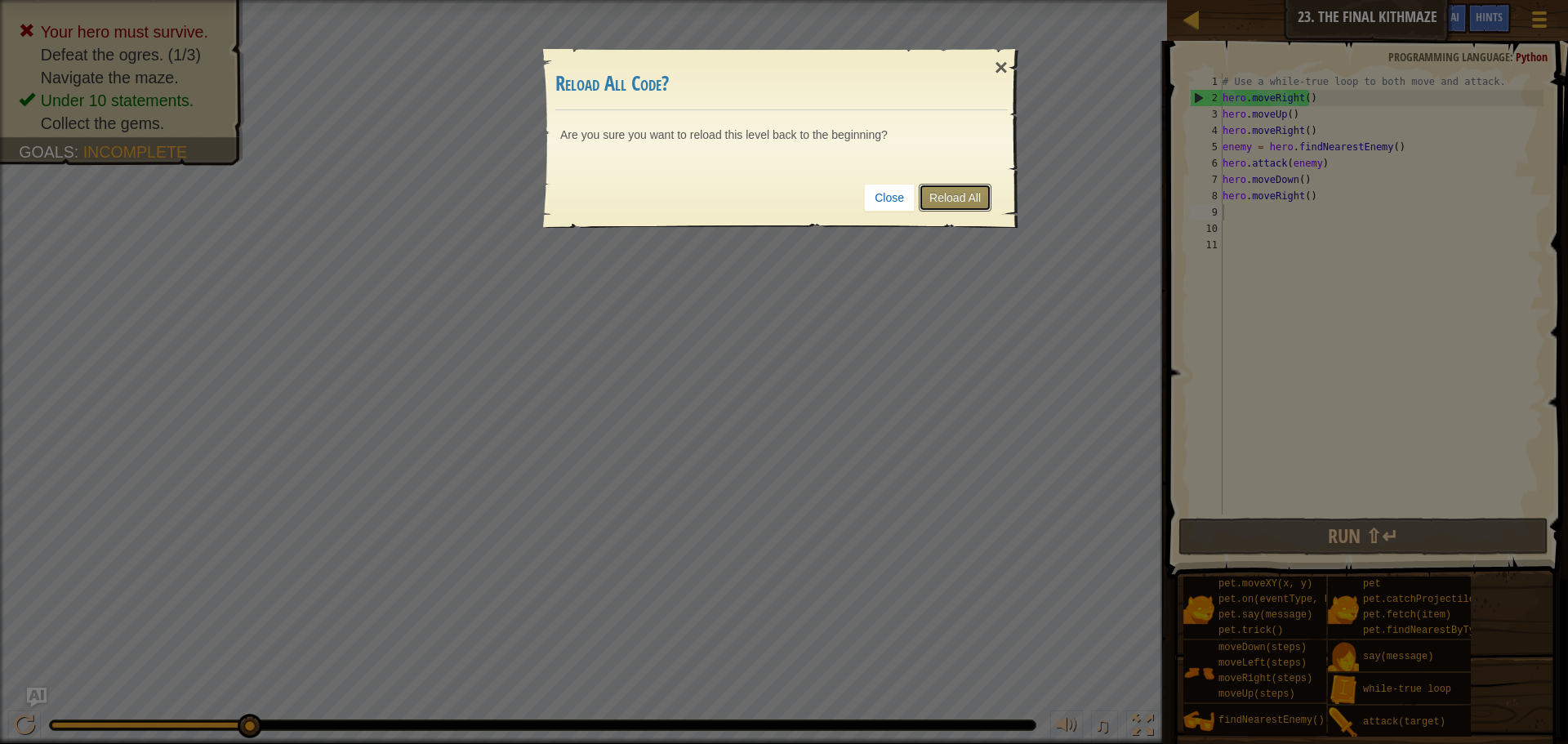
click at [977, 196] on link "Reload All" at bounding box center [955, 198] width 73 height 28
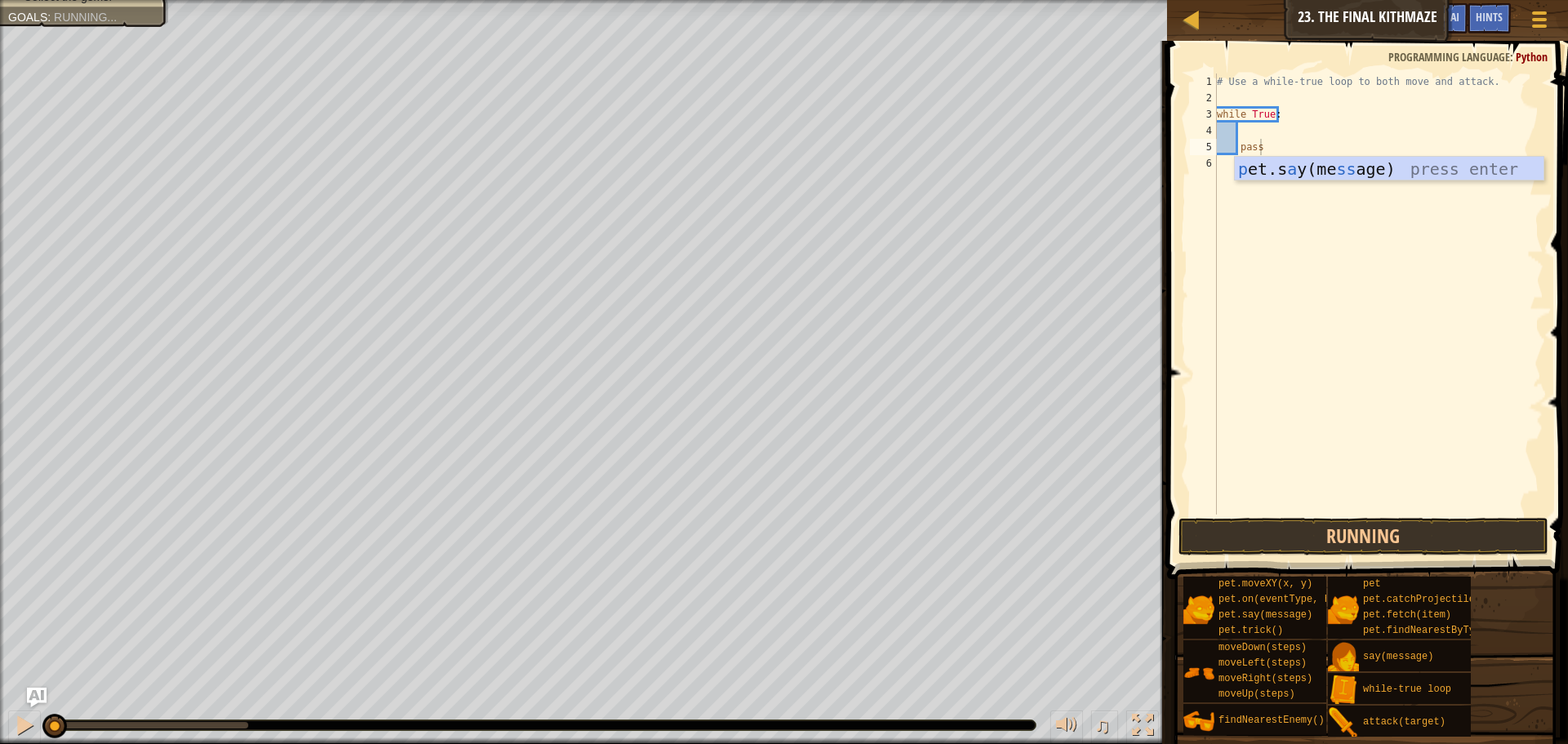
type textarea "pass"
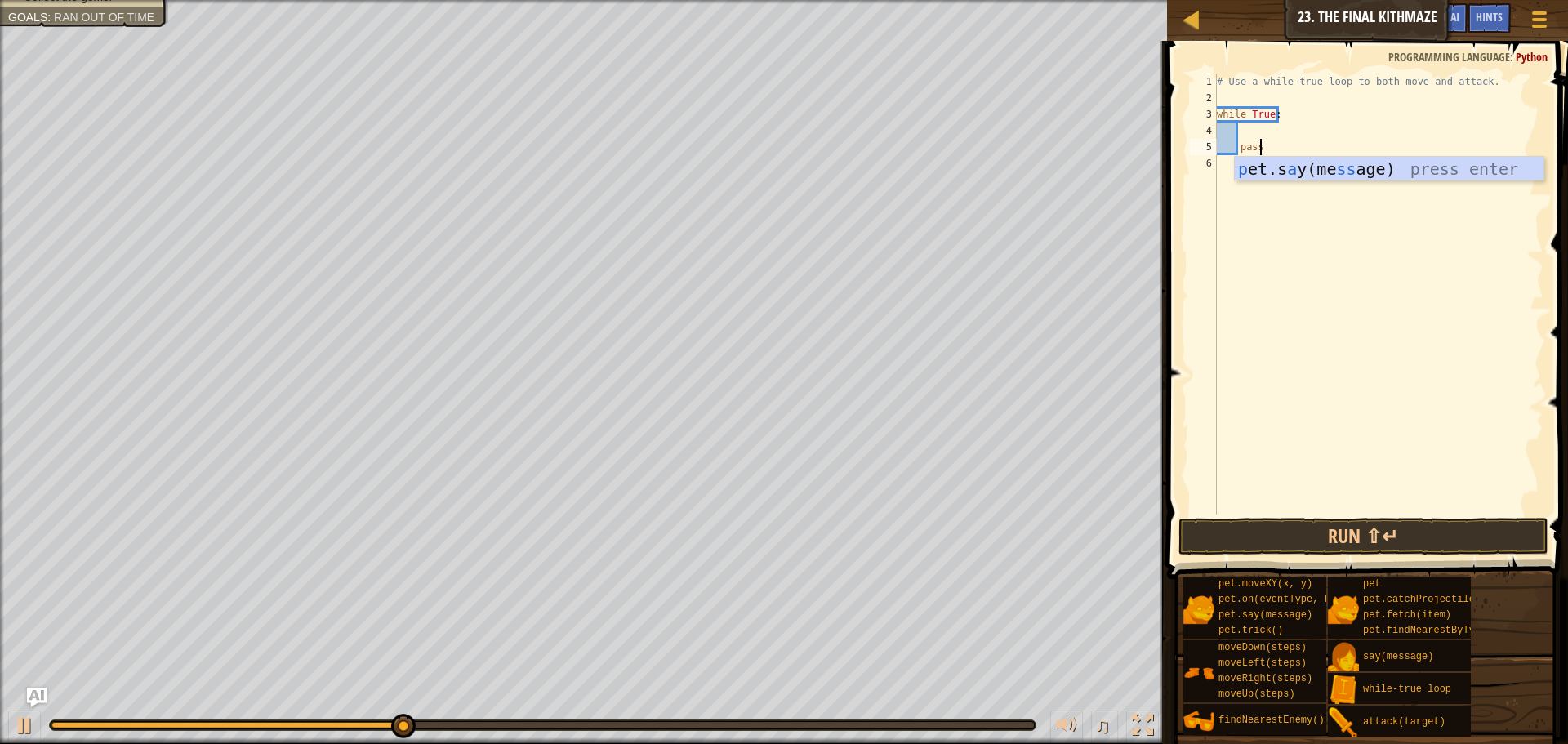
click at [1322, 132] on div "# Use a while-true loop to both move and attack. while True : pass" at bounding box center [1378, 311] width 330 height 474
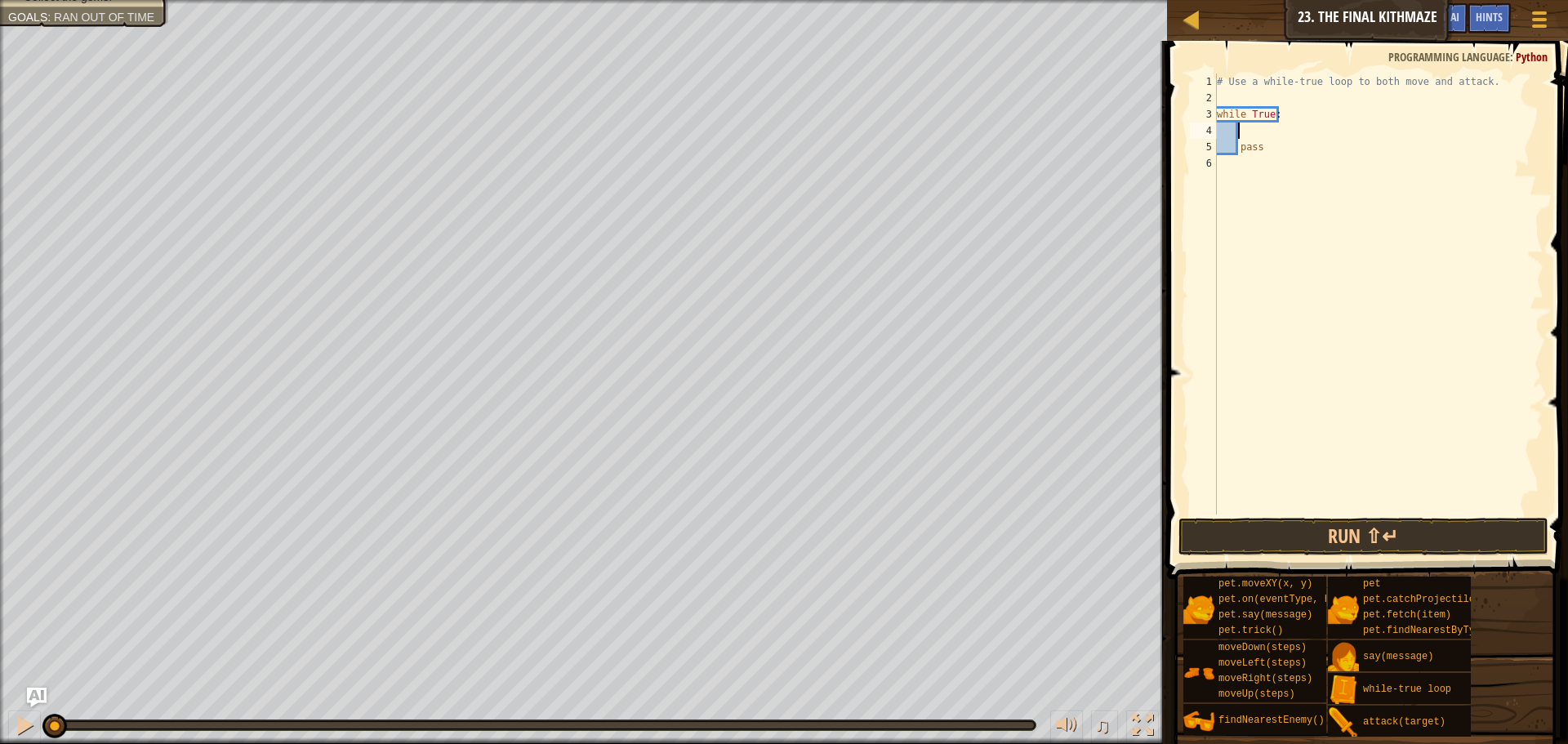
drag, startPoint x: 551, startPoint y: 724, endPoint x: 1, endPoint y: 708, distance: 550.2
click at [1, 708] on div "♫" at bounding box center [583, 722] width 1167 height 49
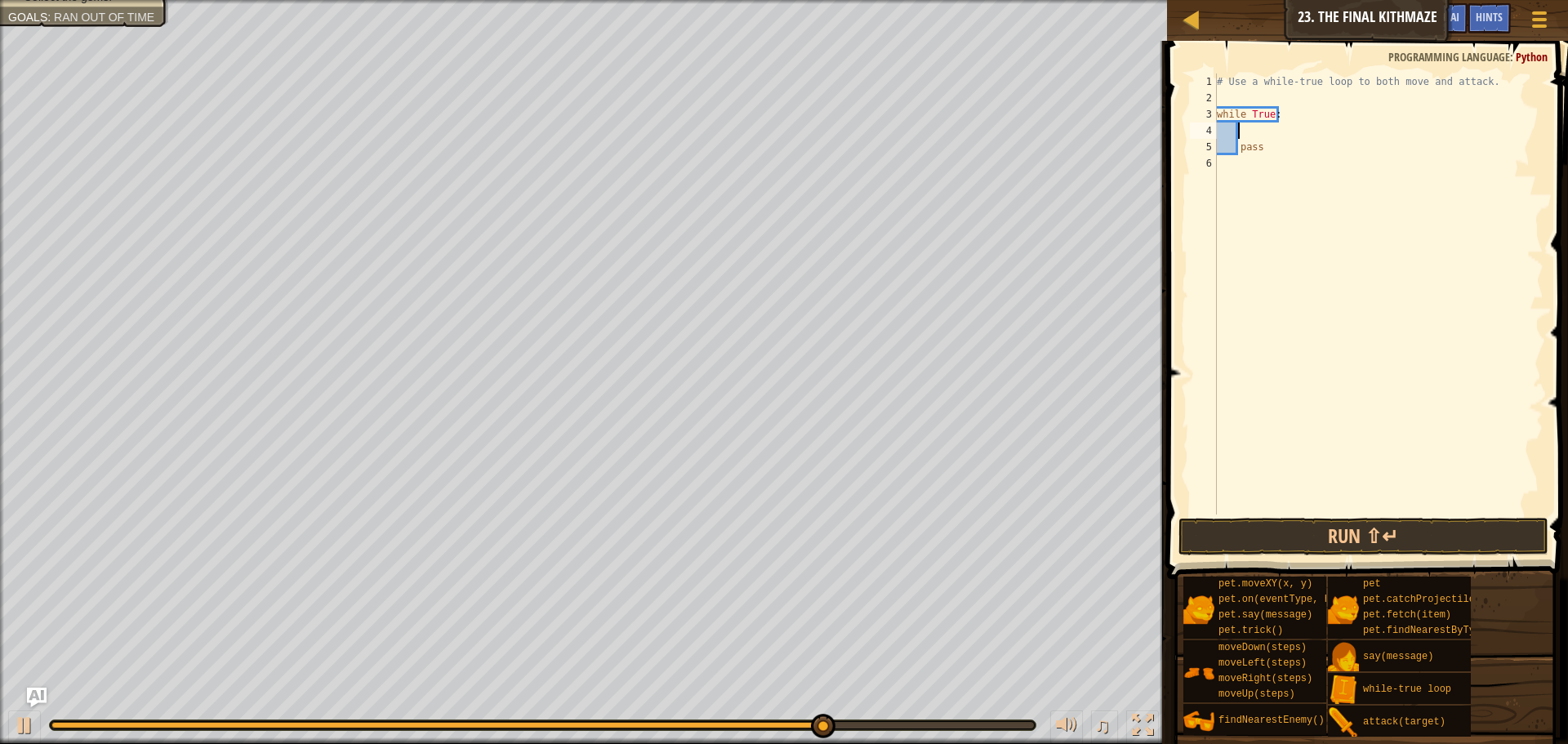
type textarea "h"
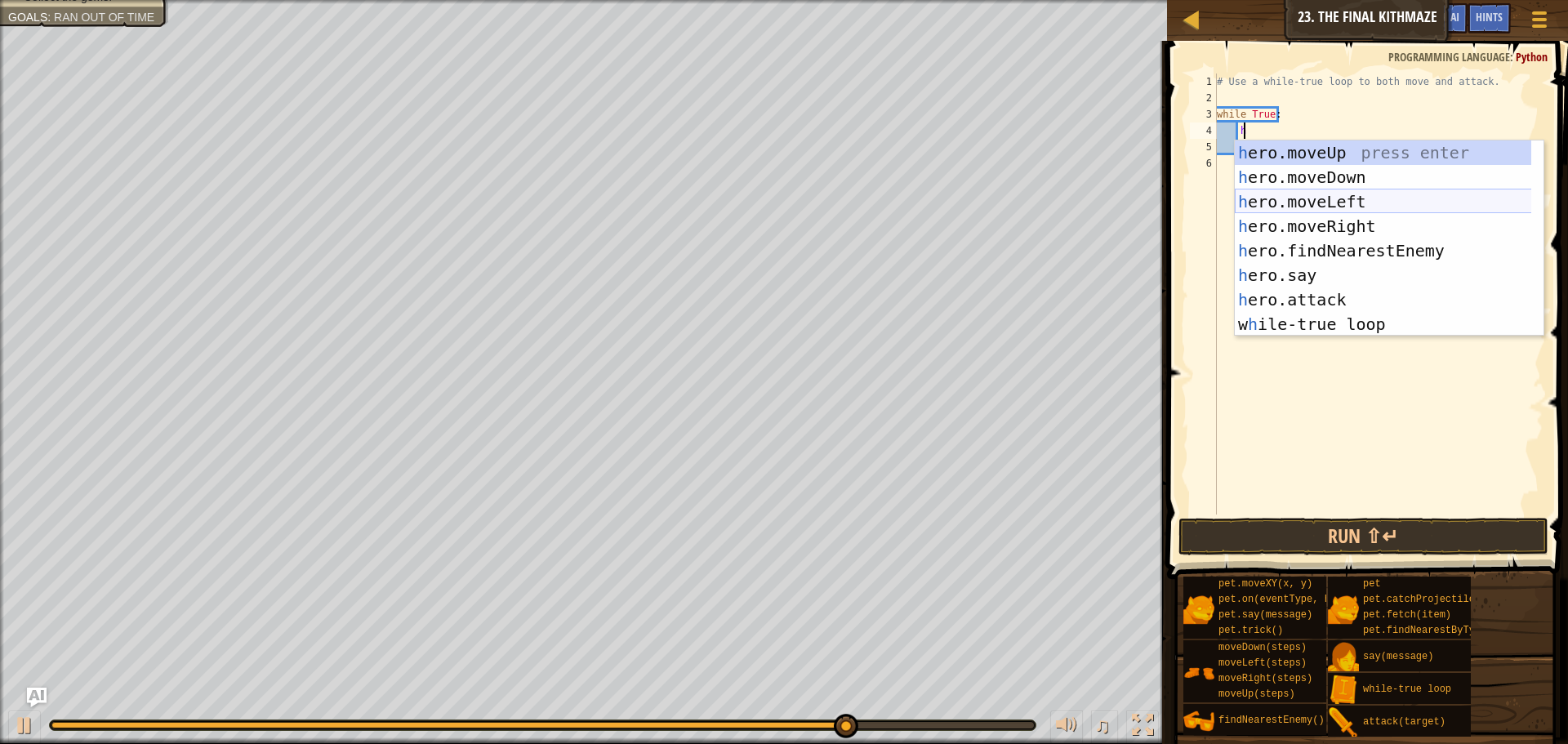
click at [1313, 200] on div "h ero.moveUp press enter h ero.moveDown press enter h ero.moveLeft press enter …" at bounding box center [1389, 263] width 309 height 245
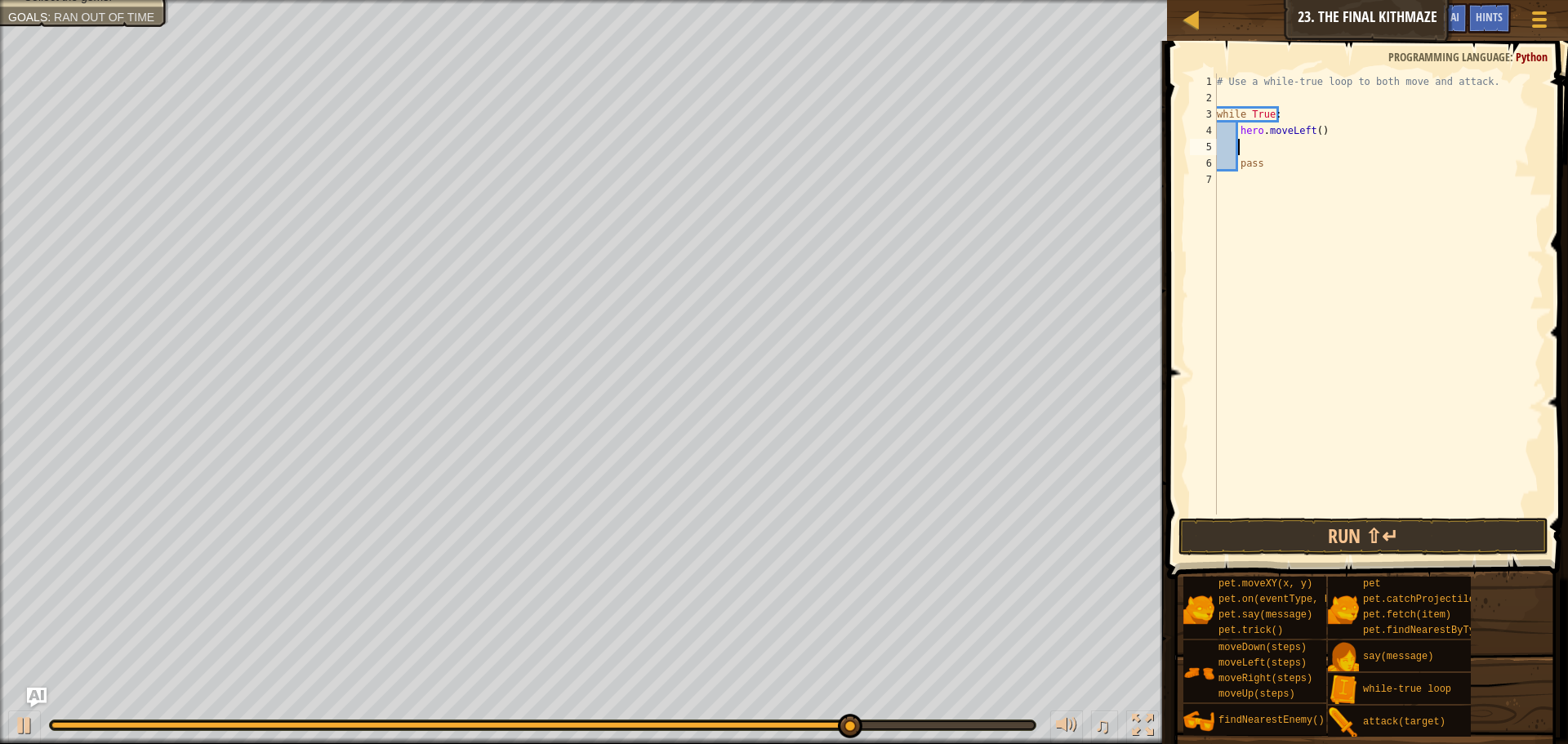
scroll to position [8, 1]
type textarea "h"
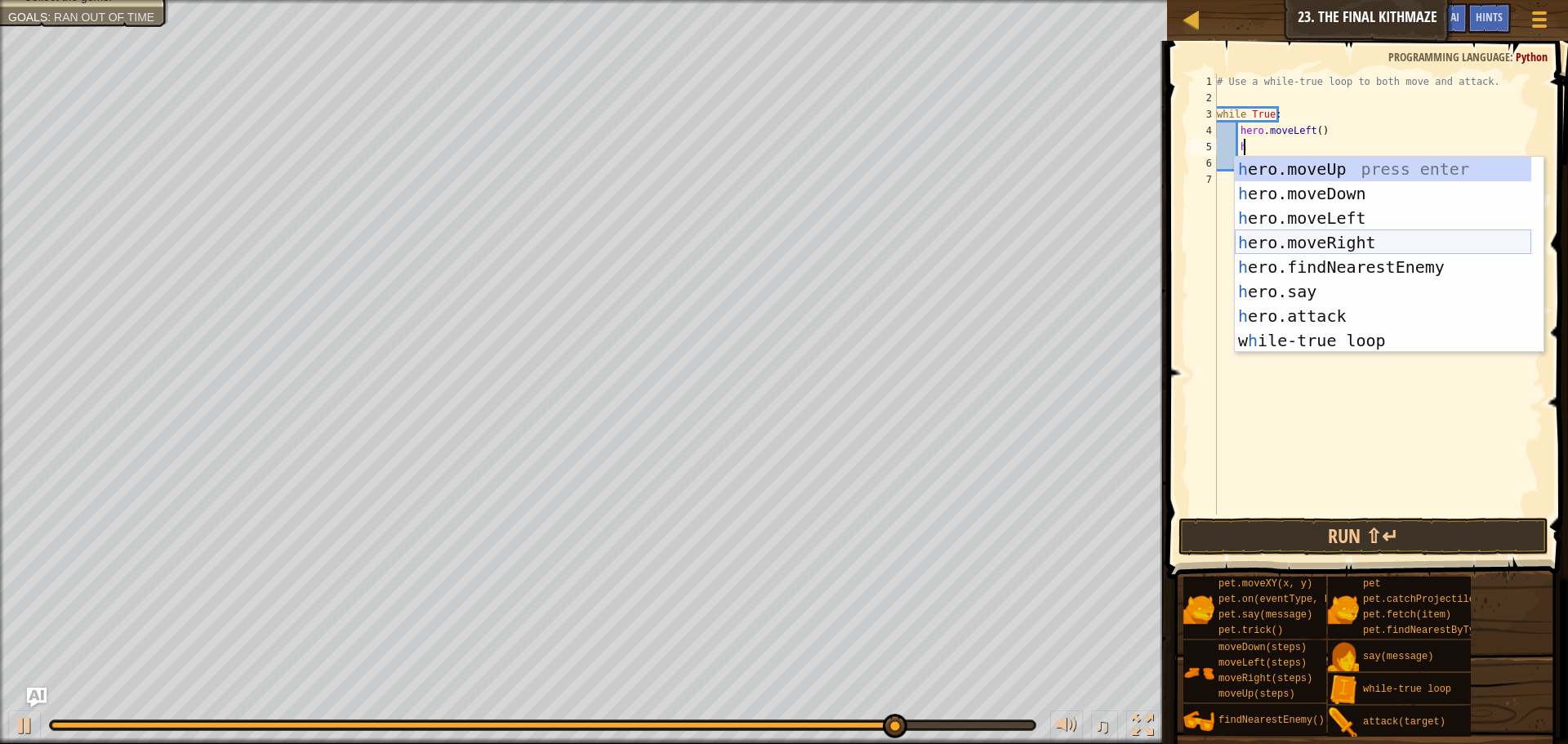
click at [1312, 242] on div "h ero.moveUp press enter h ero.moveDown press enter h ero.moveLeft press enter …" at bounding box center [1383, 279] width 297 height 245
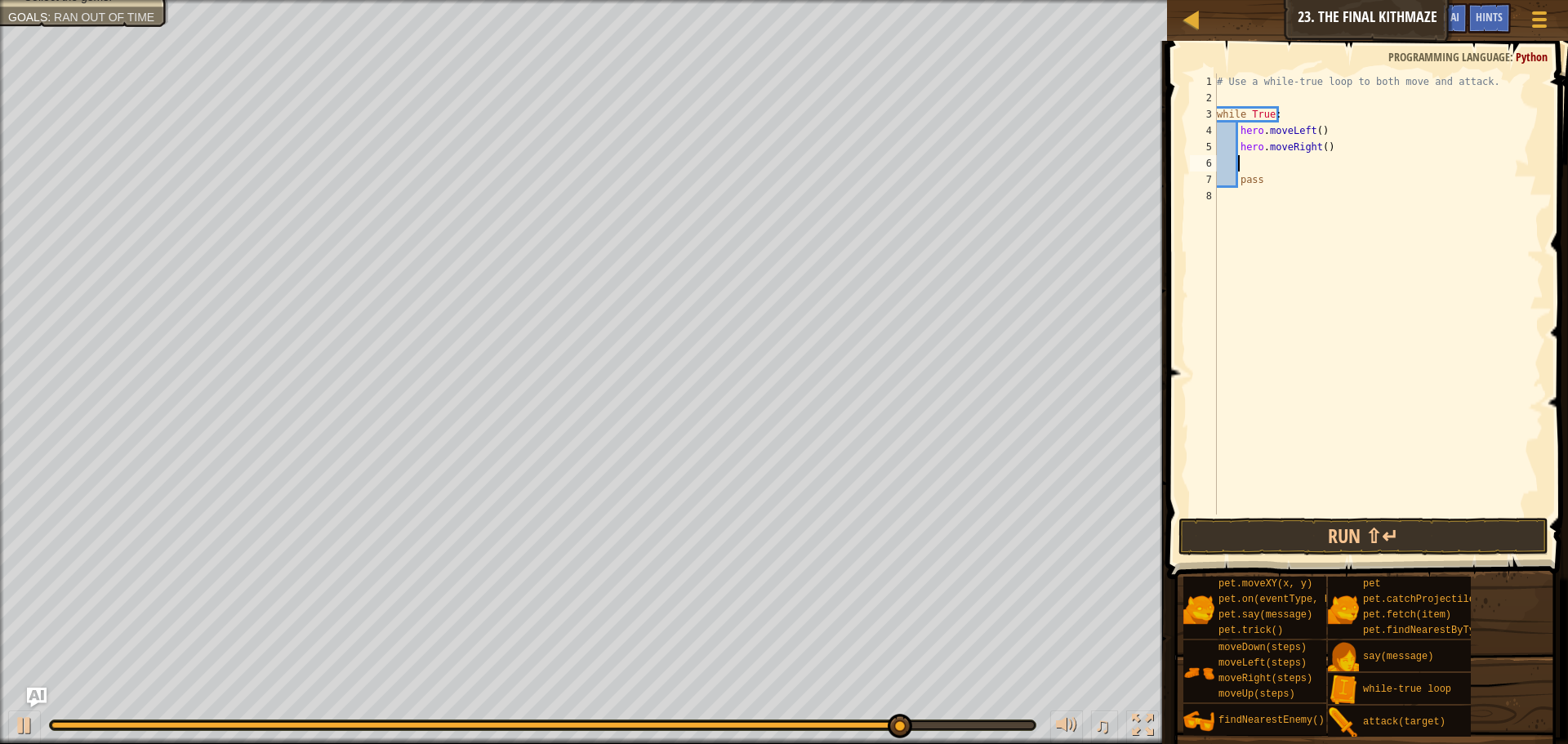
scroll to position [8, 1]
type textarea "h"
click at [1318, 152] on div "# Use a while-true loop to both move and attack. while True : hero . moveLeft (…" at bounding box center [1378, 311] width 330 height 474
click at [1263, 182] on div "# Use a while-true loop to both move and attack. while True : hero . moveLeft (…" at bounding box center [1378, 311] width 330 height 474
type textarea "pass"
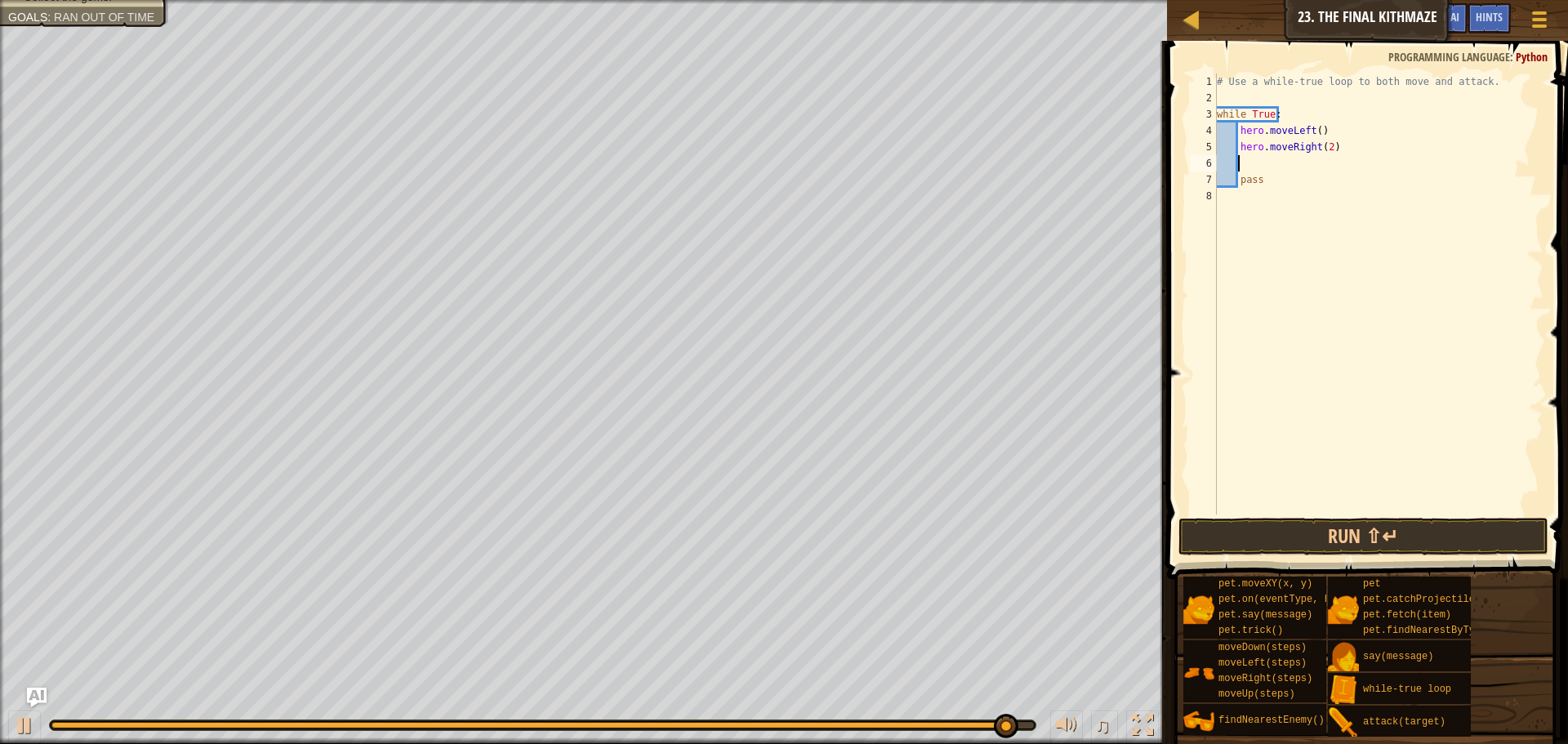
click at [1259, 163] on div "# Use a while-true loop to both move and attack. while True : hero . moveLeft (…" at bounding box center [1378, 311] width 330 height 474
type textarea "h"
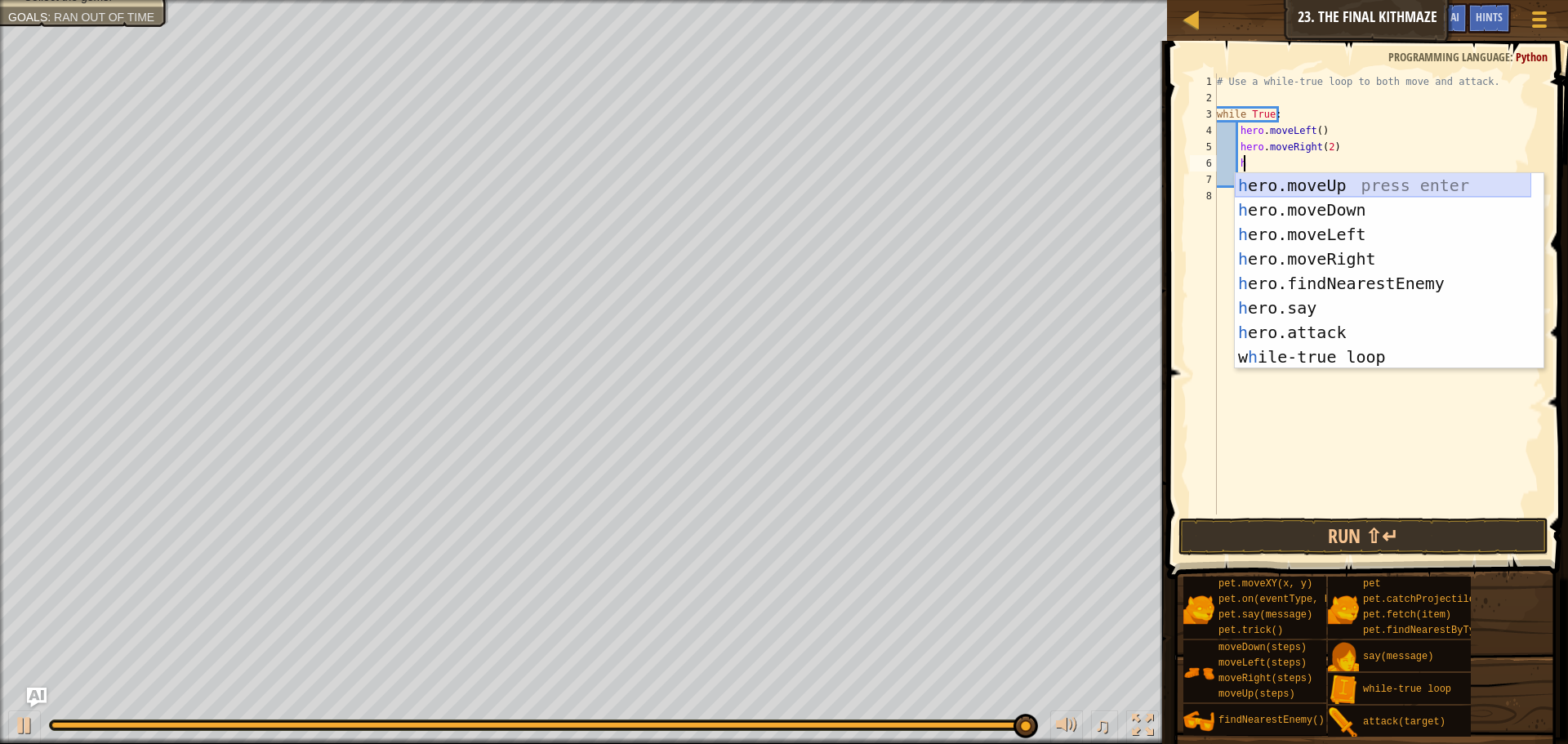
click at [1292, 185] on div "h ero.moveUp press enter h ero.moveDown press enter h ero.moveLeft press enter …" at bounding box center [1383, 296] width 297 height 245
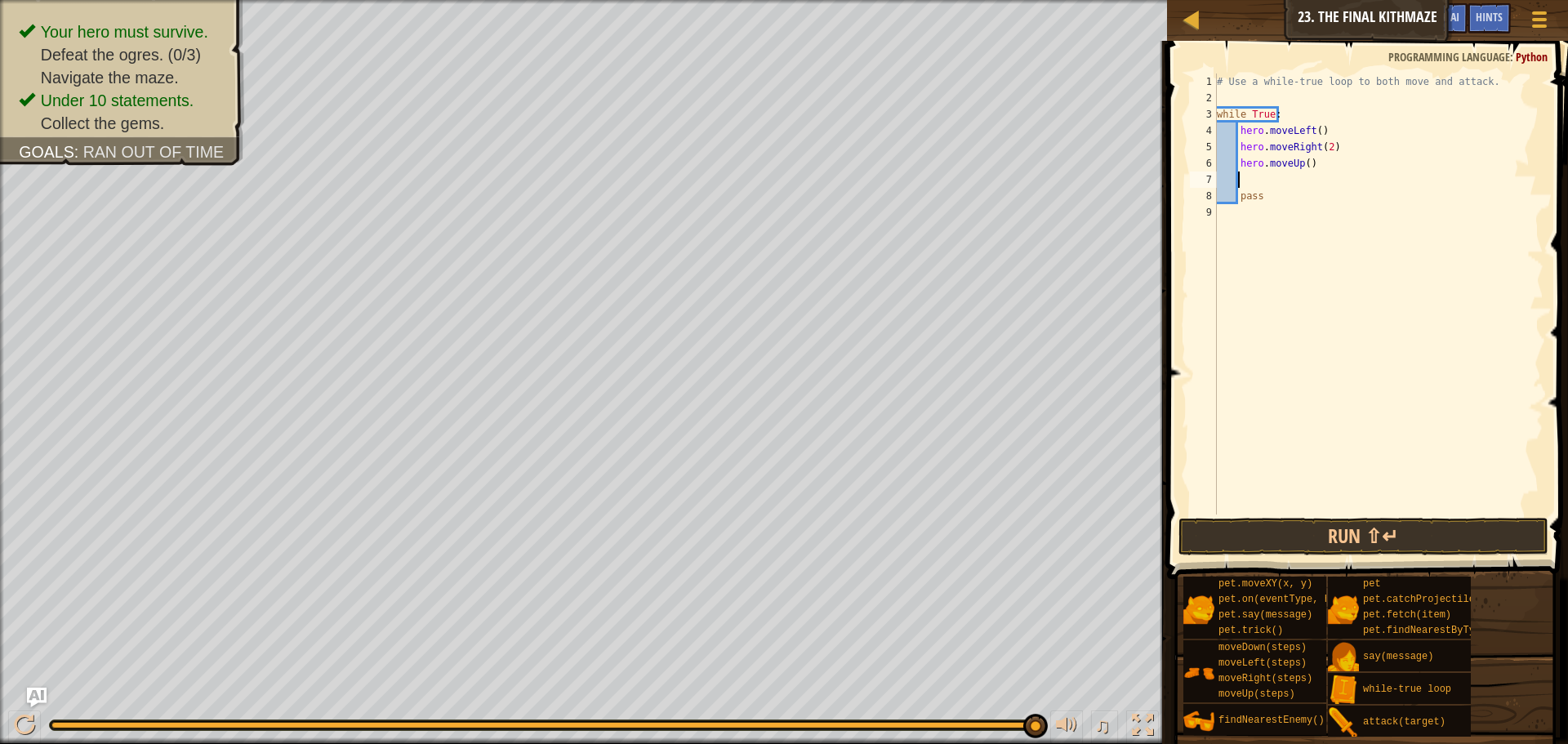
type textarea "h"
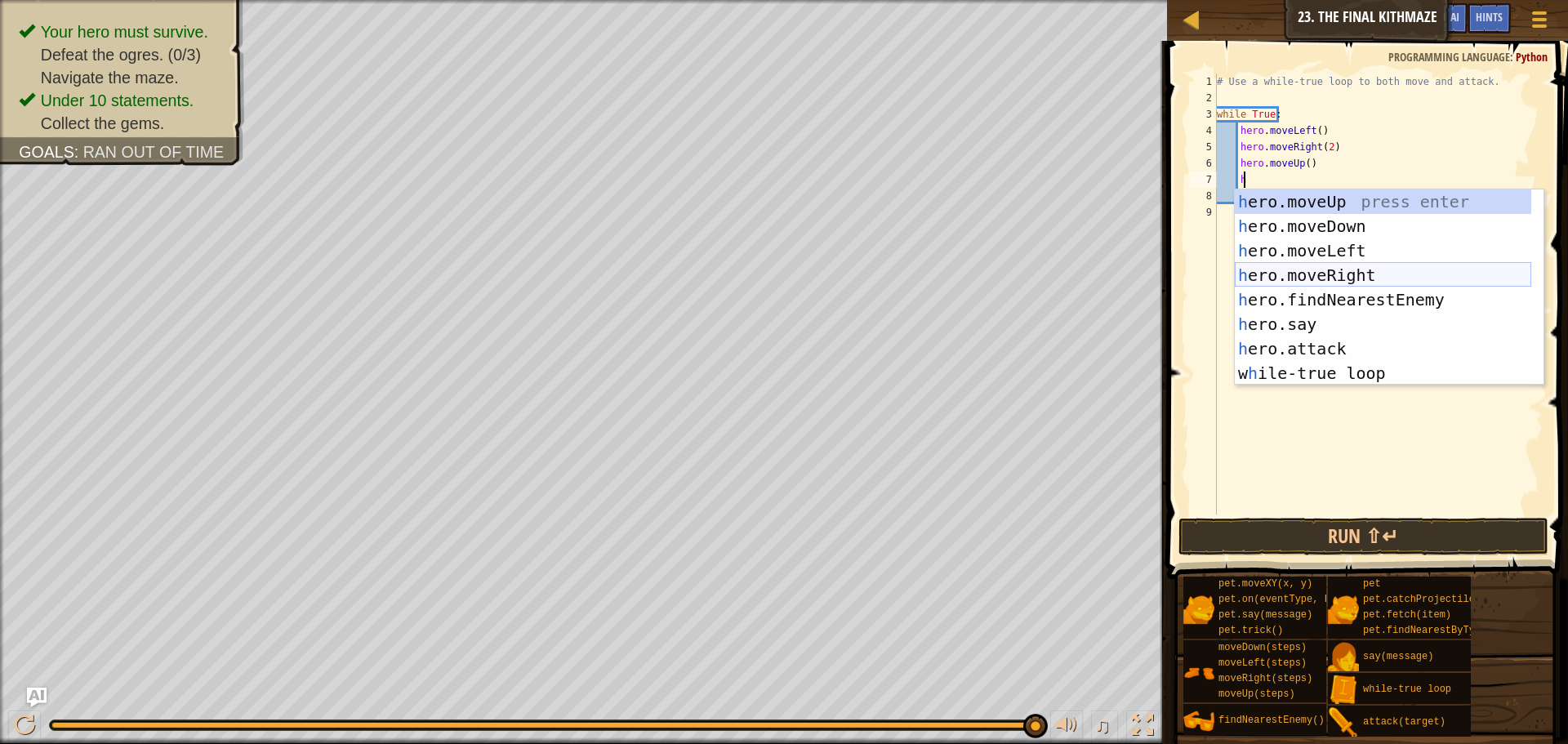
click at [1388, 278] on div "h ero.moveUp press enter h ero.moveDown press enter h ero.moveLeft press enter …" at bounding box center [1383, 313] width 297 height 245
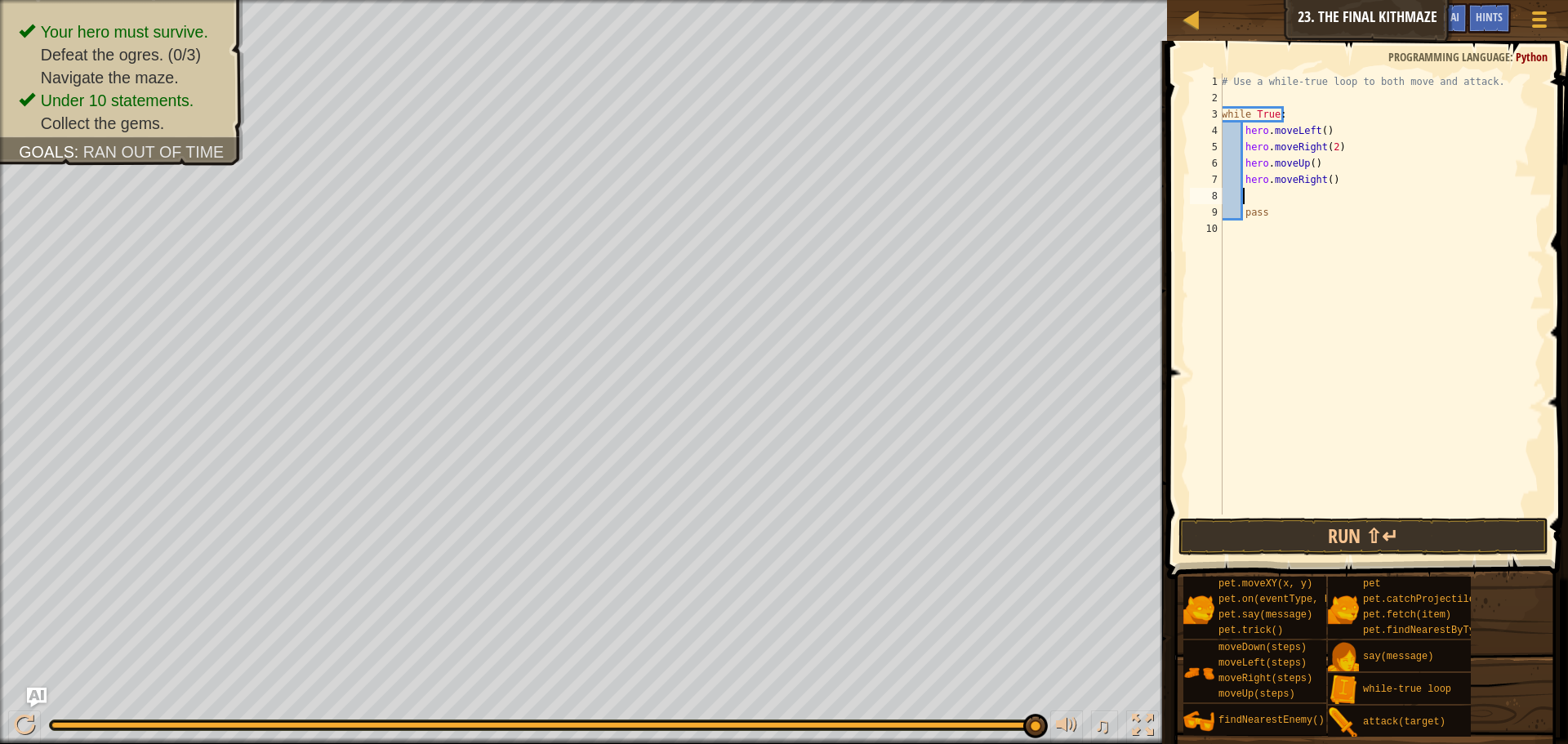
scroll to position [8, 1]
type textarea "h"
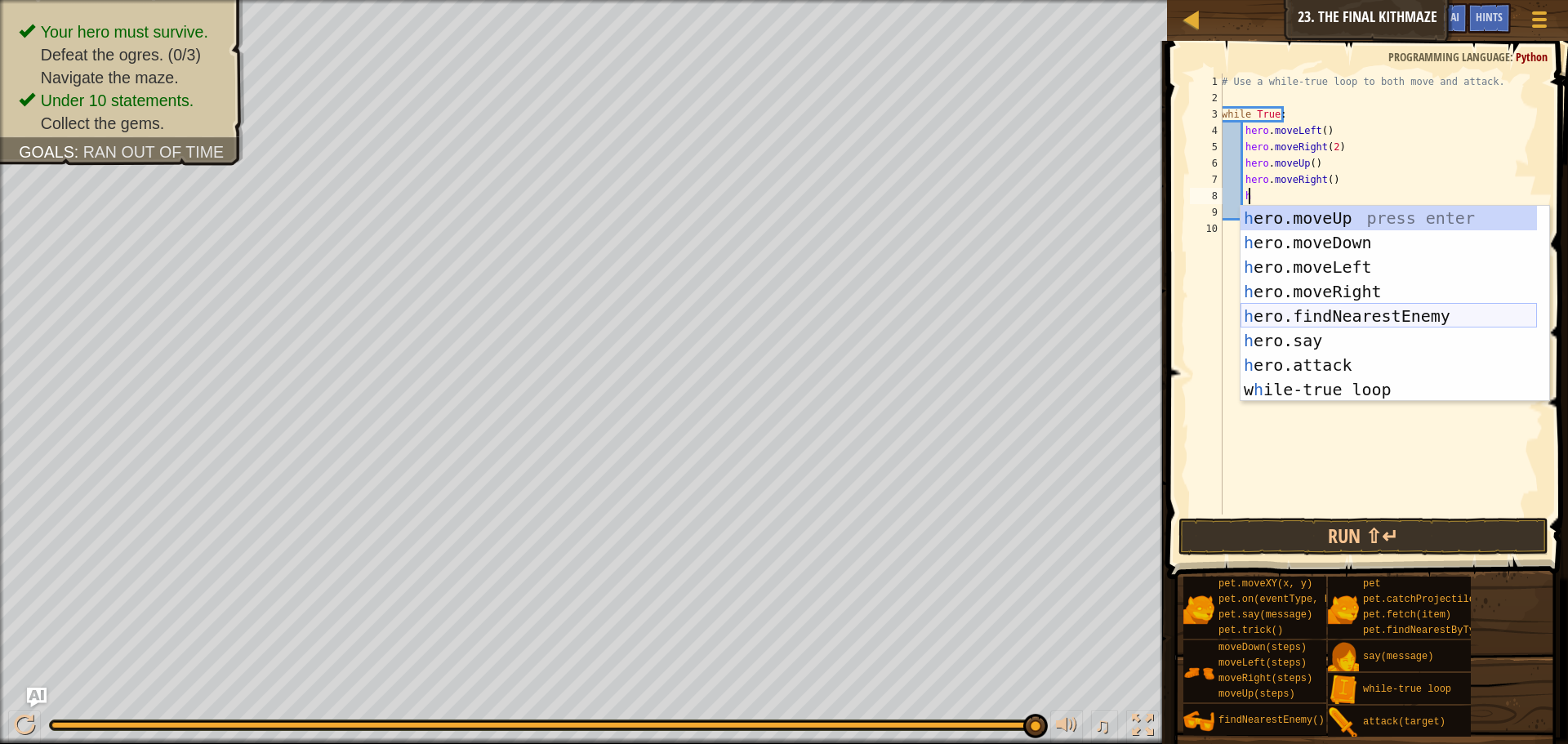
click at [1367, 324] on div "h ero.moveUp press enter h ero.moveDown press enter h ero.moveLeft press enter …" at bounding box center [1389, 328] width 297 height 245
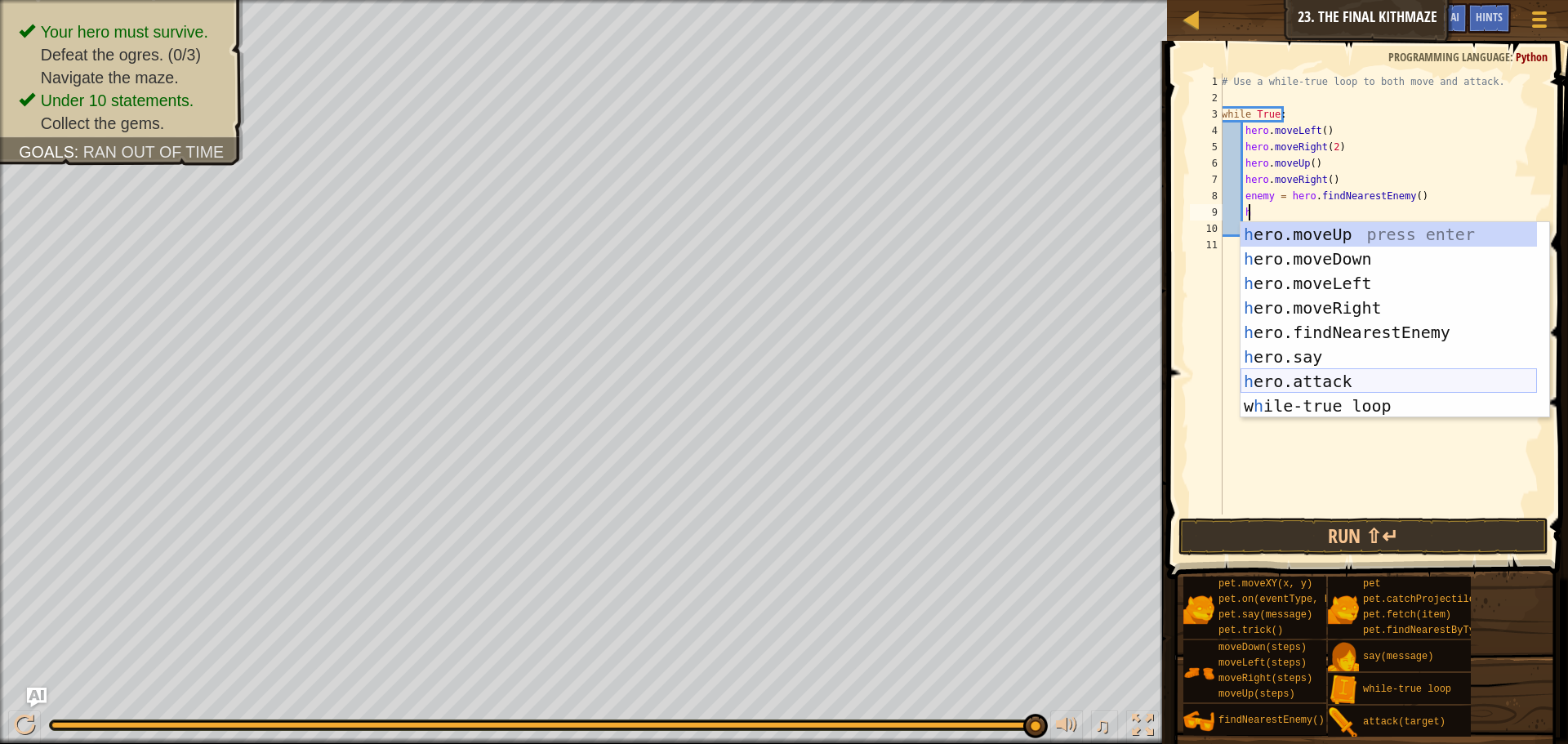
click at [1373, 377] on div "h ero.moveUp press enter h ero.moveDown press enter h ero.moveLeft press enter …" at bounding box center [1389, 345] width 297 height 245
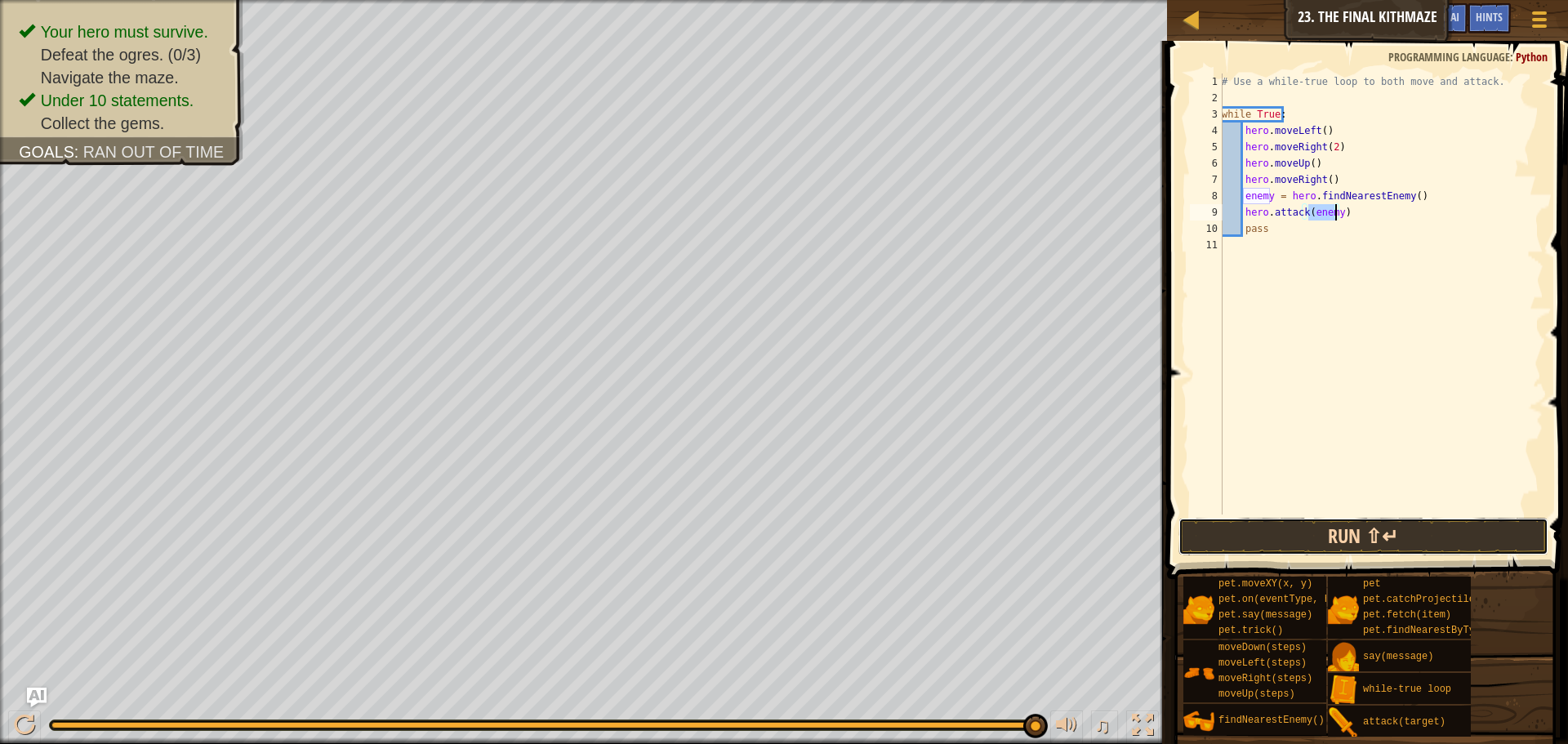
click at [1385, 532] on button "Run ⇧↵" at bounding box center [1364, 537] width 370 height 38
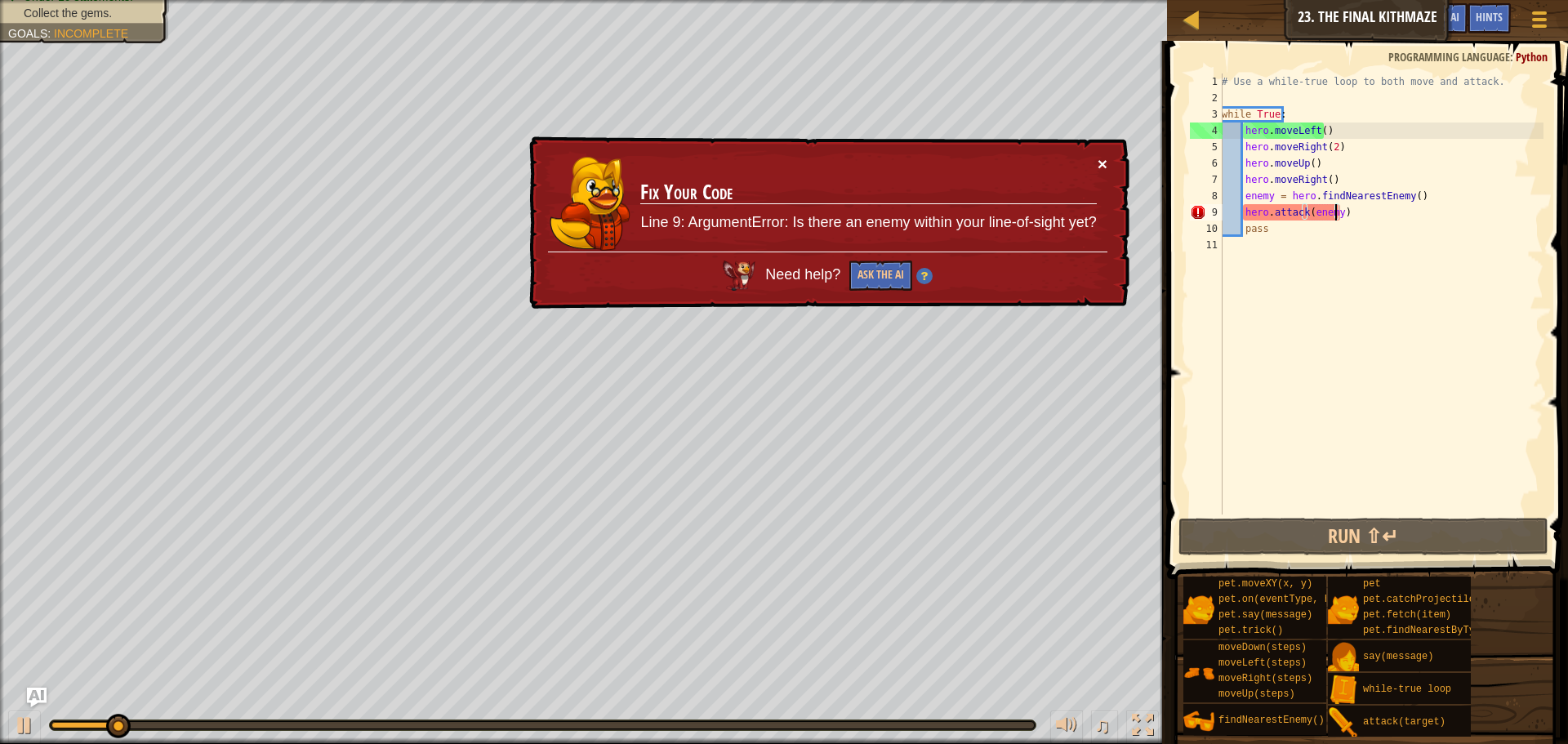
click at [1099, 160] on button "×" at bounding box center [1103, 164] width 10 height 18
drag, startPoint x: 1323, startPoint y: 145, endPoint x: 1297, endPoint y: 125, distance: 32.8
click at [1303, 131] on div "# Use a while-true loop to both move and attack. while True : hero . moveLeft (…" at bounding box center [1381, 311] width 325 height 474
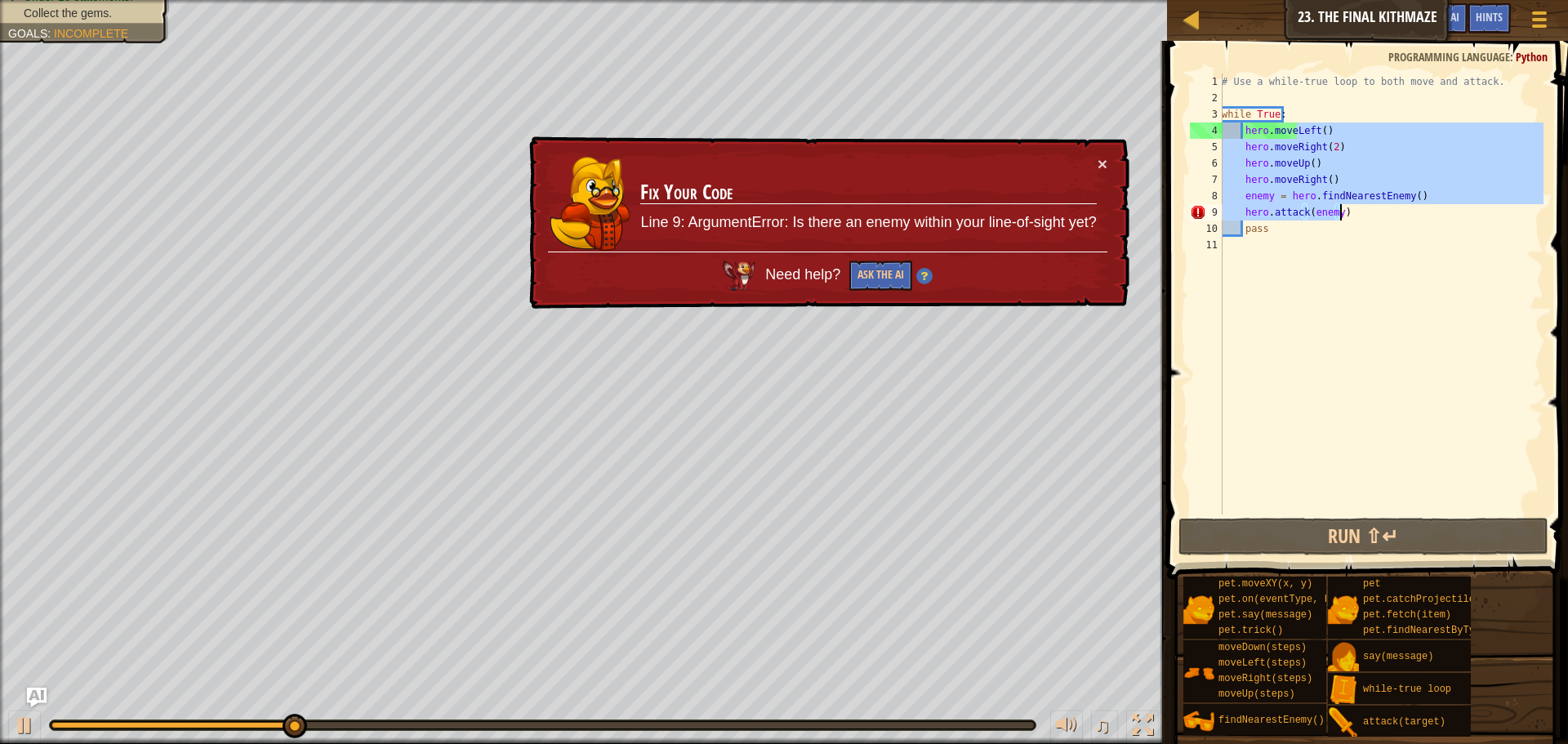
drag, startPoint x: 1297, startPoint y: 125, endPoint x: 1353, endPoint y: 216, distance: 106.9
click at [1353, 216] on div "# Use a while-true loop to both move and attack. while True : hero . moveLeft (…" at bounding box center [1381, 311] width 325 height 474
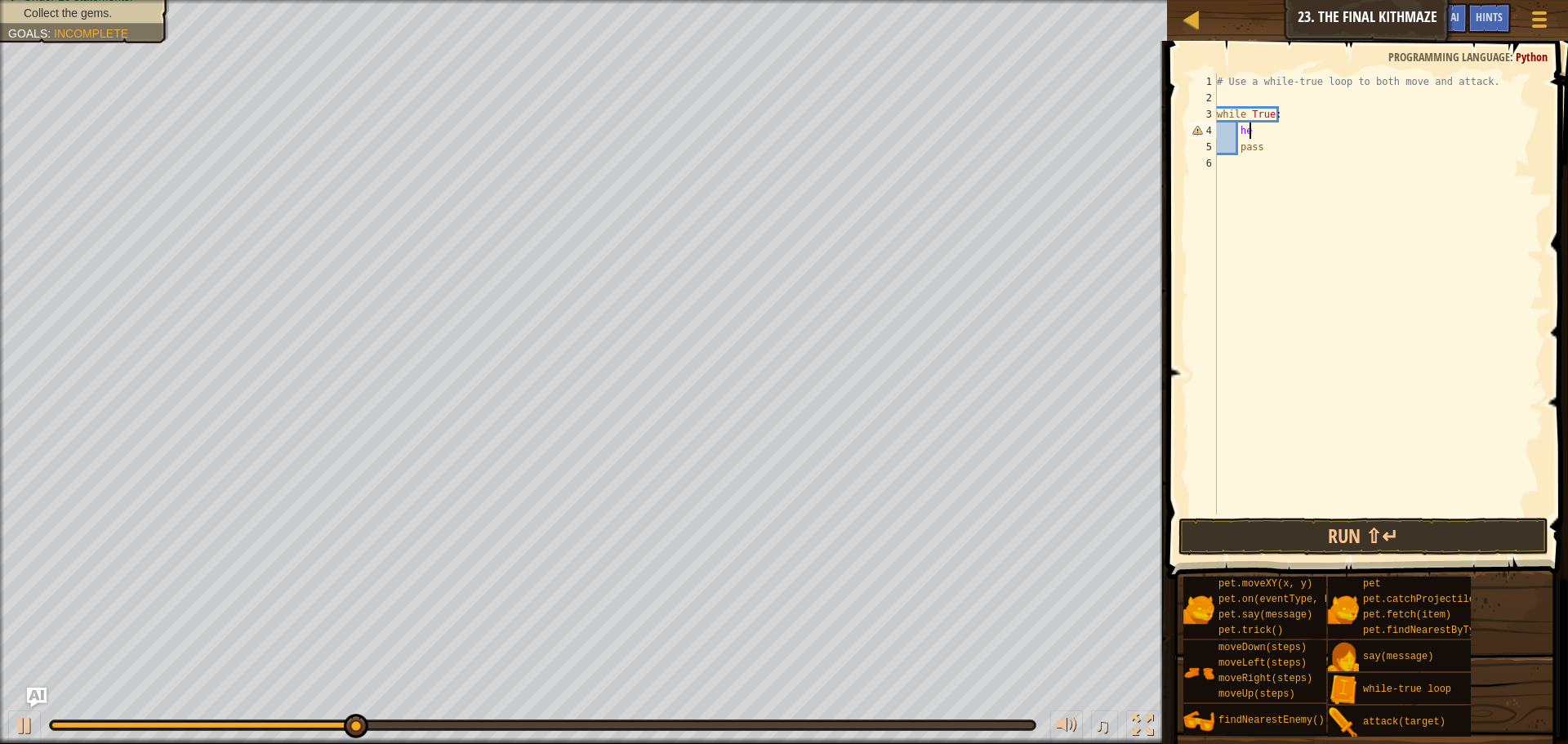
type textarea "h"
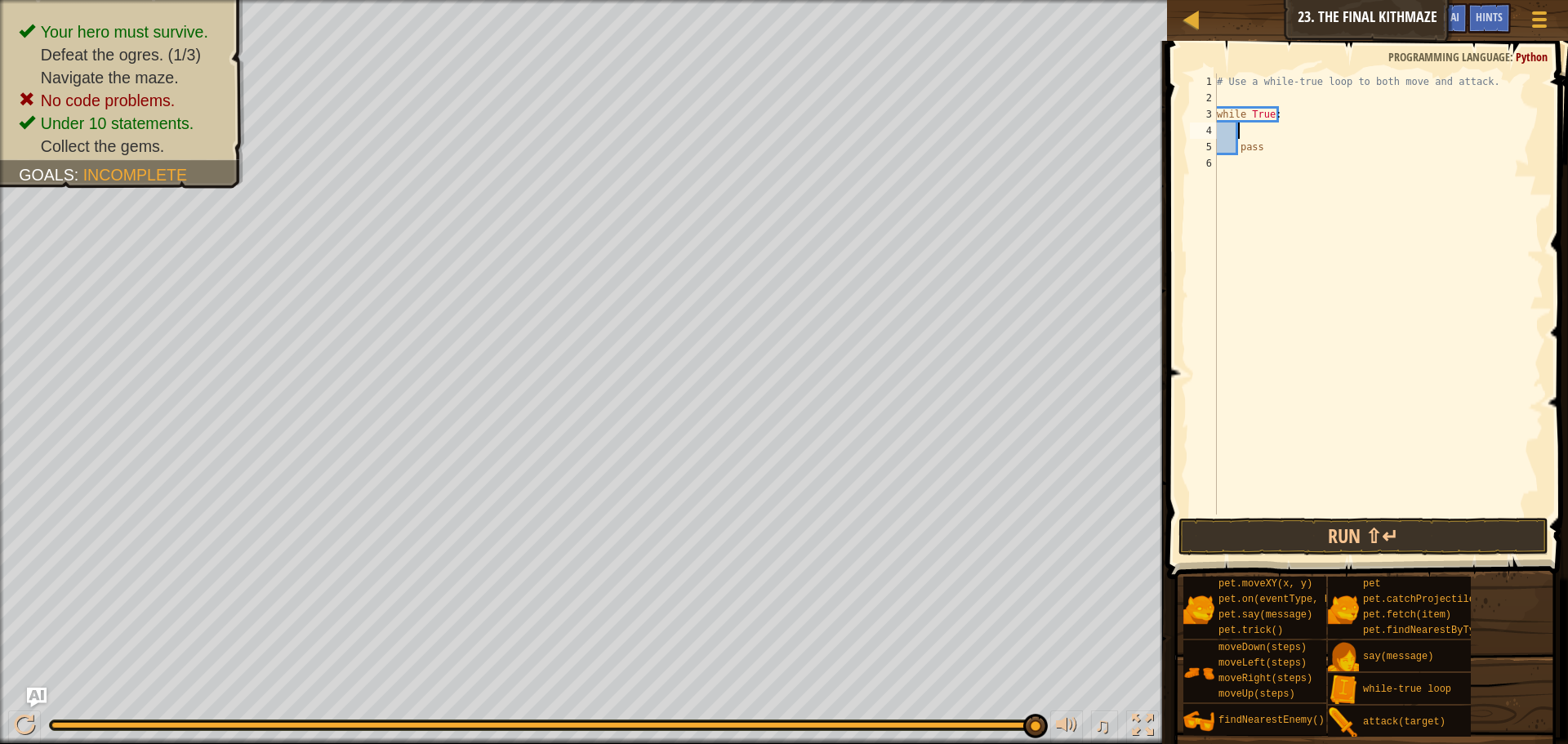
type textarea "h"
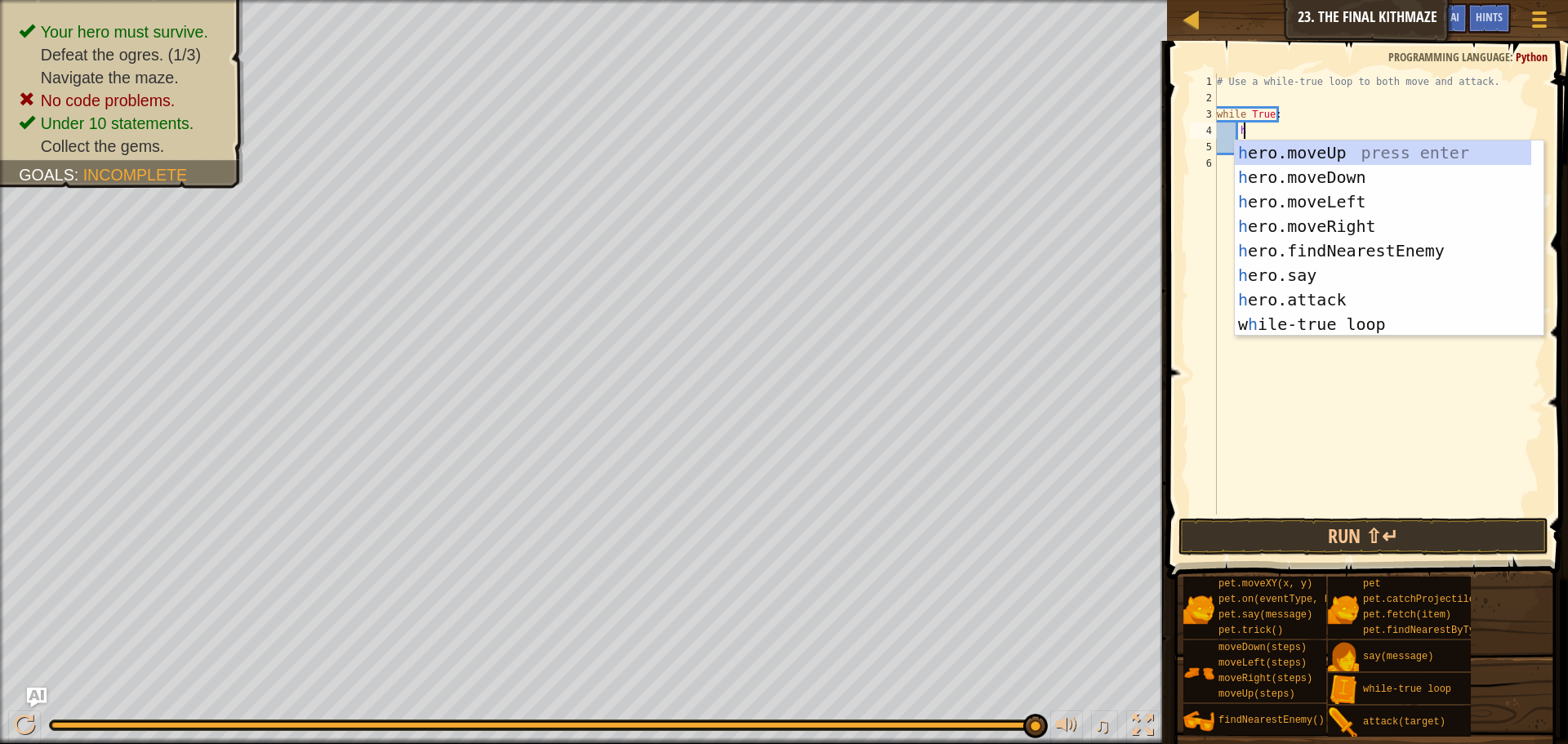
scroll to position [8, 2]
click at [1360, 228] on div "h ero.moveUp press enter h ero.moveDown press enter h ero.moveLeft press enter …" at bounding box center [1383, 263] width 297 height 245
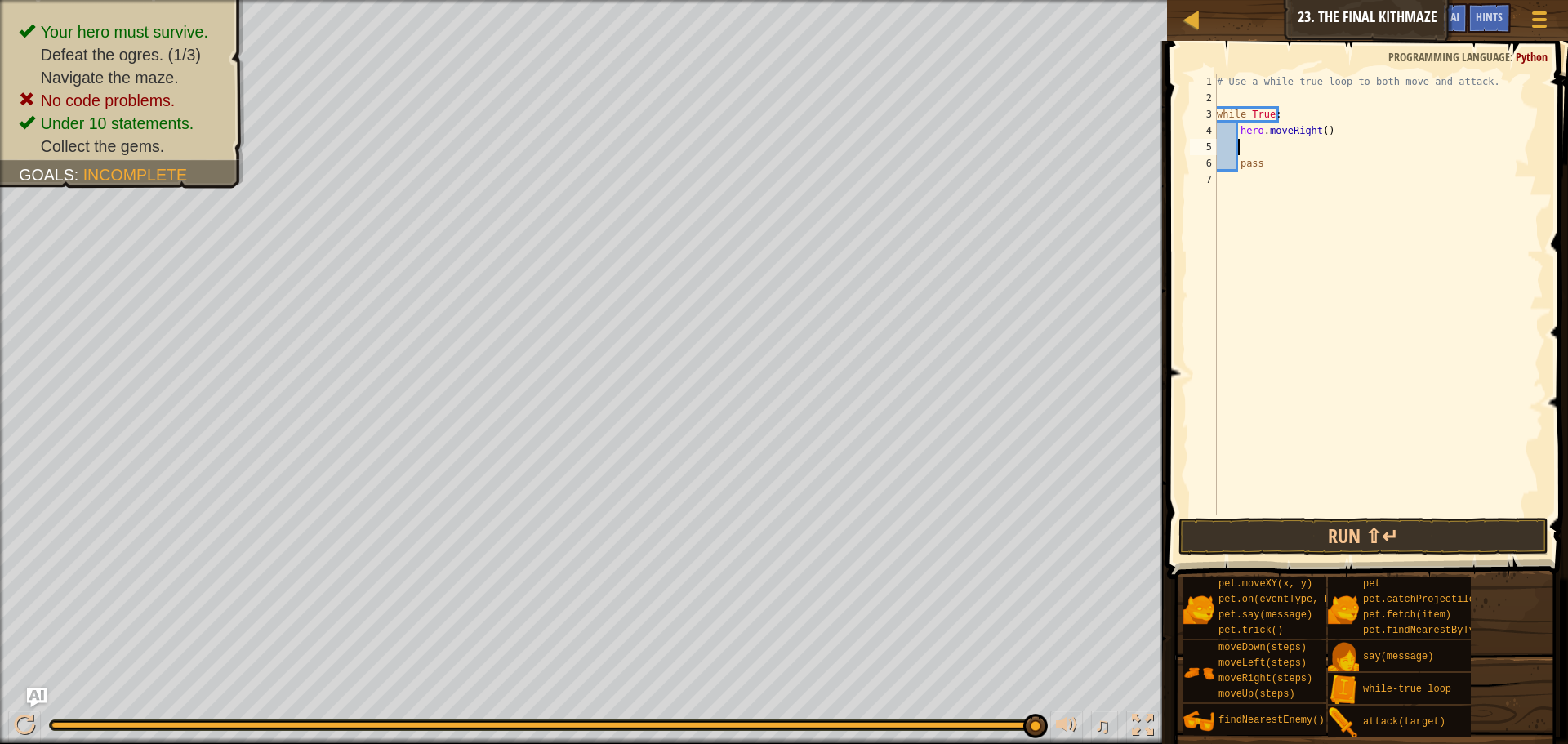
type textarea "h"
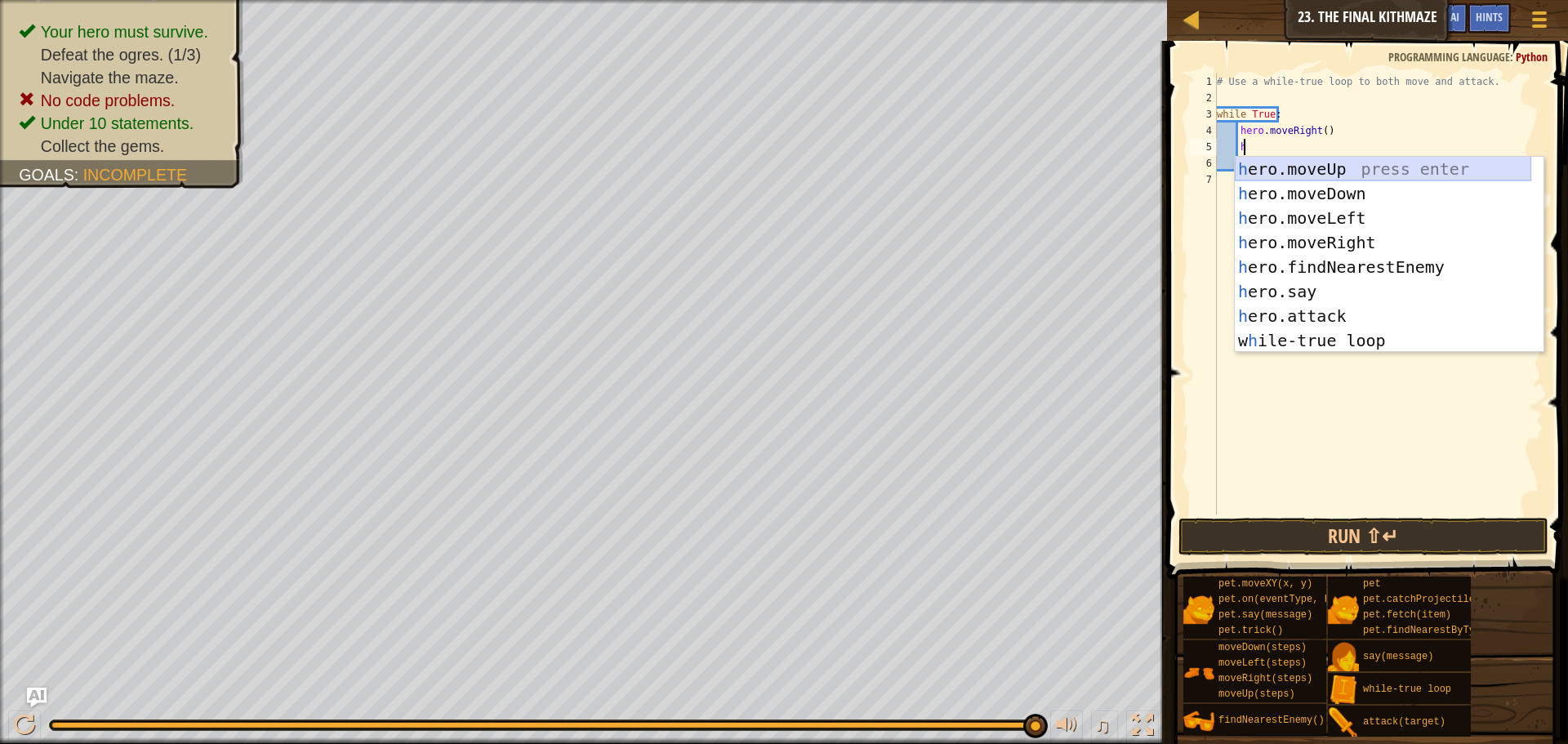
click at [1337, 164] on div "h ero.moveUp press enter h ero.moveDown press enter h ero.moveLeft press enter …" at bounding box center [1383, 279] width 297 height 245
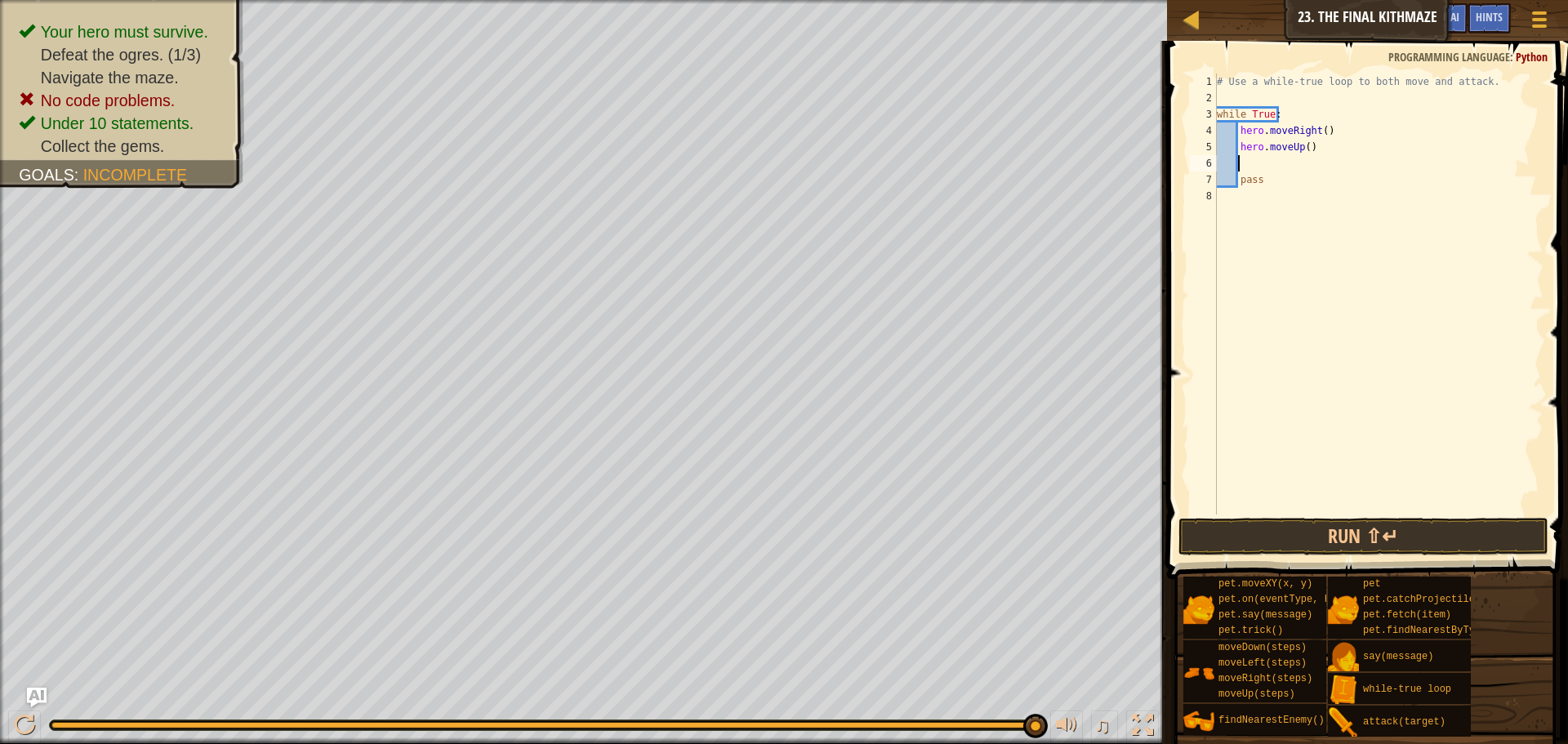
type textarea "h"
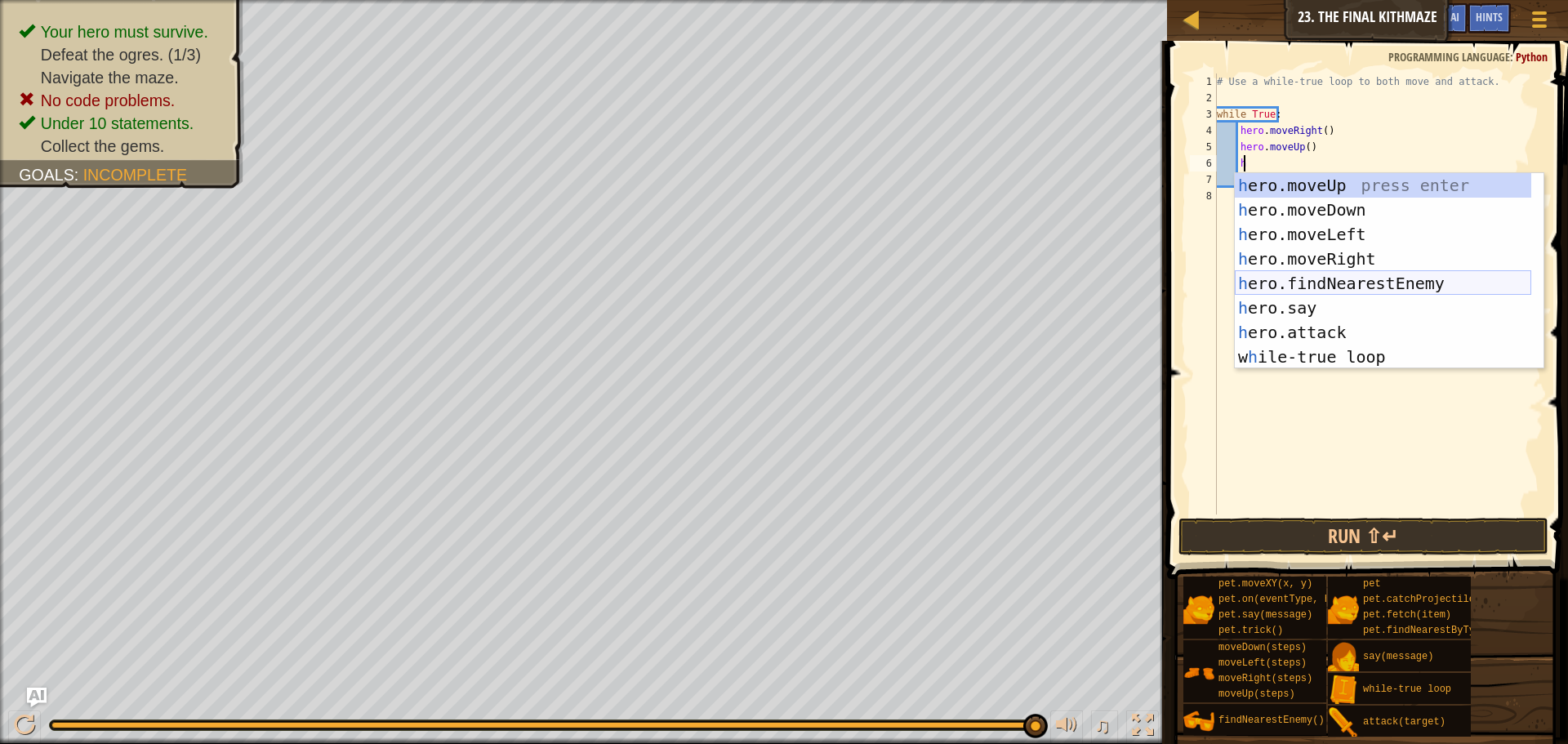
click at [1380, 277] on div "h ero.moveUp press enter h ero.moveDown press enter h ero.moveLeft press enter …" at bounding box center [1383, 296] width 297 height 245
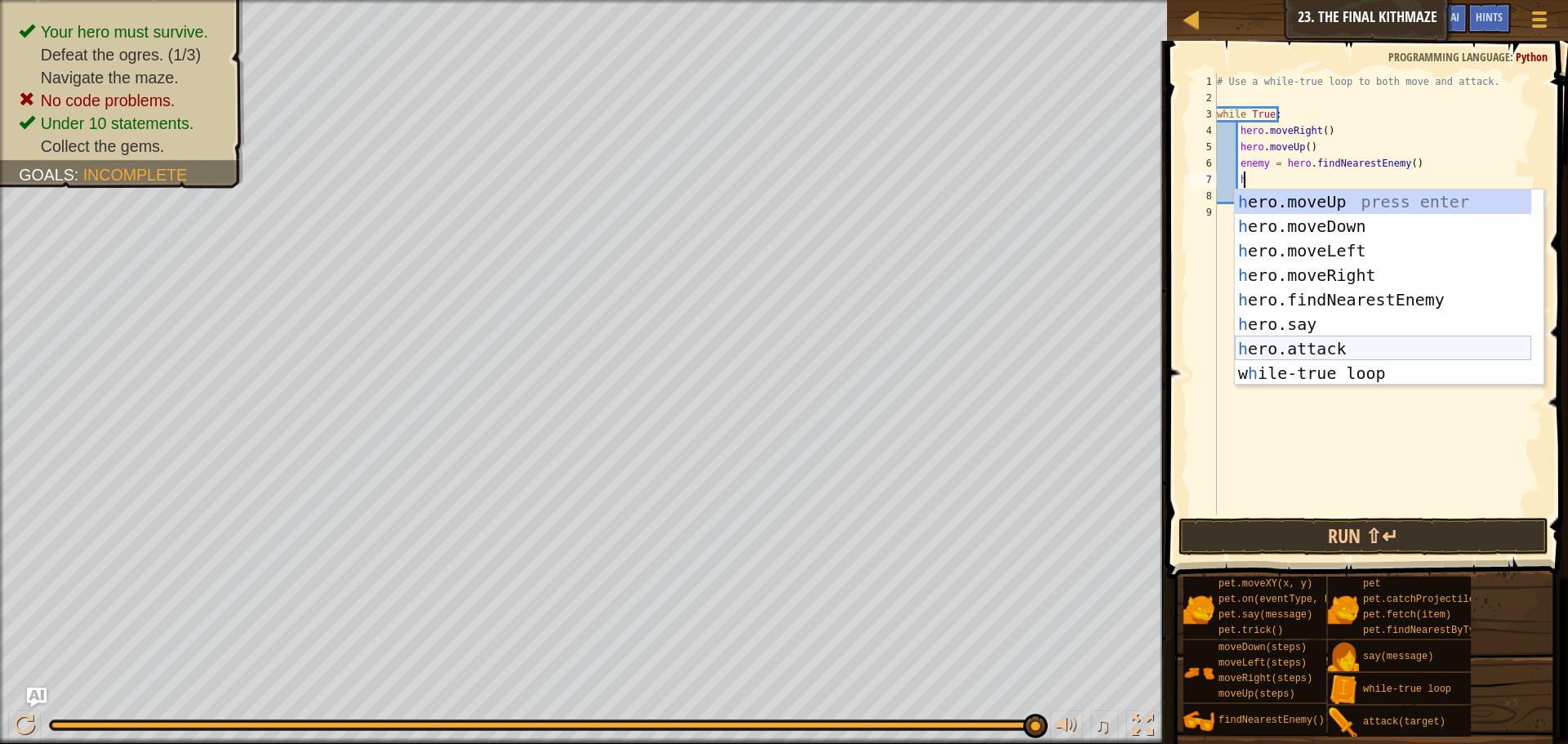
click at [1374, 342] on div "h ero.moveUp press enter h ero.moveDown press enter h ero.moveLeft press enter …" at bounding box center [1383, 313] width 297 height 245
type textarea "hero.attack(enemy)"
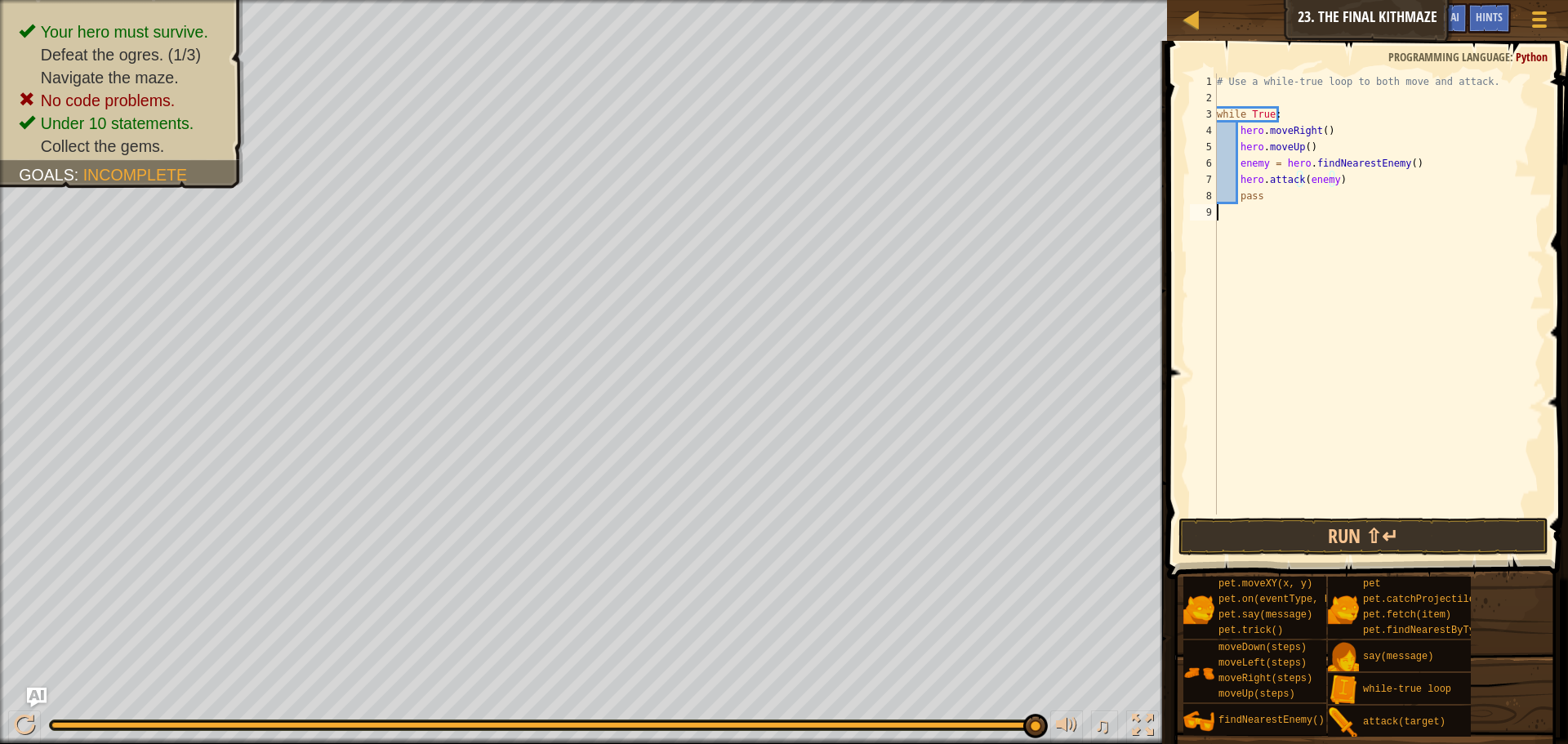
click at [1367, 213] on div "# Use a while-true loop to both move and attack. while True : hero . moveRight …" at bounding box center [1378, 311] width 330 height 474
click at [1371, 185] on div "# Use a while-true loop to both move and attack. while True : hero . moveRight …" at bounding box center [1378, 311] width 330 height 474
type textarea "hero.attack(enemy)"
type textarea "h"
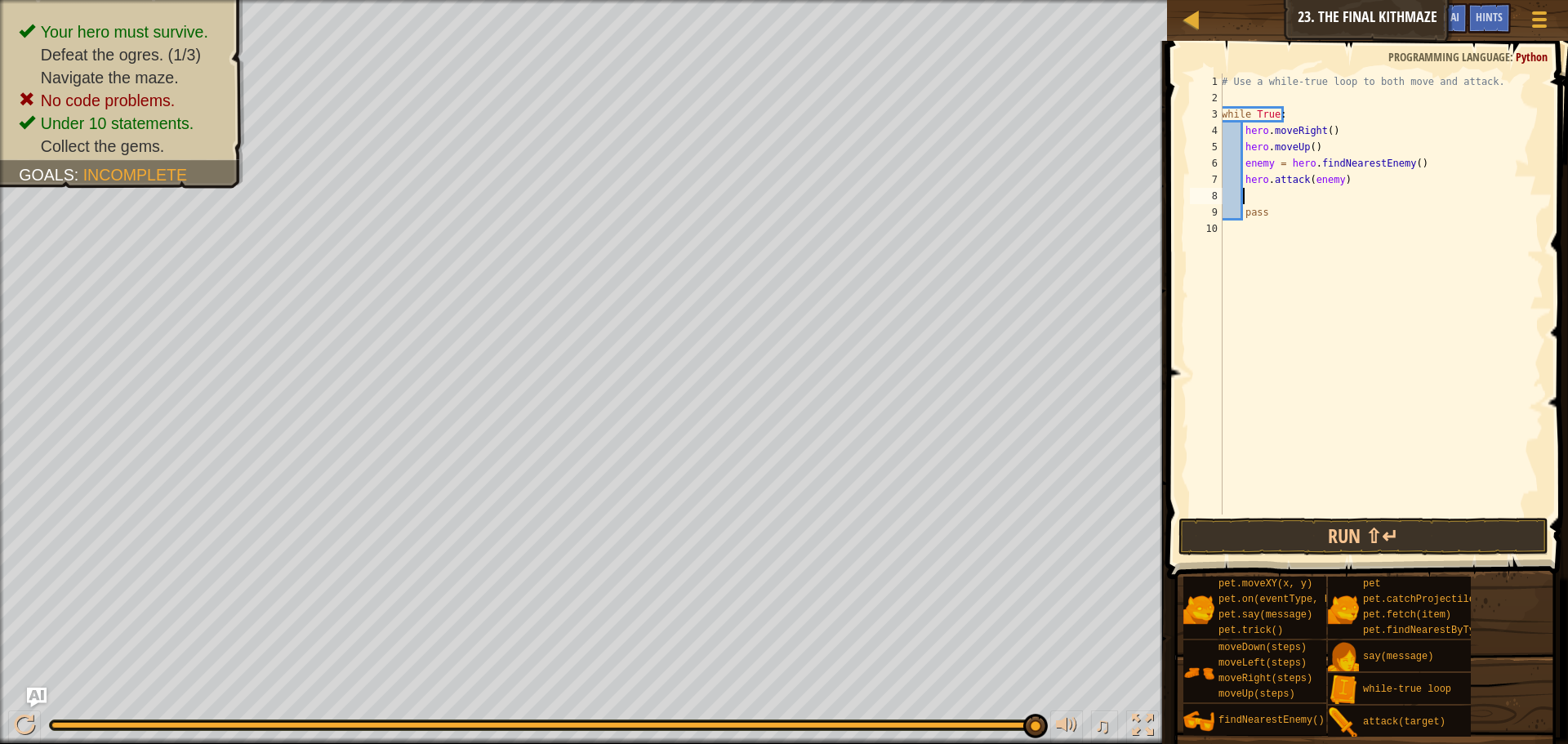
scroll to position [8, 2]
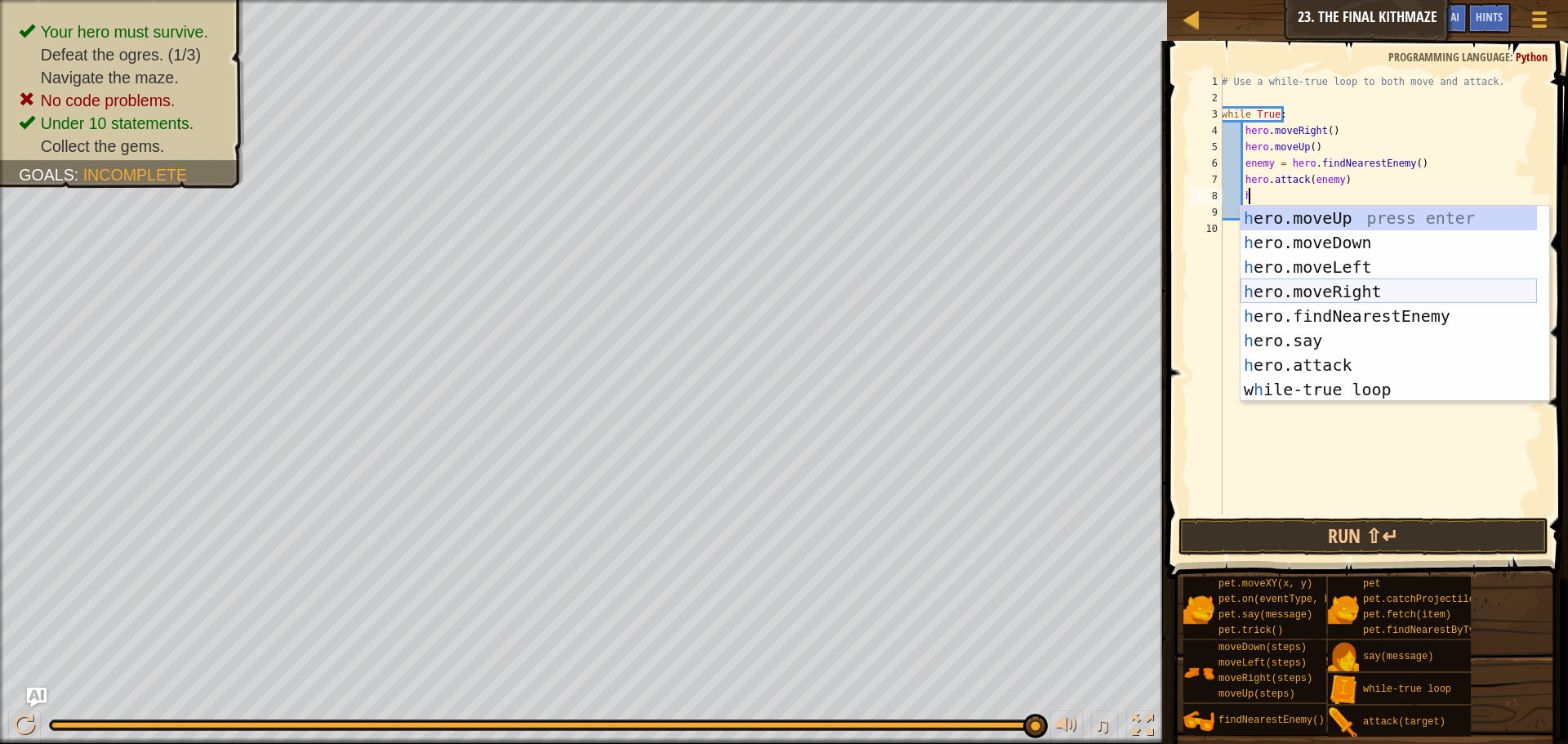
click at [1425, 297] on div "h ero.moveUp press enter h ero.moveDown press enter h ero.moveLeft press enter …" at bounding box center [1389, 328] width 297 height 245
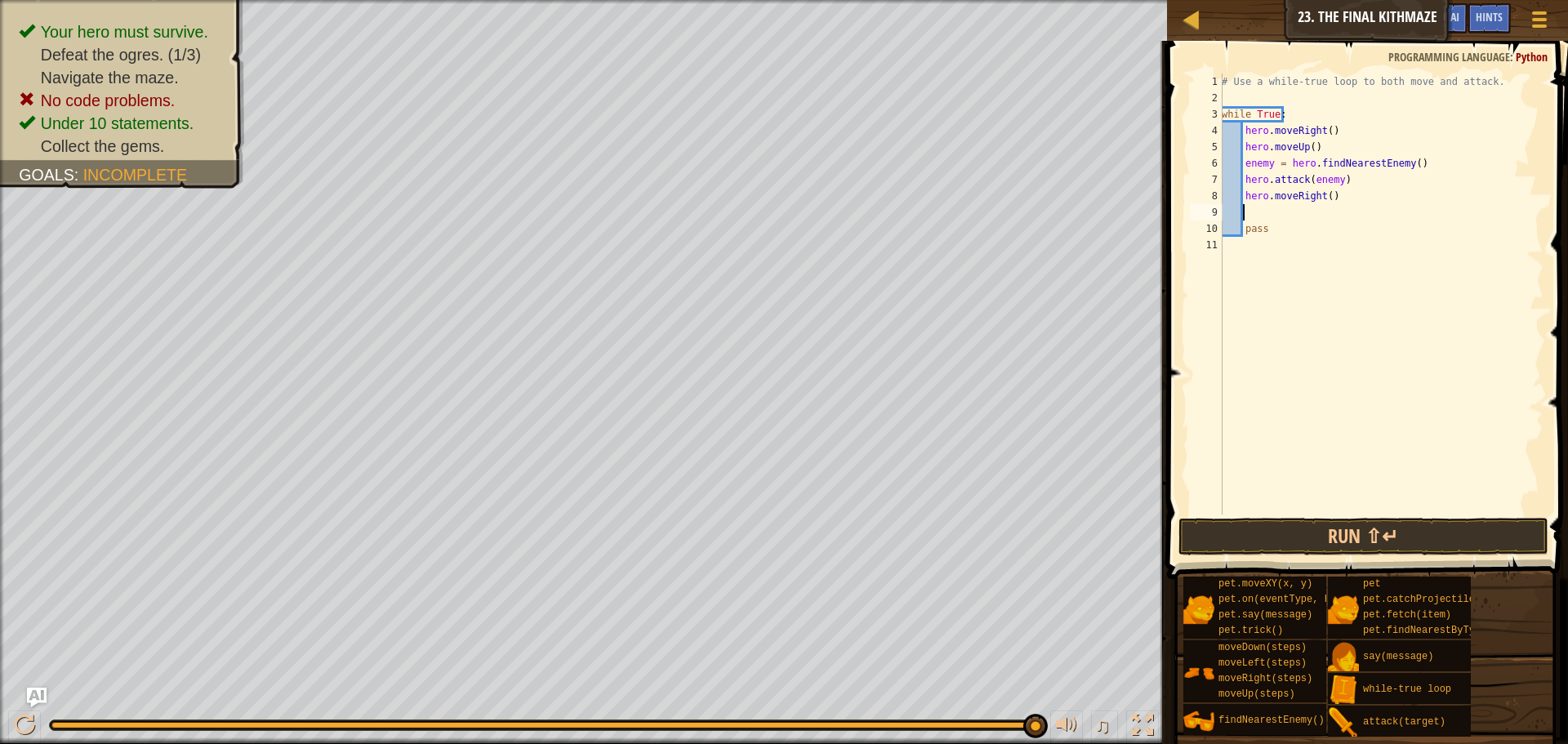
type textarea "h"
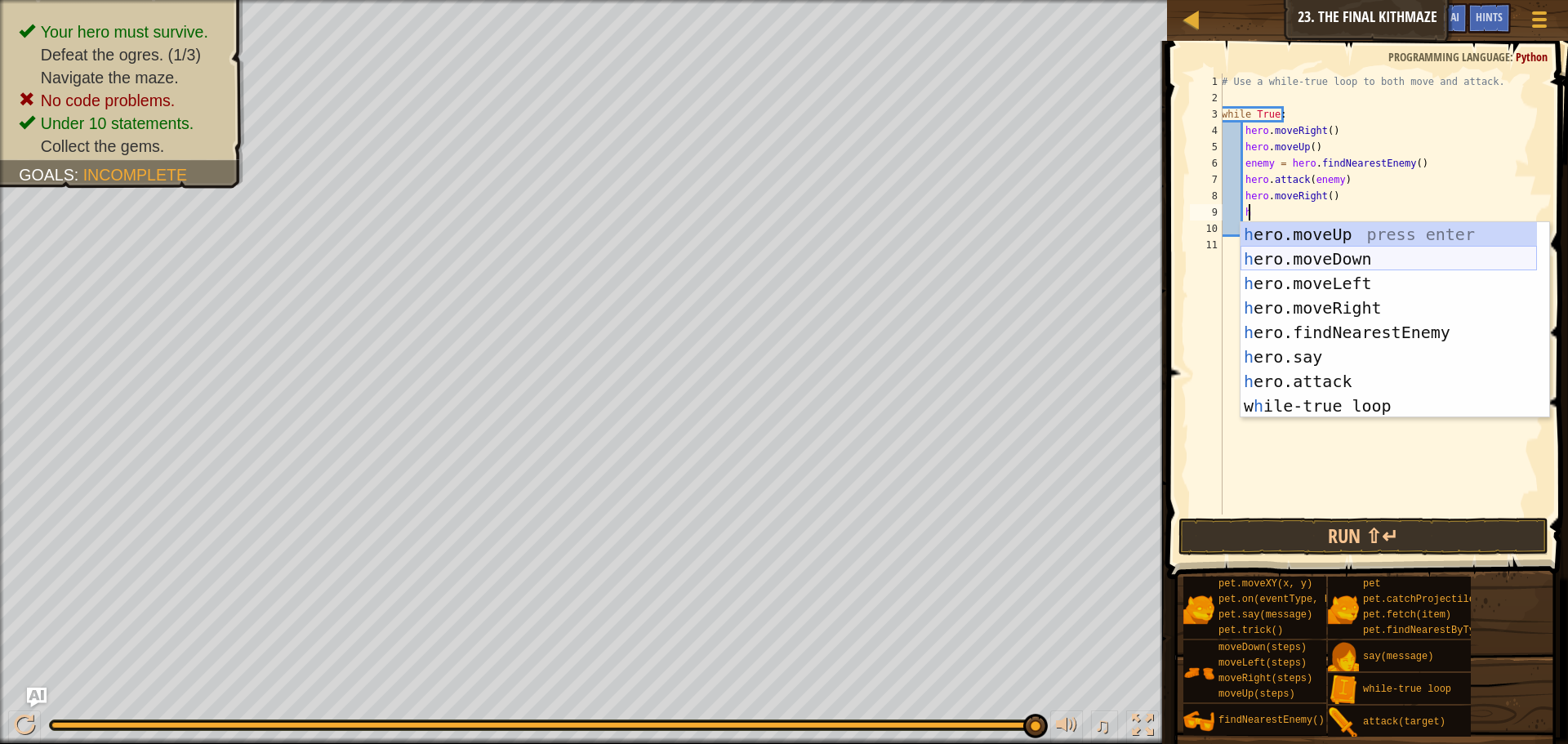
click at [1398, 254] on div "h ero.moveUp press enter h ero.moveDown press enter h ero.moveLeft press enter …" at bounding box center [1389, 345] width 297 height 245
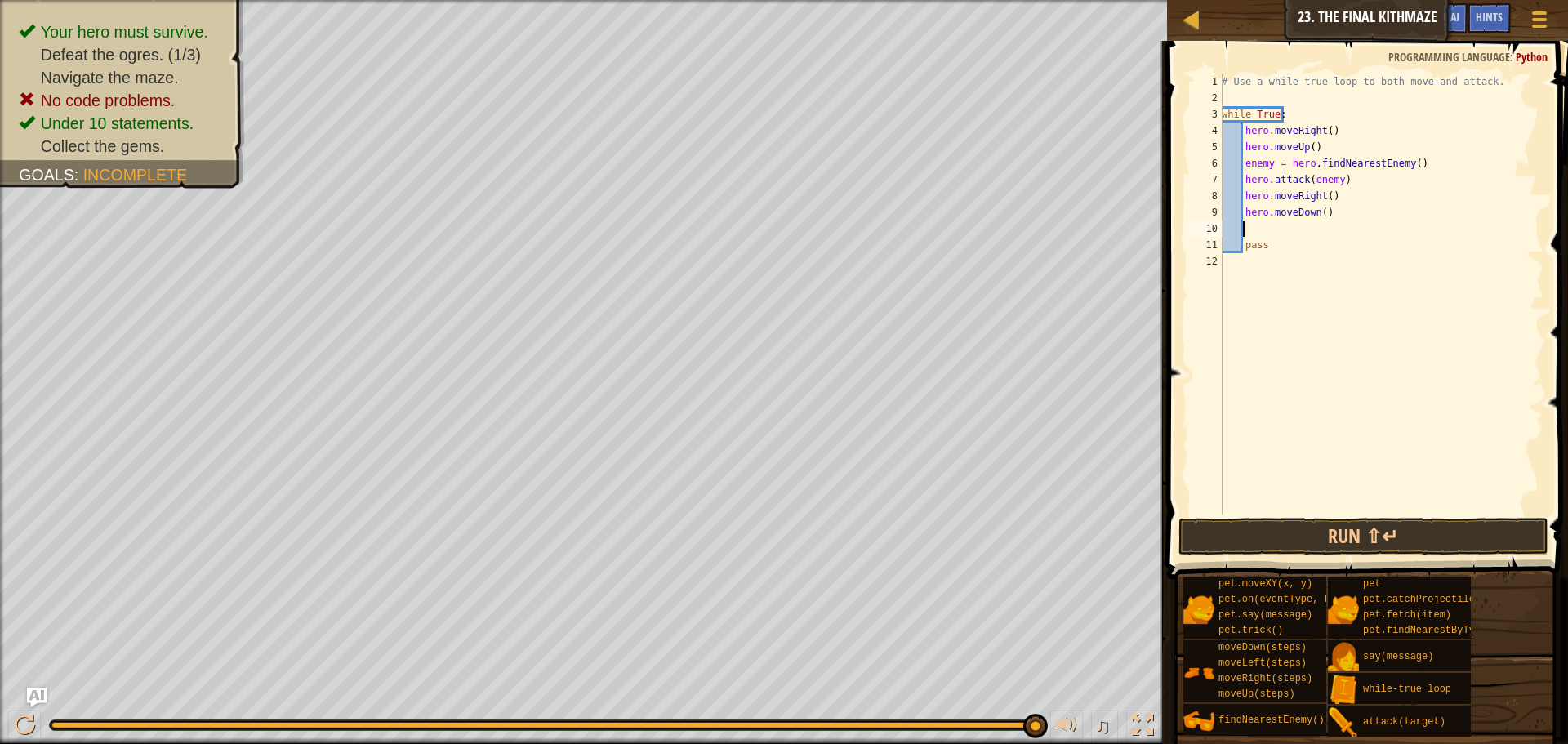
type textarea "h"
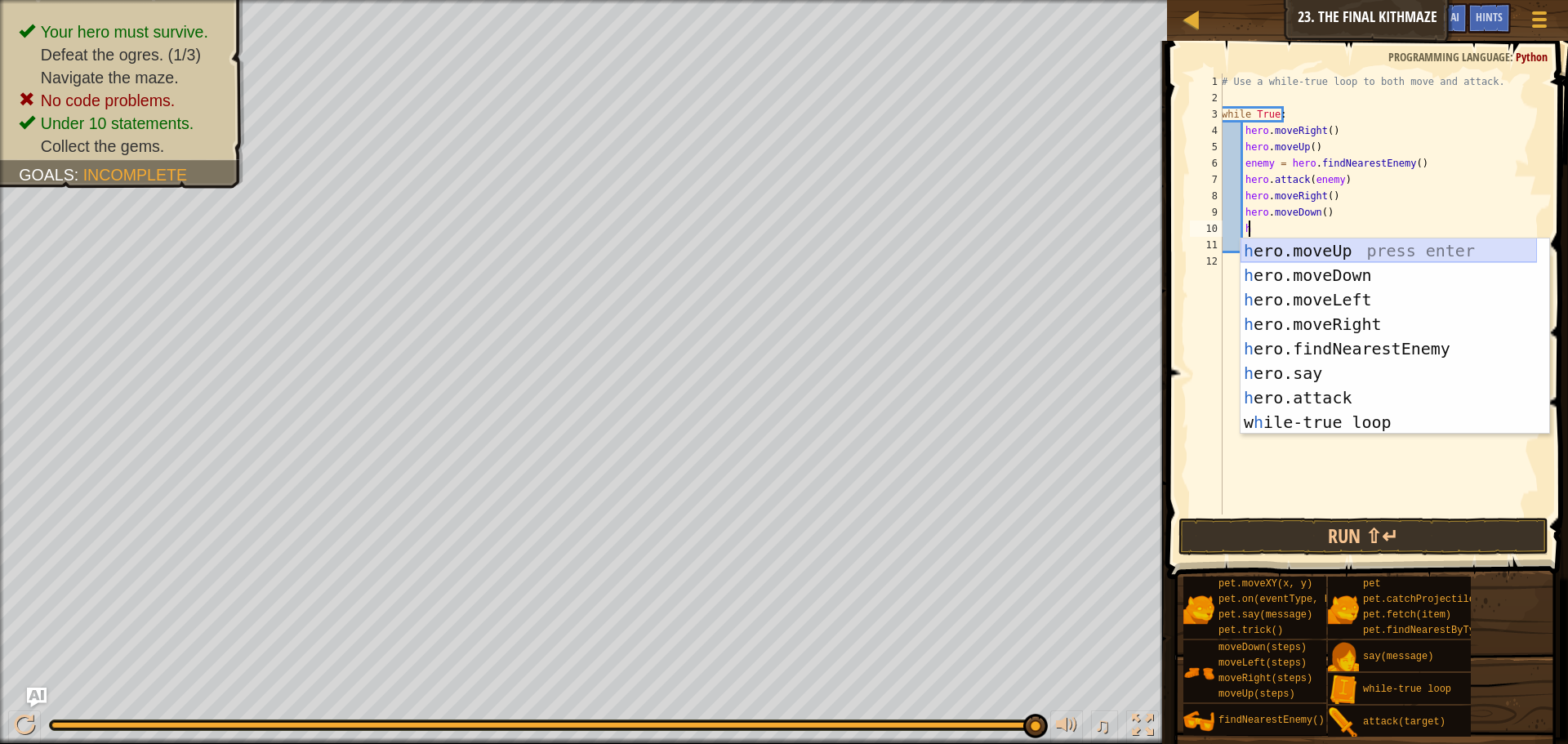
click at [1355, 249] on div "h ero.moveUp press enter h ero.moveDown press enter h ero.moveLeft press enter …" at bounding box center [1389, 361] width 297 height 245
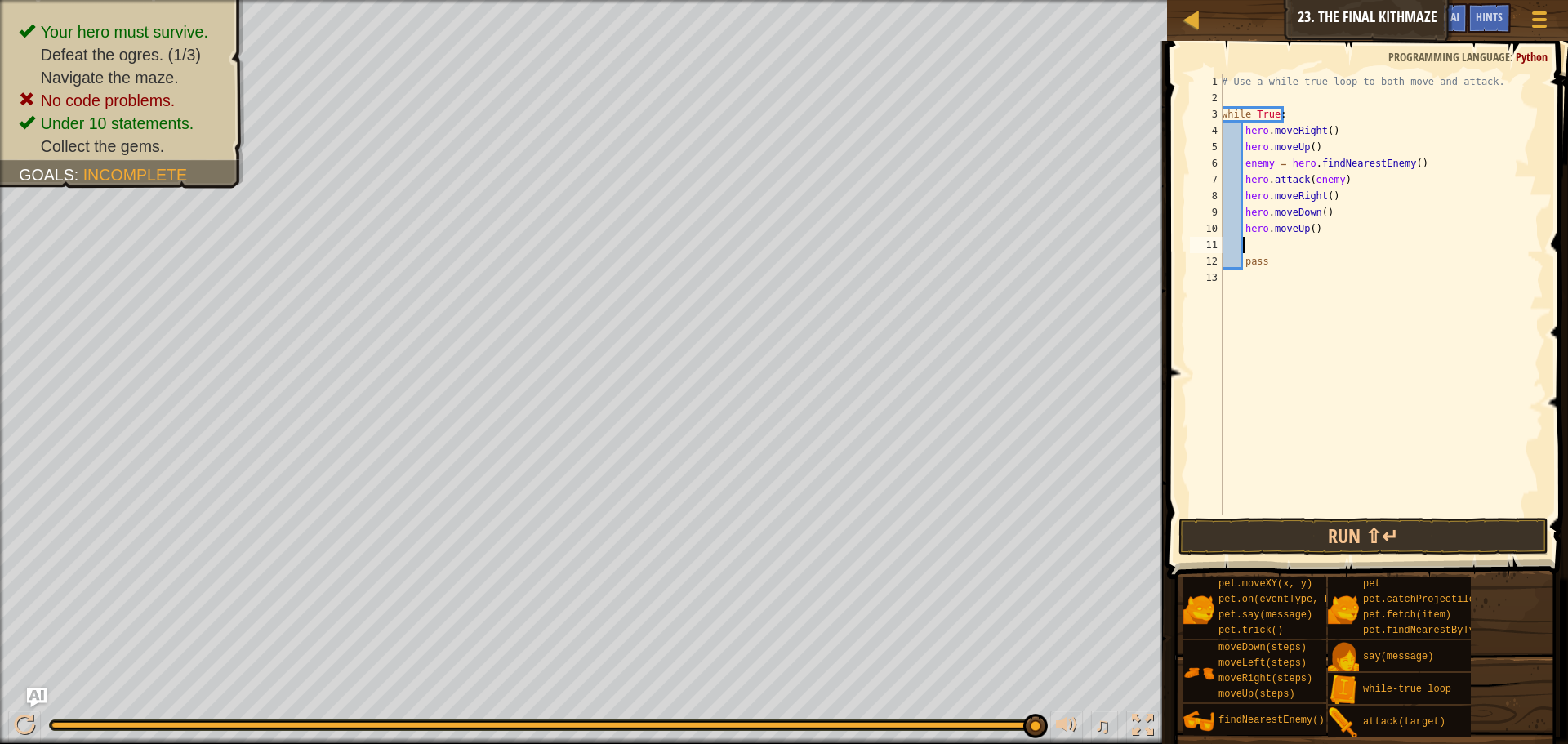
scroll to position [8, 1]
click at [1317, 215] on div "# Use a while-true loop to both move and attack. while True : hero . moveRight …" at bounding box center [1381, 311] width 325 height 474
type textarea "hero.moveDown(2)"
click at [1460, 528] on button "Run ⇧↵" at bounding box center [1364, 537] width 370 height 38
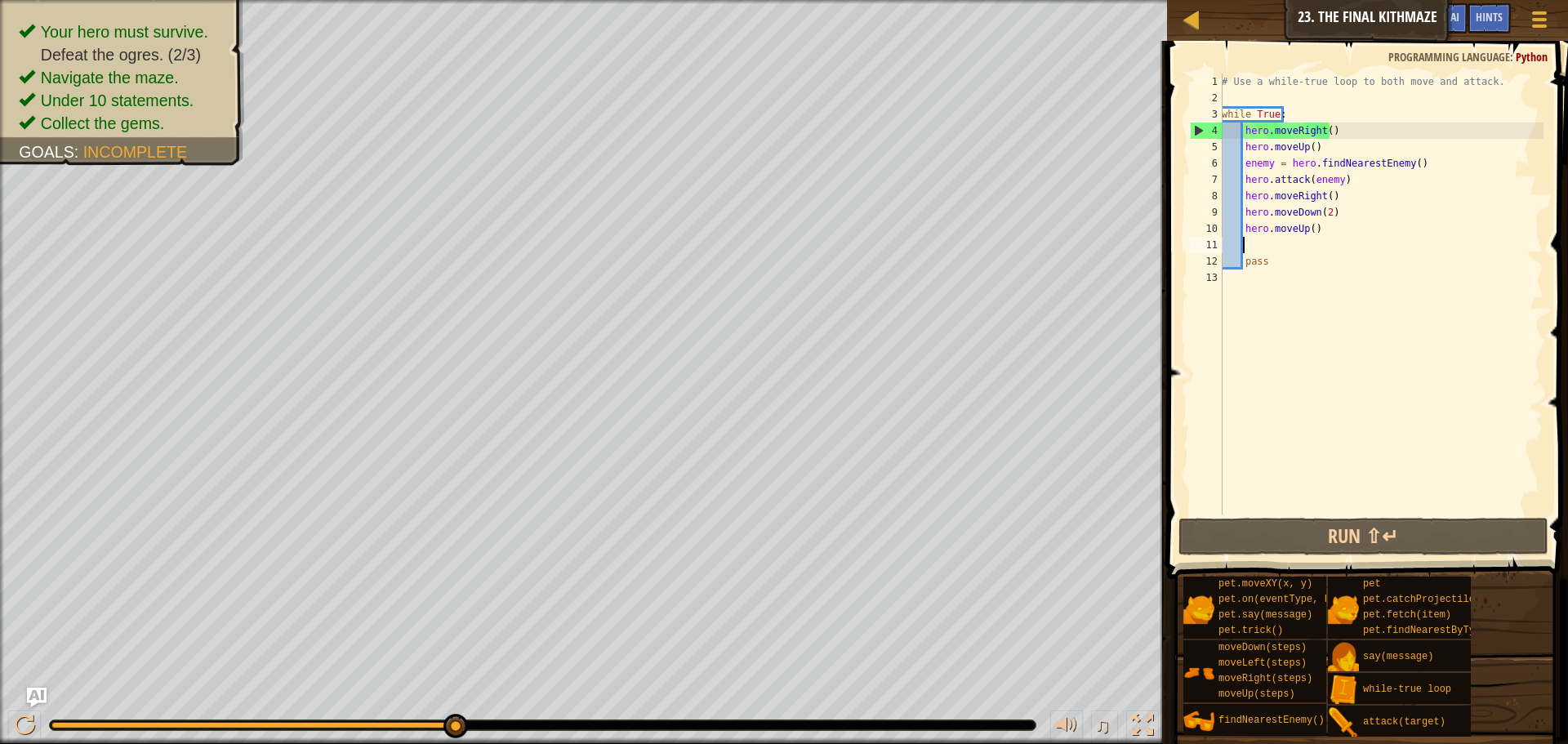
click at [1330, 238] on div "# Use a while-true loop to both move and attack. while True : hero . moveRight …" at bounding box center [1381, 311] width 325 height 474
click at [1343, 180] on div "# Use a while-true loop to both move and attack. while True : hero . moveRight …" at bounding box center [1381, 311] width 325 height 474
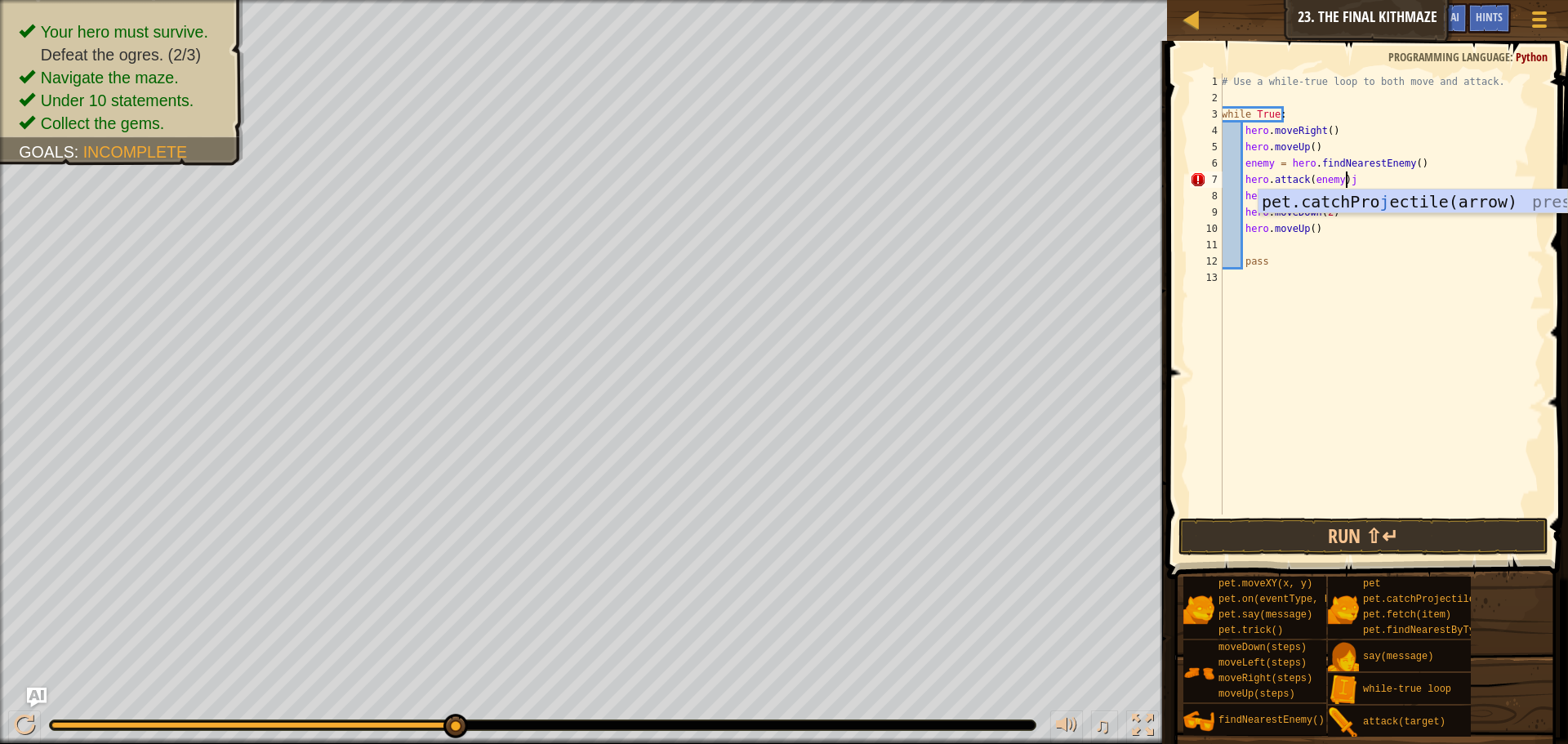
type textarea "hero.attack(enemy)"
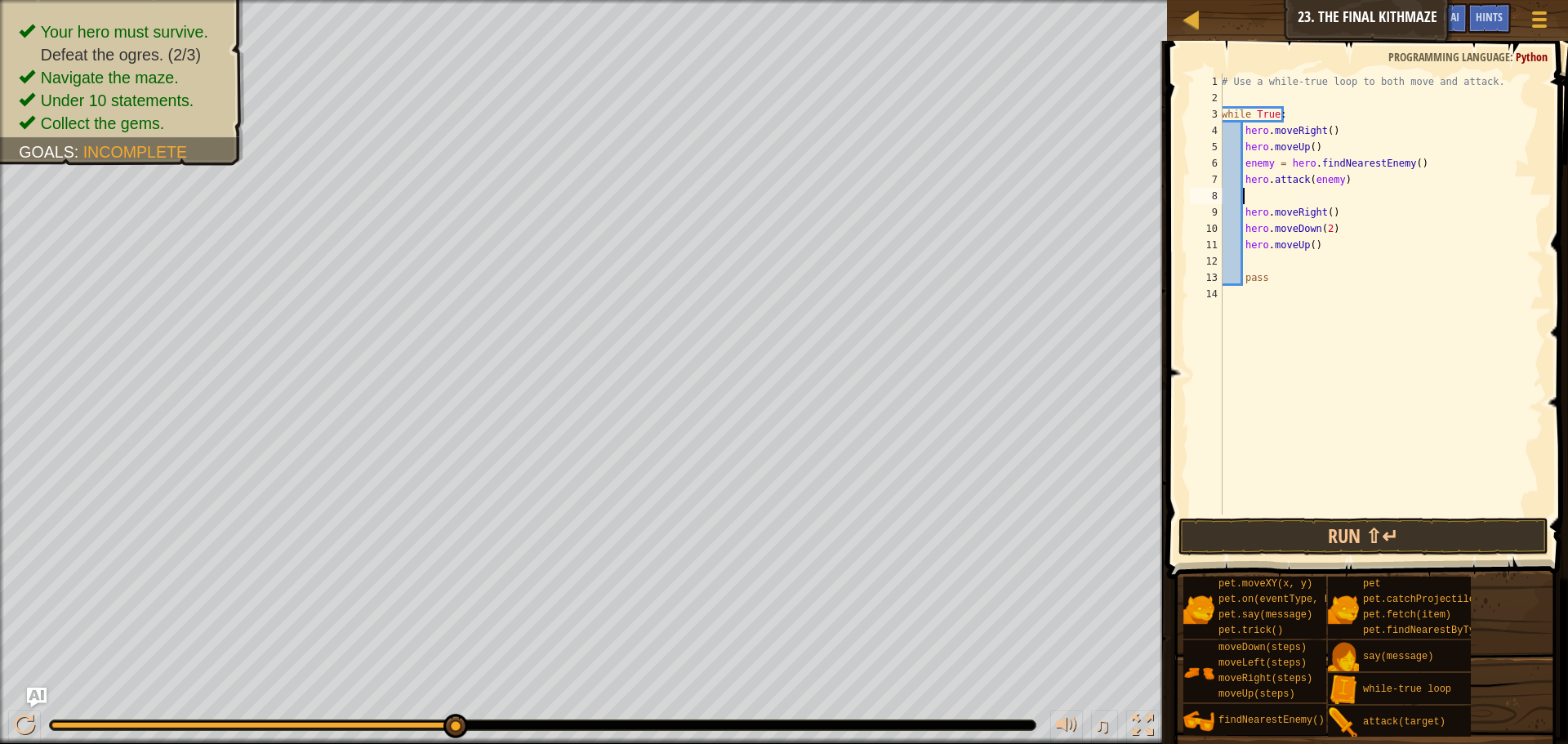
scroll to position [8, 2]
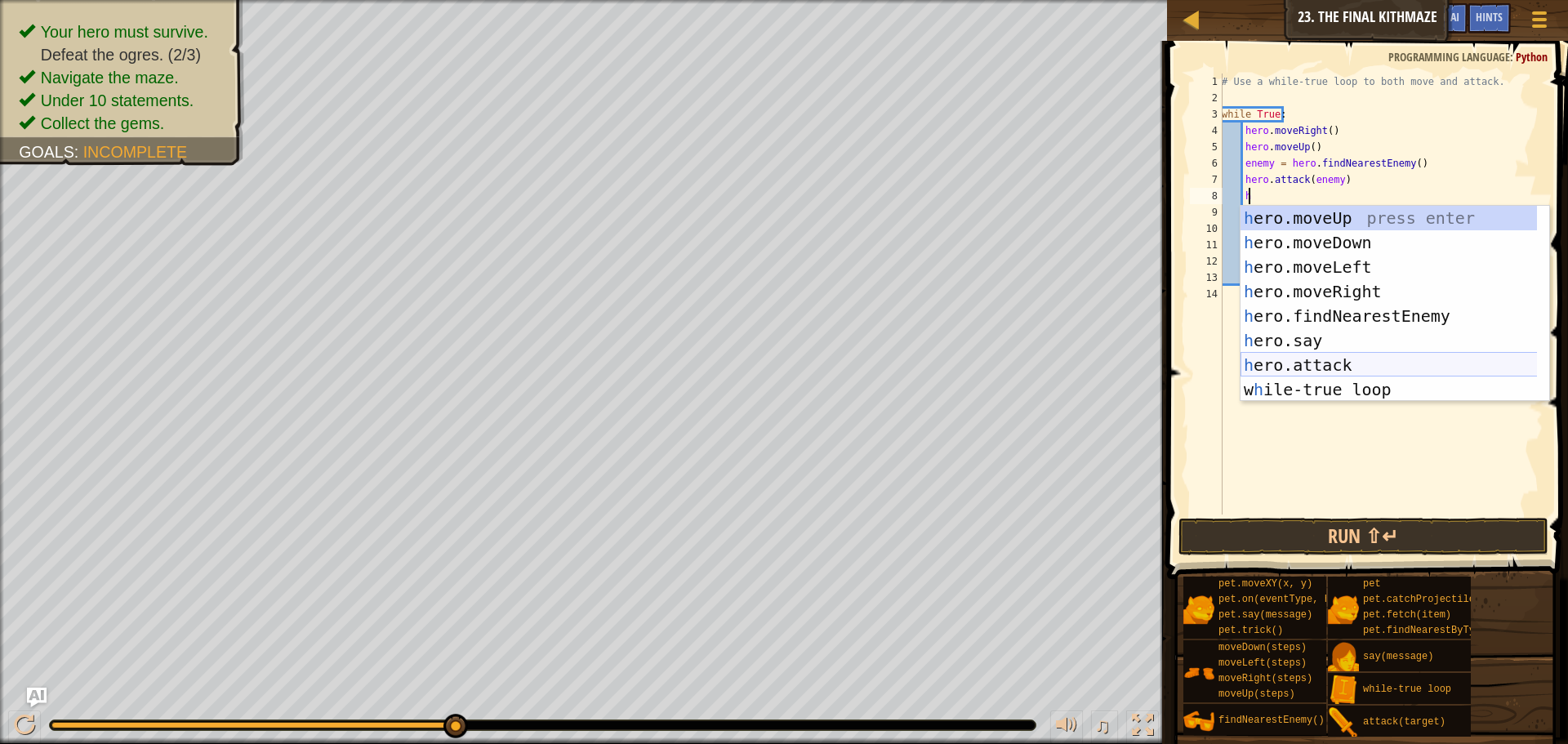
click at [1331, 357] on div "h ero.moveUp press enter h ero.moveDown press enter h ero.moveLeft press enter …" at bounding box center [1395, 328] width 309 height 245
type textarea "hero.attack(enemy)"
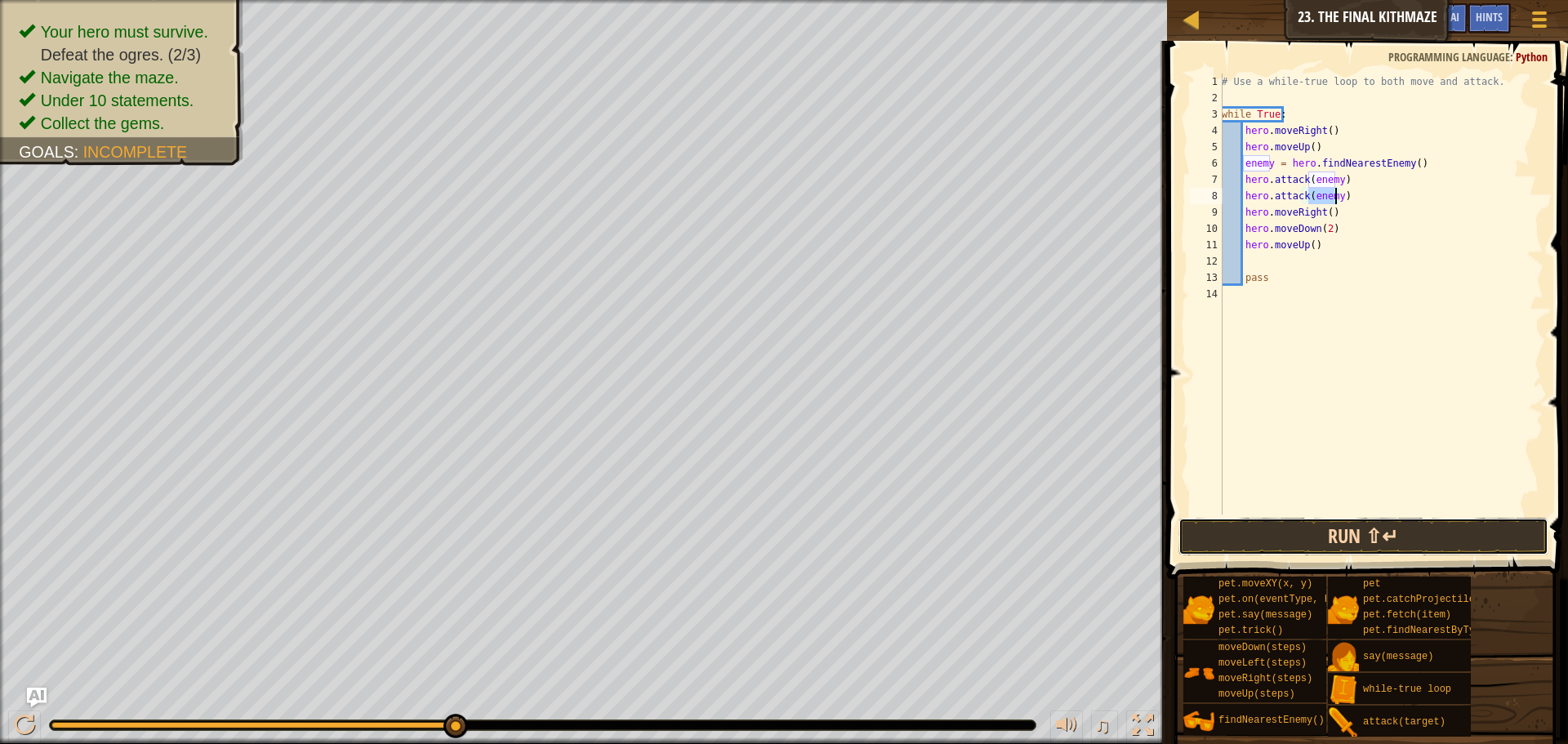
click at [1384, 533] on button "Run ⇧↵" at bounding box center [1364, 537] width 370 height 38
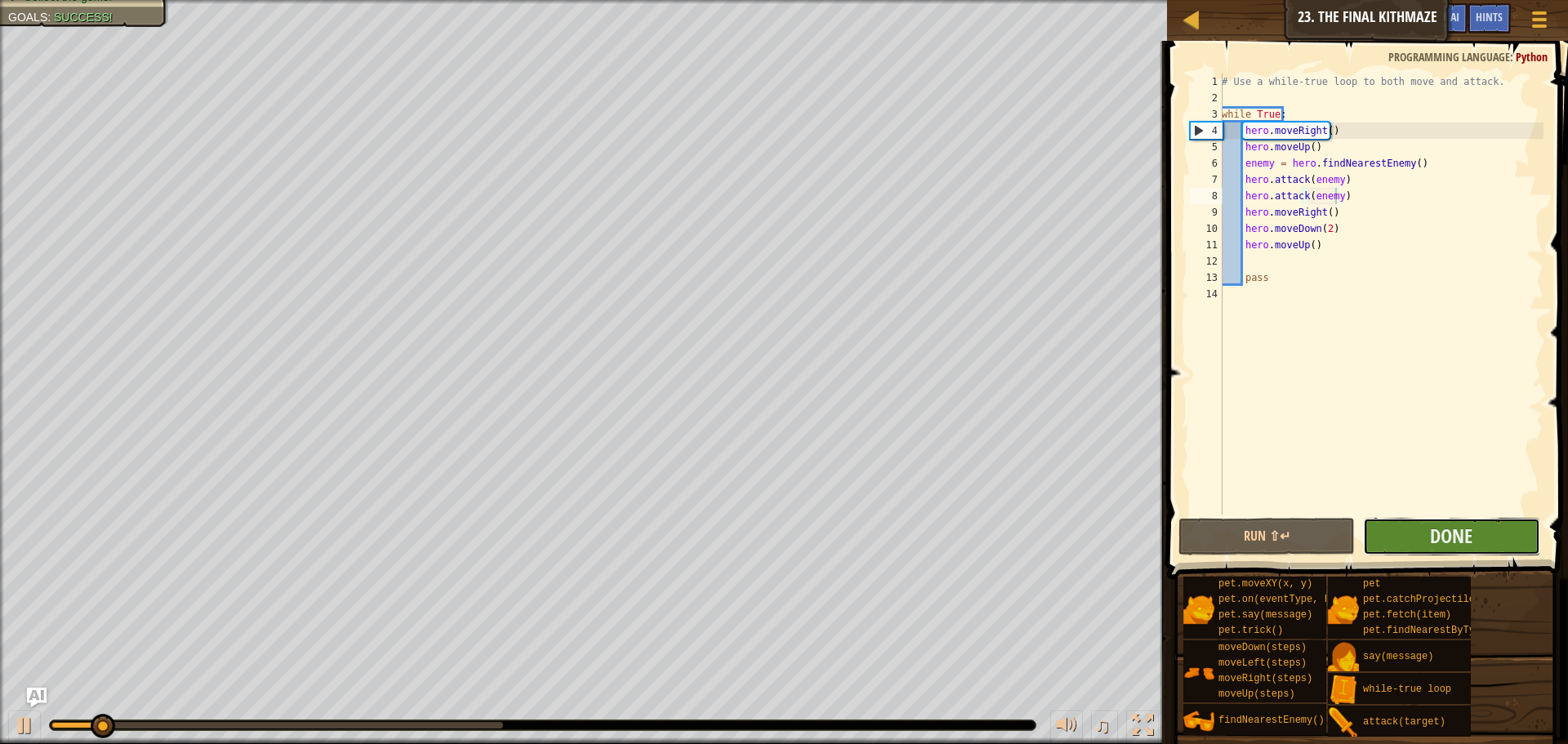
click at [1414, 539] on button "Done" at bounding box center [1451, 537] width 176 height 38
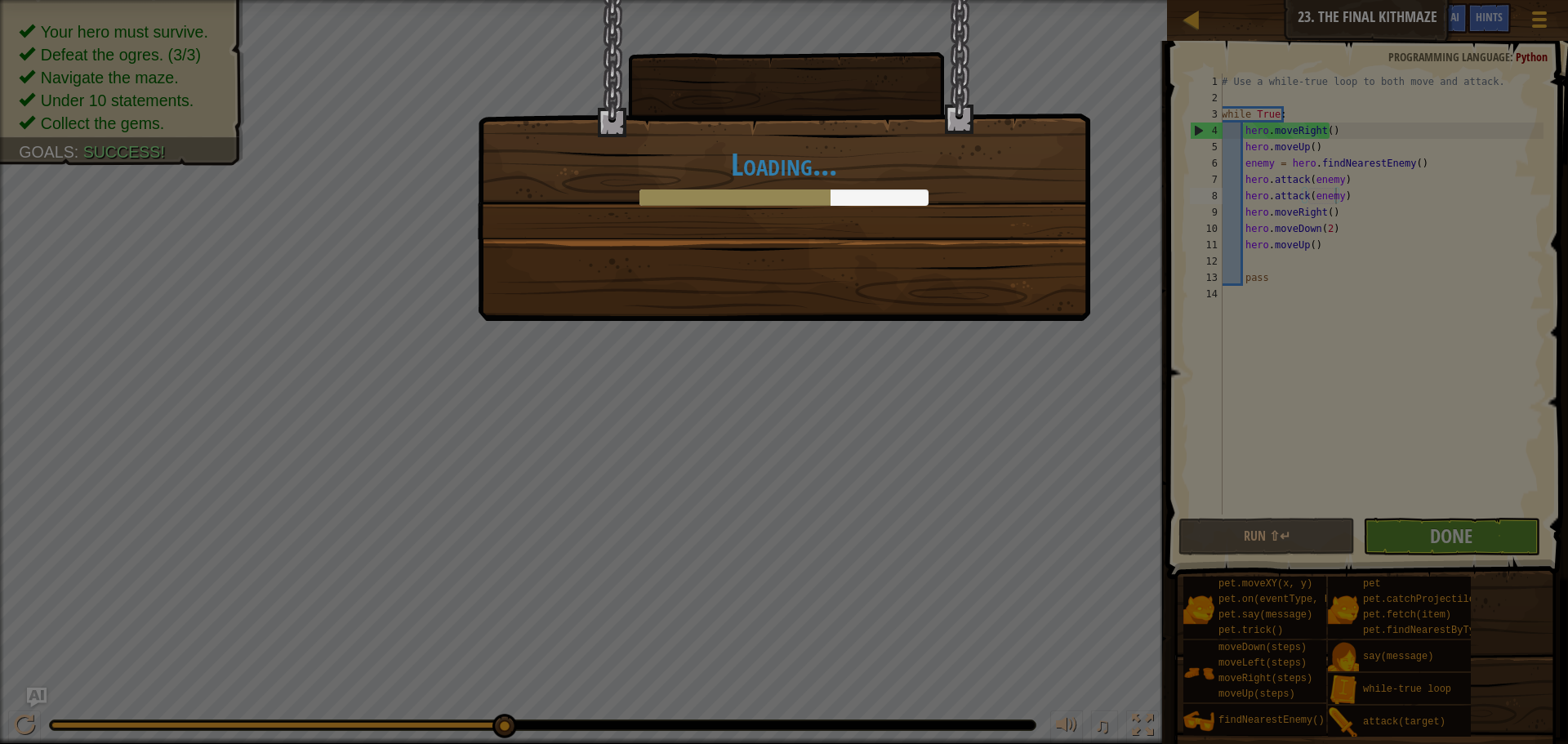
drag, startPoint x: 882, startPoint y: 224, endPoint x: 867, endPoint y: 231, distance: 16.6
click at [869, 230] on div "Loading..." at bounding box center [784, 119] width 611 height 239
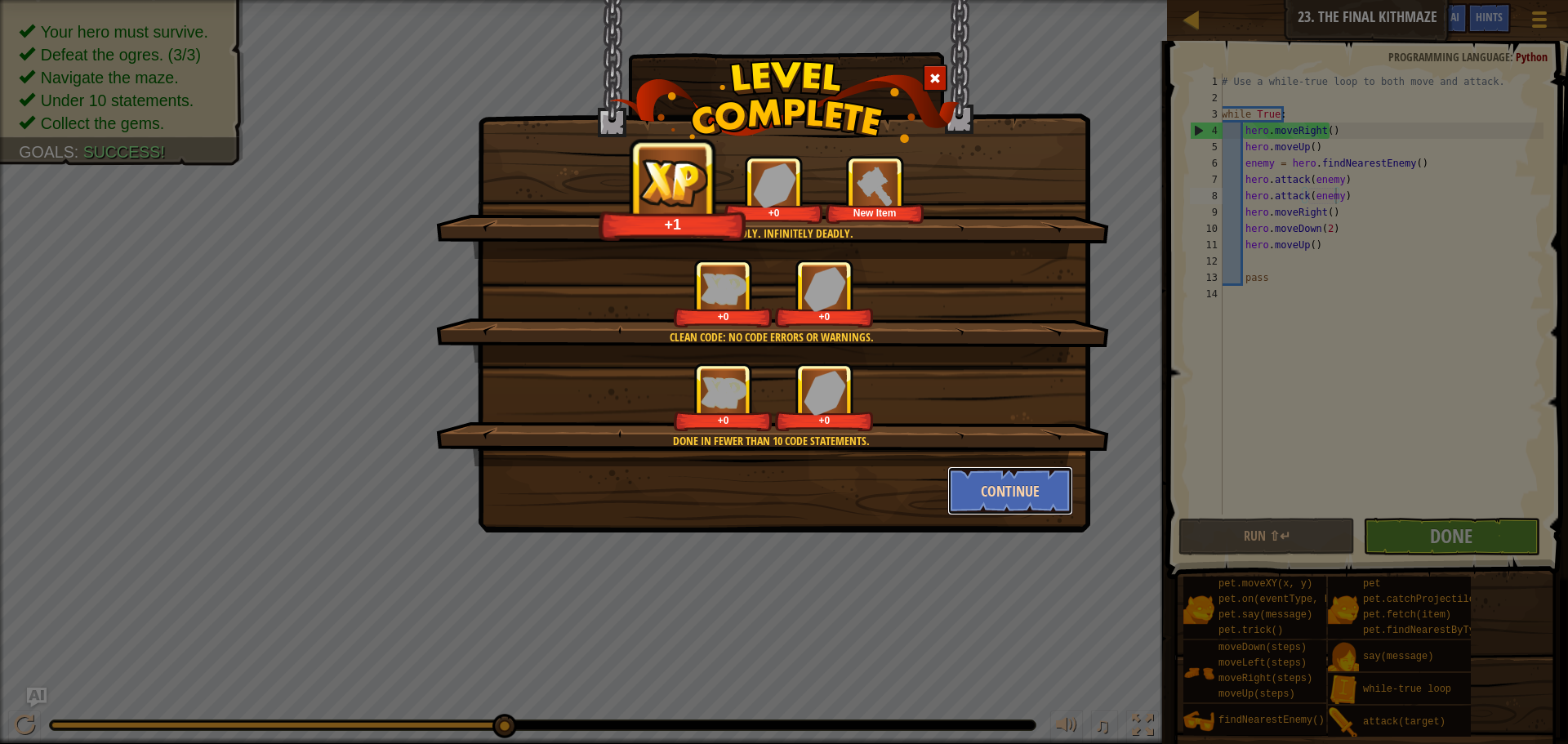
click at [963, 474] on button "Continue" at bounding box center [1010, 491] width 127 height 49
click at [964, 487] on div "You're deadly. Infinitely deadly. +1 +0 New Item Clean code: no code errors or …" at bounding box center [784, 372] width 1568 height 744
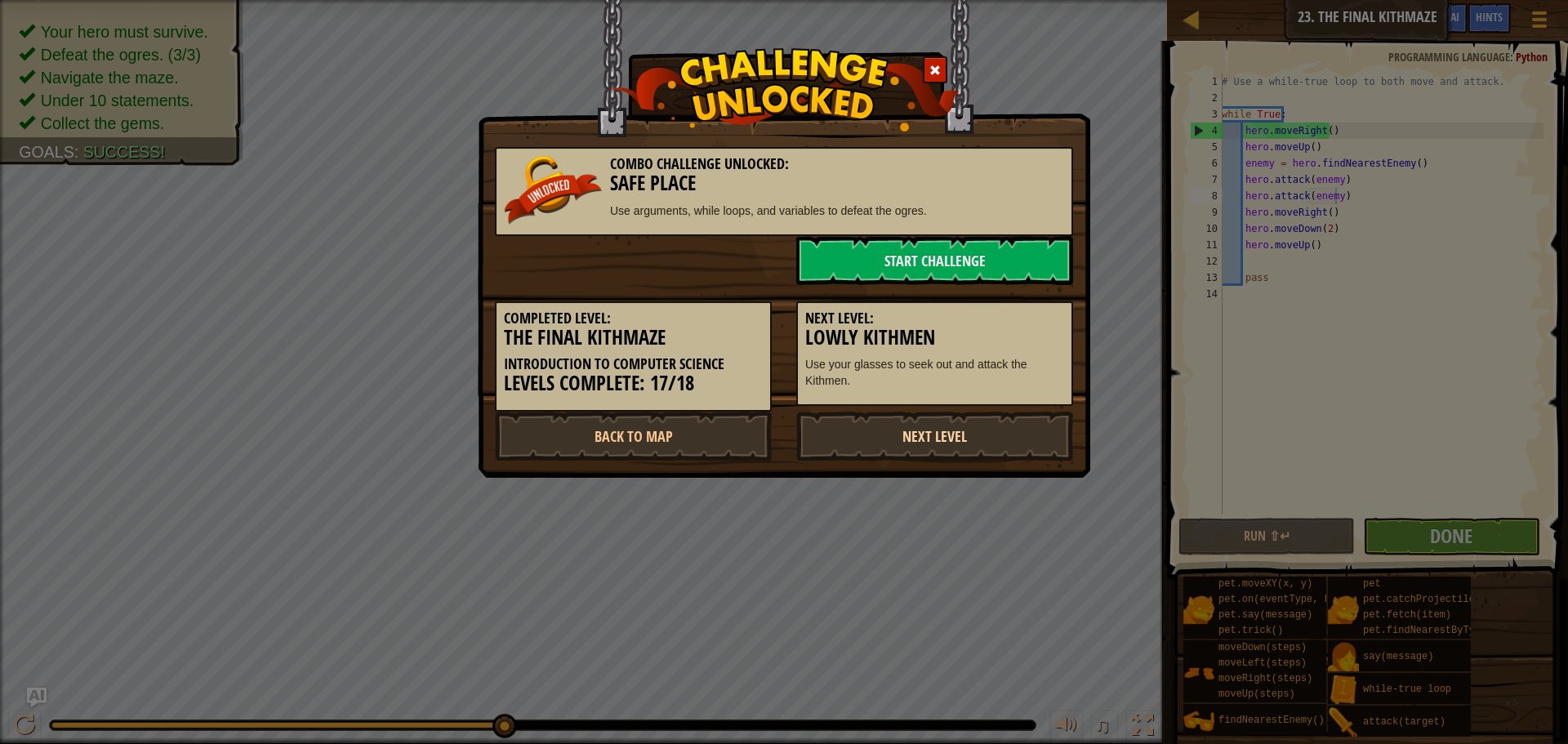
click at [972, 444] on link "Next Level" at bounding box center [934, 436] width 276 height 49
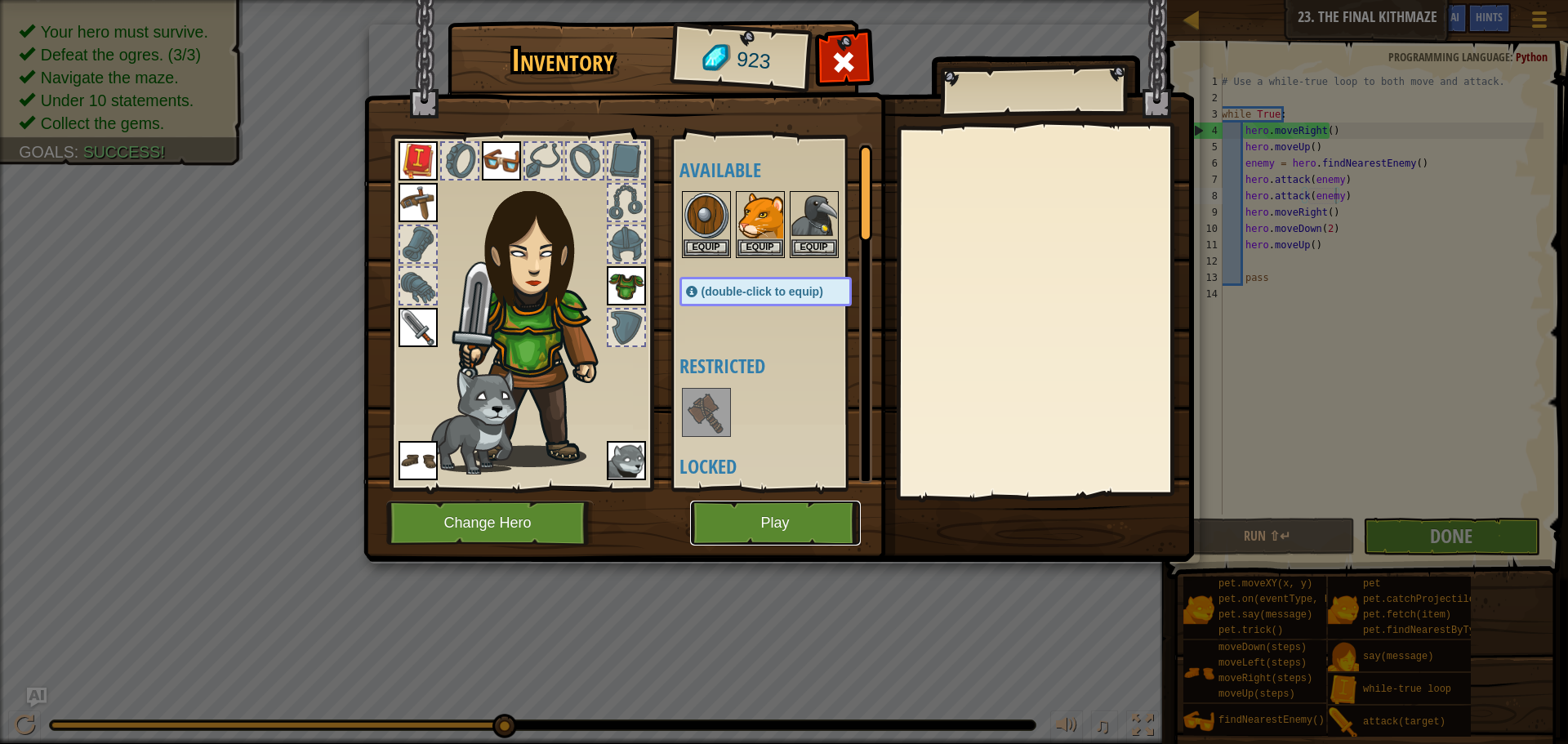
click at [824, 523] on button "Play" at bounding box center [775, 523] width 170 height 45
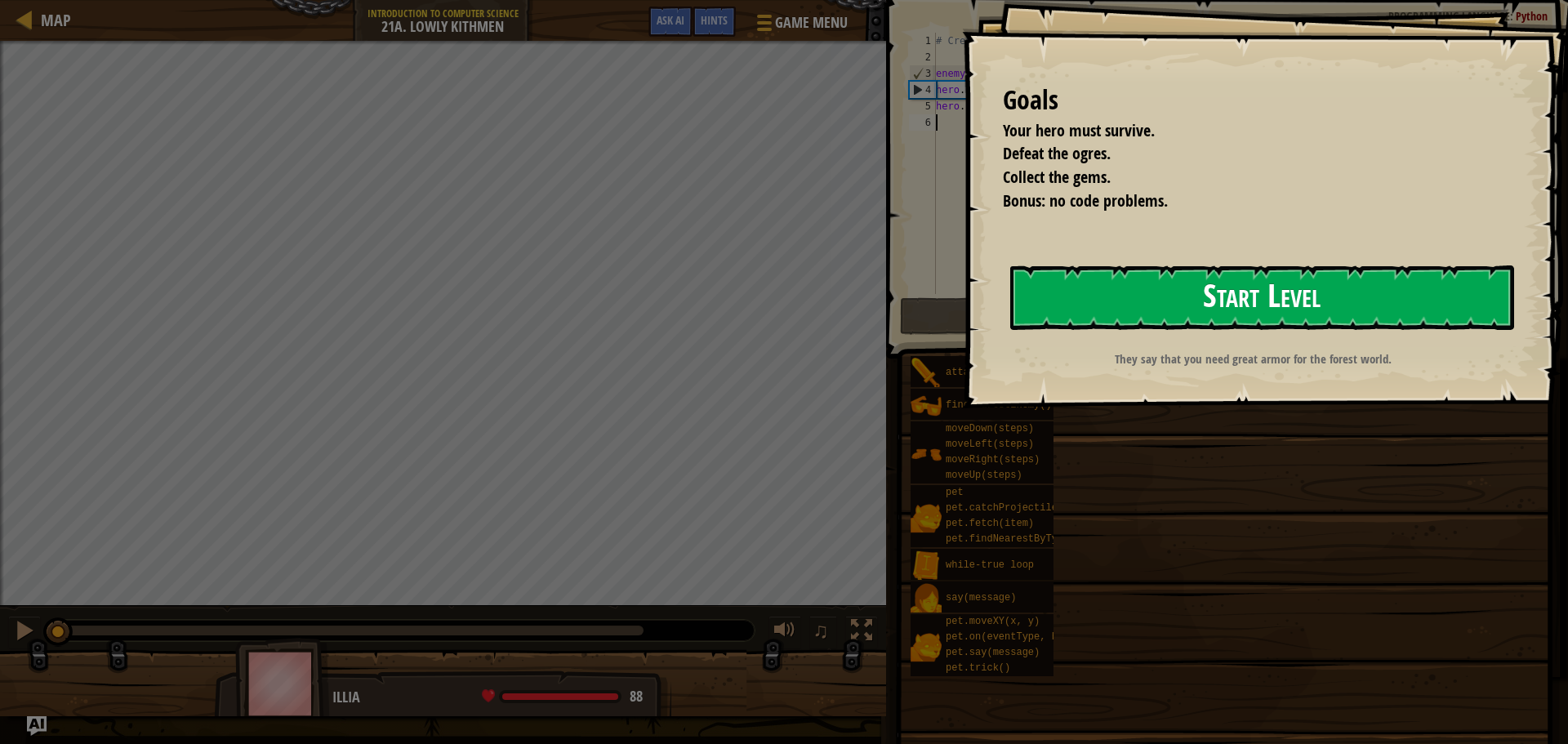
click at [1221, 294] on button "Start Level" at bounding box center [1262, 298] width 504 height 64
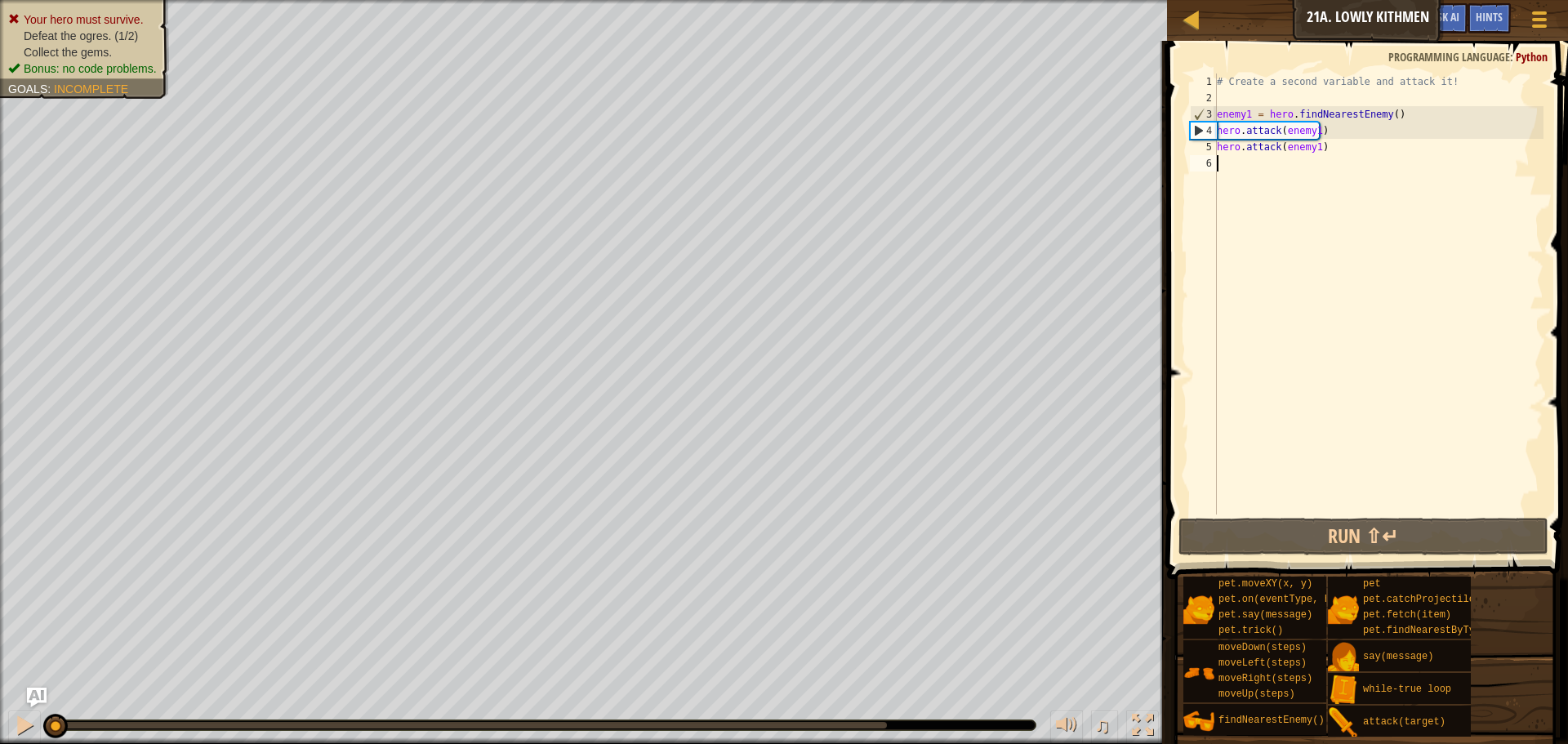
scroll to position [8, 0]
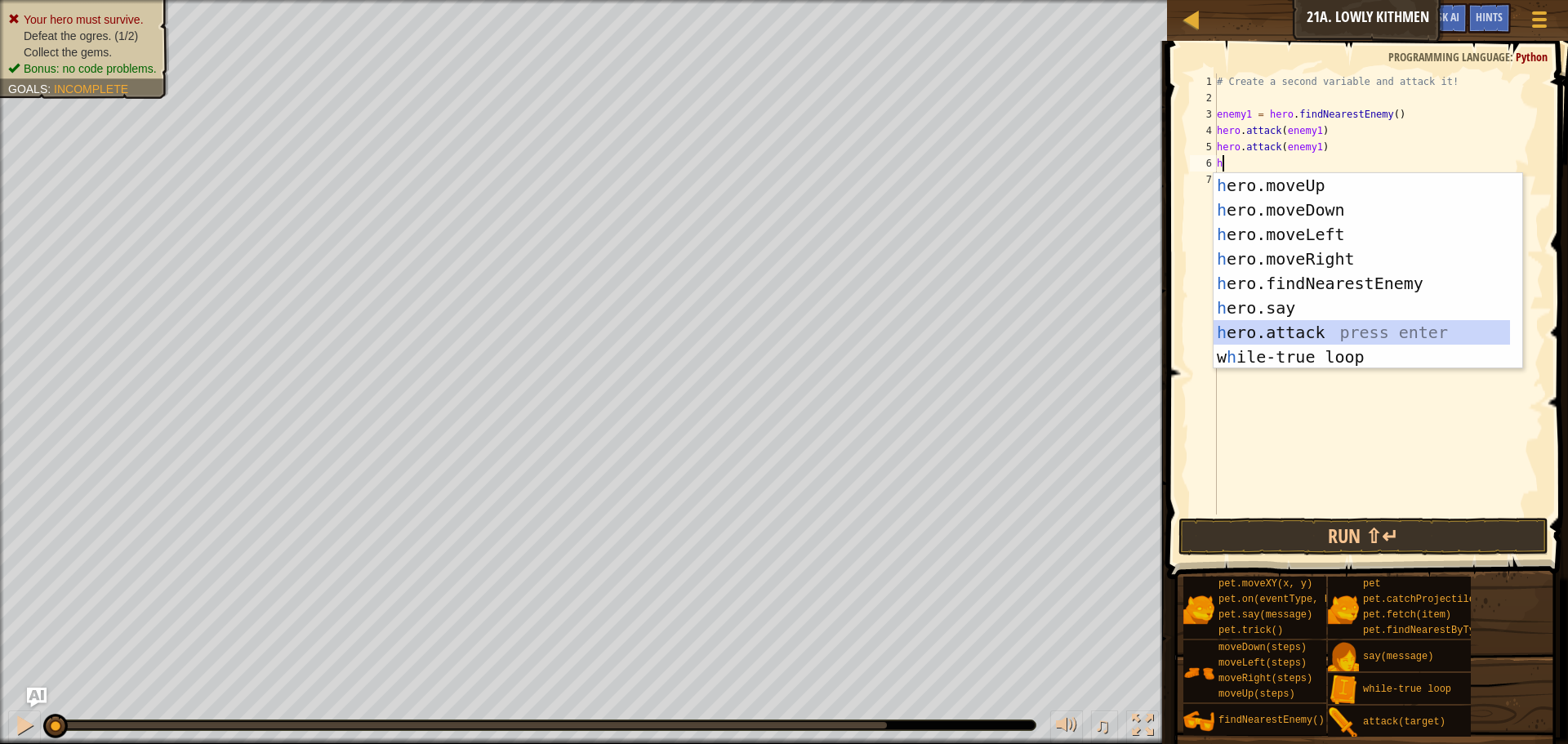
click at [1338, 333] on div "h ero.moveUp press enter h ero.moveDown press enter h ero.moveLeft press enter …" at bounding box center [1362, 296] width 297 height 245
type textarea "hero.attack(enemy)"
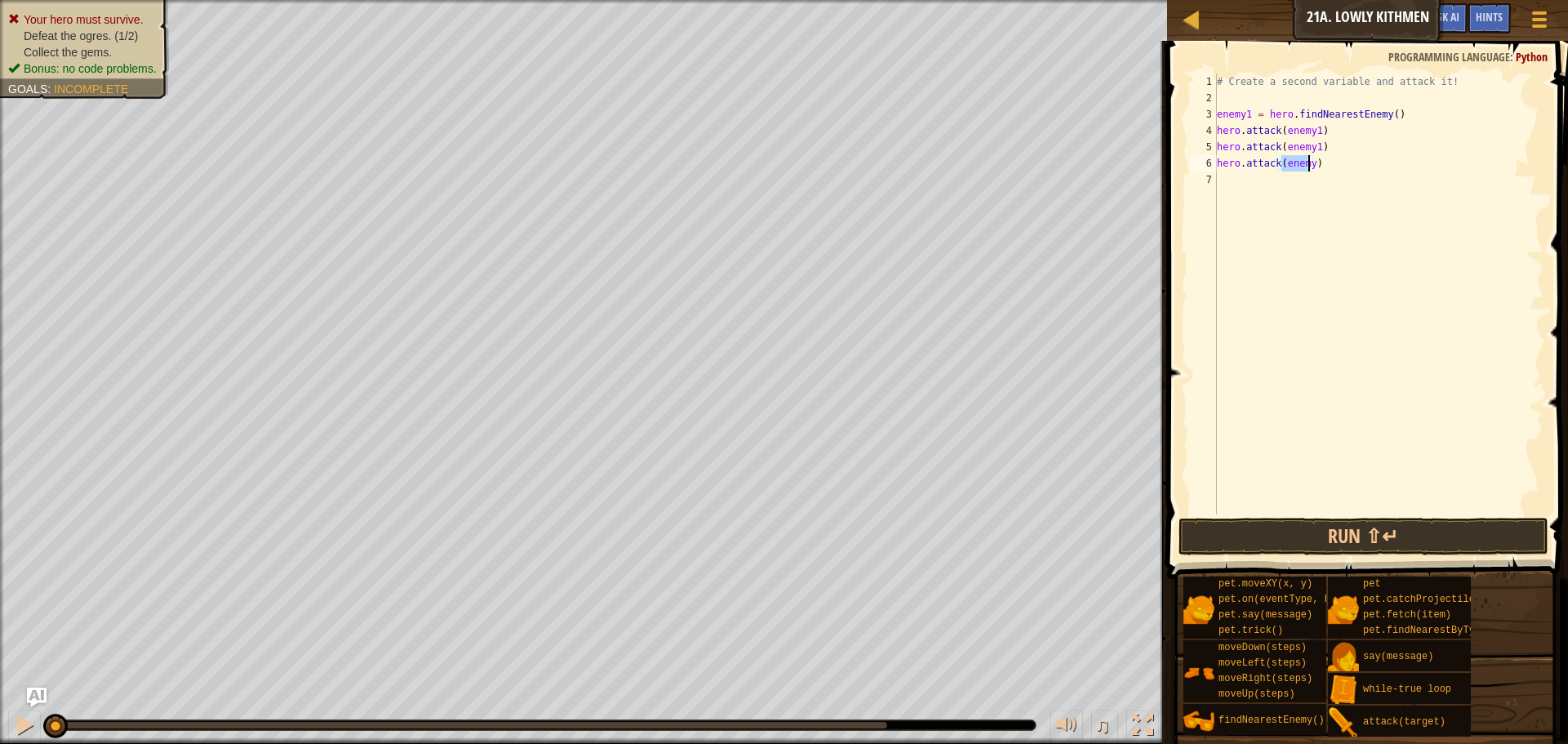
click at [1318, 177] on div "# Create a second variable and attack it! enemy1 = hero . findNearestEnemy ( ) …" at bounding box center [1378, 311] width 330 height 474
click at [1307, 166] on div "# Create a second variable and attack it! enemy1 = hero . findNearestEnemy ( ) …" at bounding box center [1378, 311] width 330 height 474
type textarea "hero.attack(enemy2)"
click at [1290, 179] on div "# Create a second variable and attack it! enemy1 = hero . findNearestEnemy ( ) …" at bounding box center [1378, 311] width 330 height 474
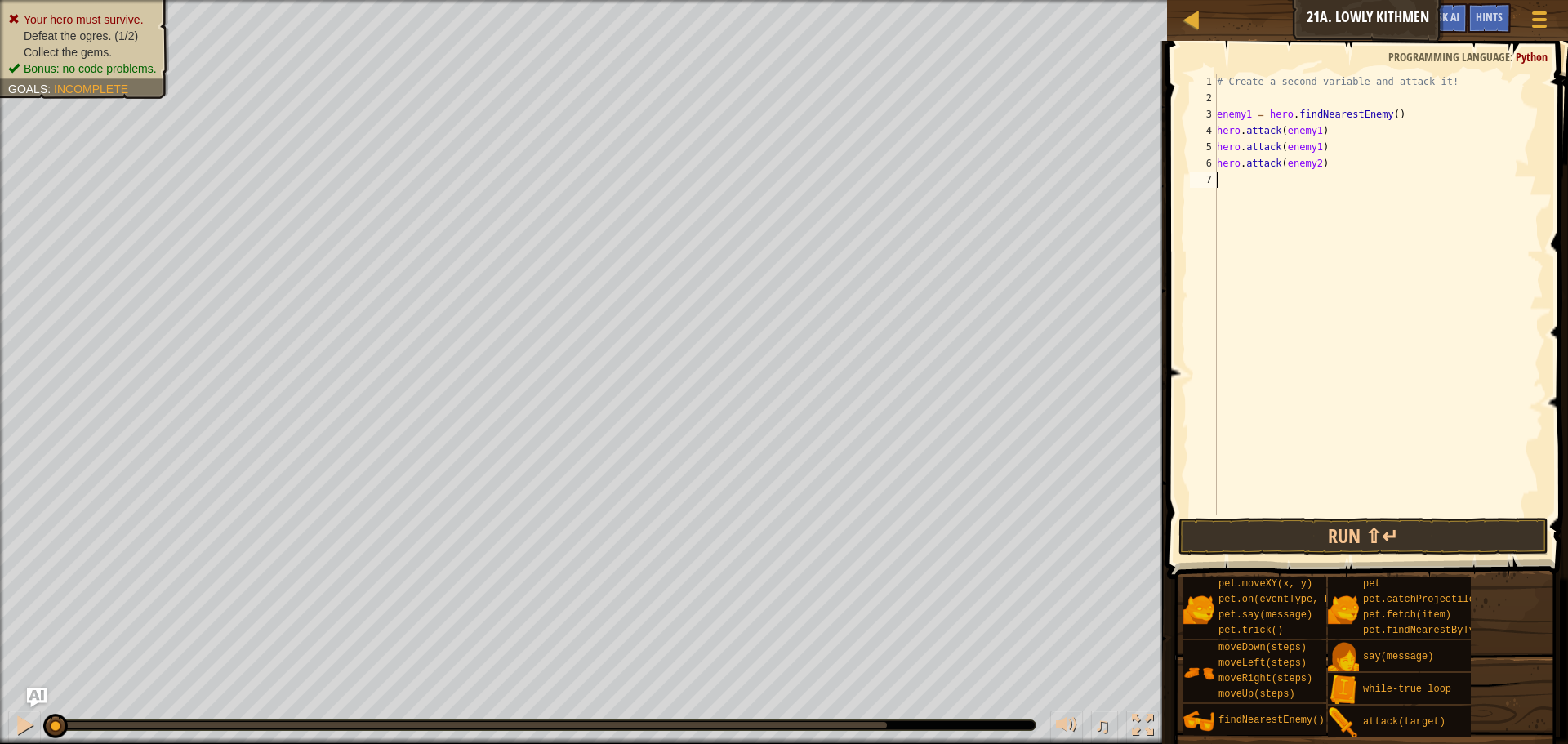
scroll to position [8, 0]
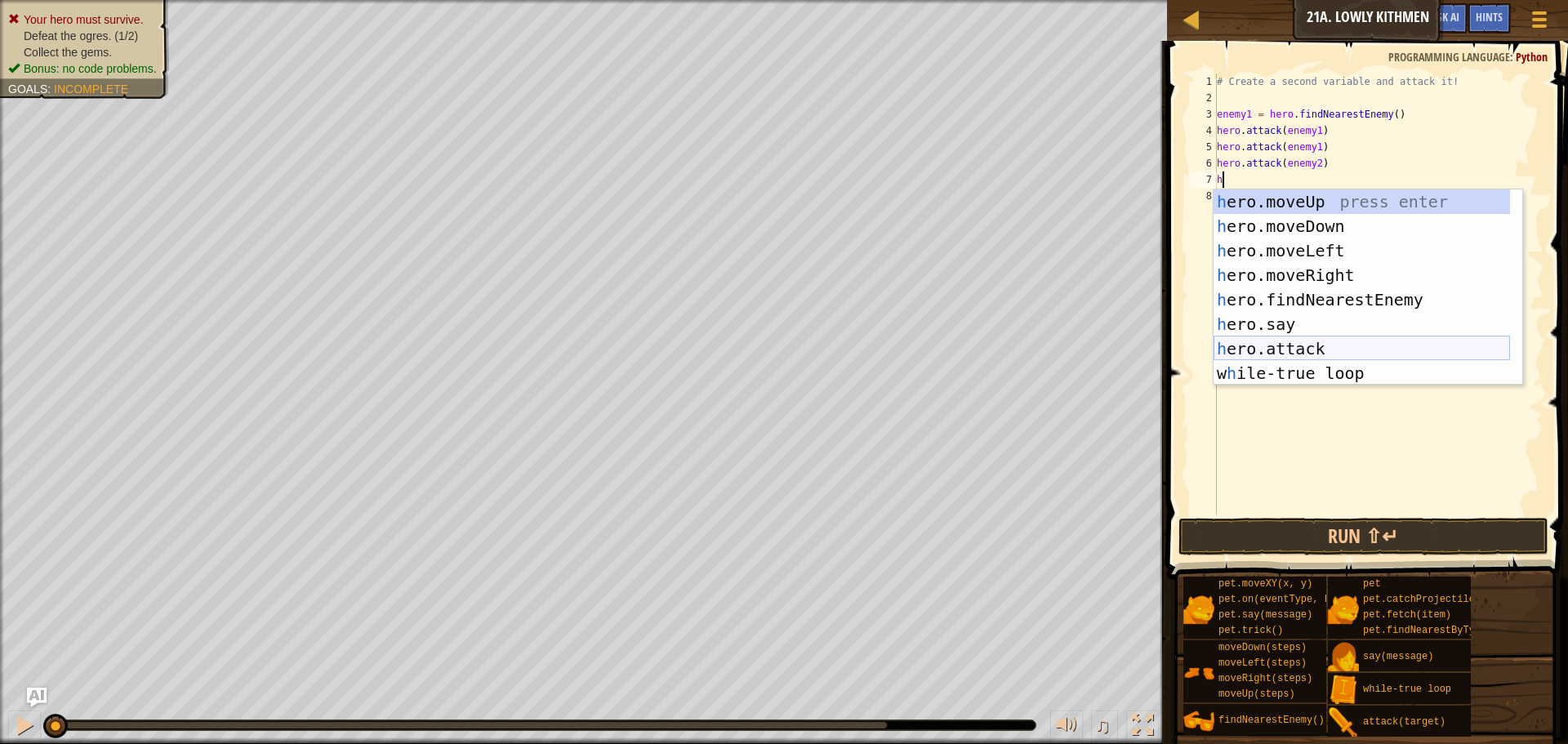
click at [1333, 344] on div "h ero.moveUp press enter h ero.moveDown press enter h ero.moveLeft press enter …" at bounding box center [1362, 313] width 297 height 245
type textarea "hero.attack(enemy)"
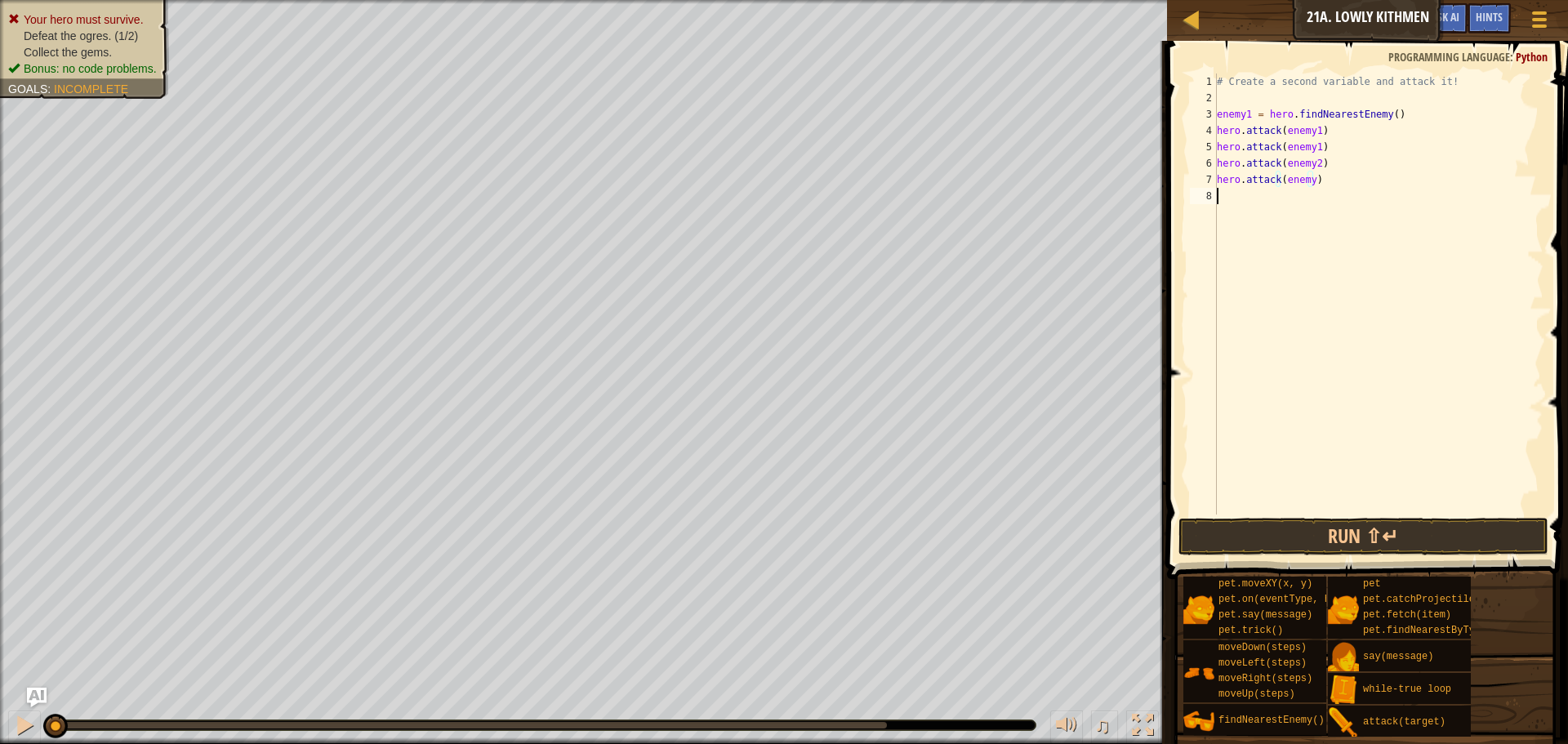
click at [1305, 216] on div "# Create a second variable and attack it! enemy1 = hero . findNearestEnemy ( ) …" at bounding box center [1378, 311] width 330 height 474
click at [1308, 185] on div "# Create a second variable and attack it! enemy1 = hero . findNearestEnemy ( ) …" at bounding box center [1378, 311] width 330 height 474
click at [1399, 541] on button "Run ⇧↵" at bounding box center [1364, 537] width 370 height 38
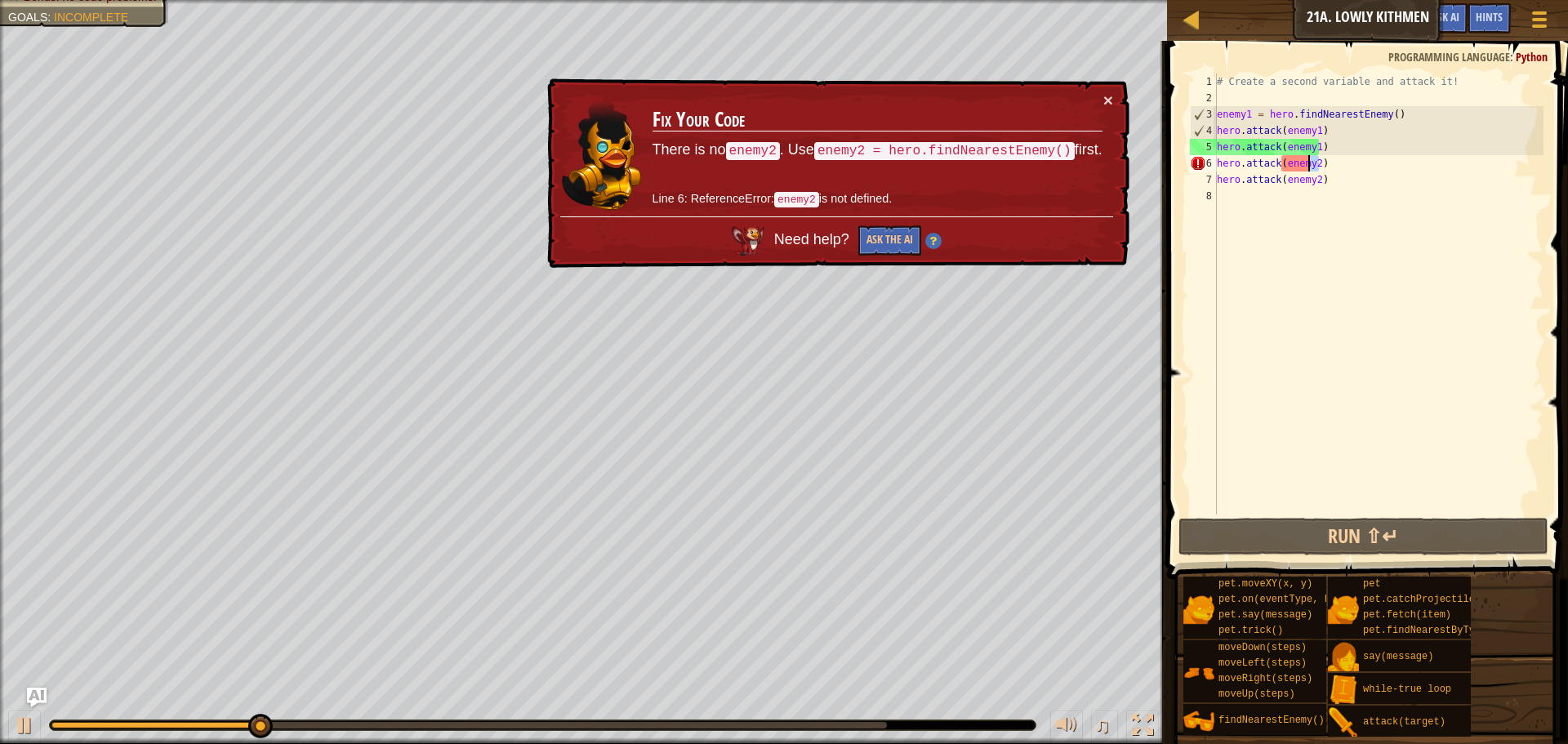
click at [1326, 161] on div "# Create a second variable and attack it! enemy1 = hero . findNearestEnemy ( ) …" at bounding box center [1378, 311] width 330 height 474
click at [1322, 147] on div "# Create a second variable and attack it! enemy1 = hero . findNearestEnemy ( ) …" at bounding box center [1378, 311] width 330 height 474
type textarea "hero.attack(enemy1)"
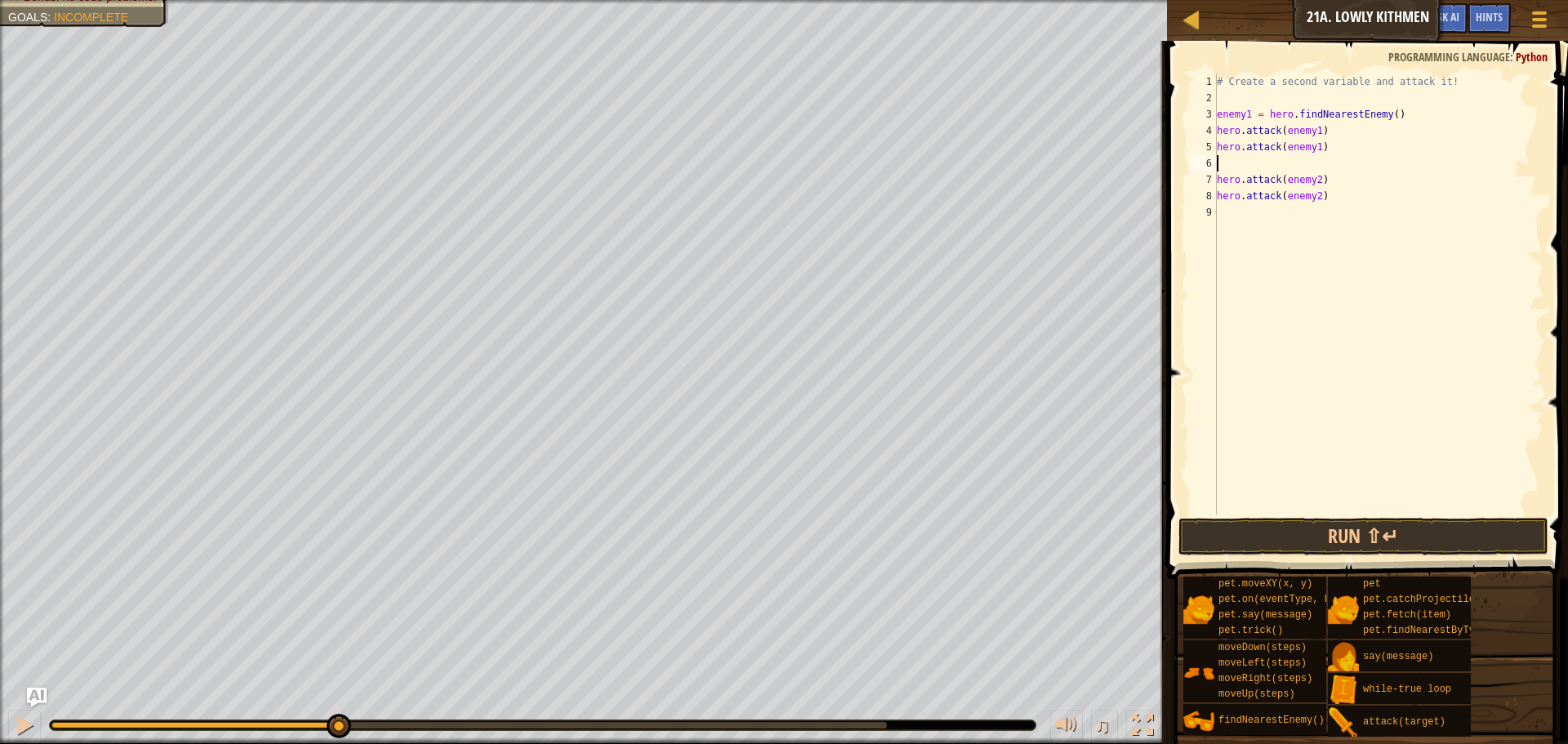
type textarea "h"
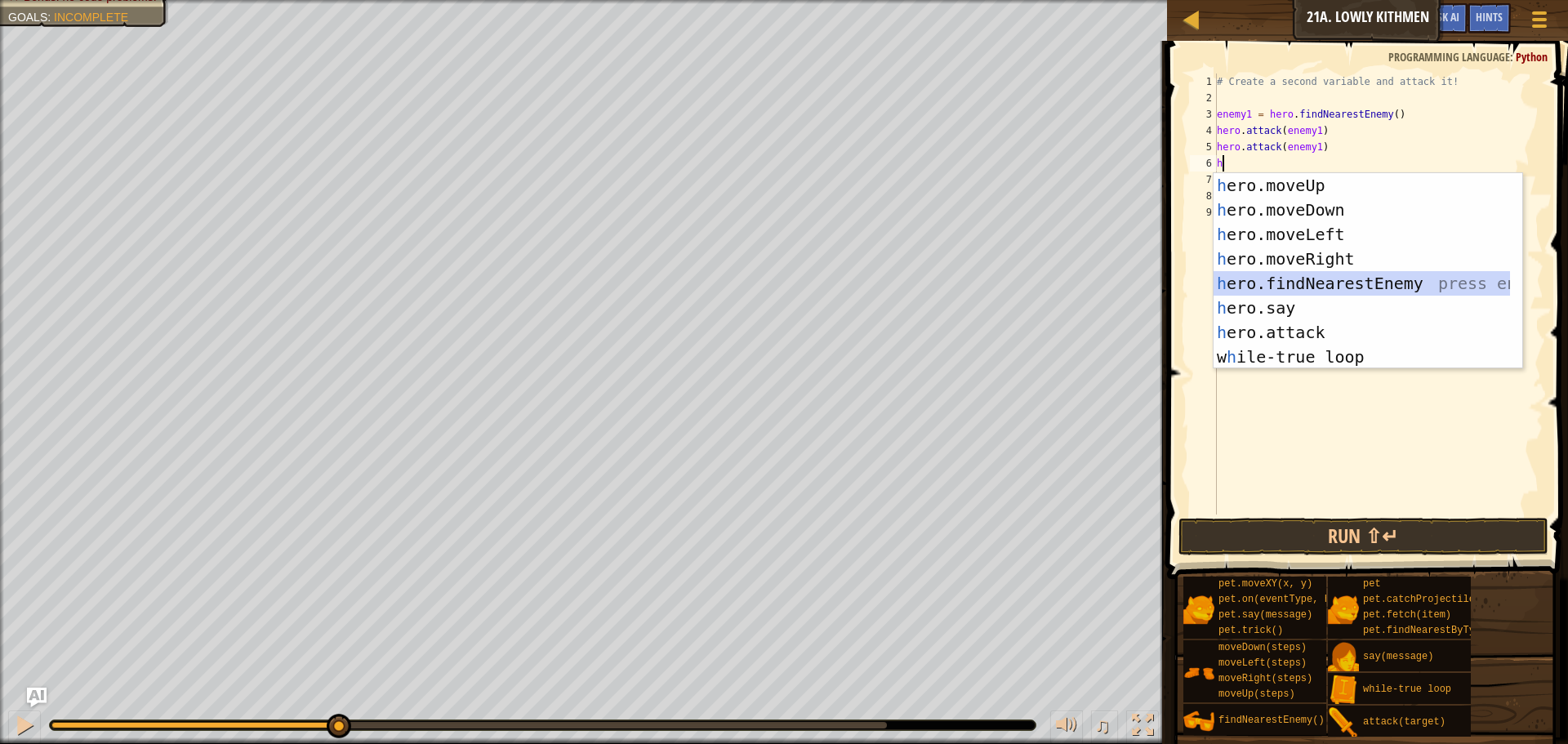
click at [1436, 272] on div "h ero.moveUp press enter h ero.moveDown press enter h ero.moveLeft press enter …" at bounding box center [1362, 296] width 297 height 245
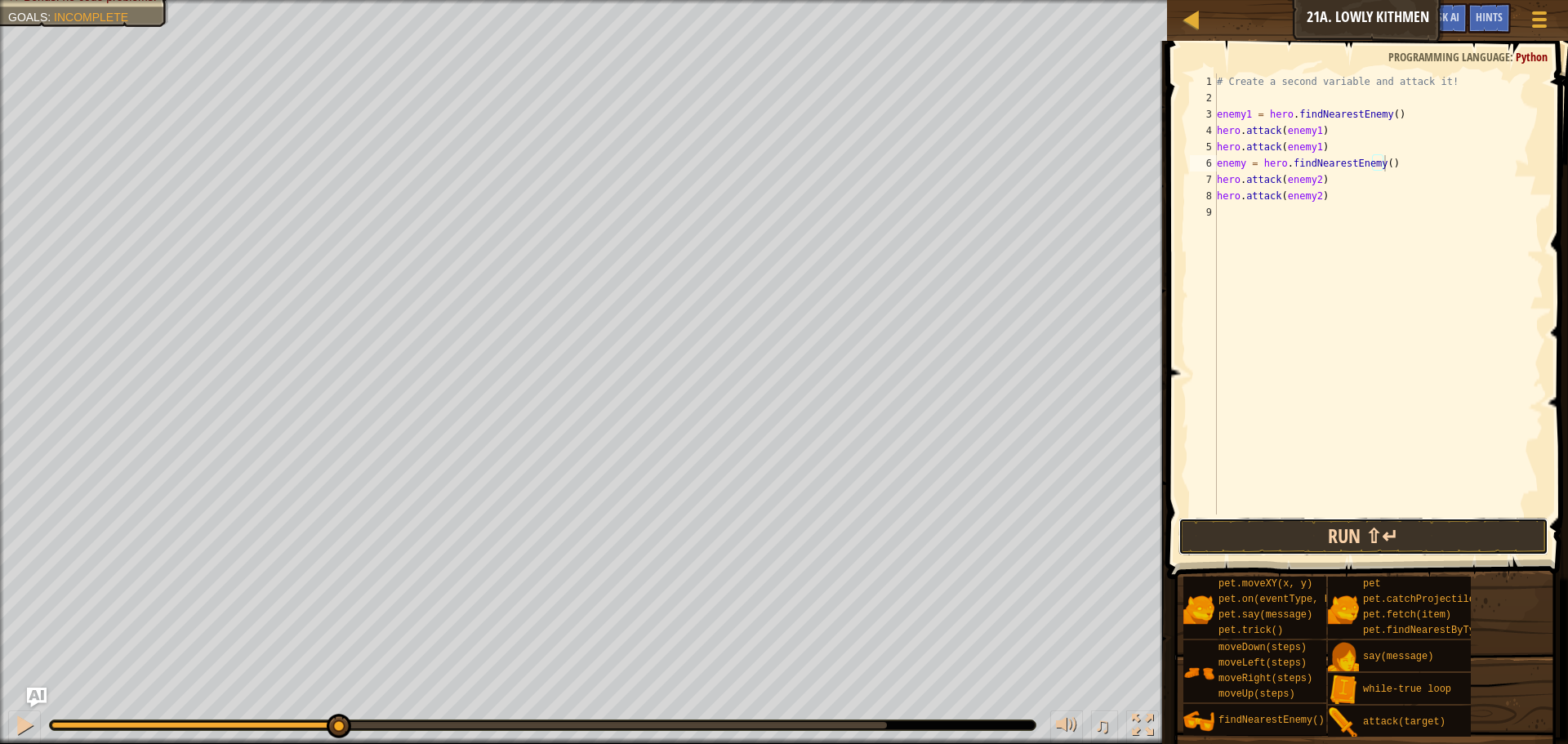
click at [1413, 528] on button "Run ⇧↵" at bounding box center [1364, 537] width 370 height 38
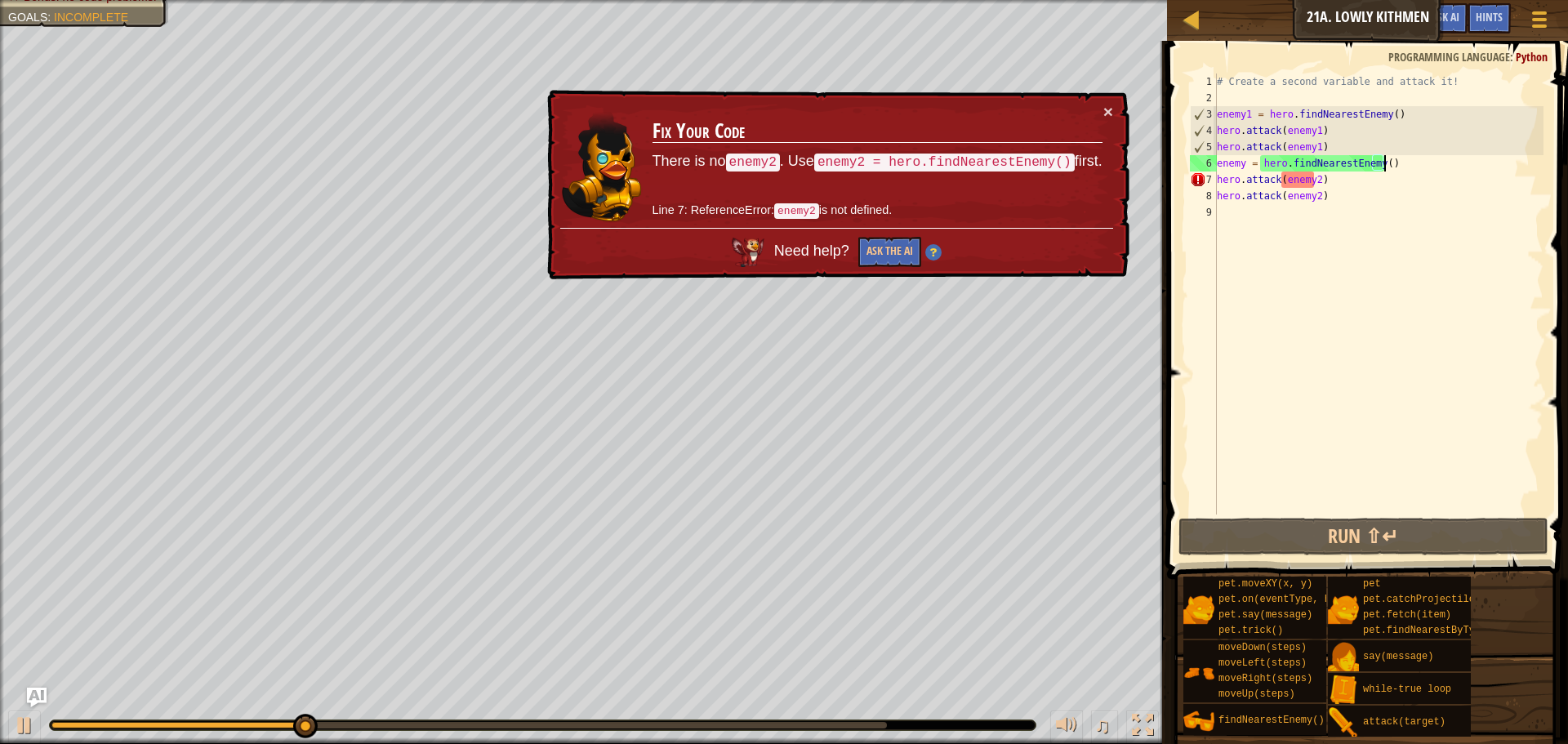
click at [1311, 176] on div "# Create a second variable and attack it! enemy1 = hero . findNearestEnemy ( ) …" at bounding box center [1378, 311] width 330 height 474
click at [1313, 186] on div "# Create a second variable and attack it! enemy1 = hero . findNearestEnemy ( ) …" at bounding box center [1378, 311] width 330 height 474
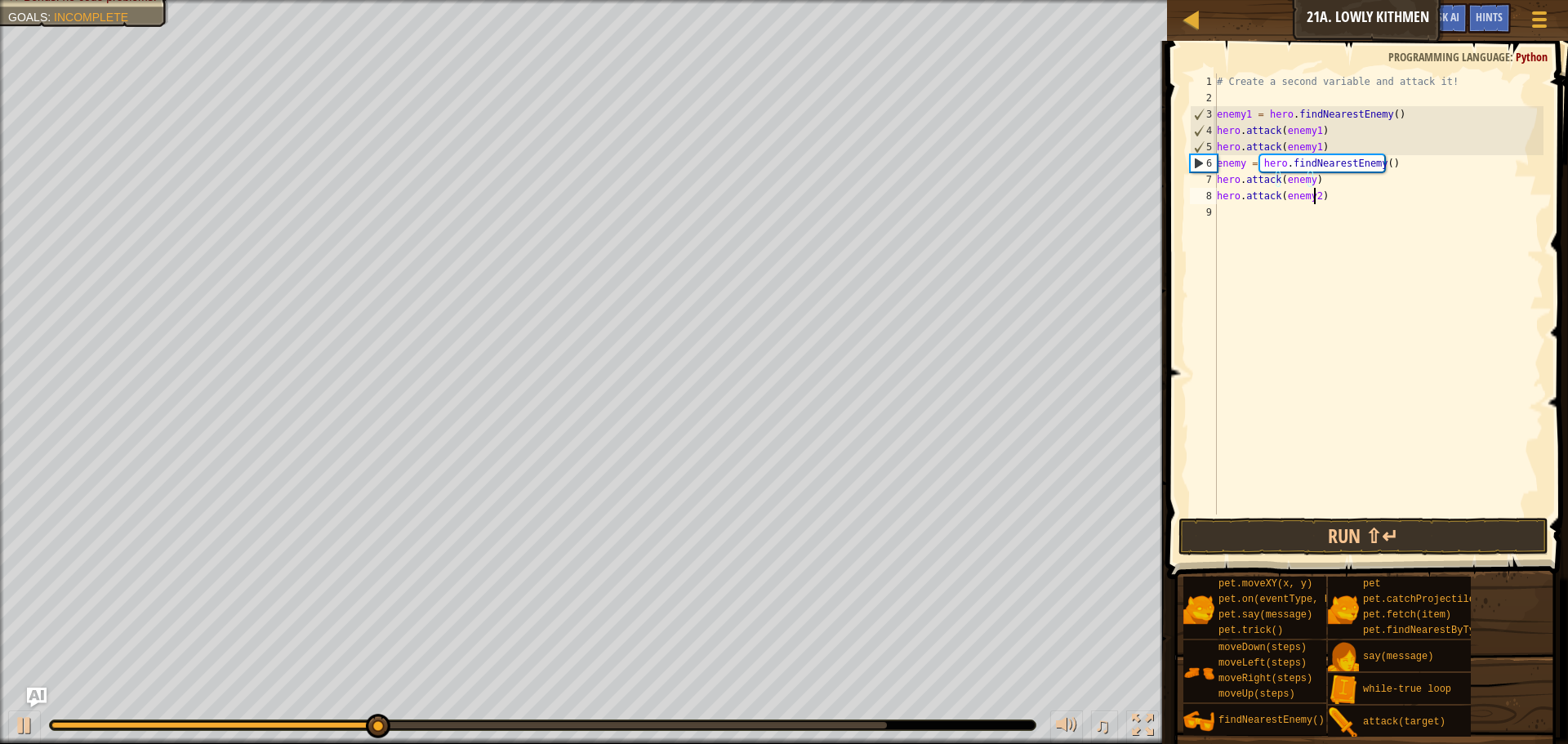
click at [1316, 198] on div "# Create a second variable and attack it! enemy1 = hero . findNearestEnemy ( ) …" at bounding box center [1378, 311] width 330 height 474
type textarea "hero.attack(enemy)"
click at [1380, 532] on button "Run ⇧↵" at bounding box center [1364, 537] width 370 height 38
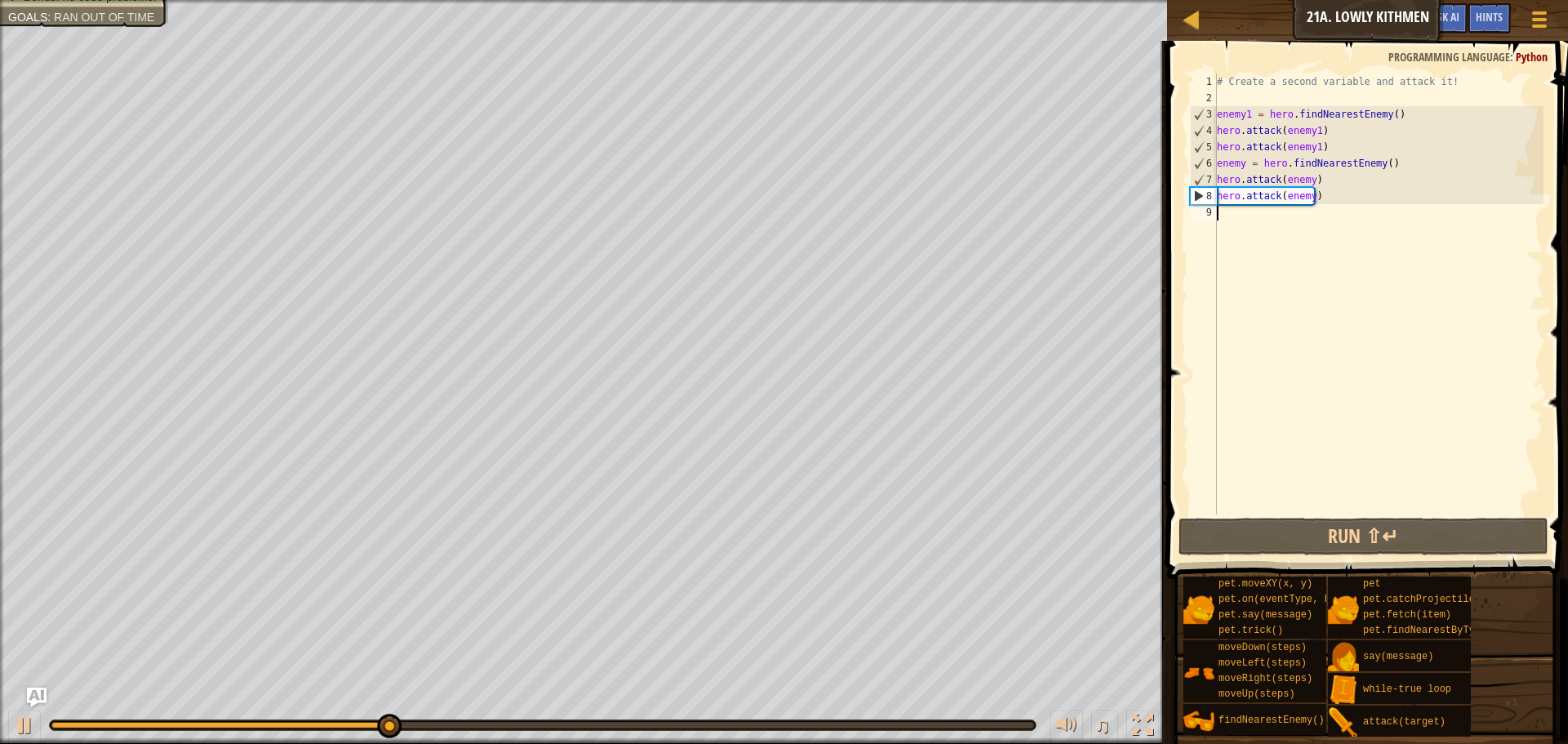
click at [1345, 205] on div "# Create a second variable and attack it! enemy1 = hero . findNearestEnemy ( ) …" at bounding box center [1378, 311] width 330 height 474
click at [1341, 199] on div "# Create a second variable and attack it! enemy1 = hero . findNearestEnemy ( ) …" at bounding box center [1378, 311] width 330 height 474
type textarea "hero.attack(enemy)"
click at [1341, 199] on div "# Create a second variable and attack it! enemy1 = hero . findNearestEnemy ( ) …" at bounding box center [1378, 311] width 330 height 474
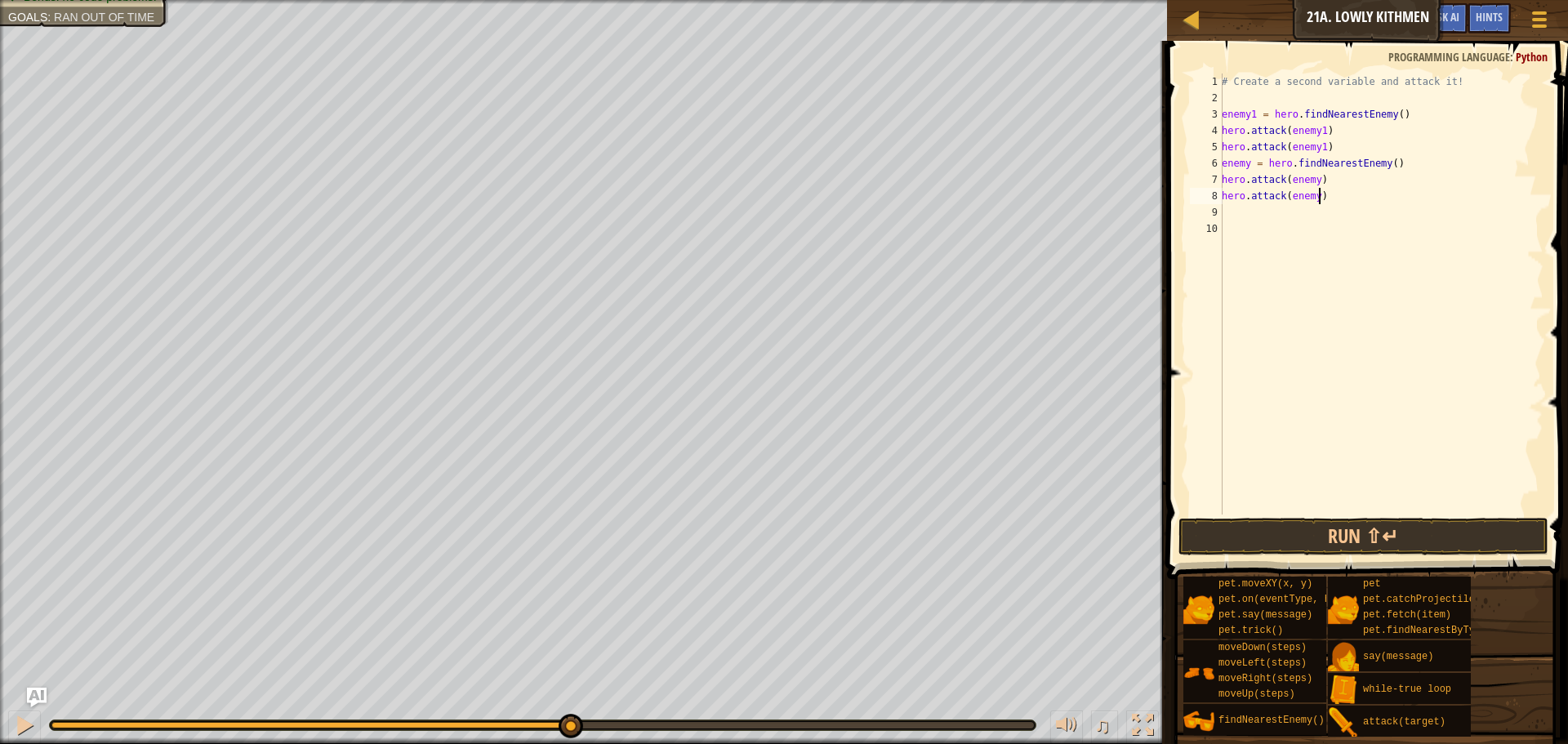
click at [1341, 199] on div "# Create a second variable and attack it! enemy1 = hero . findNearestEnemy ( ) …" at bounding box center [1381, 311] width 325 height 474
type textarea "hero.attack(enemy)"
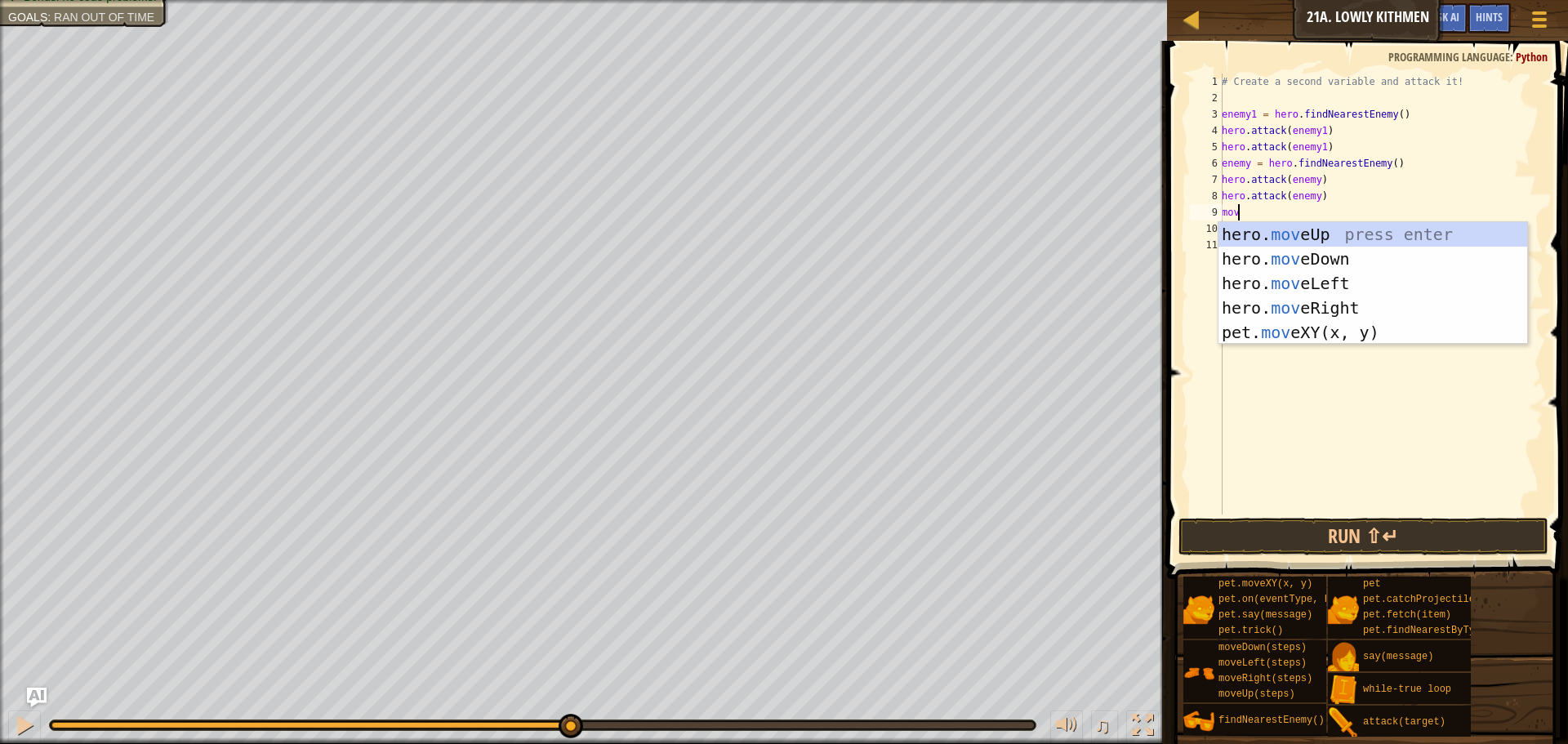
scroll to position [8, 1]
type textarea "move"
click at [1366, 256] on div "hero. move Up press enter hero. move Down press enter hero. move Left press ent…" at bounding box center [1372, 308] width 309 height 171
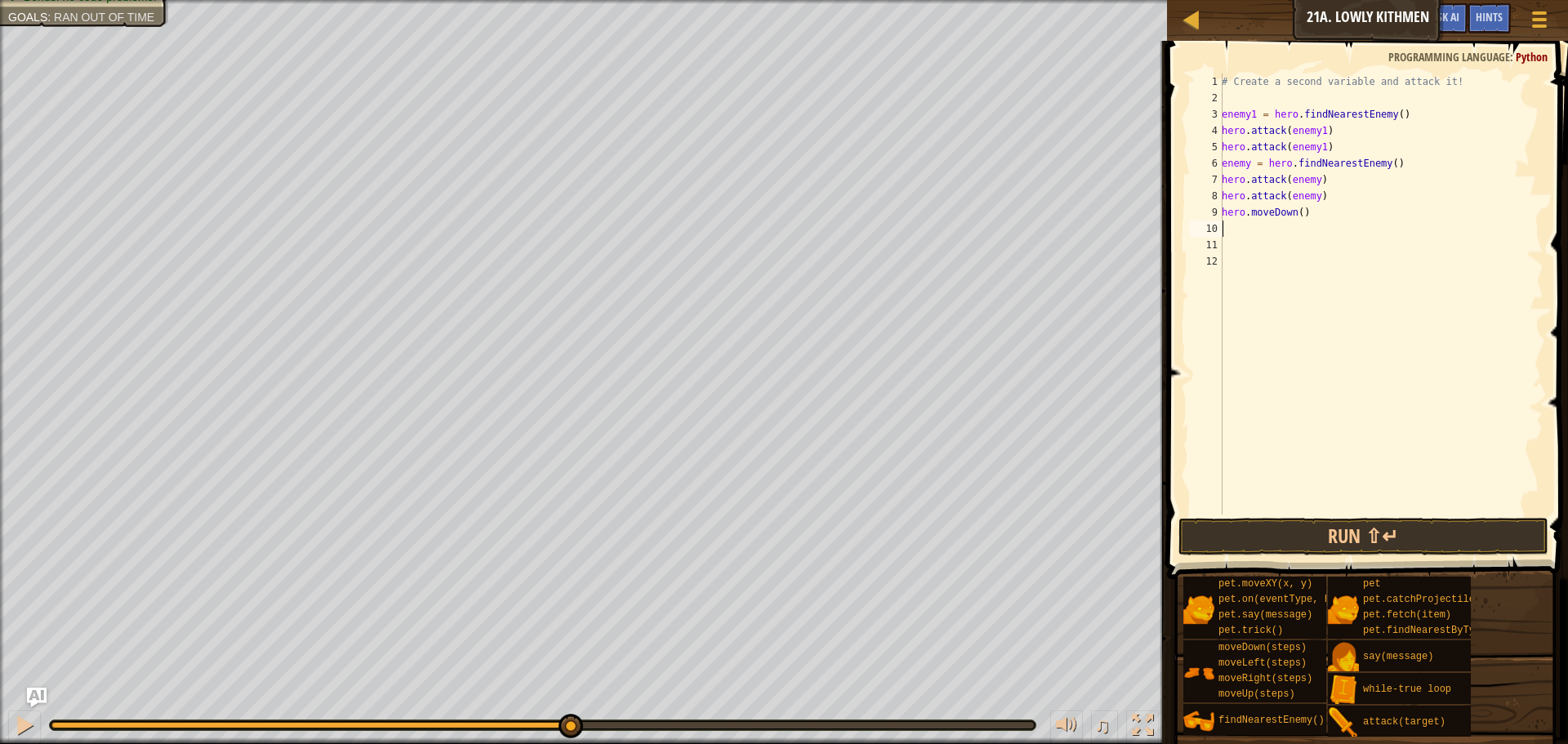
scroll to position [8, 0]
type textarea "e"
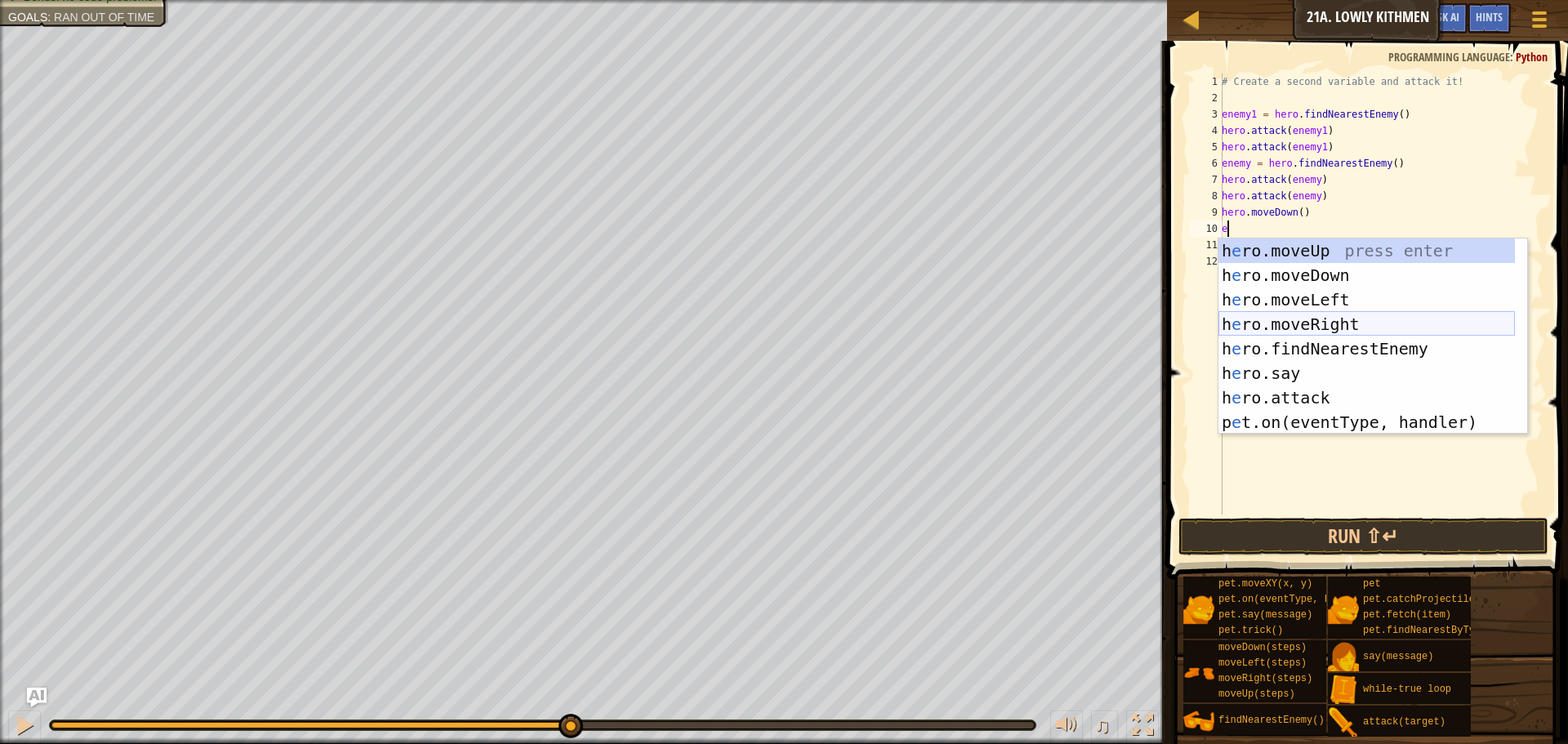
click at [1318, 317] on div "h e ro.moveUp press enter h e ro.moveDown press enter h e ro.moveLeft press ent…" at bounding box center [1367, 361] width 297 height 245
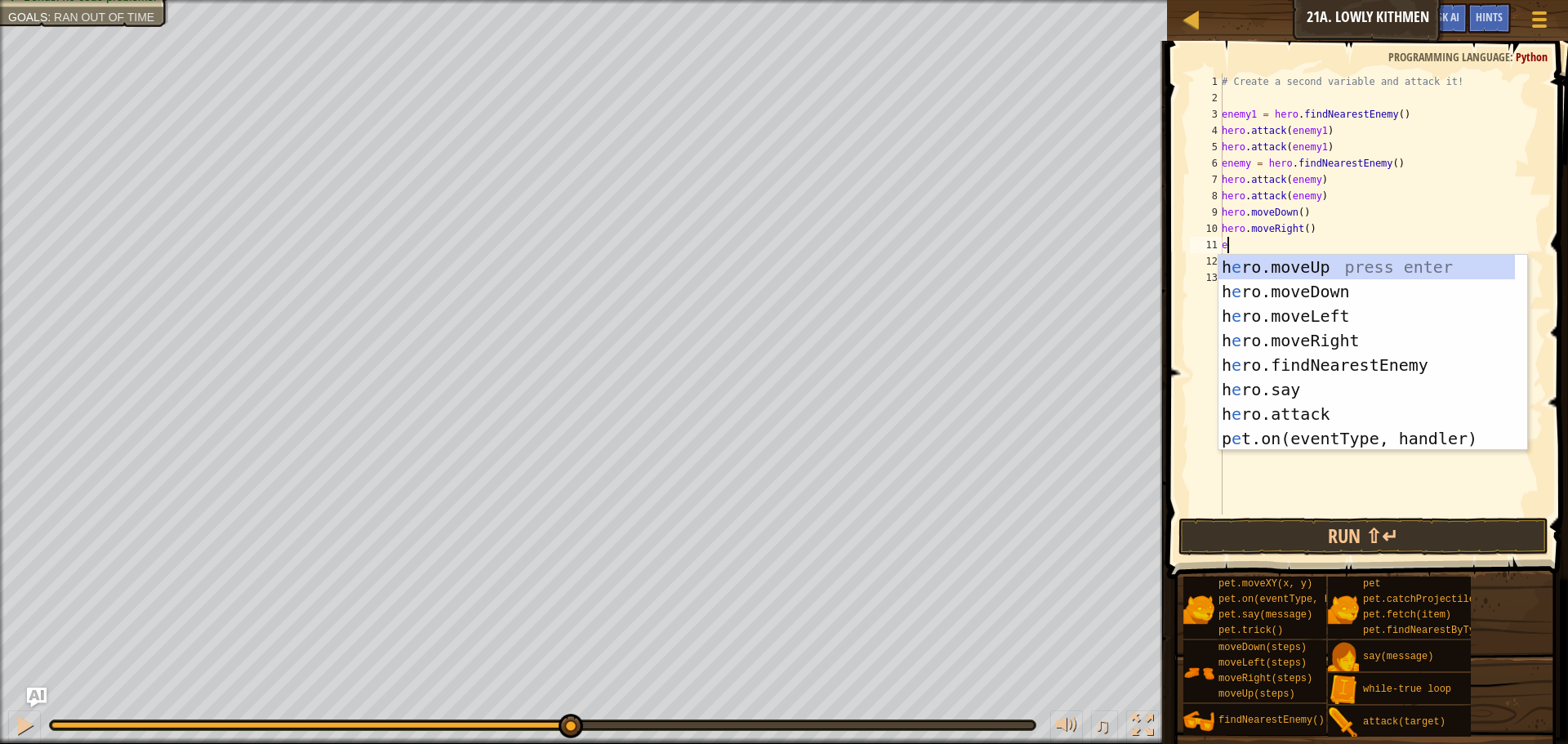
type textarea "e"
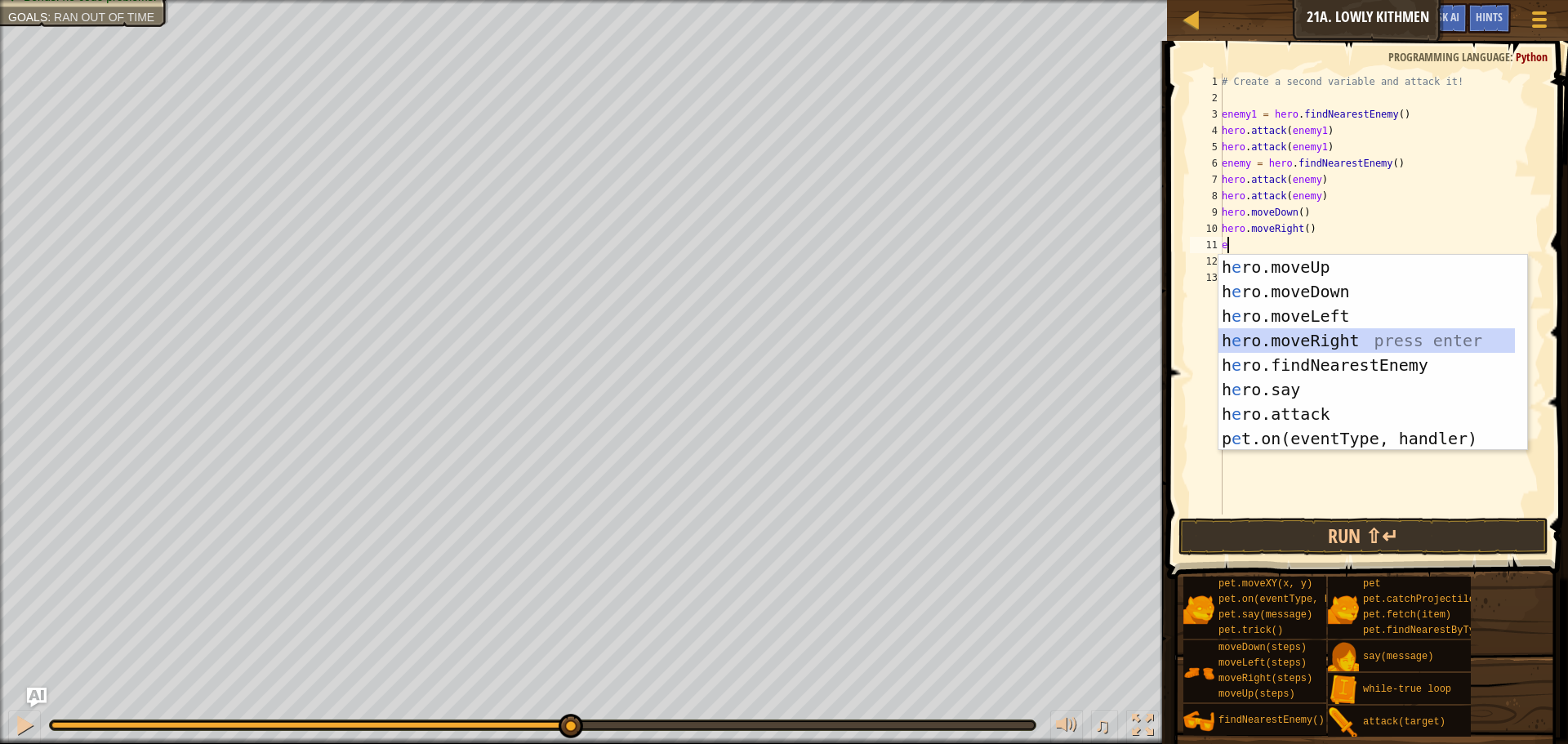
click at [1328, 340] on div "h e ro.moveUp press enter h e ro.moveDown press enter h e ro.moveLeft press ent…" at bounding box center [1367, 378] width 297 height 245
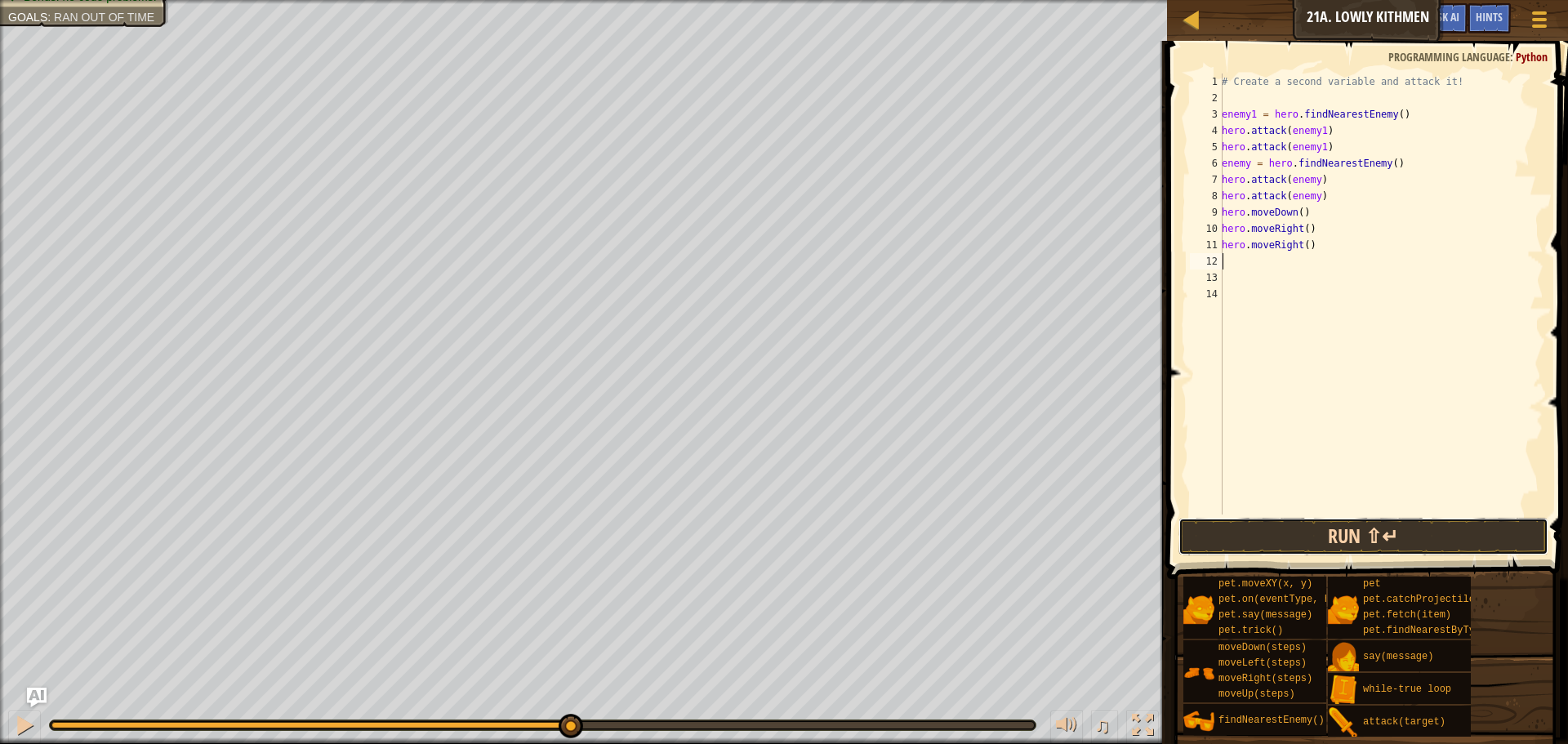
click at [1371, 531] on button "Run ⇧↵" at bounding box center [1364, 537] width 370 height 38
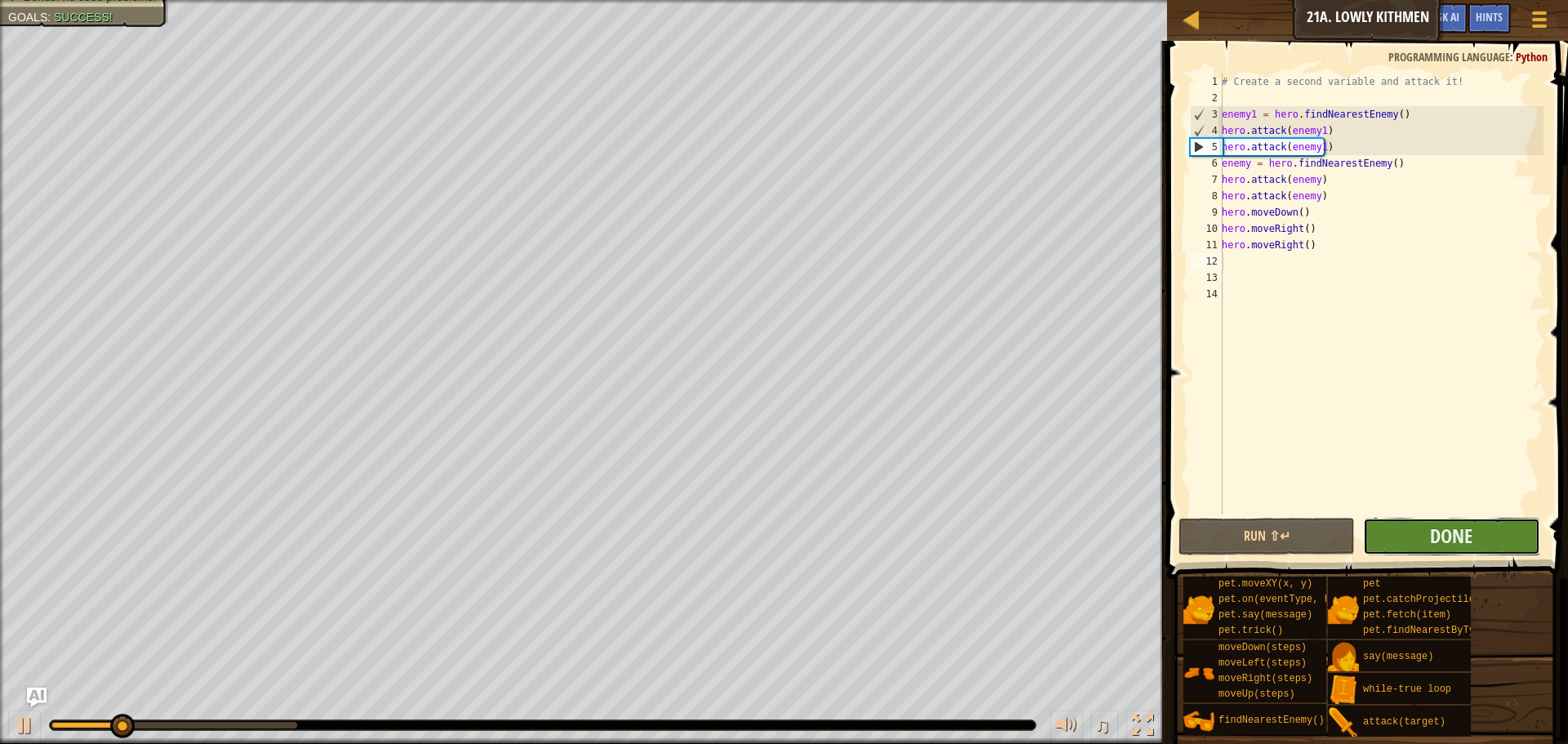
click at [1406, 531] on button "Done" at bounding box center [1451, 537] width 176 height 38
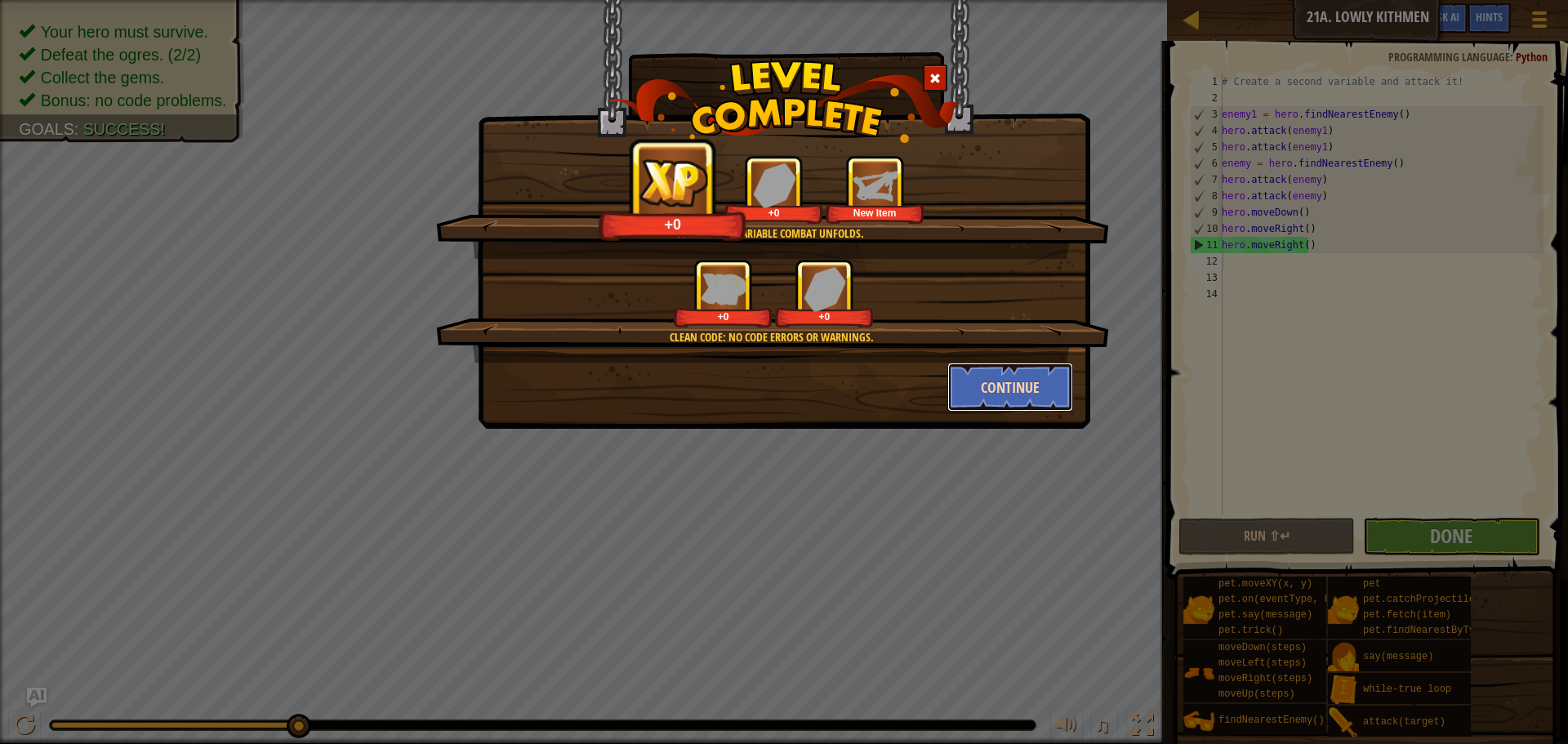
click at [1056, 382] on button "Continue" at bounding box center [1010, 388] width 127 height 49
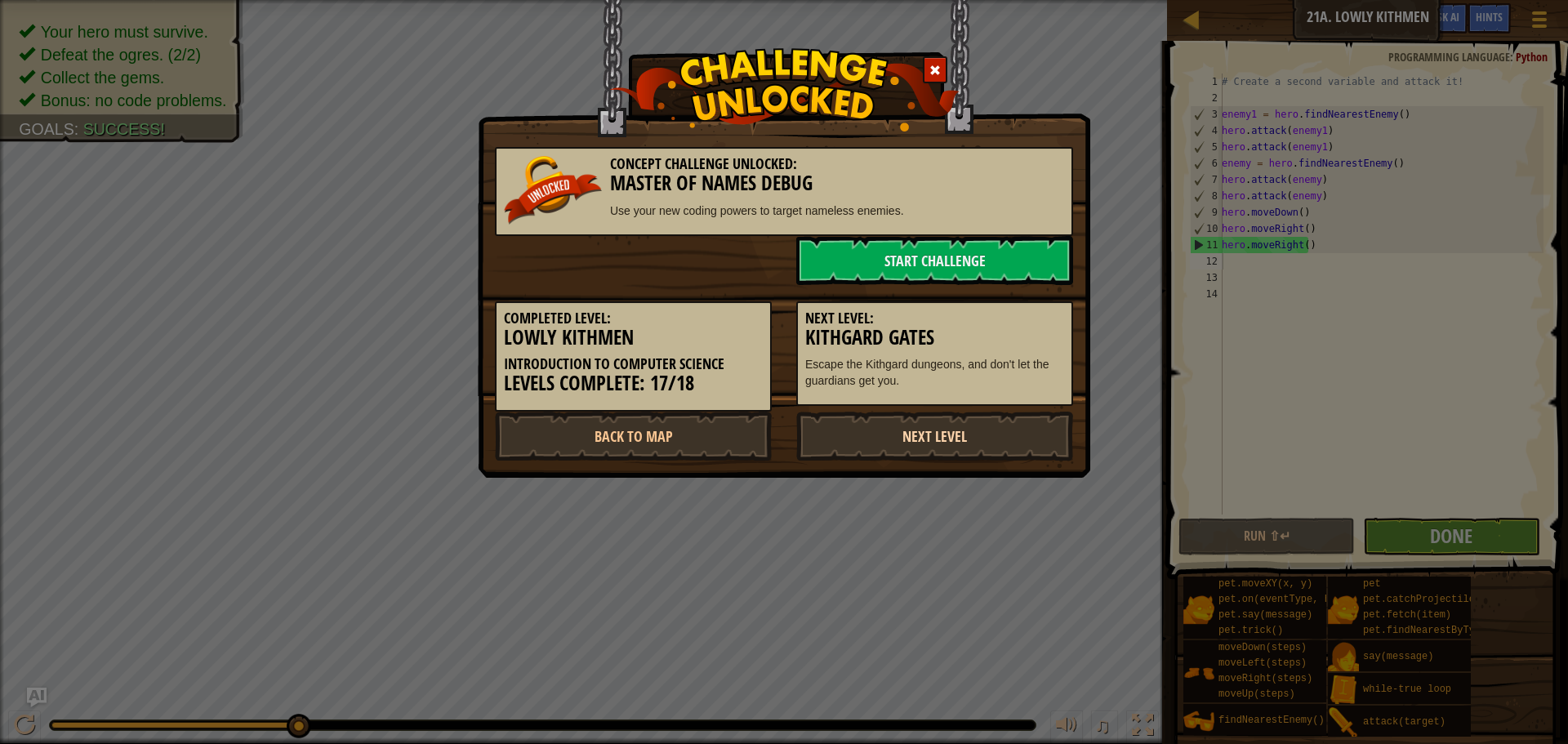
click at [986, 450] on link "Next Level" at bounding box center [934, 436] width 276 height 49
click at [984, 443] on link "Next Level" at bounding box center [934, 436] width 276 height 49
click at [982, 416] on link "Next Level" at bounding box center [934, 436] width 276 height 49
click at [979, 420] on link "Next Level" at bounding box center [934, 436] width 276 height 49
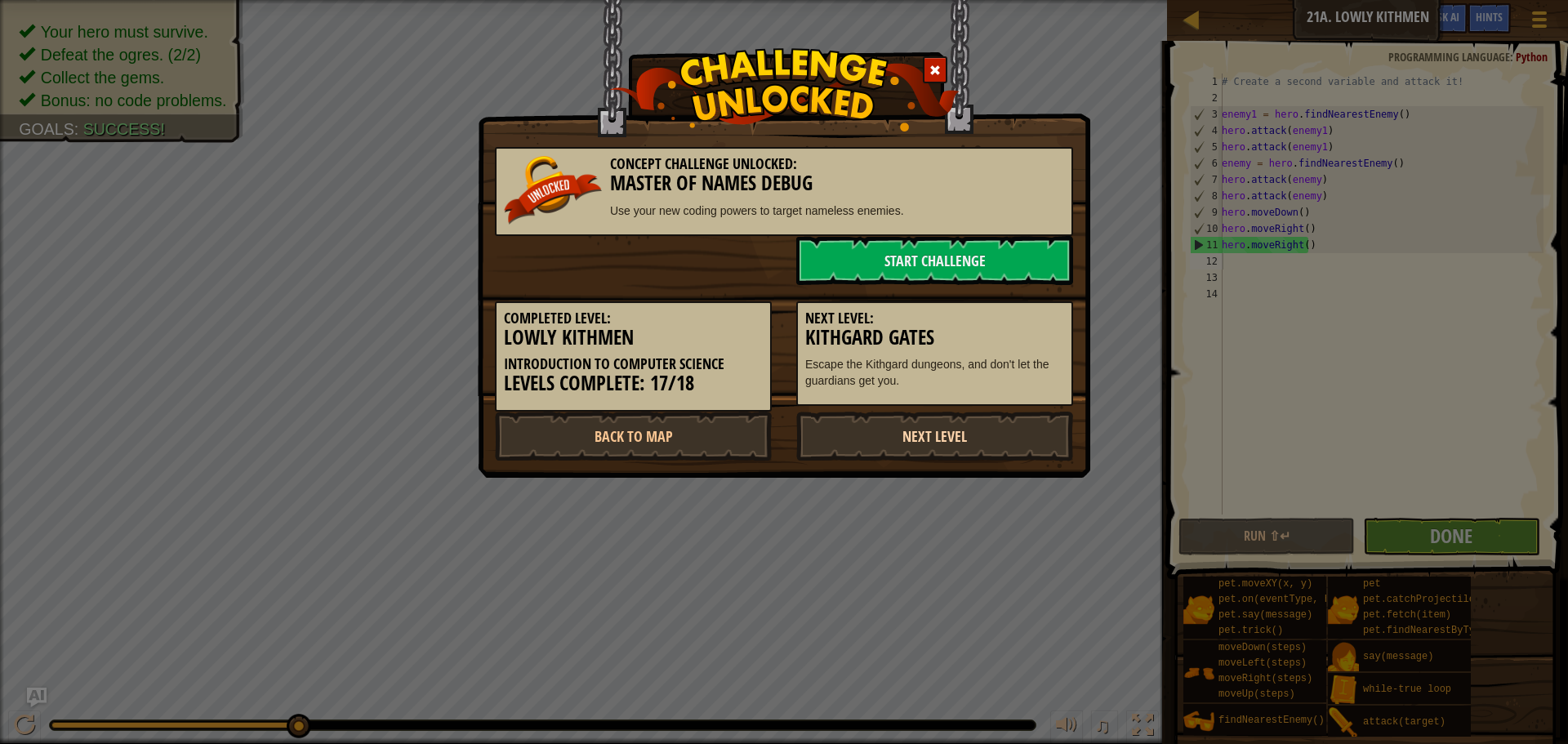
click at [979, 420] on link "Next Level" at bounding box center [934, 436] width 276 height 49
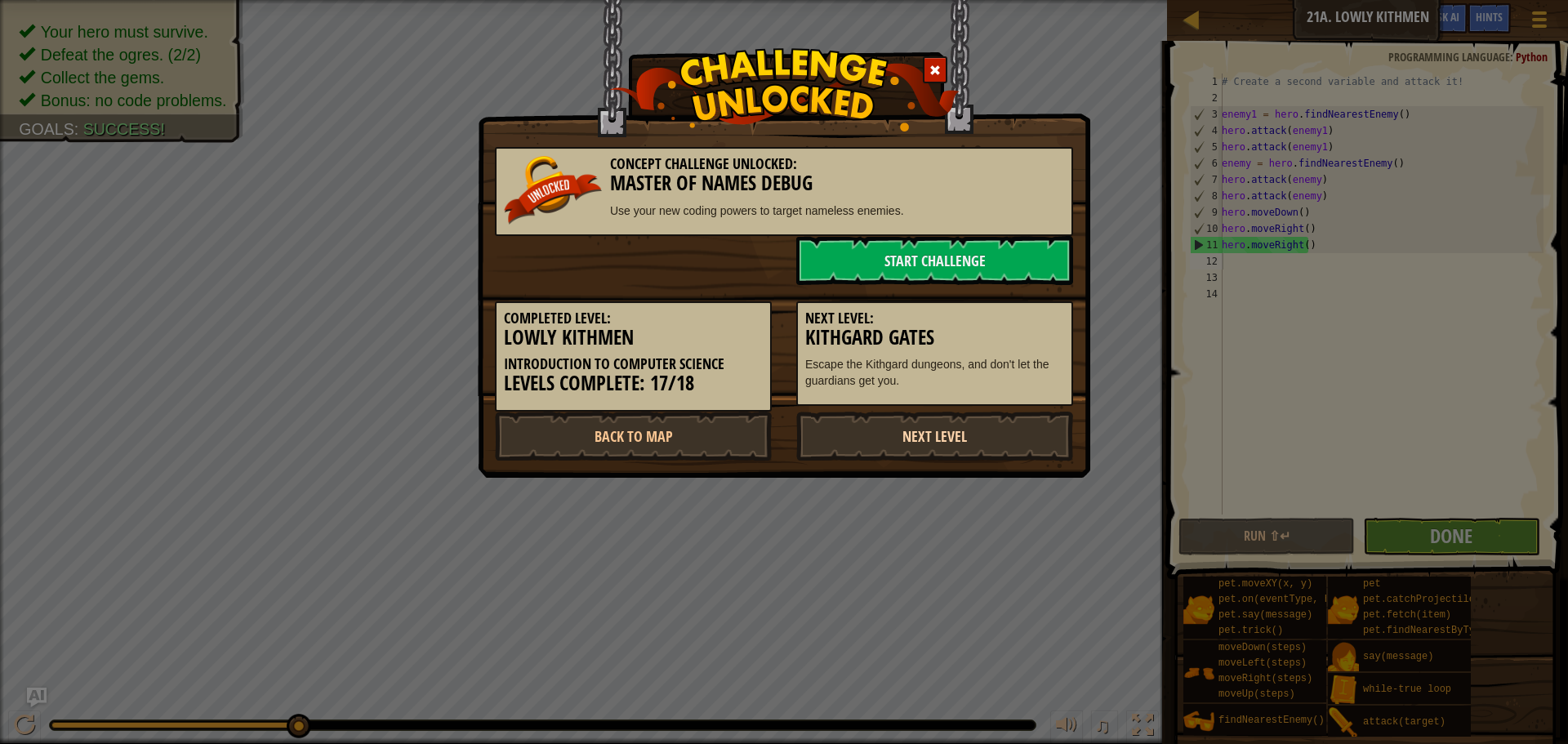
click at [979, 420] on link "Next Level" at bounding box center [934, 436] width 276 height 49
click at [809, 435] on link "Next Level" at bounding box center [934, 436] width 276 height 49
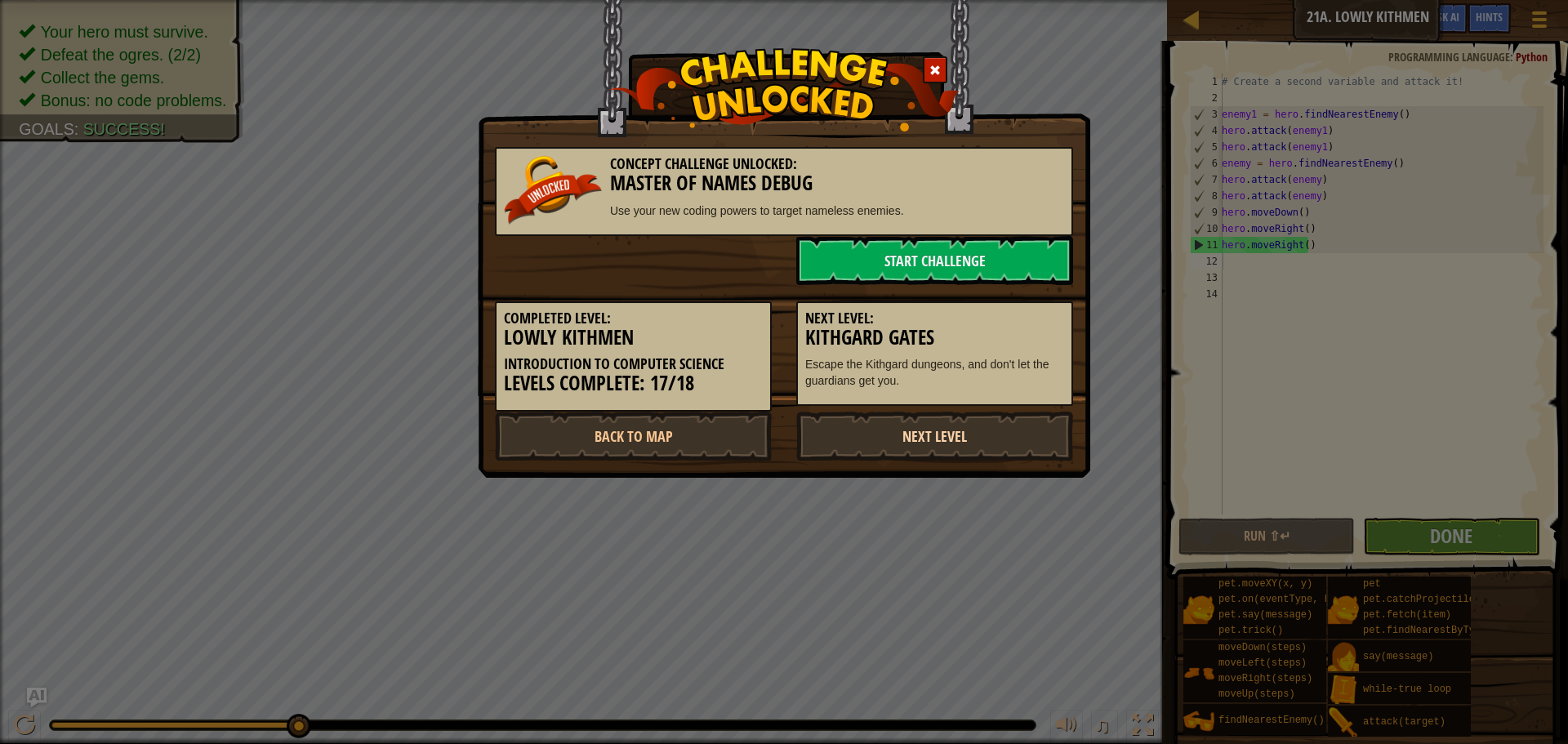
click at [809, 435] on link "Next Level" at bounding box center [934, 436] width 276 height 49
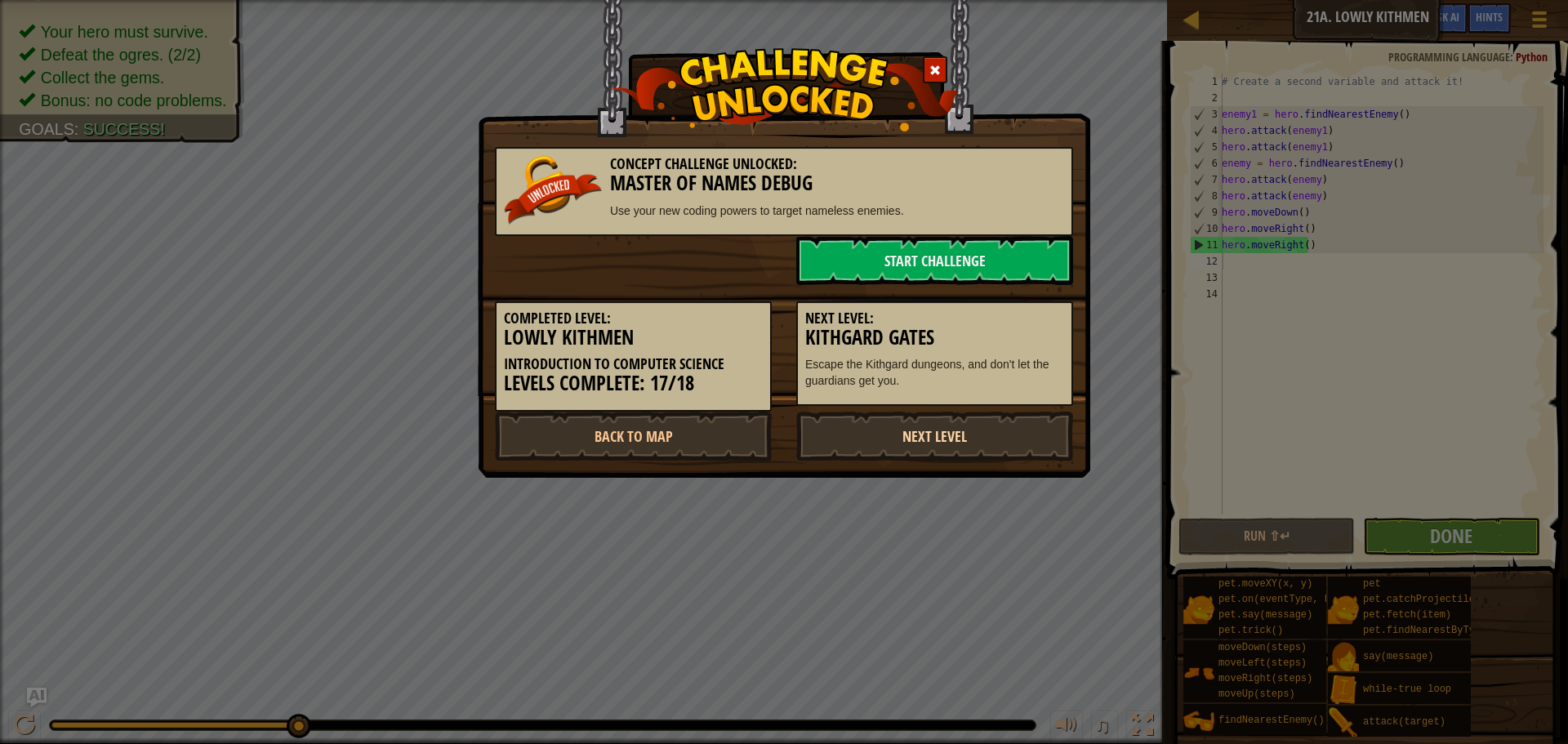
click at [809, 435] on link "Next Level" at bounding box center [934, 436] width 276 height 49
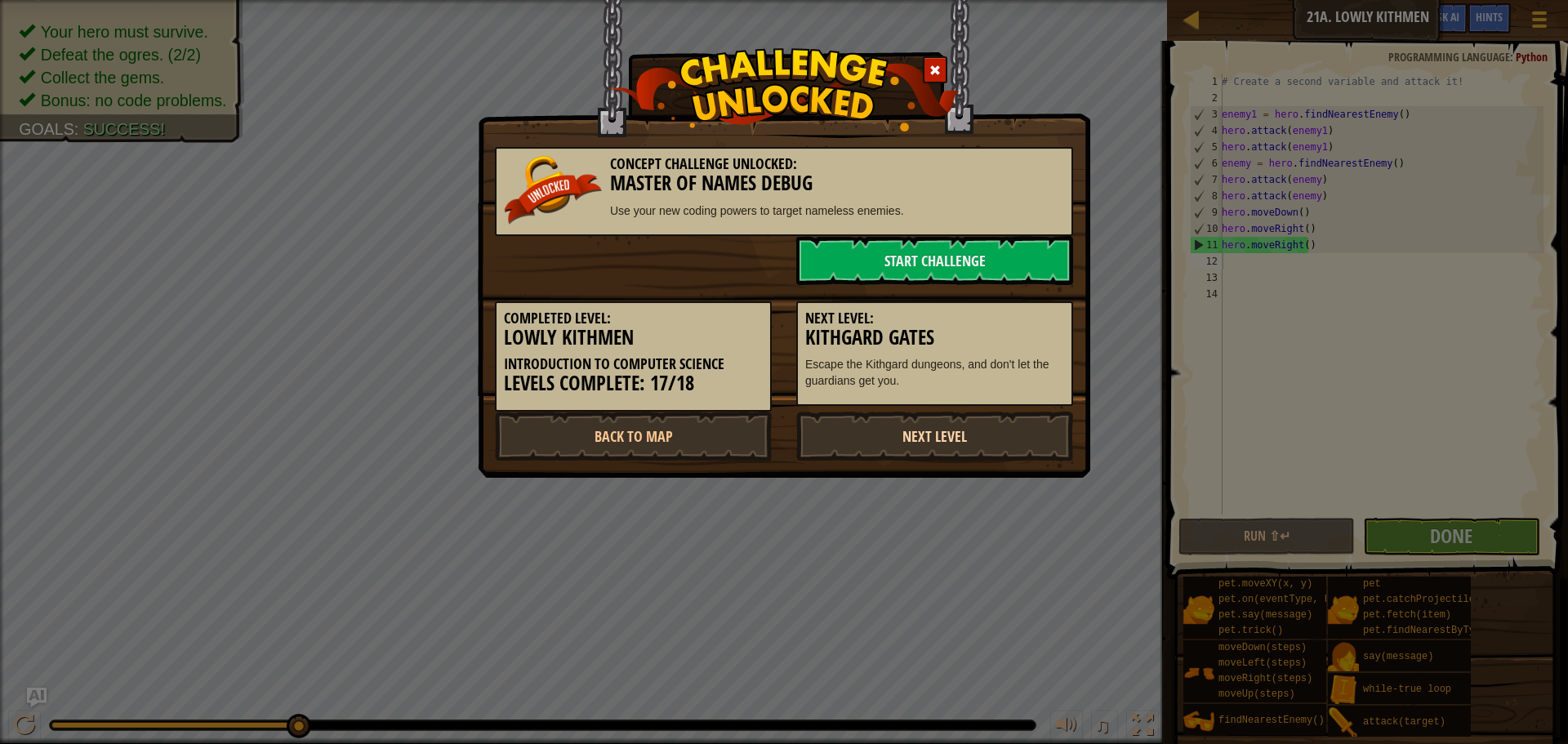
click at [809, 435] on link "Next Level" at bounding box center [934, 436] width 276 height 49
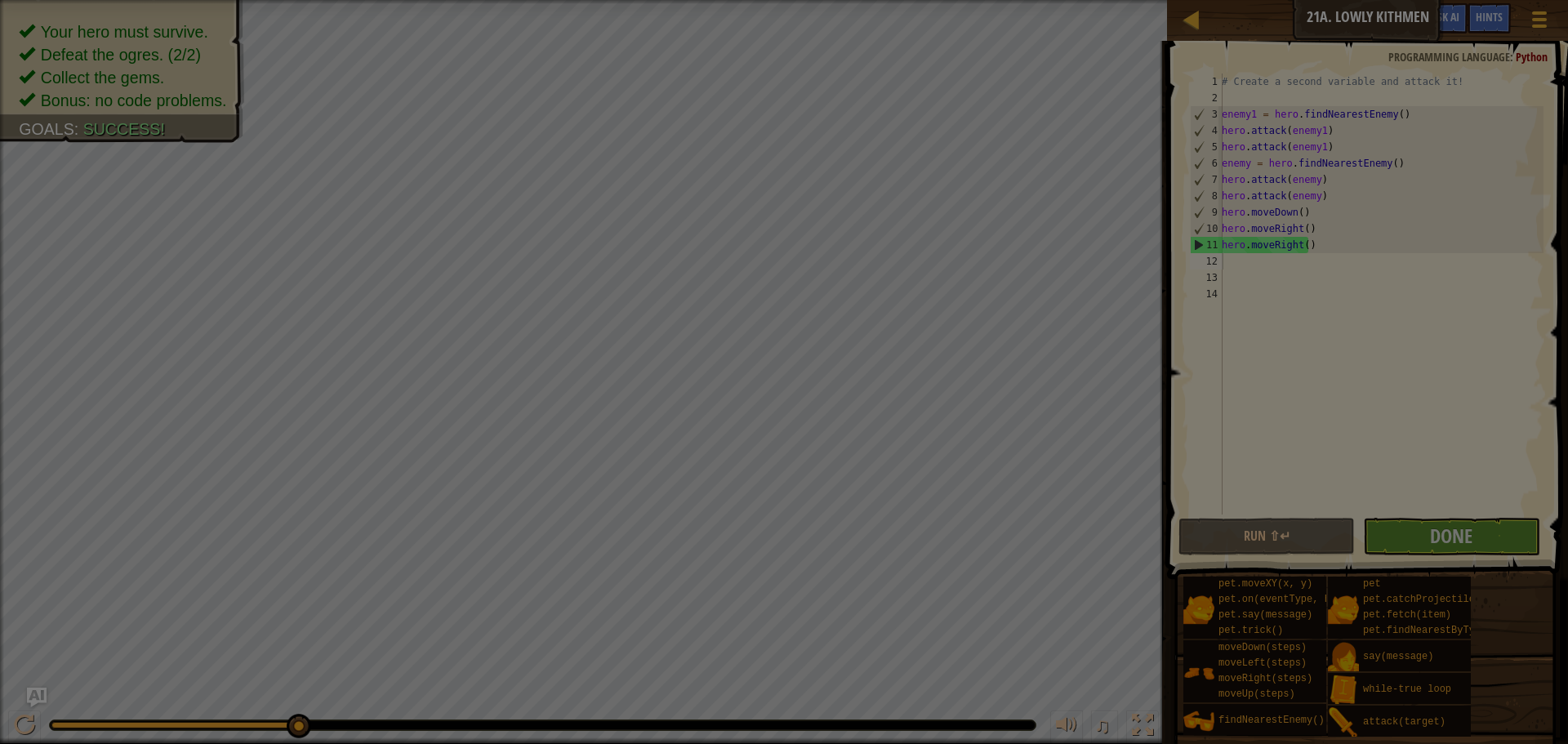
click at [0, 0] on div "Inventory 968 Available (double-click to equip) Restricted Locked Equip Unequip…" at bounding box center [0, 0] width 0 height 0
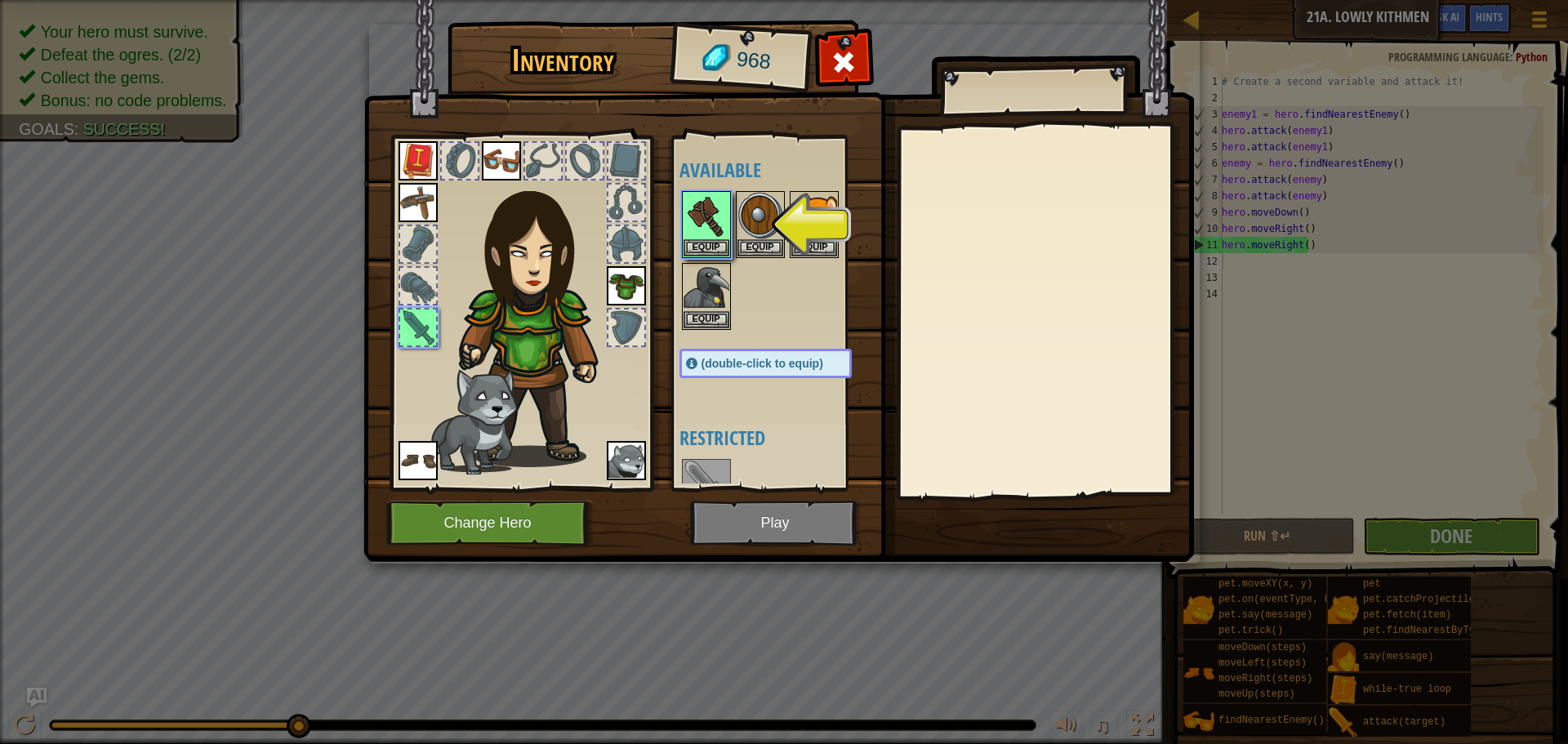
click at [806, 516] on img at bounding box center [778, 265] width 830 height 593
click at [704, 242] on button "Equip" at bounding box center [706, 247] width 46 height 18
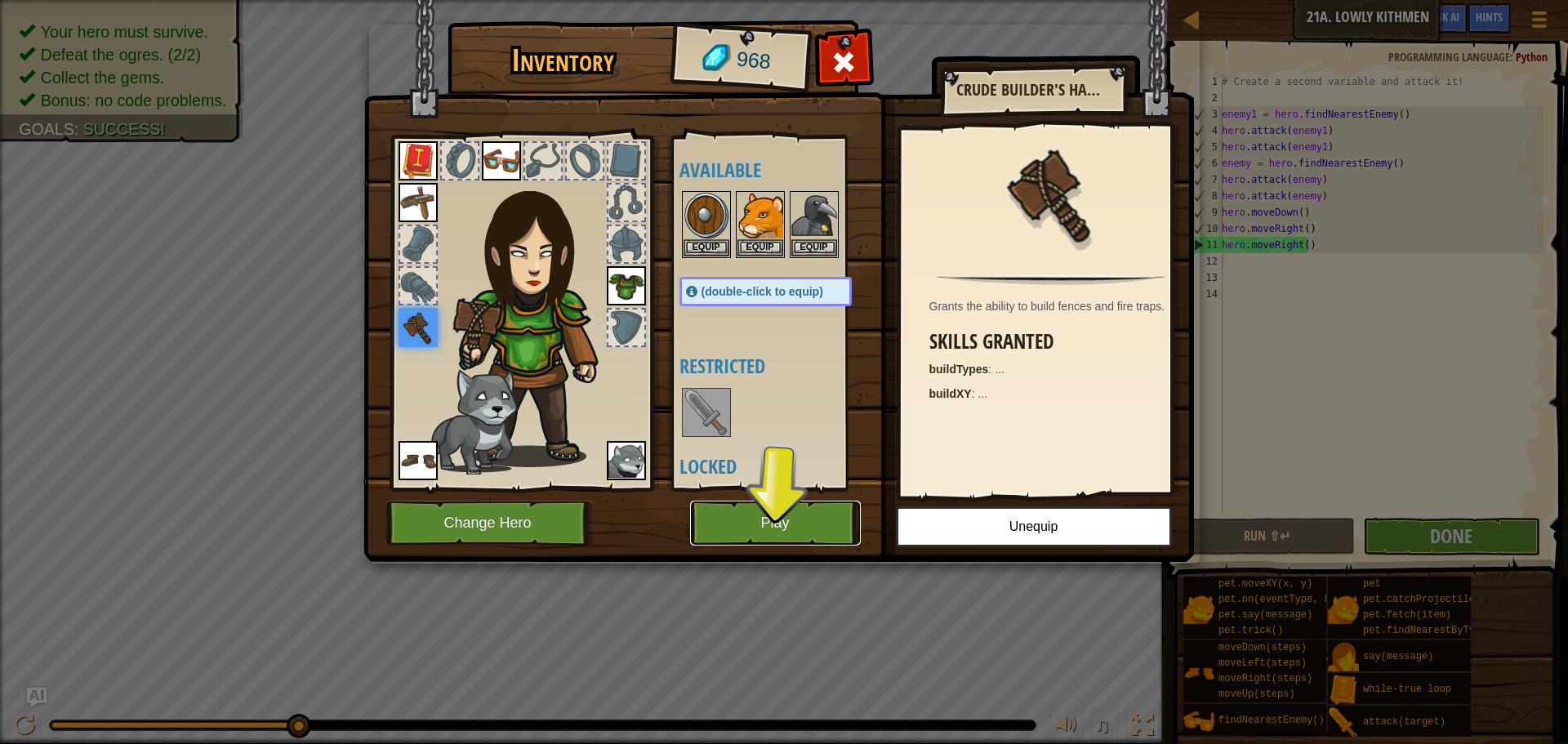
click at [764, 525] on button "Play" at bounding box center [775, 523] width 170 height 45
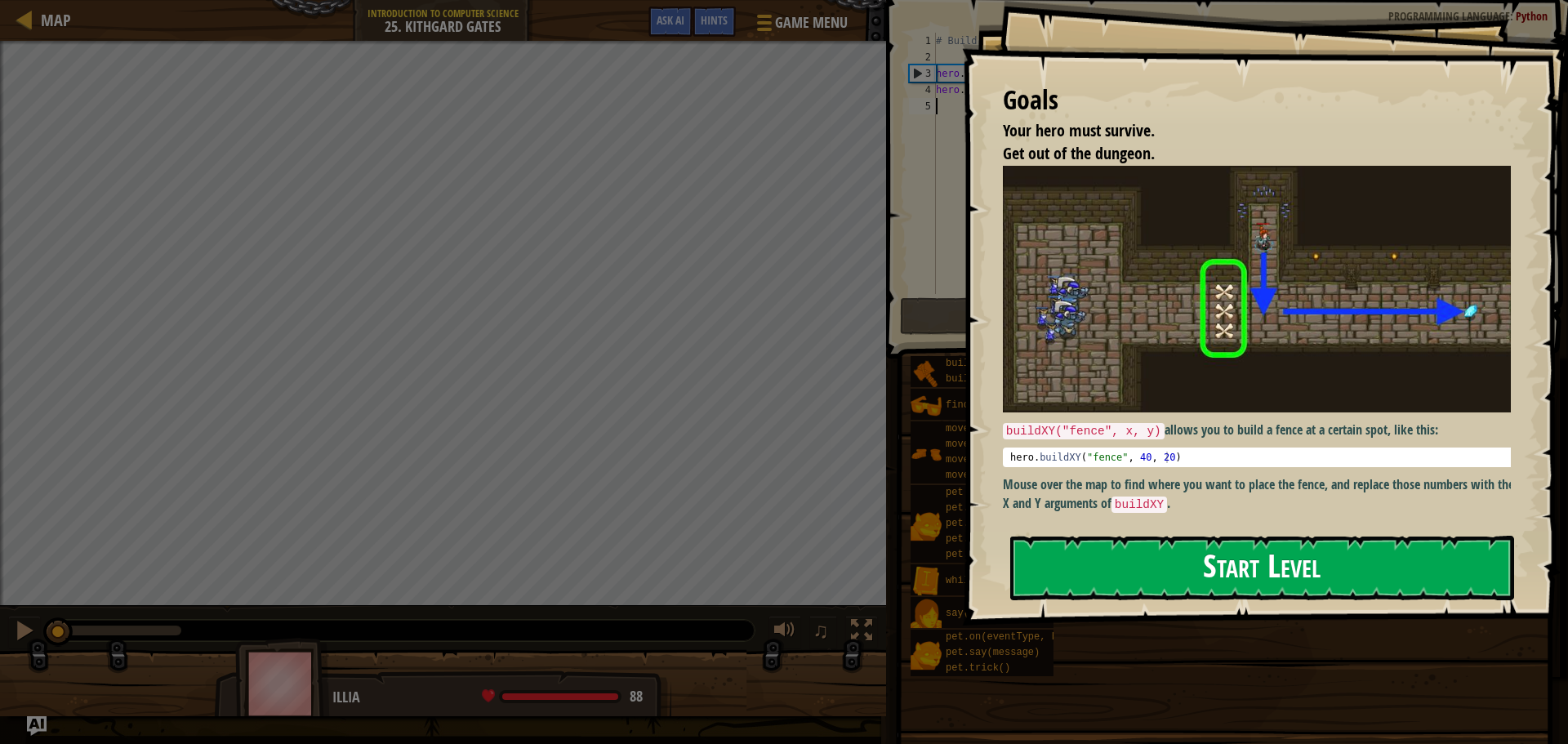
click at [1242, 572] on button "Start Level" at bounding box center [1262, 568] width 504 height 64
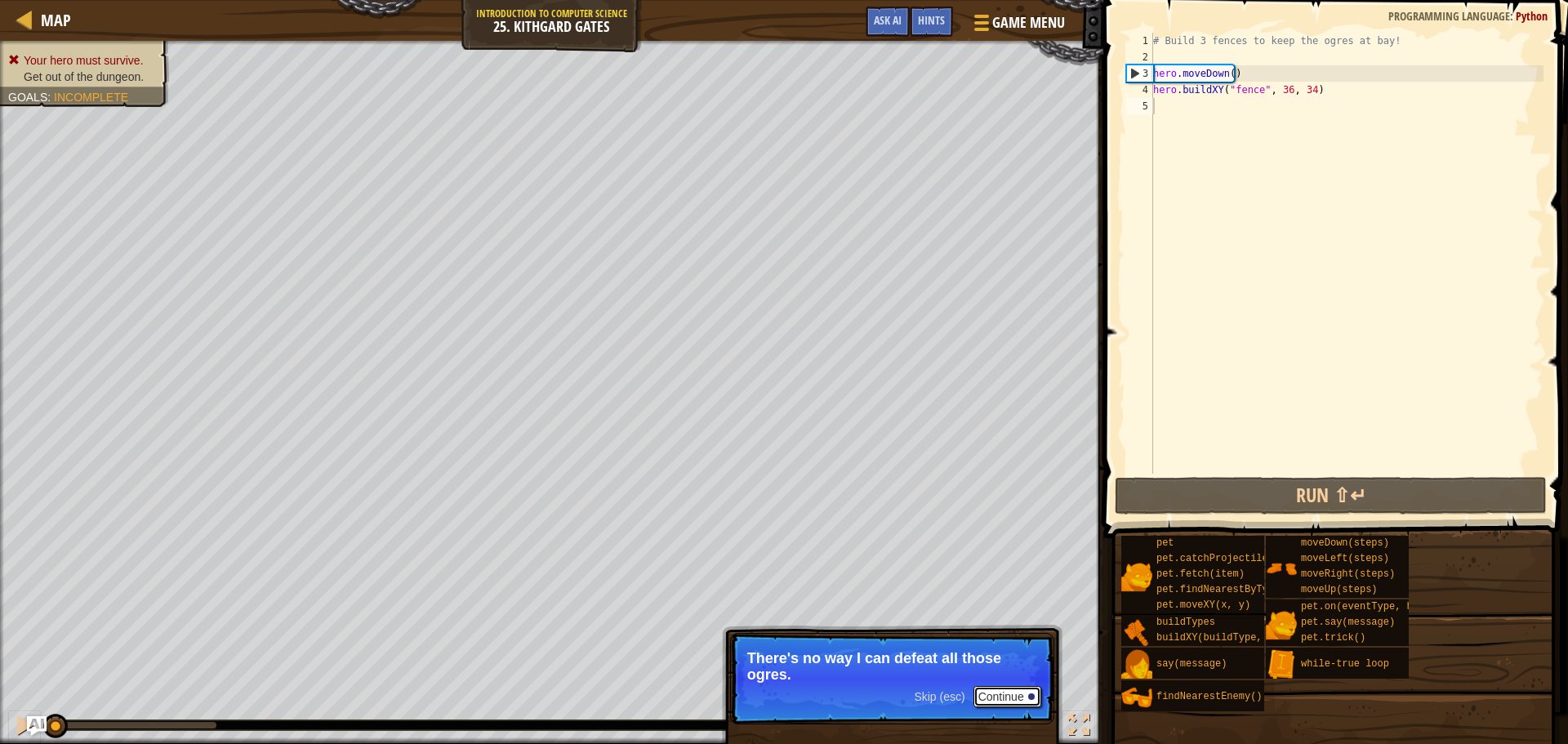
click at [1023, 691] on button "Continue" at bounding box center [1007, 697] width 68 height 21
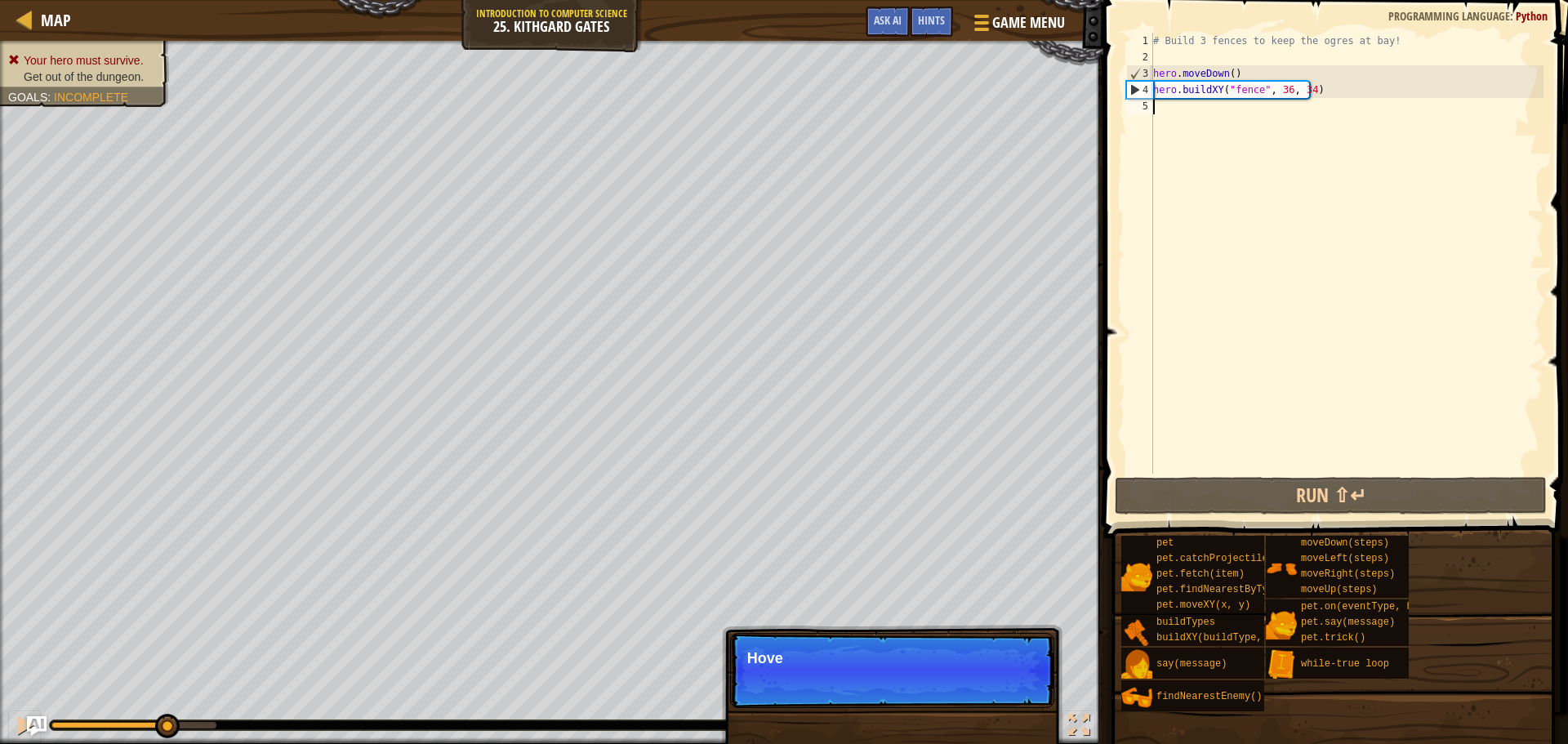
scroll to position [8, 0]
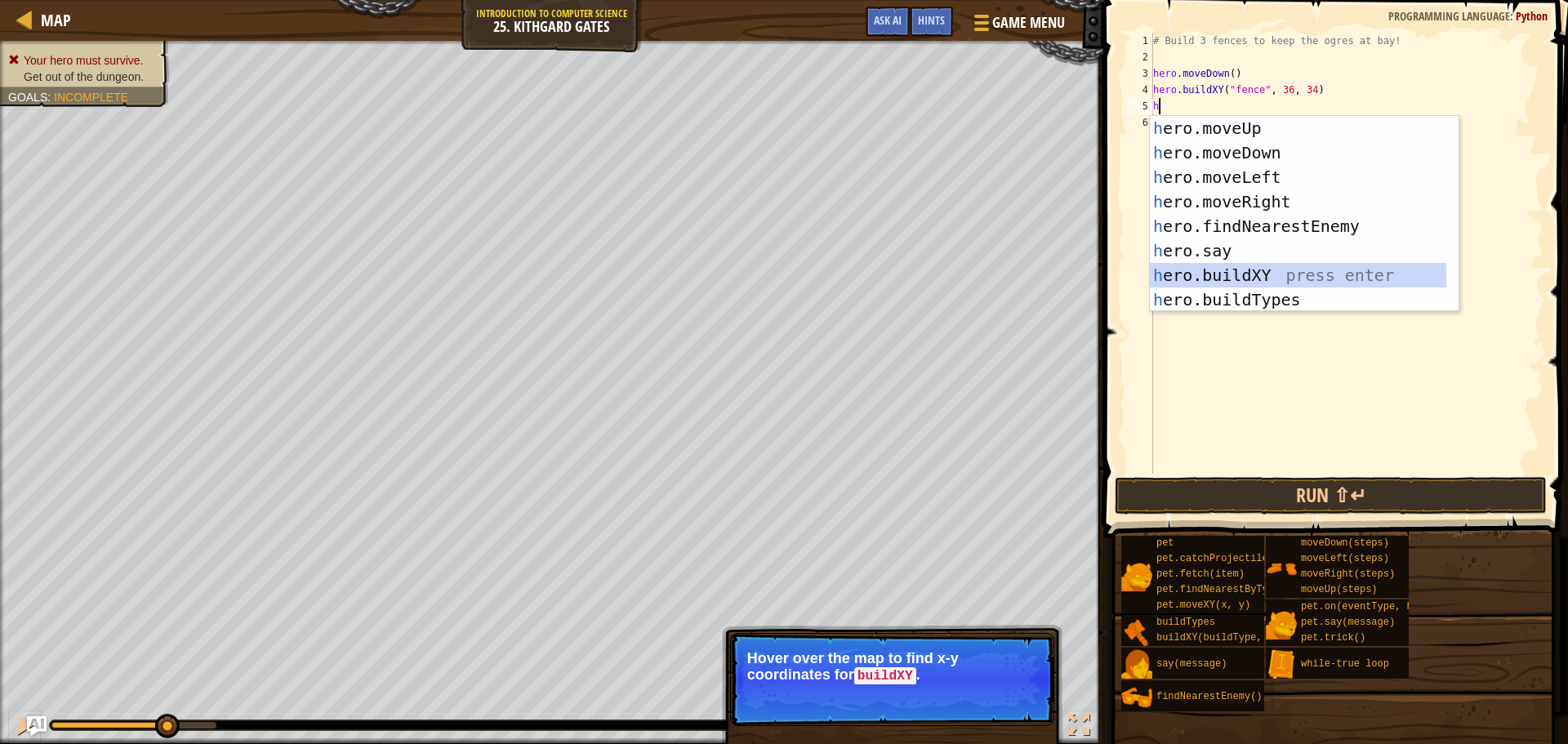
click at [1307, 271] on div "h ero.moveUp press enter h ero.moveDown press enter h ero.moveLeft press enter …" at bounding box center [1298, 239] width 297 height 245
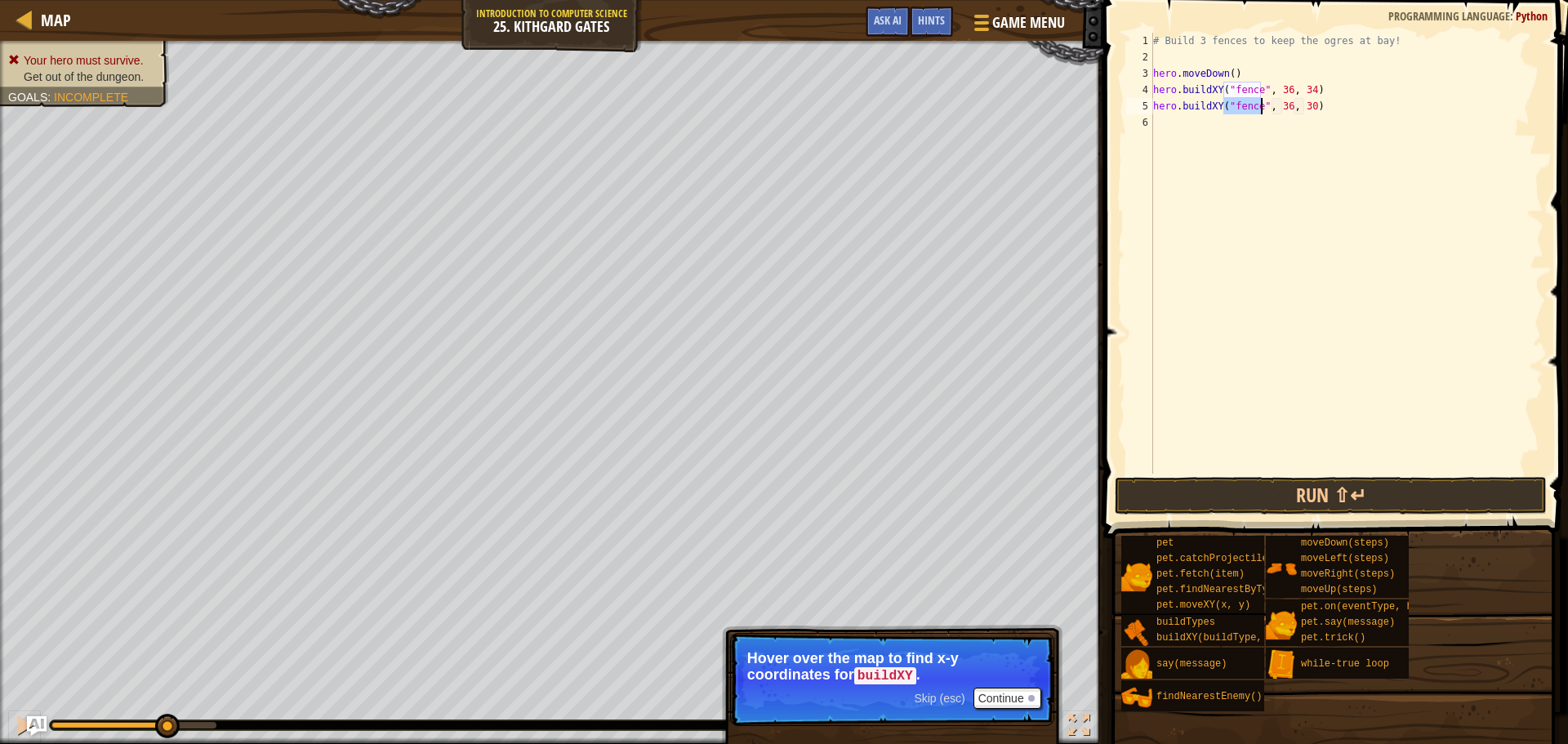
click at [1280, 110] on div "# Build 3 fences to keep the ogres at bay! hero . moveDown ( ) hero . buildXY (…" at bounding box center [1347, 270] width 393 height 474
type textarea "hero.buildXY("fence", 36, 30)"
click at [1199, 134] on div "# Build 3 fences to keep the ogres at bay! hero . moveDown ( ) hero . buildXY (…" at bounding box center [1347, 270] width 393 height 474
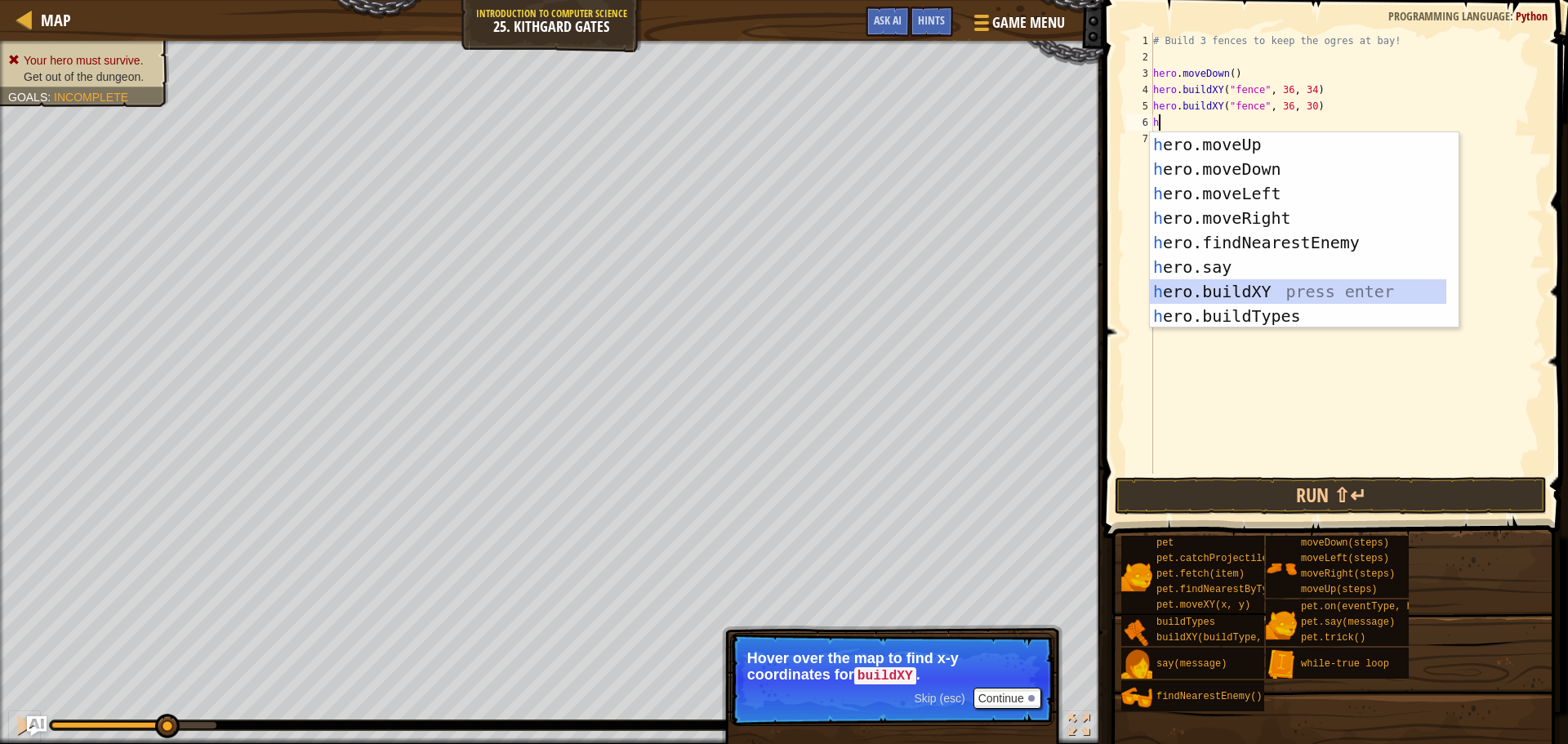
click at [1261, 288] on div "h ero.moveUp press enter h ero.moveDown press enter h ero.moveLeft press enter …" at bounding box center [1298, 255] width 297 height 245
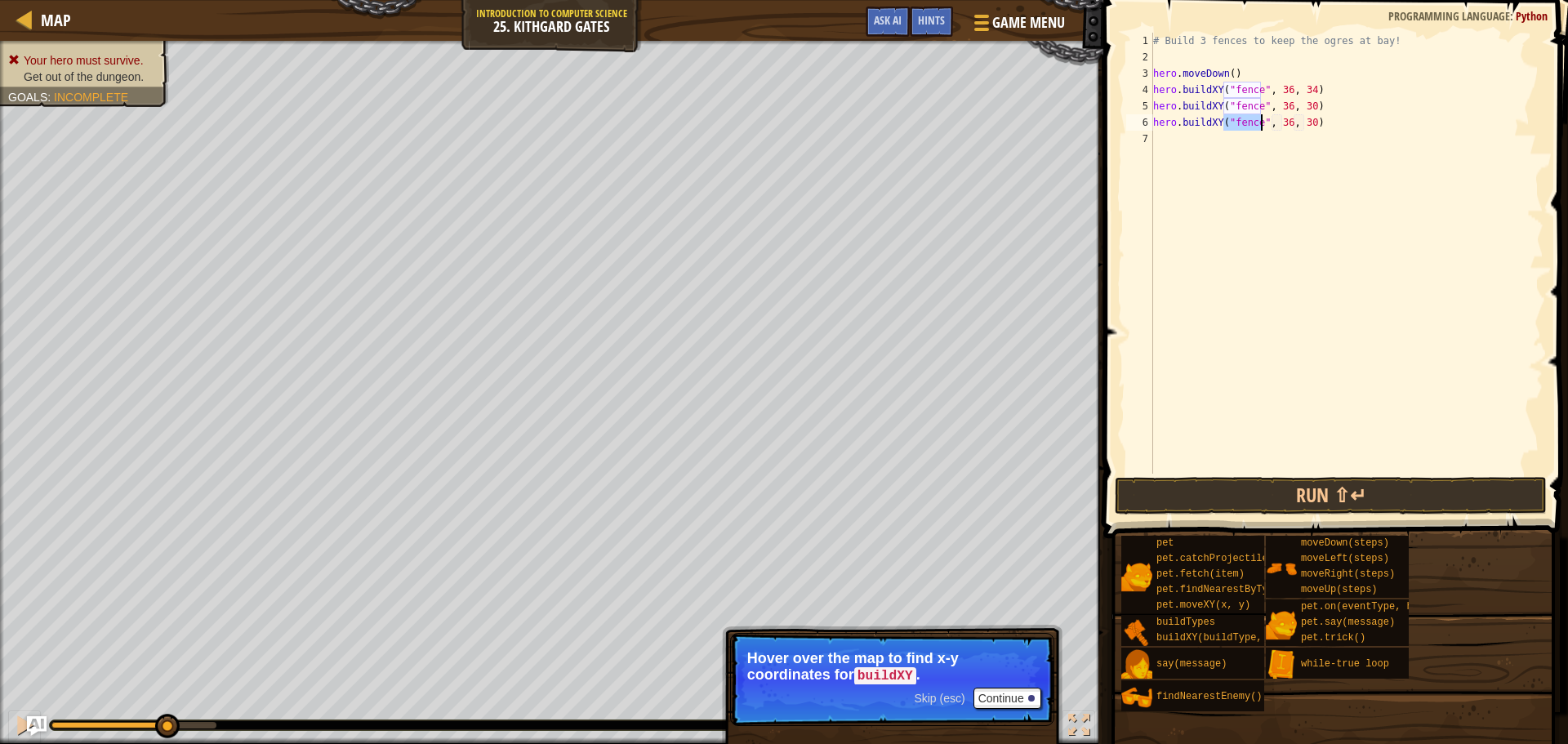
click at [1306, 128] on div "# Build 3 fences to keep the ogres at bay! hero . moveDown ( ) hero . buildXY (…" at bounding box center [1347, 270] width 393 height 474
click at [1300, 105] on div "# Build 3 fences to keep the ogres at bay! hero . moveDown ( ) hero . buildXY (…" at bounding box center [1347, 270] width 393 height 474
click at [1301, 110] on div "# Build 3 fences to keep the ogres at bay! hero . moveDown ( ) hero . buildXY (…" at bounding box center [1347, 270] width 393 height 474
click at [1303, 109] on div "# Build 3 fences to keep the ogres at bay! hero . moveDown ( ) hero . buildXY (…" at bounding box center [1347, 270] width 393 height 474
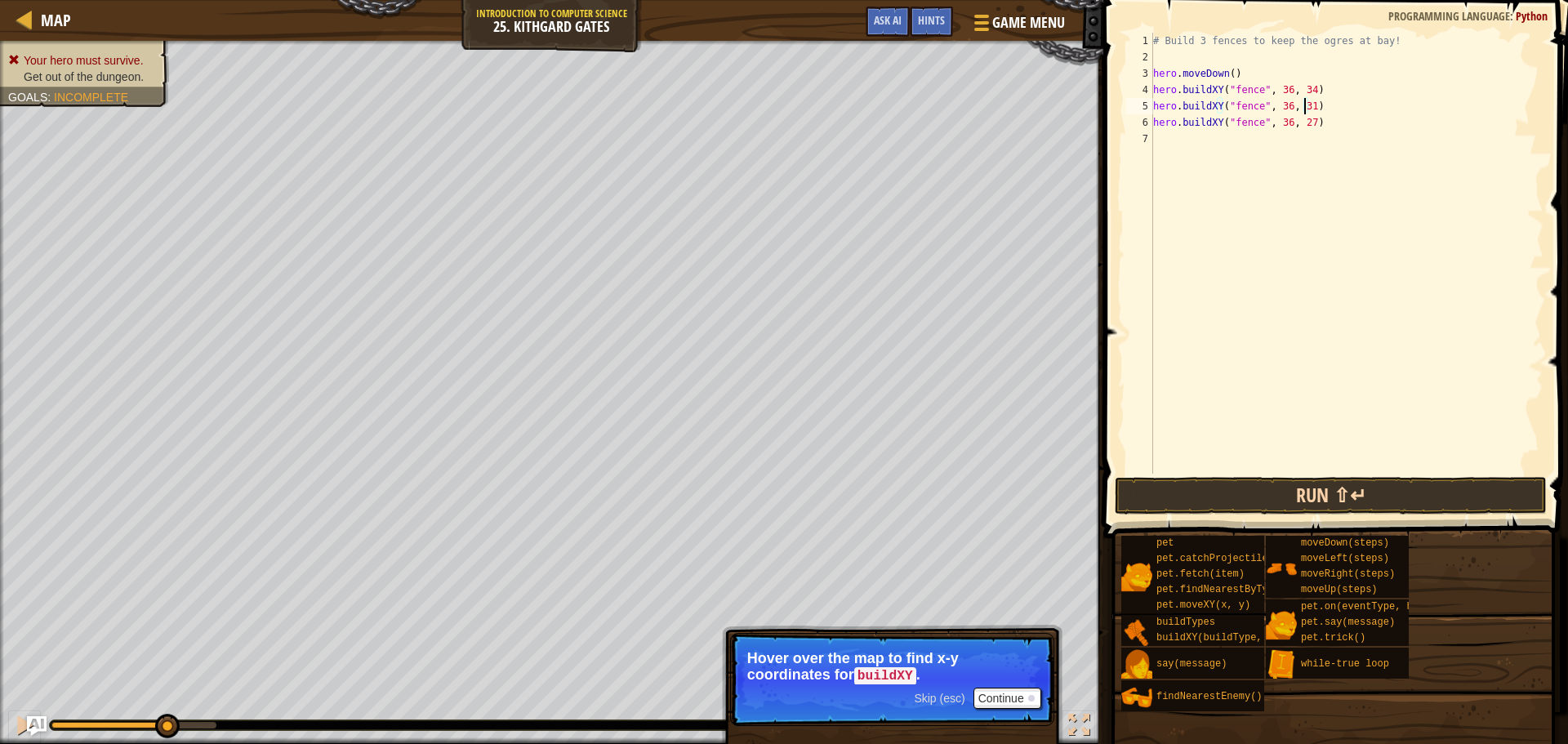
type textarea "hero.buildXY("fence", 36, 31)"
click at [1373, 483] on button "Run ⇧↵" at bounding box center [1331, 496] width 432 height 38
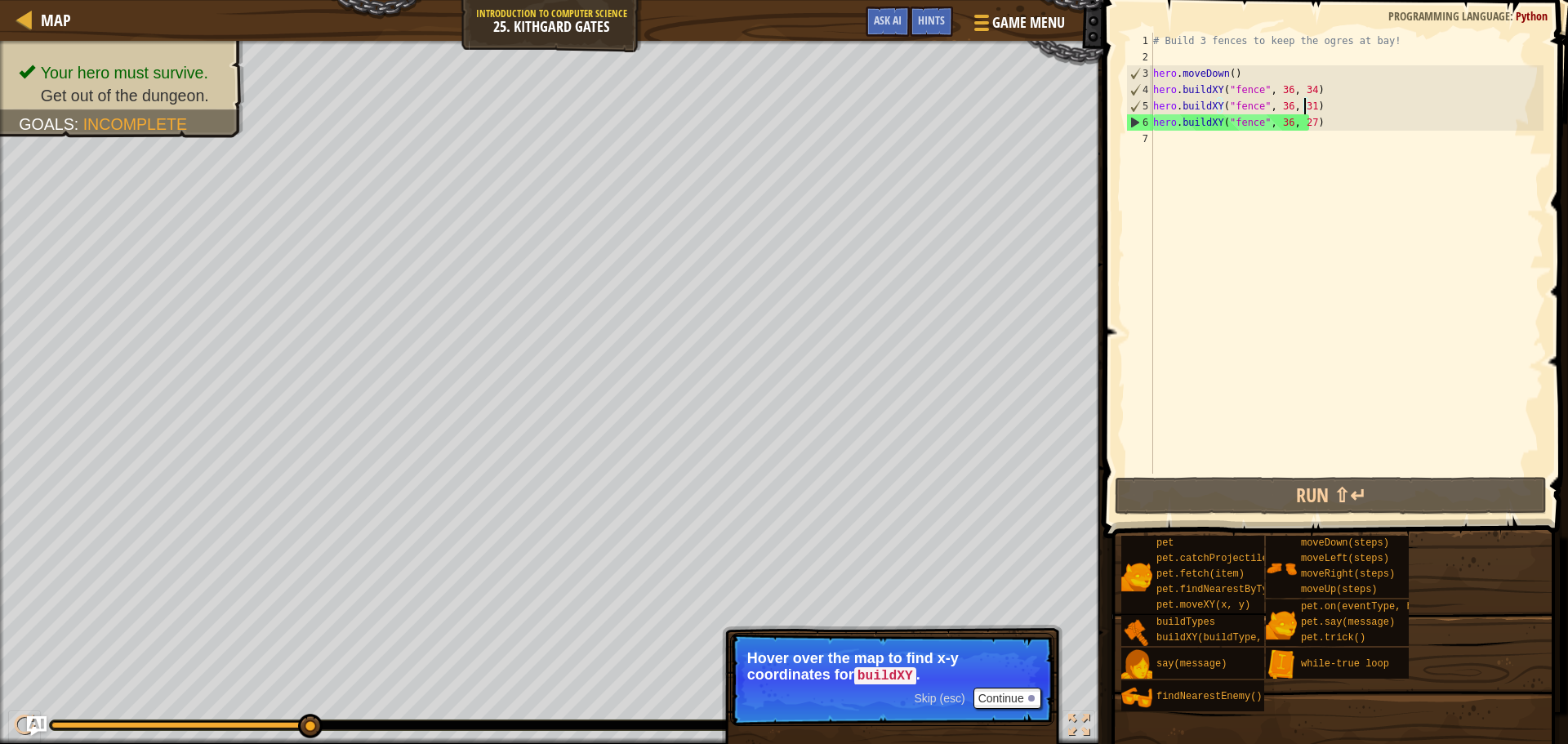
click at [1220, 151] on div "# Build 3 fences to keep the ogres at bay! hero . moveDown ( ) hero . buildXY (…" at bounding box center [1347, 270] width 393 height 474
type textarea "h"
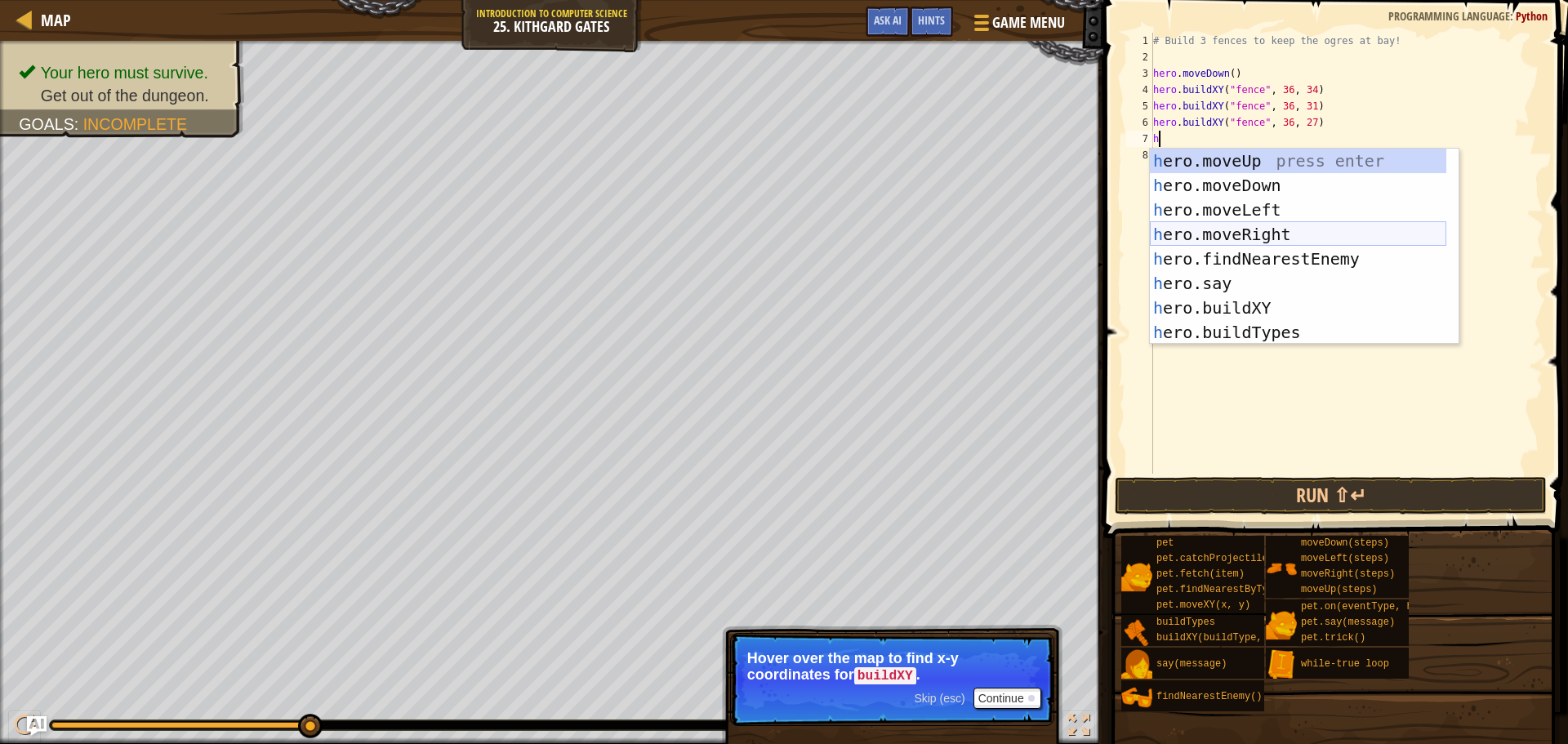
click at [1333, 232] on div "h ero.moveUp press enter h ero.moveDown press enter h ero.moveLeft press enter …" at bounding box center [1298, 272] width 297 height 245
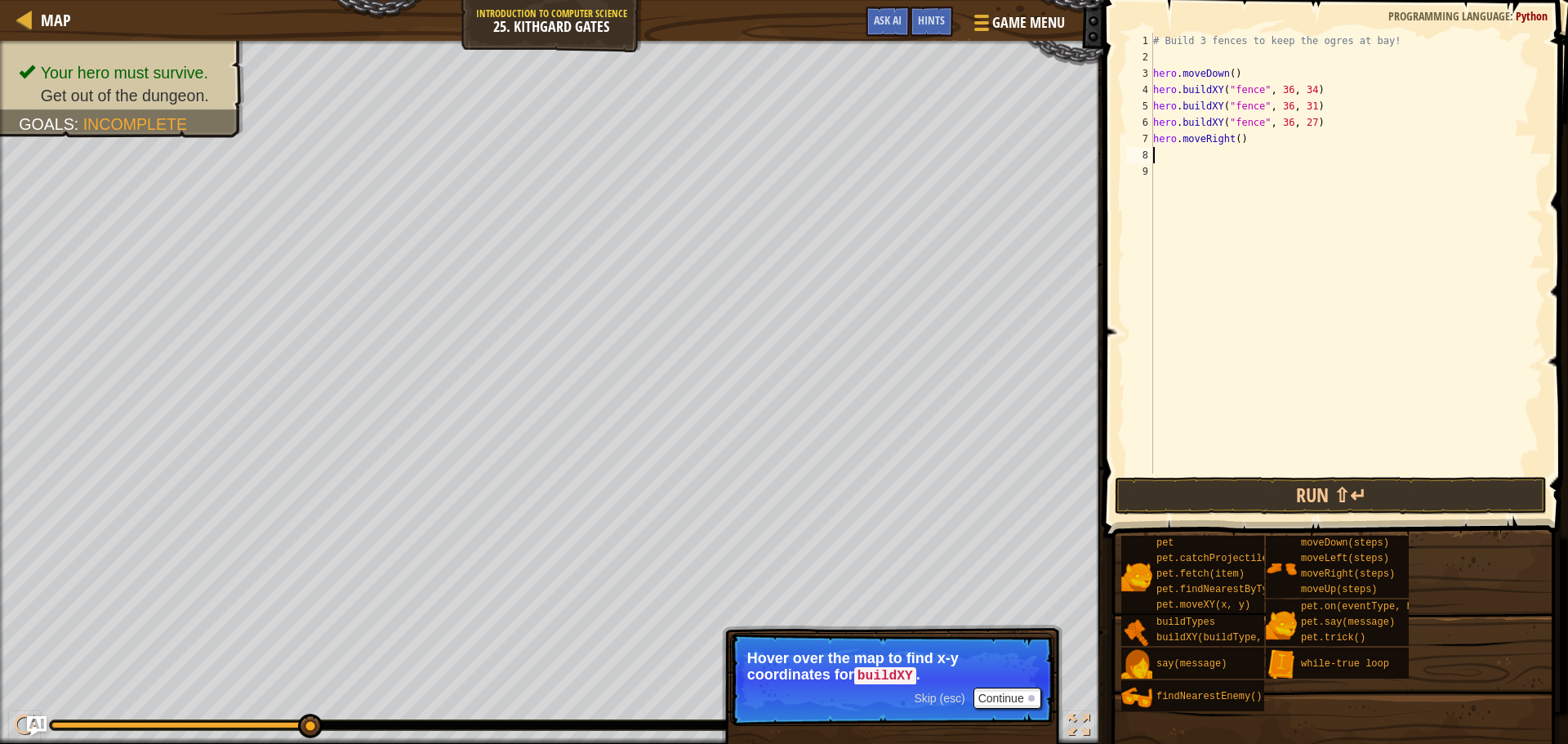
type textarea "h"
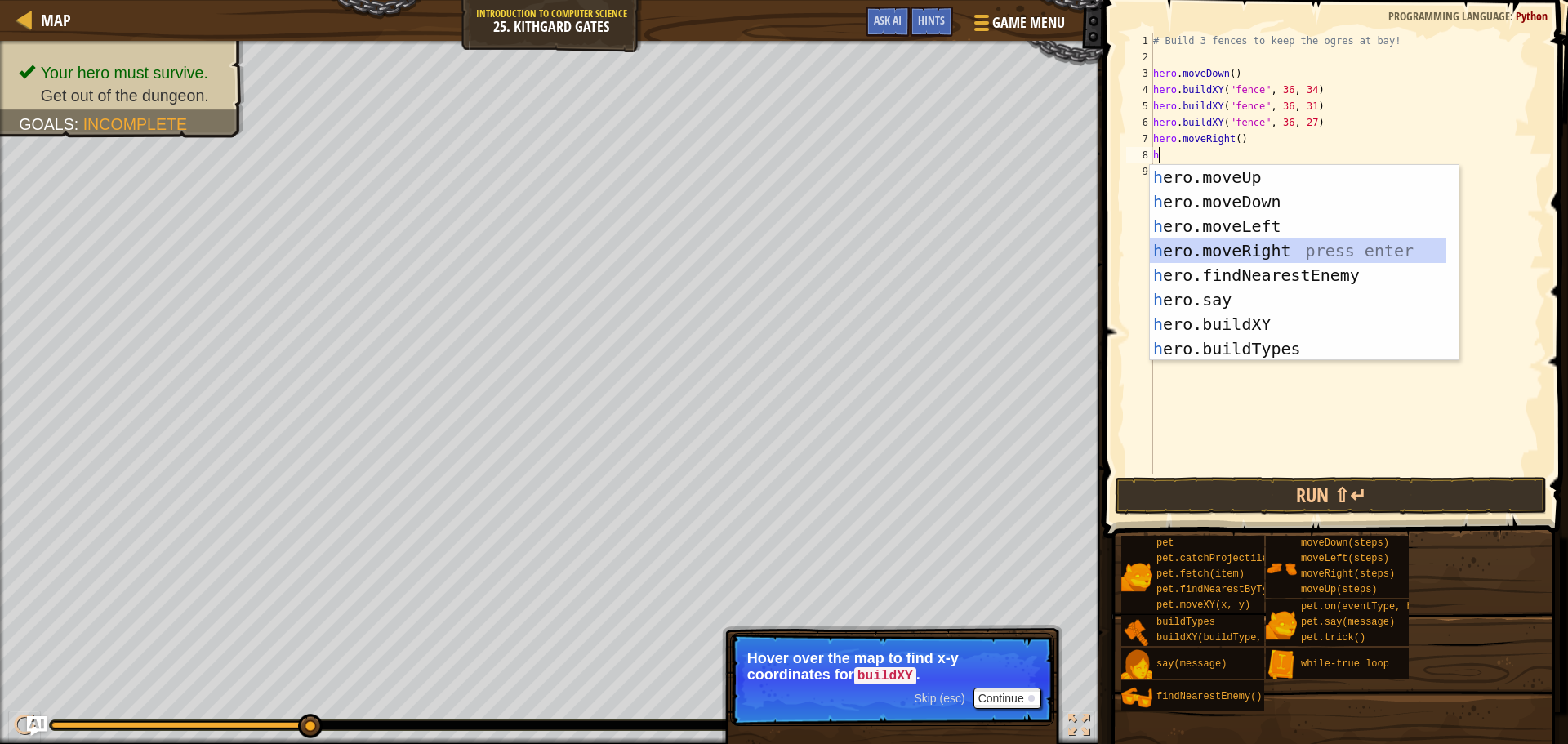
click at [1252, 242] on div "h ero.moveUp press enter h ero.moveDown press enter h ero.moveLeft press enter …" at bounding box center [1298, 288] width 297 height 245
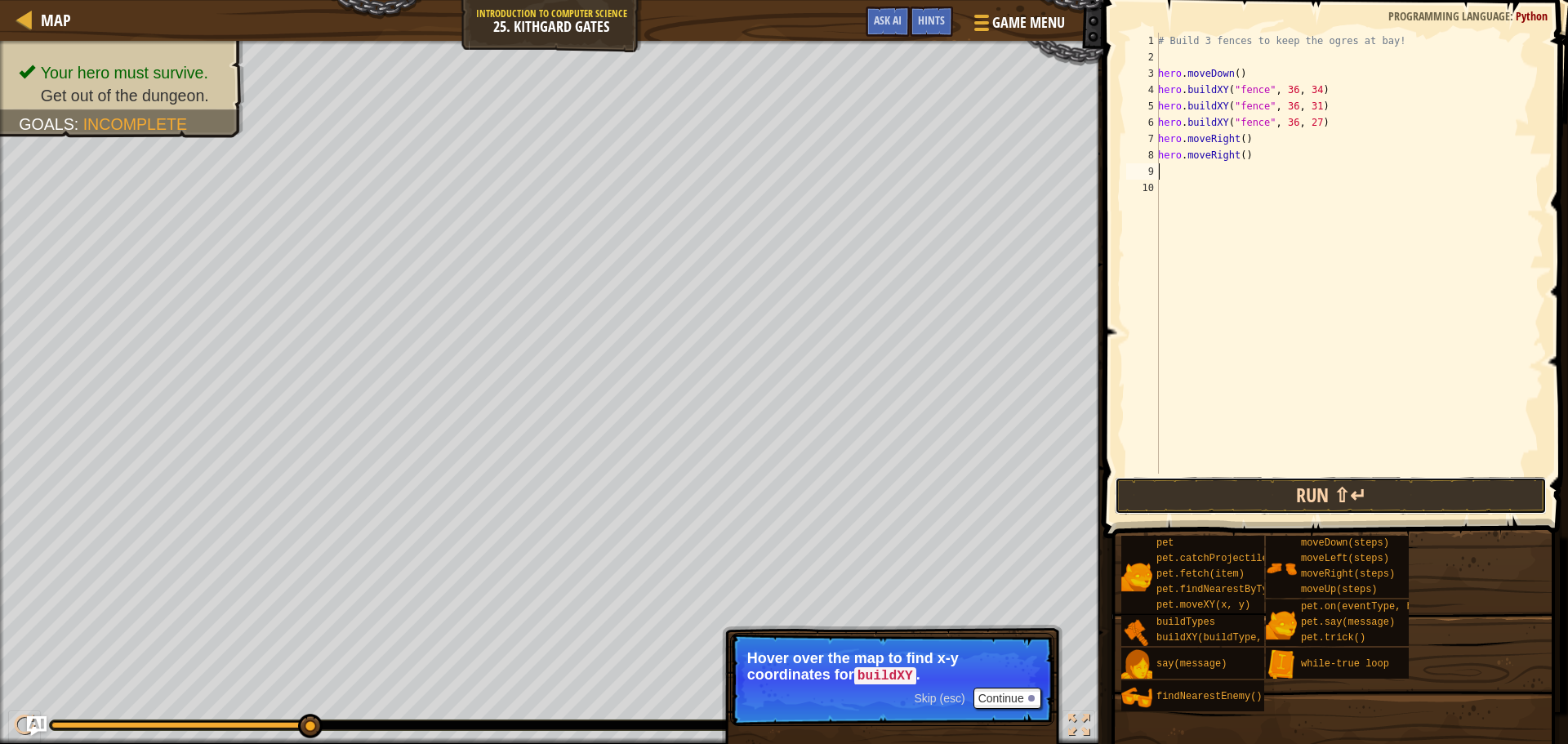
click at [1315, 495] on button "Run ⇧↵" at bounding box center [1331, 496] width 432 height 38
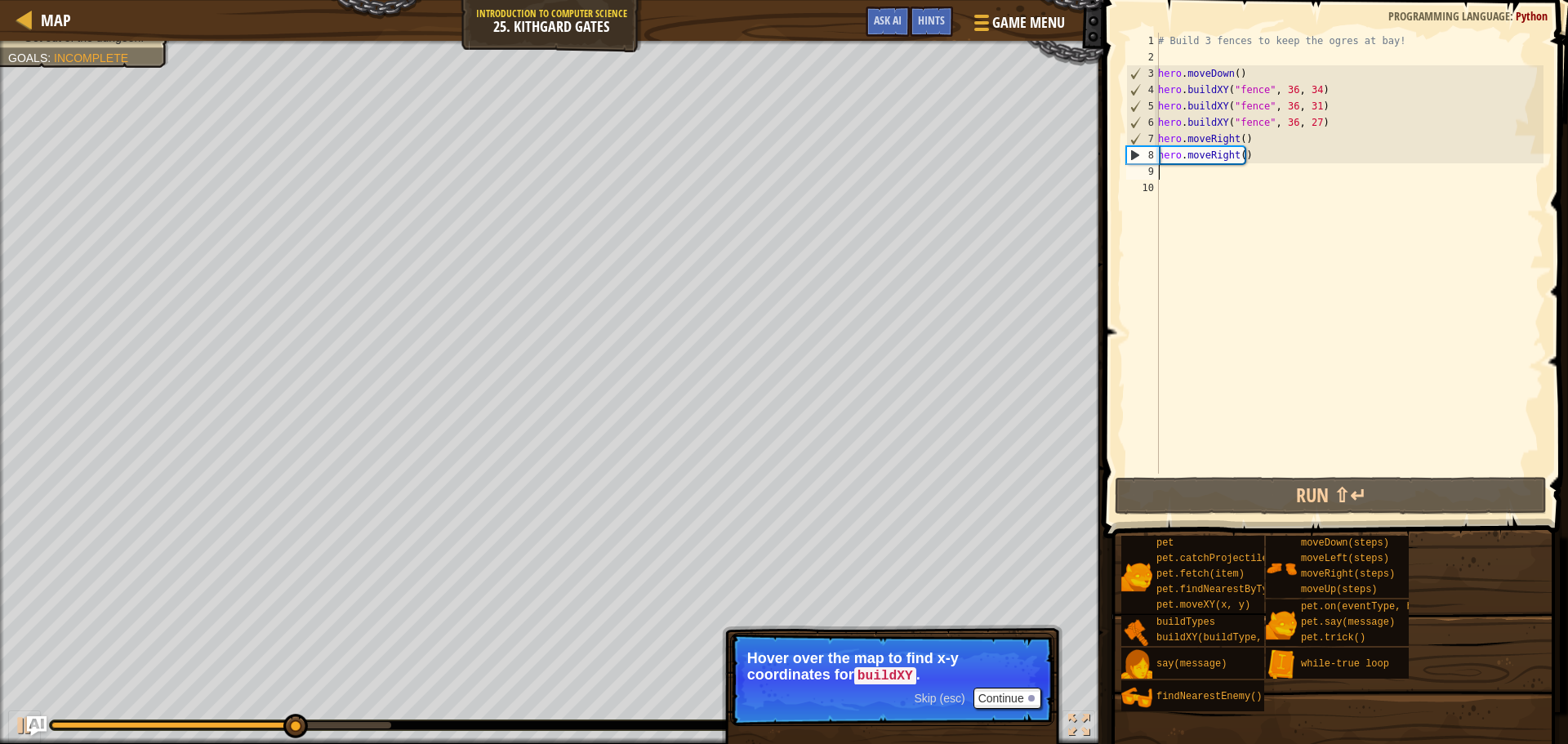
click at [1222, 166] on div "# Build 3 fences to keep the ogres at bay! hero . moveDown ( ) hero . buildXY (…" at bounding box center [1349, 270] width 388 height 474
type textarea "h"
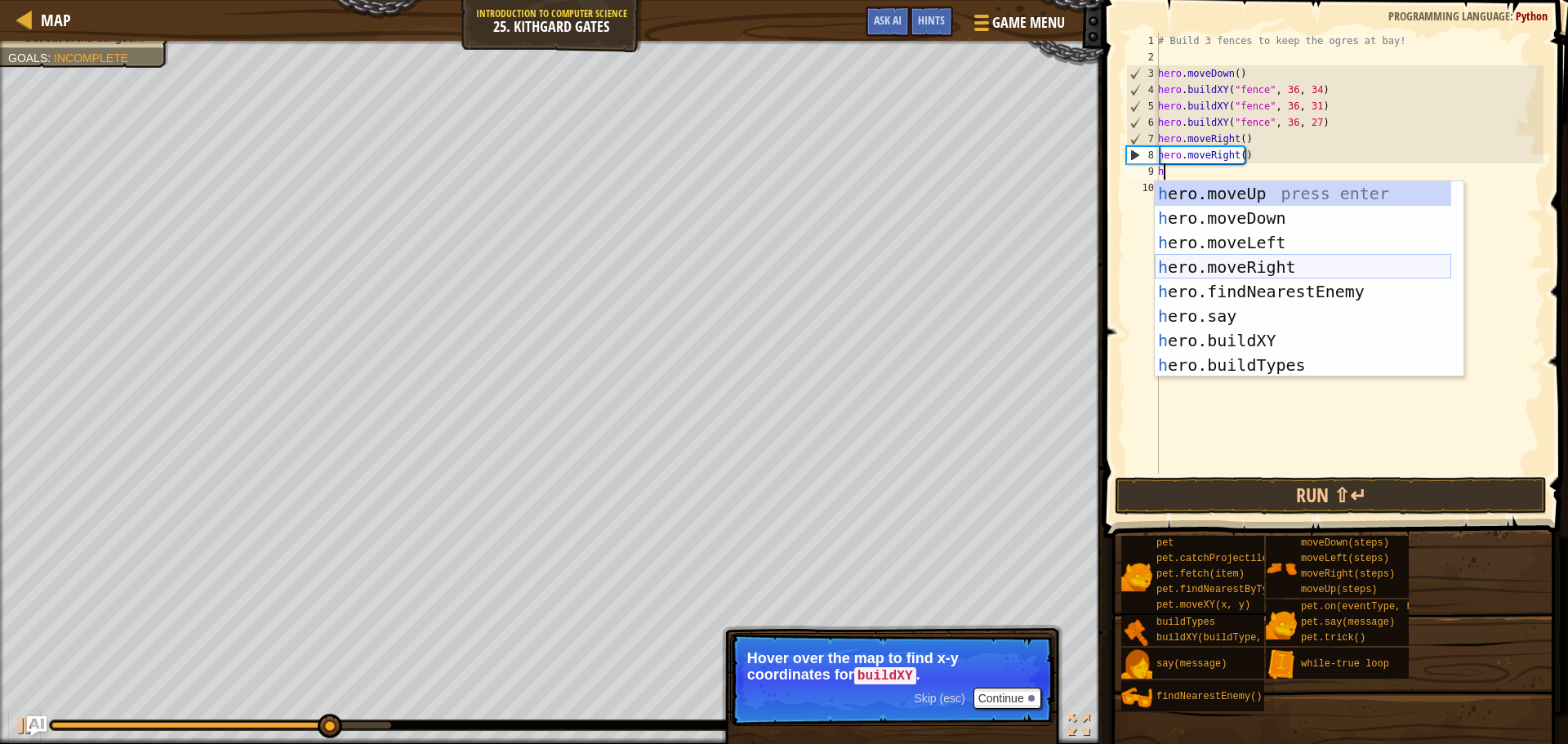
click at [1267, 269] on div "h ero.moveUp press enter h ero.moveDown press enter h ero.moveLeft press enter …" at bounding box center [1303, 304] width 297 height 245
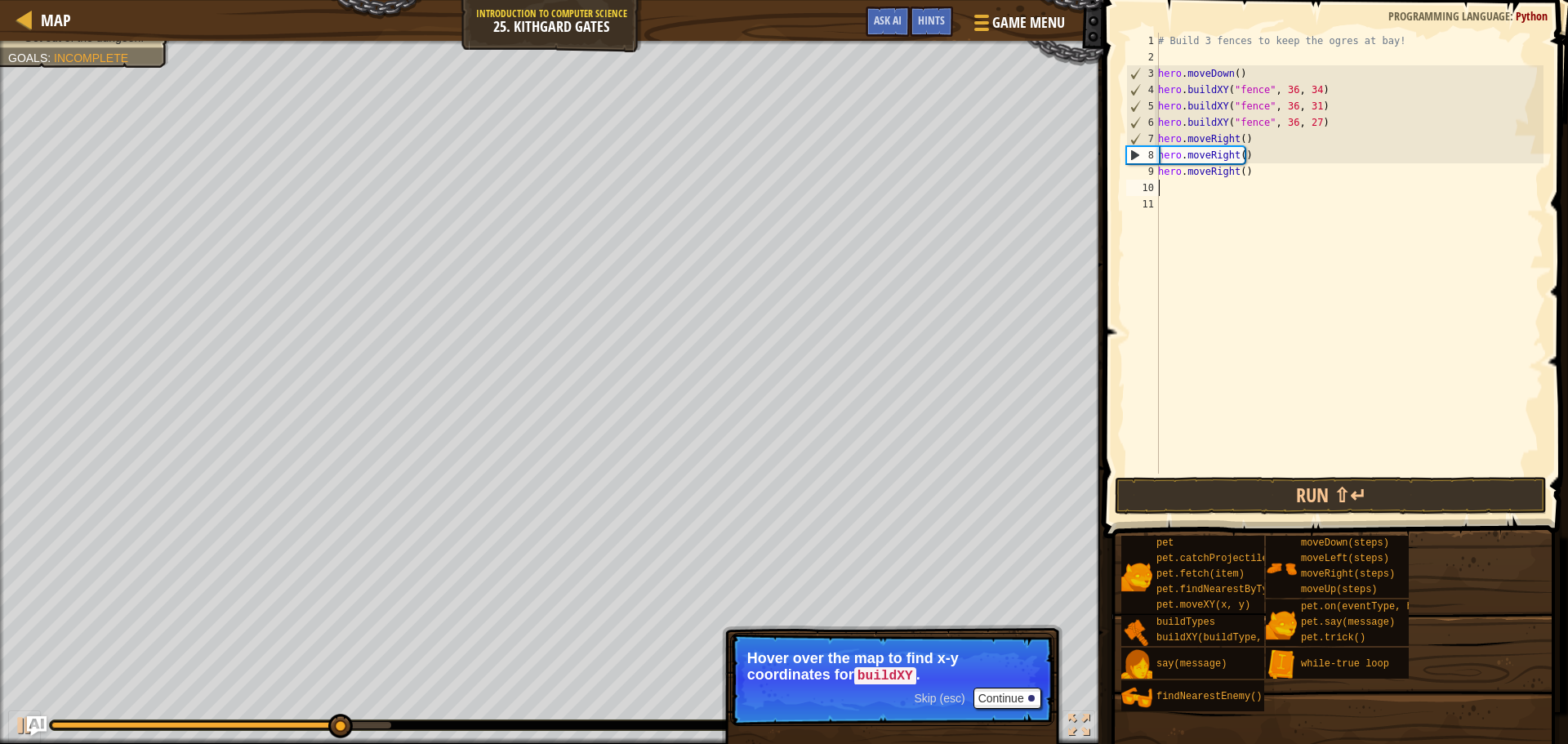
type textarea "h"
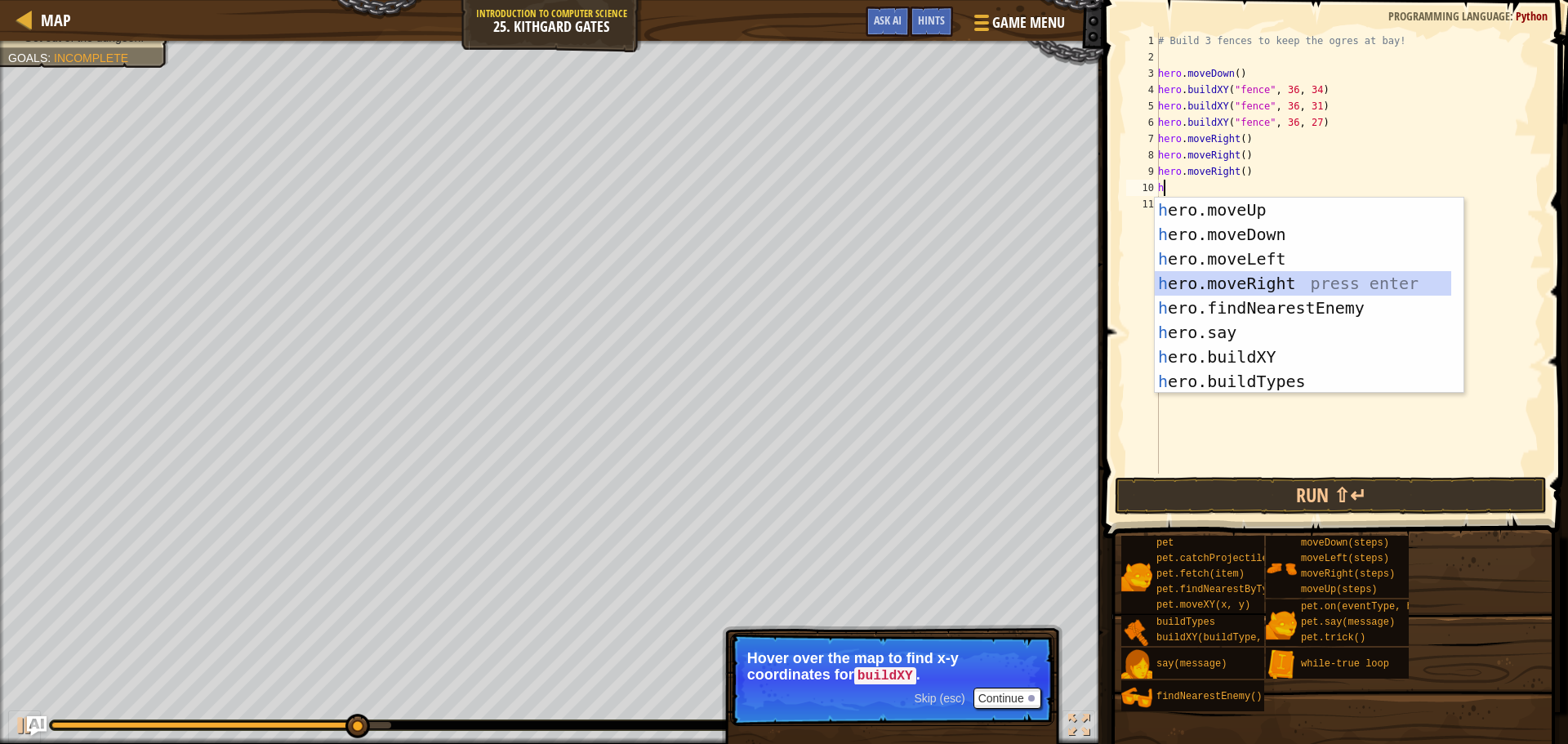
click at [1273, 279] on div "h ero.moveUp press enter h ero.moveDown press enter h ero.moveLeft press enter …" at bounding box center [1303, 320] width 297 height 245
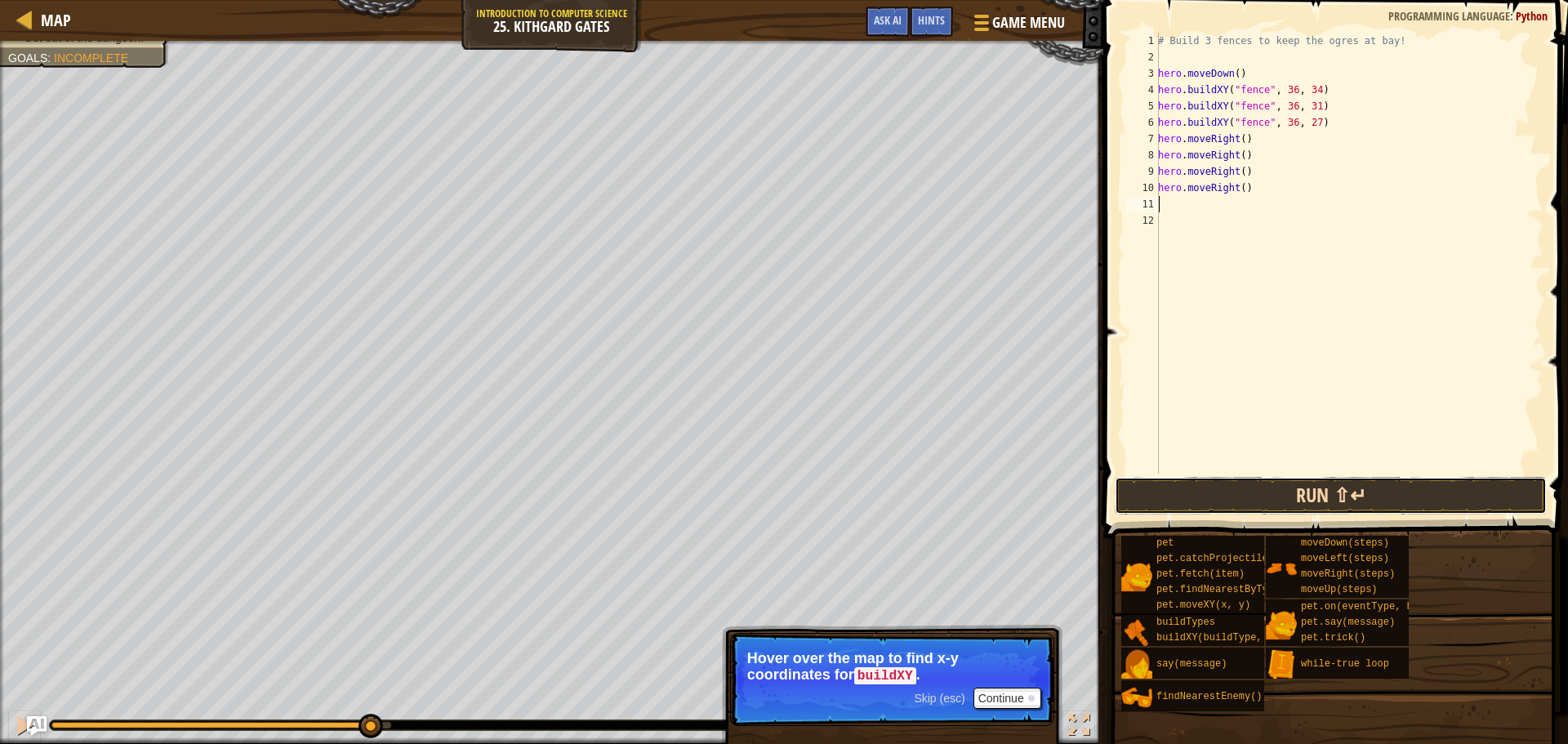
click at [1351, 493] on button "Run ⇧↵" at bounding box center [1331, 496] width 432 height 38
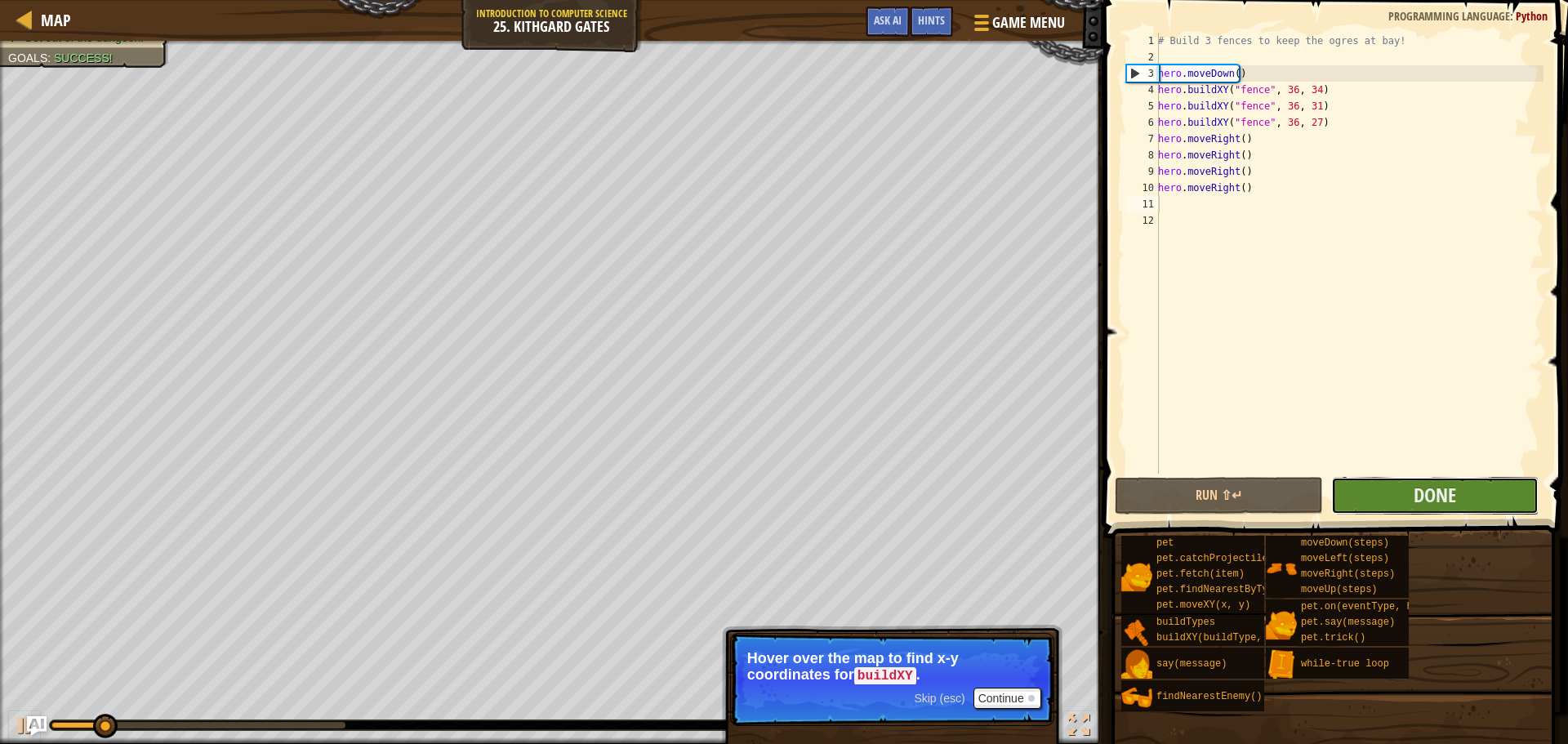
click at [1394, 496] on button "Done" at bounding box center [1435, 496] width 207 height 38
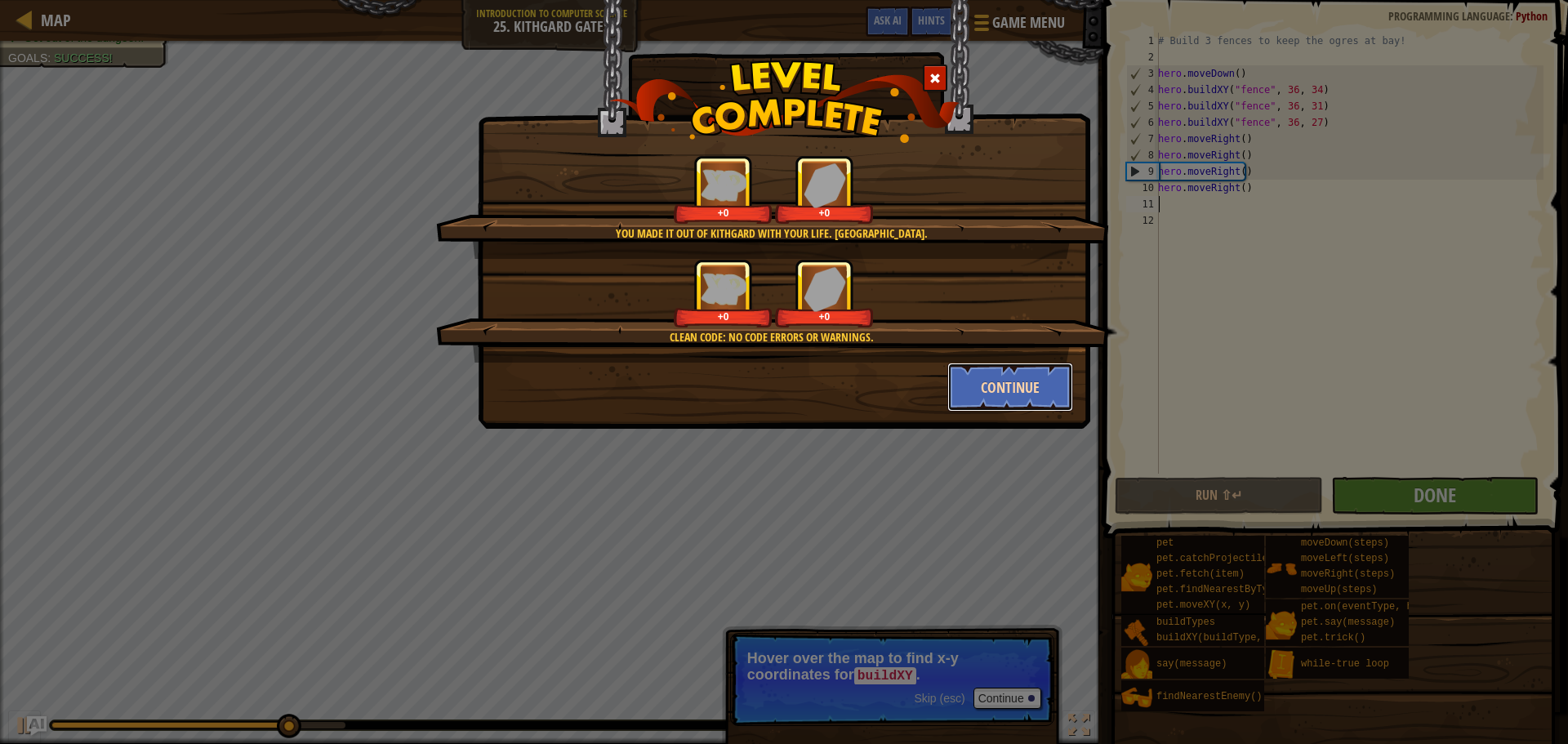
click at [986, 376] on button "Continue" at bounding box center [1010, 388] width 127 height 49
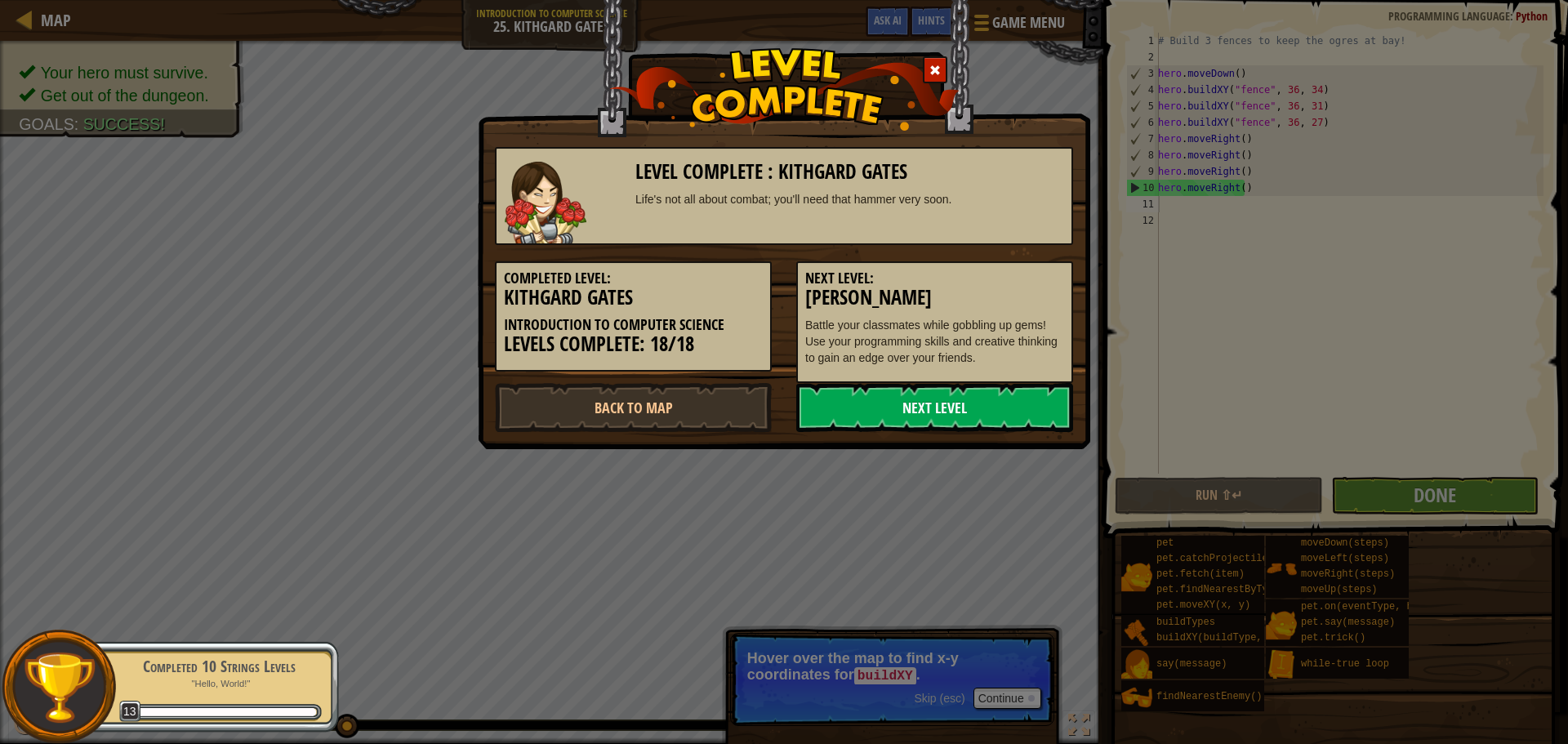
click at [1031, 409] on link "Next Level" at bounding box center [934, 408] width 276 height 49
